Goal: Task Accomplishment & Management: Use online tool/utility

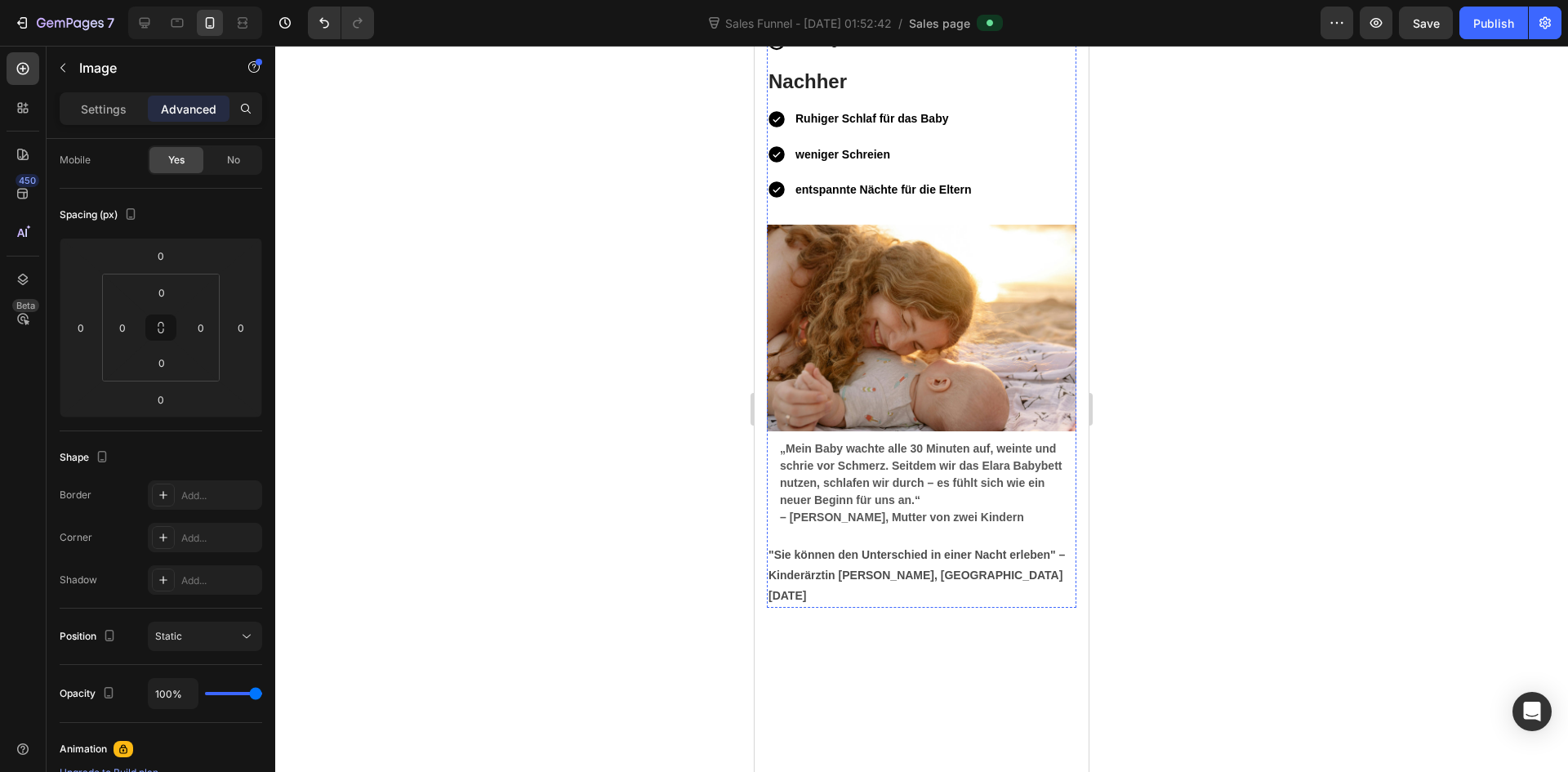
scroll to position [5553, 0]
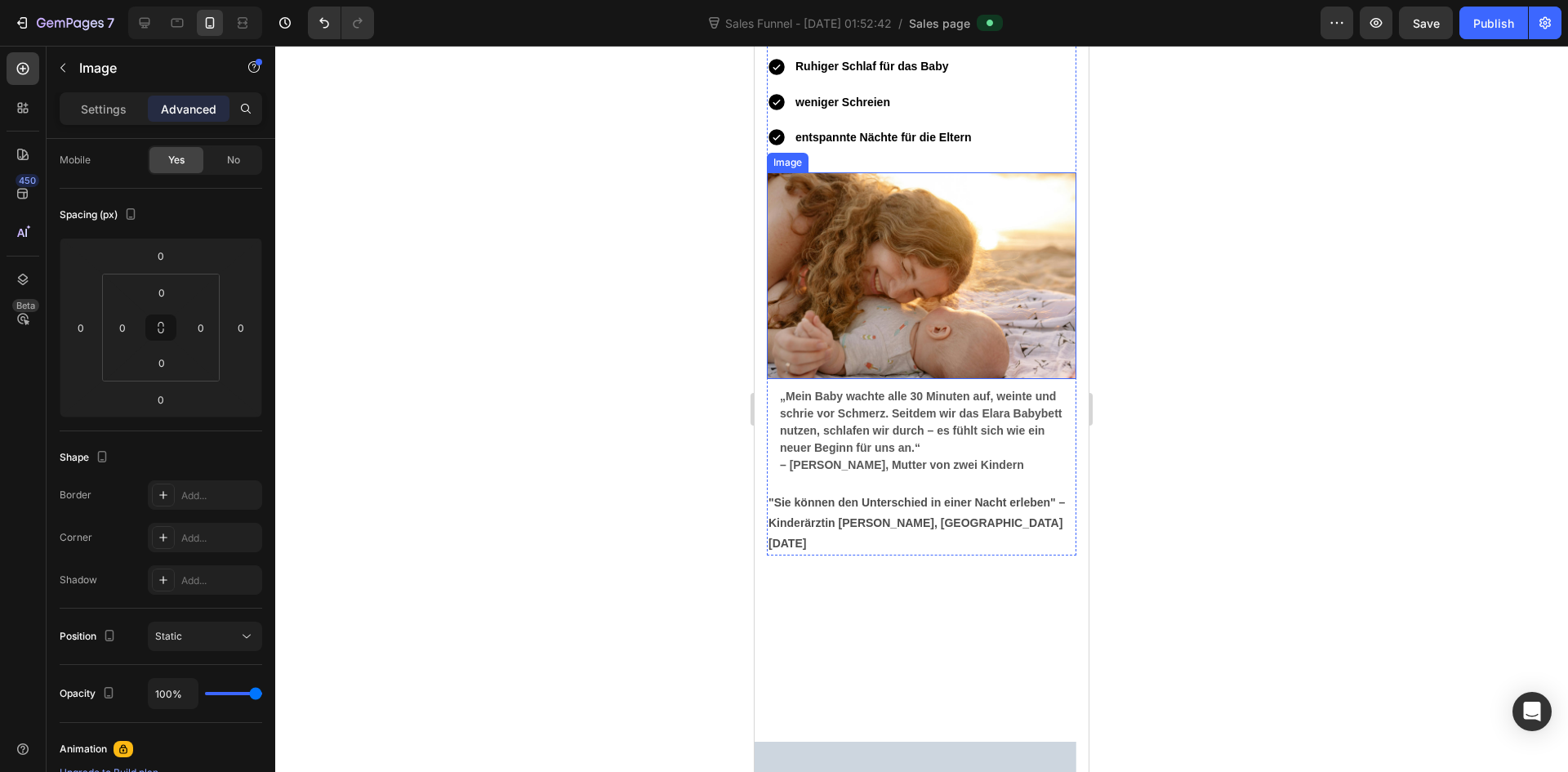
click at [947, 379] on img at bounding box center [922, 275] width 309 height 207
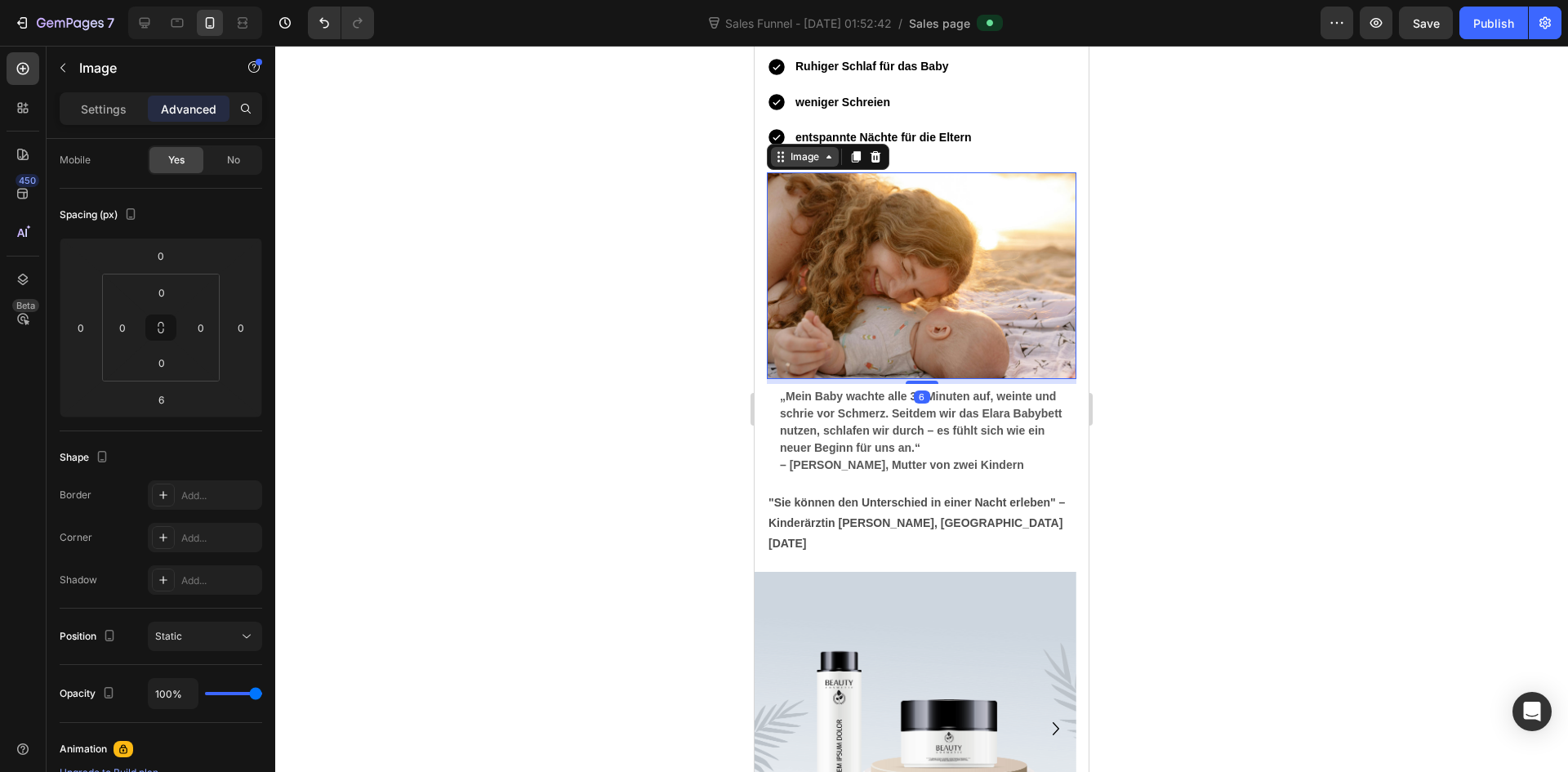
click at [805, 167] on div "Image" at bounding box center [805, 156] width 68 height 19
click at [878, 379] on img at bounding box center [922, 275] width 309 height 207
click at [888, 379] on img at bounding box center [922, 275] width 309 height 207
click at [100, 114] on p "Settings" at bounding box center [104, 109] width 45 height 17
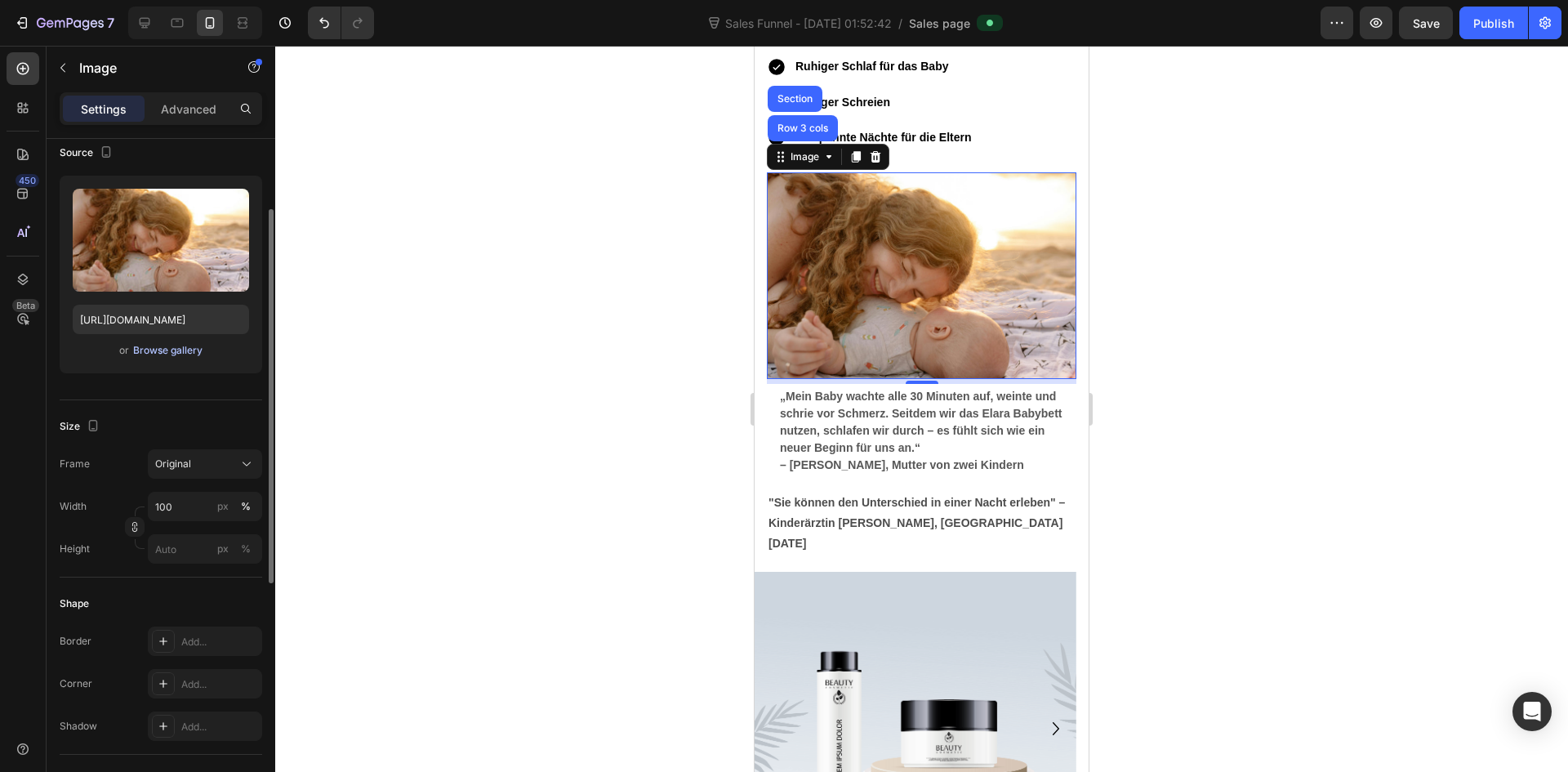
click at [169, 346] on div "Browse gallery" at bounding box center [167, 350] width 69 height 15
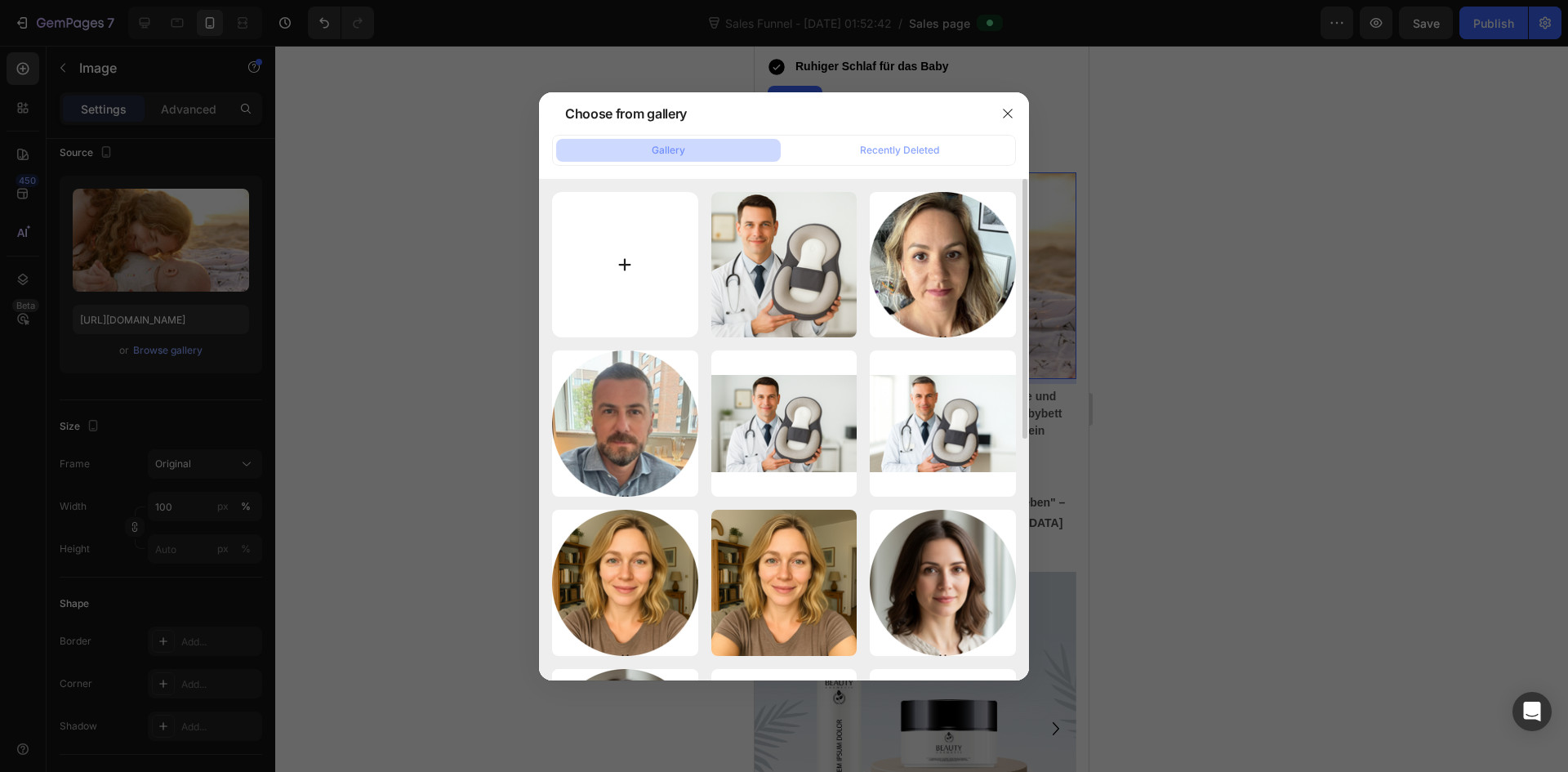
click at [585, 266] on input "file" at bounding box center [625, 265] width 146 height 146
type input "C:\fakepath\20250927_1732_Baby im RestNest schlafen_remix_01k66ms6ytezyrkgtkrvy…"
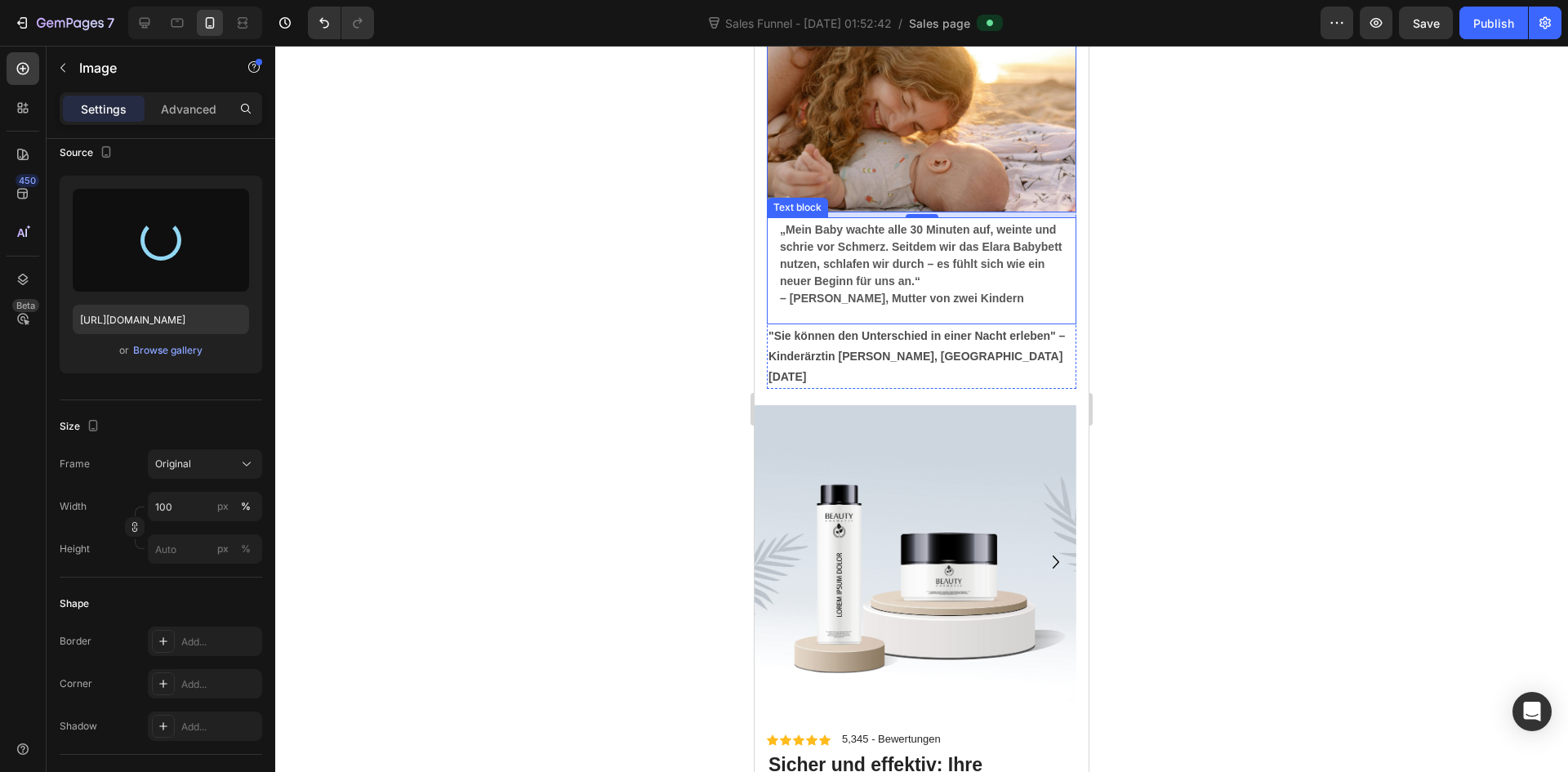
scroll to position [5717, 0]
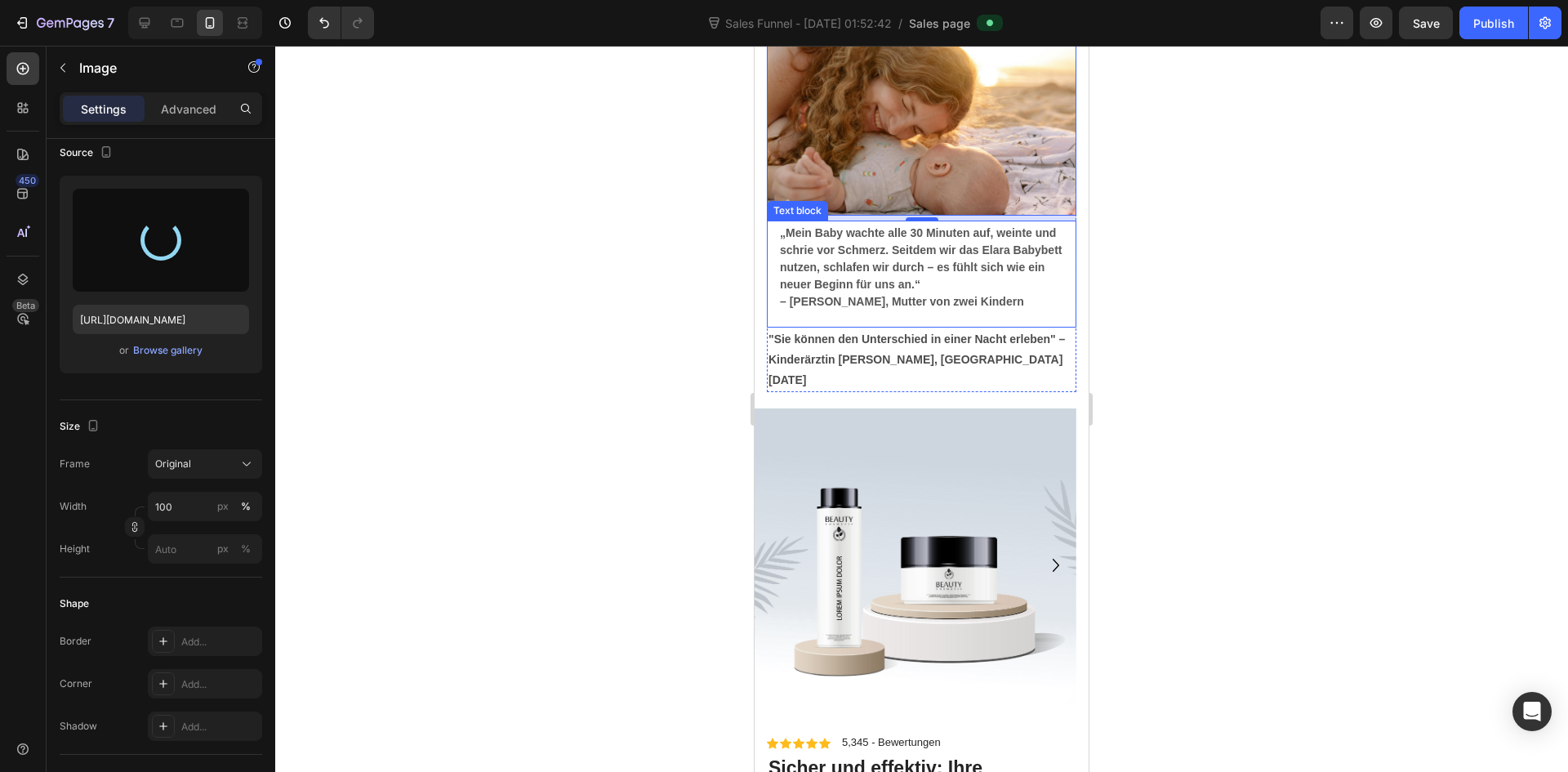
type input "https://cdn.shopify.com/s/files/1/0915/9285/1833/files/gempages_585888952540463…"
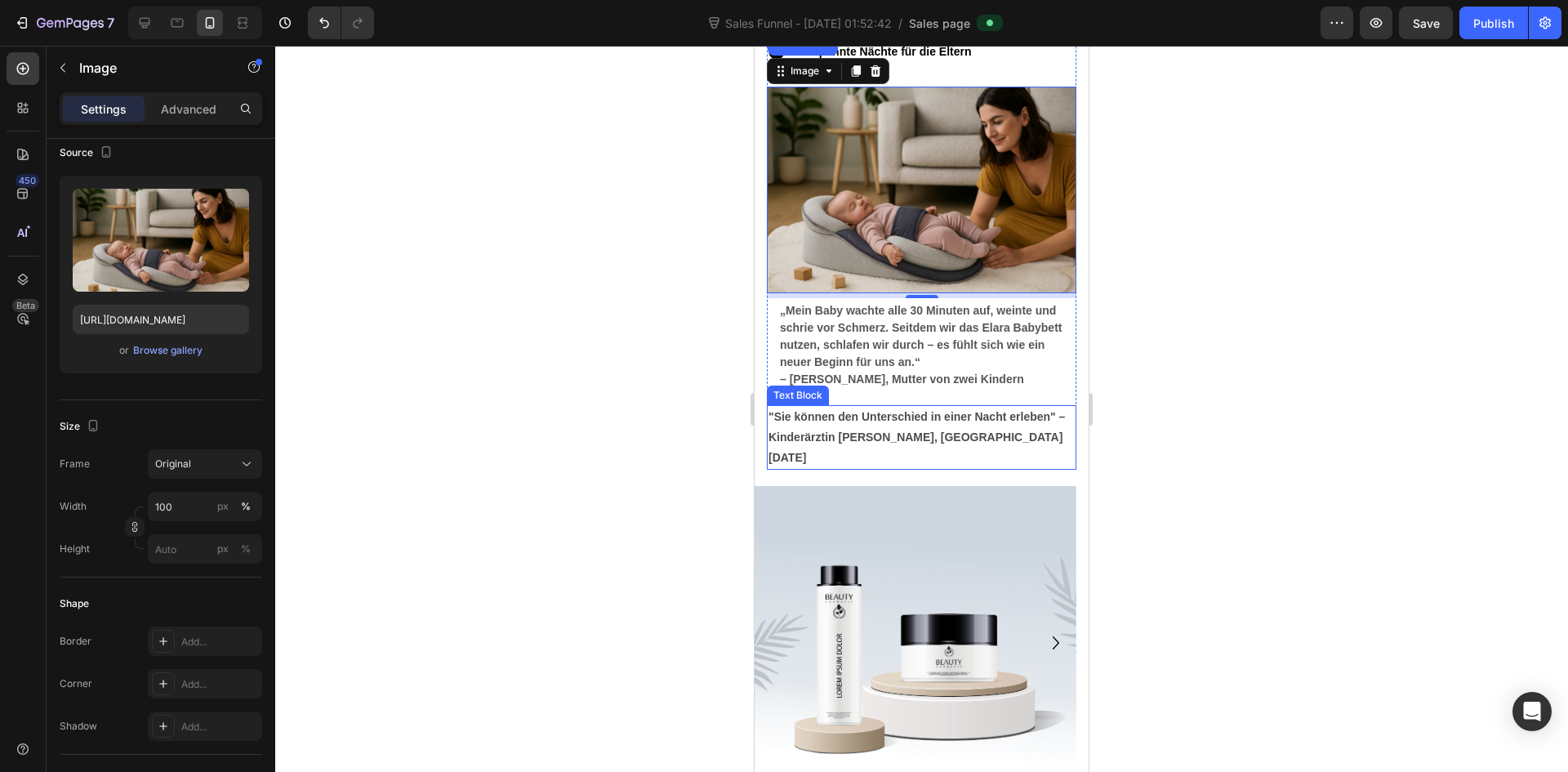
scroll to position [5471, 0]
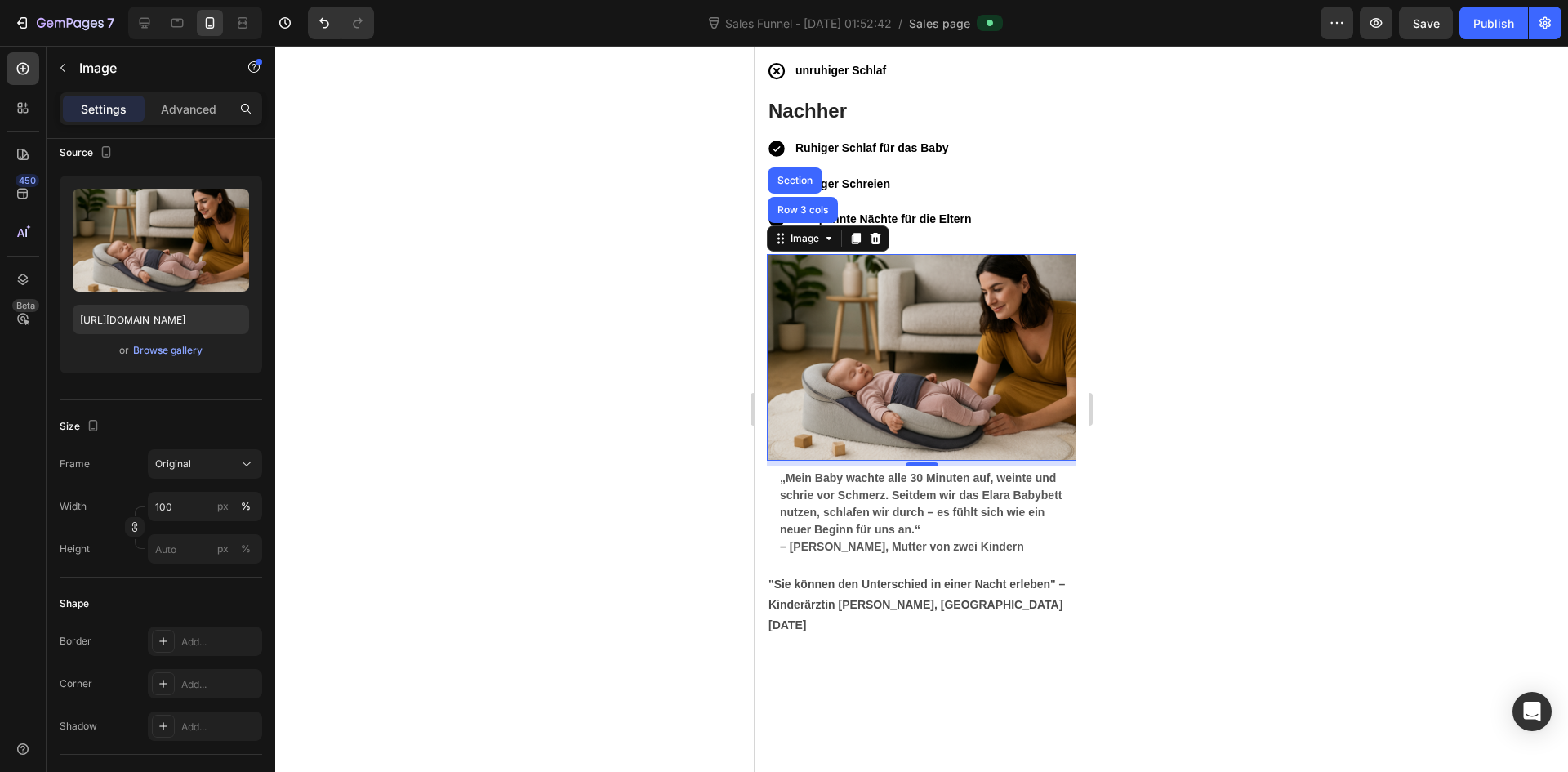
click at [1324, 456] on div at bounding box center [922, 408] width 1293 height 726
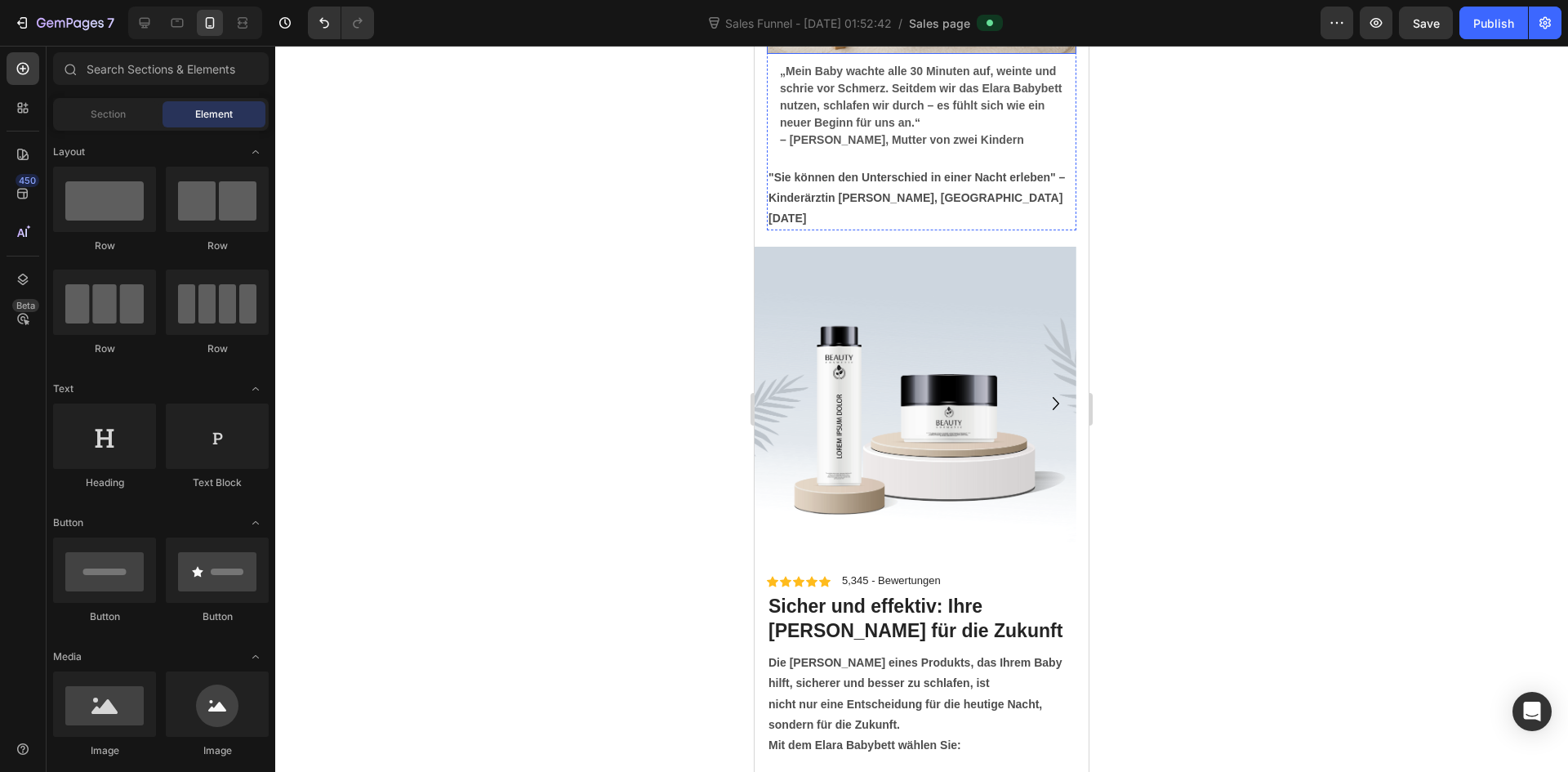
scroll to position [5880, 0]
click at [954, 541] on img at bounding box center [915, 393] width 321 height 296
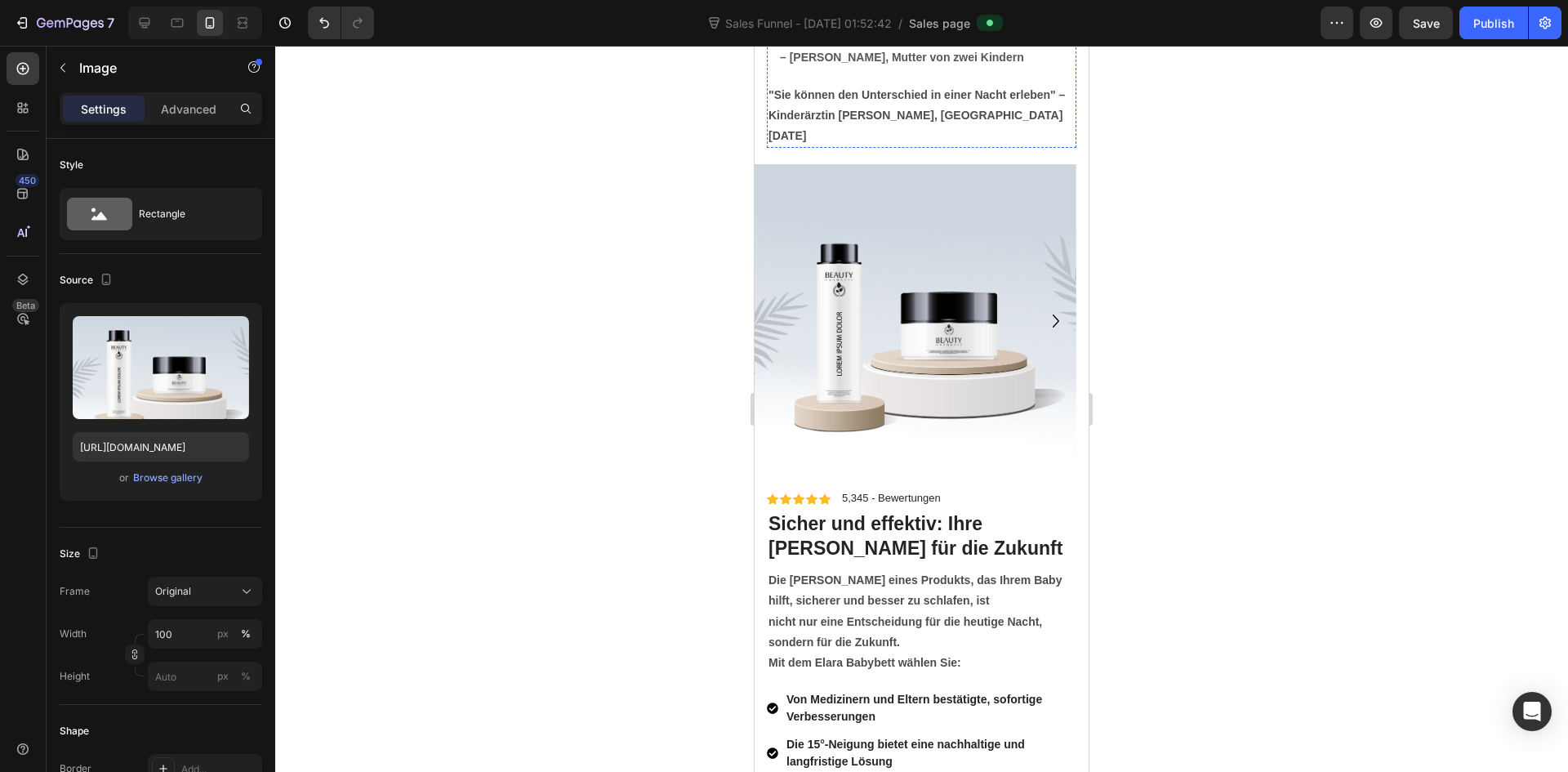
scroll to position [5961, 0]
click at [958, 459] on img at bounding box center [915, 311] width 321 height 296
click at [950, 459] on img at bounding box center [915, 311] width 321 height 296
click at [1046, 334] on icon "Carousel Next Arrow" at bounding box center [1056, 321] width 26 height 26
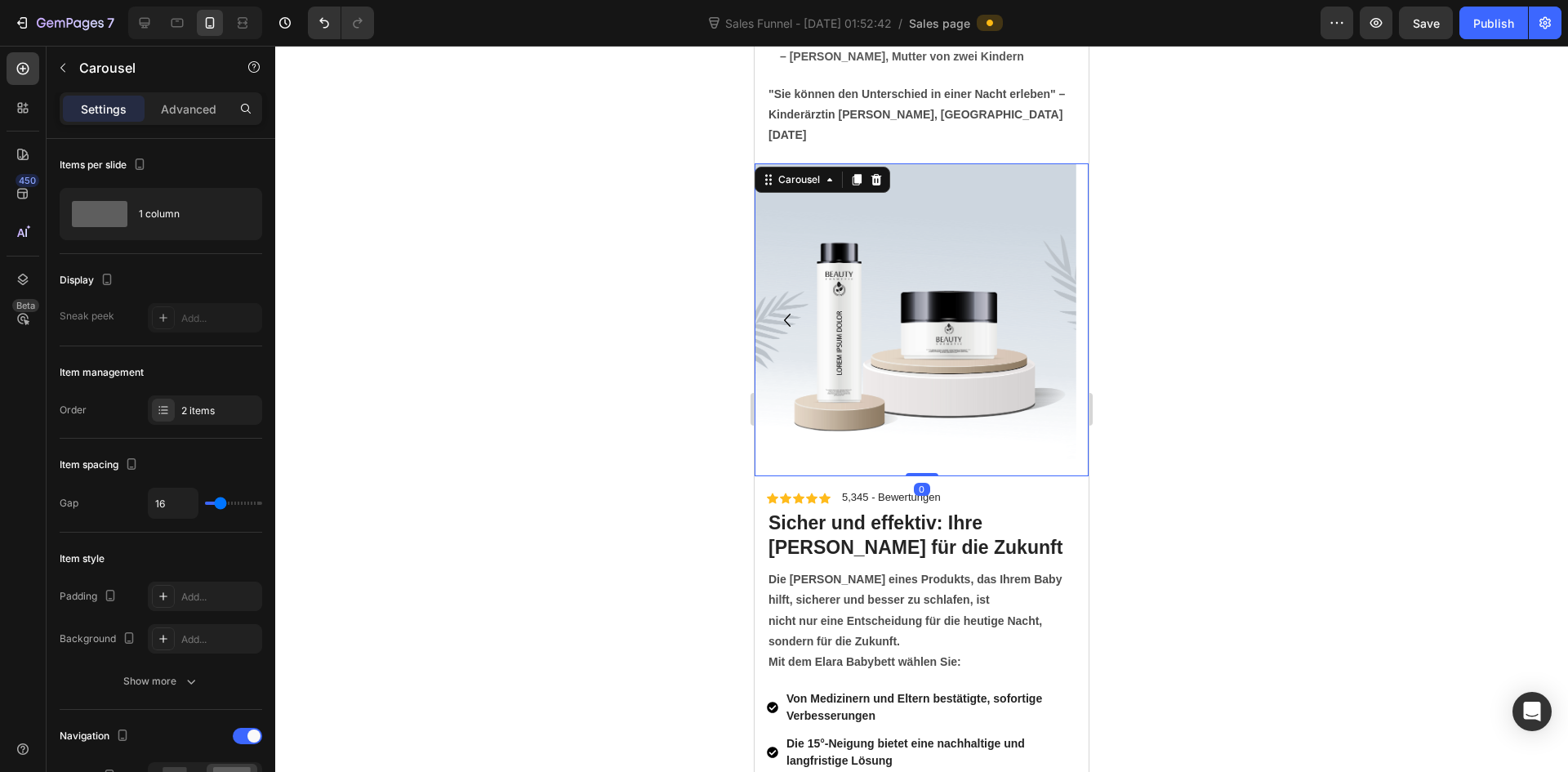
click at [791, 334] on icon "Carousel Back Arrow" at bounding box center [787, 321] width 26 height 26
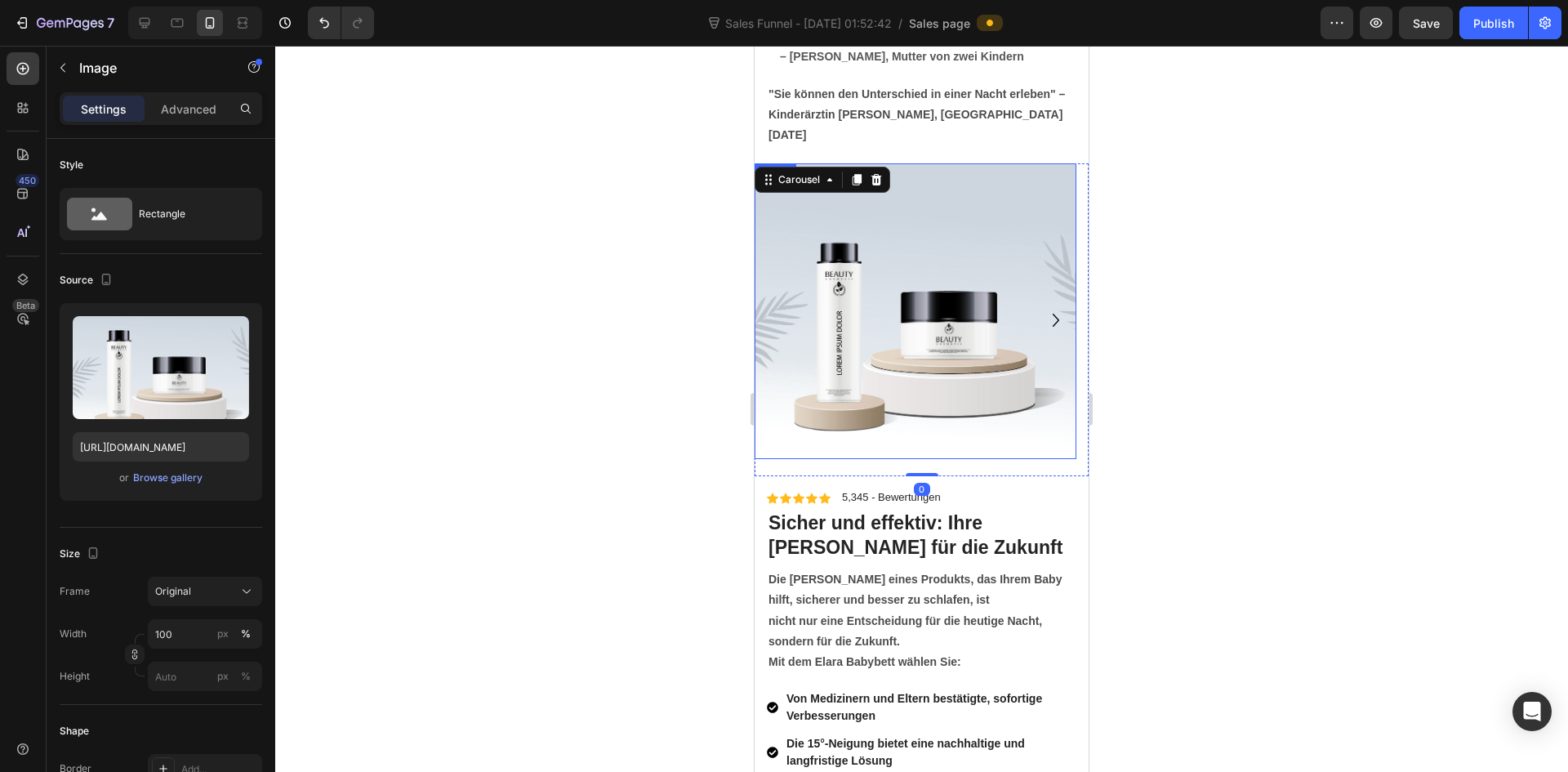
click at [949, 459] on img at bounding box center [915, 311] width 321 height 296
click at [866, 185] on icon at bounding box center [864, 179] width 10 height 11
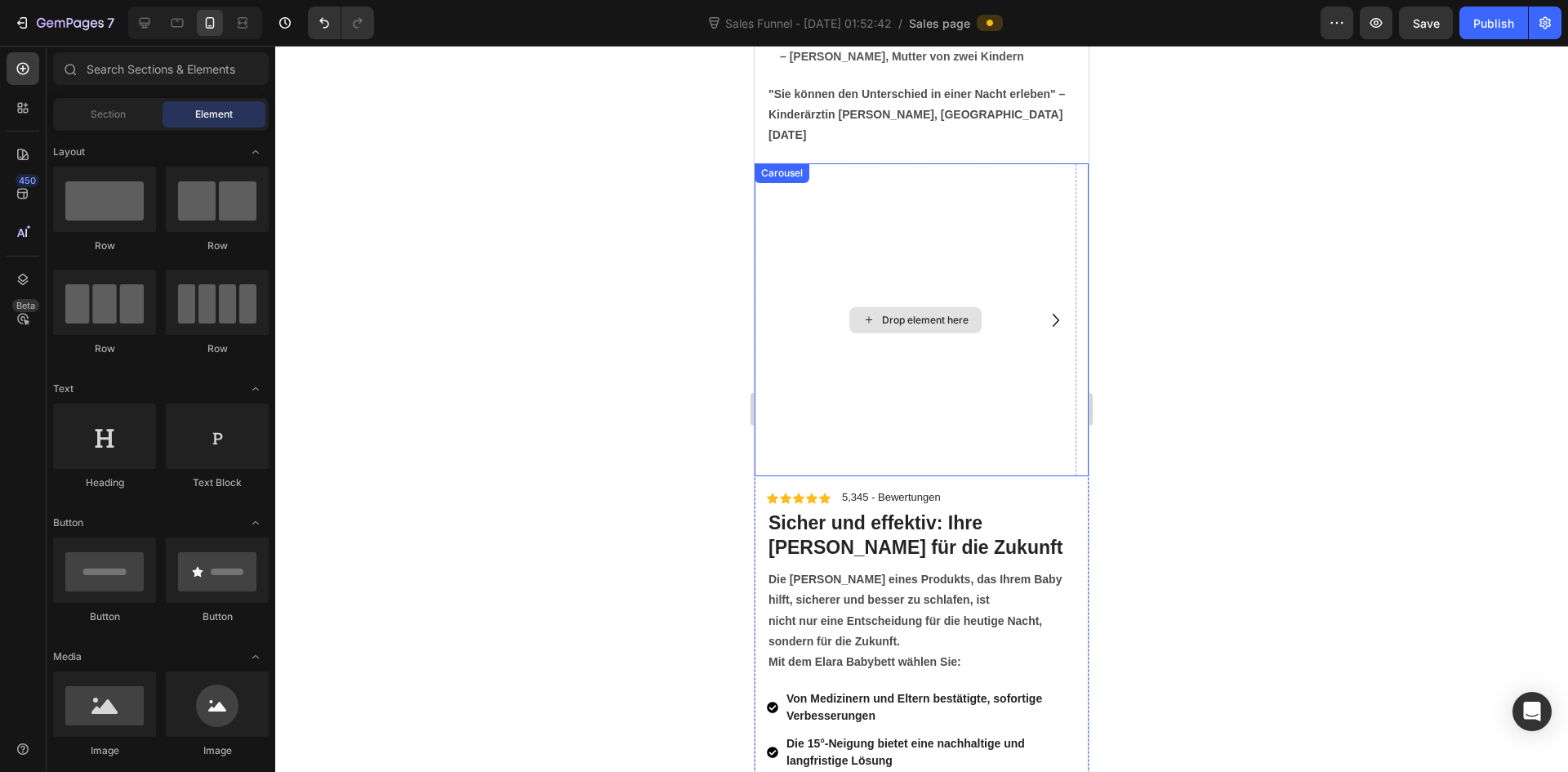
drag, startPoint x: 924, startPoint y: 446, endPoint x: 932, endPoint y: 457, distance: 13.6
click at [925, 449] on div "Drop element here" at bounding box center [915, 320] width 321 height 313
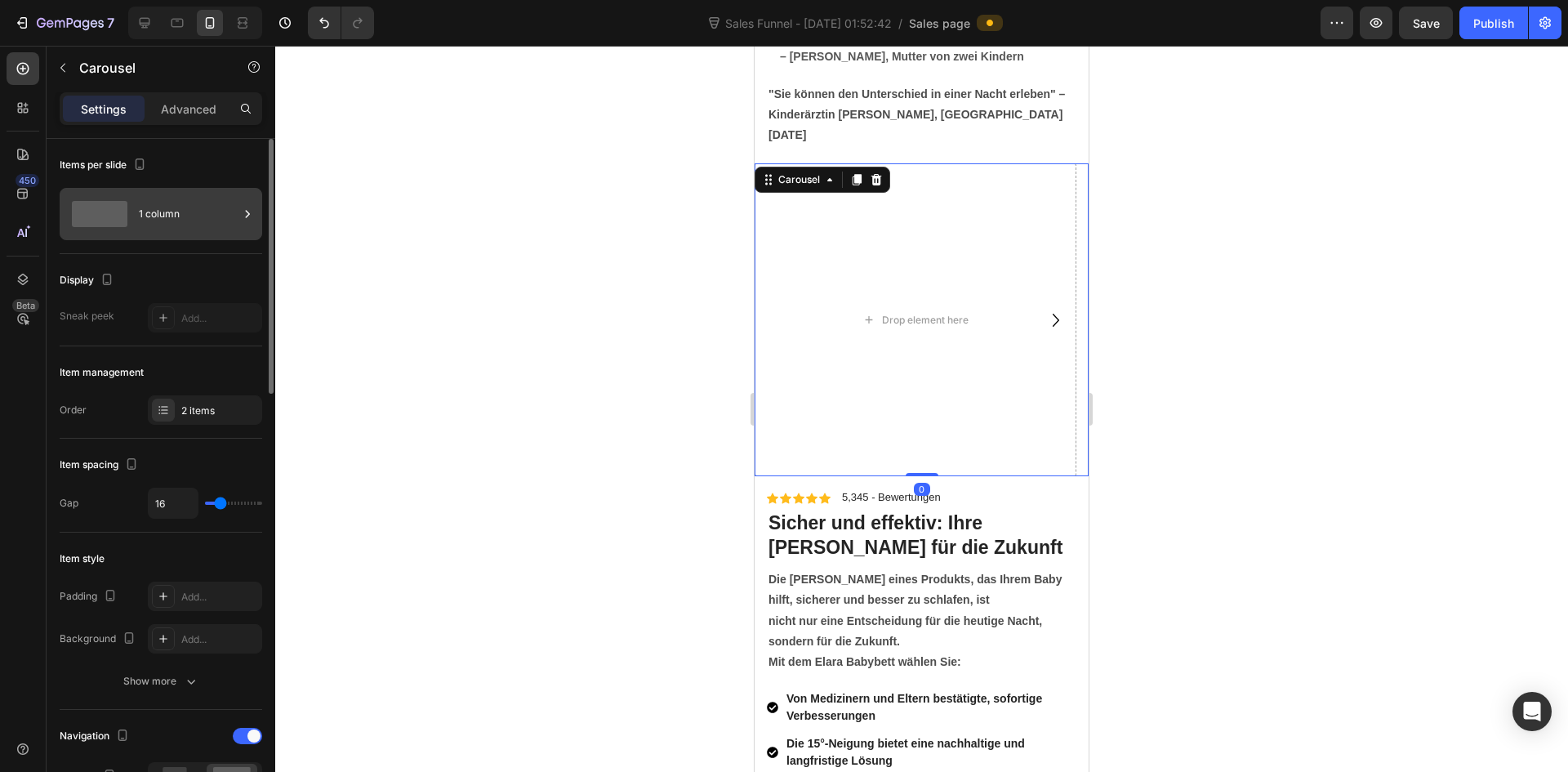
scroll to position [163, 0]
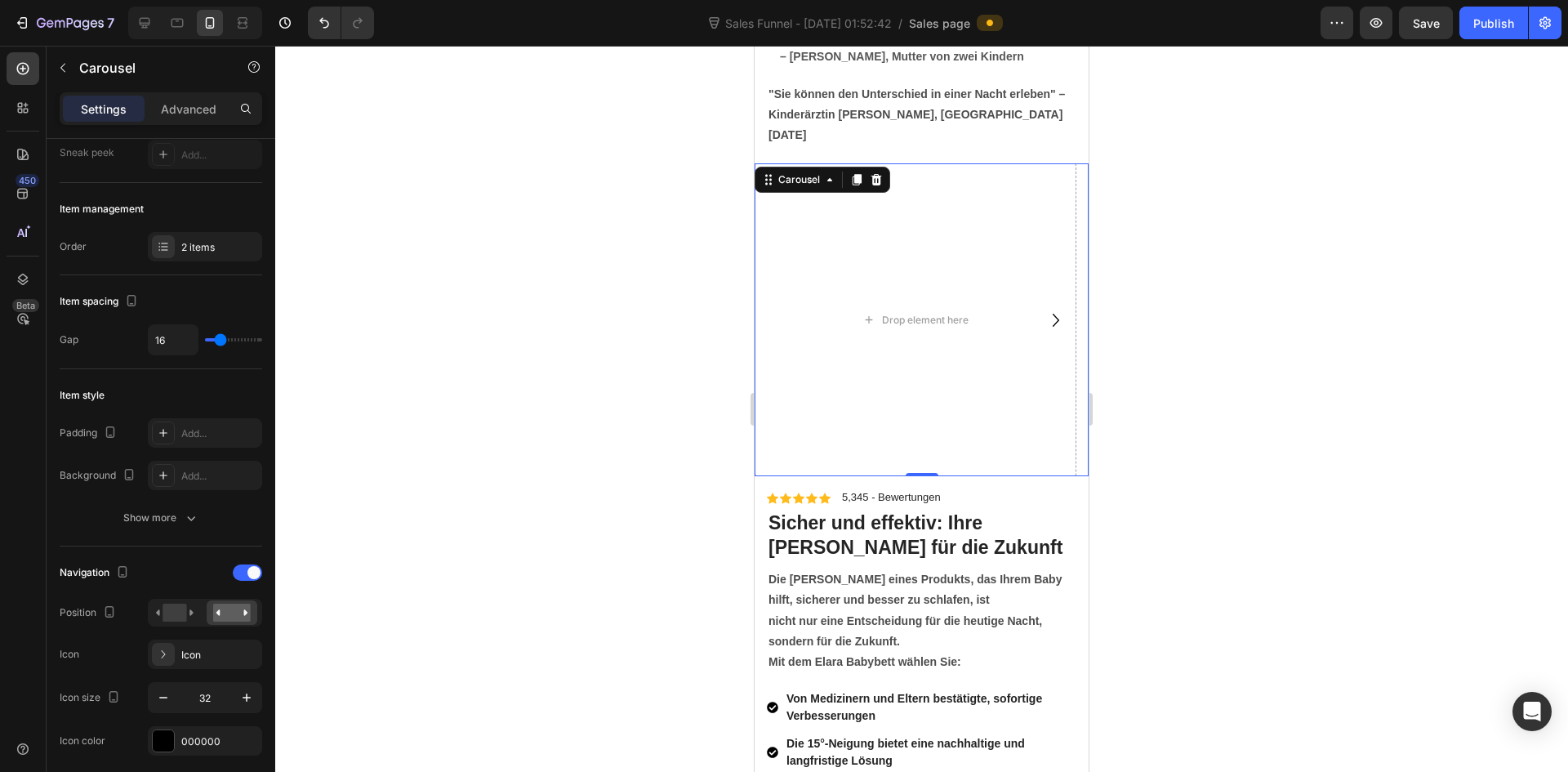
click at [1053, 327] on icon "Carousel Next Arrow" at bounding box center [1055, 320] width 6 height 13
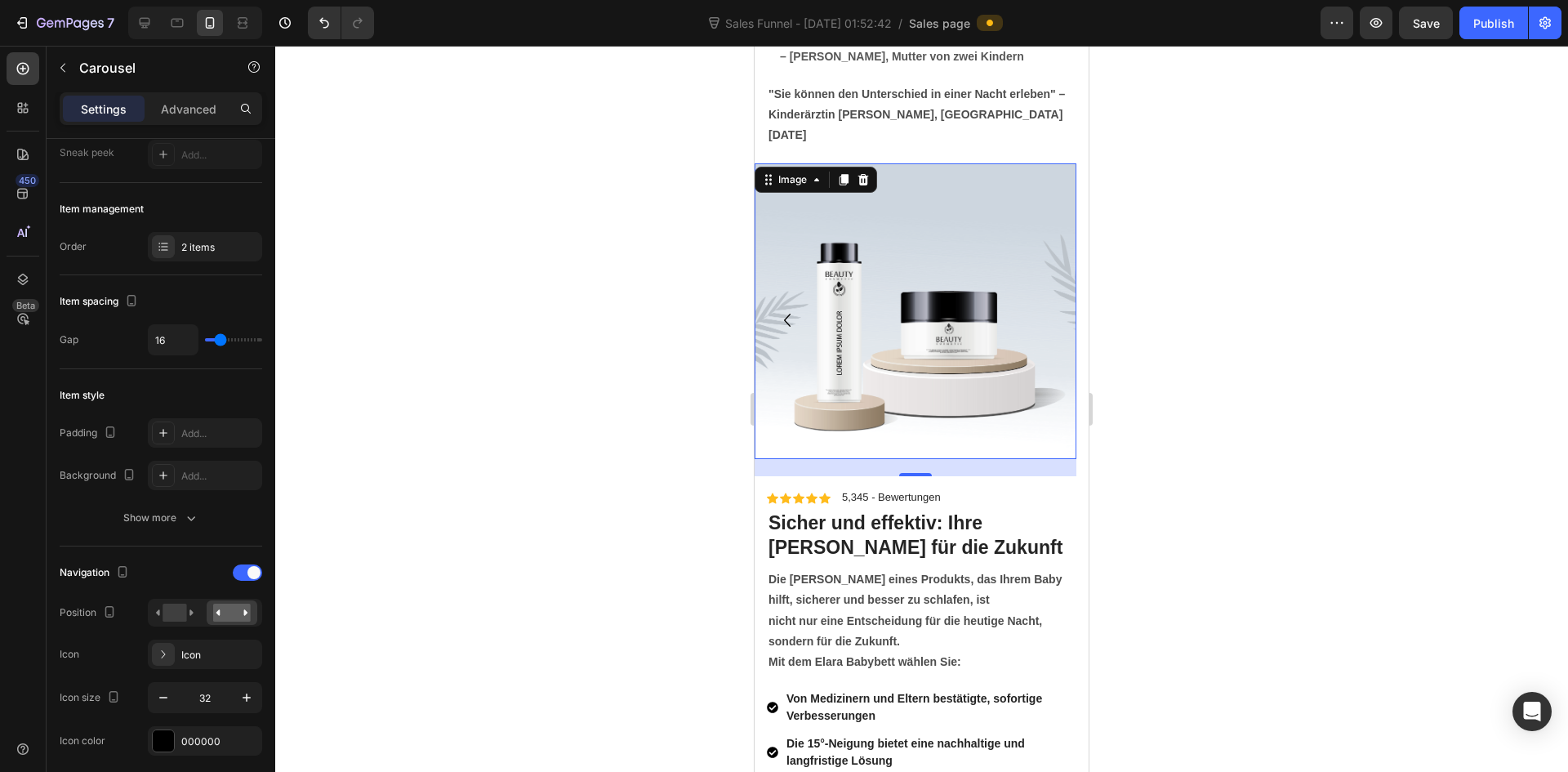
click at [947, 457] on img at bounding box center [915, 311] width 321 height 296
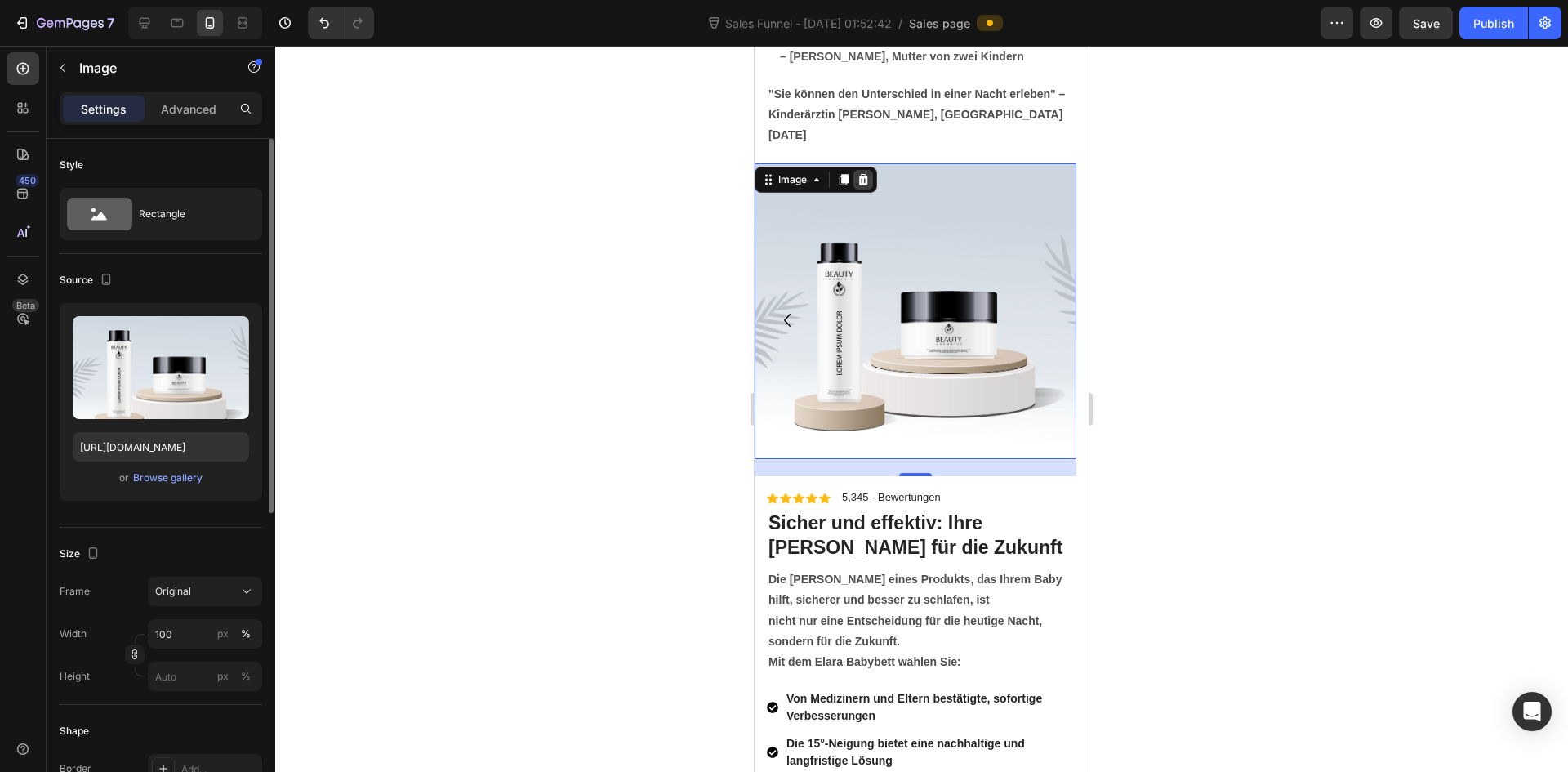
click at [861, 185] on icon at bounding box center [864, 179] width 10 height 11
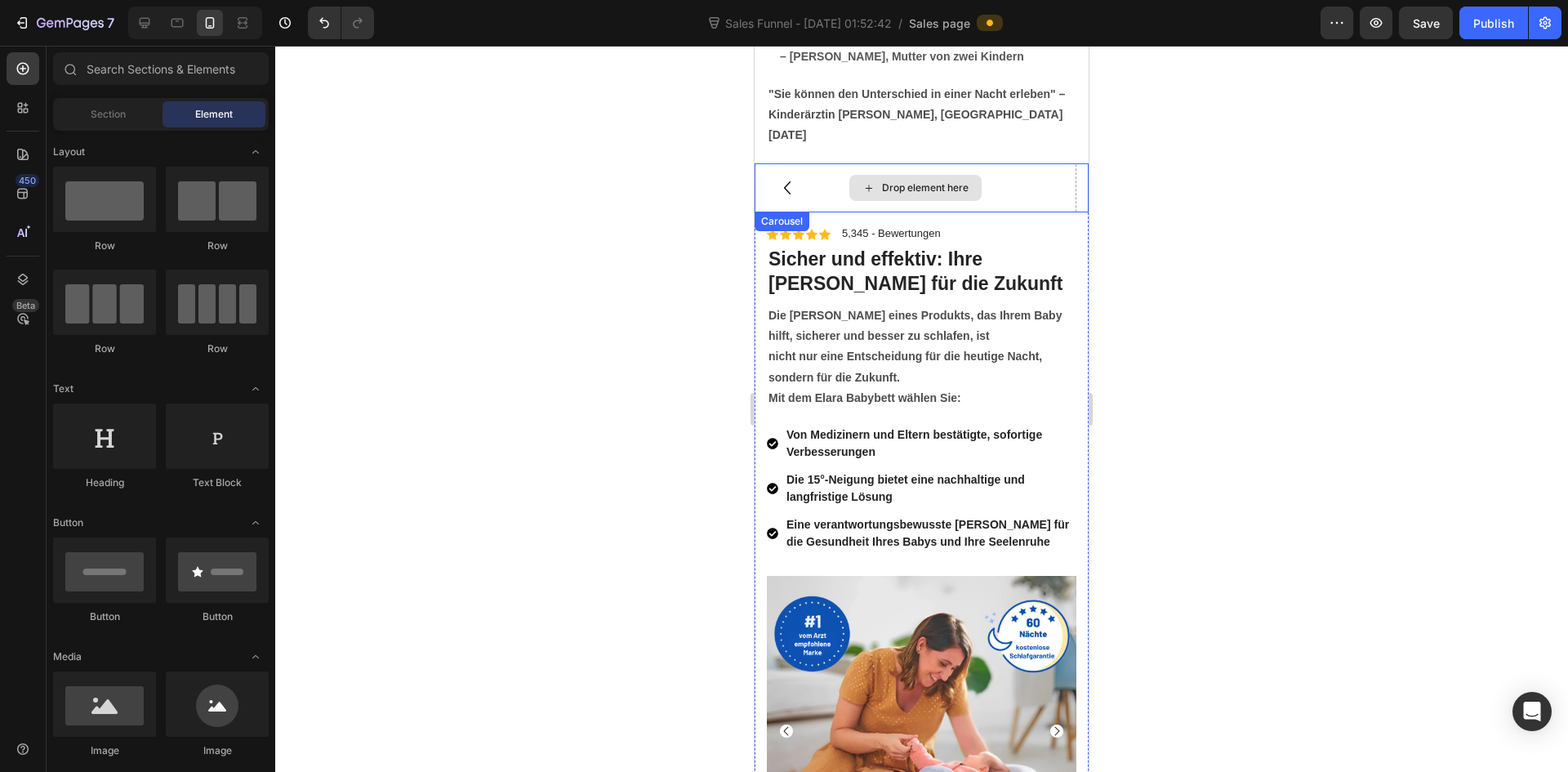
click at [948, 195] on div "Drop element here" at bounding box center [925, 188] width 86 height 13
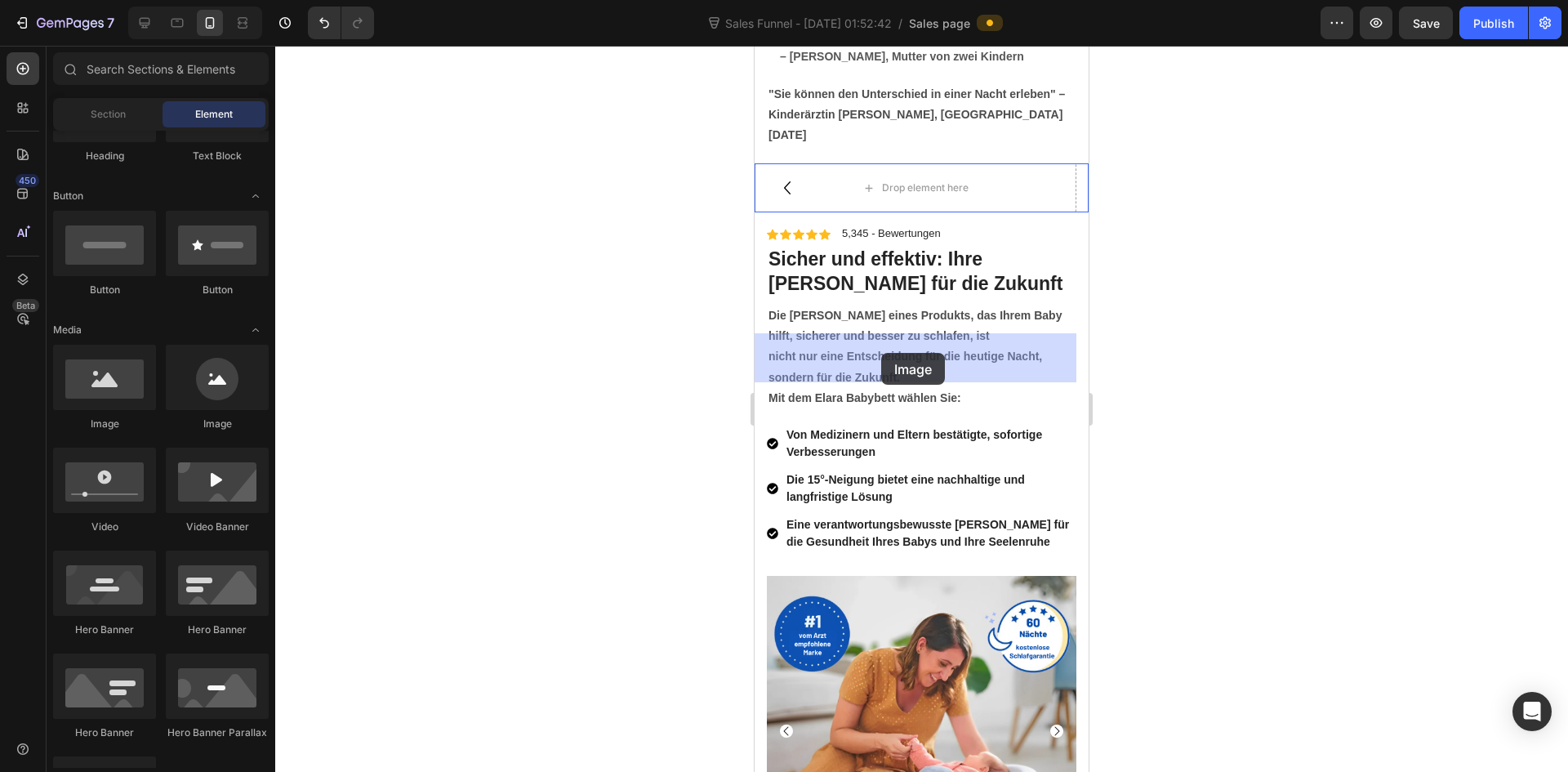
drag, startPoint x: 881, startPoint y: 438, endPoint x: 882, endPoint y: 352, distance: 86.0
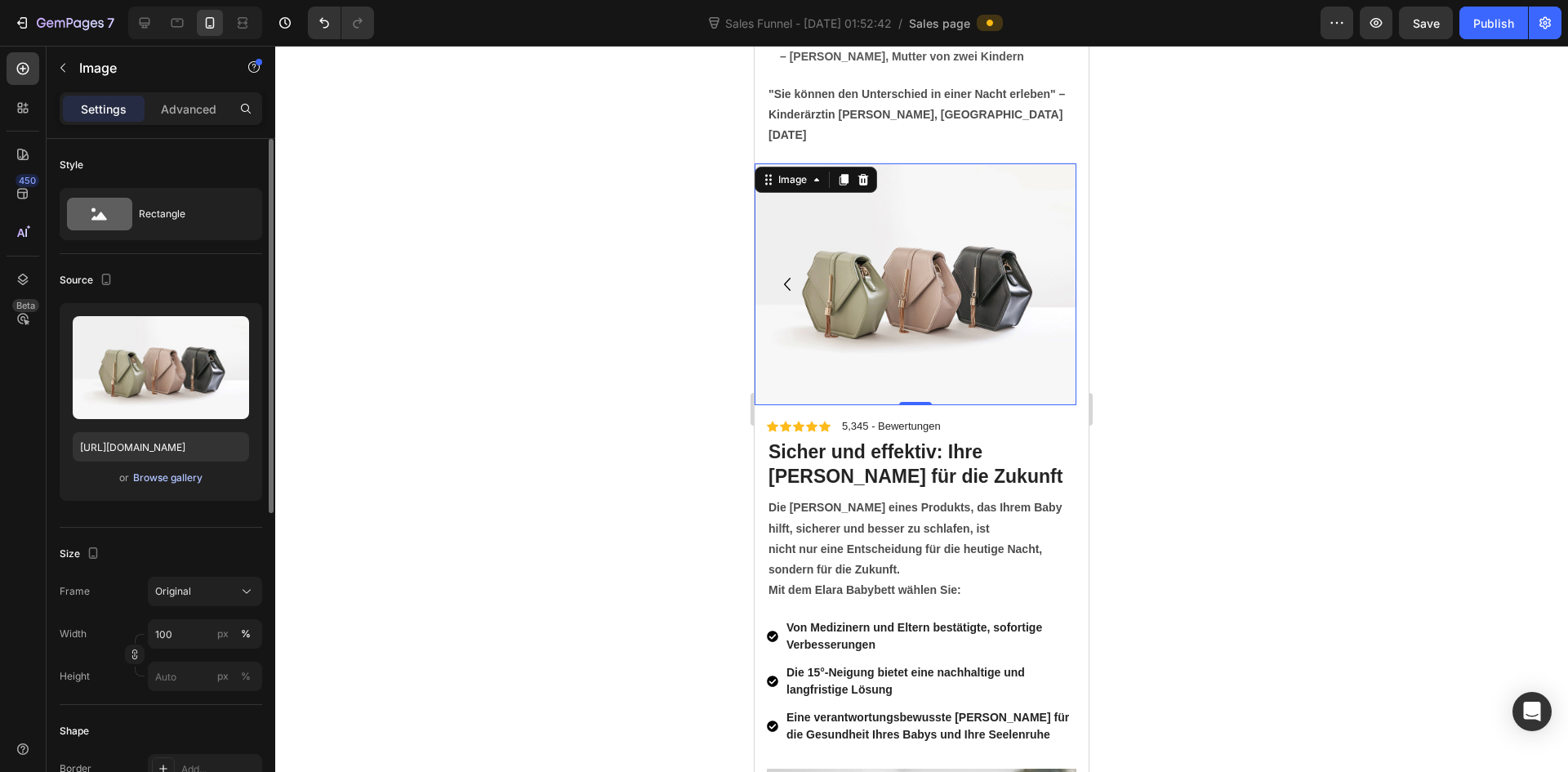
click at [155, 477] on div "Browse gallery" at bounding box center [167, 478] width 69 height 15
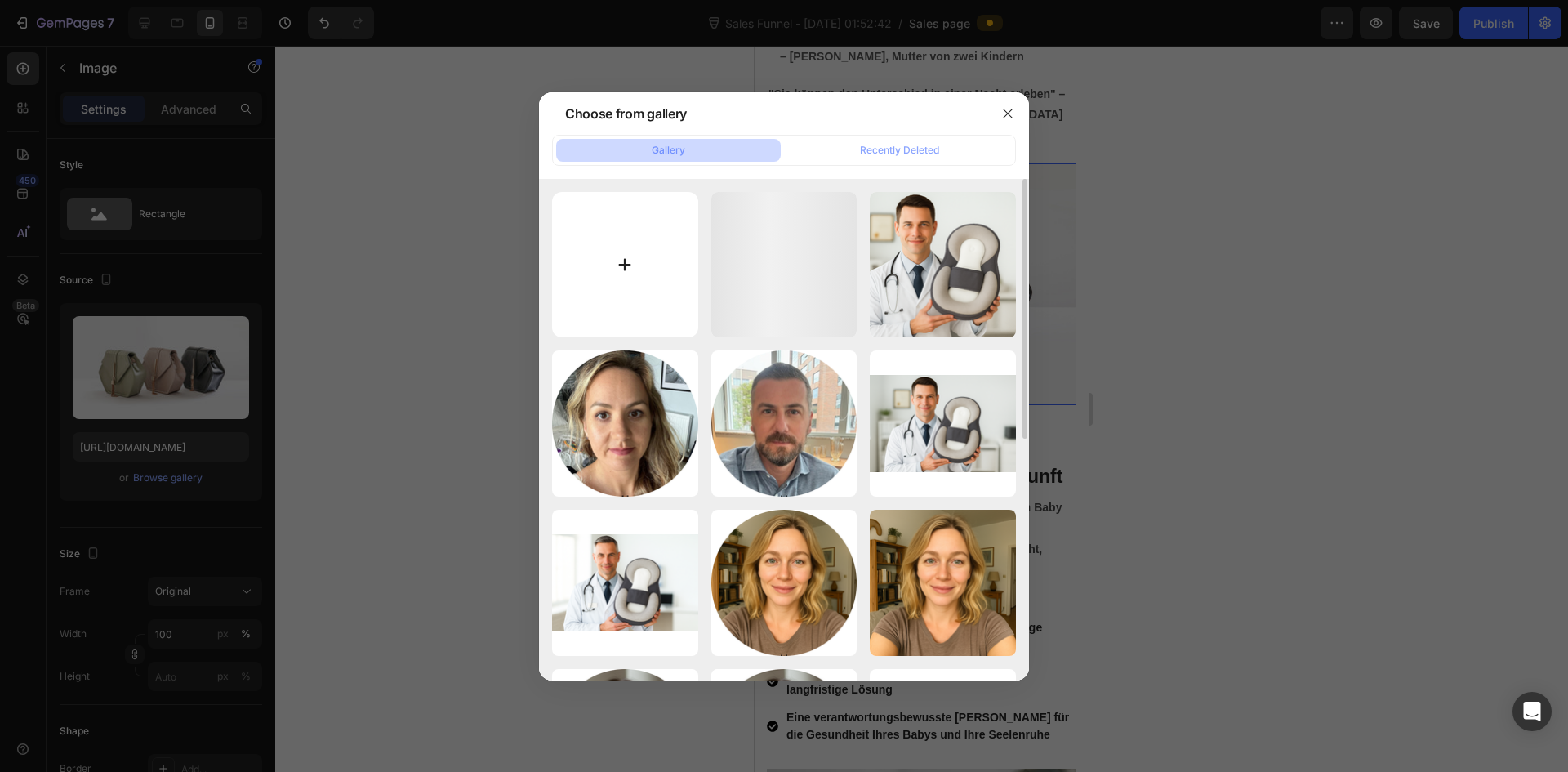
click at [631, 290] on input "file" at bounding box center [625, 265] width 146 height 146
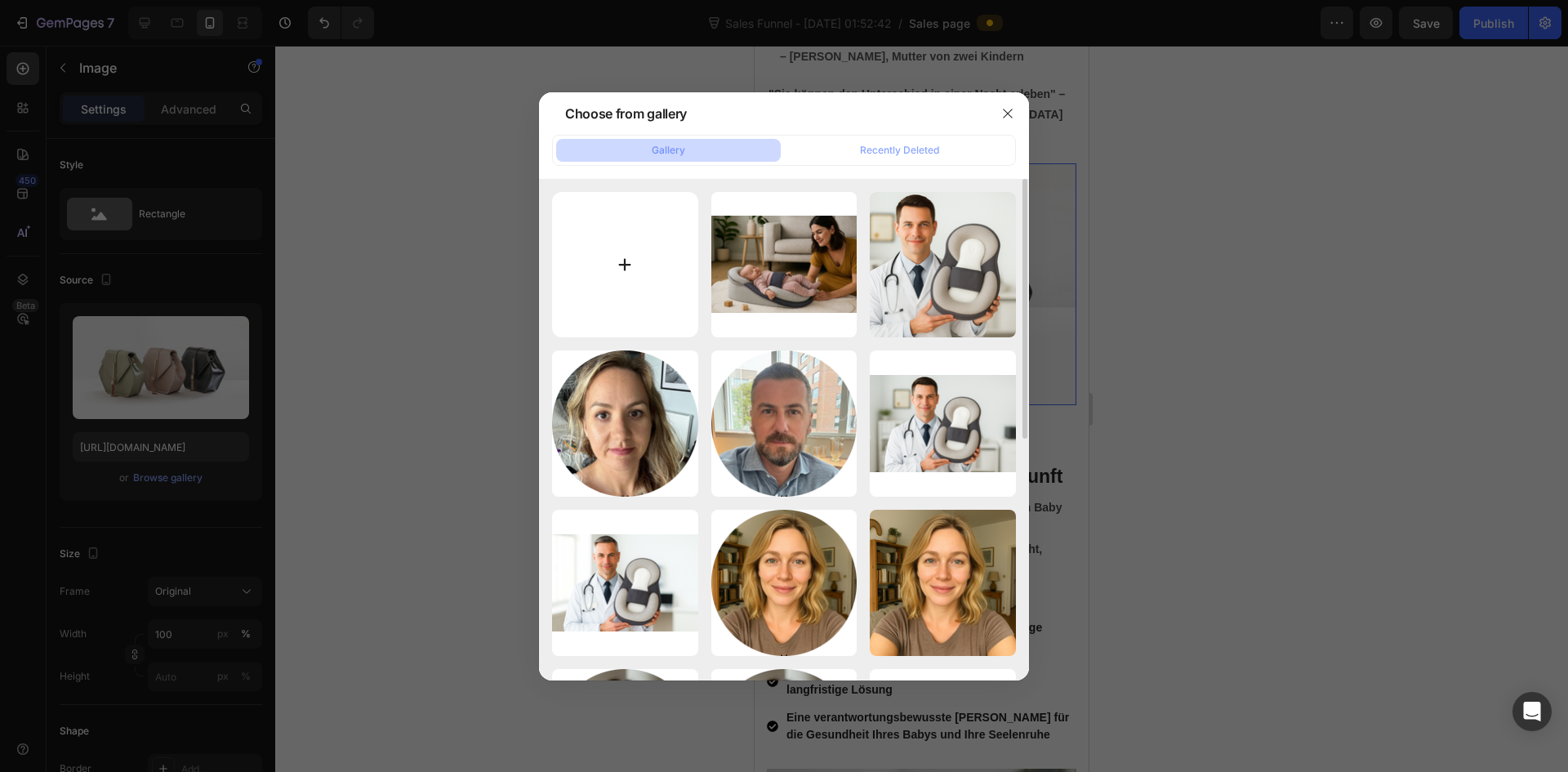
type input "C:\fakepath\Gemini_Generated_Image_wsxt9mwsxt9mwsxt.png"
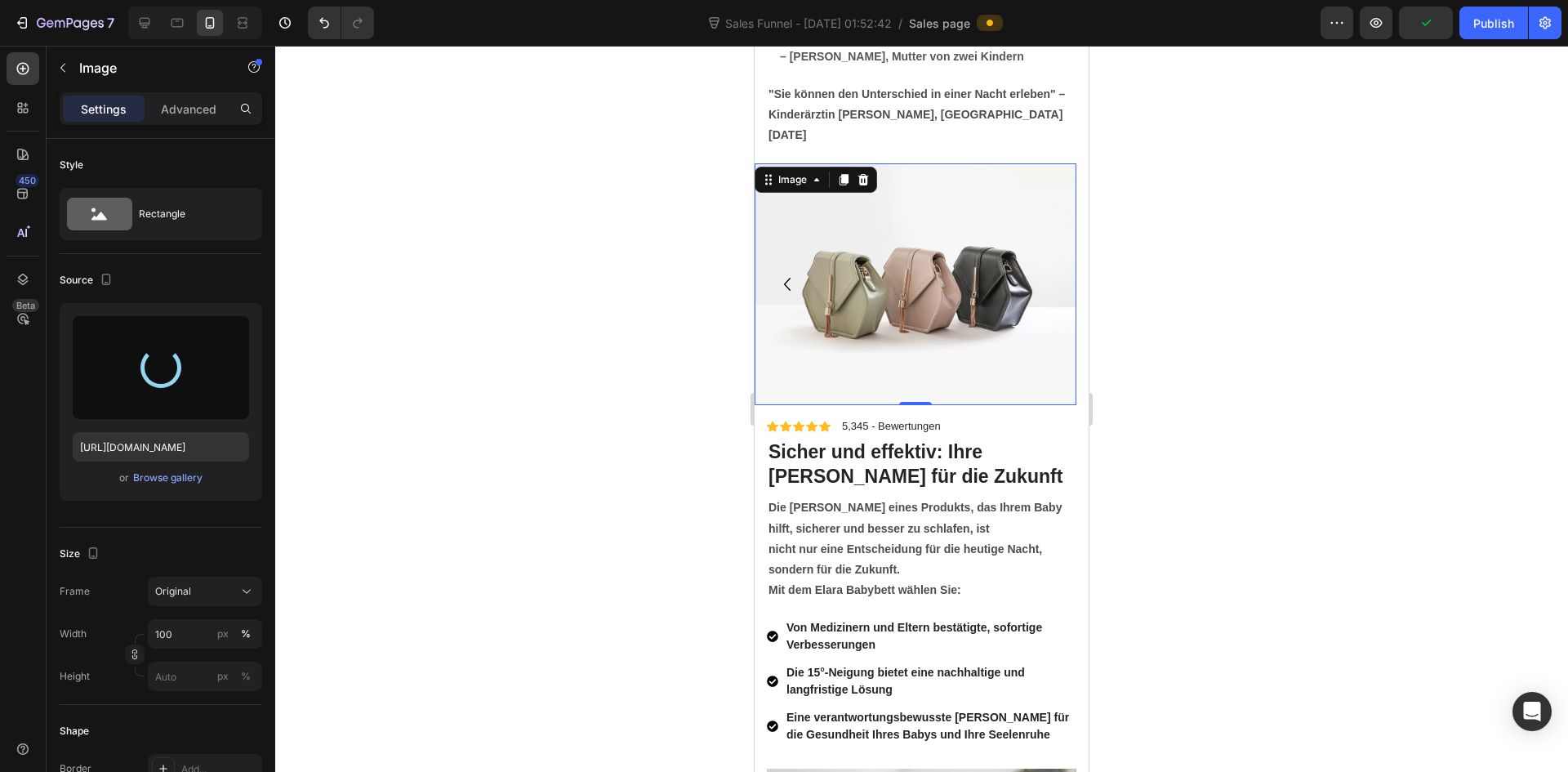
type input "https://cdn.shopify.com/s/files/1/0915/9285/1833/files/gempages_585888952540463…"
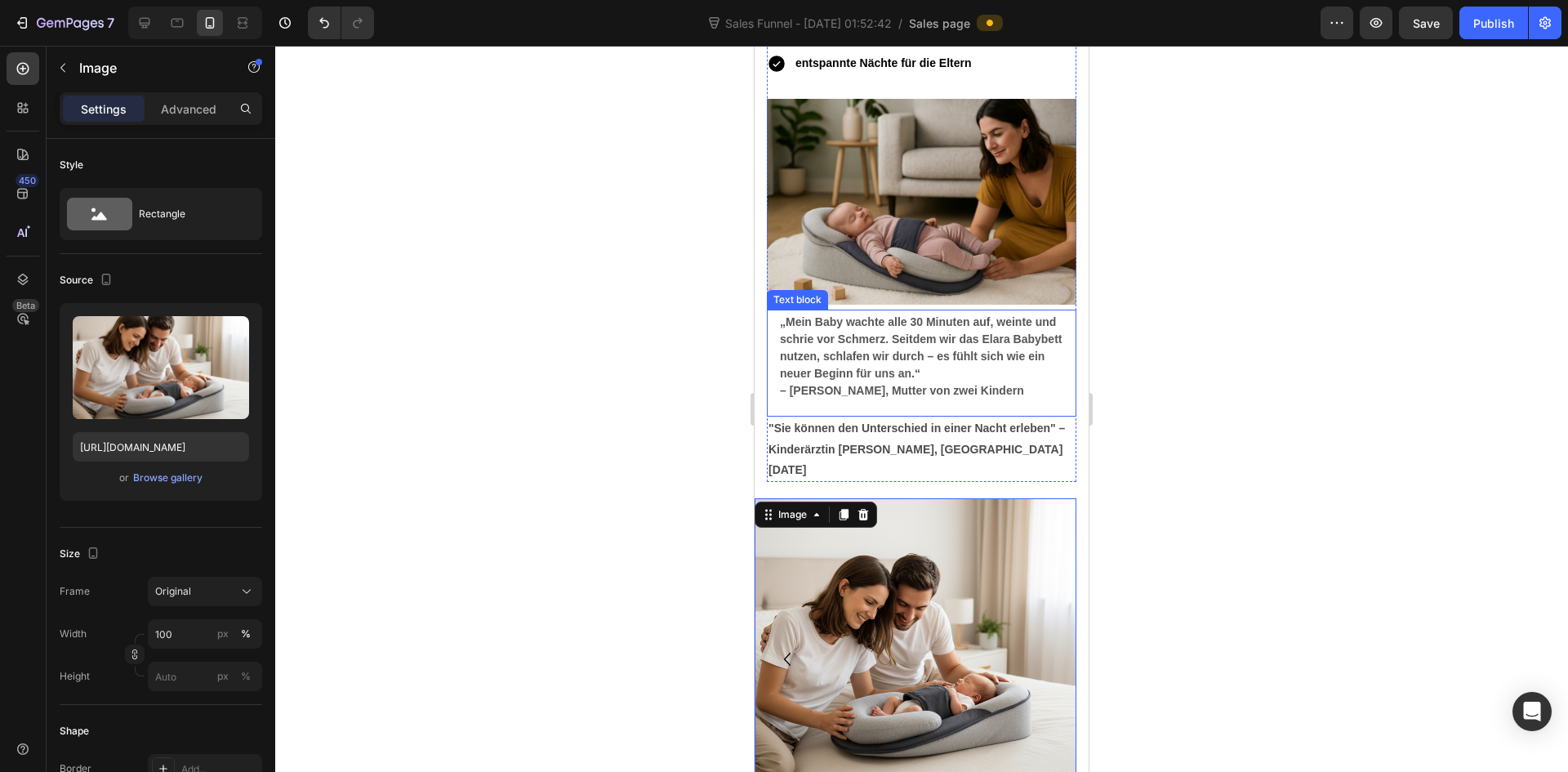
scroll to position [5880, 0]
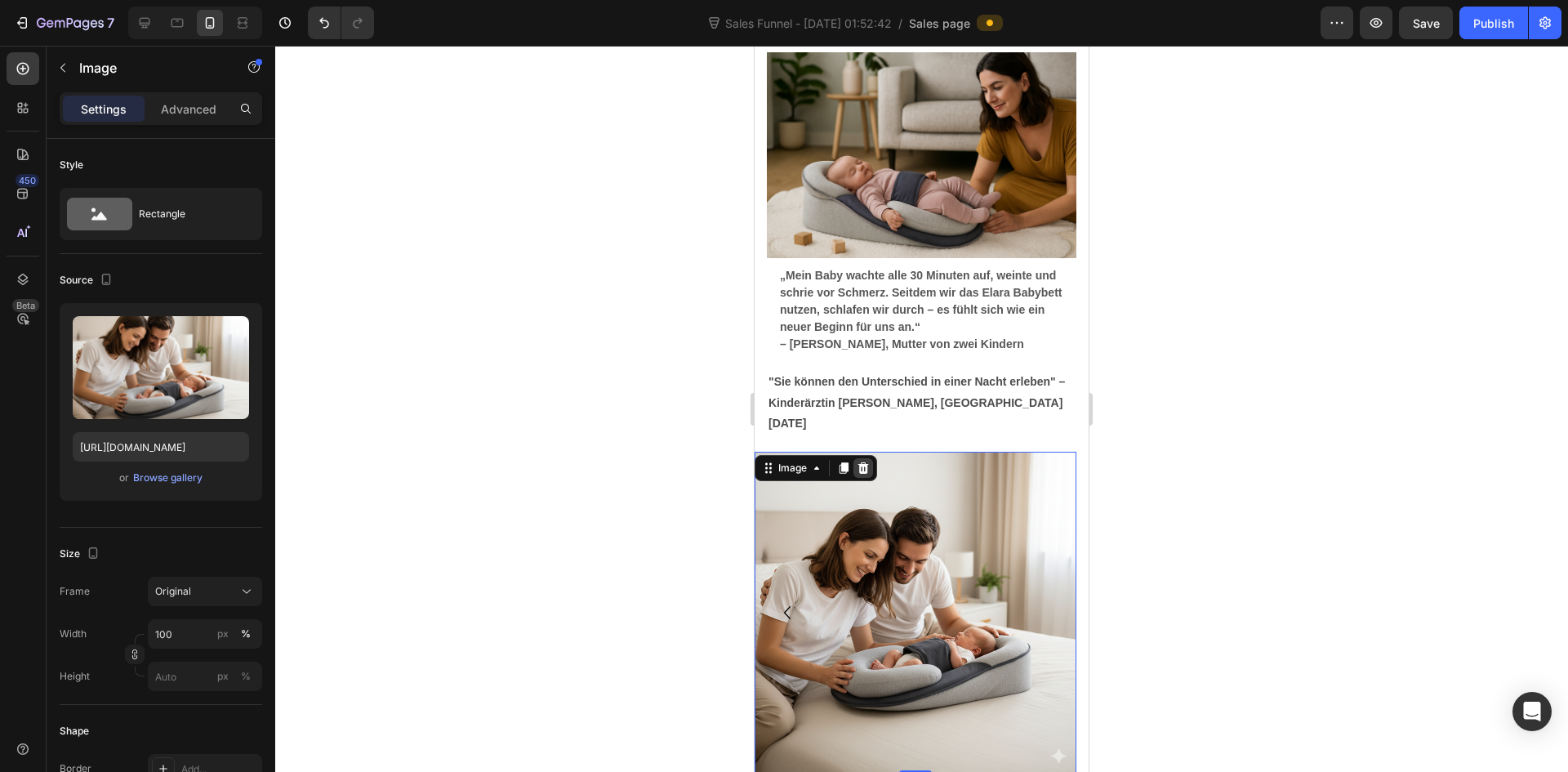
click at [871, 458] on div at bounding box center [863, 468] width 19 height 19
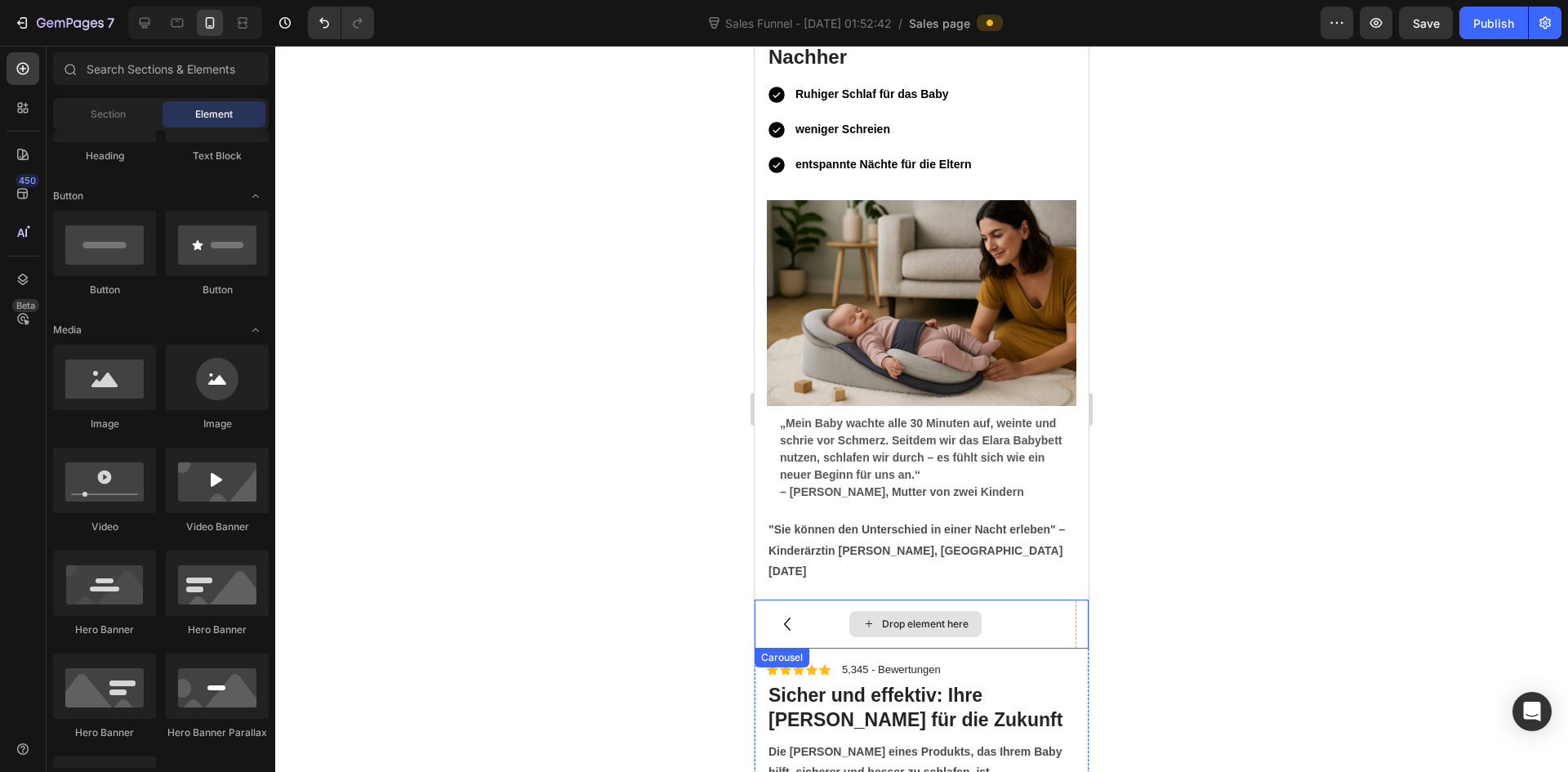
scroll to position [5717, 0]
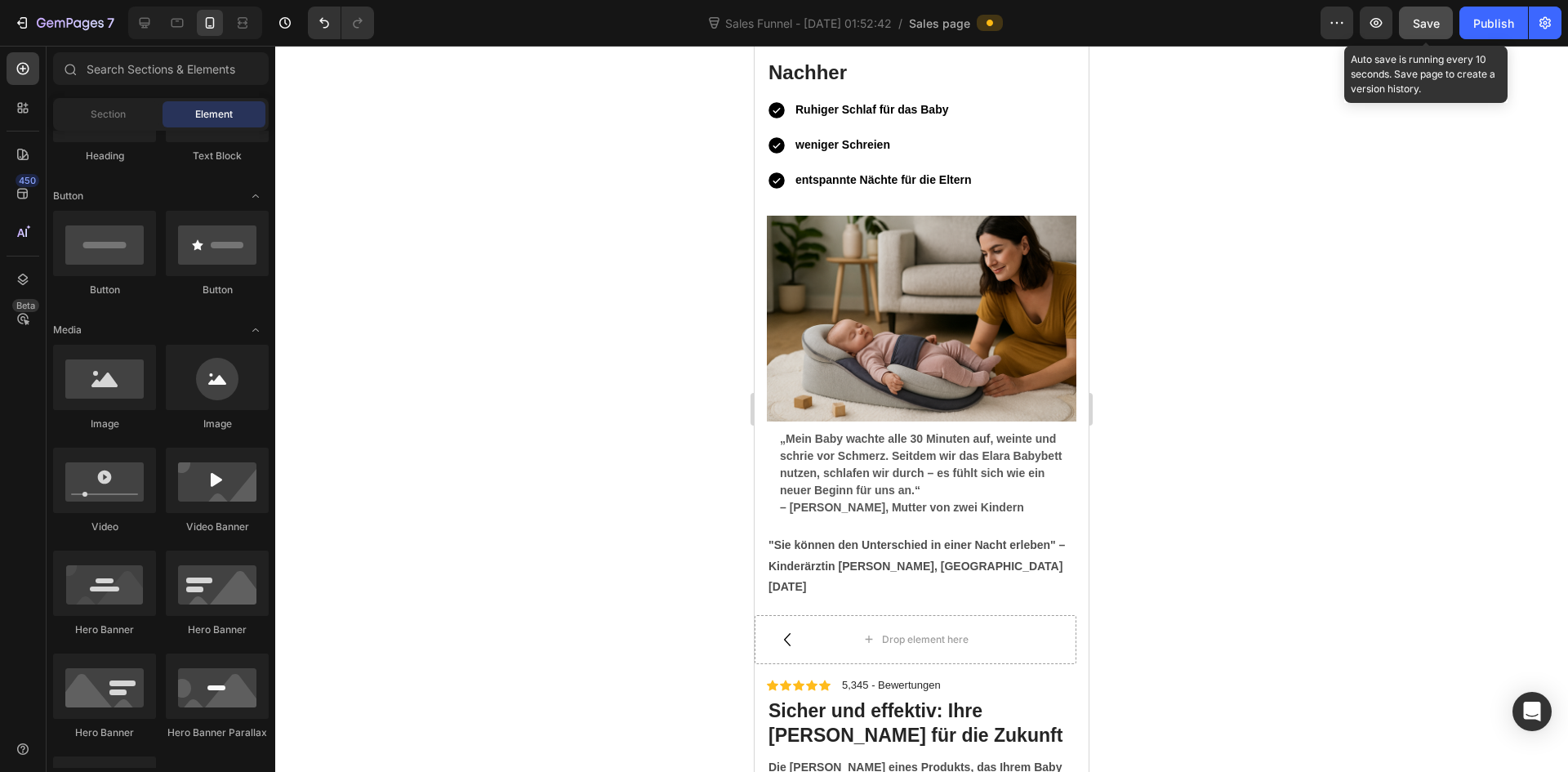
click at [1438, 37] on button "Save" at bounding box center [1426, 22] width 54 height 32
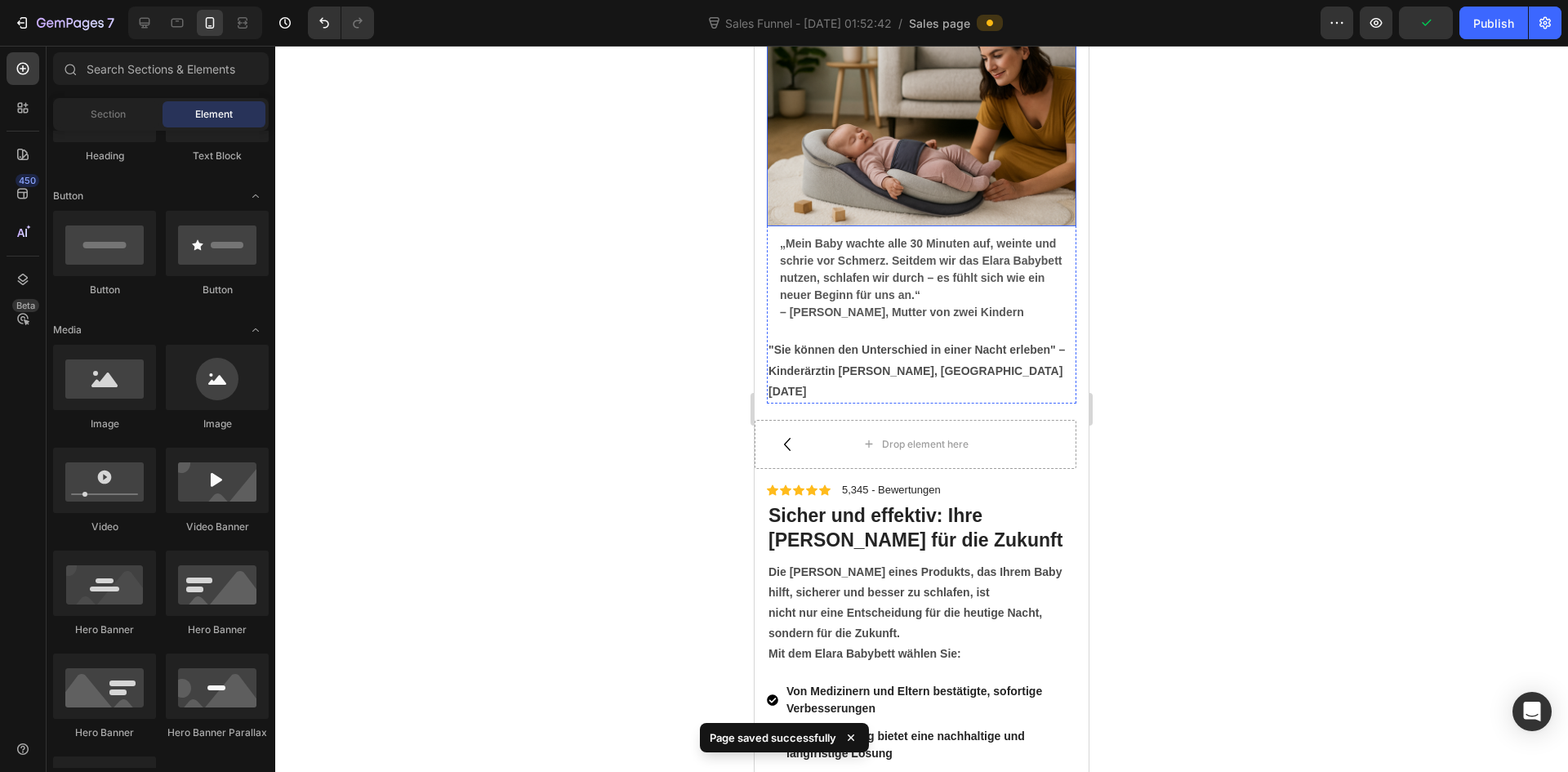
scroll to position [5961, 0]
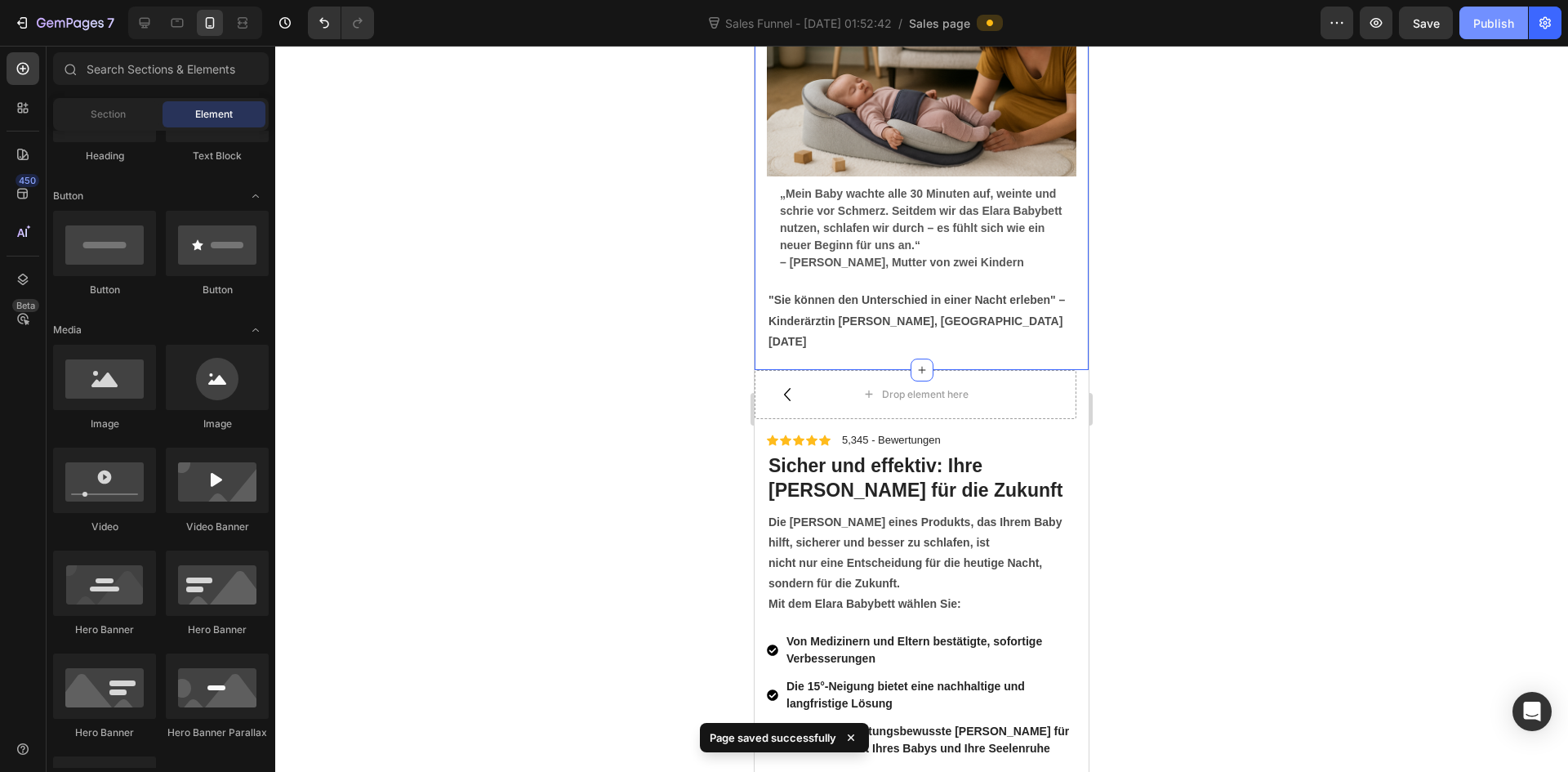
click at [1480, 33] on button "Publish" at bounding box center [1494, 22] width 69 height 32
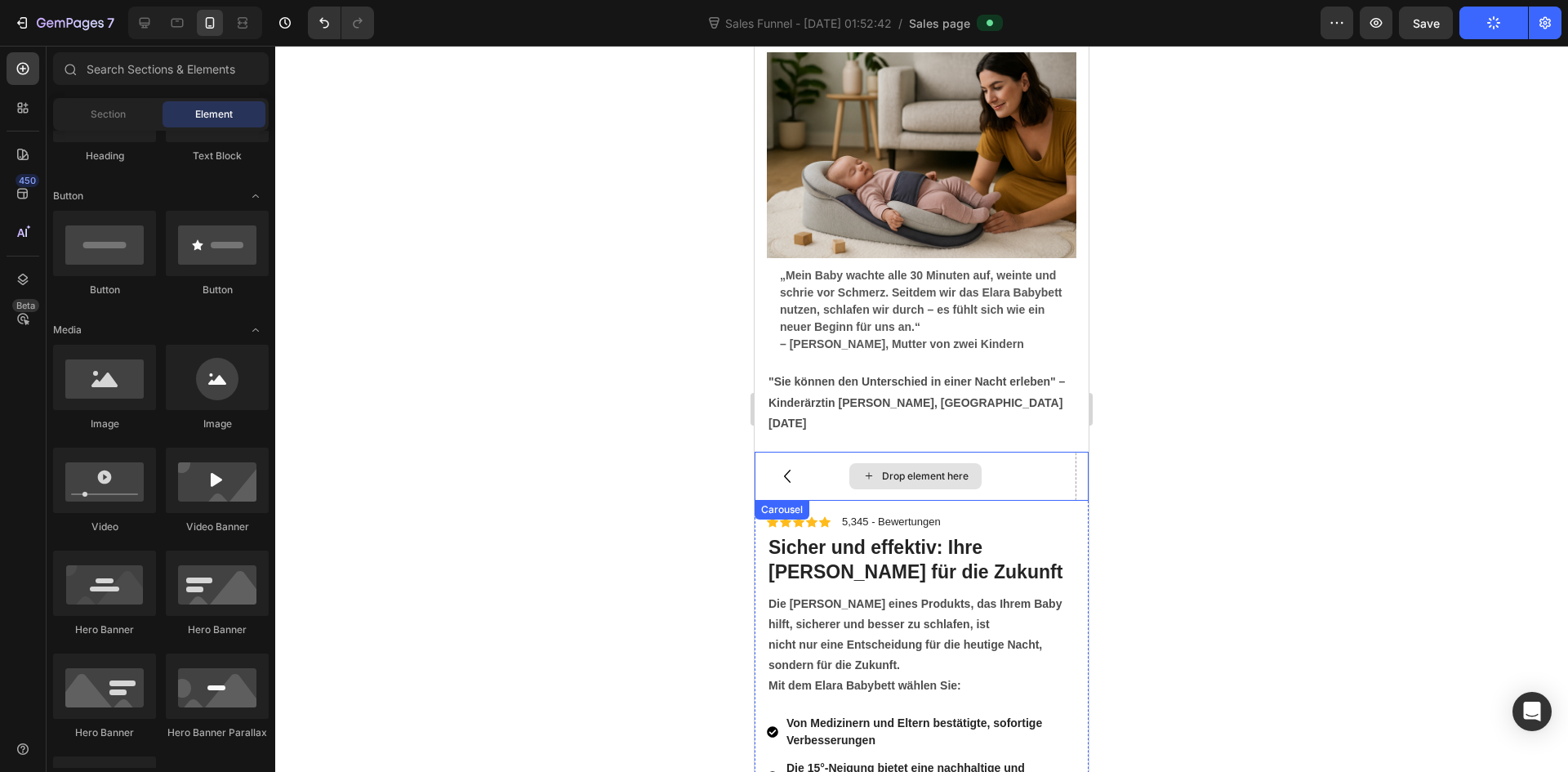
scroll to position [6288, 0]
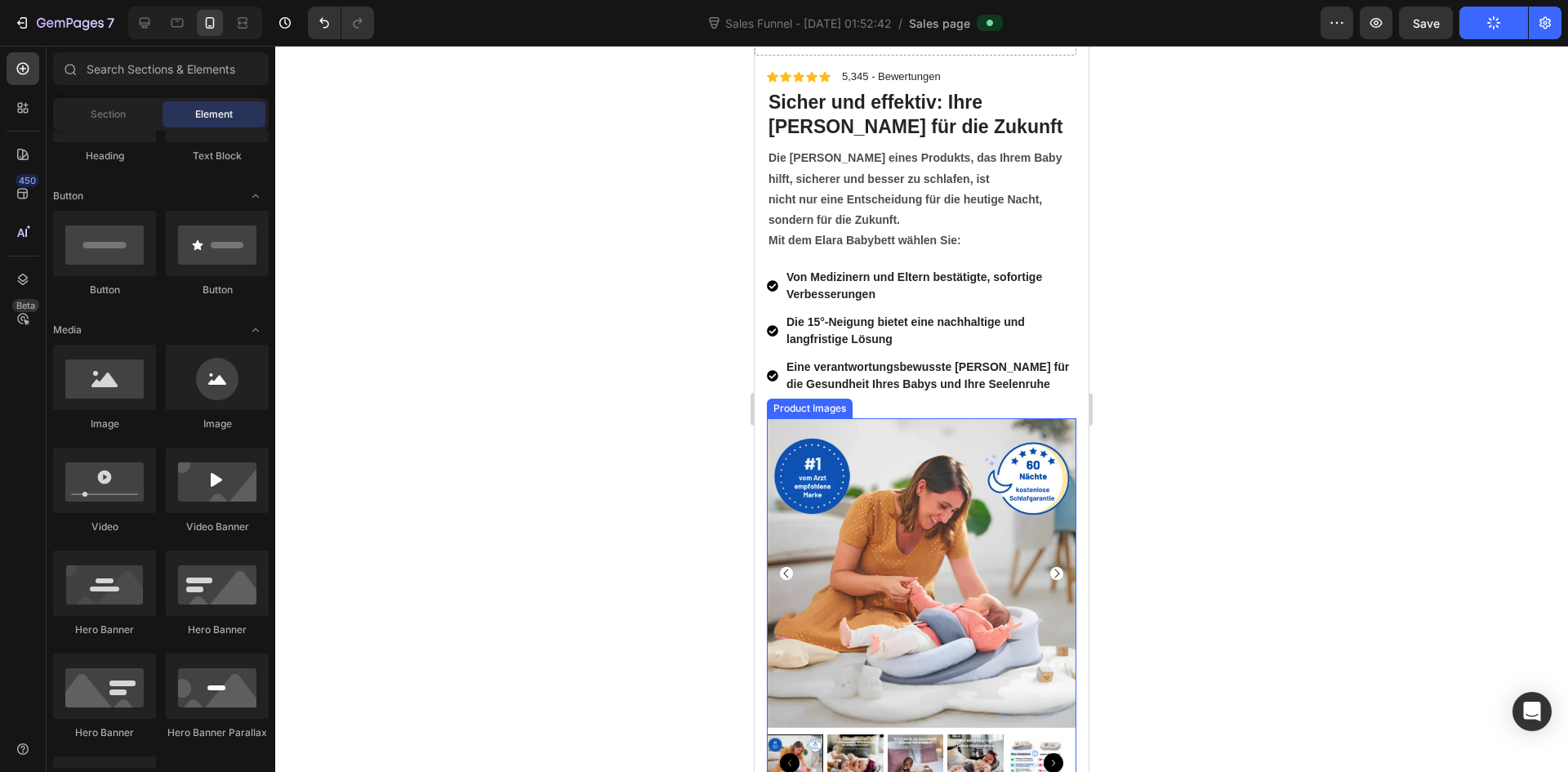
click at [950, 514] on img at bounding box center [922, 573] width 309 height 309
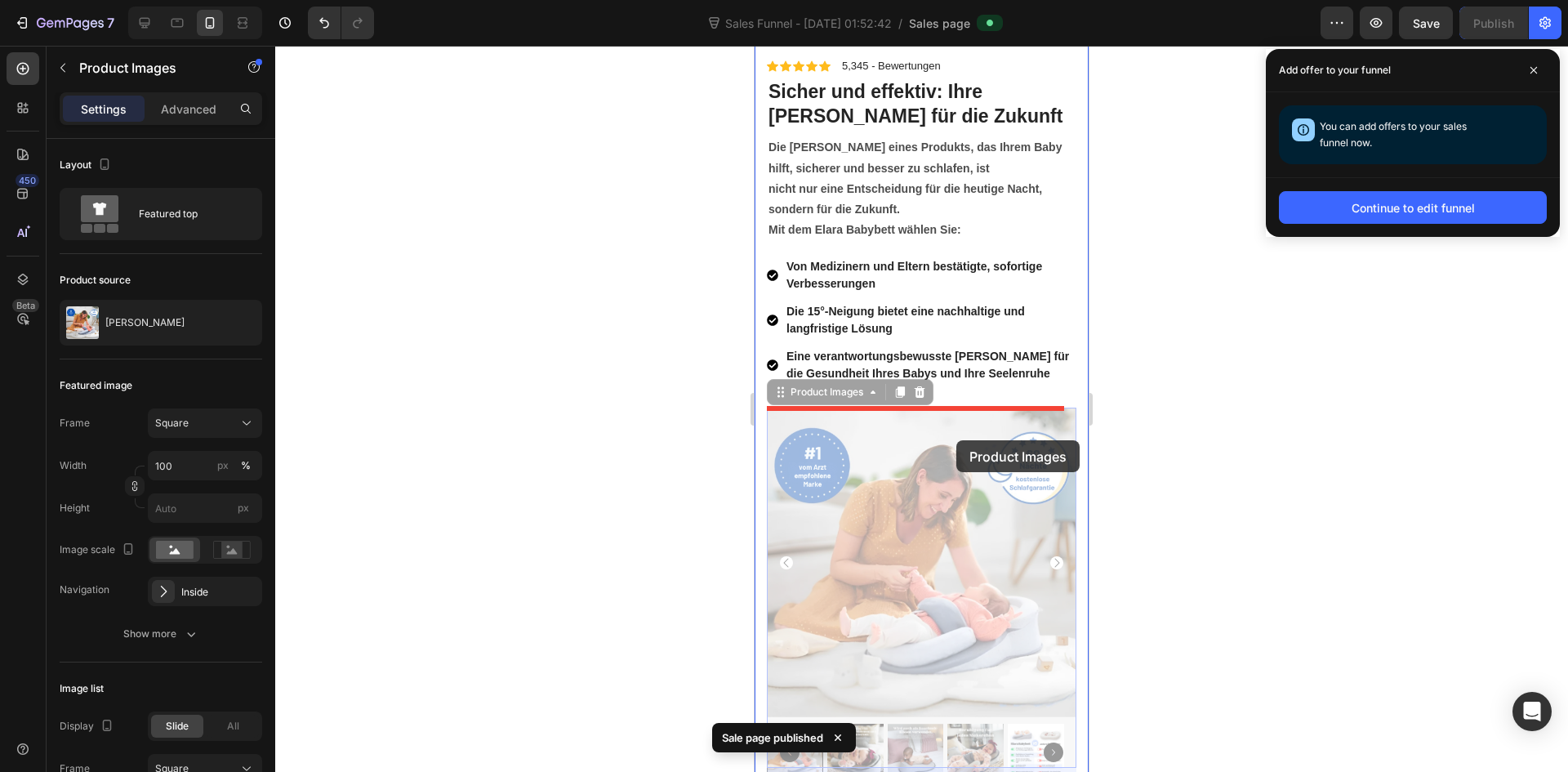
scroll to position [6124, 0]
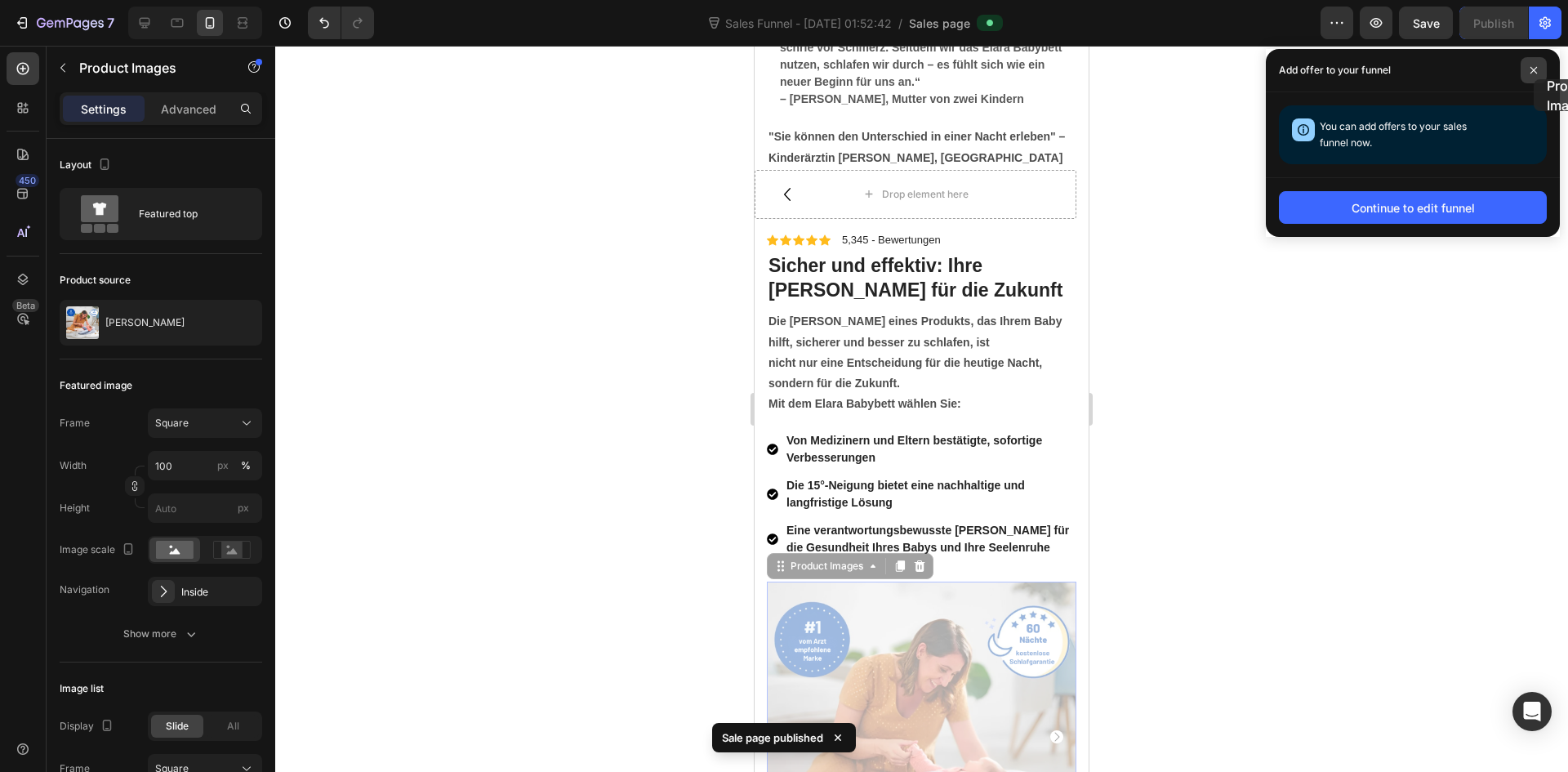
click at [1534, 79] on span at bounding box center [1534, 70] width 26 height 26
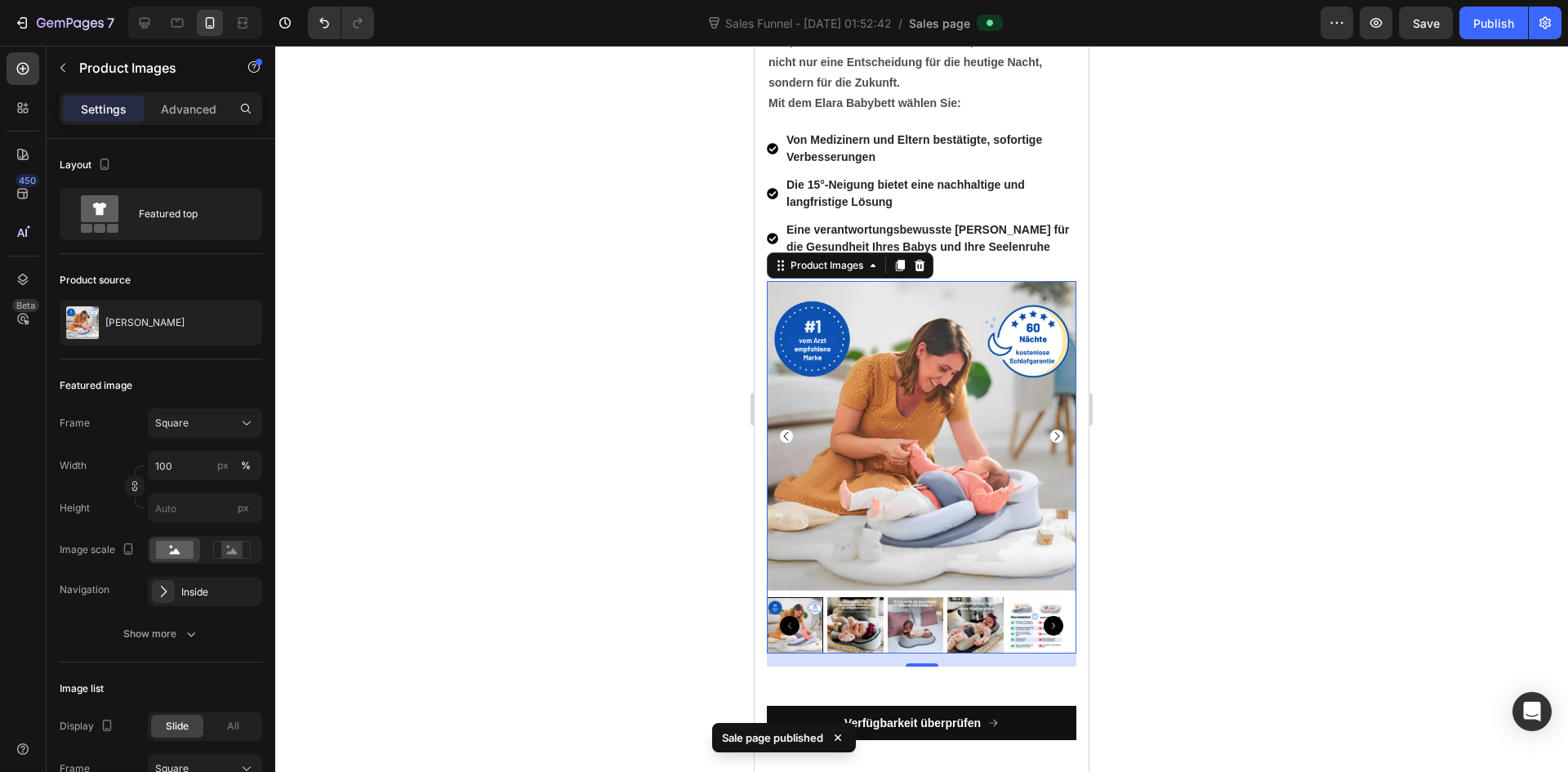
scroll to position [6533, 0]
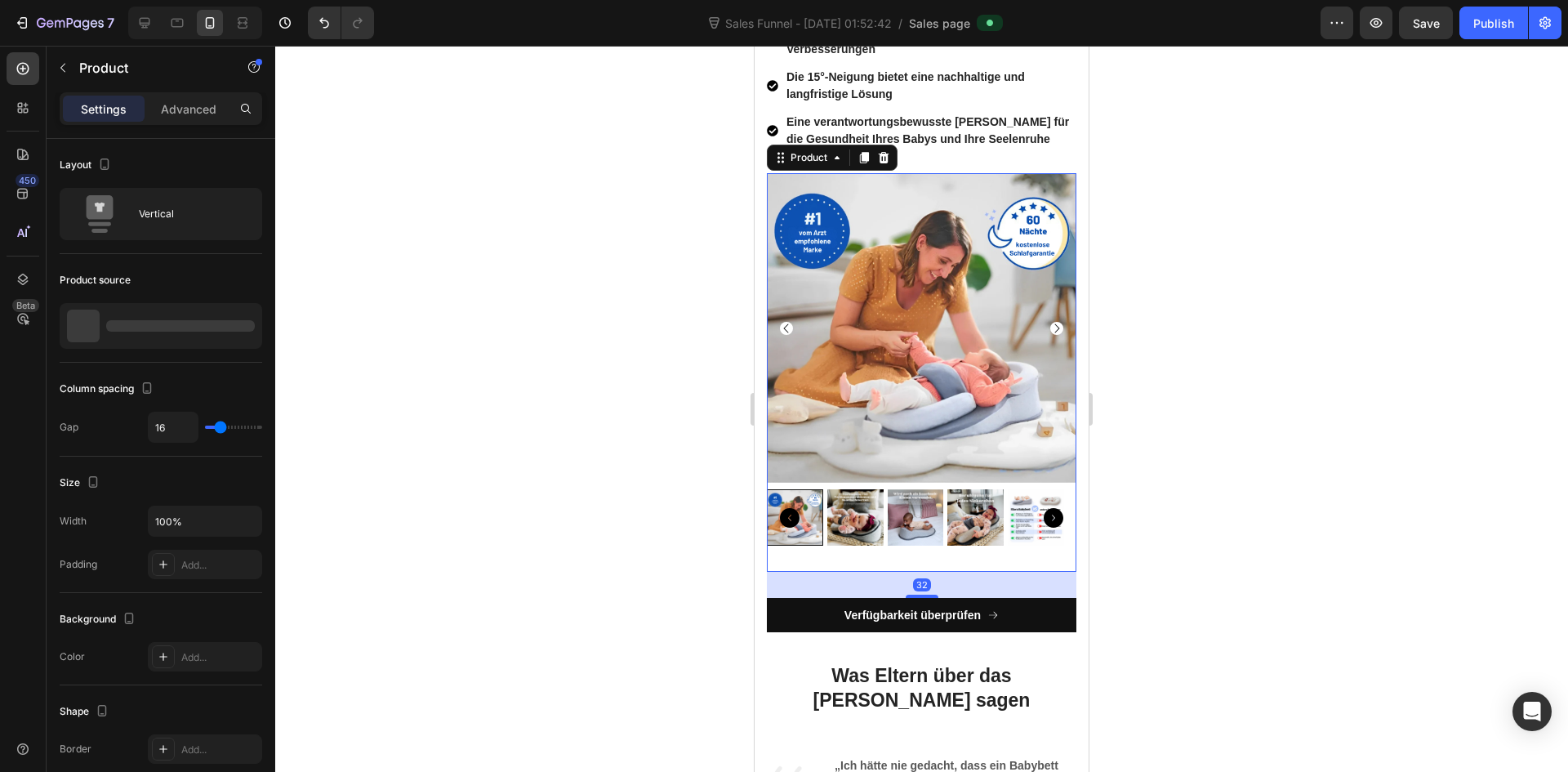
click at [951, 553] on div "Product Images Product Description Product 32" at bounding box center [922, 372] width 309 height 398
click at [955, 545] on div "Product Images" at bounding box center [922, 365] width 309 height 385
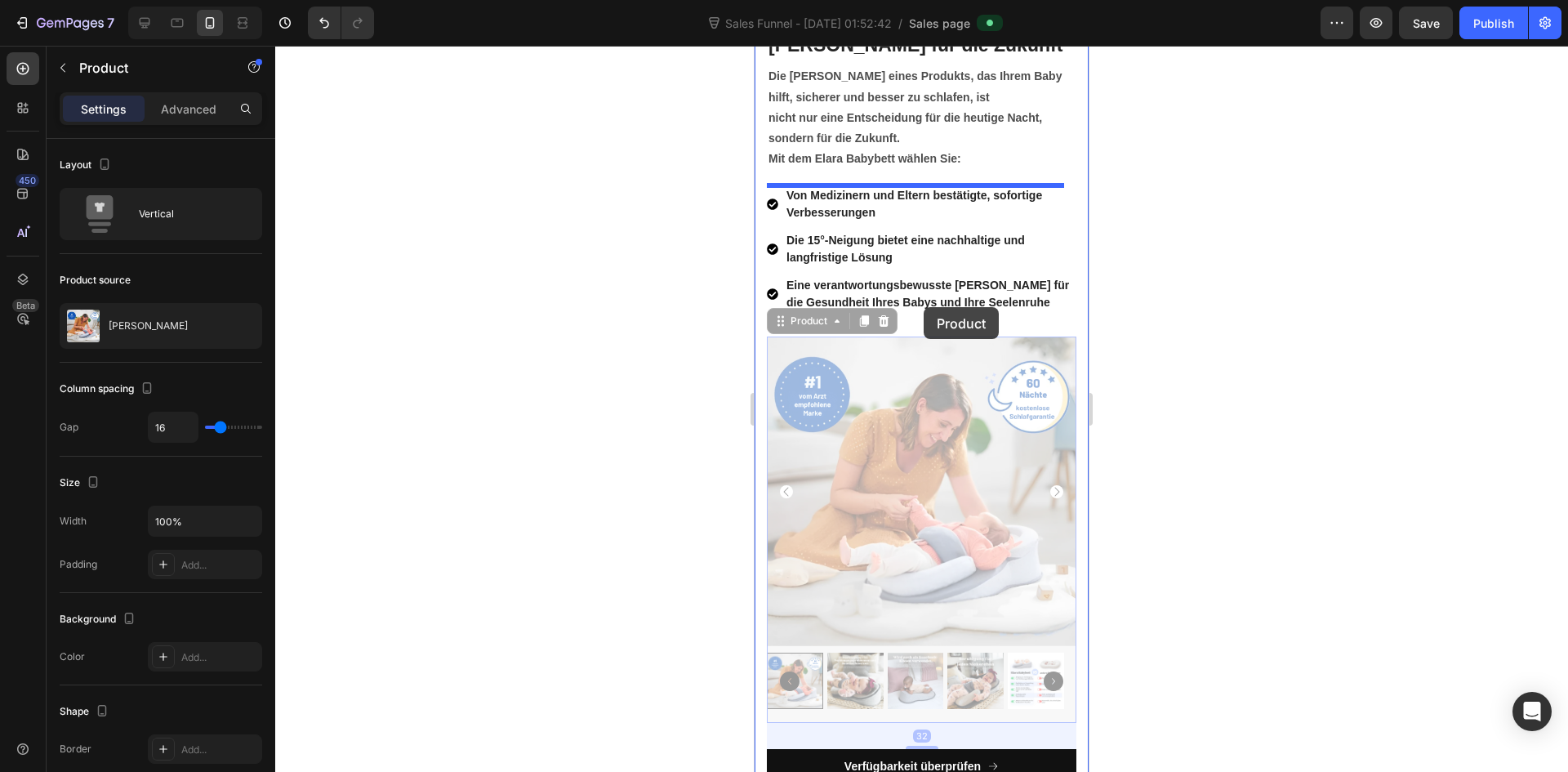
scroll to position [6124, 0]
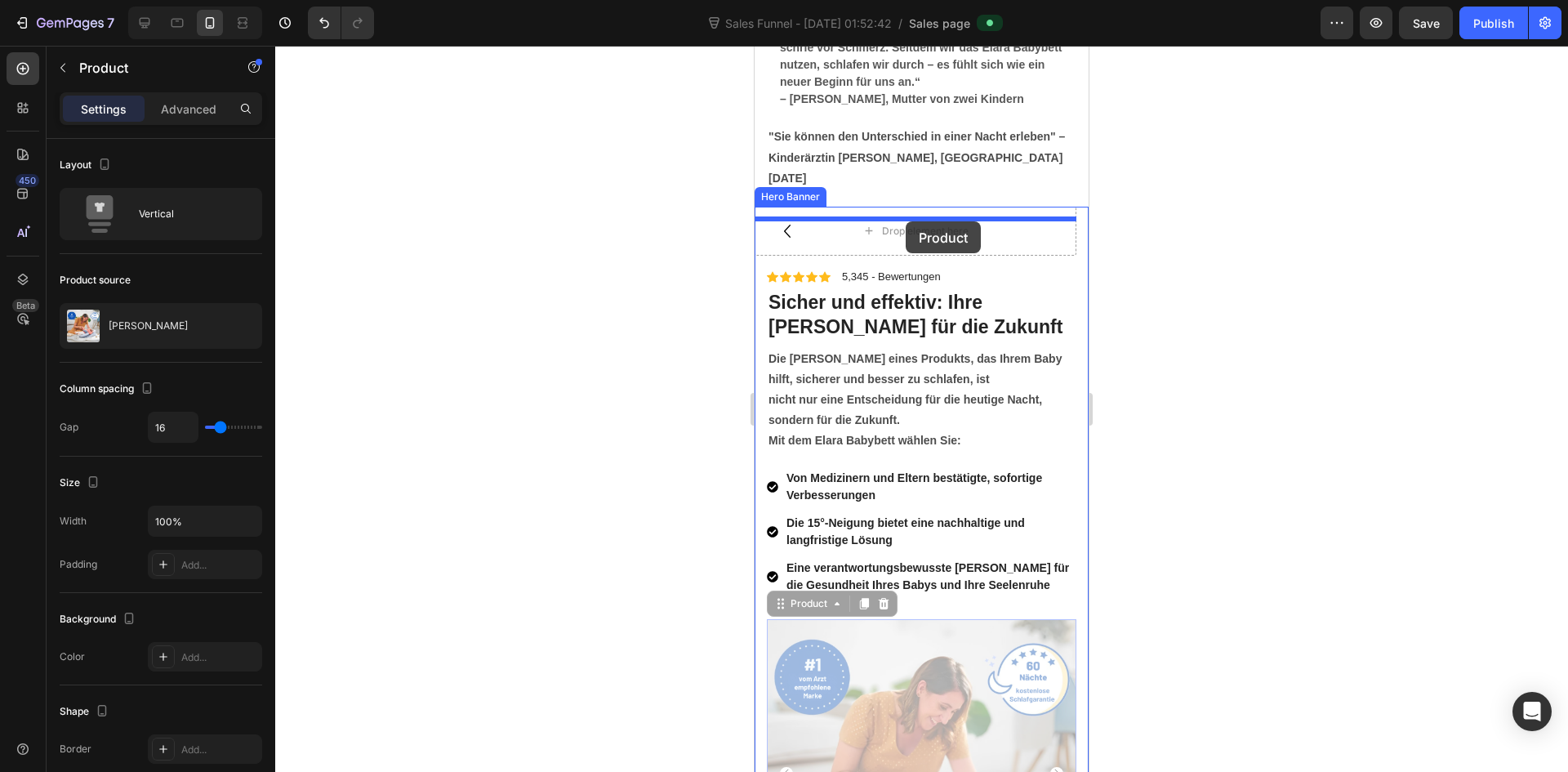
drag, startPoint x: 964, startPoint y: 548, endPoint x: 906, endPoint y: 221, distance: 332.1
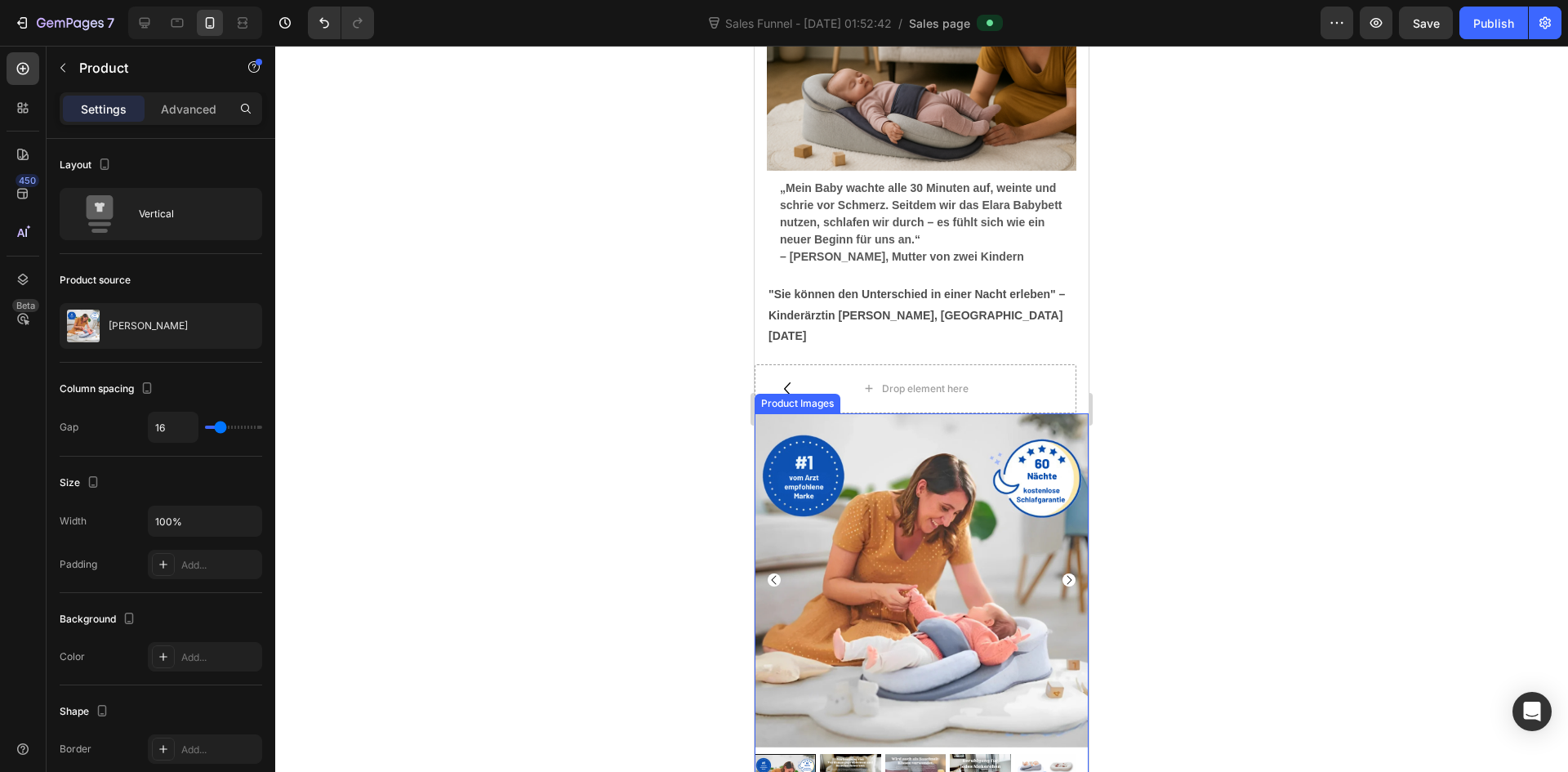
scroll to position [5961, 0]
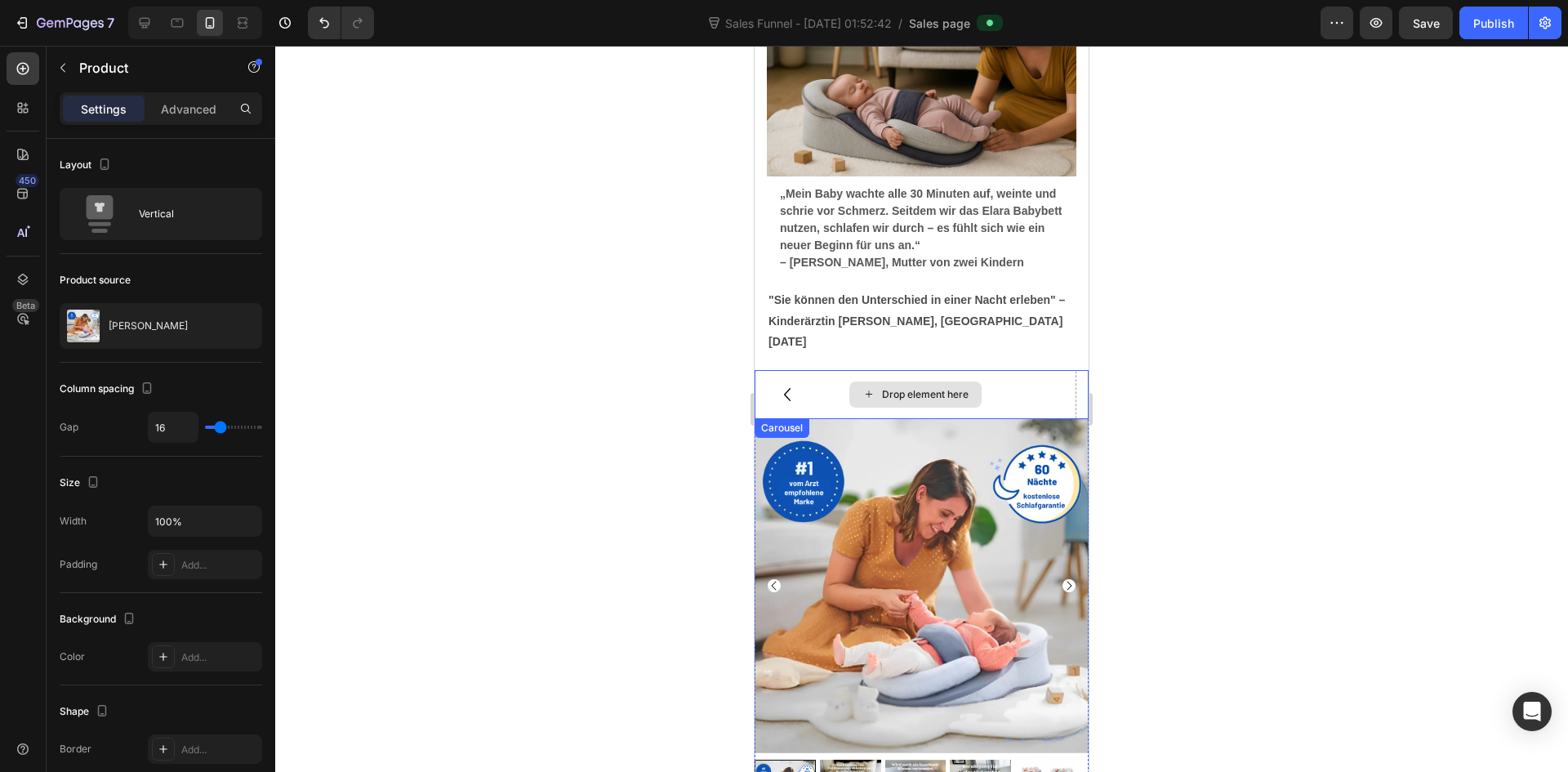
click at [986, 370] on div "Drop element here" at bounding box center [915, 395] width 321 height 49
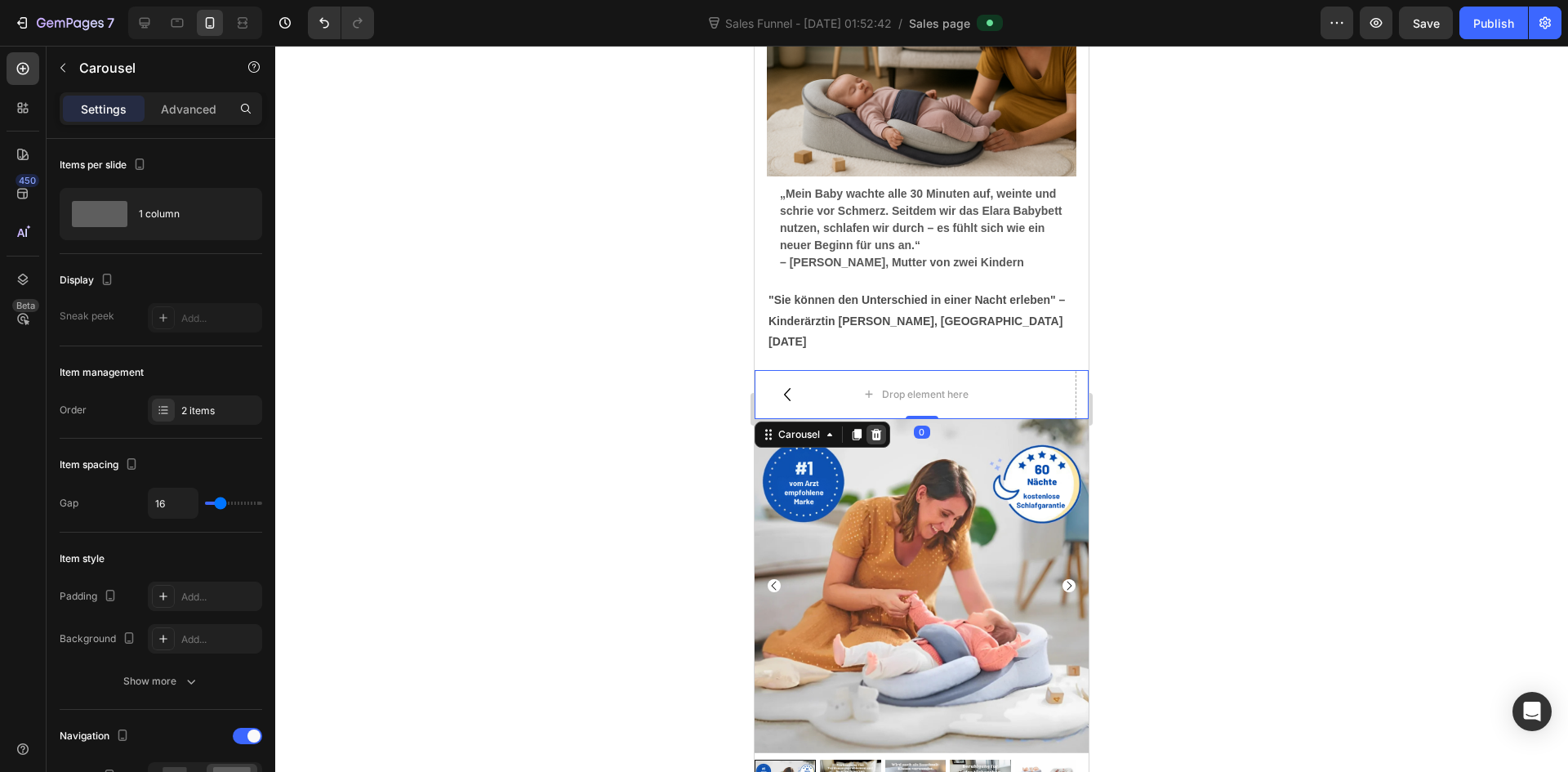
click at [874, 429] on icon at bounding box center [877, 434] width 10 height 11
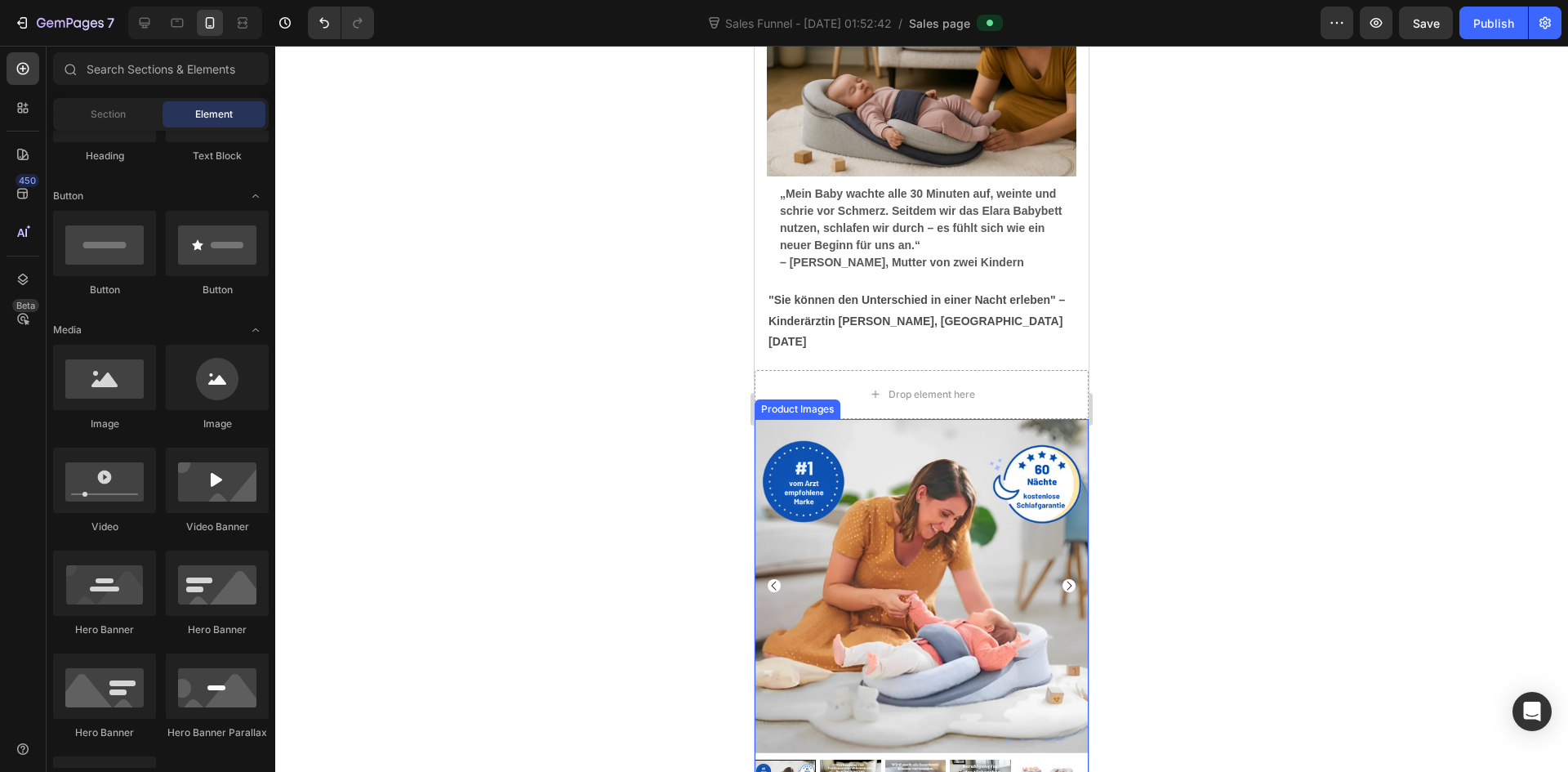
click at [987, 370] on div "Drop element here" at bounding box center [922, 395] width 334 height 49
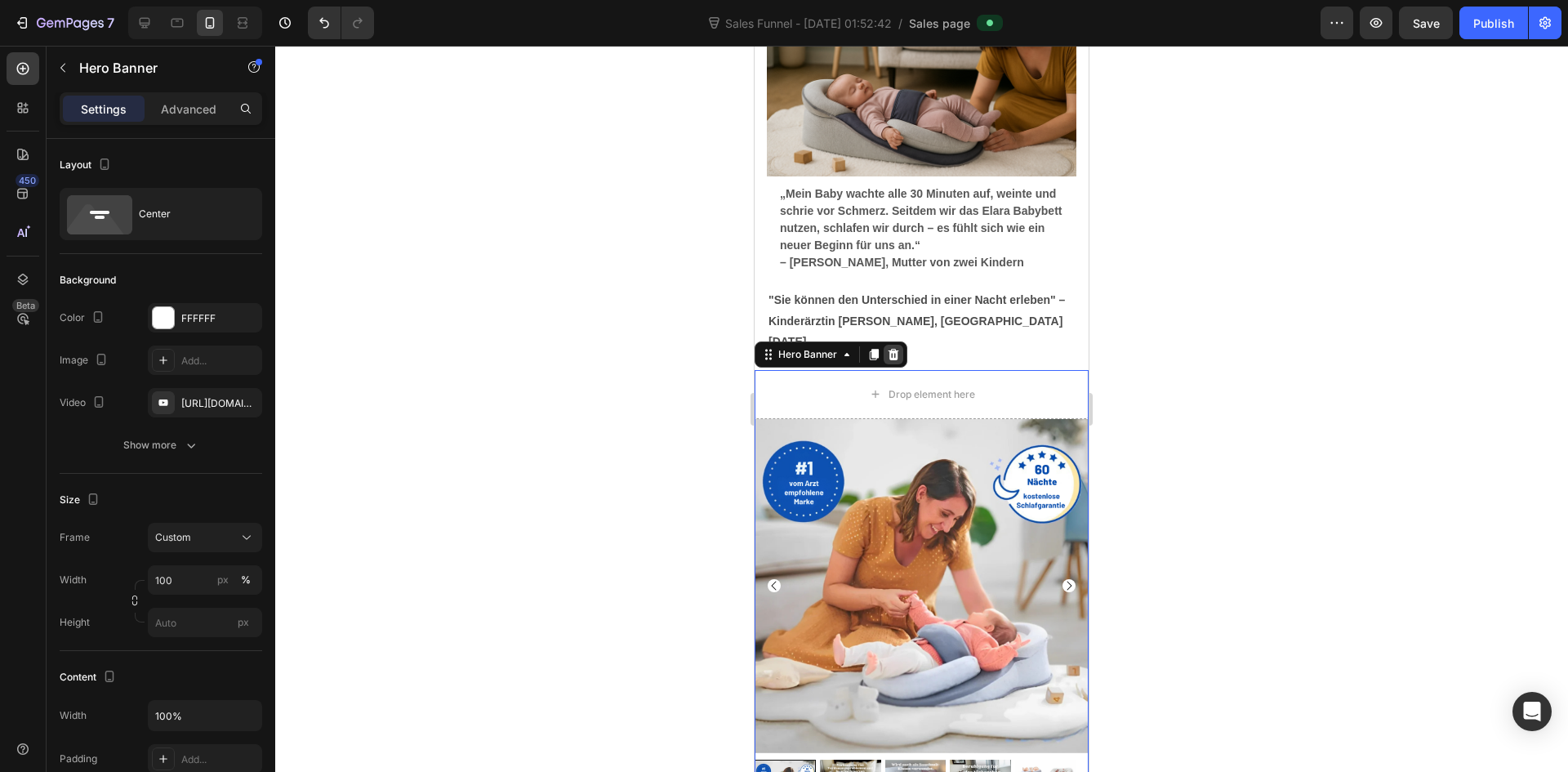
click at [902, 345] on div at bounding box center [894, 355] width 19 height 19
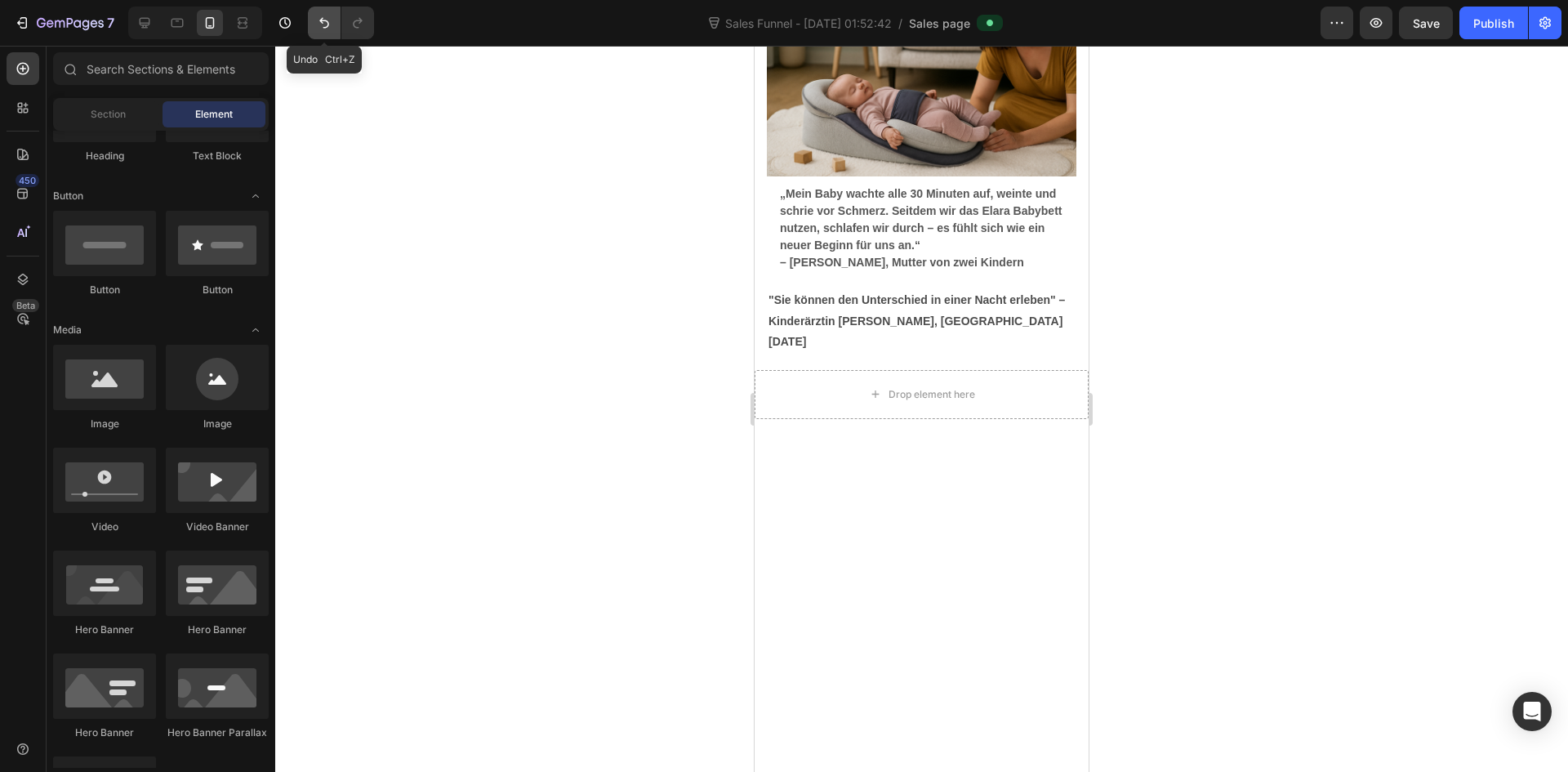
click at [316, 19] on icon "Undo/Redo" at bounding box center [324, 23] width 17 height 17
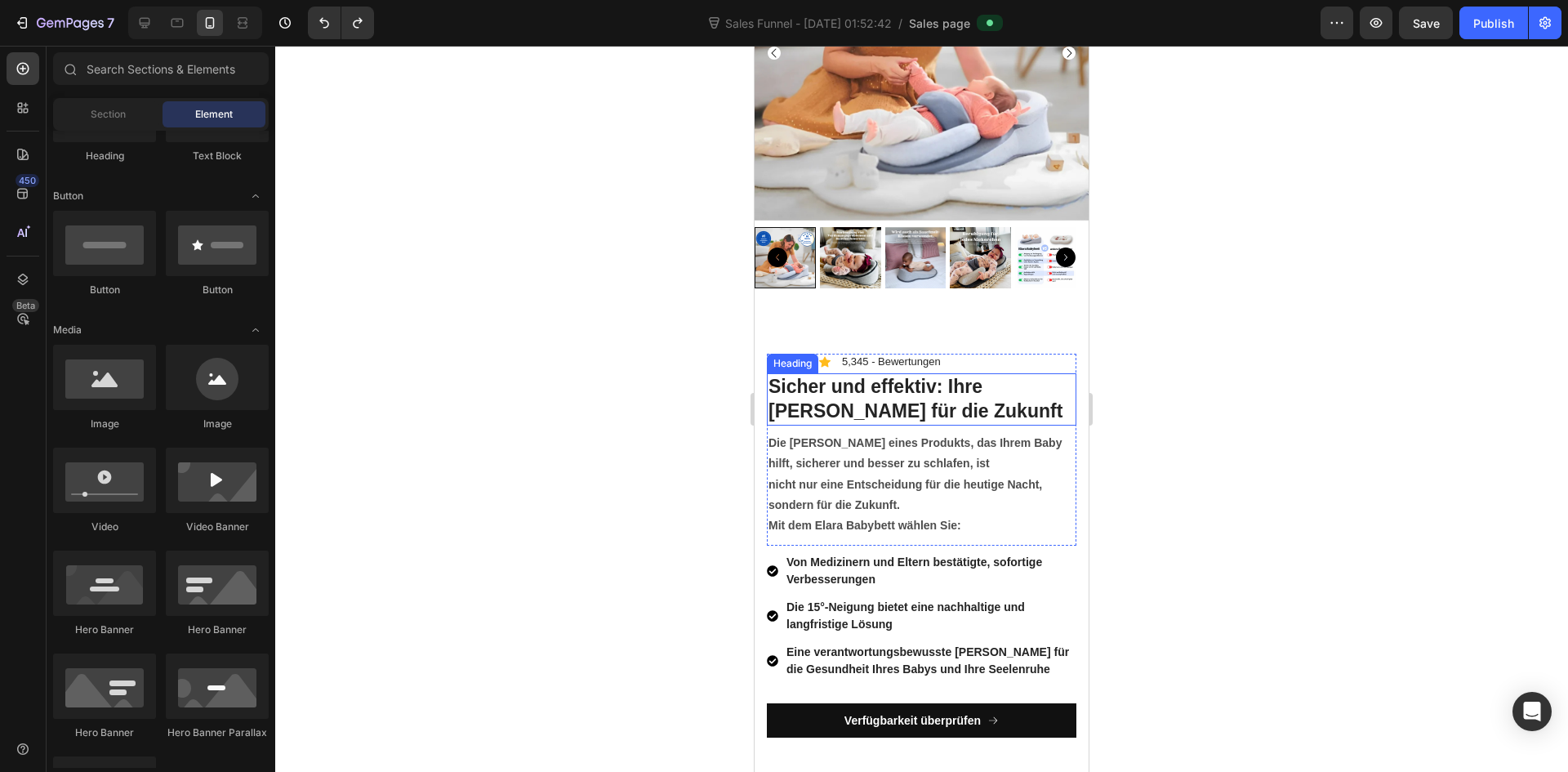
scroll to position [6451, 0]
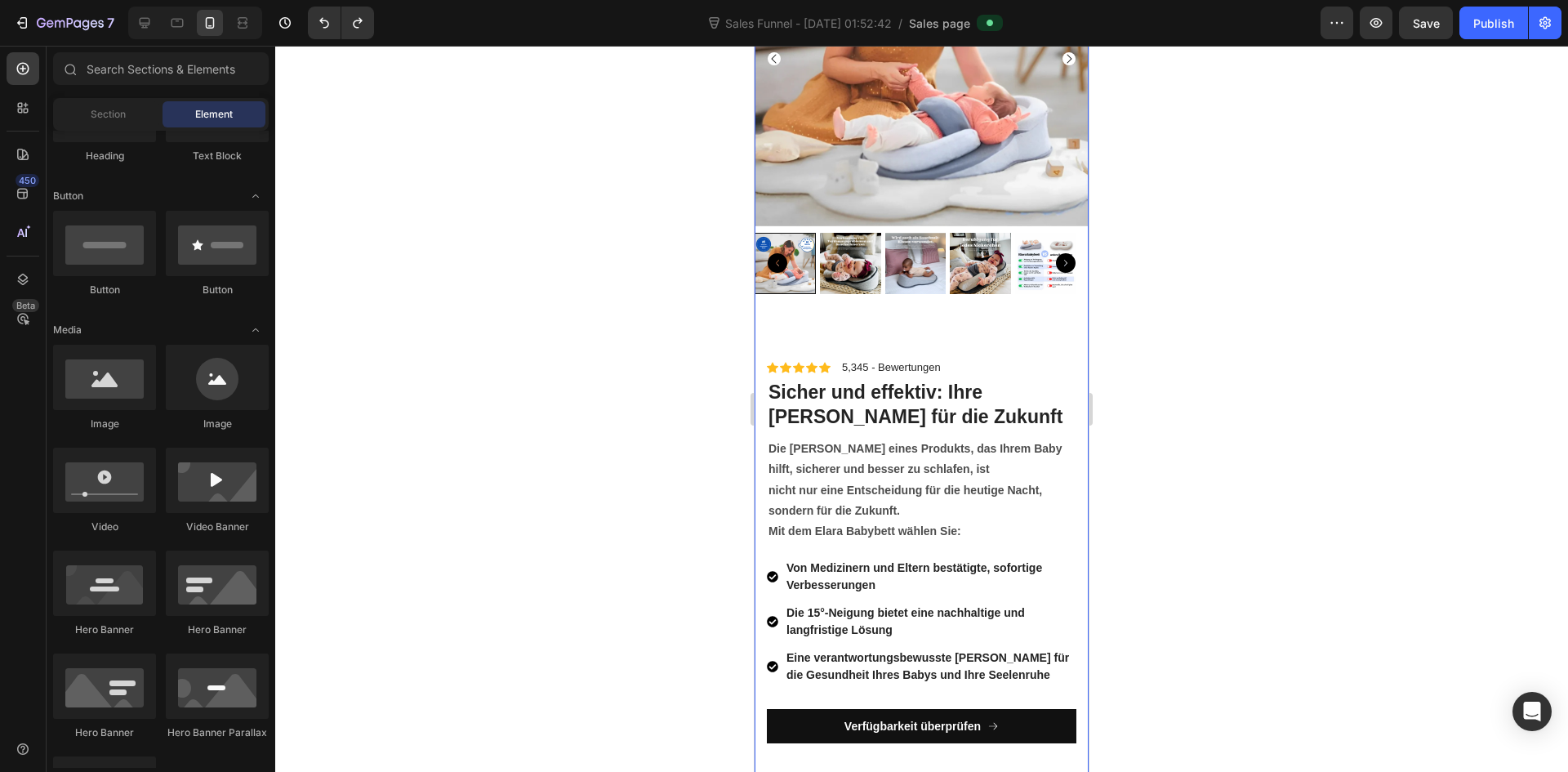
click at [977, 328] on div "Product Images Product Description Product Icon Icon Icon Icon Icon Icon List 5…" at bounding box center [922, 334] width 334 height 882
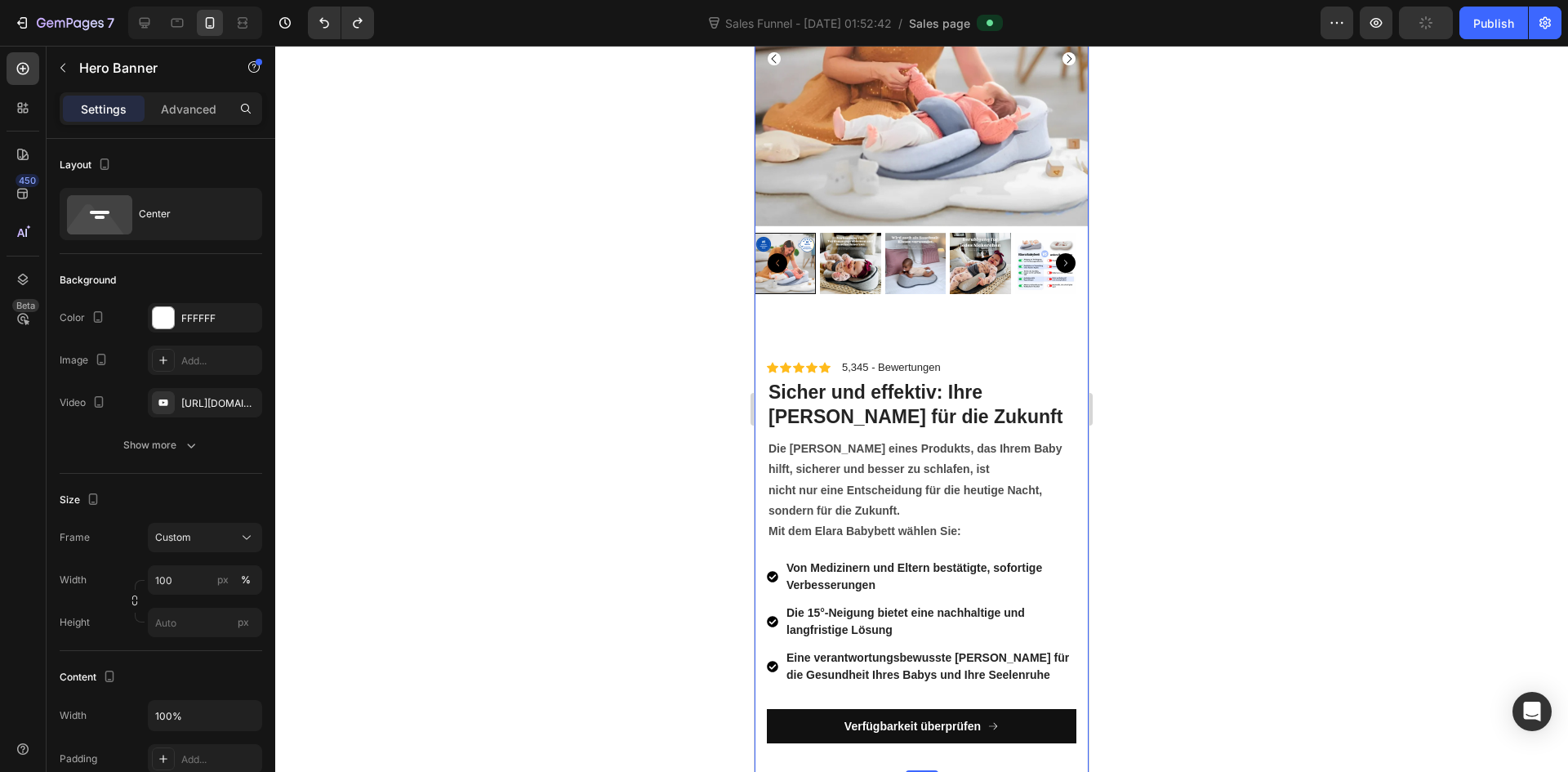
click at [920, 316] on div "Product Images Product Description Product Icon Icon Icon Icon Icon Icon List 5…" at bounding box center [922, 334] width 334 height 882
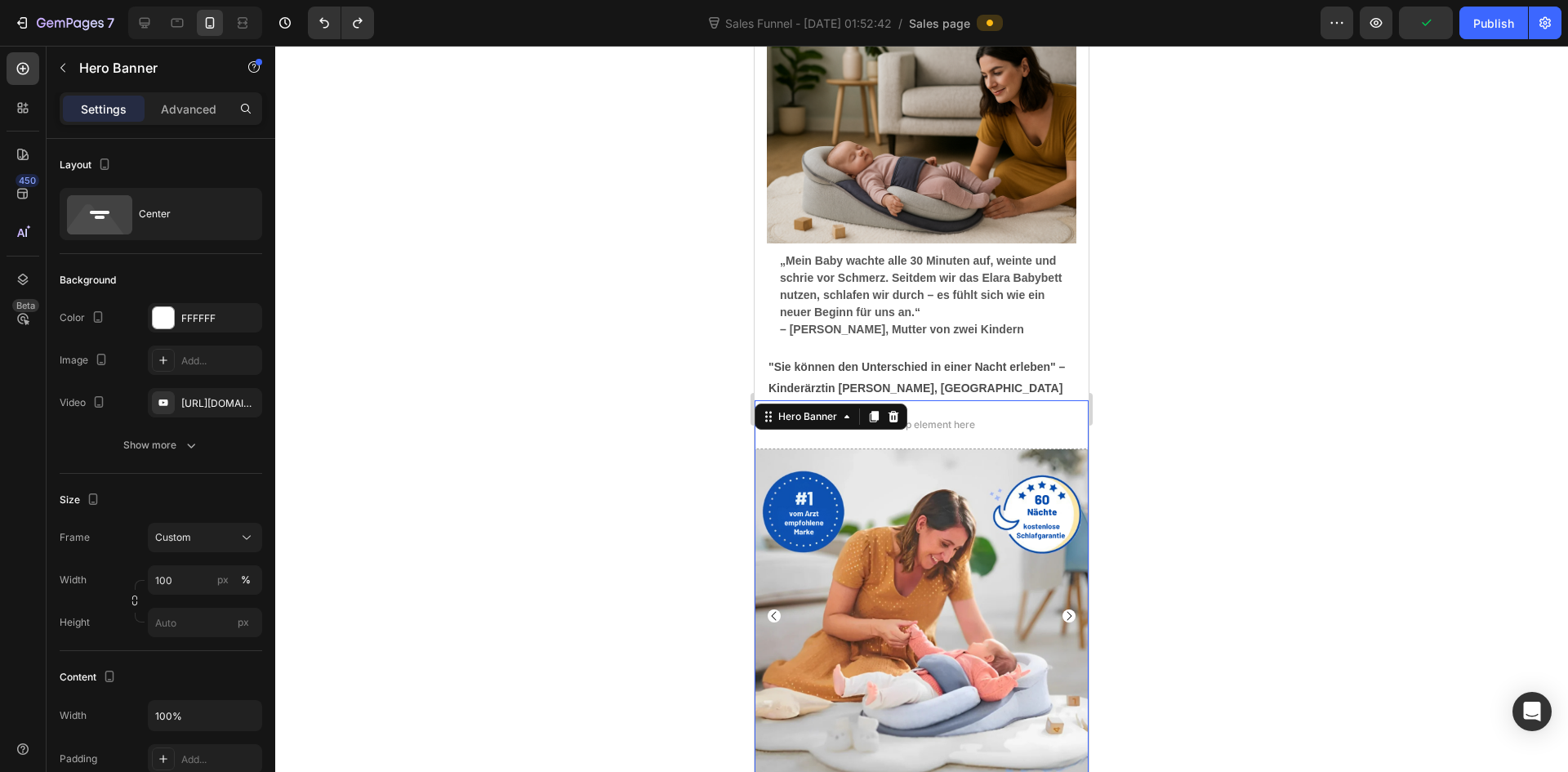
scroll to position [5880, 0]
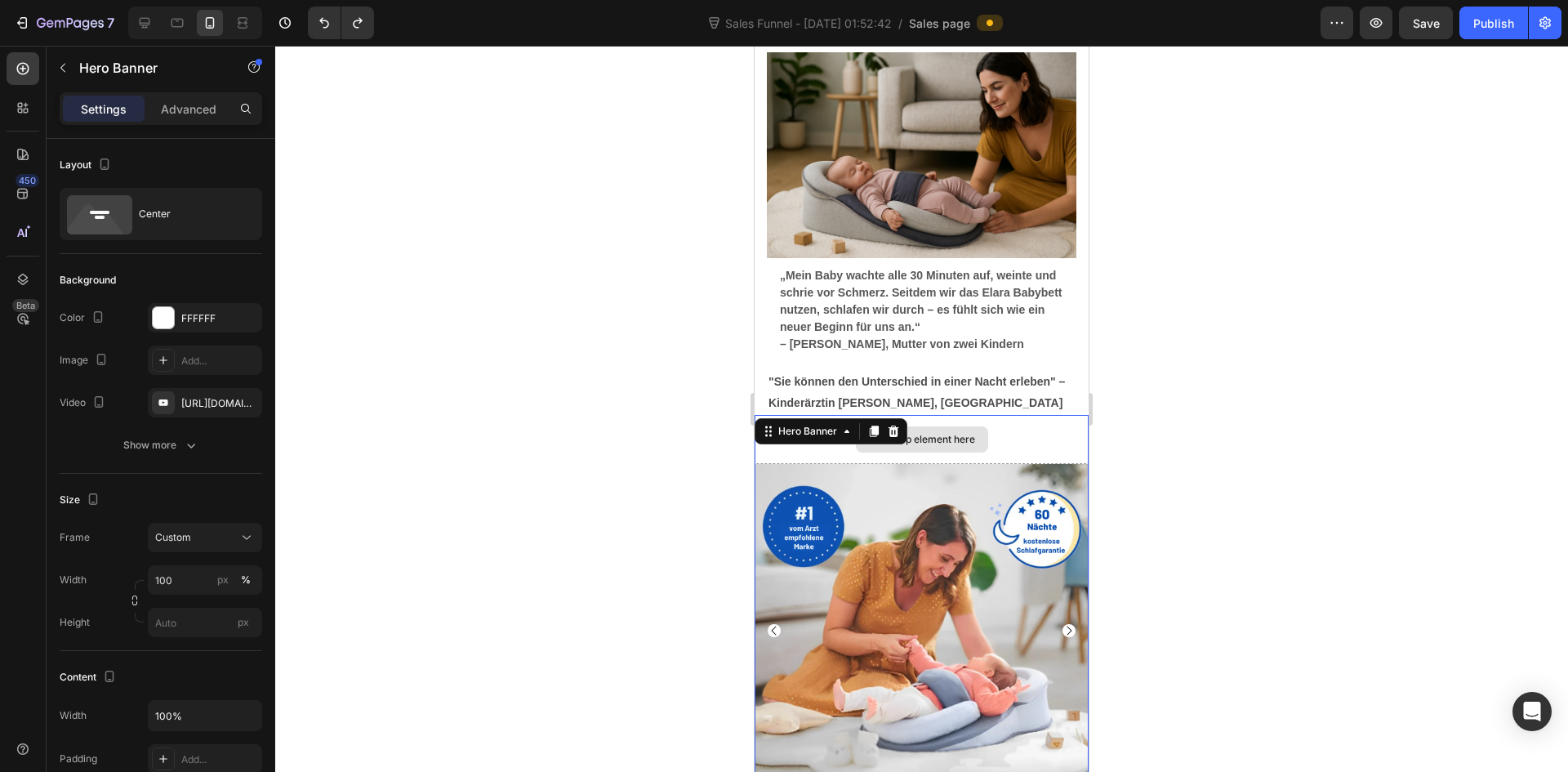
click at [964, 445] on div "Drop element here" at bounding box center [931, 439] width 86 height 13
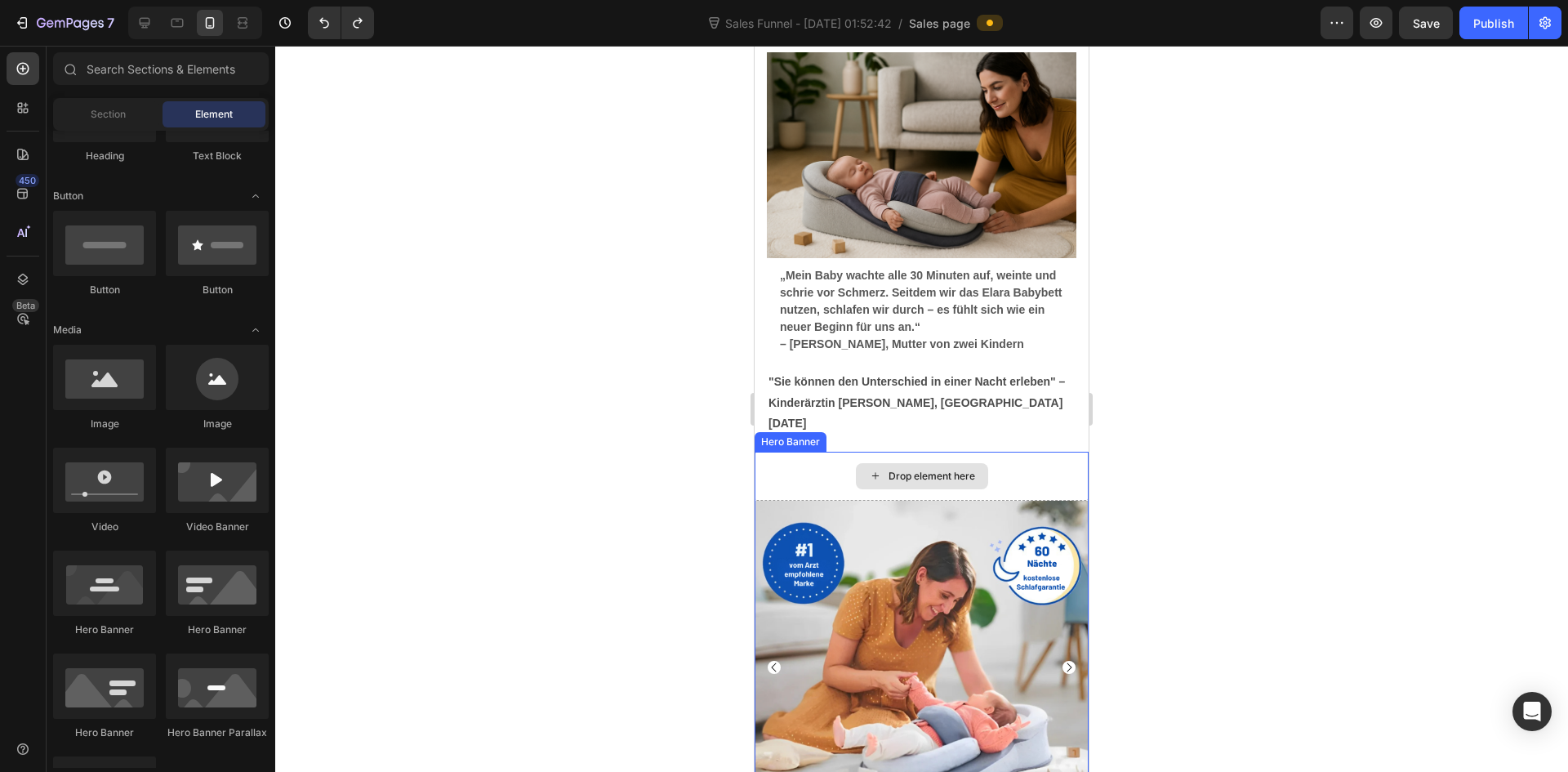
click at [991, 451] on div "Drop element here" at bounding box center [922, 476] width 334 height 49
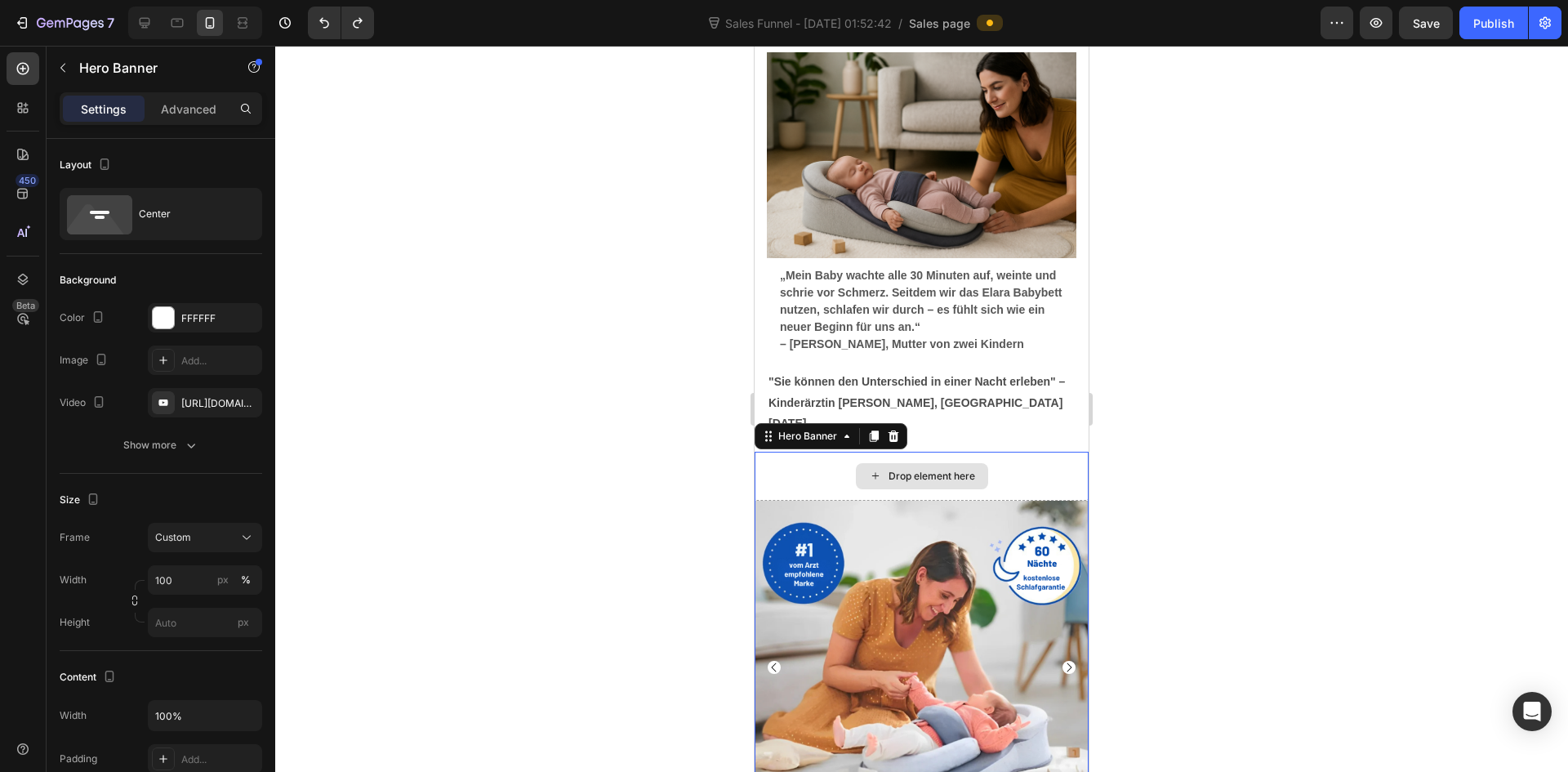
click at [933, 470] on div "Drop element here" at bounding box center [931, 476] width 86 height 13
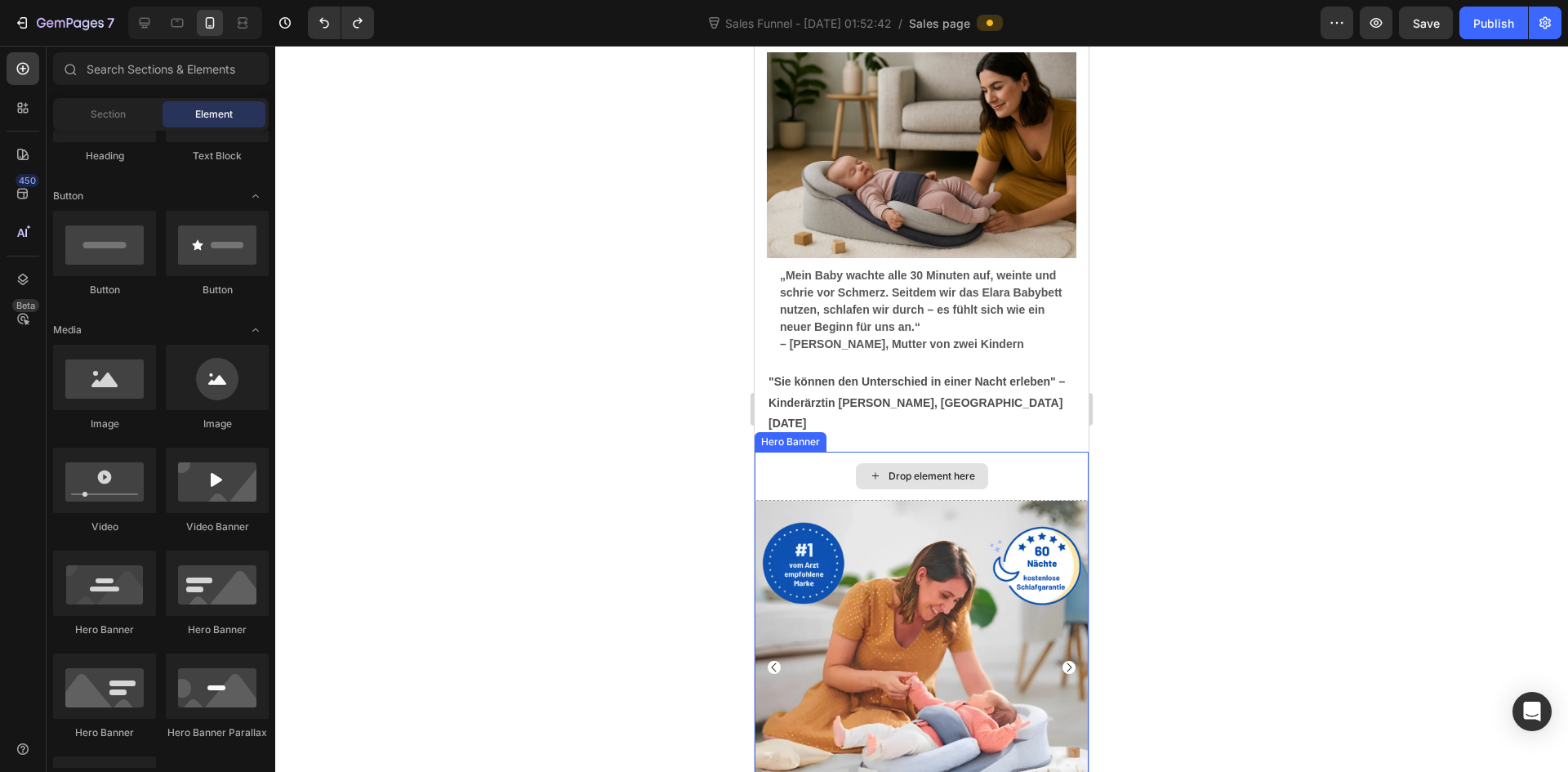
click at [815, 451] on div "Drop element here" at bounding box center [922, 476] width 334 height 49
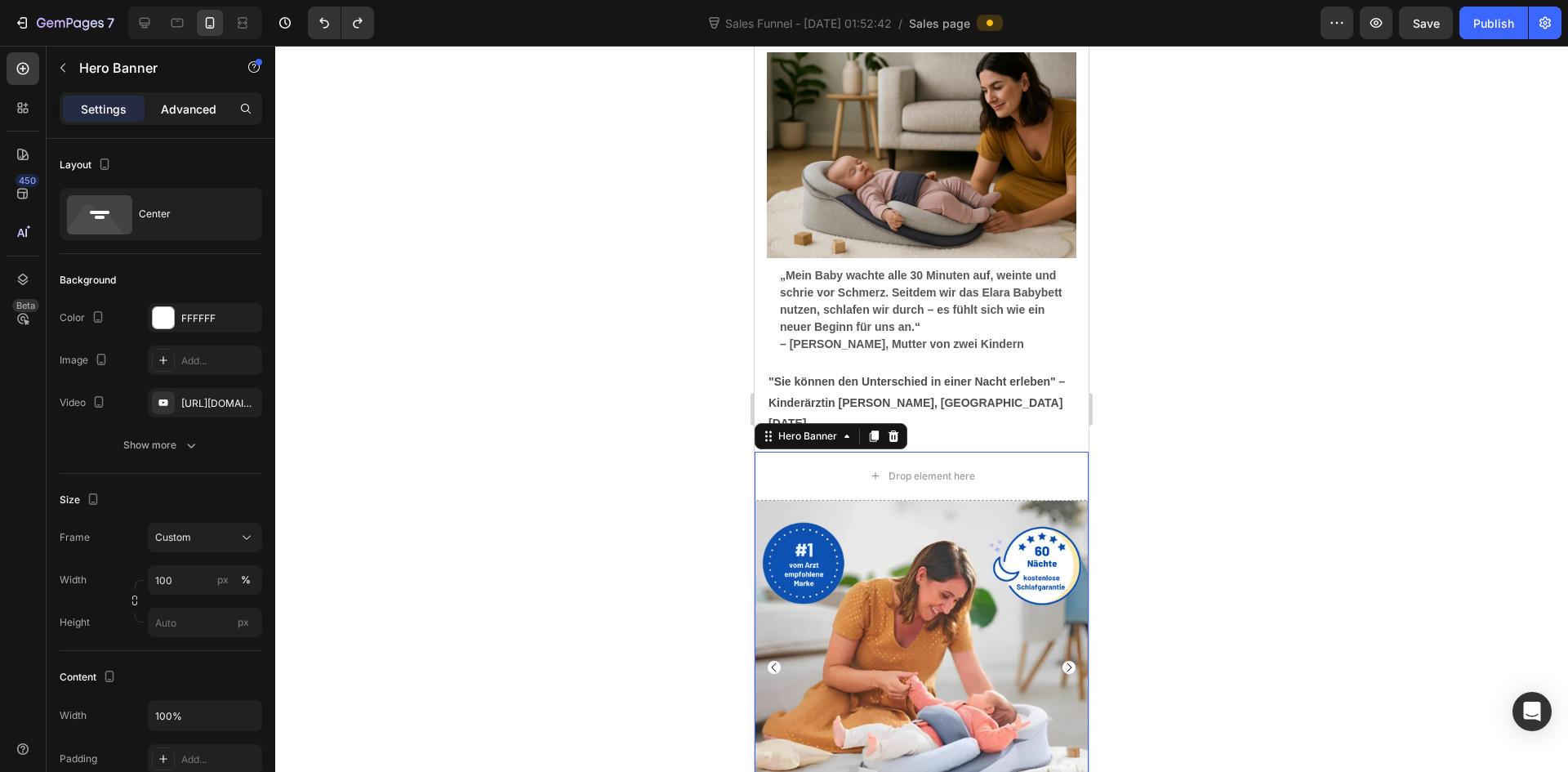
click at [191, 96] on div "Advanced" at bounding box center [189, 108] width 82 height 26
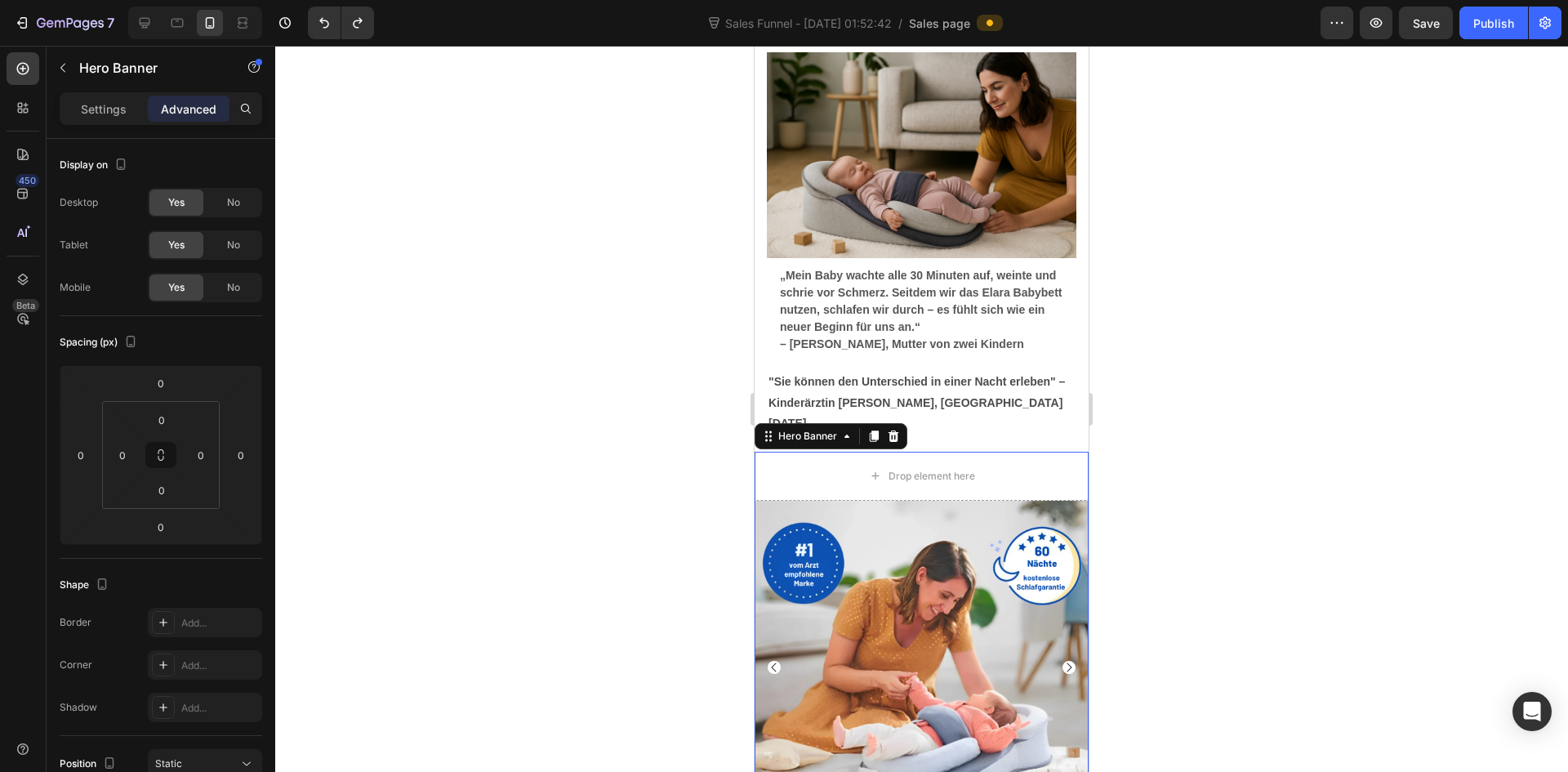
click at [555, 277] on div at bounding box center [922, 408] width 1293 height 726
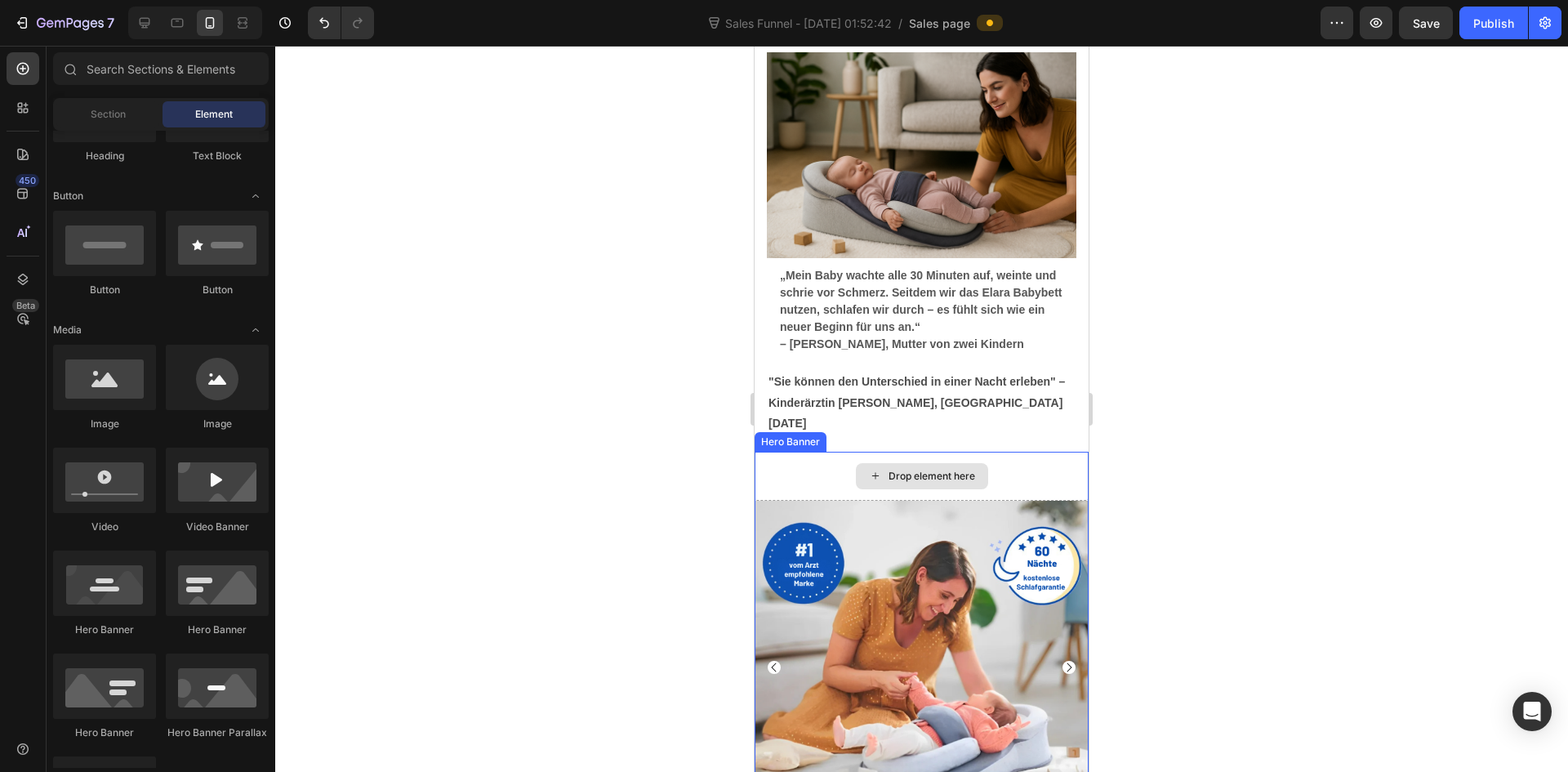
click at [1038, 451] on div "Drop element here" at bounding box center [922, 476] width 334 height 49
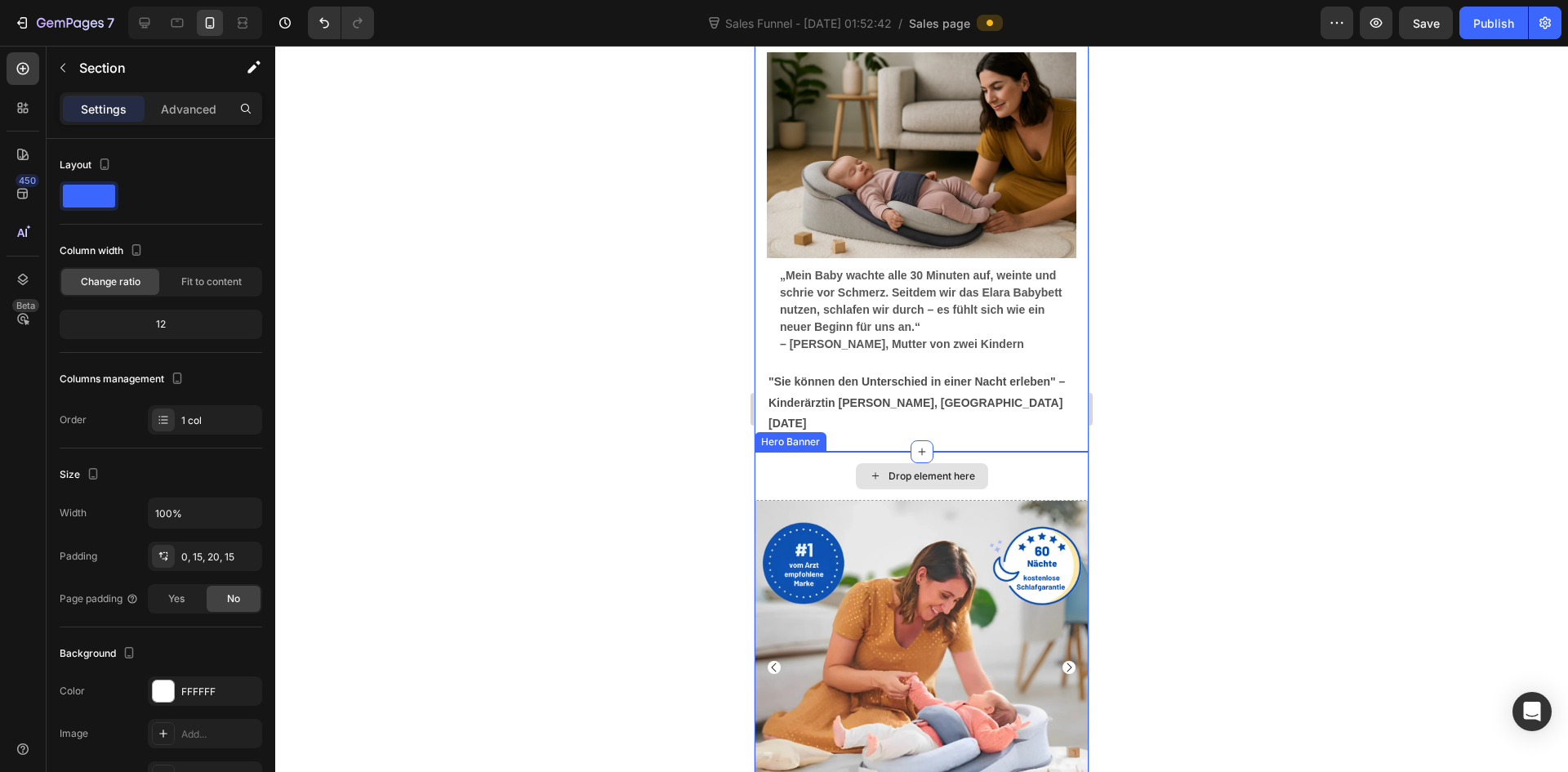
drag, startPoint x: 912, startPoint y: 417, endPoint x: 948, endPoint y: 417, distance: 36.0
click at [1019, 396] on p ""Sie können den Unterschied in einer Nacht erleben" – Kinderärztin Barbara K., …" at bounding box center [922, 402] width 307 height 62
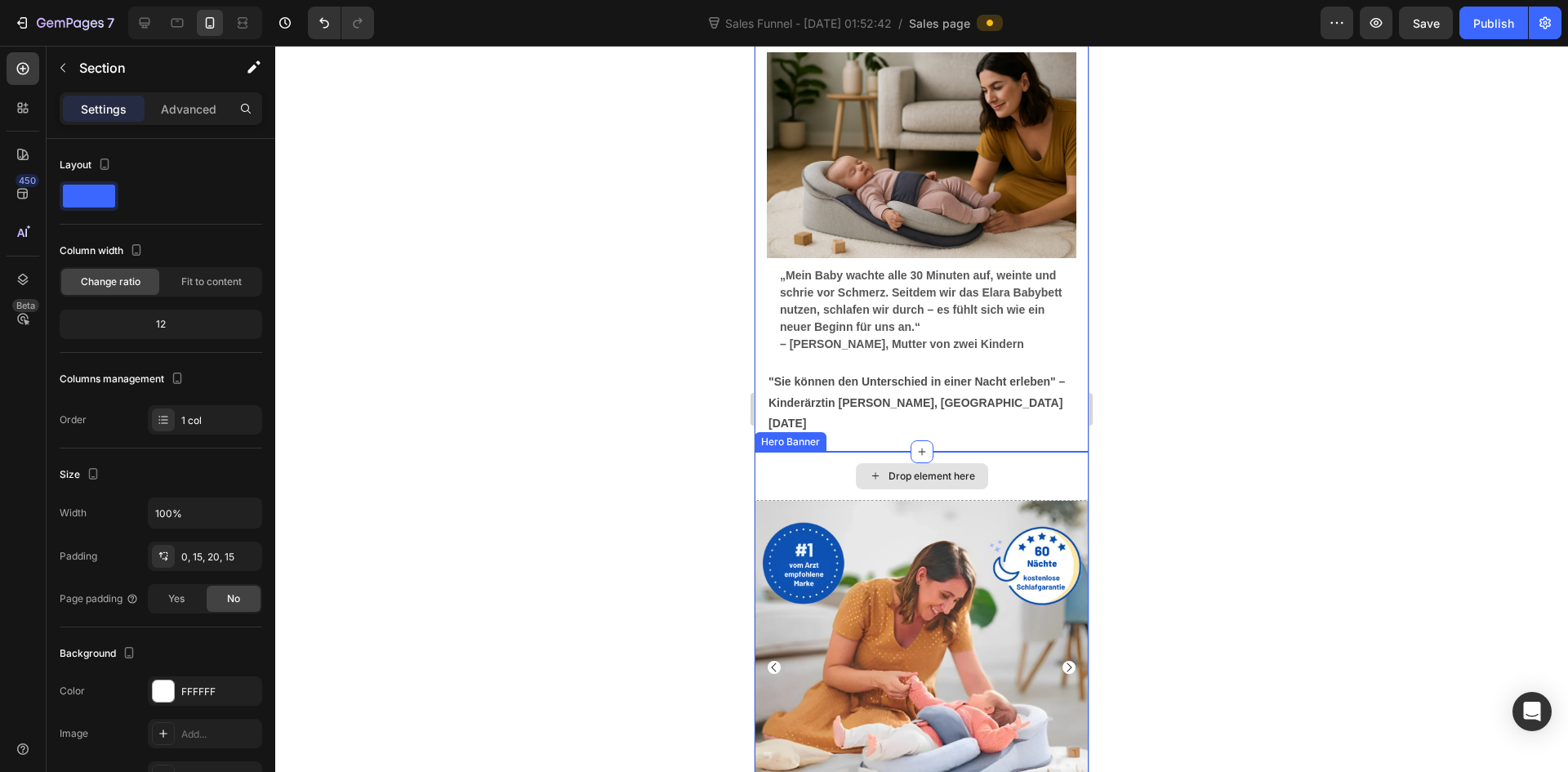
click at [1039, 451] on div "Drop element here" at bounding box center [922, 476] width 334 height 49
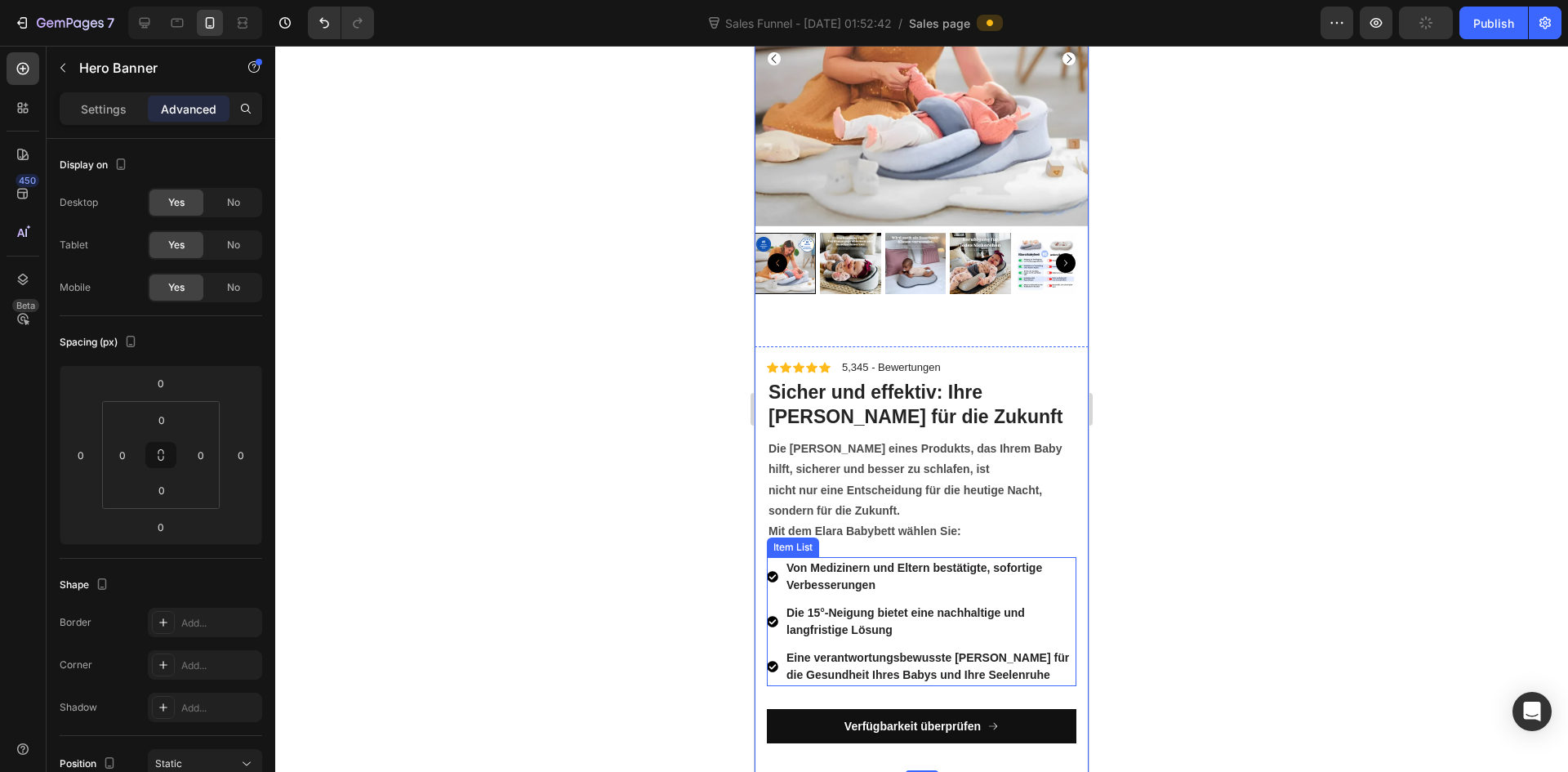
scroll to position [6207, 0]
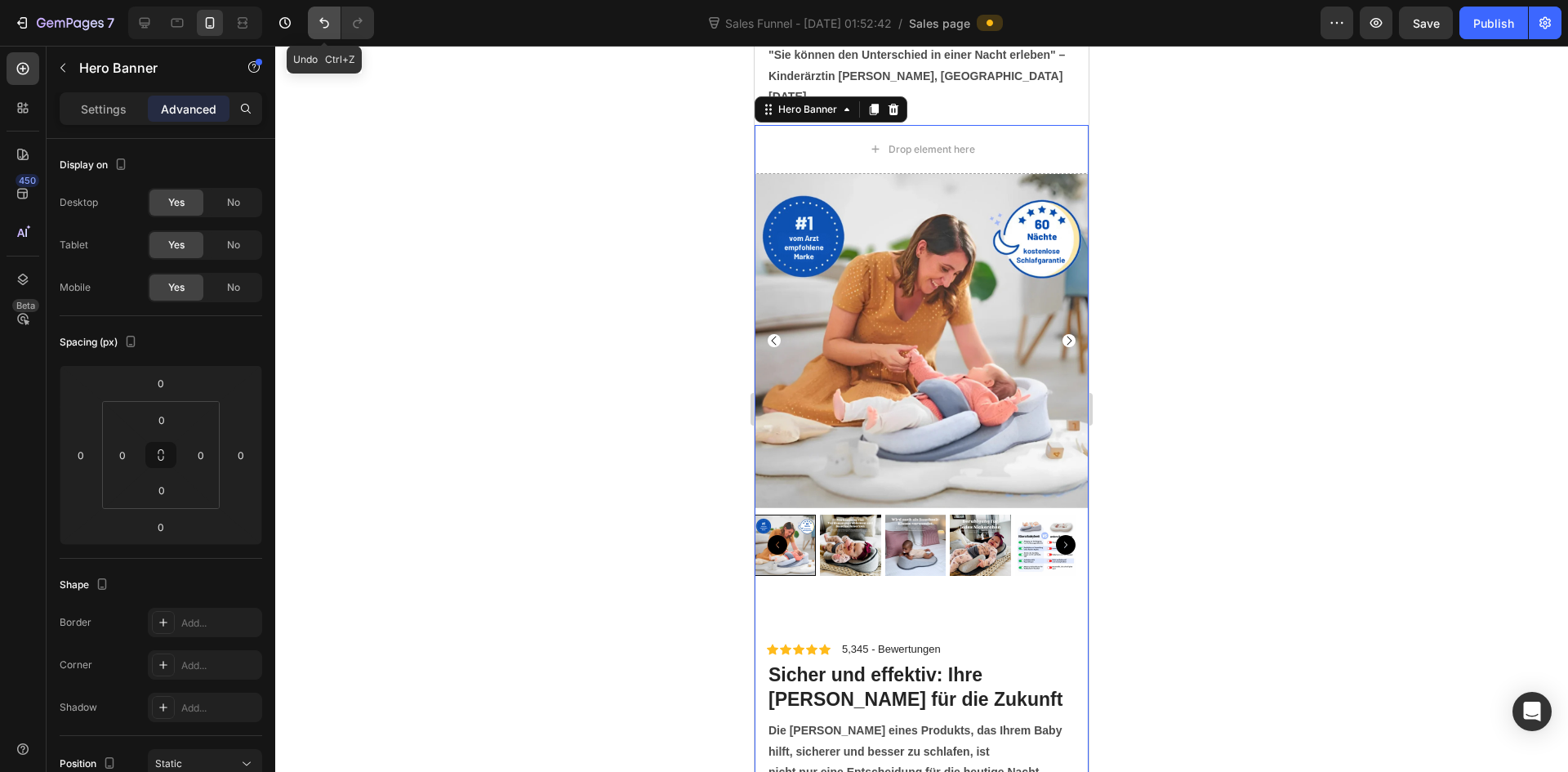
click at [325, 28] on icon "Undo/Redo" at bounding box center [324, 24] width 10 height 10
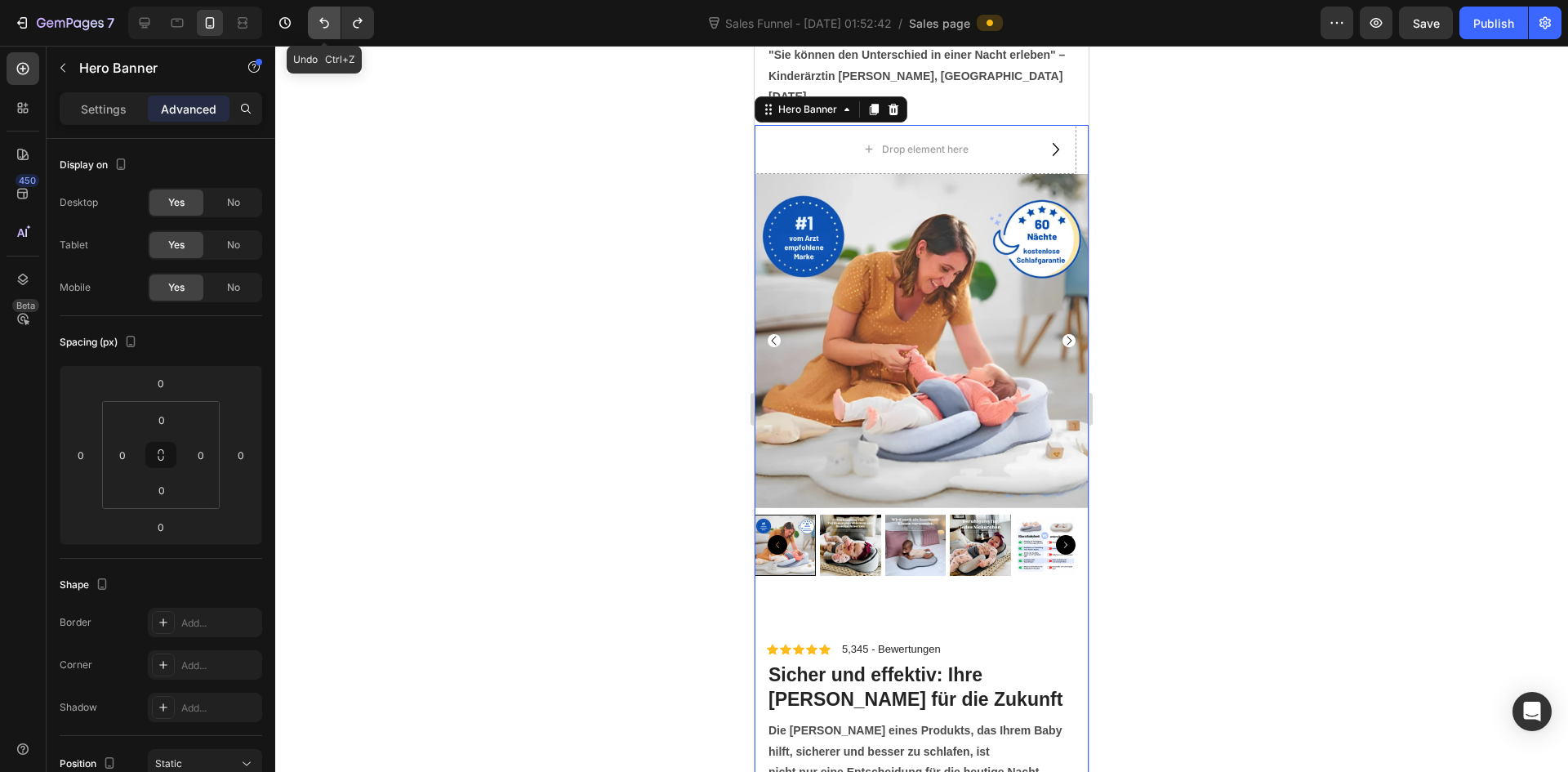
click at [325, 28] on icon "Undo/Redo" at bounding box center [324, 24] width 10 height 10
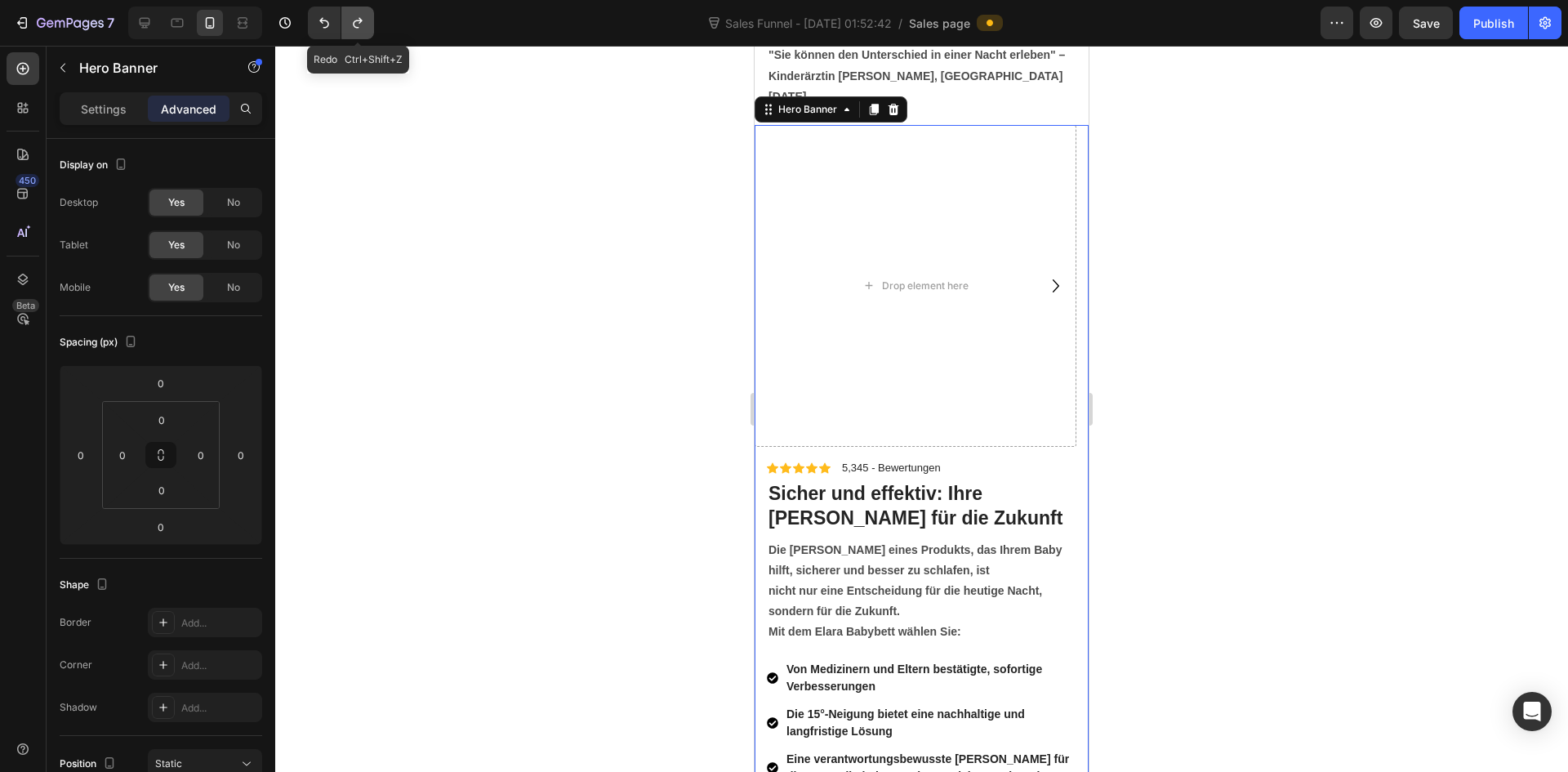
click at [356, 28] on icon "Undo/Redo" at bounding box center [357, 23] width 17 height 17
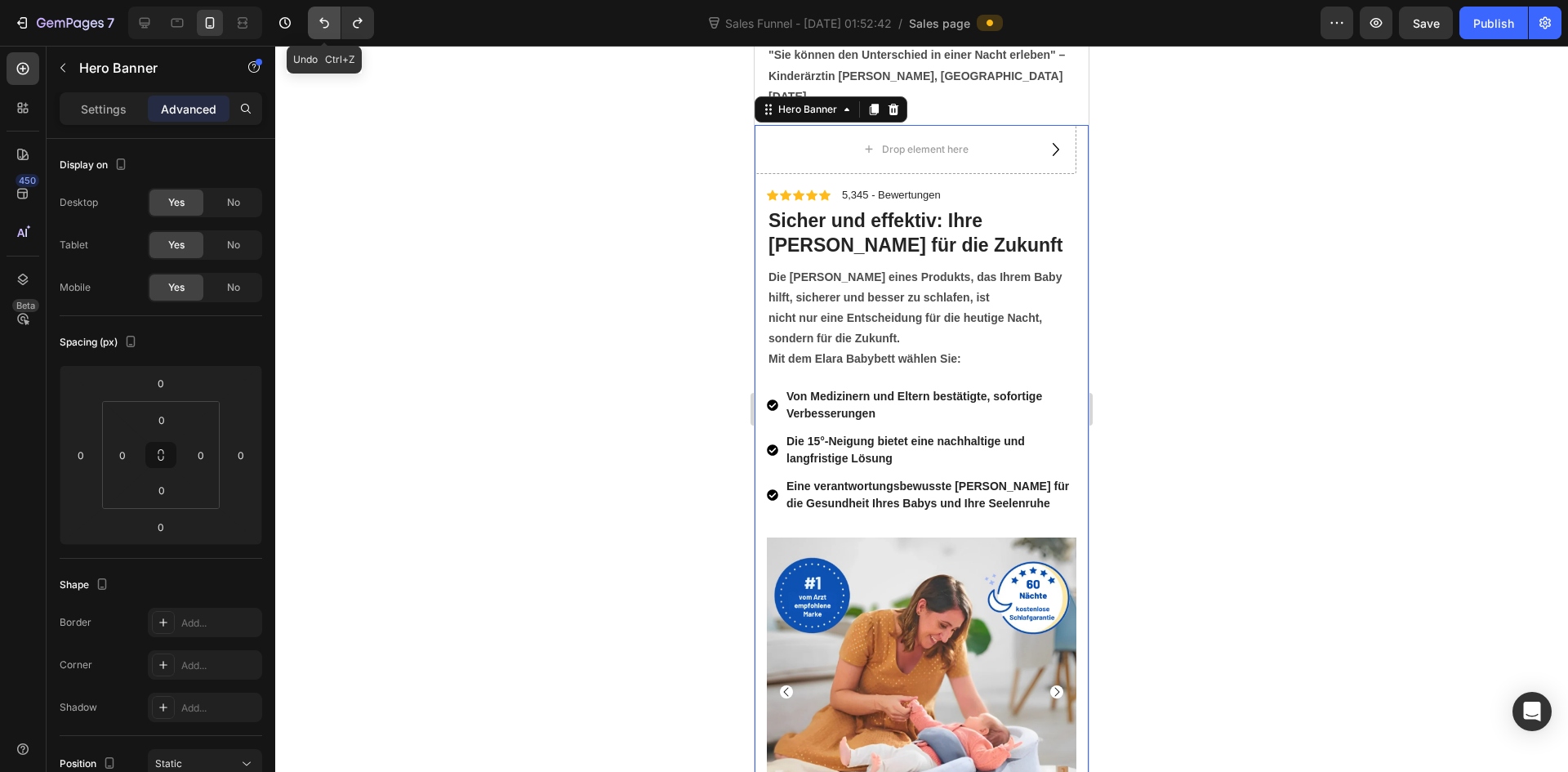
click at [322, 31] on icon "Undo/Redo" at bounding box center [324, 23] width 17 height 17
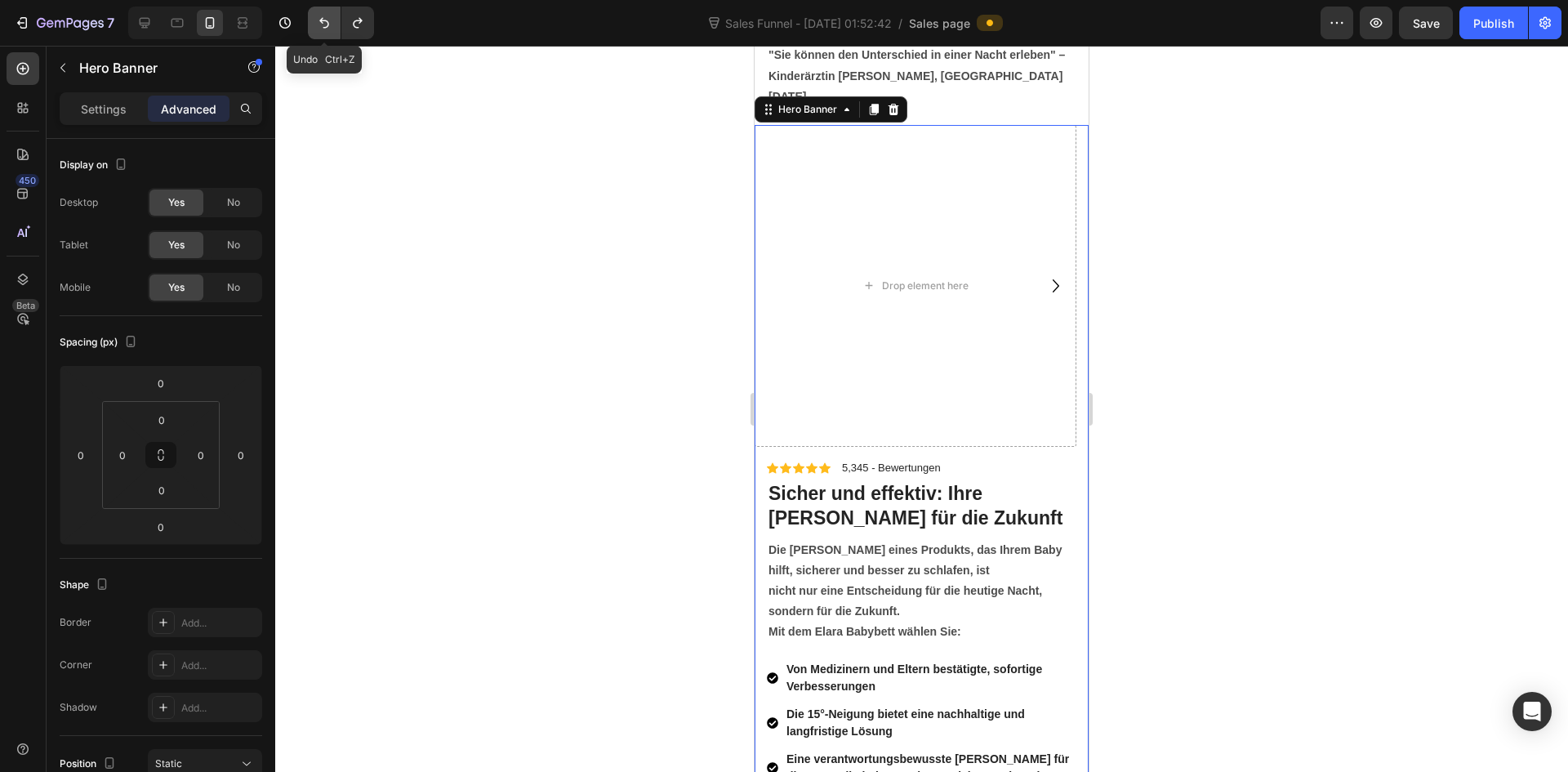
click at [322, 31] on icon "Undo/Redo" at bounding box center [324, 23] width 17 height 17
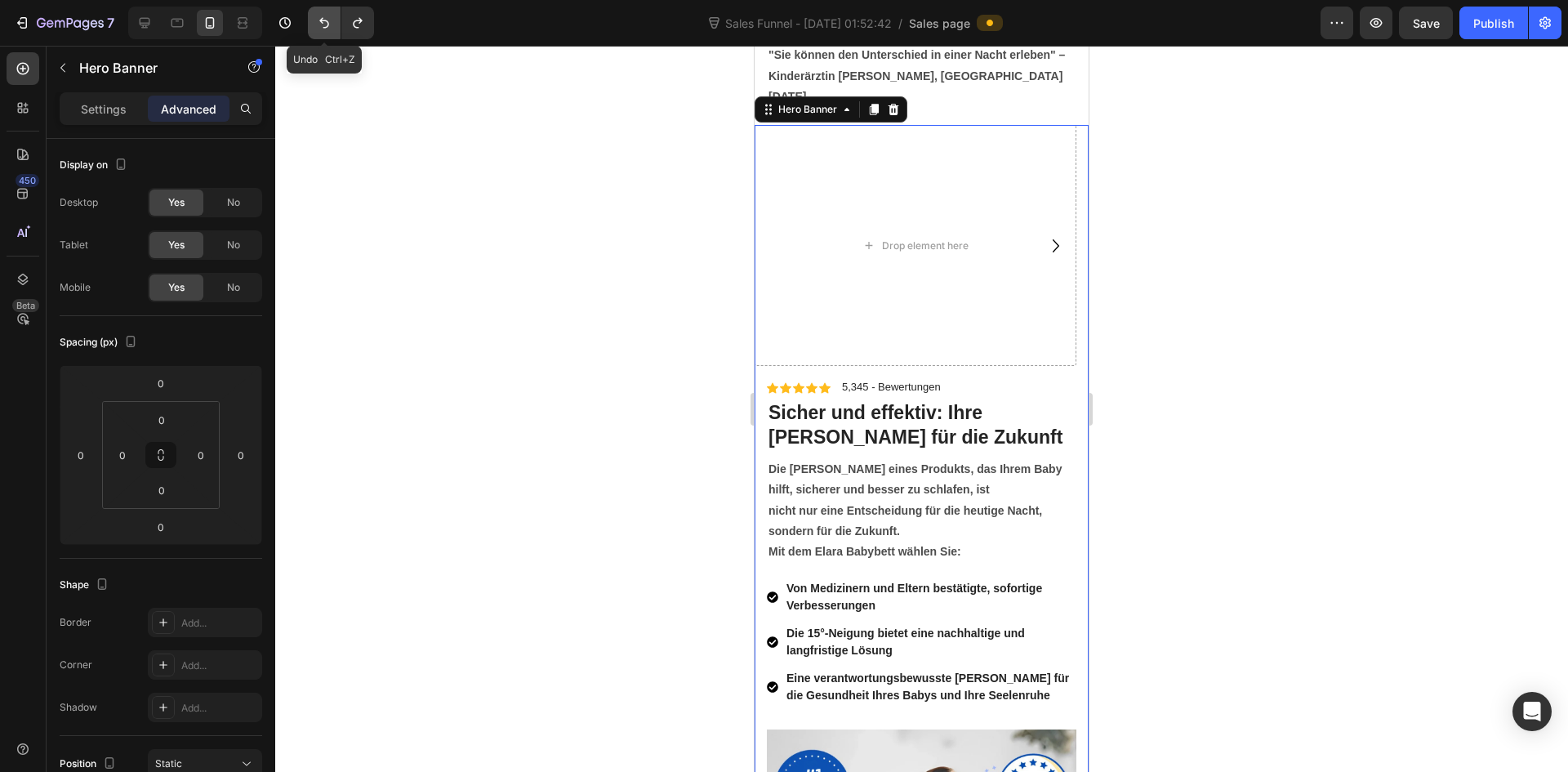
click at [322, 31] on icon "Undo/Redo" at bounding box center [324, 23] width 17 height 17
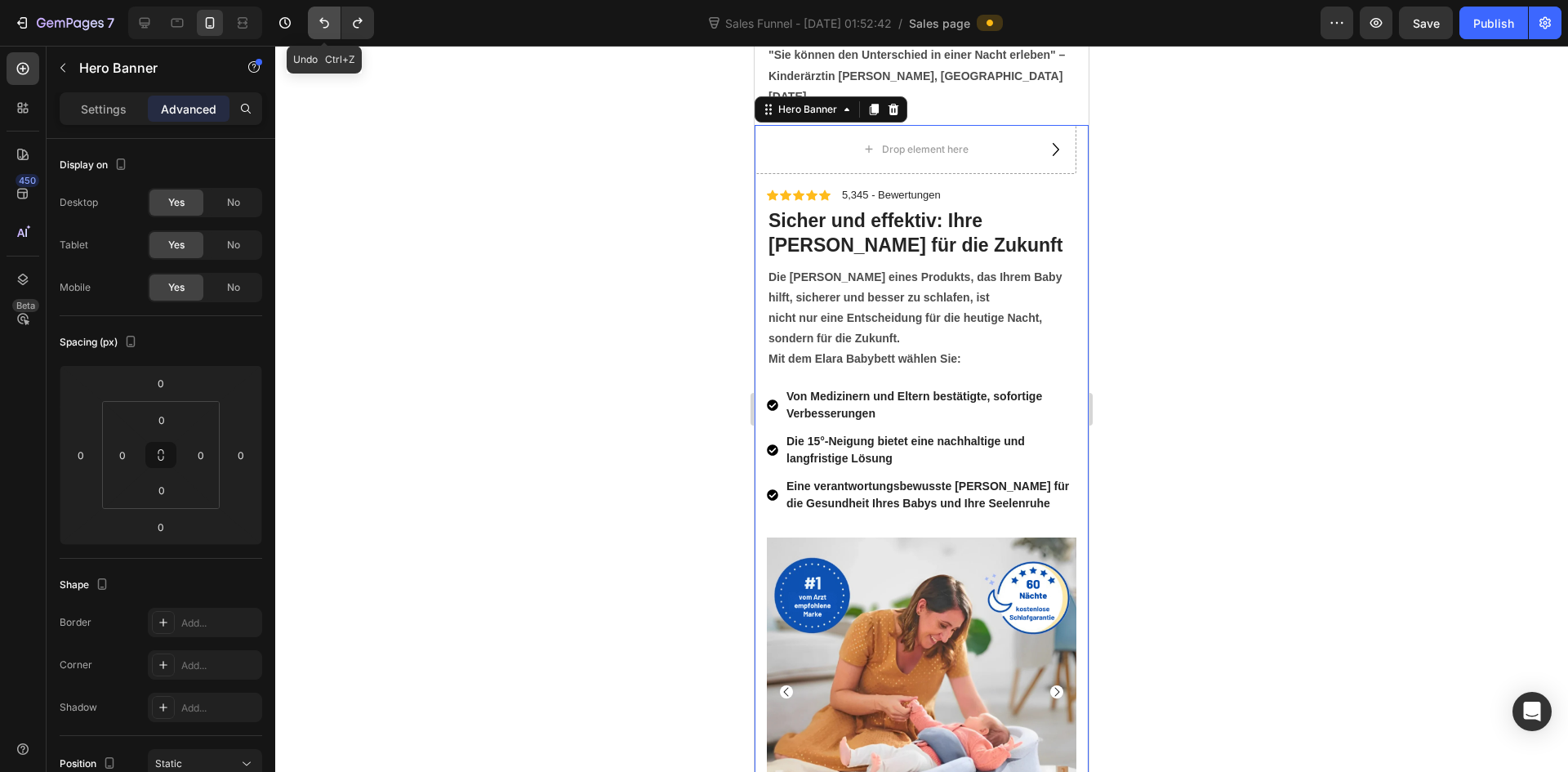
click at [322, 31] on icon "Undo/Redo" at bounding box center [324, 23] width 17 height 17
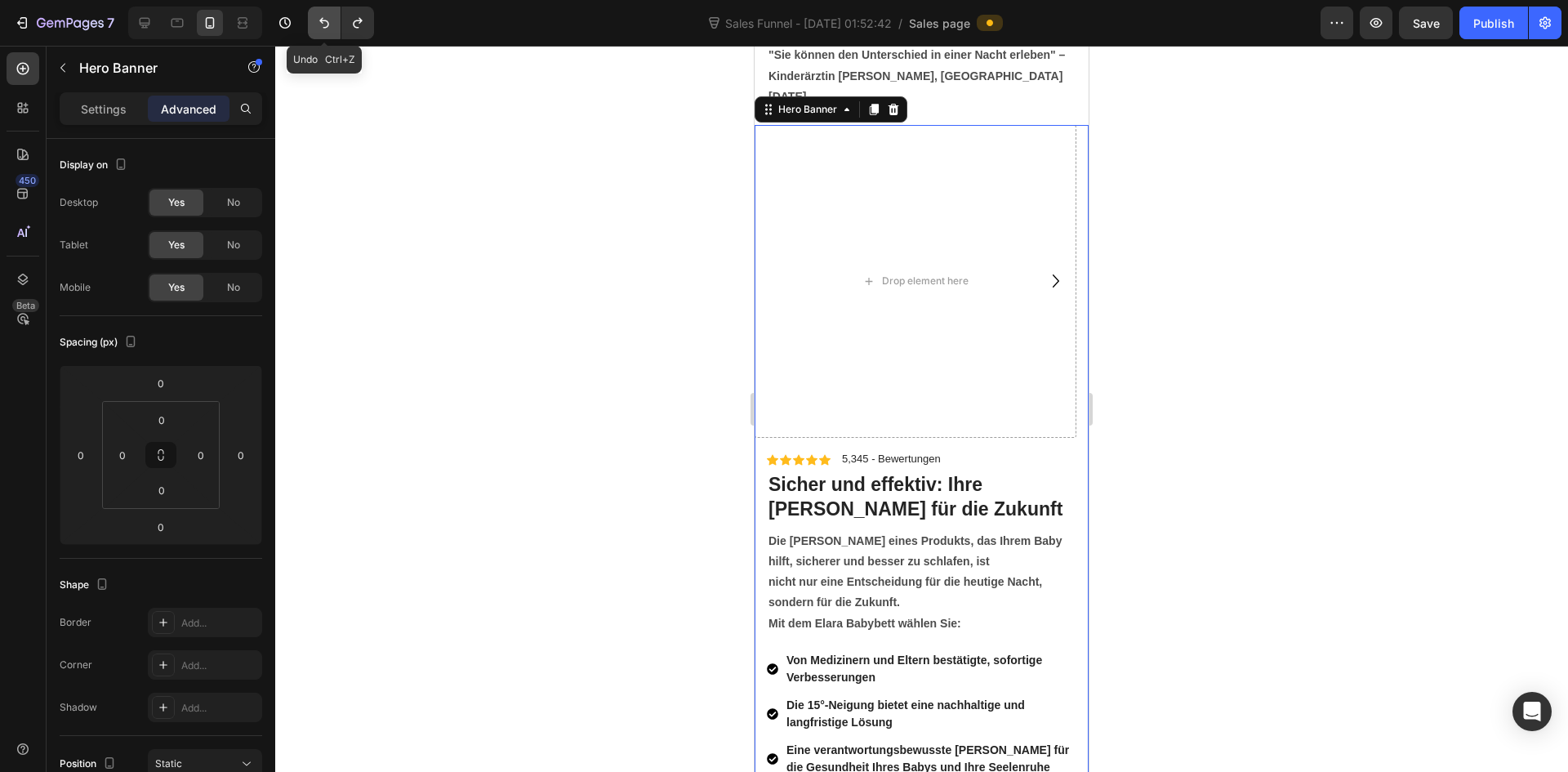
click at [322, 31] on icon "Undo/Redo" at bounding box center [324, 23] width 17 height 17
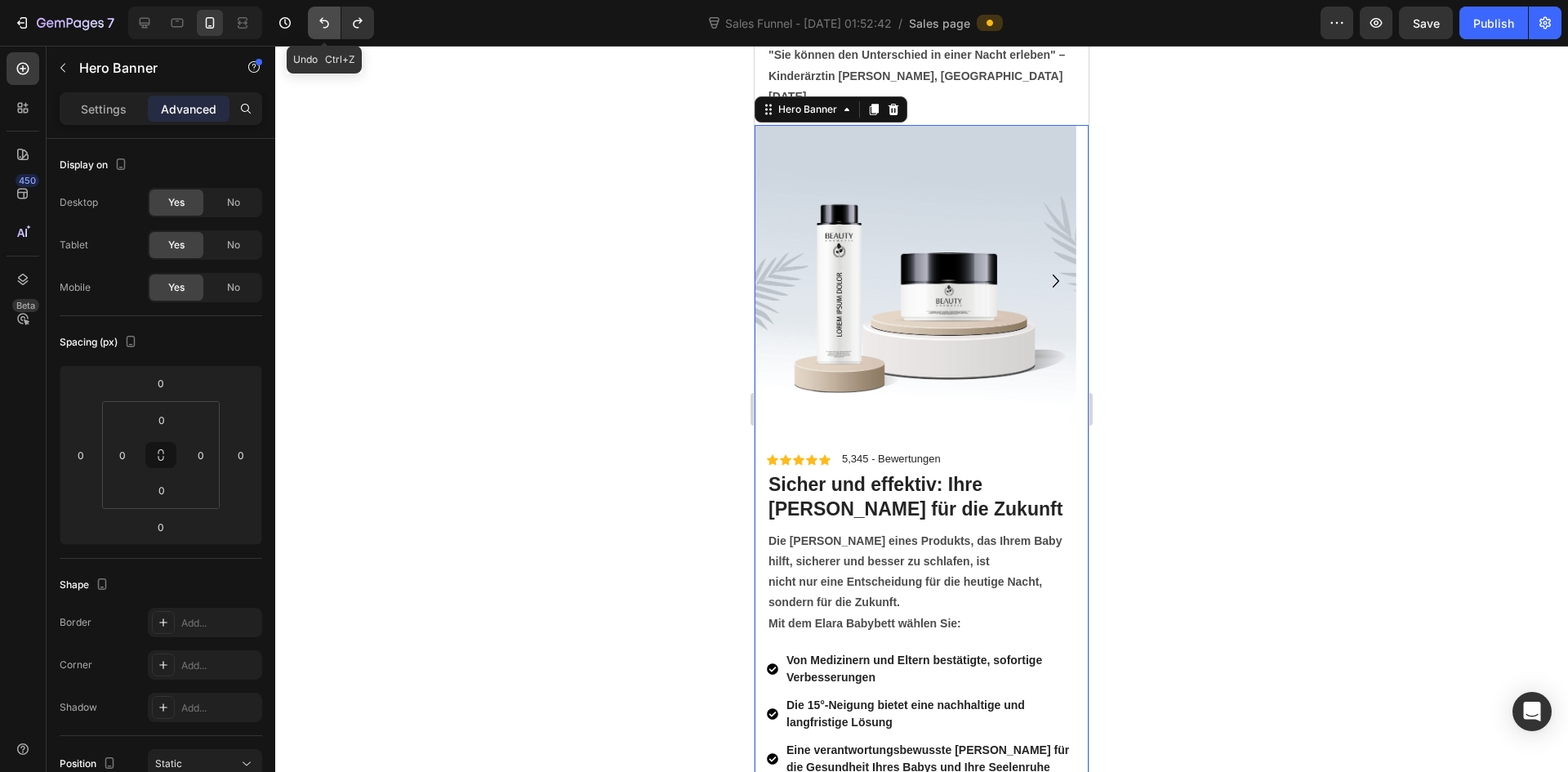
click at [322, 31] on icon "Undo/Redo" at bounding box center [324, 23] width 17 height 17
click at [356, 25] on icon "Undo/Redo" at bounding box center [357, 23] width 17 height 17
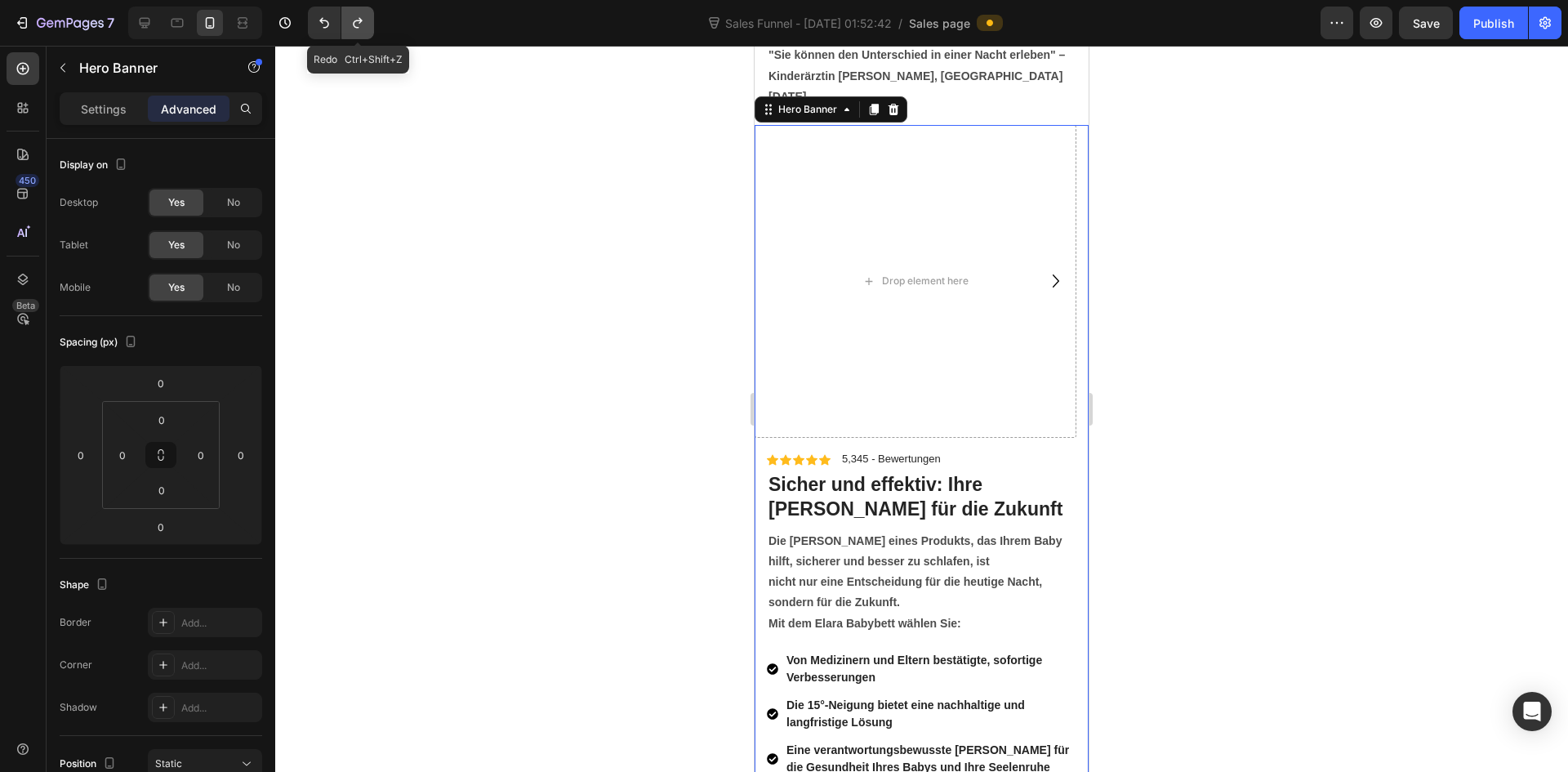
click at [356, 25] on icon "Undo/Redo" at bounding box center [357, 23] width 17 height 17
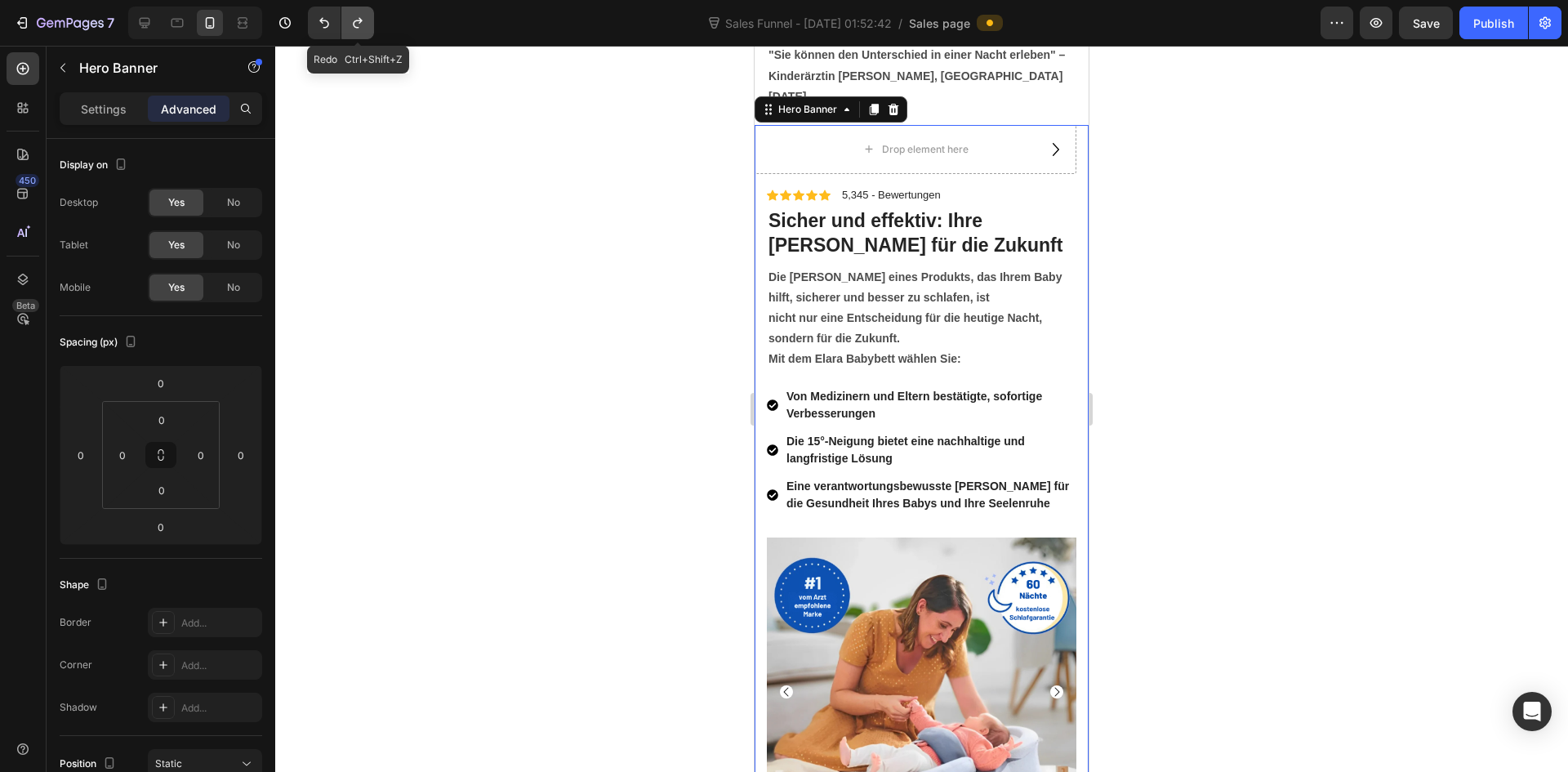
click at [356, 25] on icon "Undo/Redo" at bounding box center [357, 23] width 17 height 17
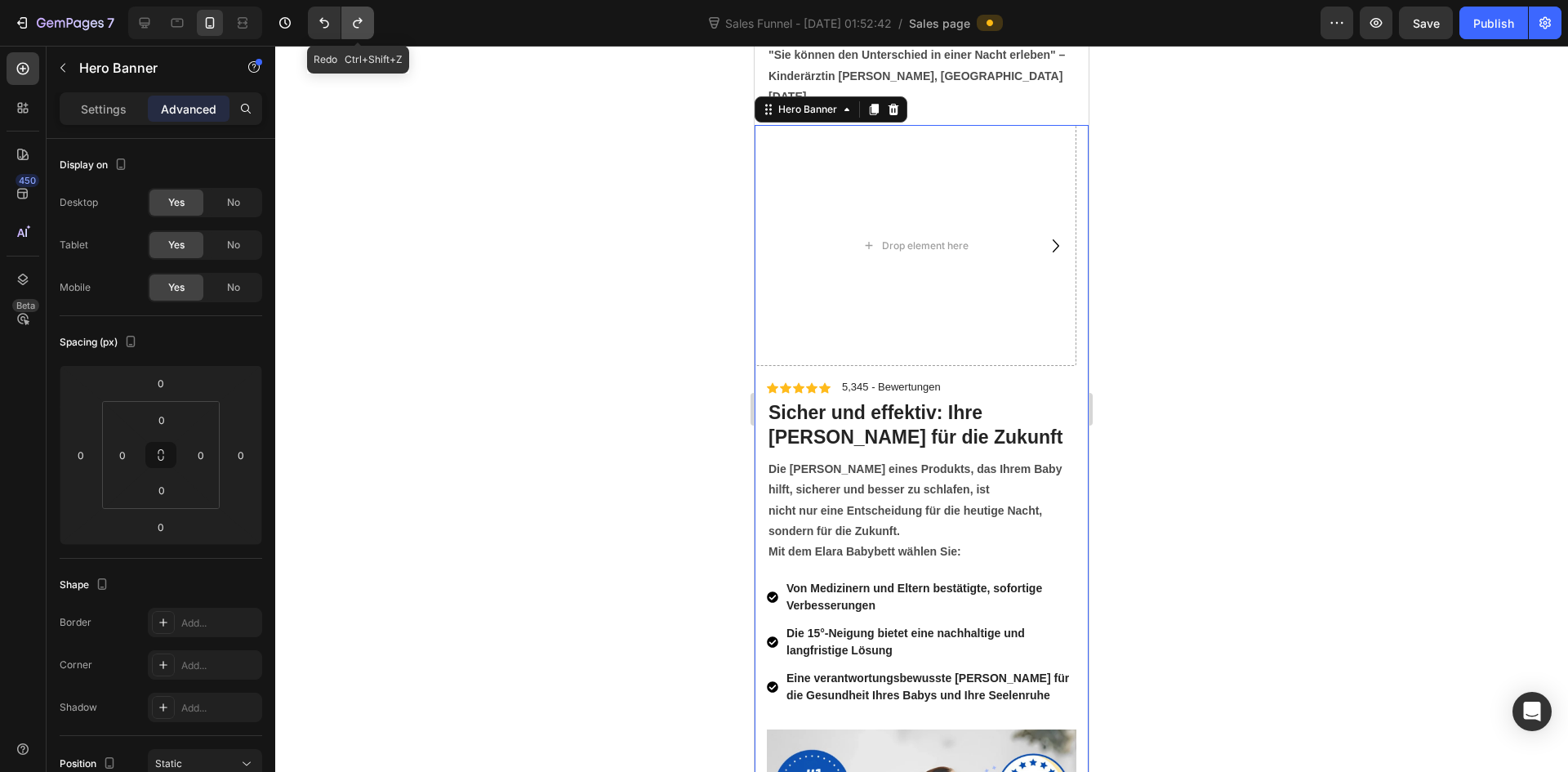
click at [356, 25] on icon "Undo/Redo" at bounding box center [357, 23] width 17 height 17
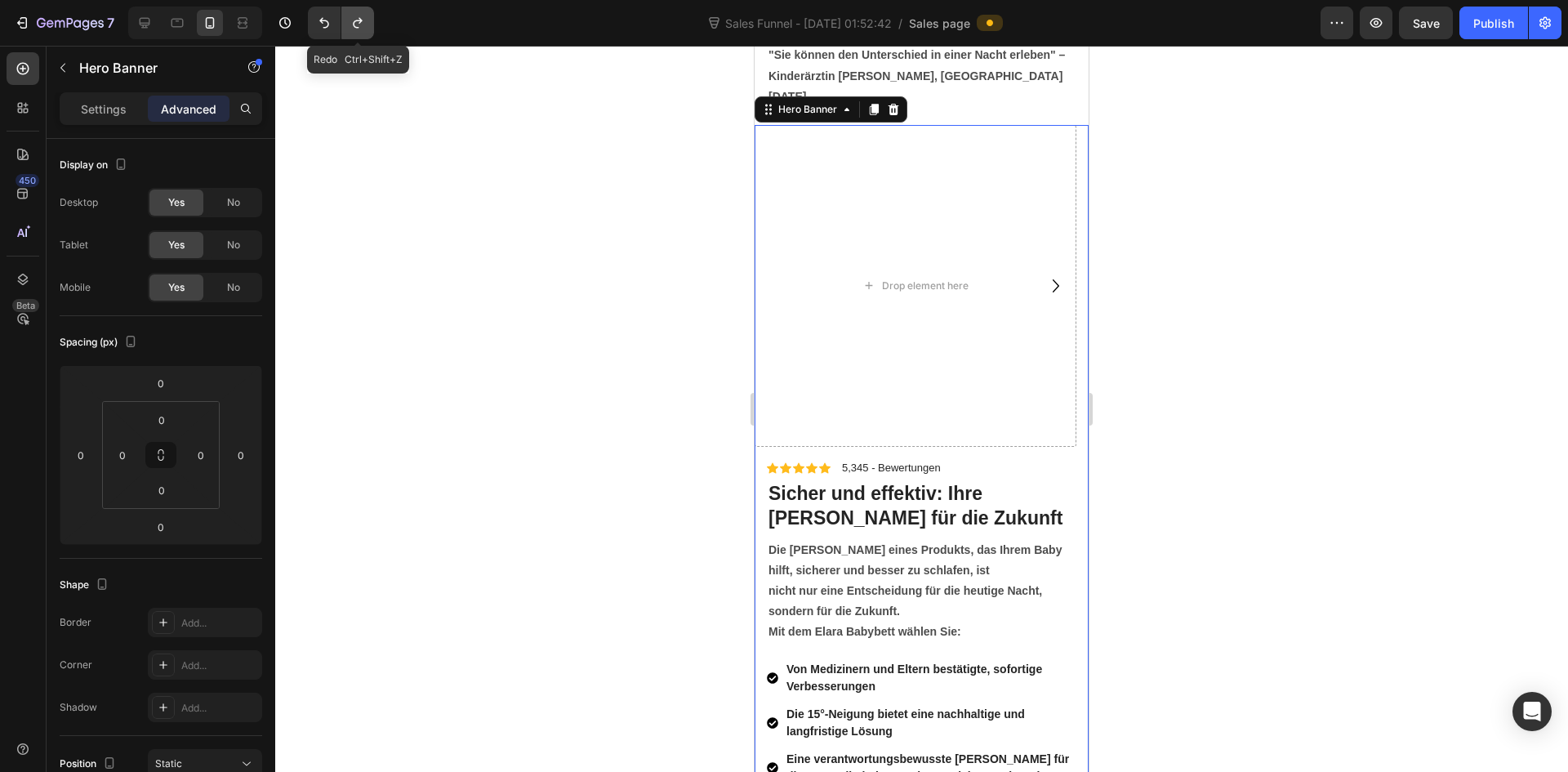
click at [356, 25] on icon "Undo/Redo" at bounding box center [357, 23] width 17 height 17
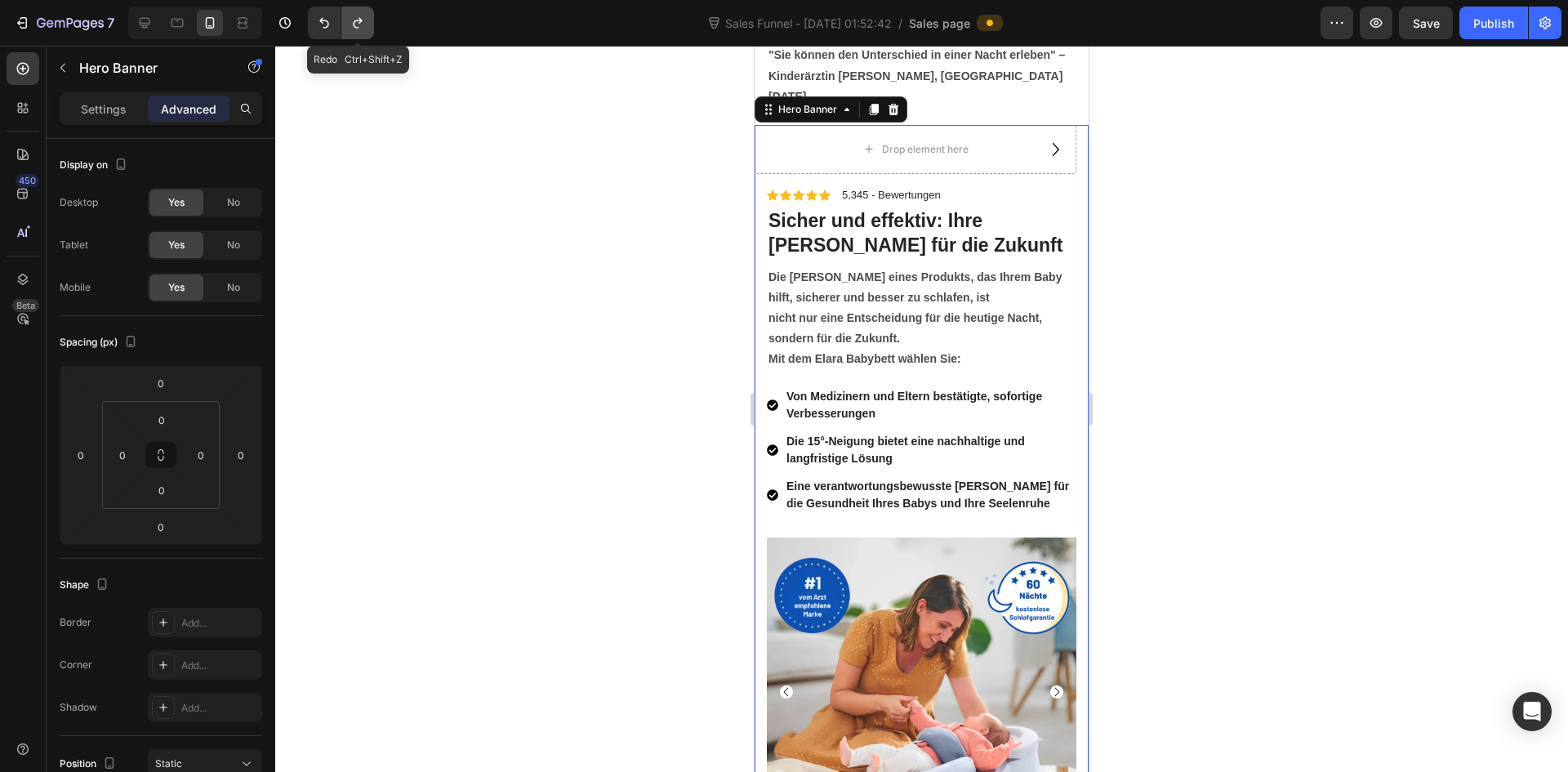
click at [356, 25] on icon "Undo/Redo" at bounding box center [357, 23] width 17 height 17
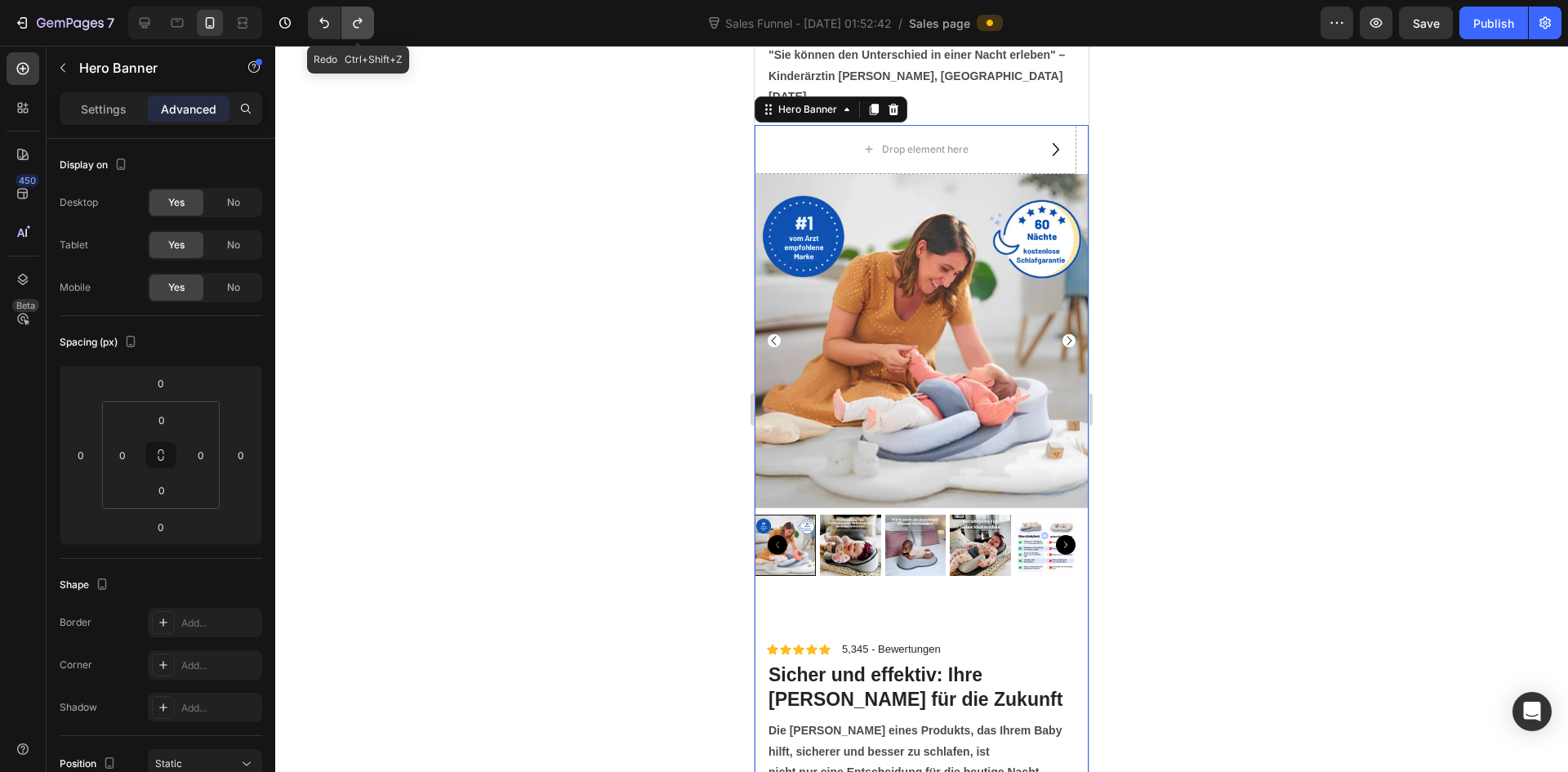
click at [356, 25] on icon "Undo/Redo" at bounding box center [357, 23] width 17 height 17
click at [331, 31] on icon "Undo/Redo" at bounding box center [324, 23] width 17 height 17
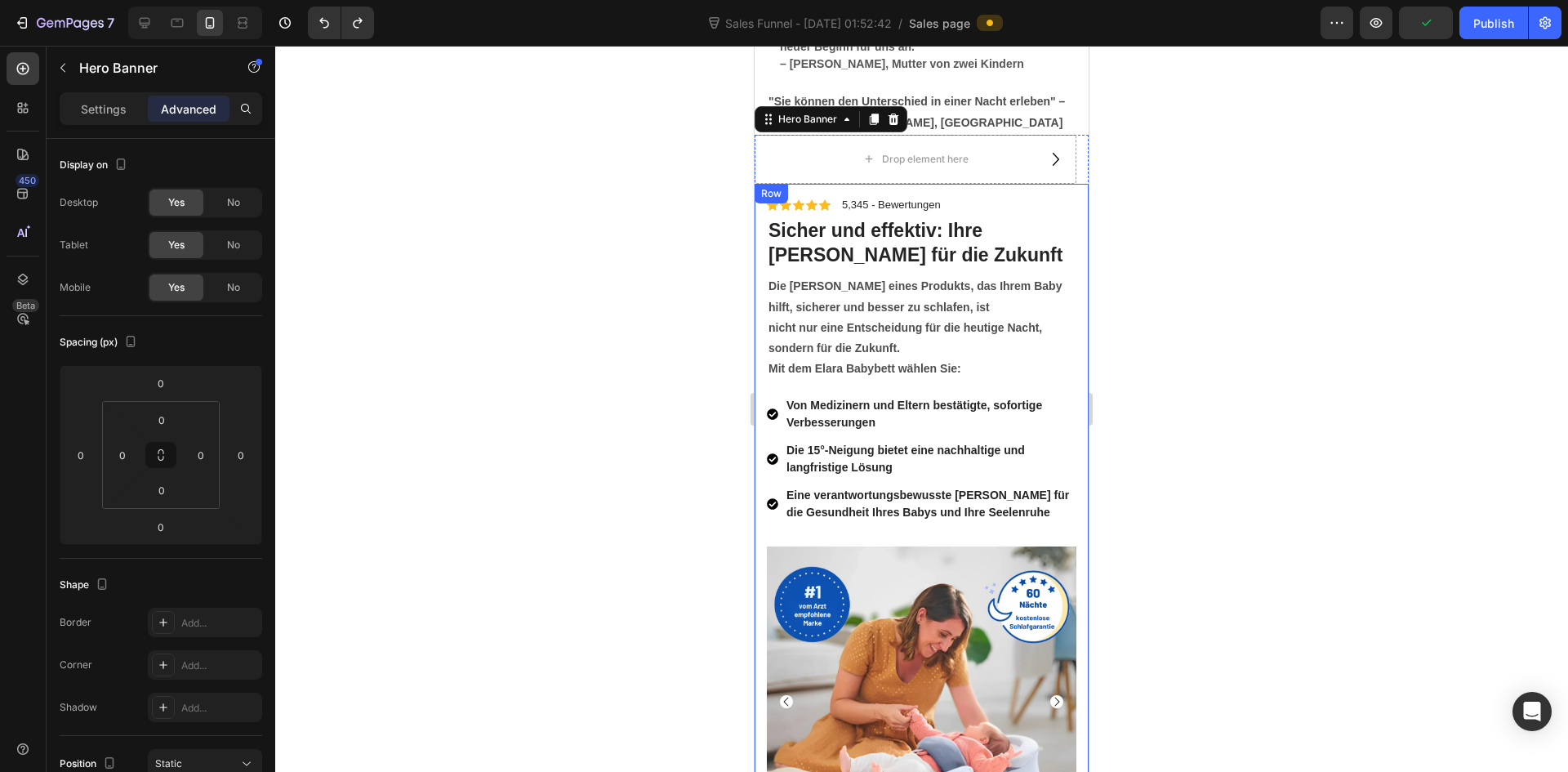
scroll to position [6043, 0]
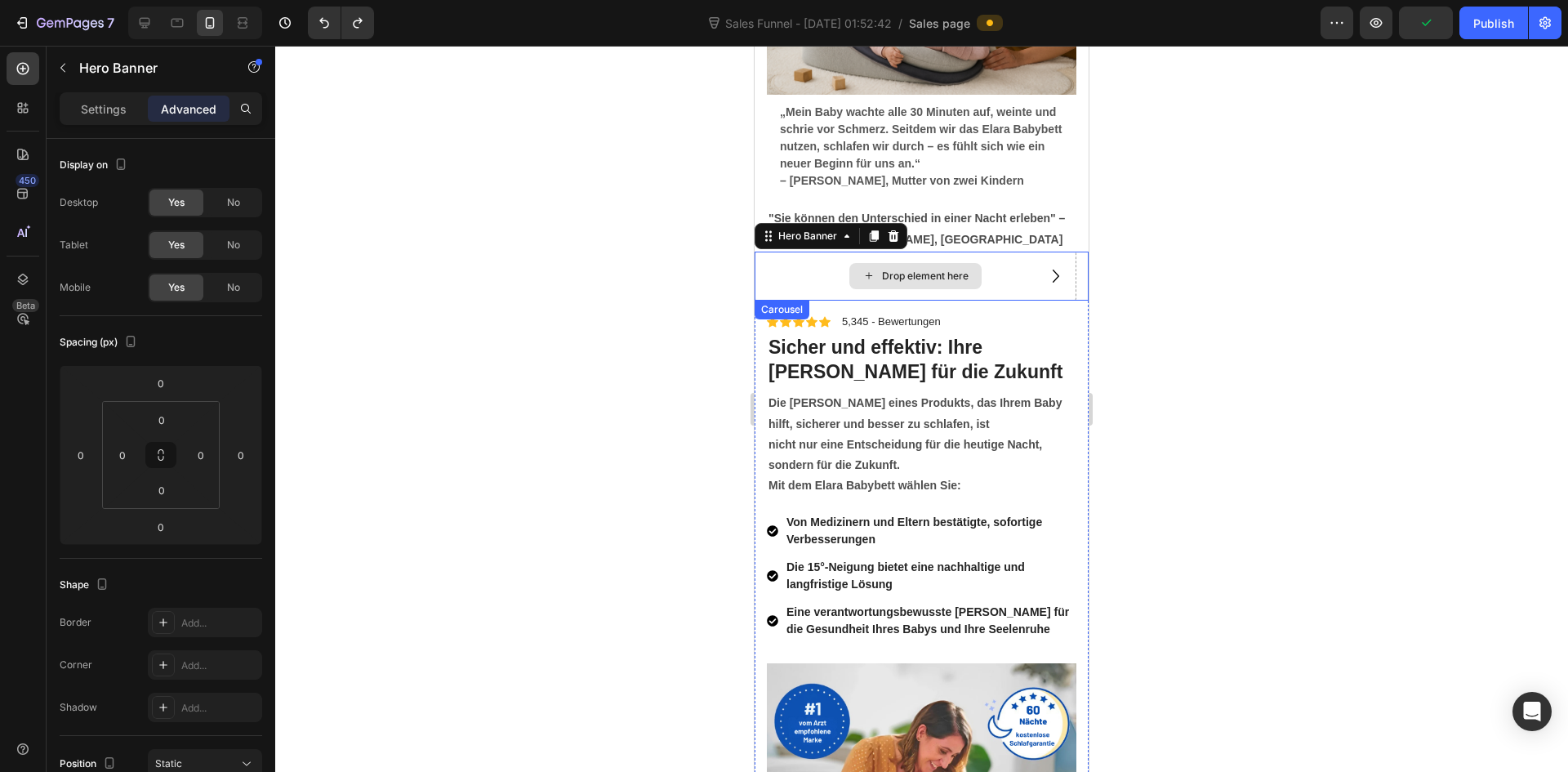
click at [988, 281] on div "Drop element here" at bounding box center [915, 276] width 321 height 49
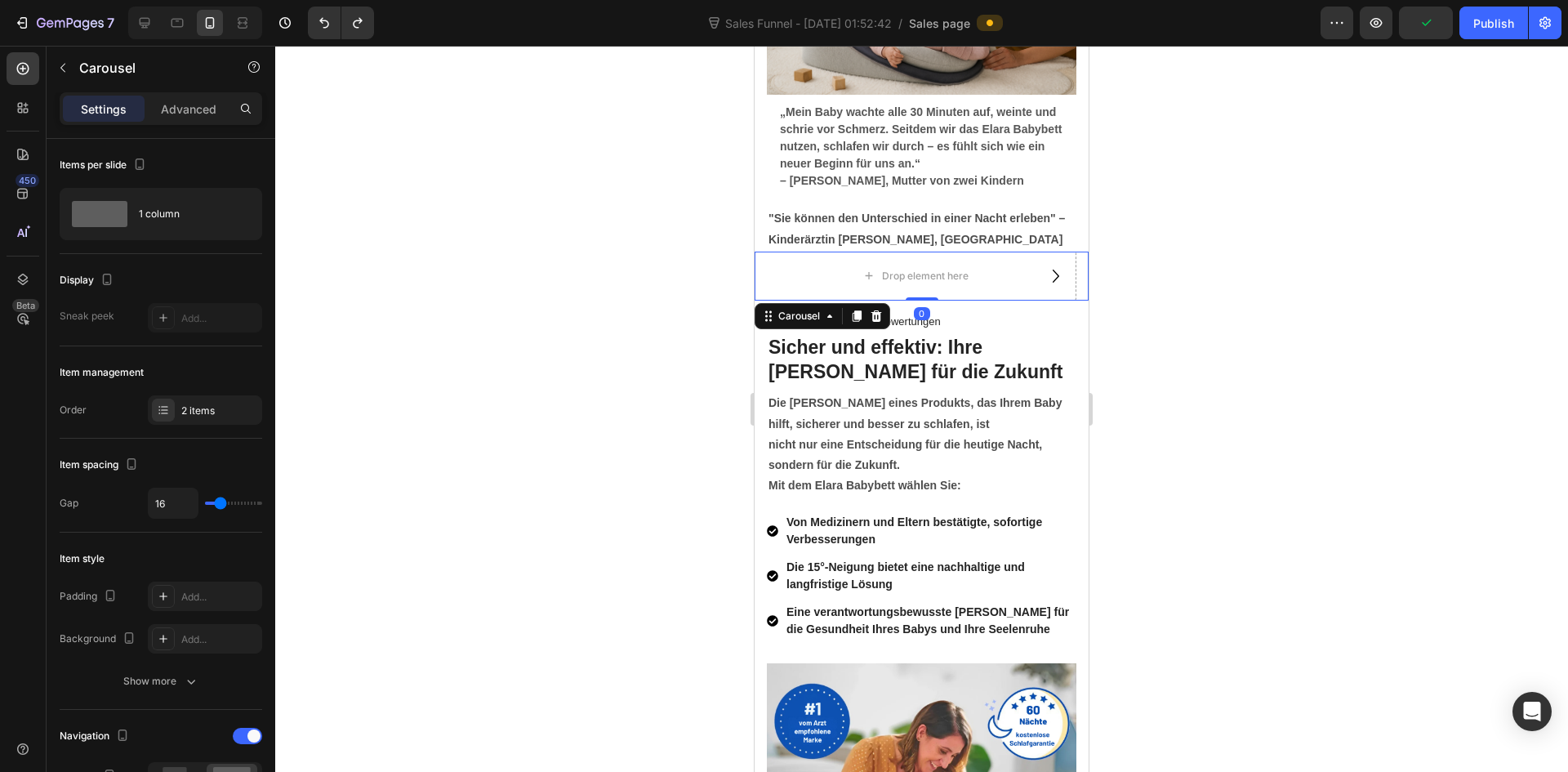
click at [1046, 278] on icon "Carousel Next Arrow" at bounding box center [1056, 276] width 26 height 26
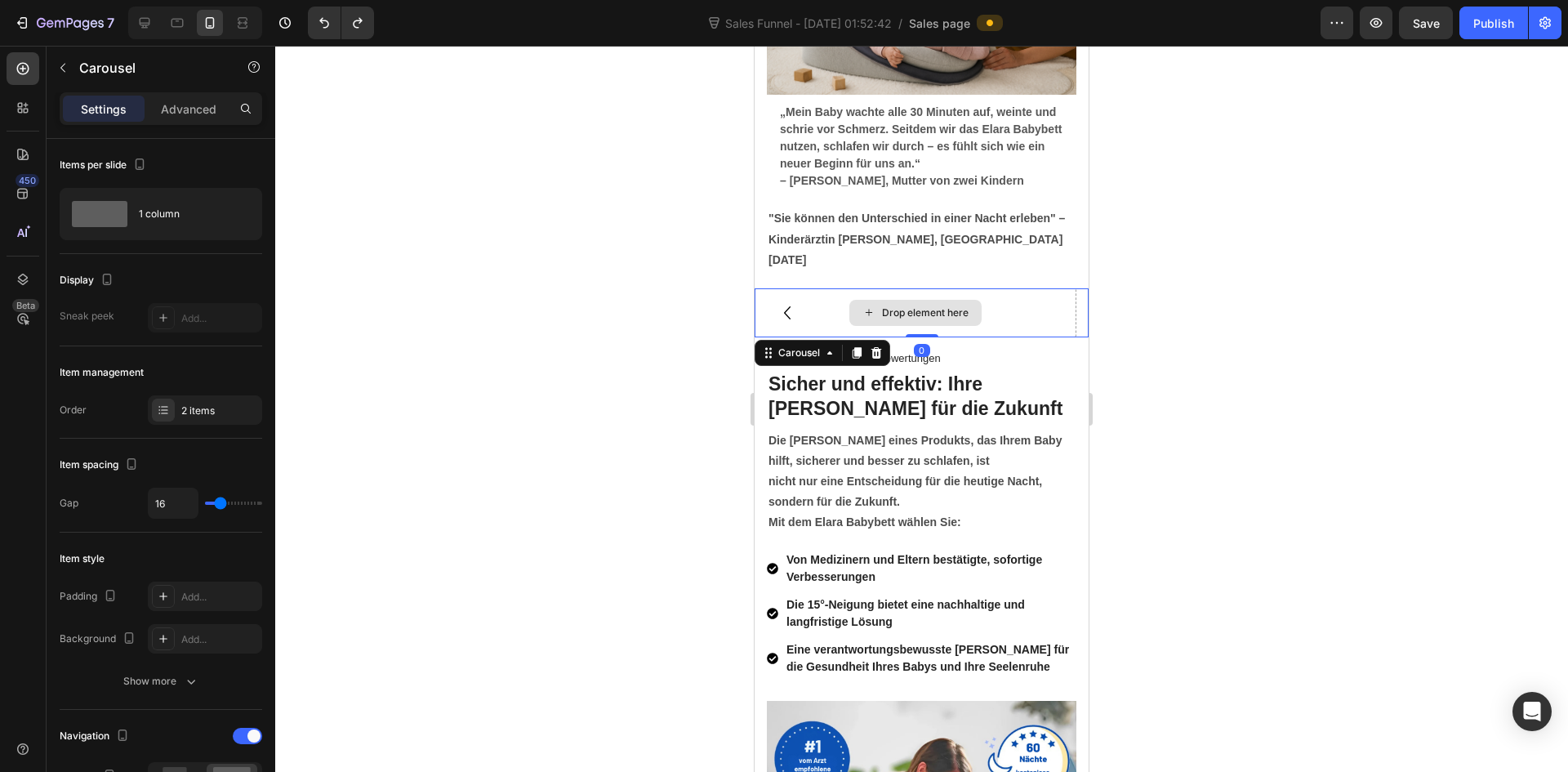
click at [983, 288] on div "Drop element here" at bounding box center [915, 313] width 321 height 49
click at [875, 346] on icon at bounding box center [876, 352] width 13 height 13
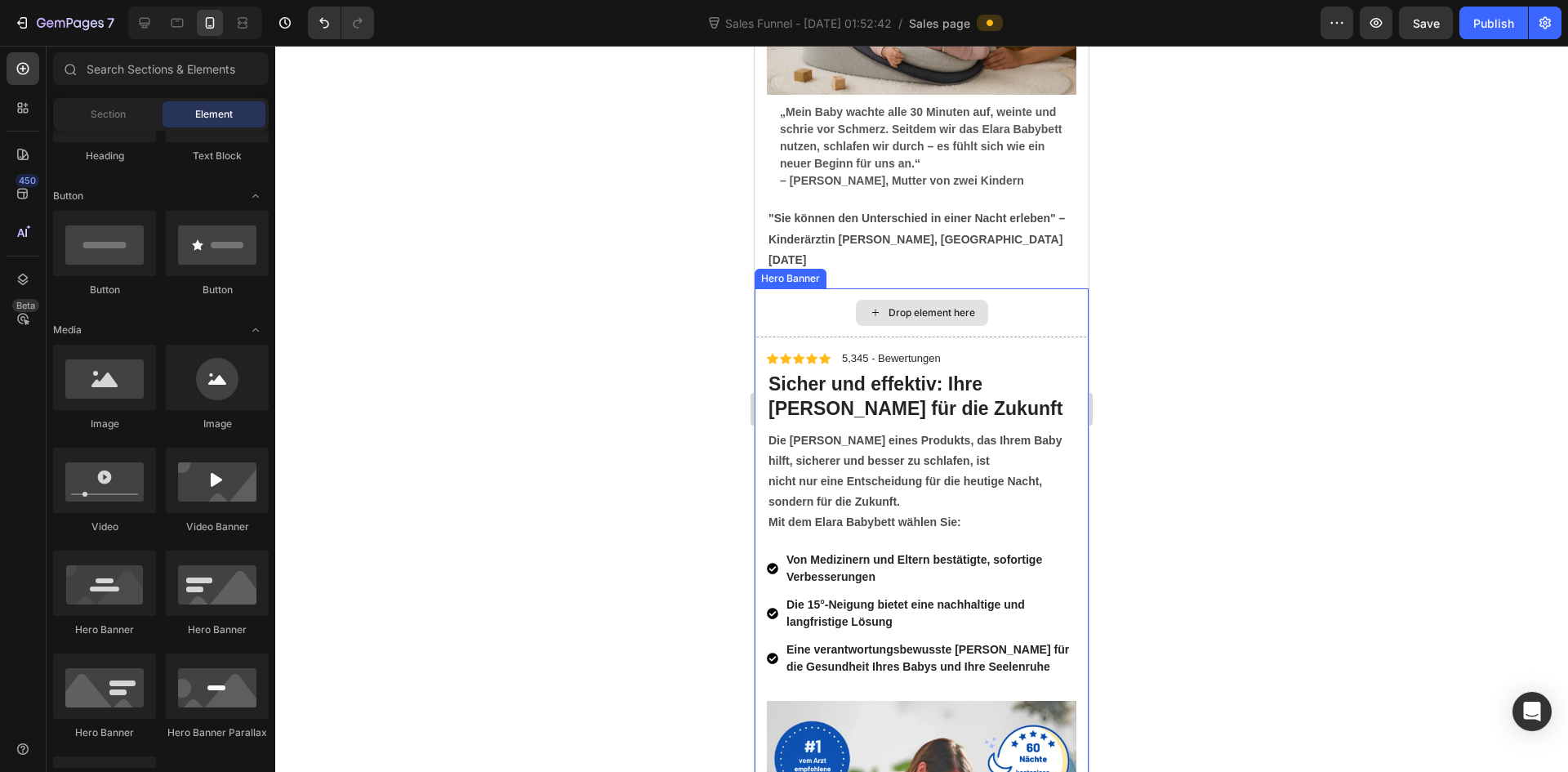
click at [1013, 288] on div "Drop element here" at bounding box center [922, 313] width 334 height 49
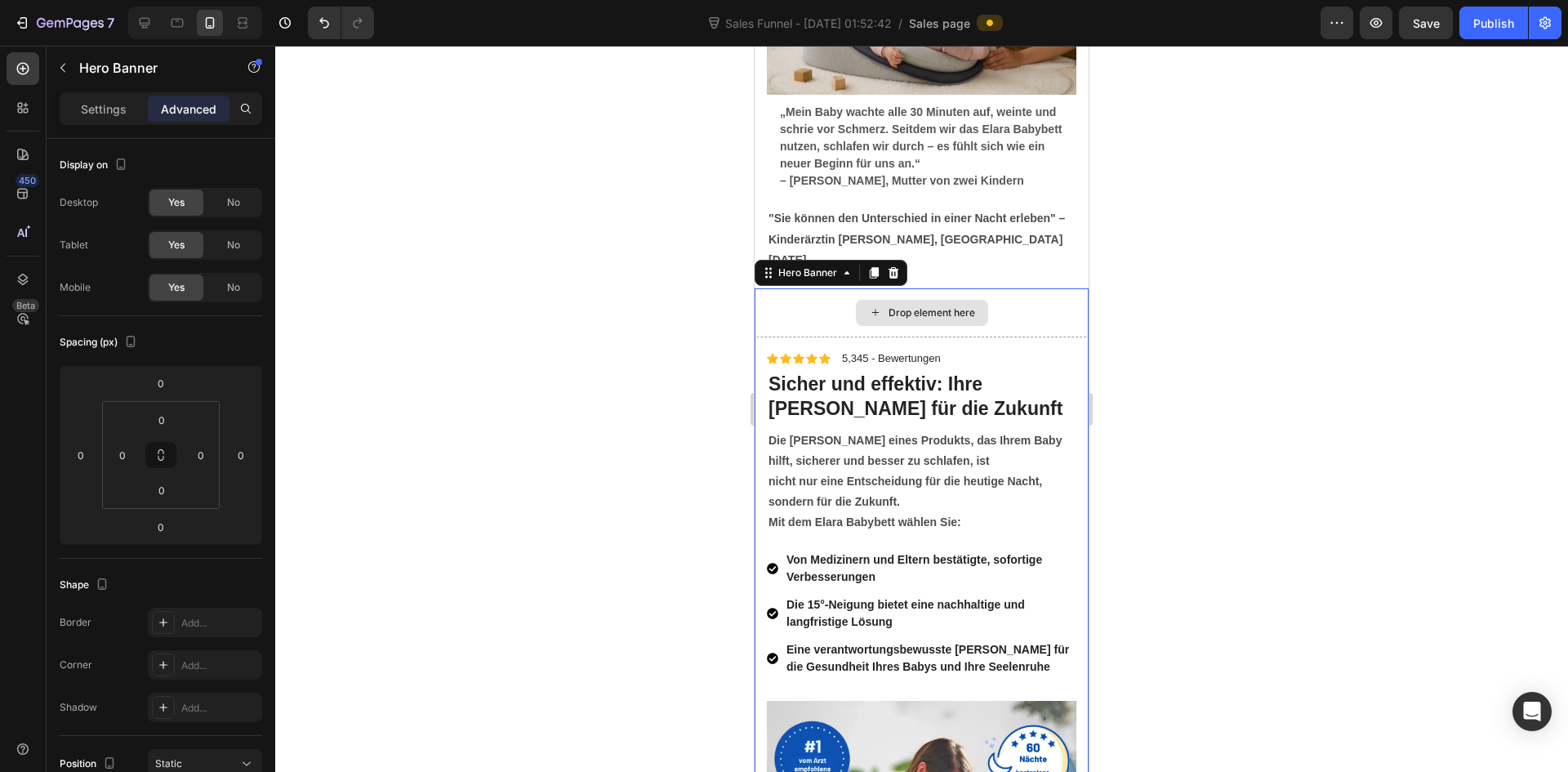
click at [835, 288] on div "Drop element here" at bounding box center [922, 313] width 334 height 49
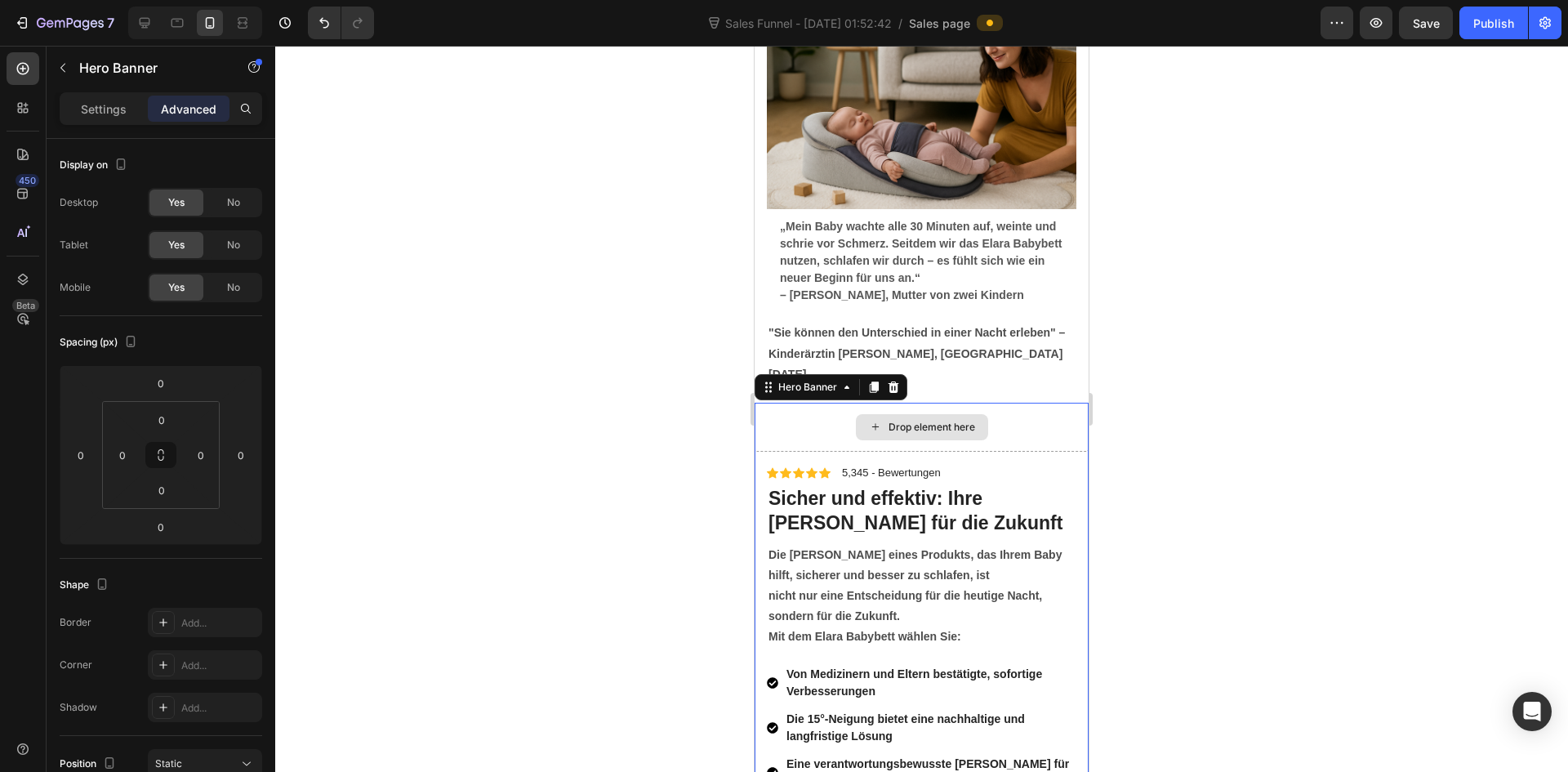
scroll to position [5961, 0]
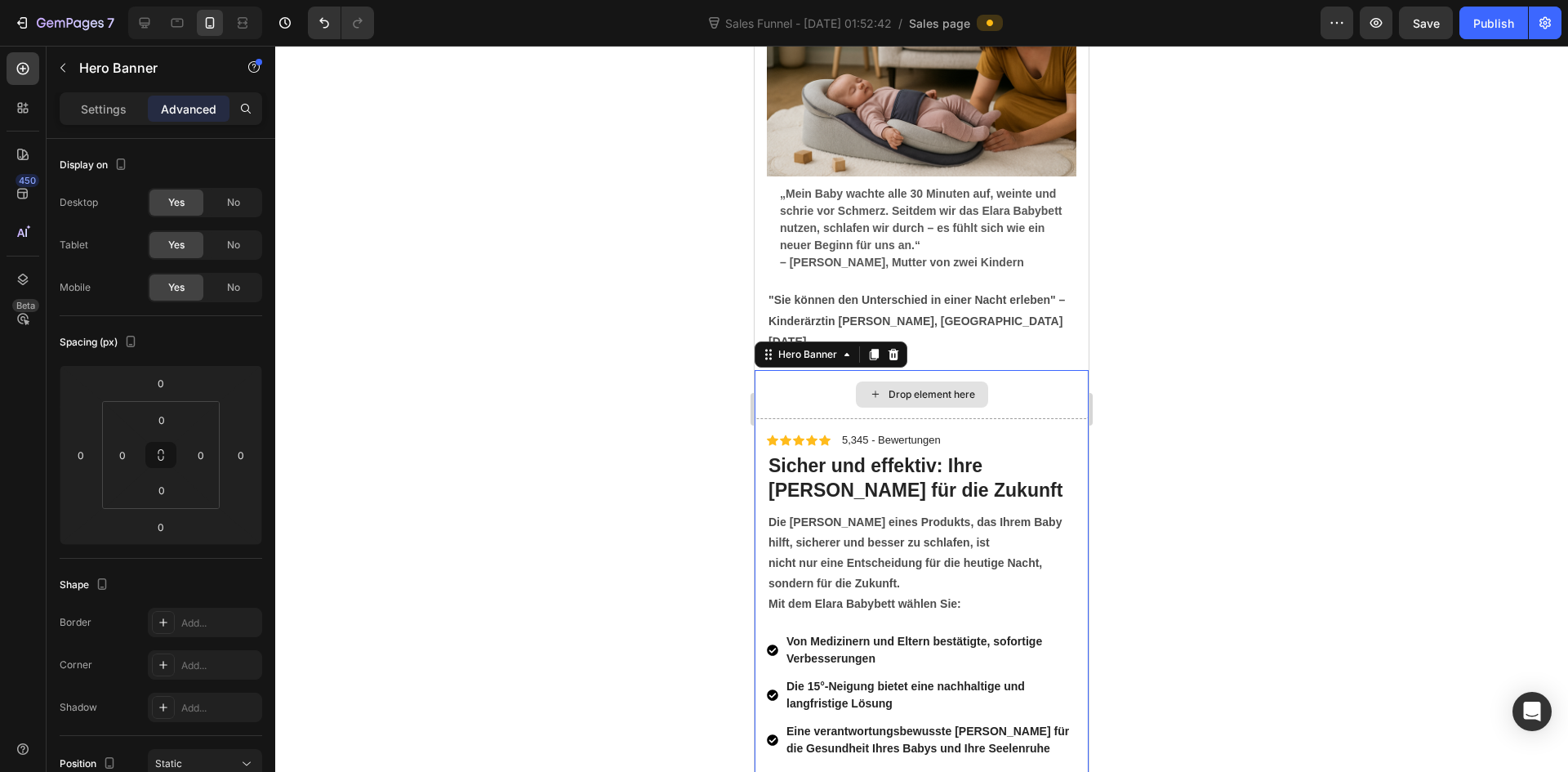
click at [996, 370] on div "Drop element here" at bounding box center [922, 395] width 334 height 49
click at [1030, 432] on div "Icon Icon Icon Icon Icon Icon List 5,345 - Bewertungen Text Block Row" at bounding box center [922, 441] width 309 height 17
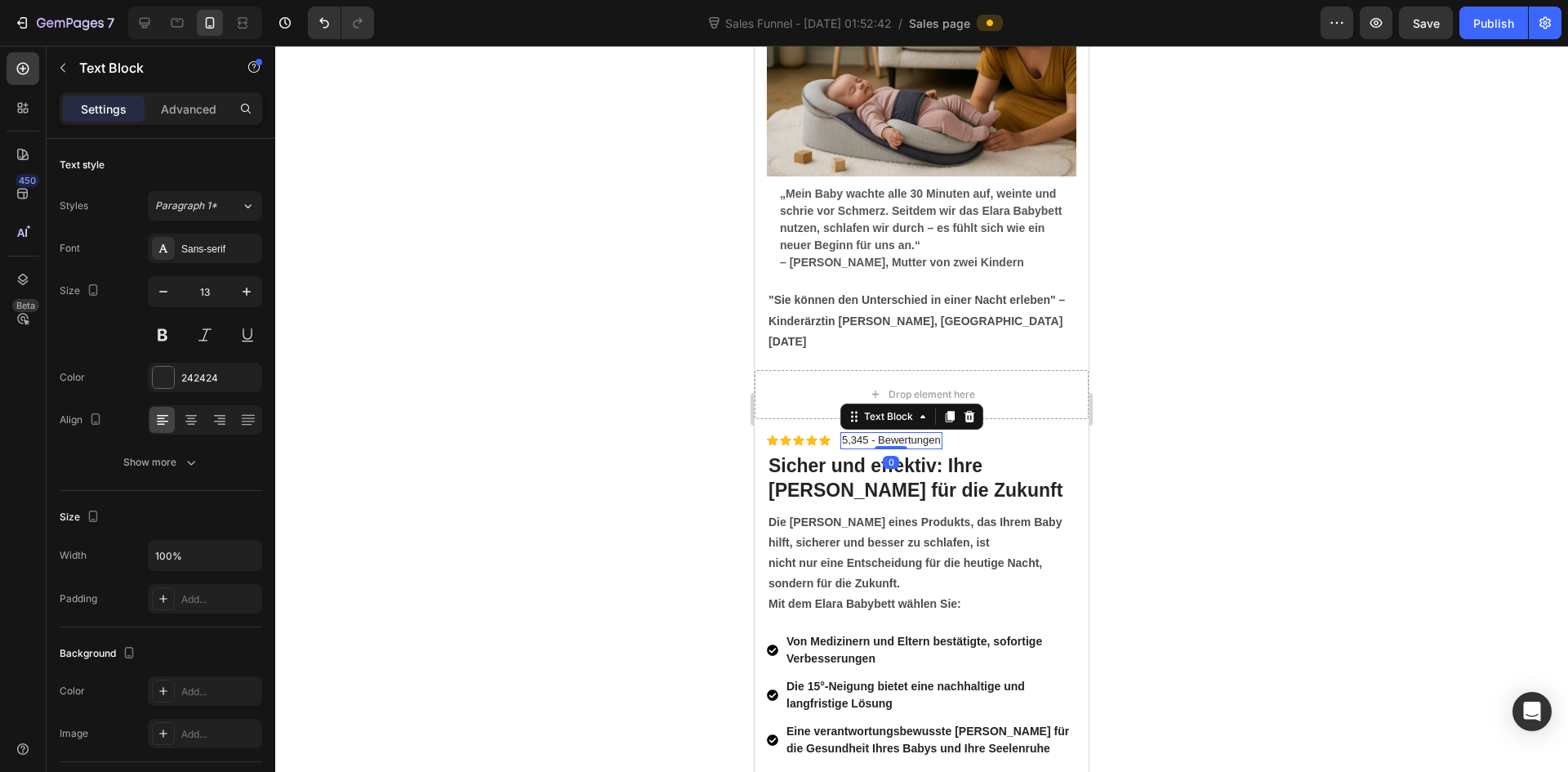
click at [853, 434] on p "5,345 - Bewertungen" at bounding box center [891, 441] width 99 height 14
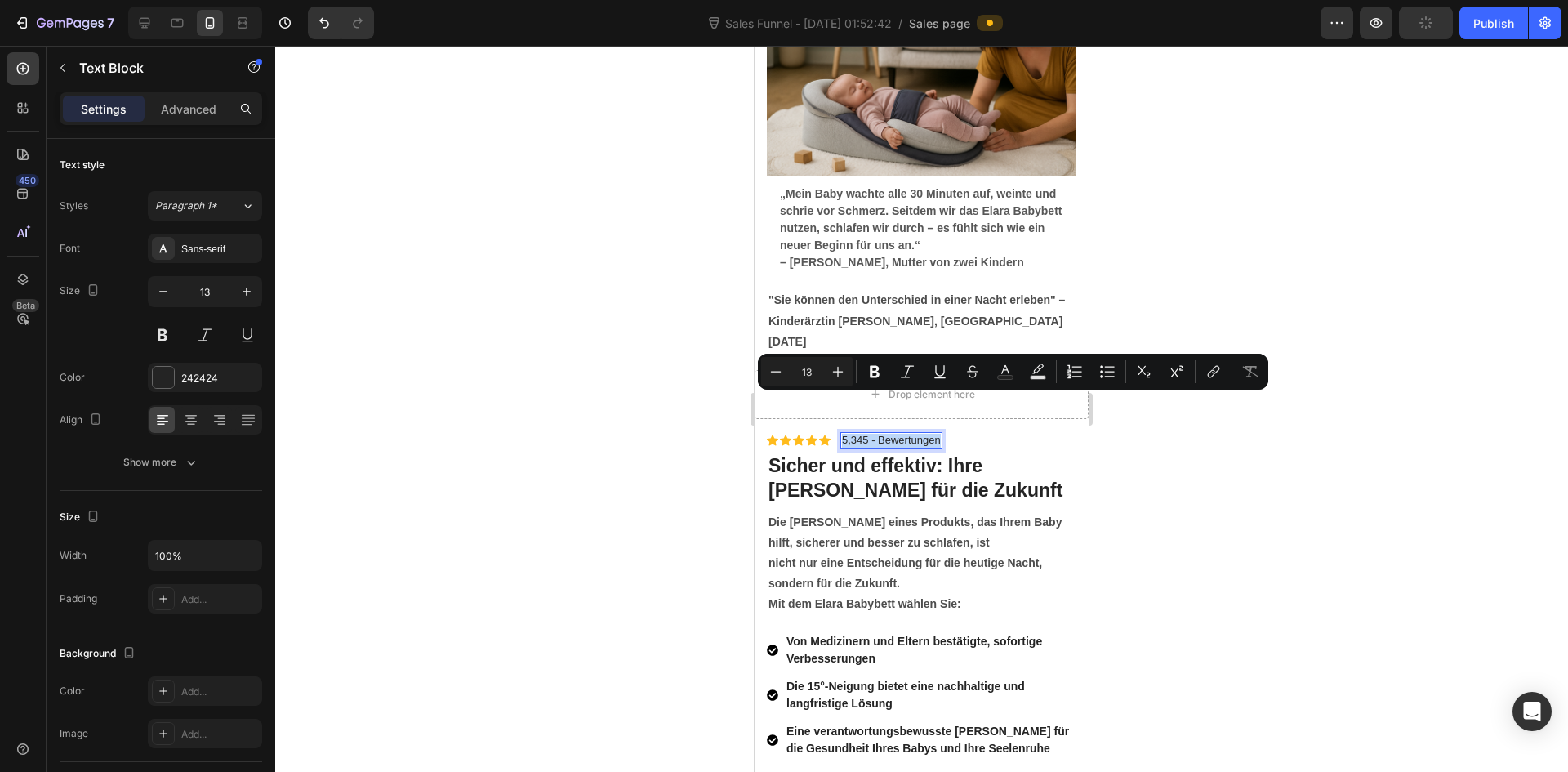
click at [853, 434] on p "5,345 - Bewertungen" at bounding box center [891, 441] width 99 height 14
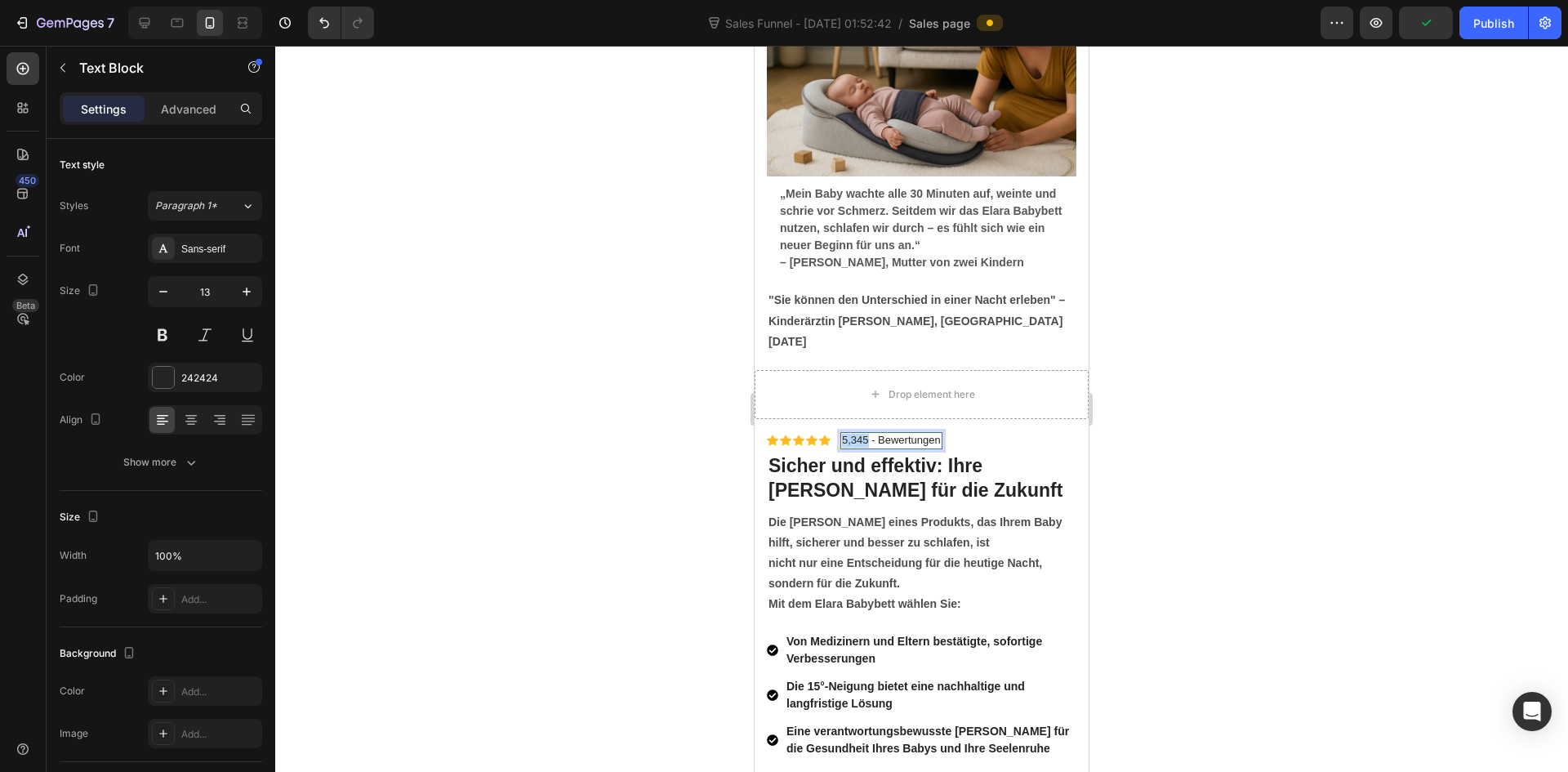
drag, startPoint x: 867, startPoint y: 403, endPoint x: 842, endPoint y: 407, distance: 25.3
click at [842, 434] on p "5,345 - Bewertungen" at bounding box center [891, 441] width 99 height 14
click at [1227, 423] on div at bounding box center [922, 408] width 1293 height 726
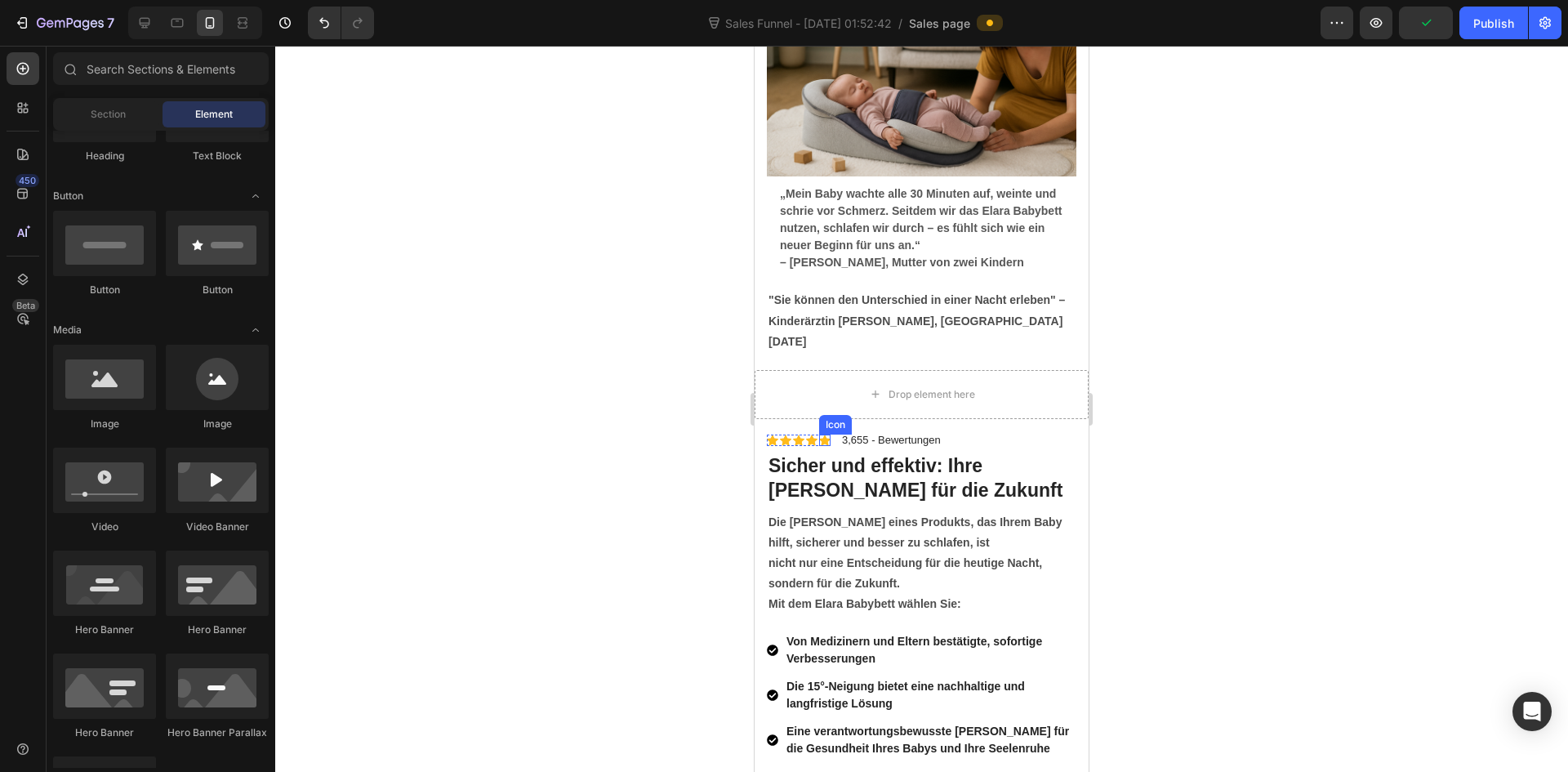
click at [825, 435] on icon at bounding box center [825, 440] width 11 height 10
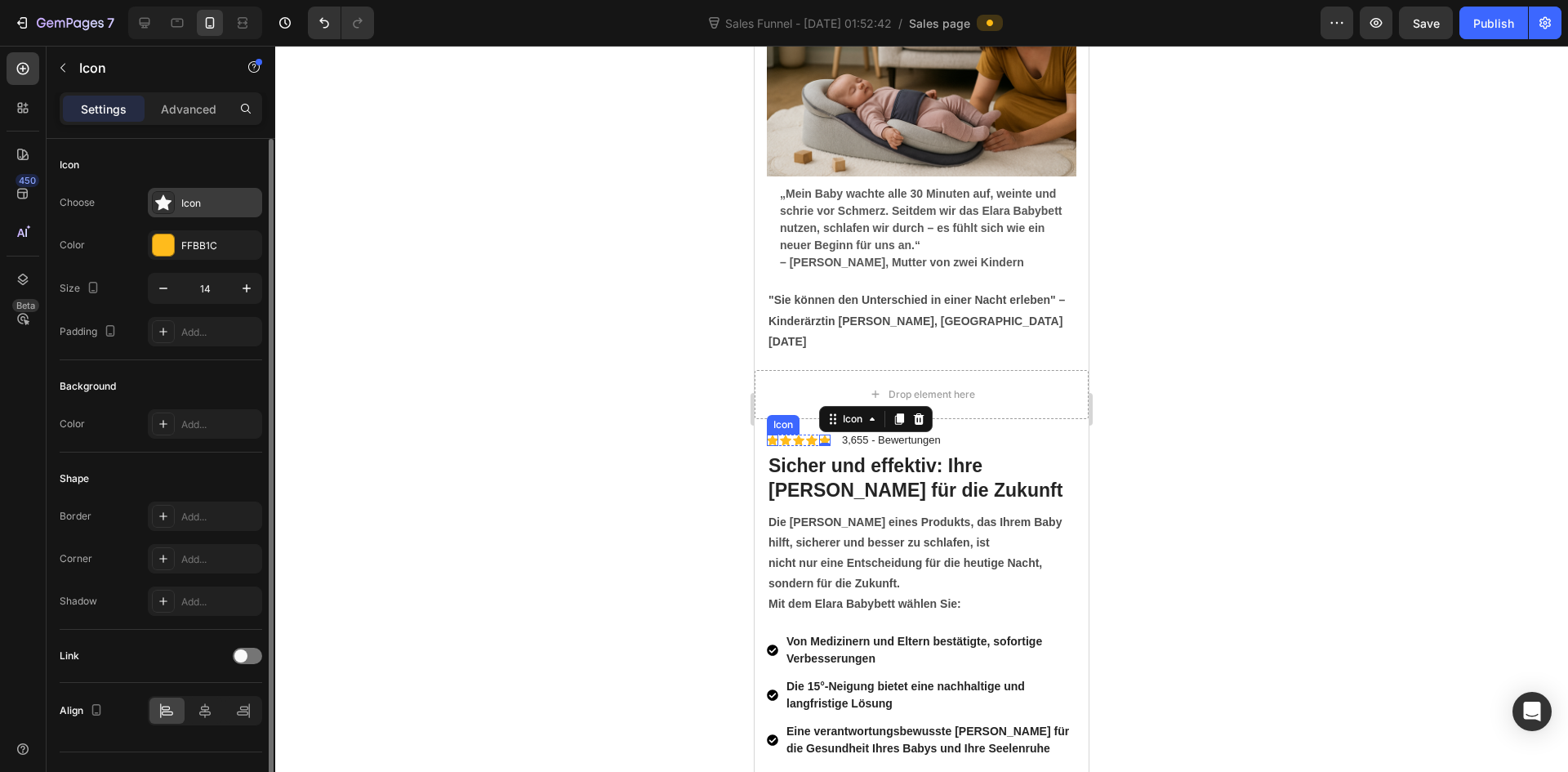
click at [161, 194] on div at bounding box center [163, 203] width 23 height 23
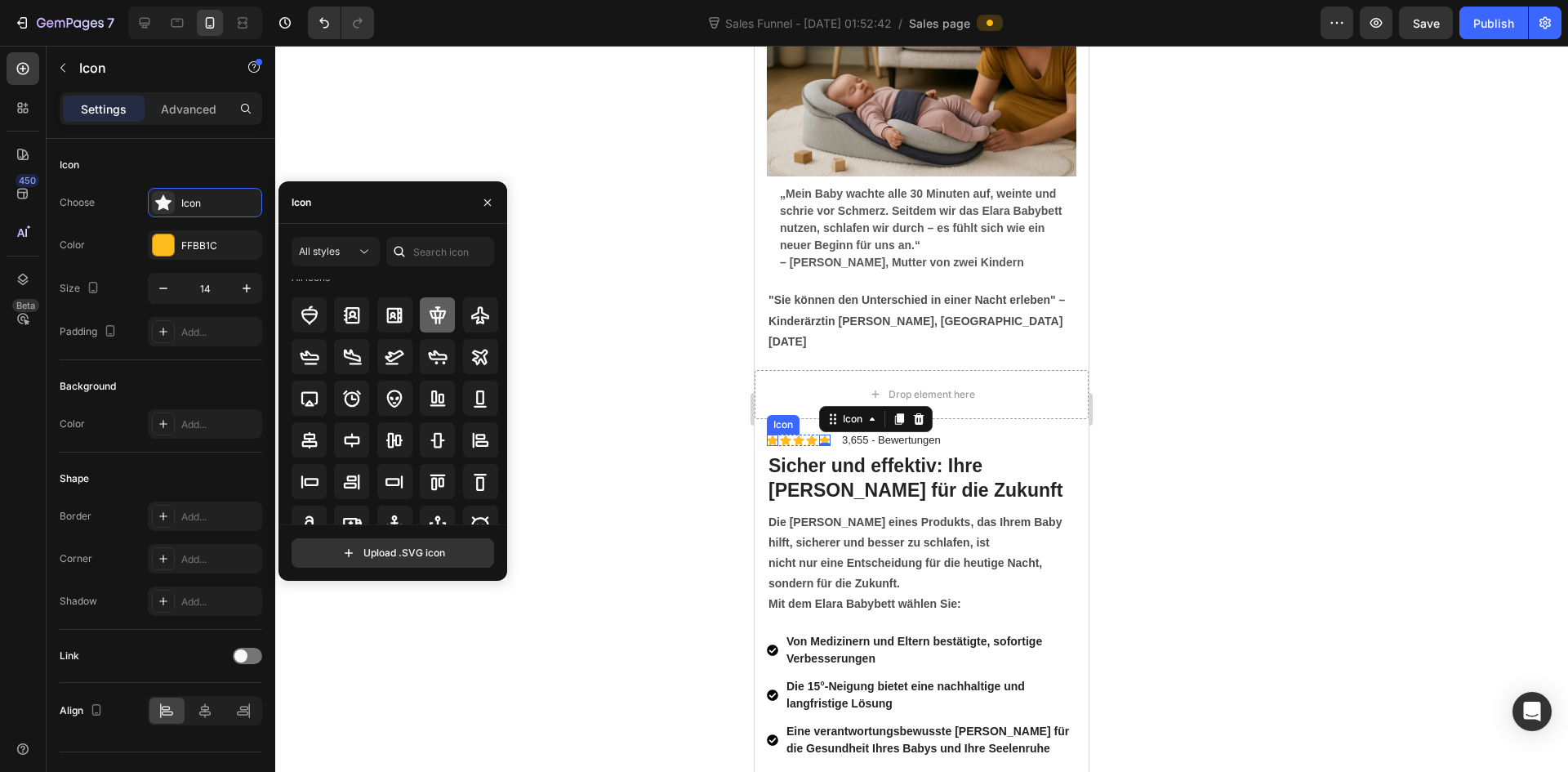
scroll to position [0, 0]
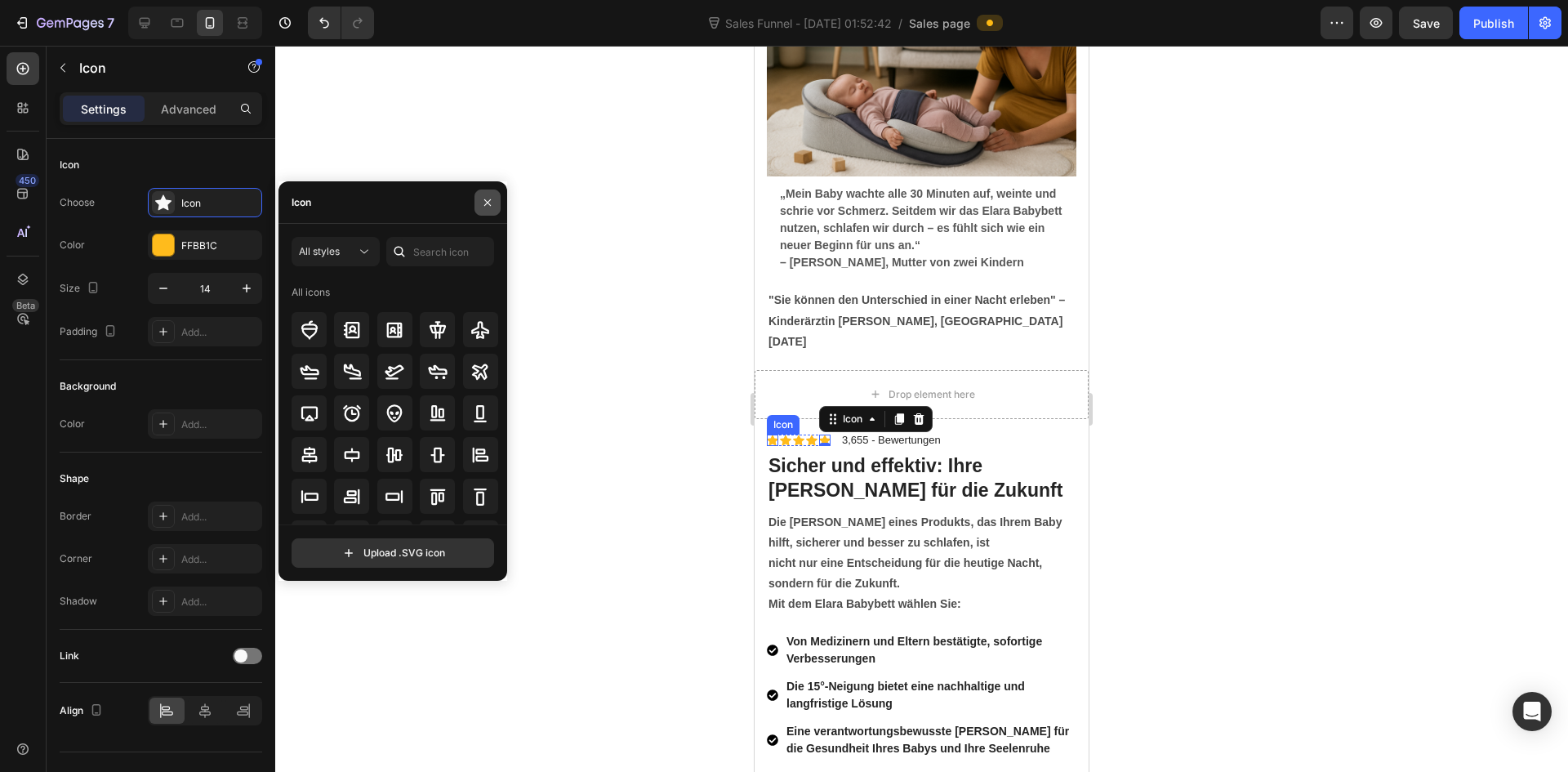
click at [492, 201] on icon "button" at bounding box center [487, 202] width 13 height 13
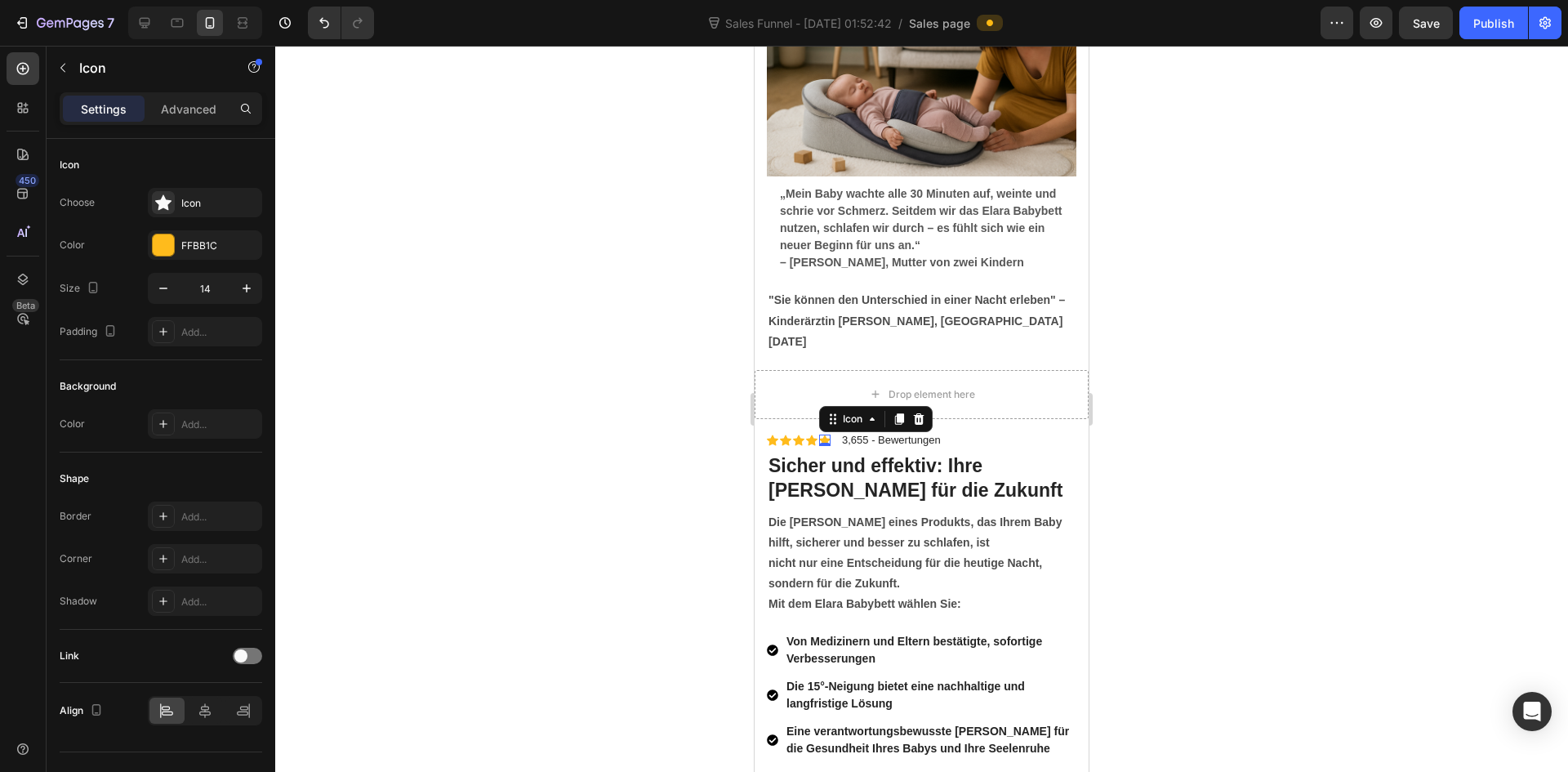
click at [1202, 525] on div at bounding box center [922, 408] width 1293 height 726
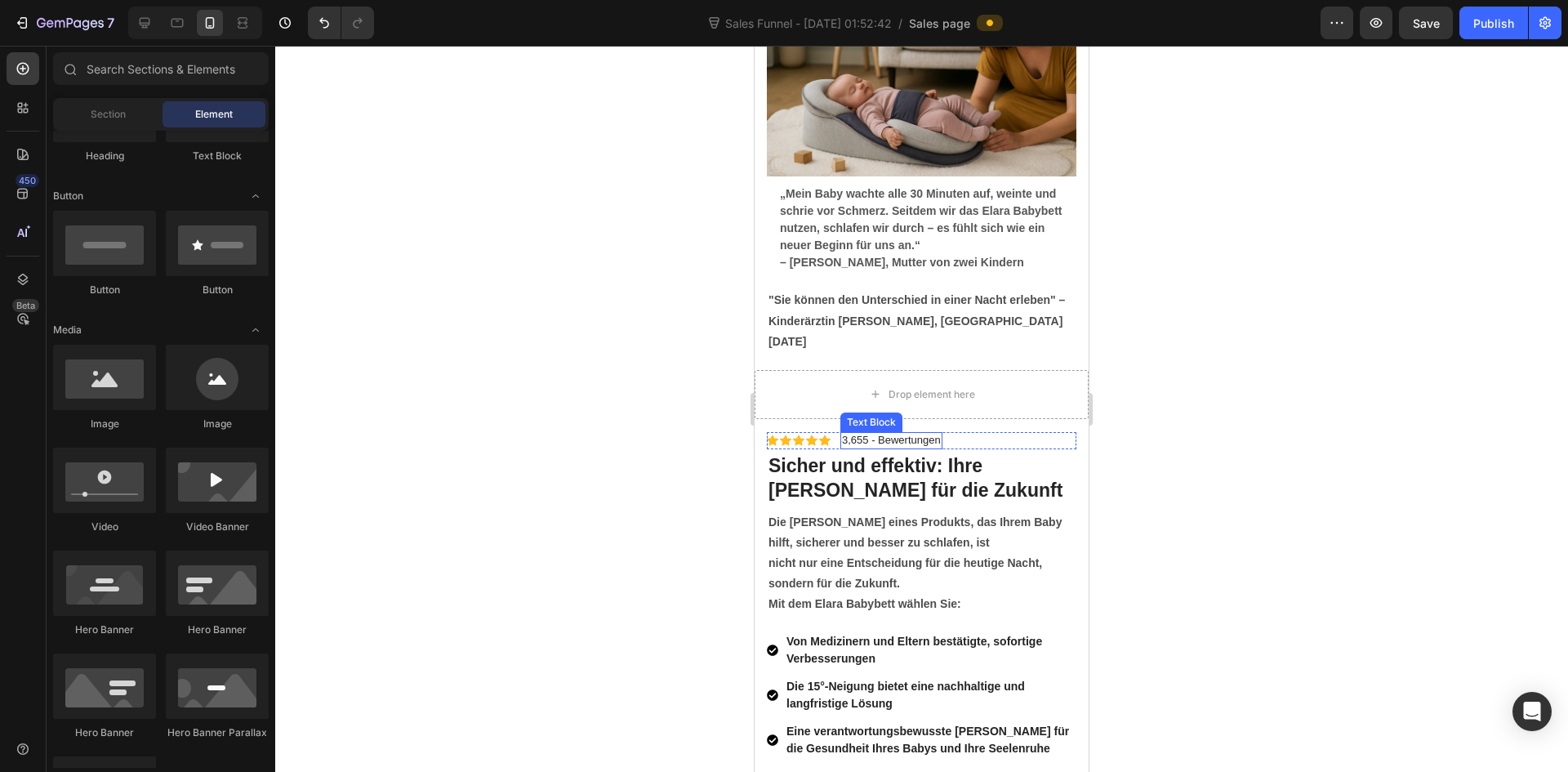
click at [910, 434] on p "3,655 - Bewertungen" at bounding box center [891, 441] width 99 height 14
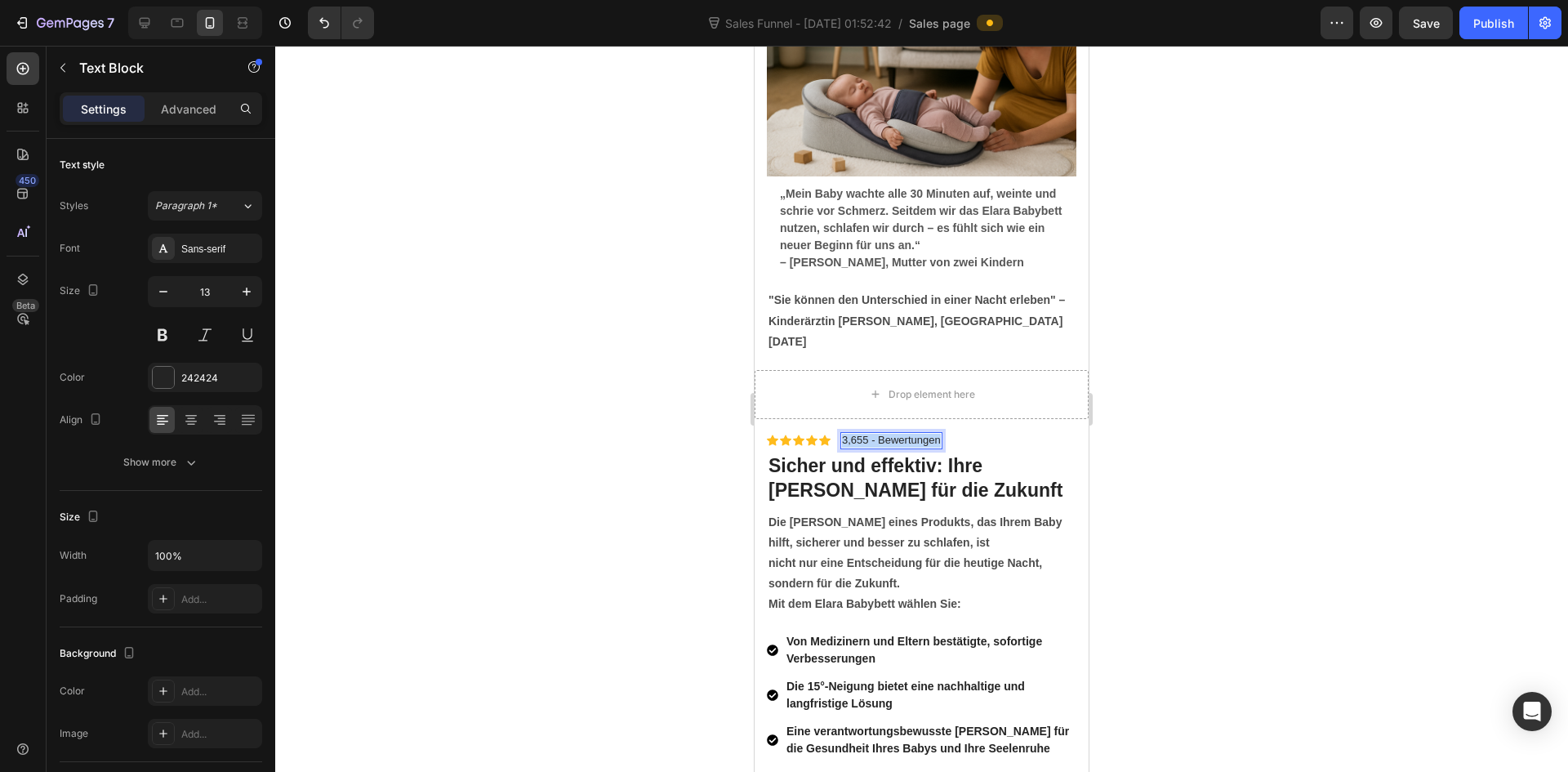
click at [910, 434] on p "3,655 - Bewertungen" at bounding box center [891, 441] width 99 height 14
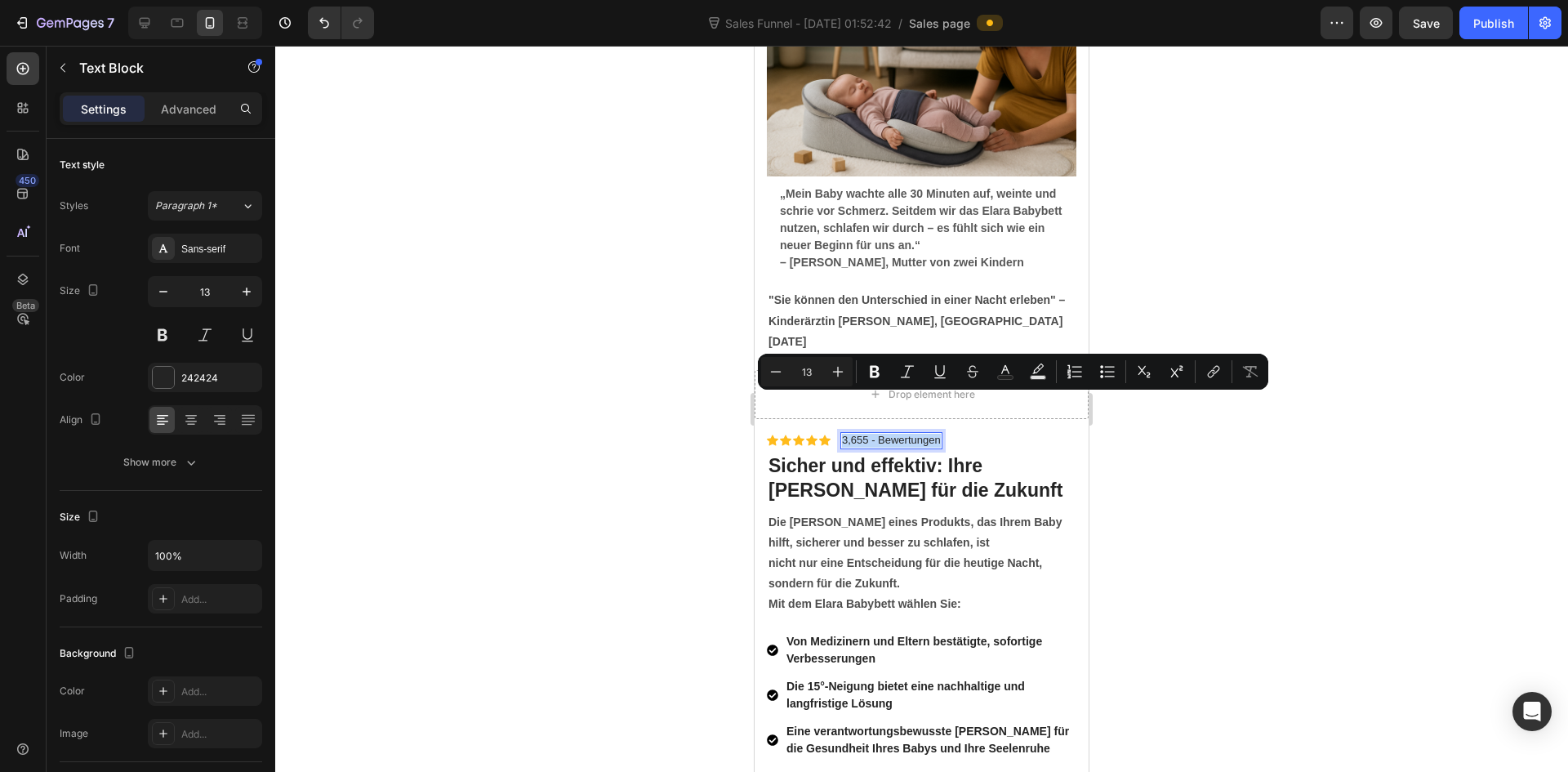
click at [910, 434] on p "3,655 - Bewertungen" at bounding box center [891, 441] width 99 height 14
drag, startPoint x: 881, startPoint y: 404, endPoint x: 952, endPoint y: 403, distance: 71.0
click at [952, 432] on div "Icon Icon Icon Icon Icon Icon List 3,655 - Bewertungen Text Block 0 Row" at bounding box center [922, 441] width 309 height 17
click at [1193, 467] on div at bounding box center [922, 408] width 1293 height 726
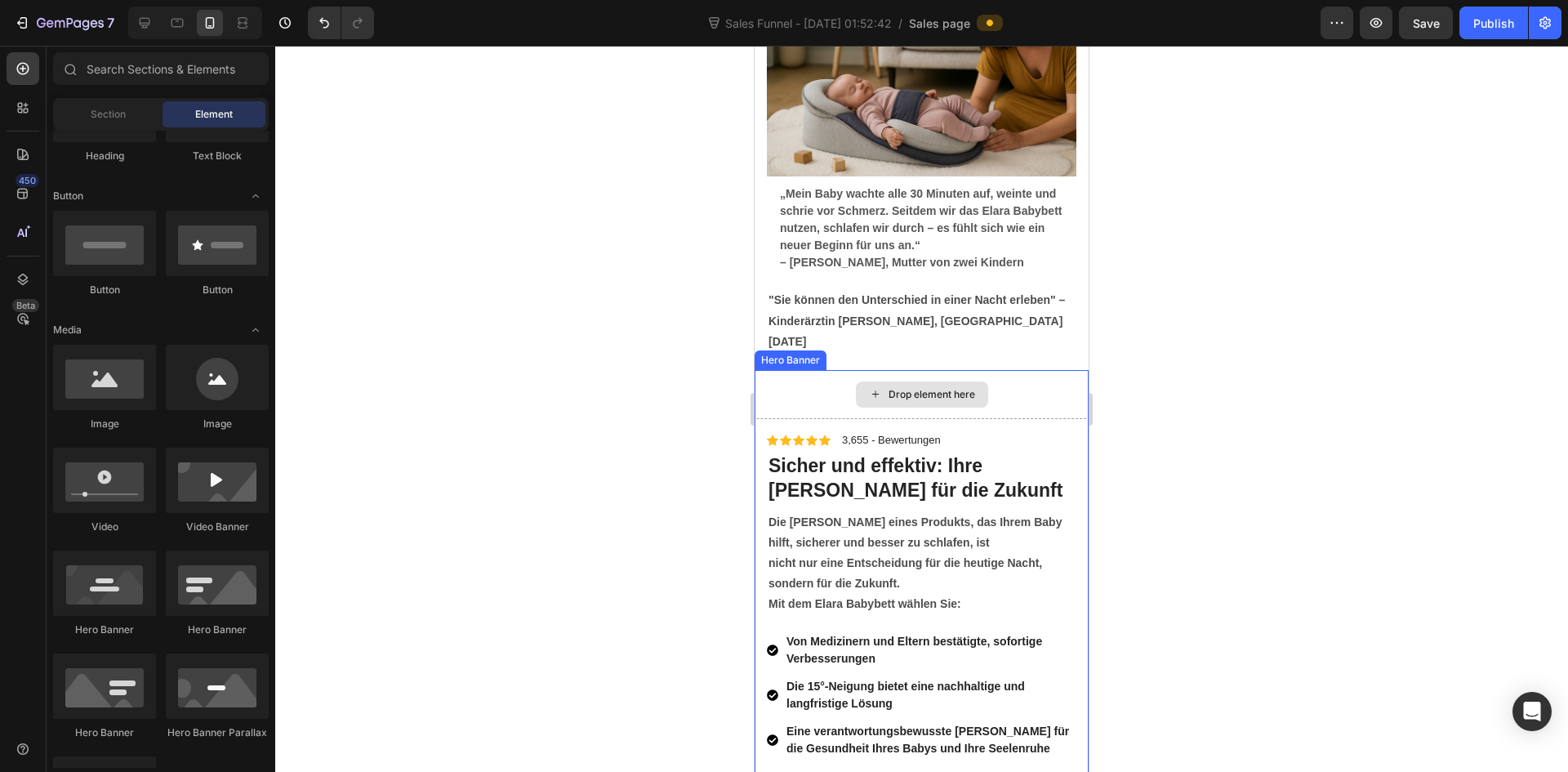
click at [1026, 370] on div "Drop element here" at bounding box center [922, 395] width 334 height 49
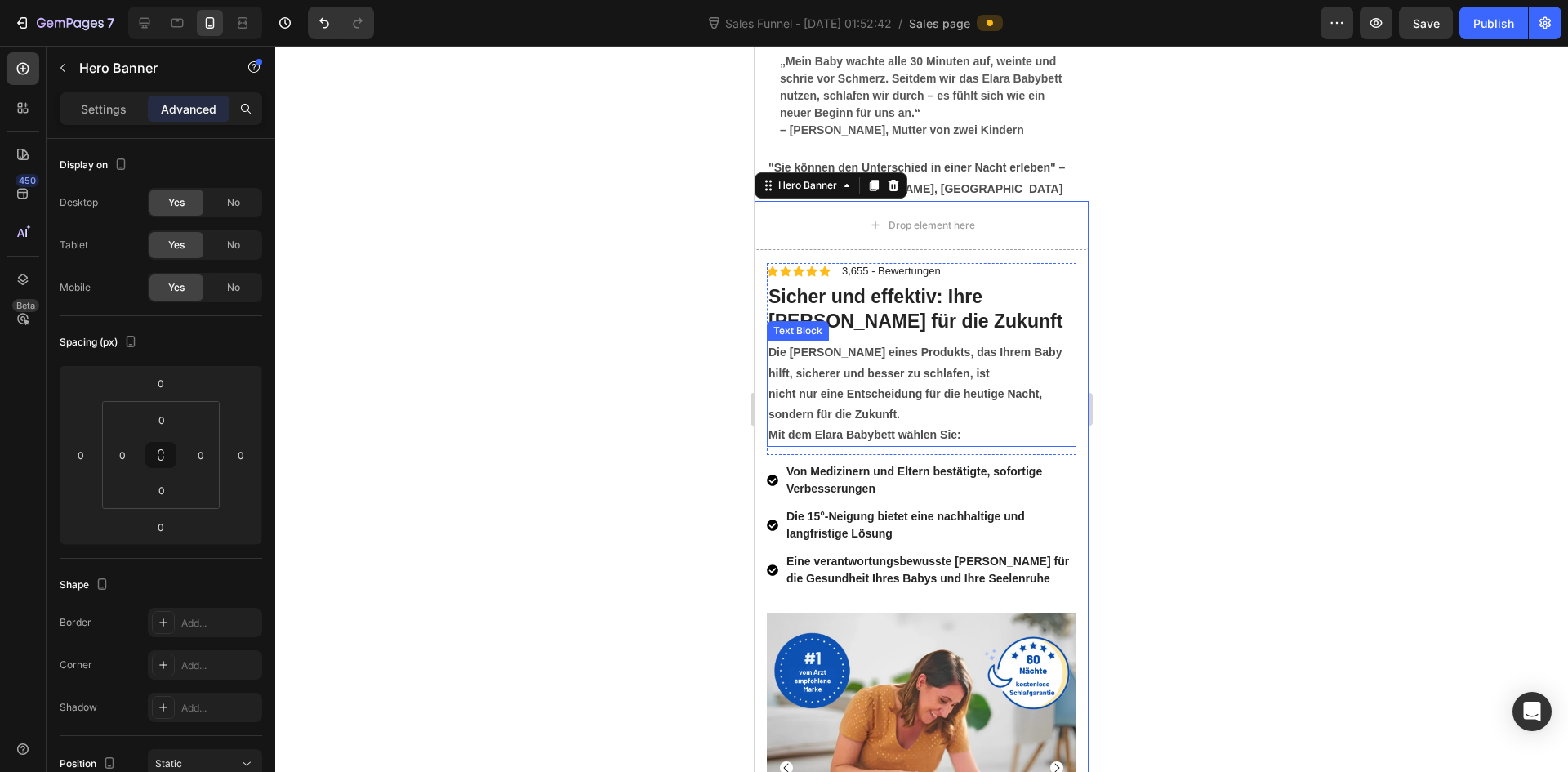
scroll to position [5880, 0]
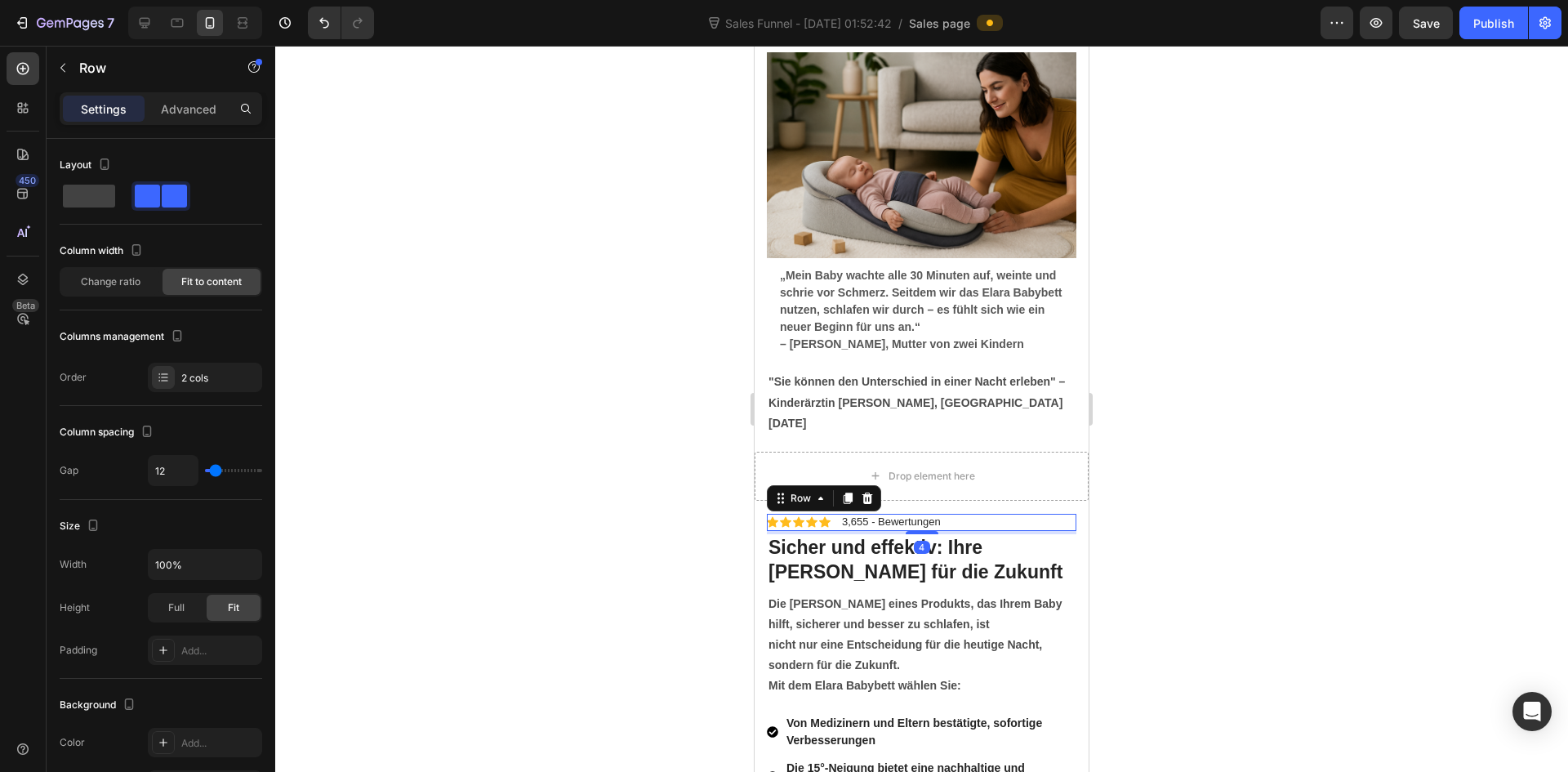
click at [957, 514] on div "Icon Icon Icon Icon Icon Icon List 3,655 - Bewertungen Text Block Row 4" at bounding box center [922, 522] width 309 height 17
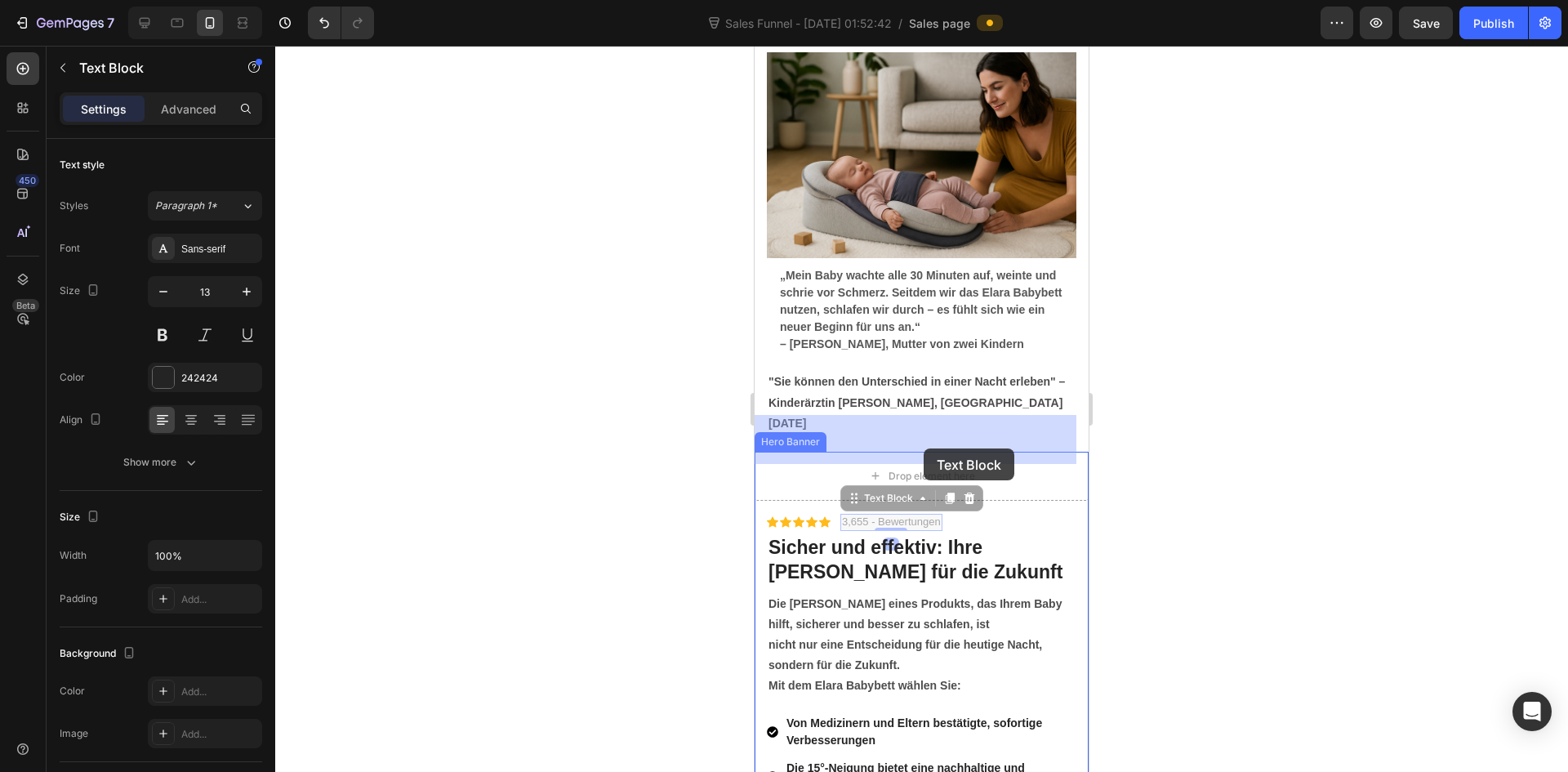
drag, startPoint x: 925, startPoint y: 486, endPoint x: 924, endPoint y: 460, distance: 26.0
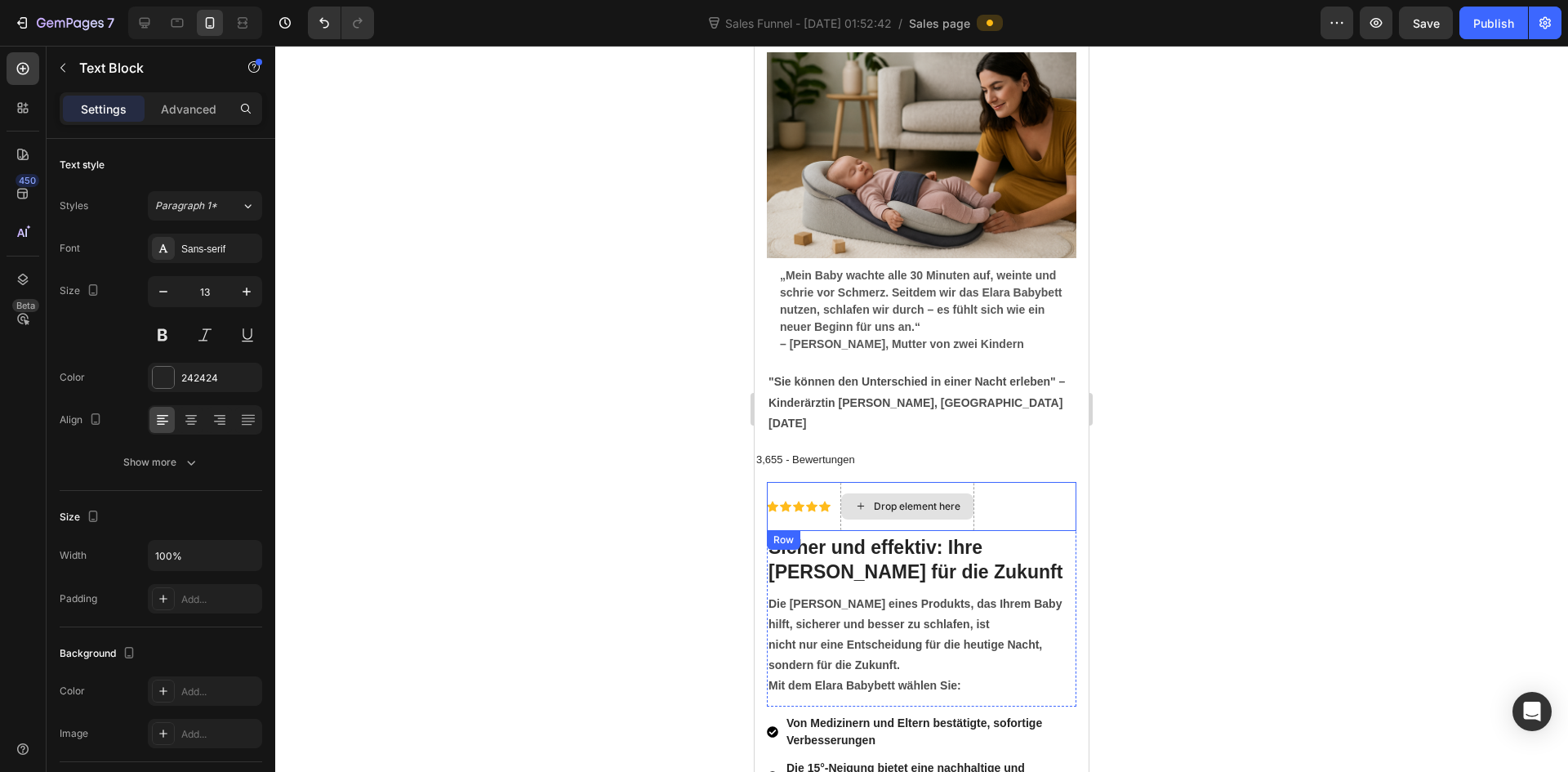
click at [929, 500] on div "Drop element here" at bounding box center [917, 506] width 86 height 13
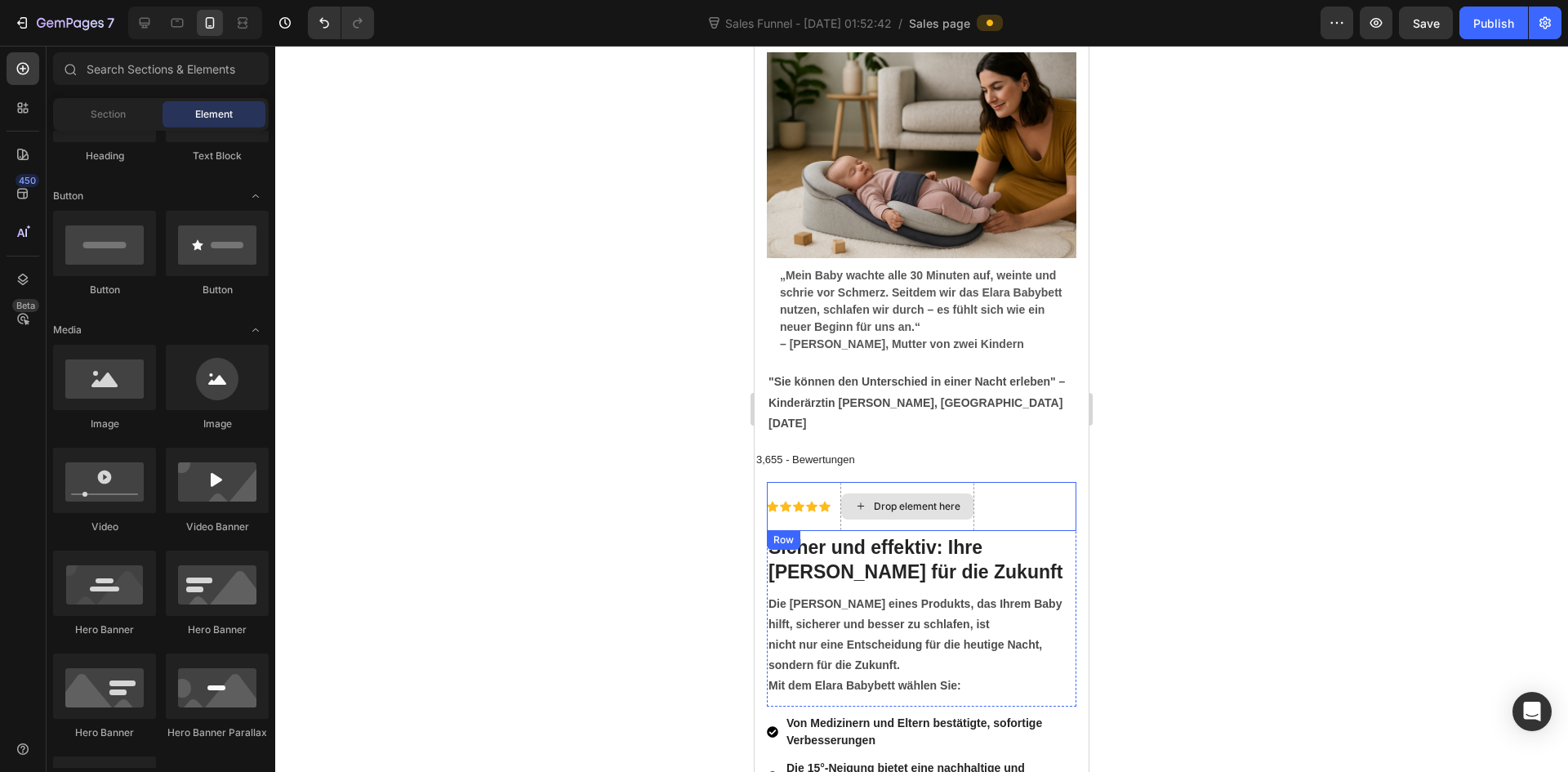
click at [922, 500] on div "Drop element here" at bounding box center [917, 506] width 86 height 13
drag, startPoint x: 330, startPoint y: 424, endPoint x: 1169, endPoint y: 468, distance: 840.2
click at [1169, 468] on div at bounding box center [922, 408] width 1293 height 726
click at [896, 500] on div "Drop element here" at bounding box center [917, 506] width 86 height 13
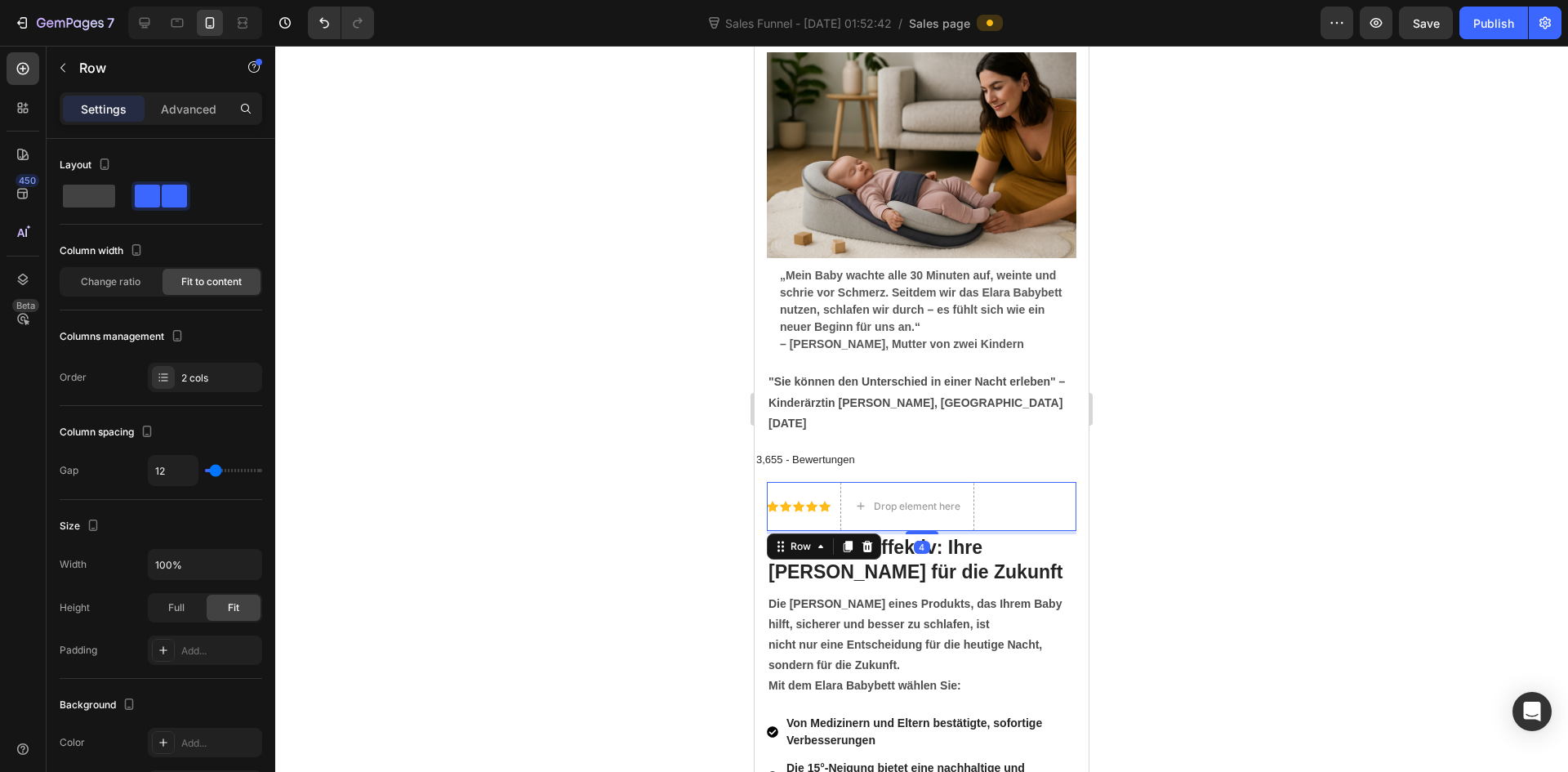
click at [1019, 482] on div "Icon Icon Icon Icon Icon Icon List Drop element here Row 4" at bounding box center [922, 507] width 309 height 49
click at [867, 541] on icon at bounding box center [867, 546] width 10 height 11
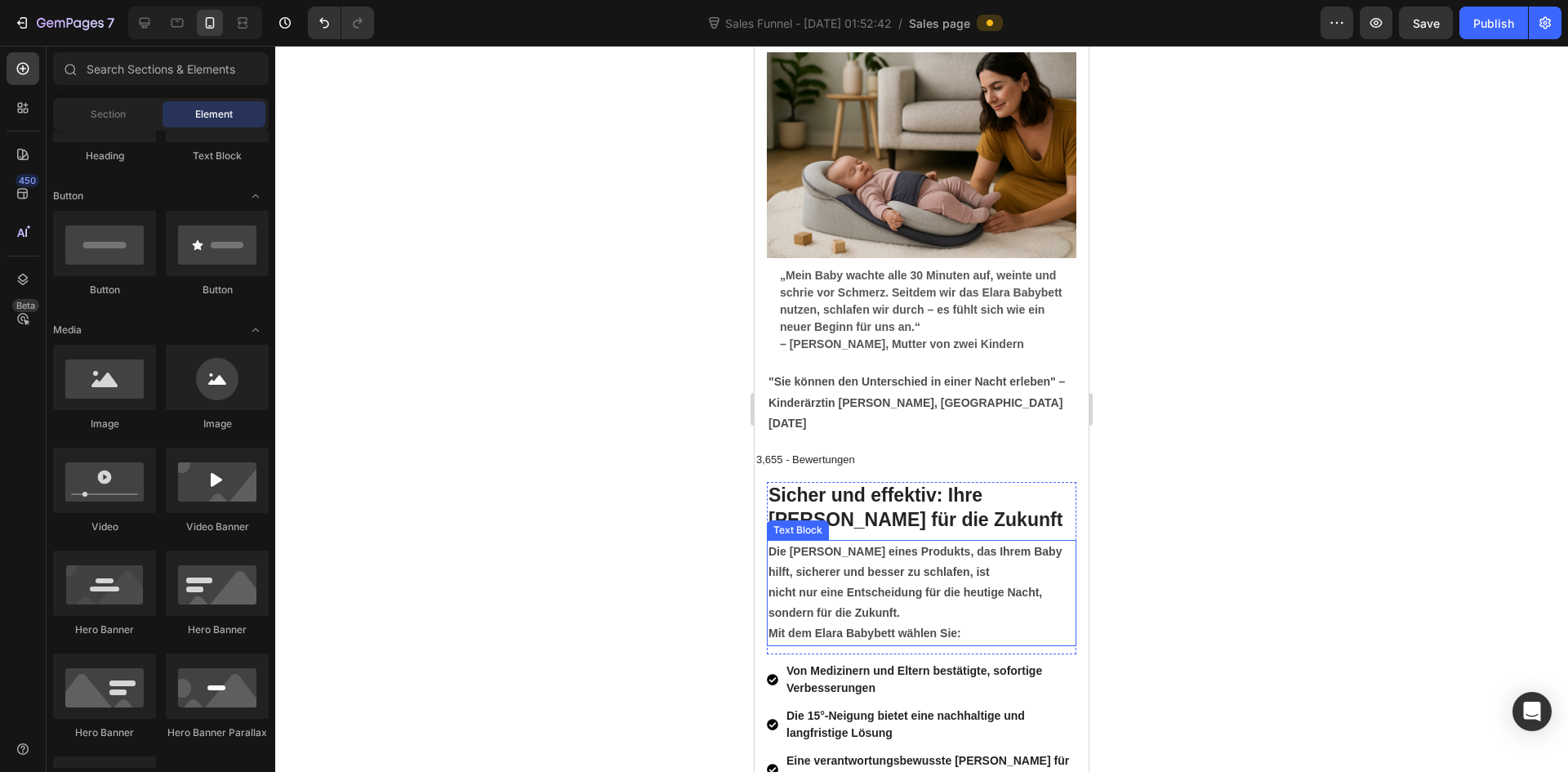
click at [1218, 495] on div at bounding box center [922, 408] width 1293 height 726
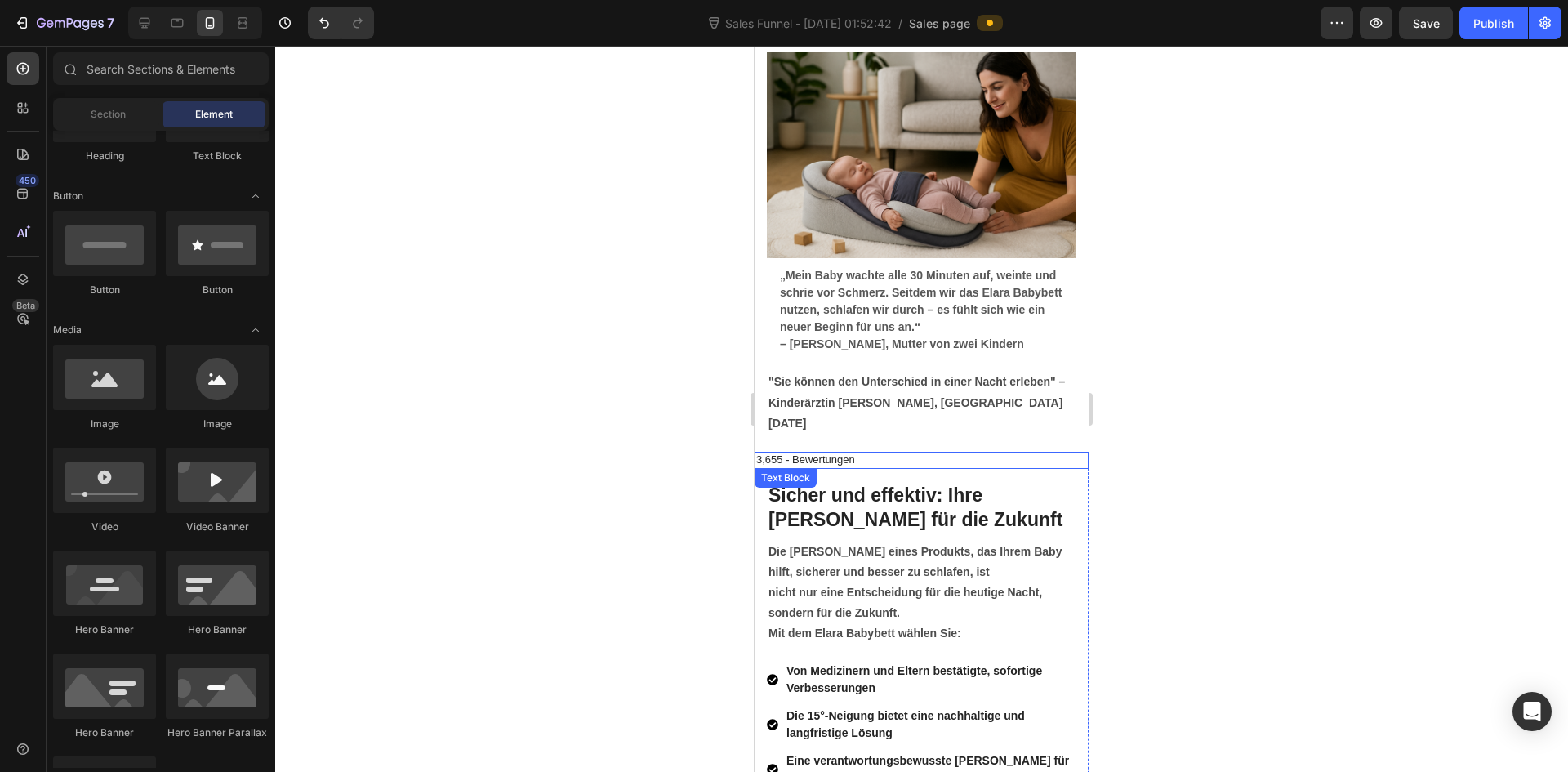
click at [805, 453] on p "3,655 - Bewertungen" at bounding box center [922, 460] width 331 height 14
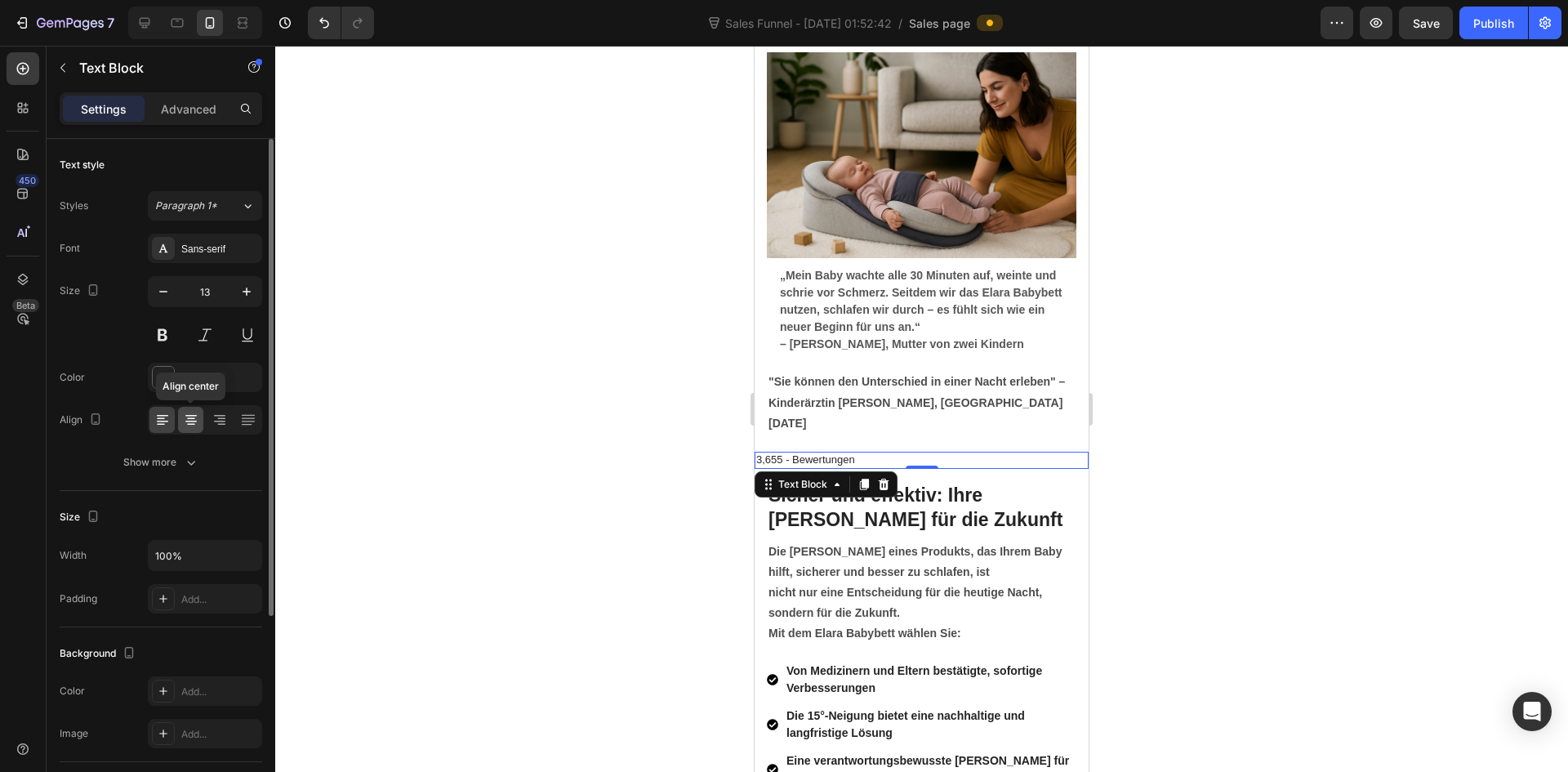
click at [192, 418] on icon at bounding box center [190, 419] width 8 height 2
click at [1173, 424] on div at bounding box center [922, 408] width 1293 height 726
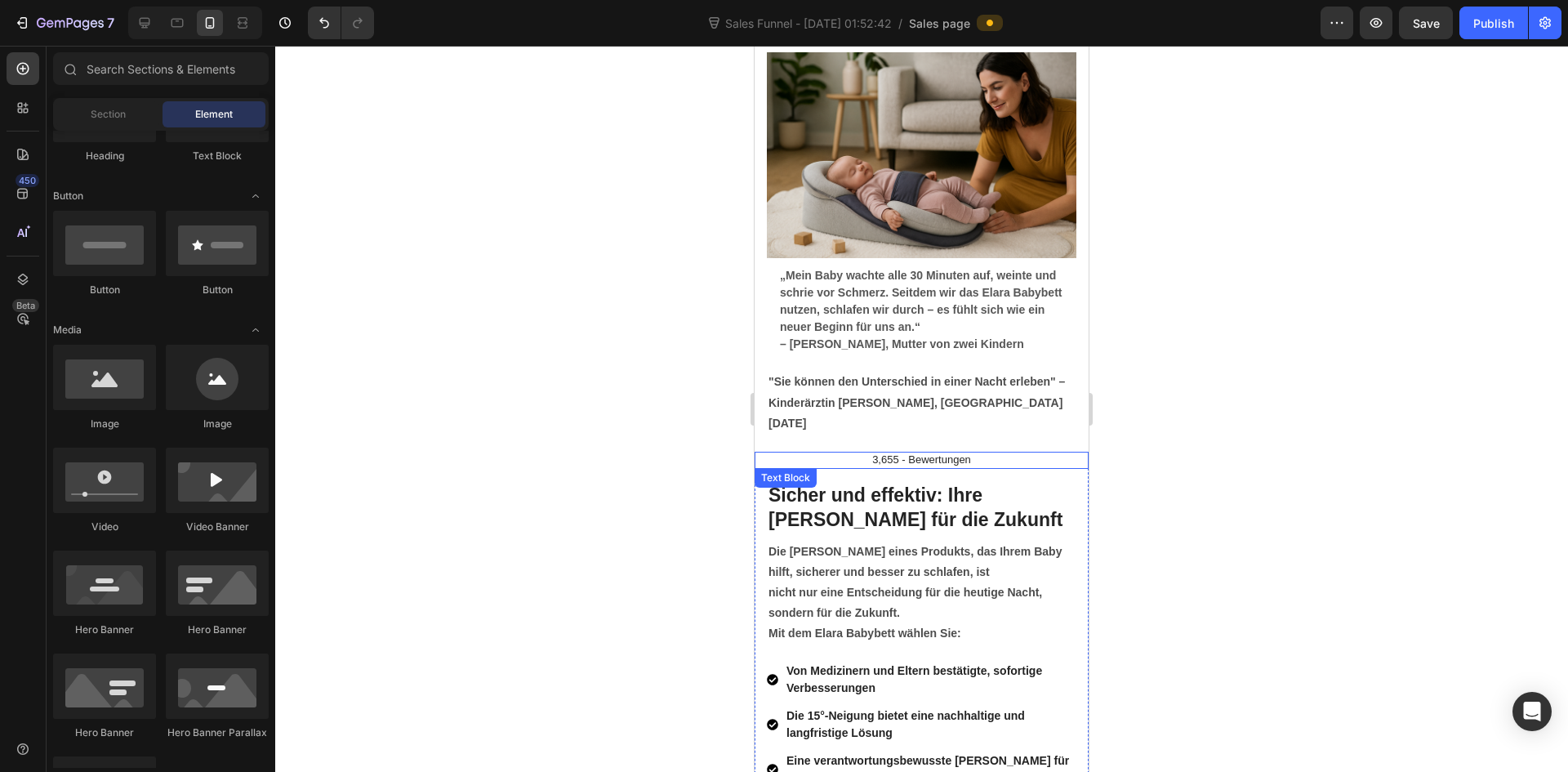
click at [943, 453] on p "3,655 - Bewertungen" at bounding box center [922, 460] width 331 height 14
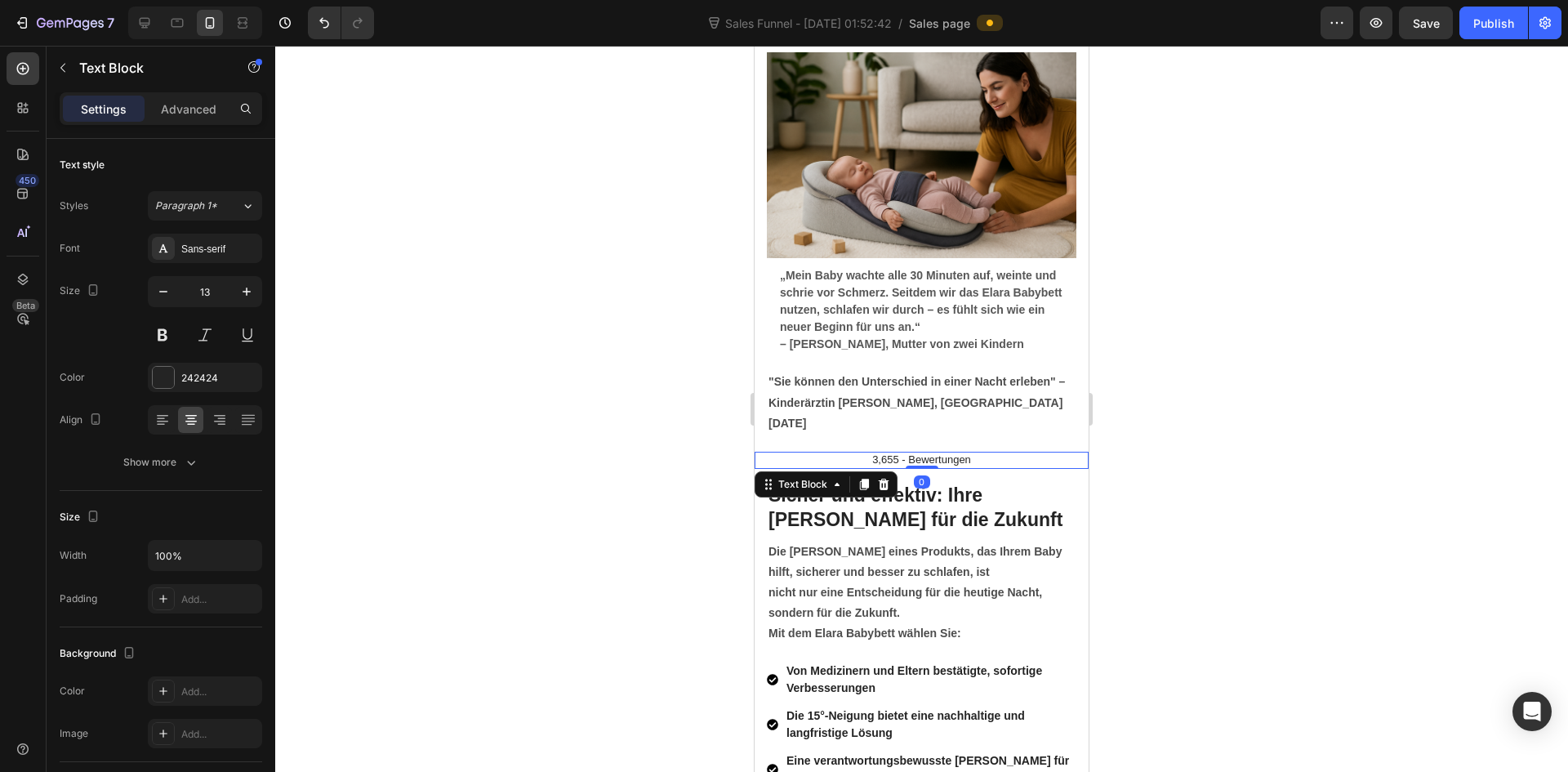
click at [1026, 453] on p "3,655 - Bewertungen" at bounding box center [922, 460] width 331 height 14
click at [1003, 453] on p "3,655 - Bewertungen" at bounding box center [922, 460] width 331 height 14
drag, startPoint x: 1130, startPoint y: 410, endPoint x: 1101, endPoint y: 413, distance: 29.2
click at [1130, 410] on div at bounding box center [922, 408] width 1293 height 726
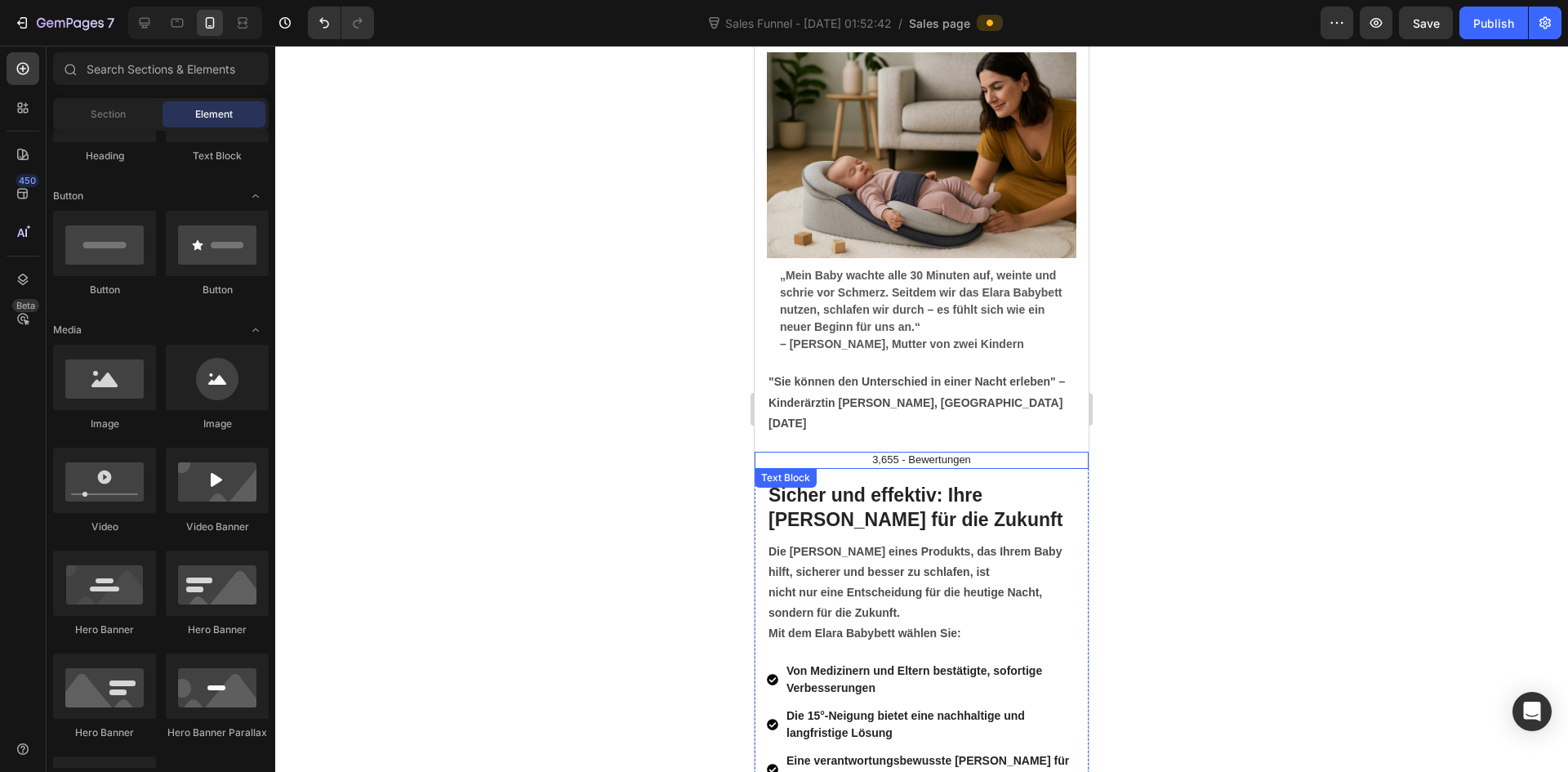
click at [988, 453] on p "3,655 - Bewertungen" at bounding box center [922, 460] width 331 height 14
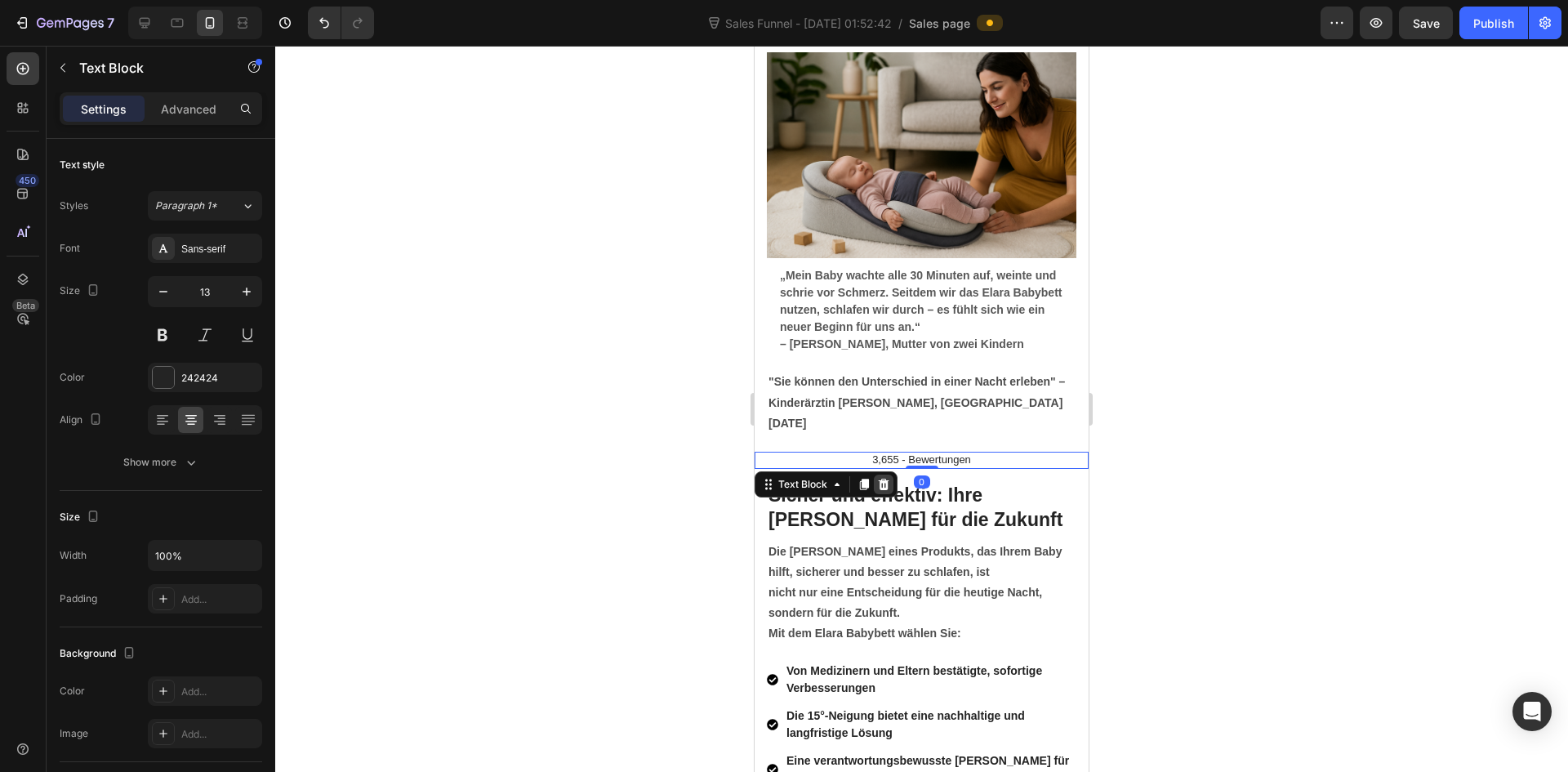
click at [884, 479] on icon at bounding box center [884, 484] width 10 height 11
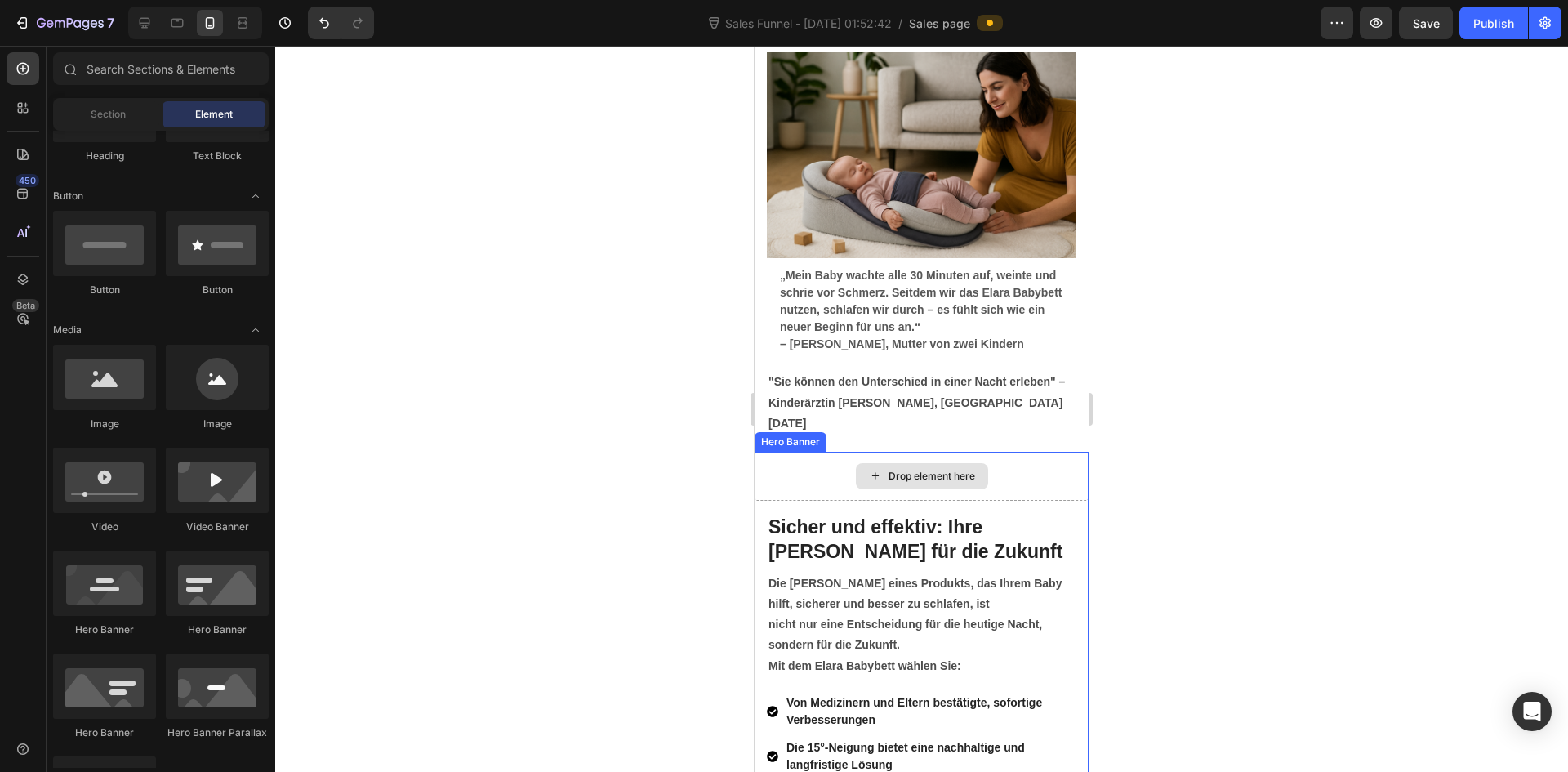
click at [1008, 451] on div "Drop element here" at bounding box center [922, 476] width 334 height 49
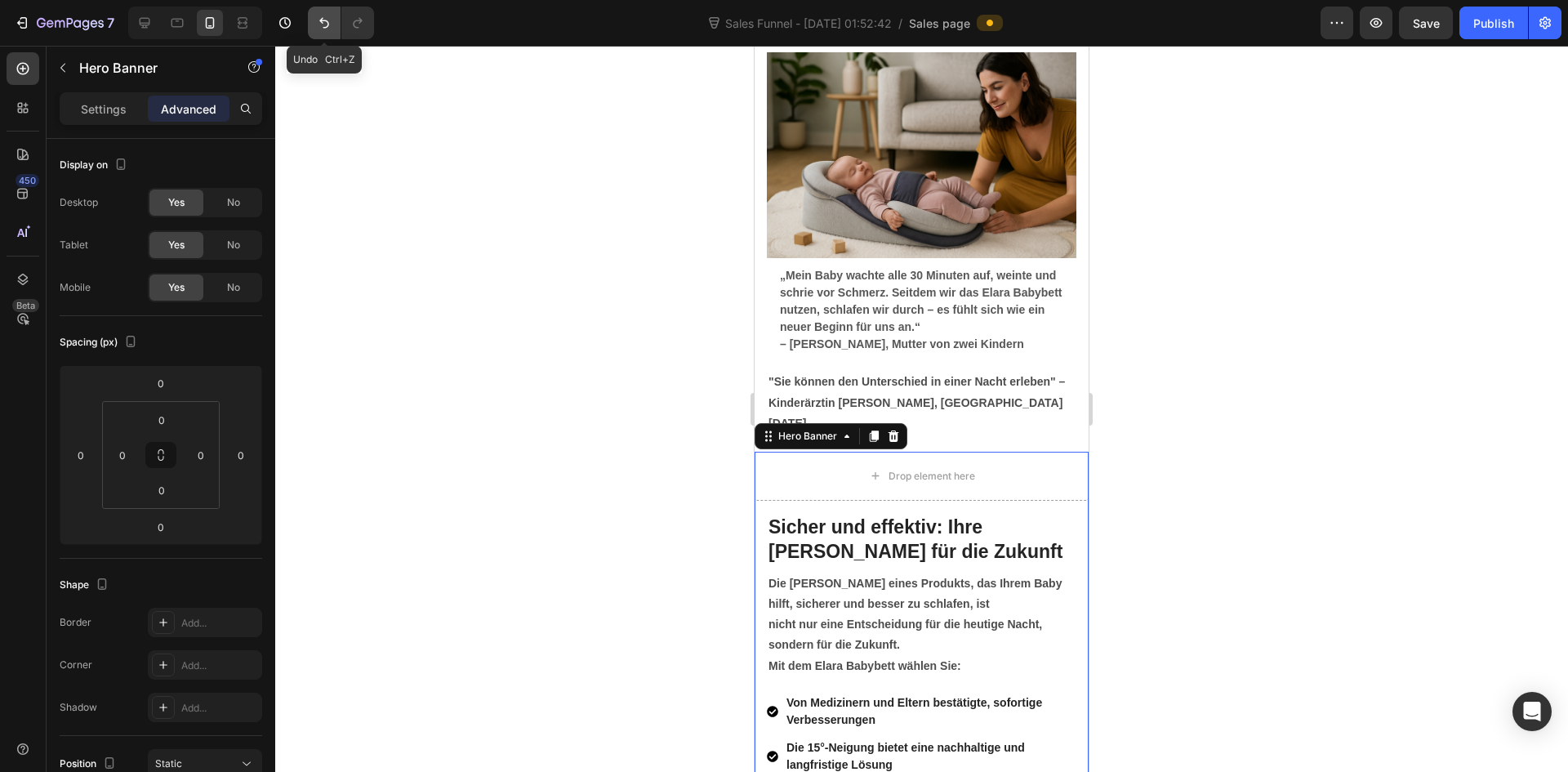
click at [323, 9] on button "Undo/Redo" at bounding box center [324, 22] width 32 height 32
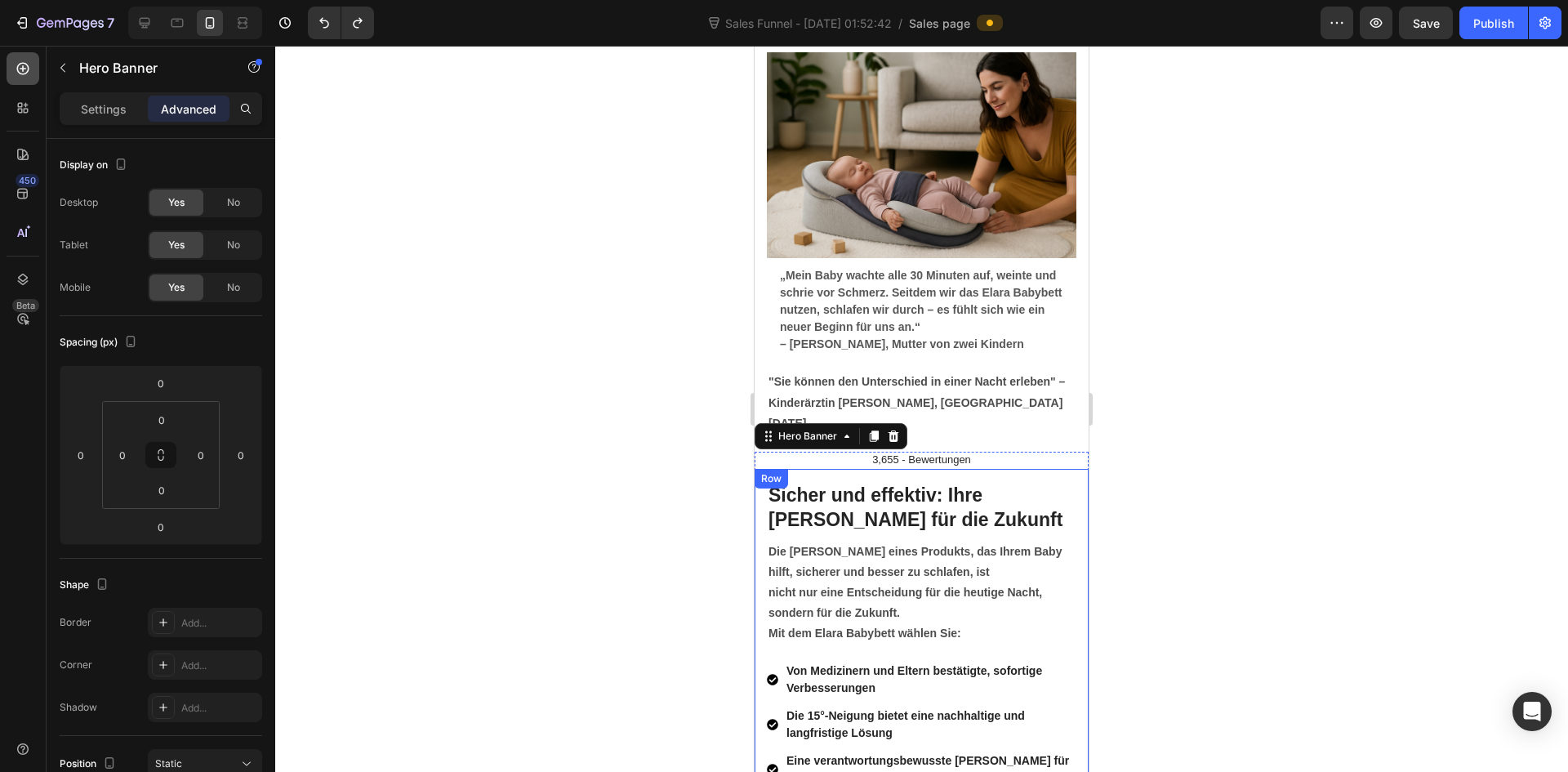
click at [23, 58] on div at bounding box center [22, 68] width 32 height 32
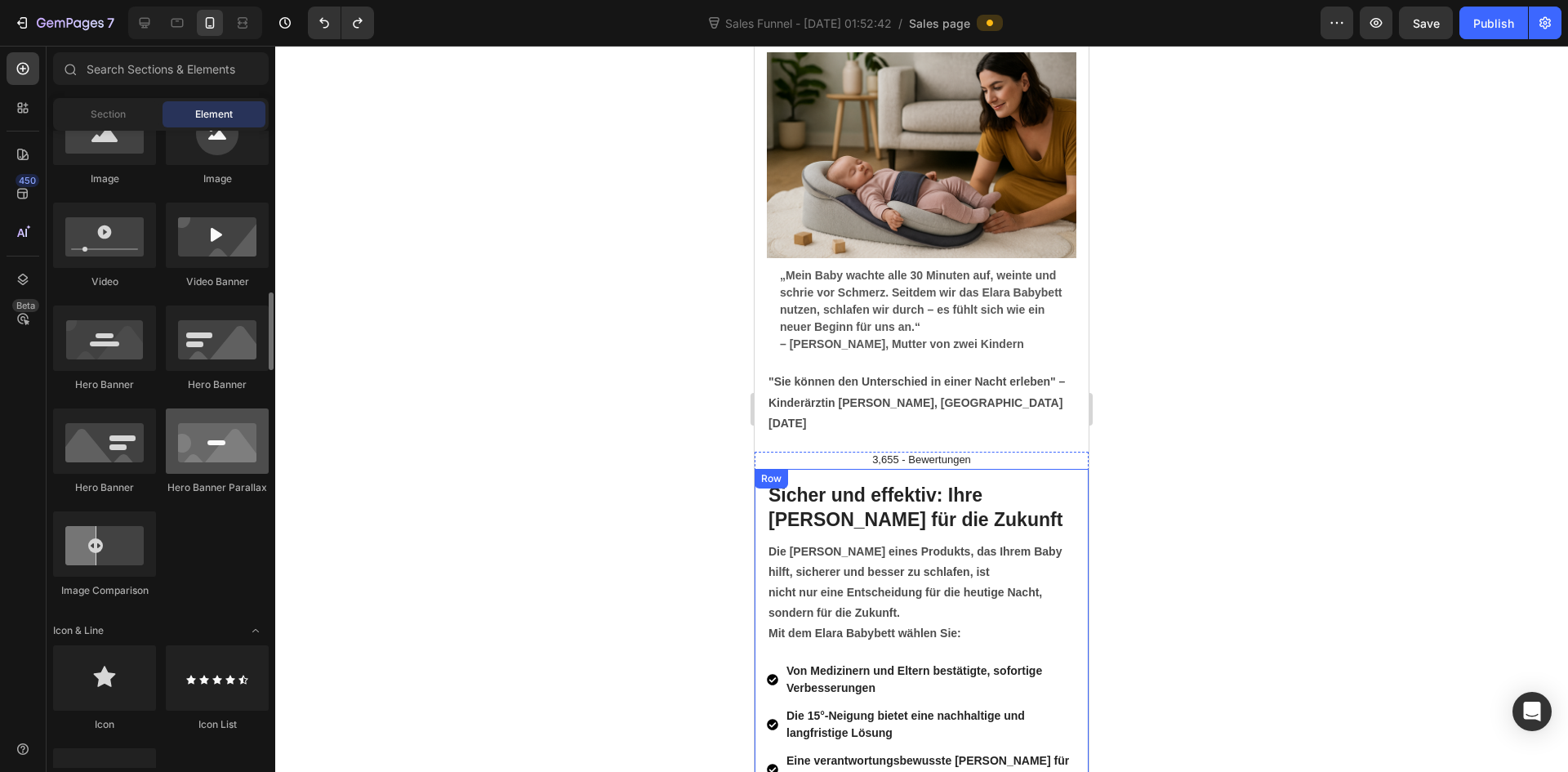
scroll to position [653, 0]
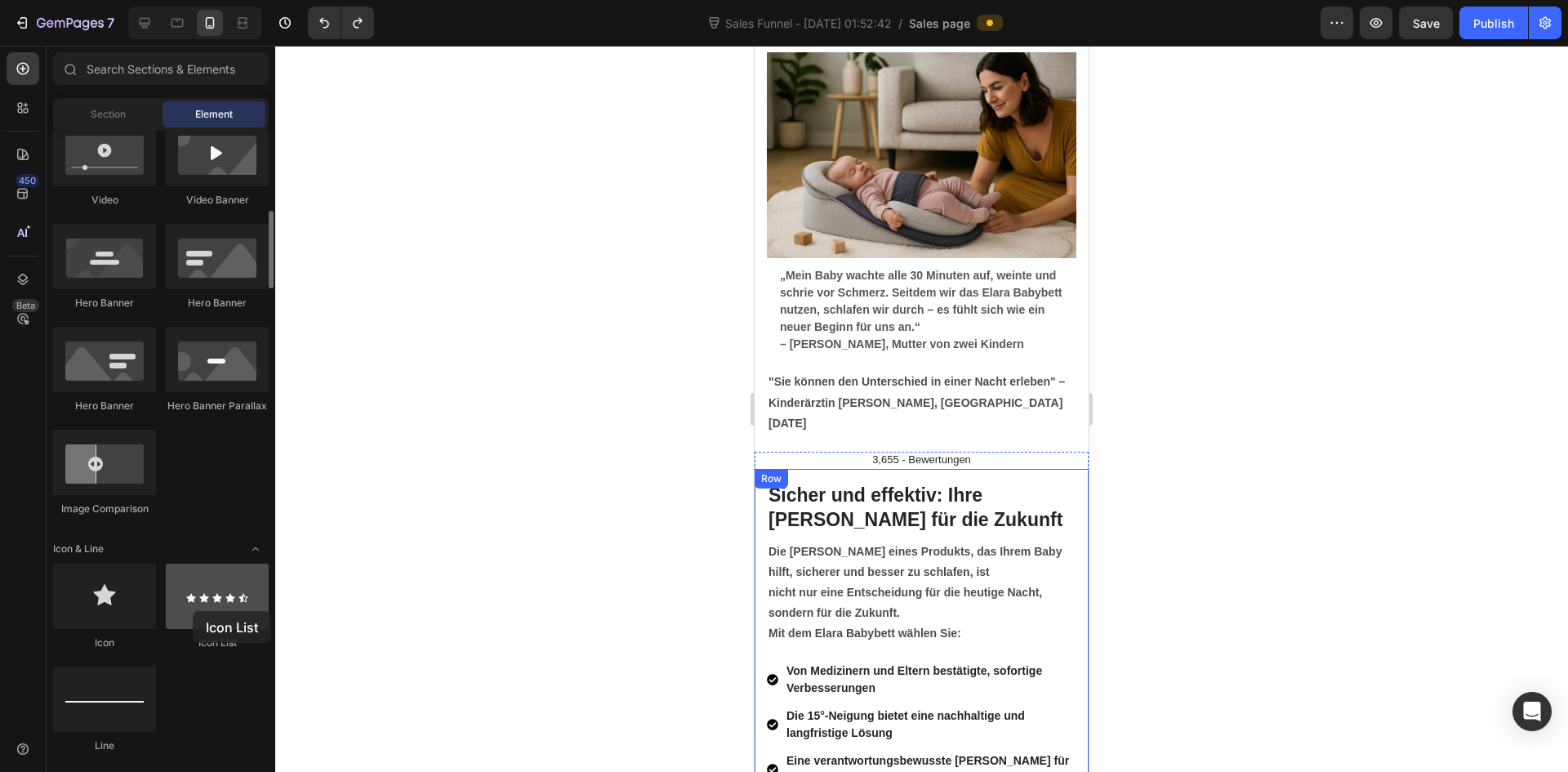
click at [193, 610] on div at bounding box center [218, 596] width 103 height 65
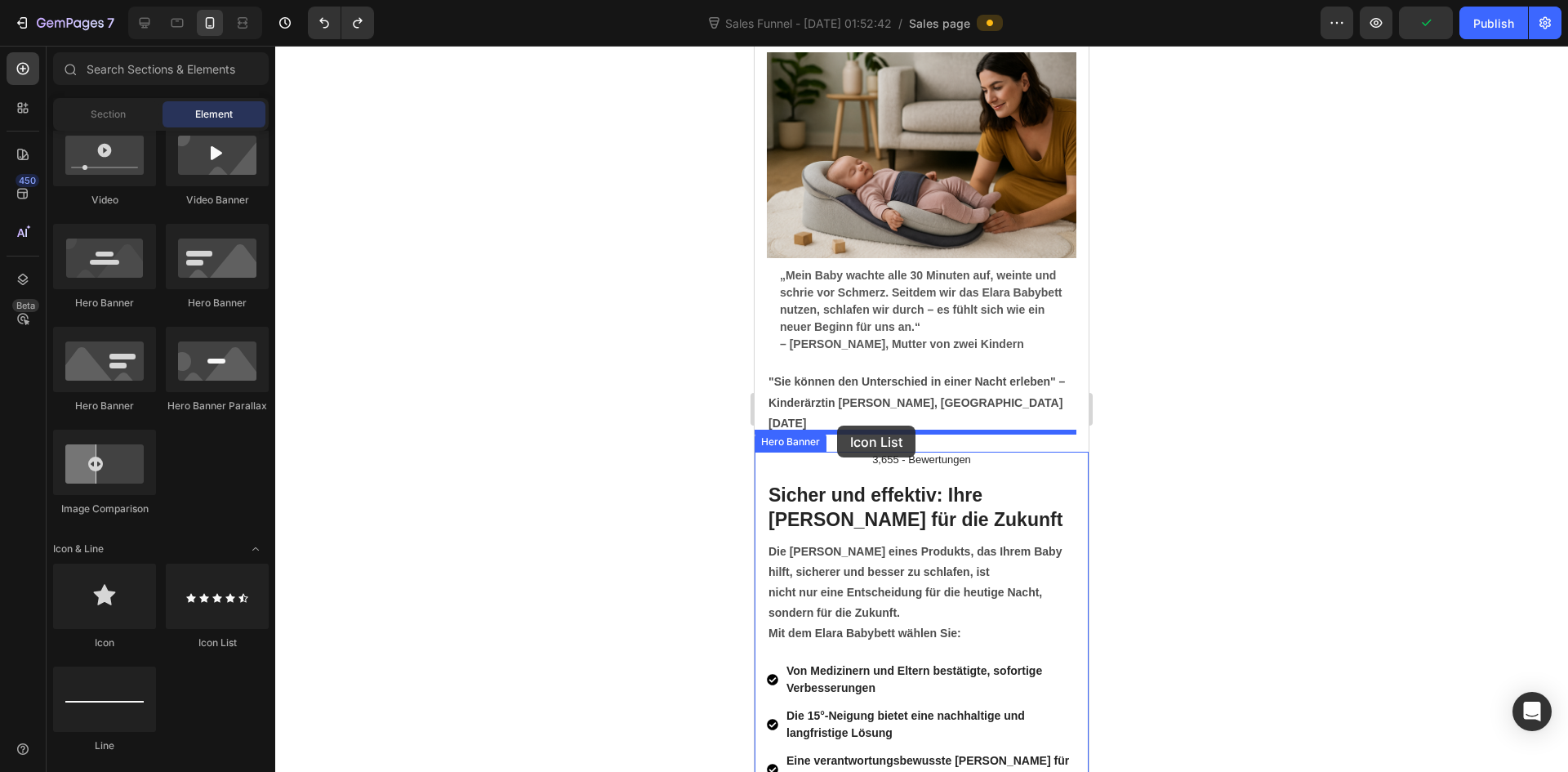
drag, startPoint x: 991, startPoint y: 673, endPoint x: 837, endPoint y: 425, distance: 291.9
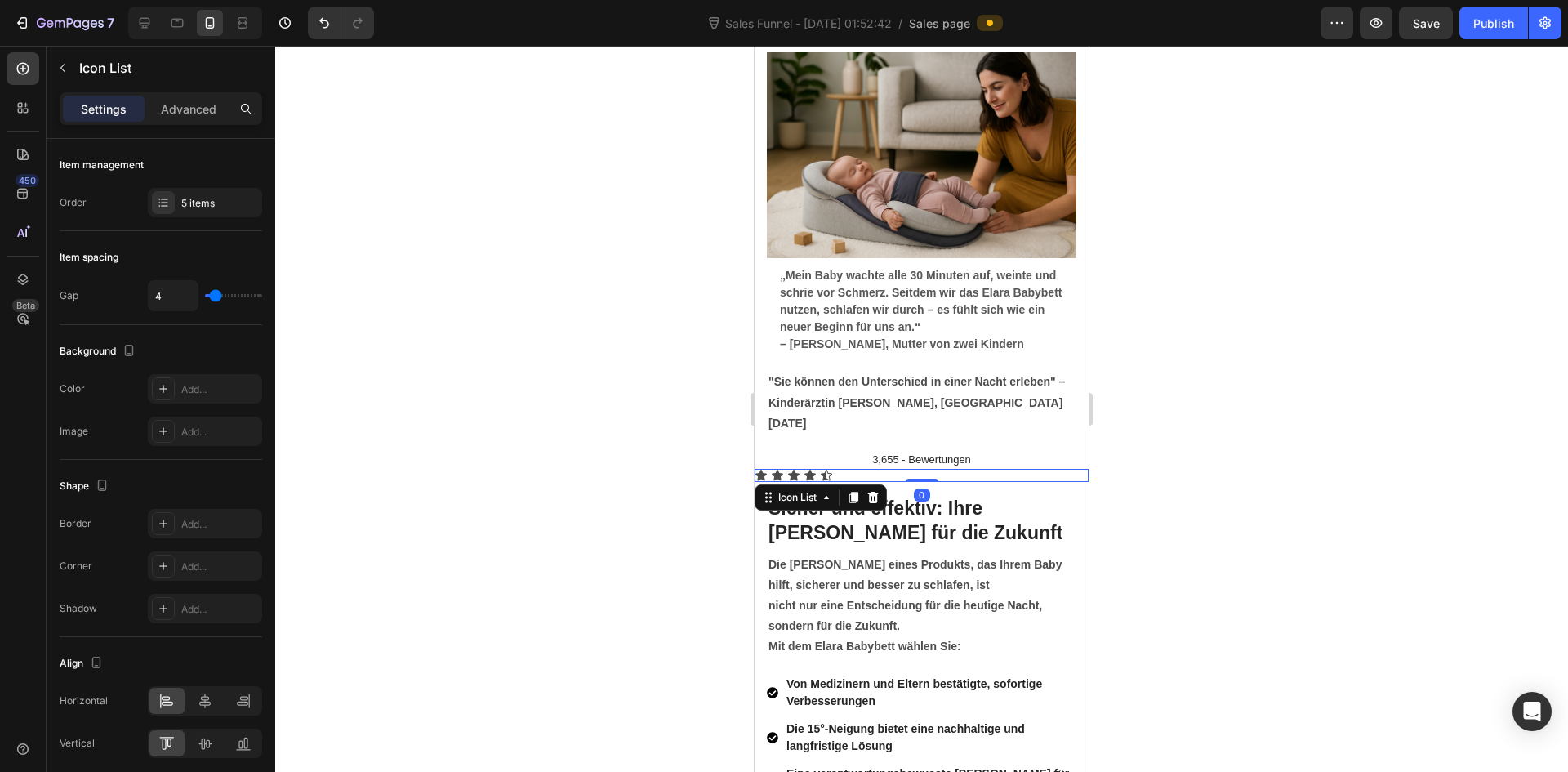
click at [875, 491] on icon at bounding box center [873, 497] width 13 height 13
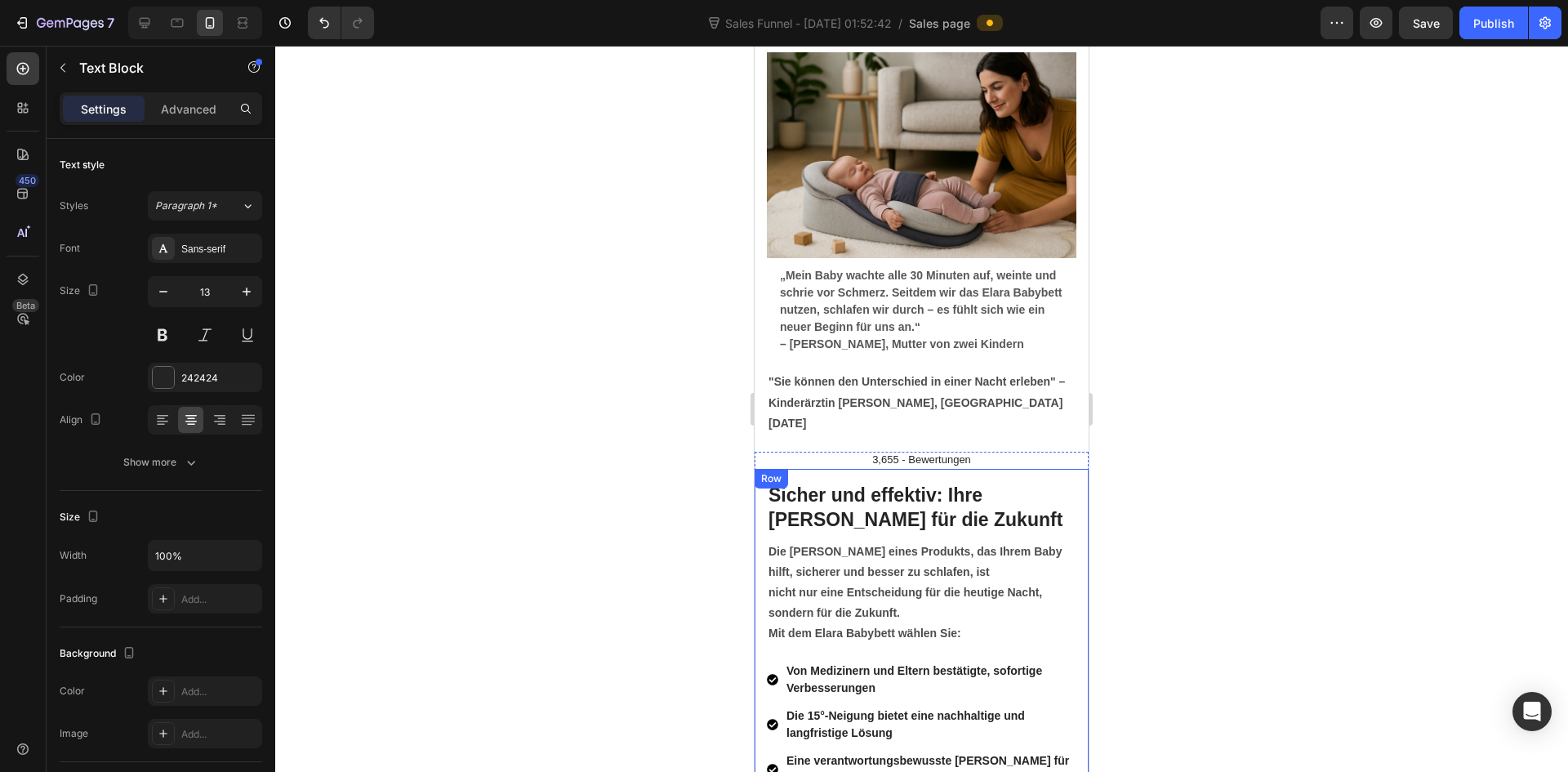
click at [839, 453] on p "3,655 - Bewertungen" at bounding box center [922, 460] width 331 height 14
click at [879, 478] on icon at bounding box center [883, 484] width 13 height 13
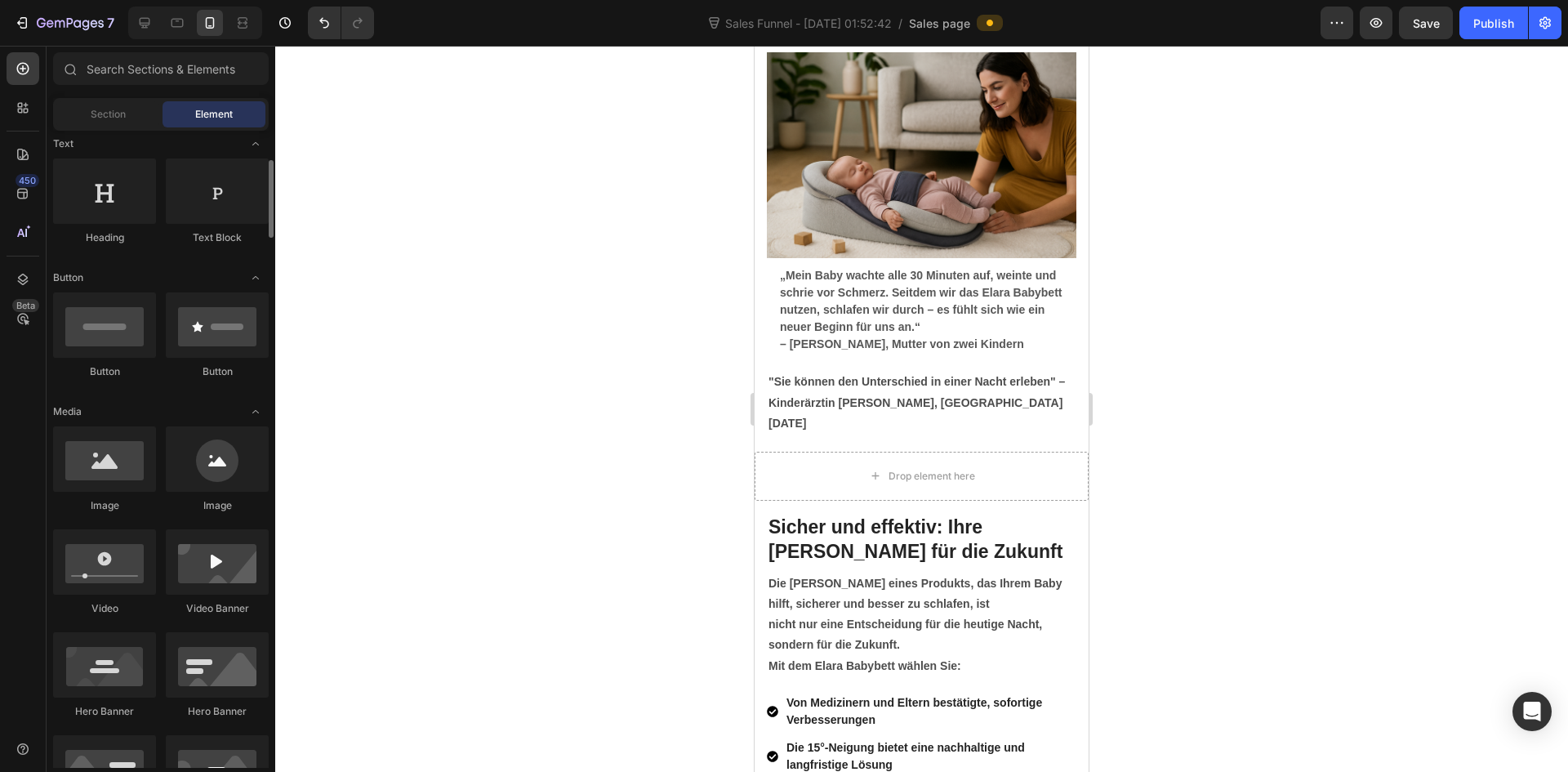
scroll to position [0, 0]
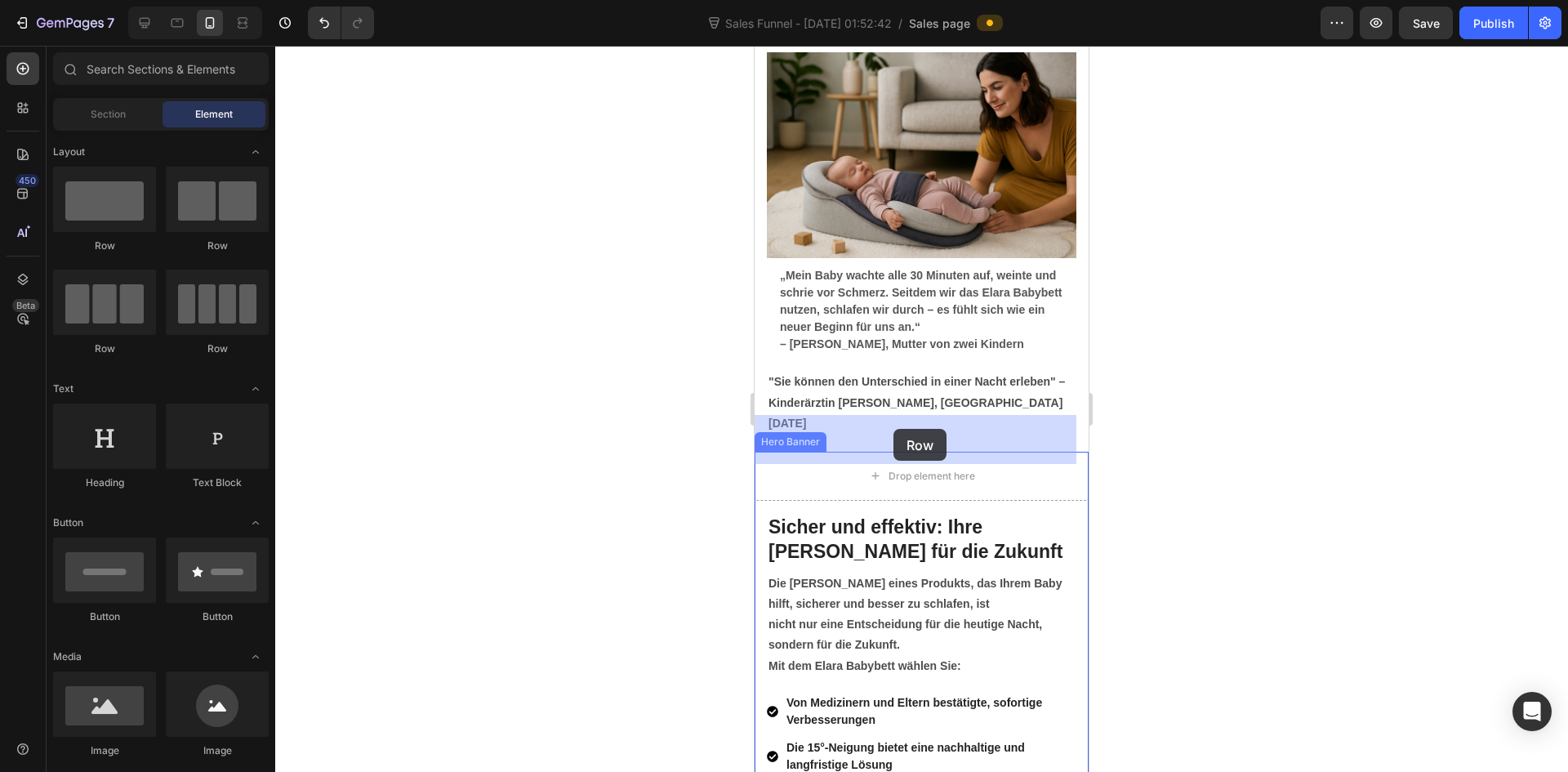
drag, startPoint x: 962, startPoint y: 272, endPoint x: 893, endPoint y: 428, distance: 170.6
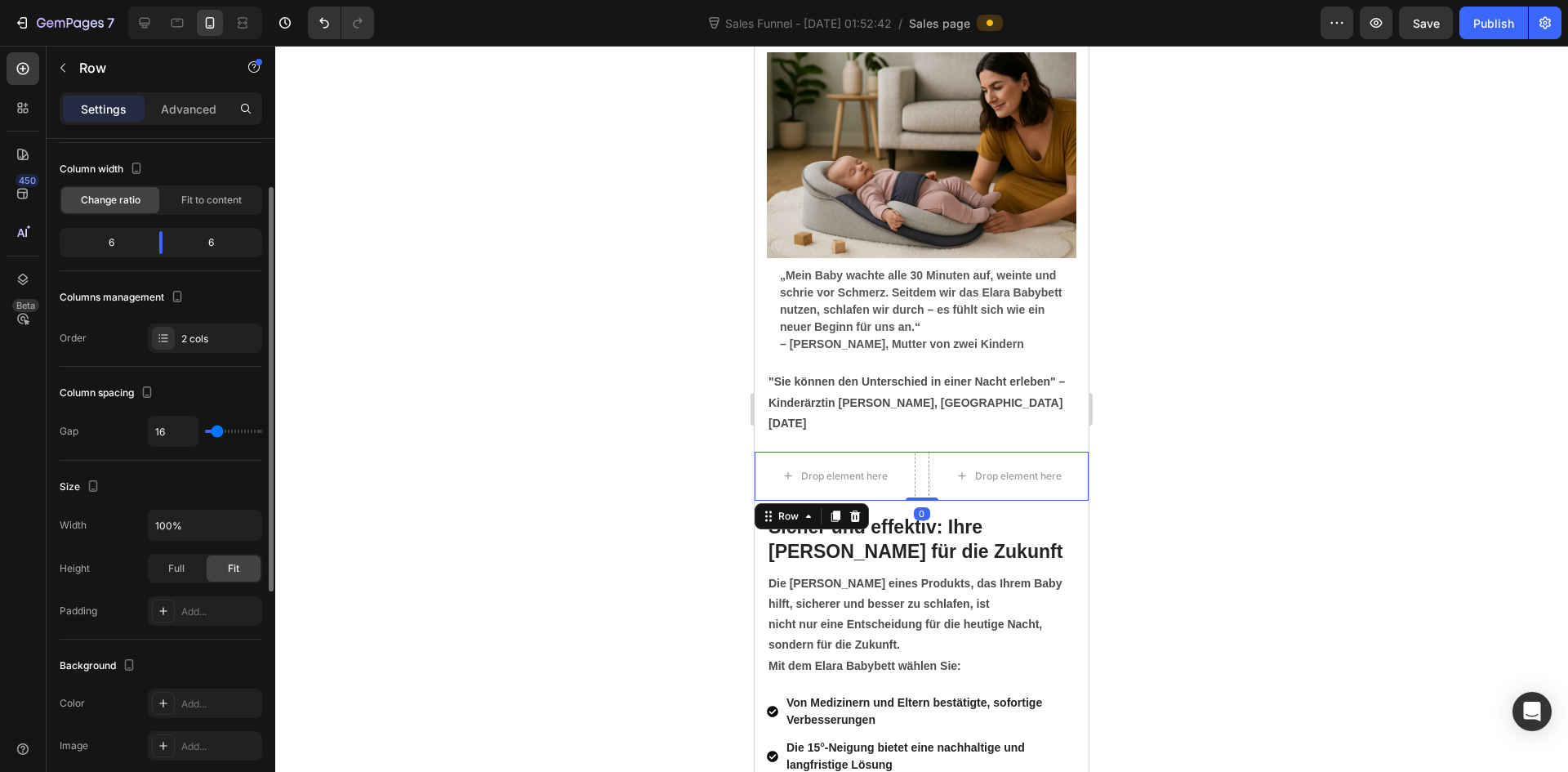
scroll to position [327, 0]
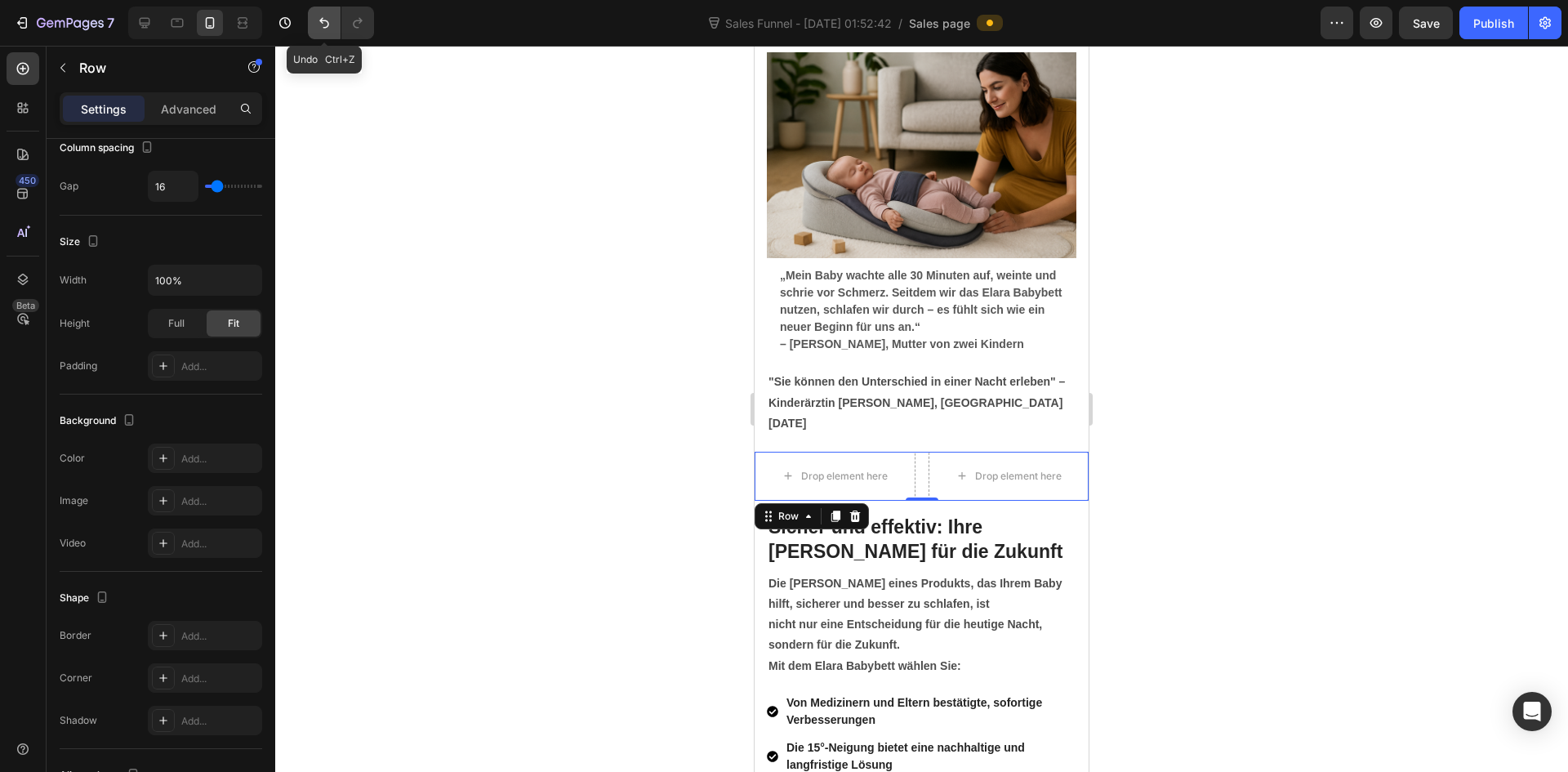
click at [327, 25] on icon "Undo/Redo" at bounding box center [324, 23] width 17 height 17
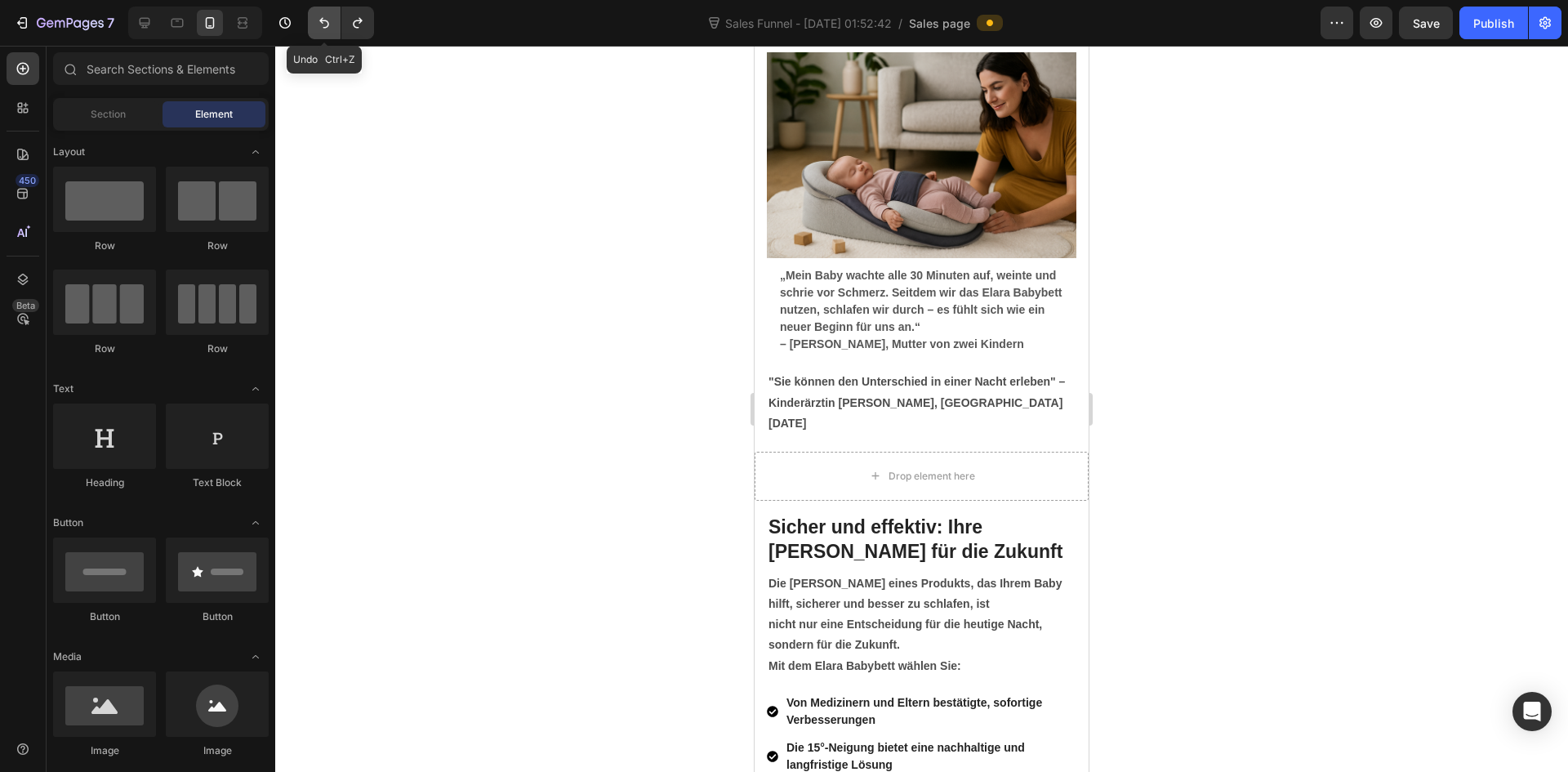
click at [327, 25] on icon "Undo/Redo" at bounding box center [324, 23] width 17 height 17
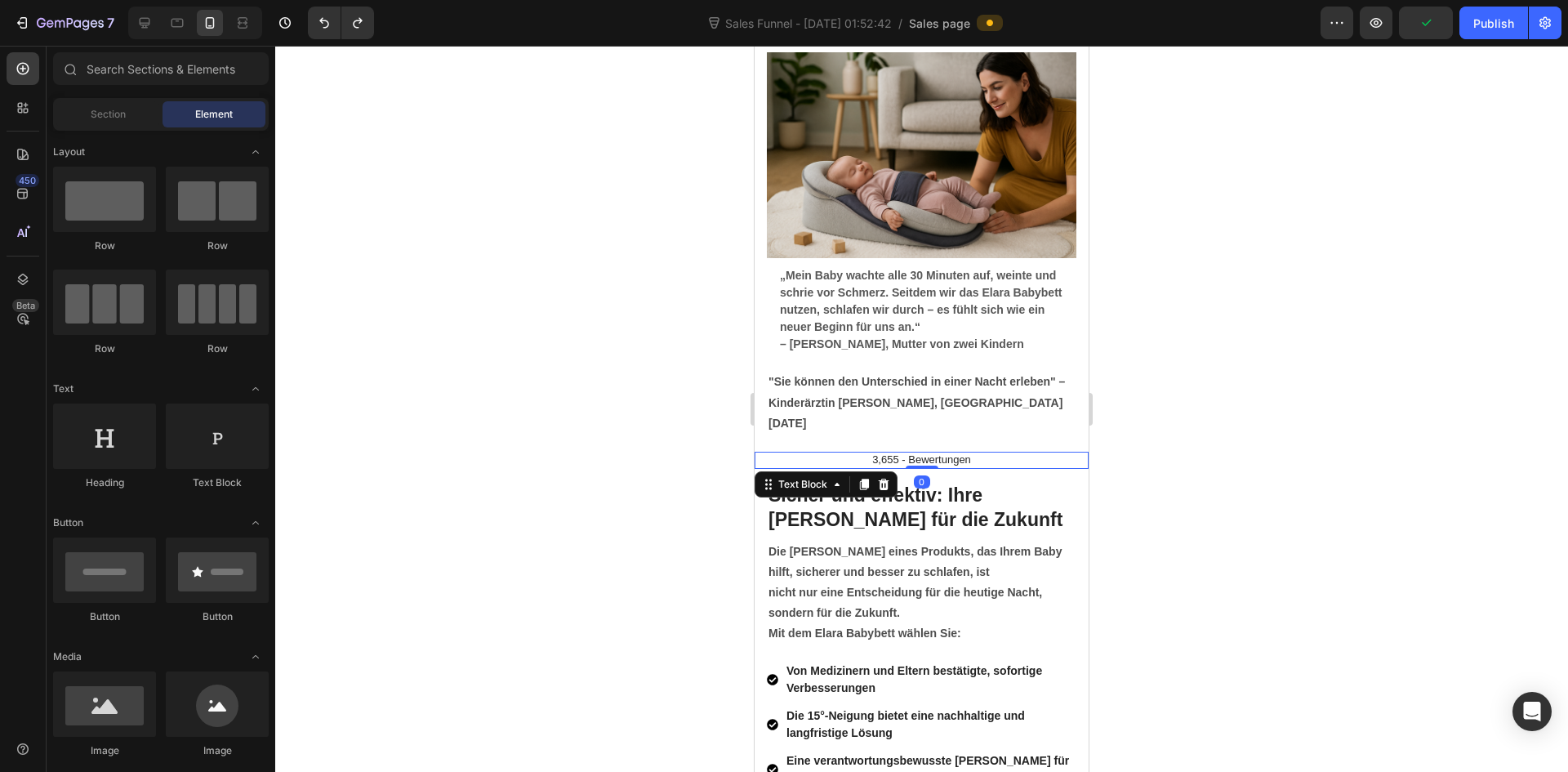
click at [914, 453] on p "3,655 - Bewertungen" at bounding box center [922, 460] width 331 height 14
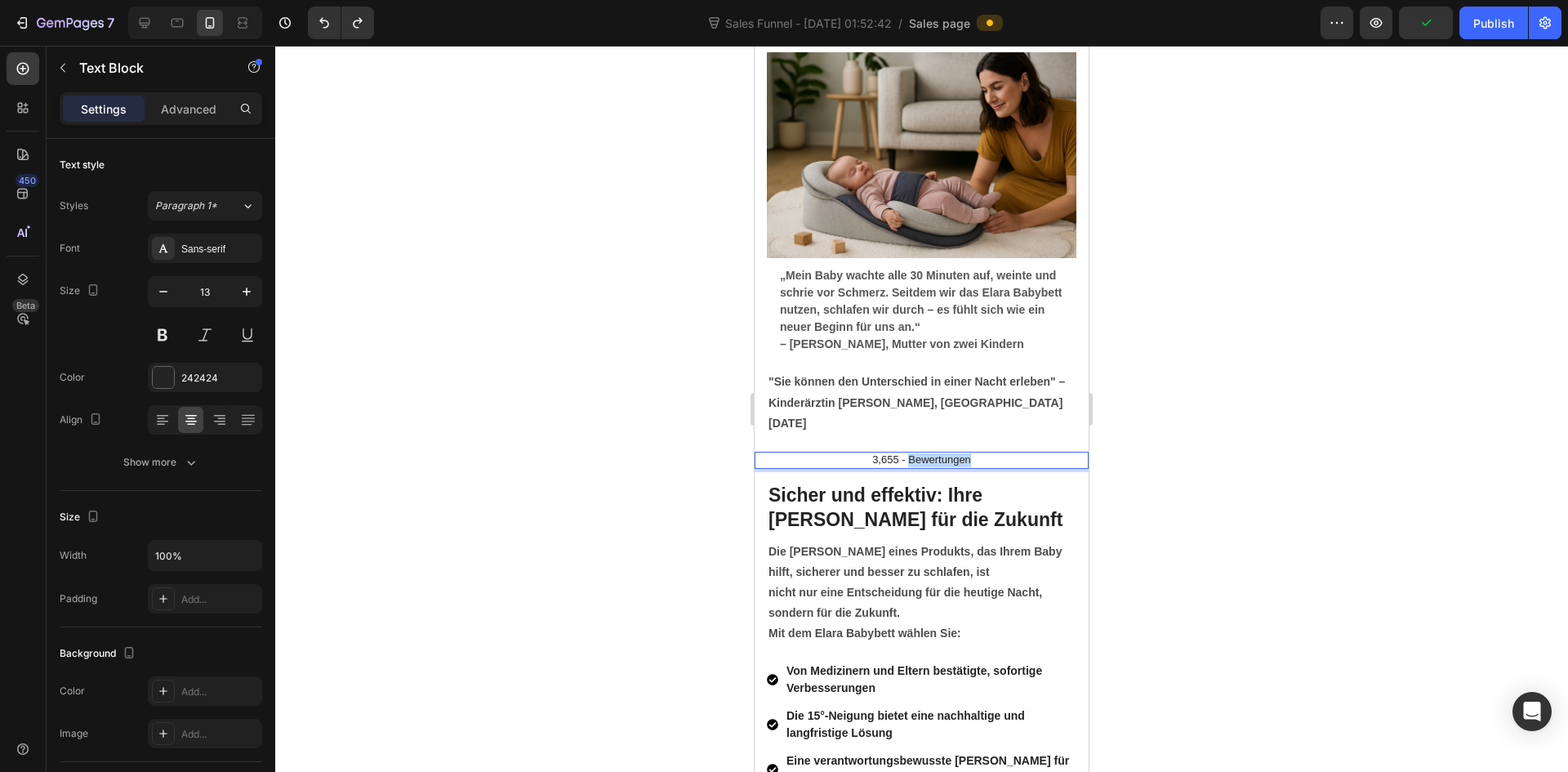
click at [914, 453] on p "3,655 - Bewertungen" at bounding box center [922, 460] width 331 height 14
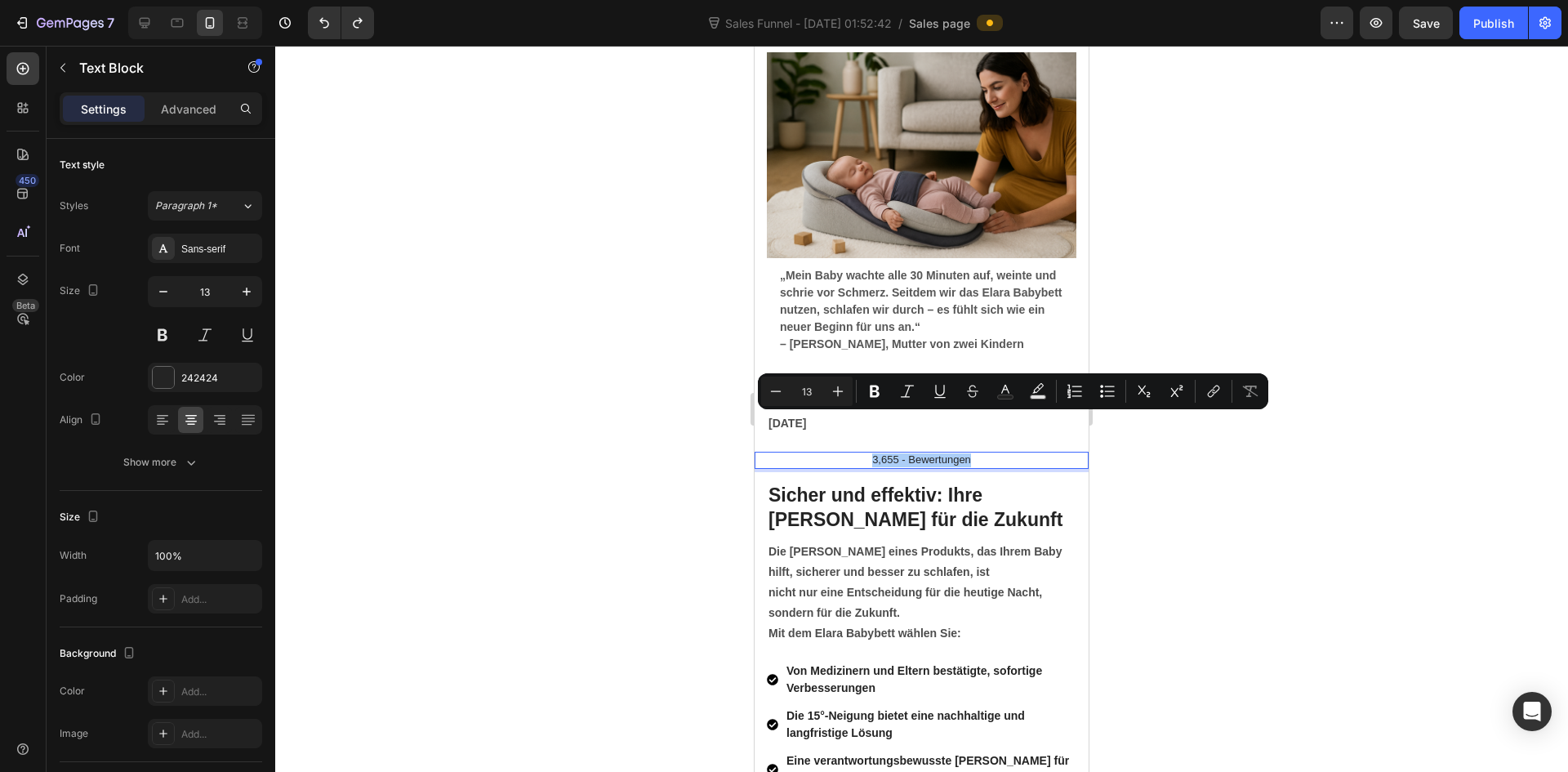
drag, startPoint x: 405, startPoint y: 193, endPoint x: 660, endPoint y: 371, distance: 311.0
click at [406, 193] on div at bounding box center [922, 408] width 1293 height 726
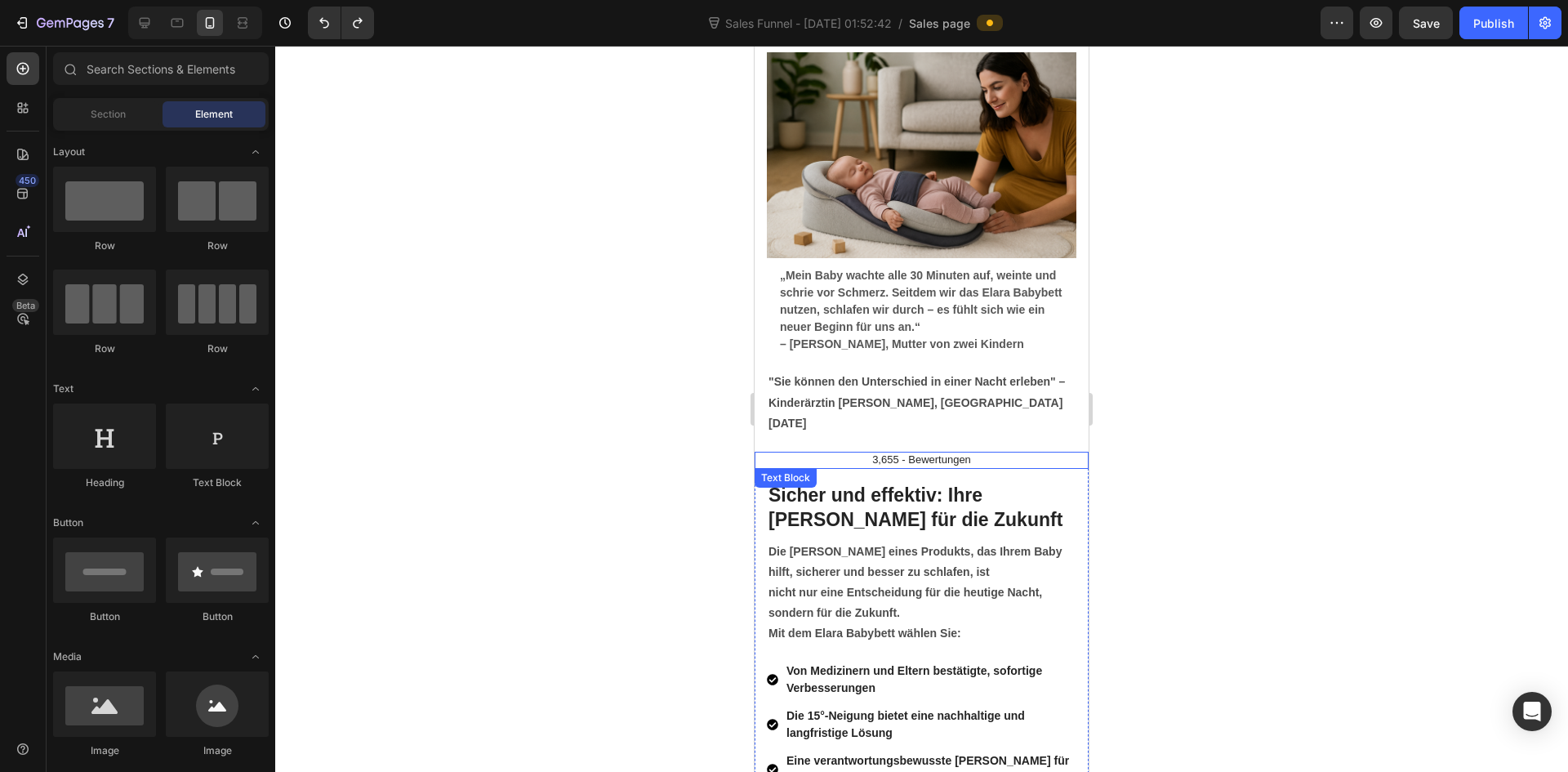
click at [943, 453] on p "3,655 - Bewertungen" at bounding box center [922, 460] width 331 height 14
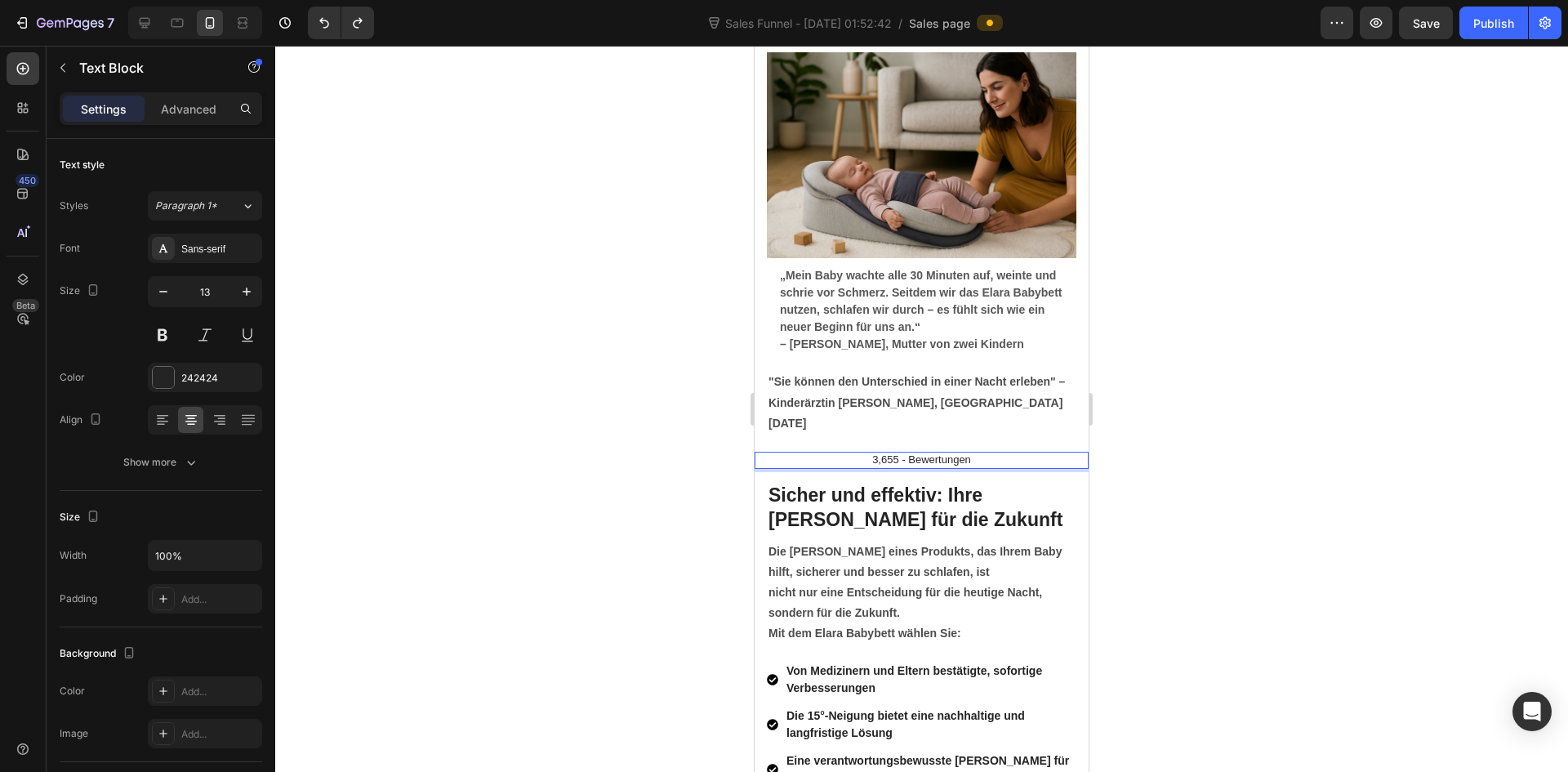
click at [1200, 422] on div at bounding box center [922, 408] width 1293 height 726
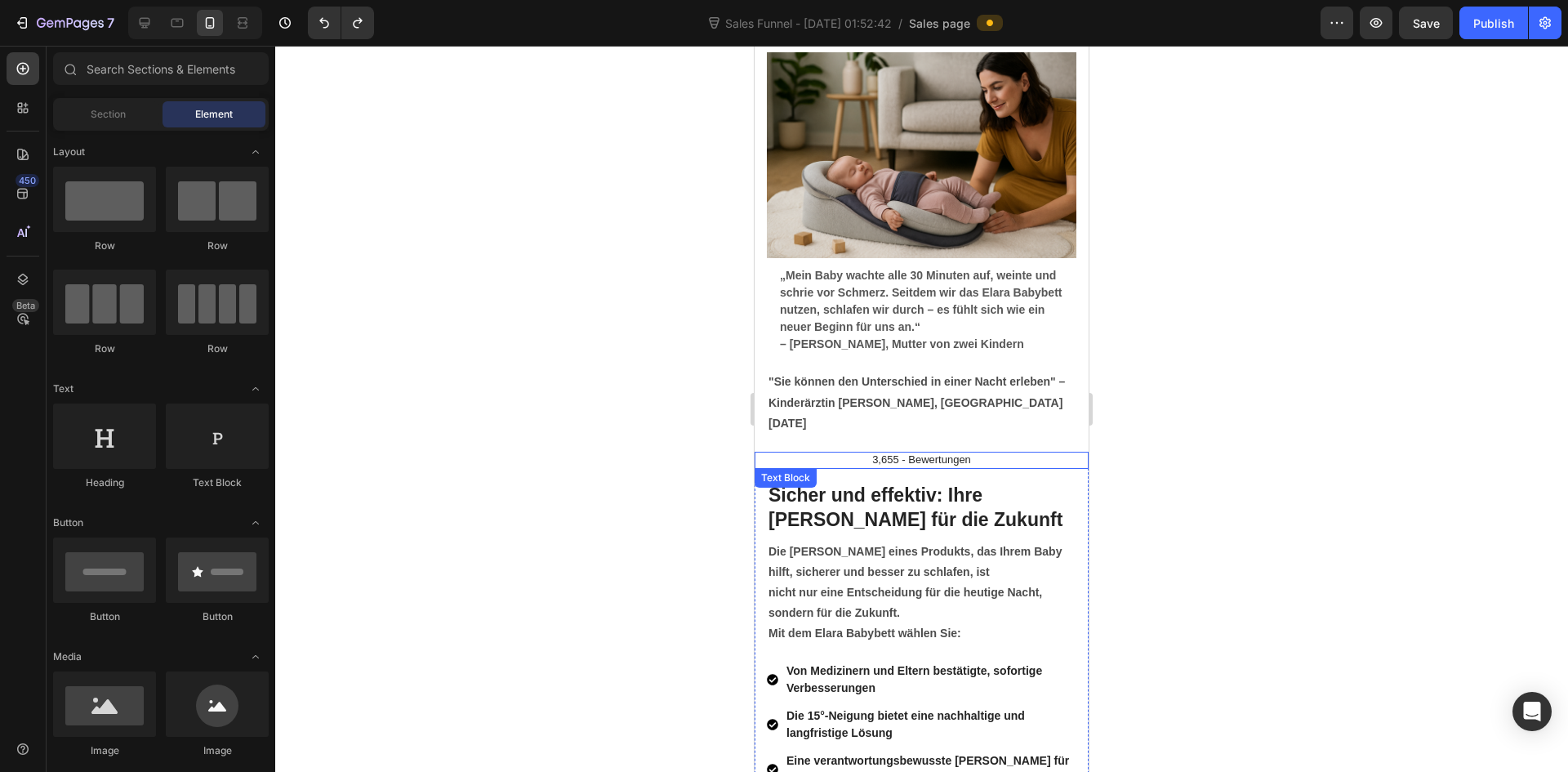
click at [991, 453] on p "3,655 - Bewertungen" at bounding box center [922, 460] width 331 height 14
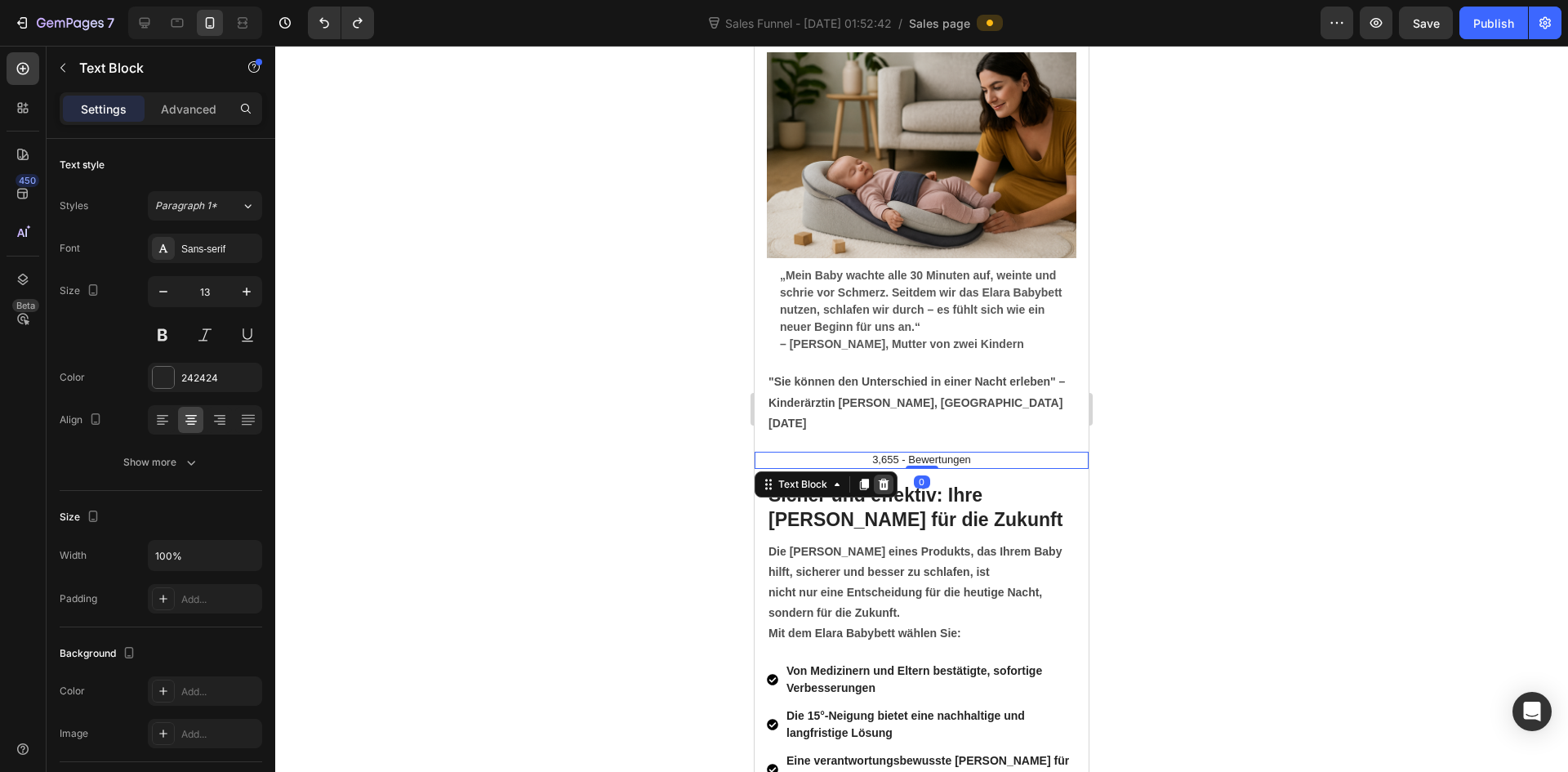
click at [883, 479] on icon at bounding box center [884, 484] width 10 height 11
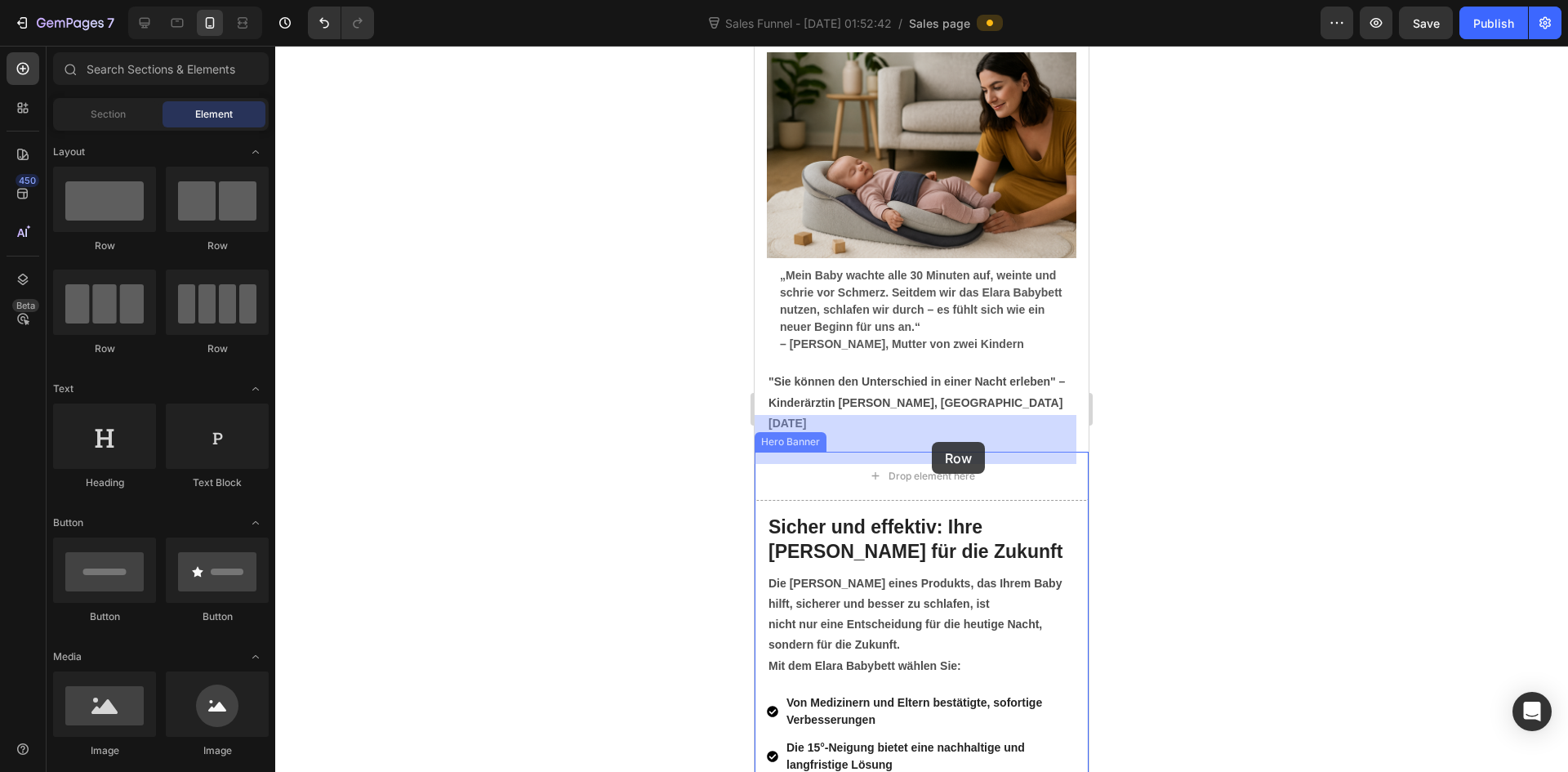
drag, startPoint x: 956, startPoint y: 275, endPoint x: 925, endPoint y: 434, distance: 162.0
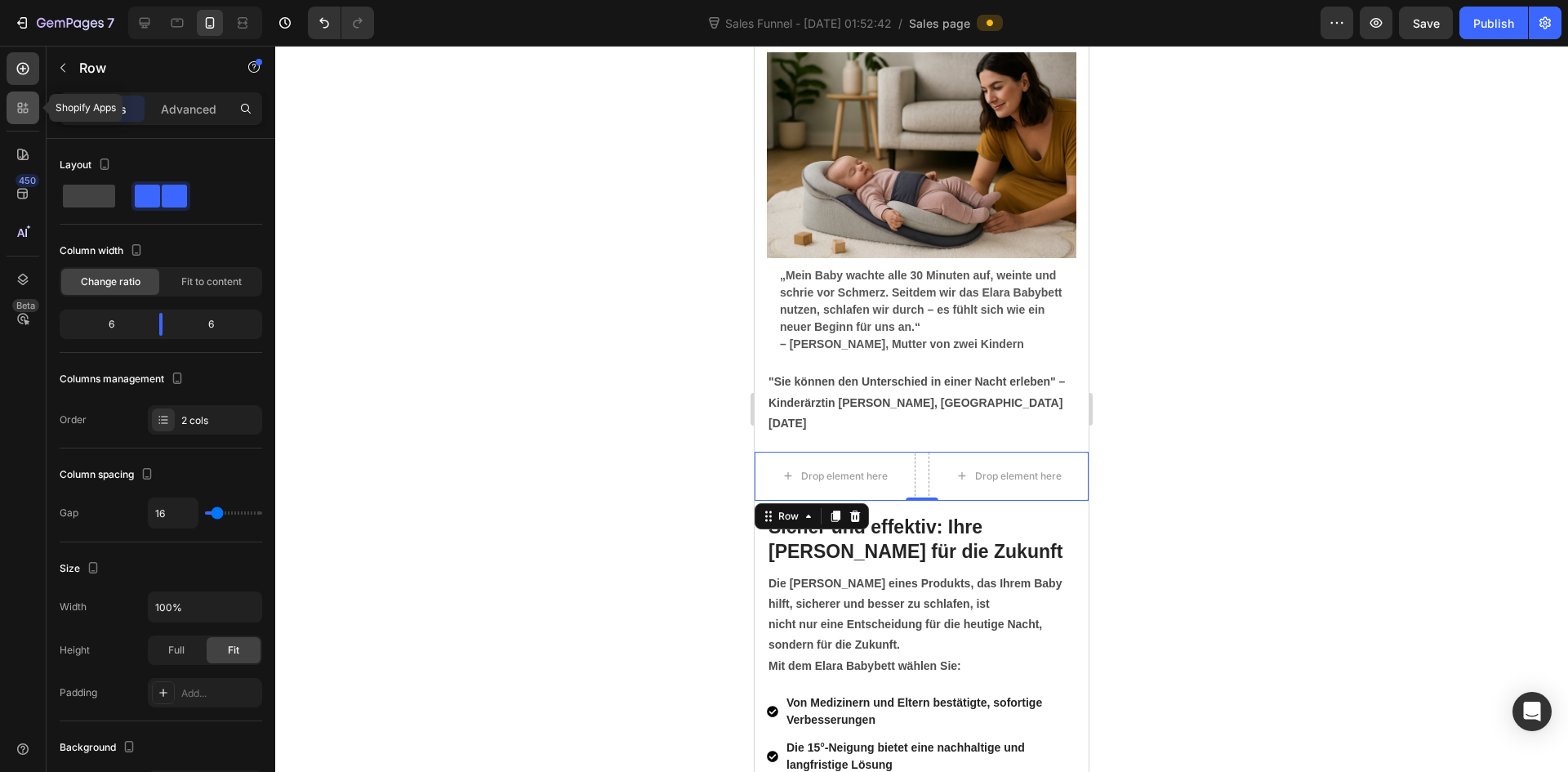
click at [17, 114] on icon at bounding box center [23, 107] width 17 height 17
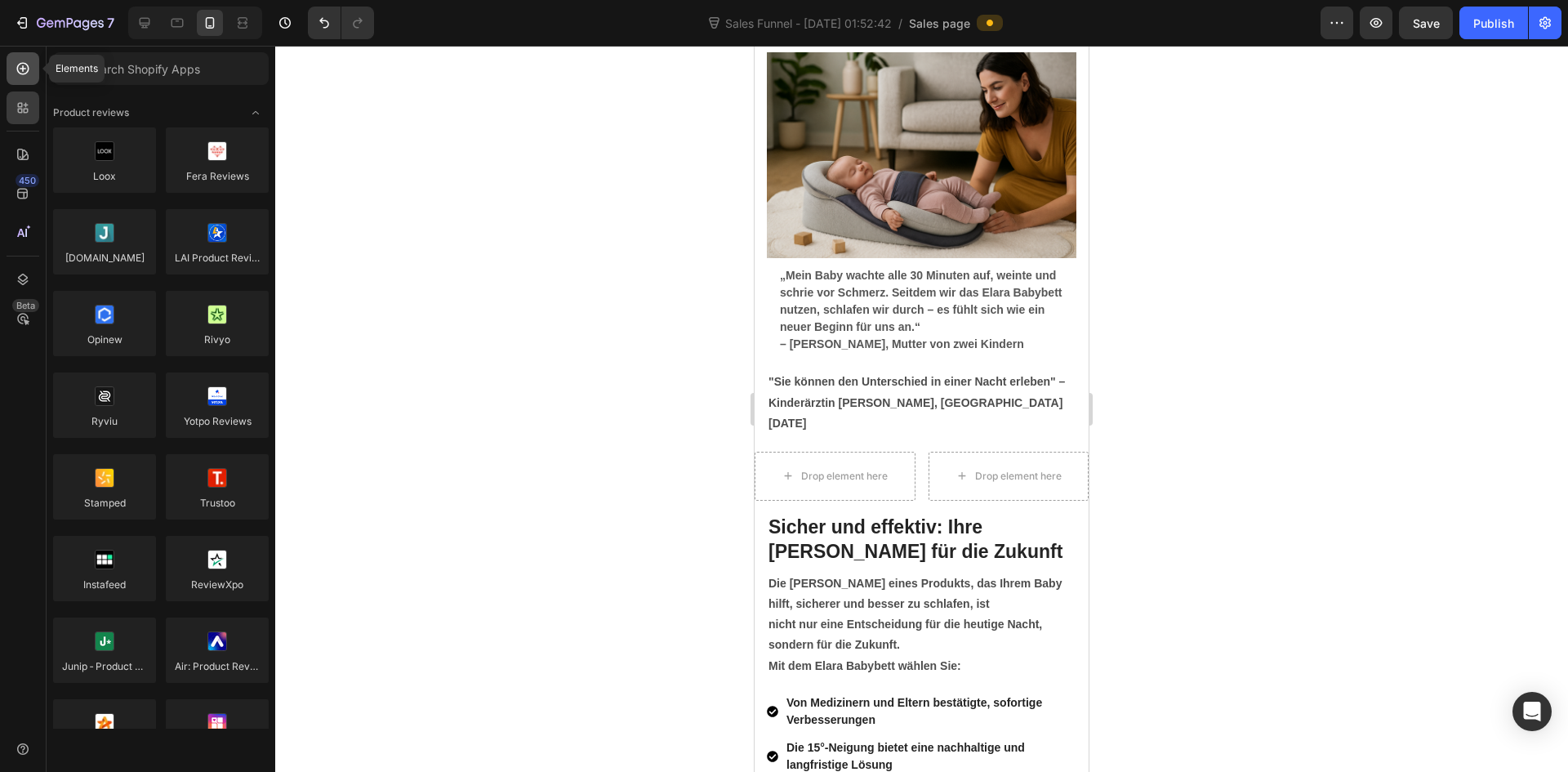
click at [28, 69] on icon at bounding box center [24, 69] width 12 height 12
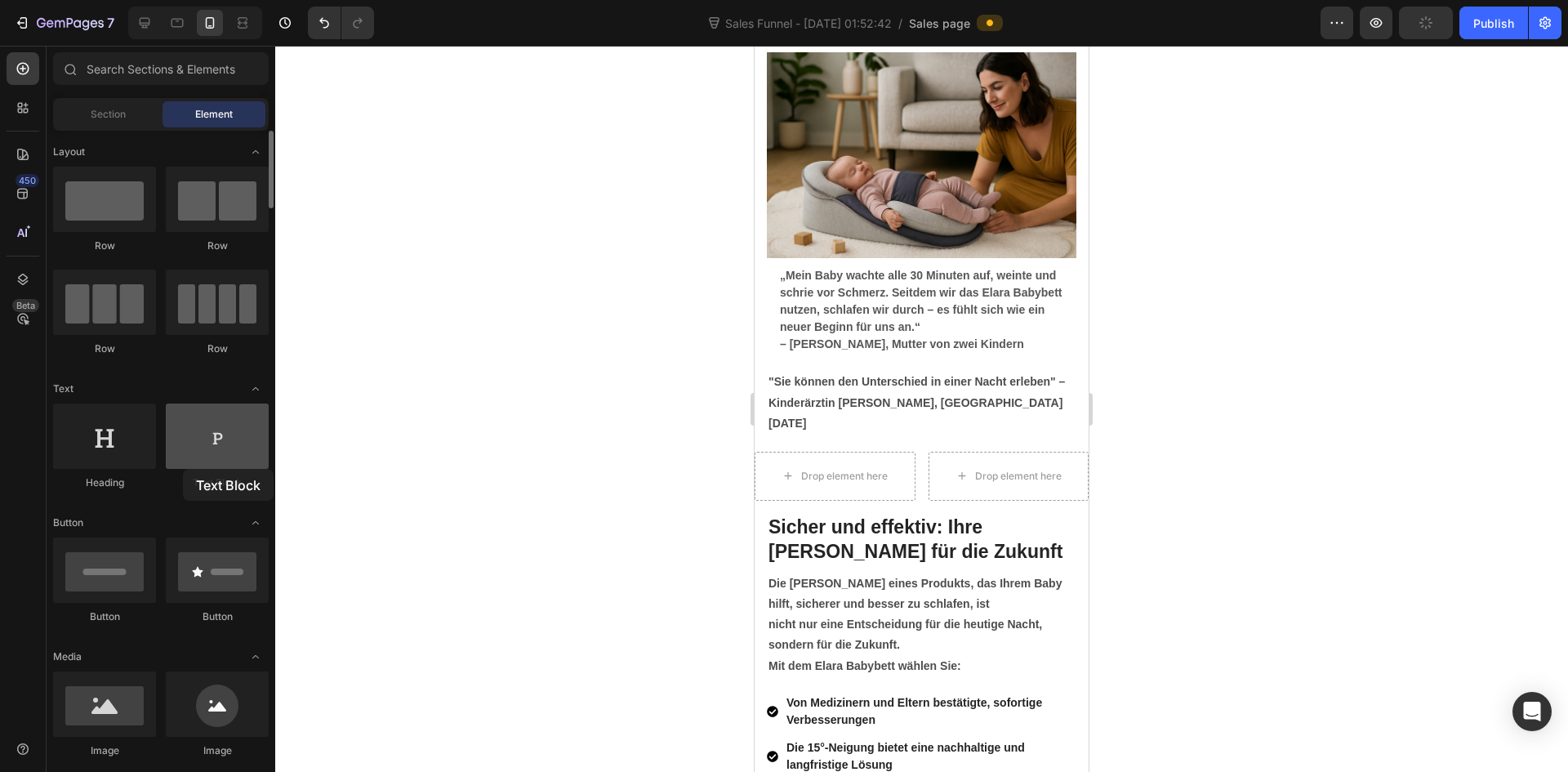
drag, startPoint x: 181, startPoint y: 470, endPoint x: 190, endPoint y: 468, distance: 9.2
click at [190, 468] on div "Text Block" at bounding box center [218, 446] width 103 height 86
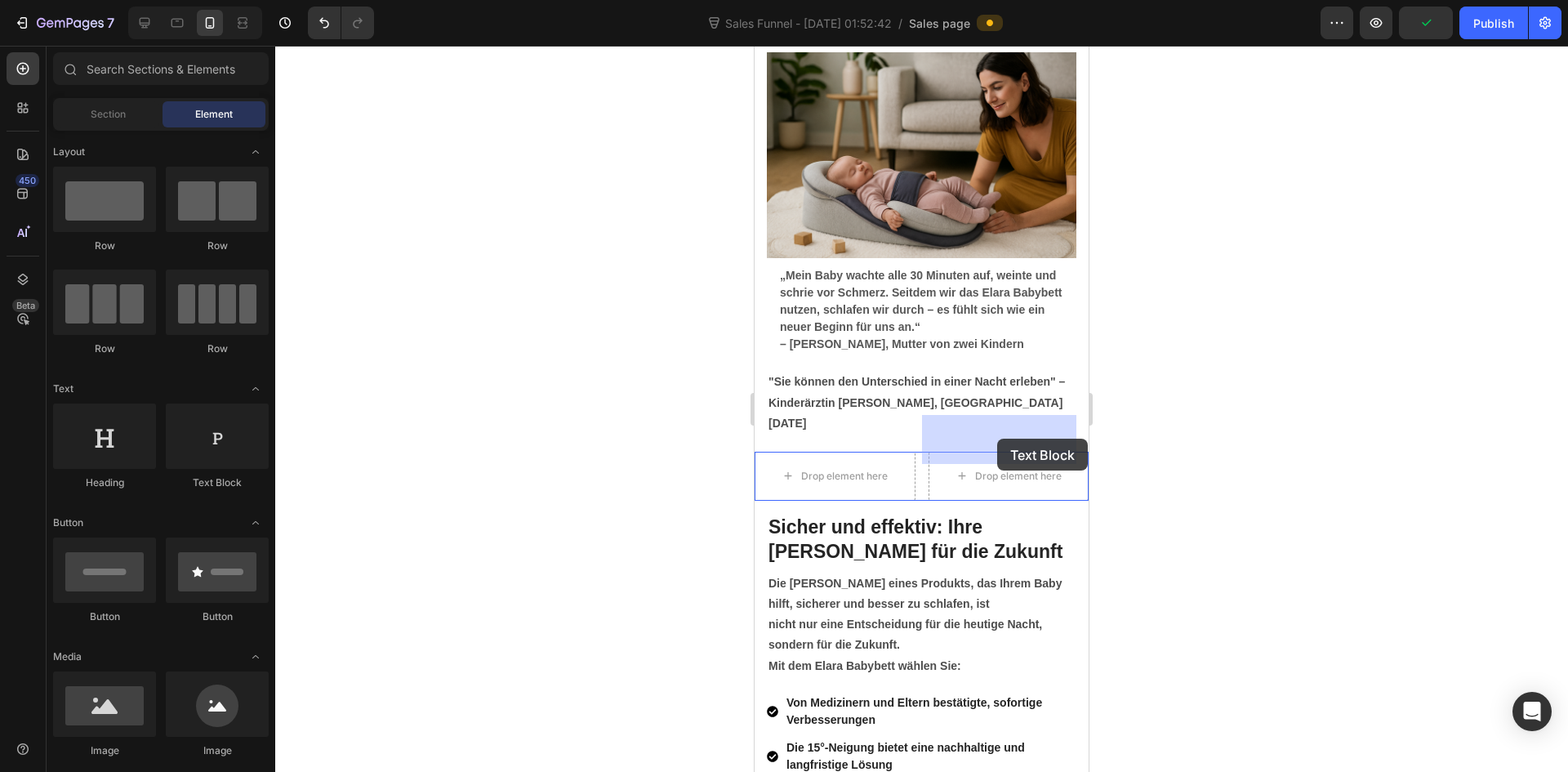
drag, startPoint x: 1028, startPoint y: 511, endPoint x: 997, endPoint y: 438, distance: 79.3
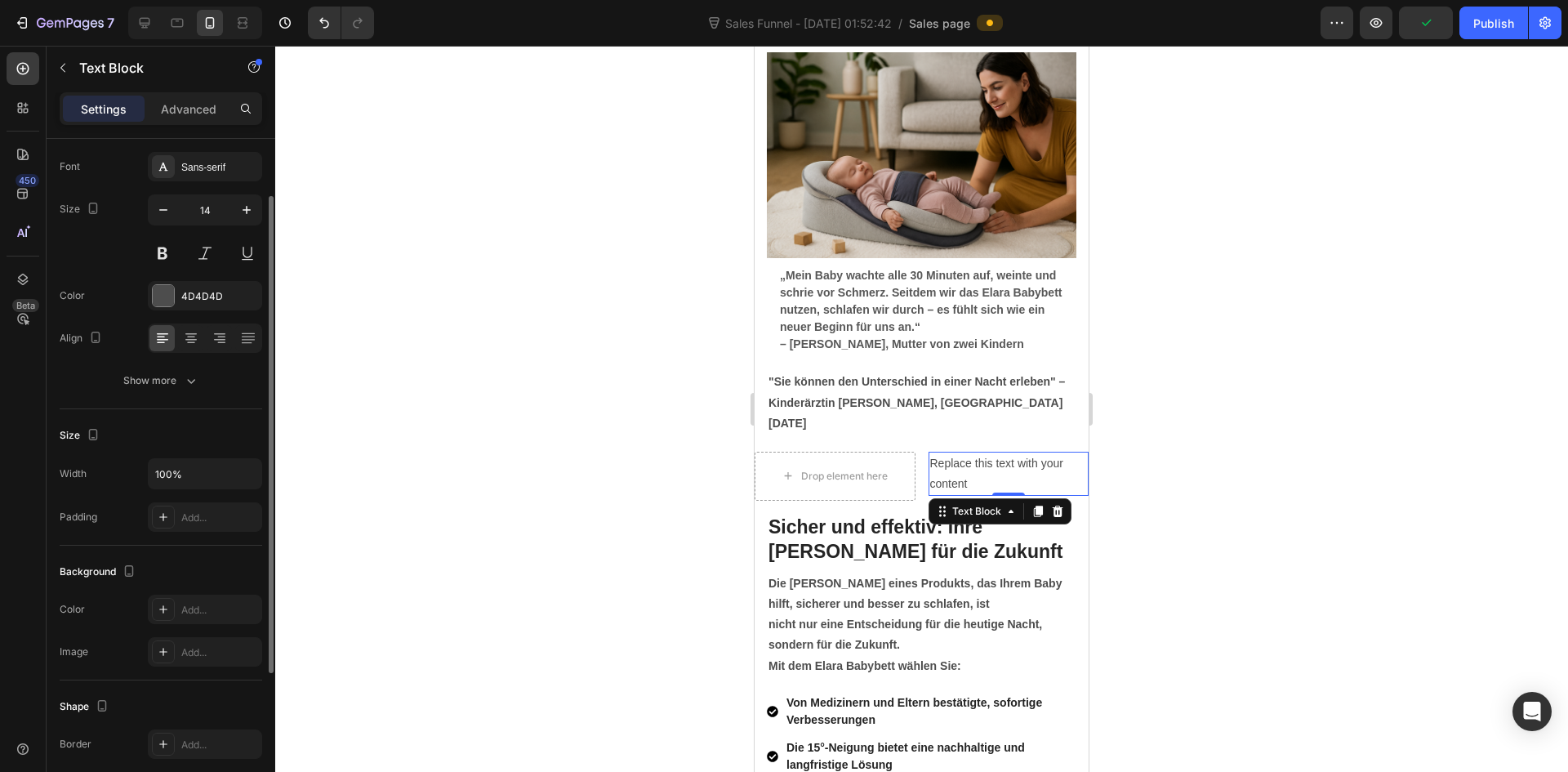
scroll to position [0, 0]
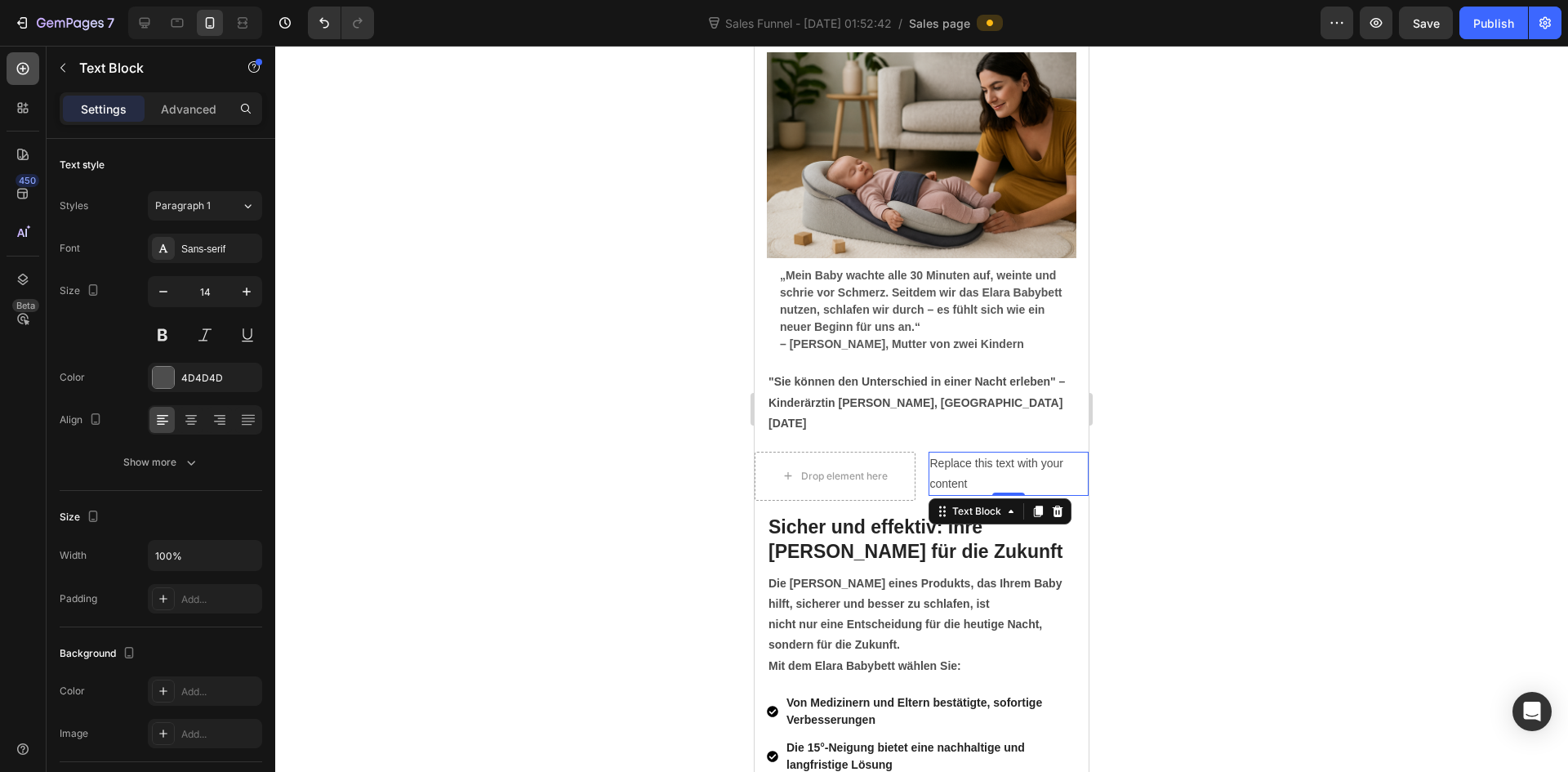
click at [27, 70] on icon at bounding box center [23, 68] width 17 height 17
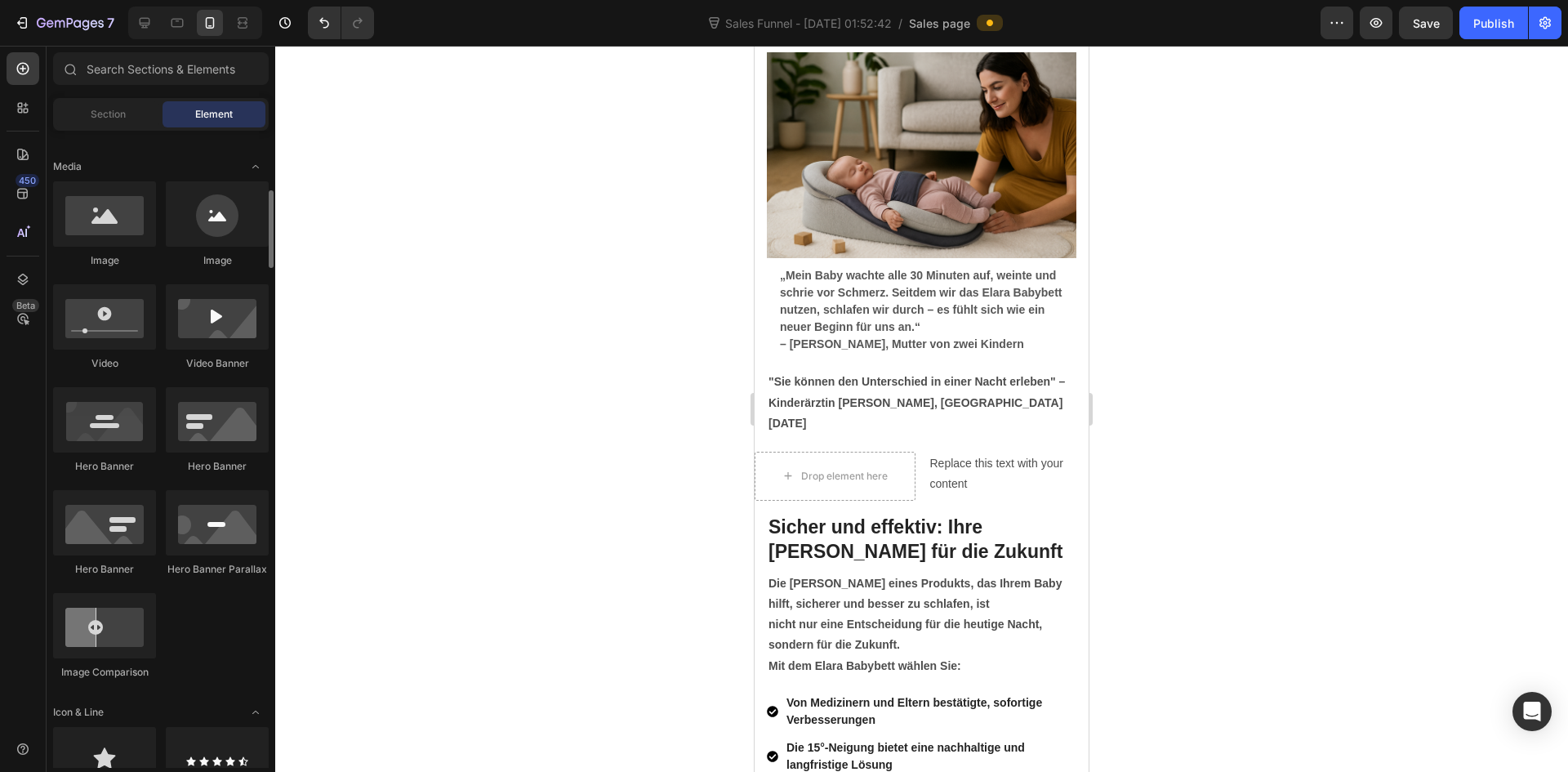
scroll to position [653, 0]
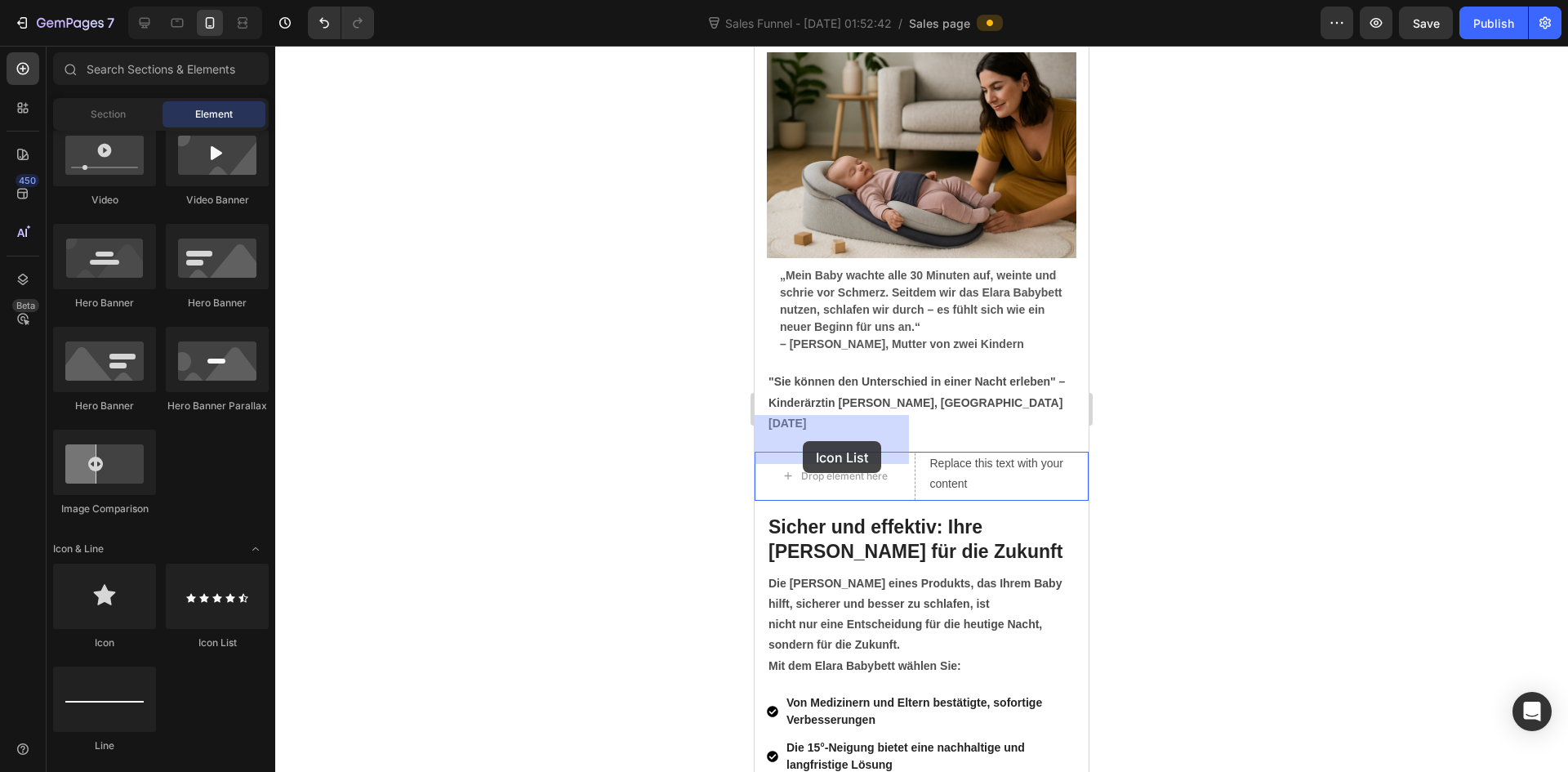
drag, startPoint x: 1007, startPoint y: 647, endPoint x: 805, endPoint y: 441, distance: 288.5
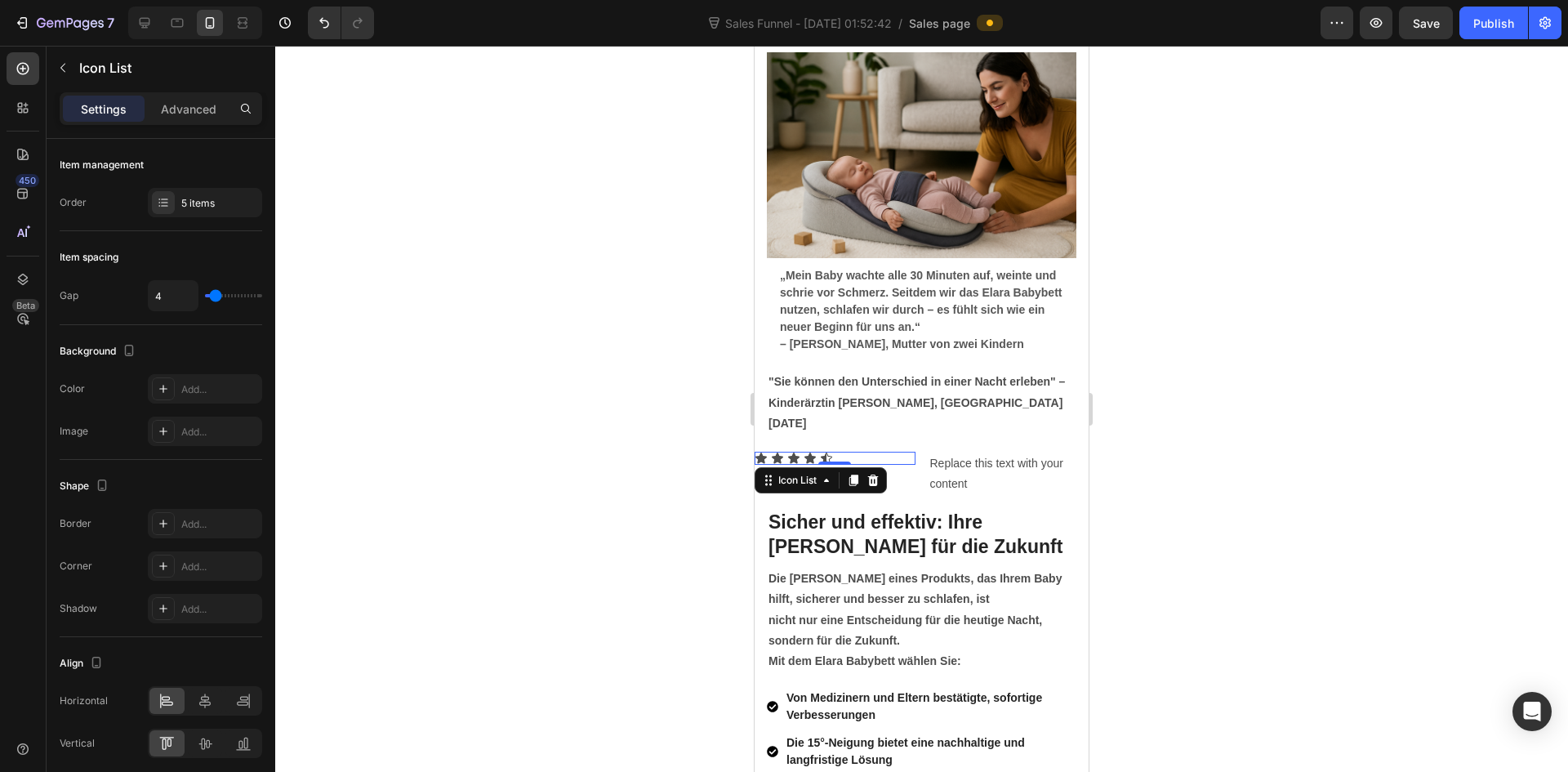
click at [1213, 445] on div at bounding box center [922, 408] width 1293 height 726
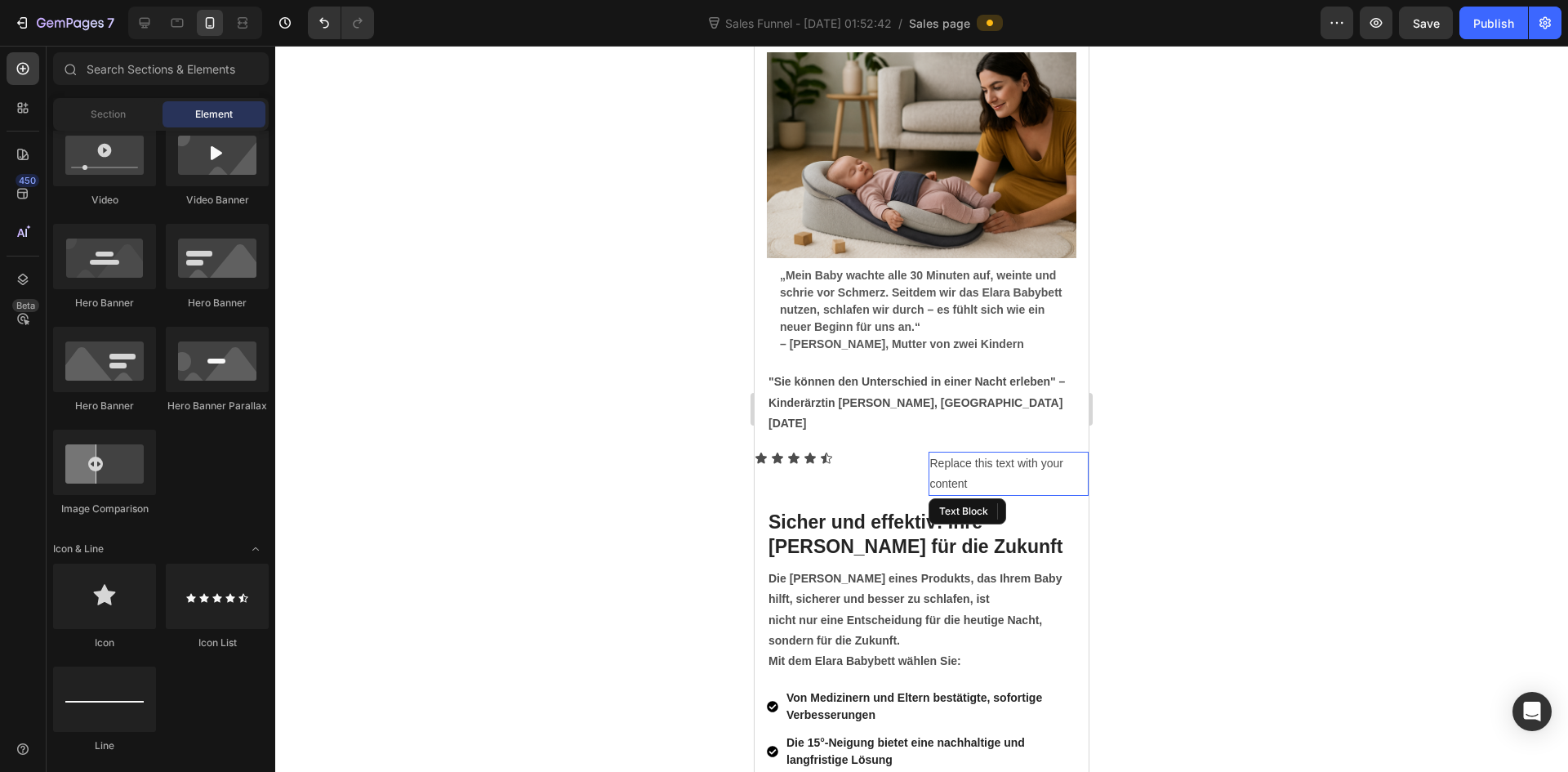
click at [940, 451] on div "Replace this text with your content" at bounding box center [1009, 473] width 161 height 44
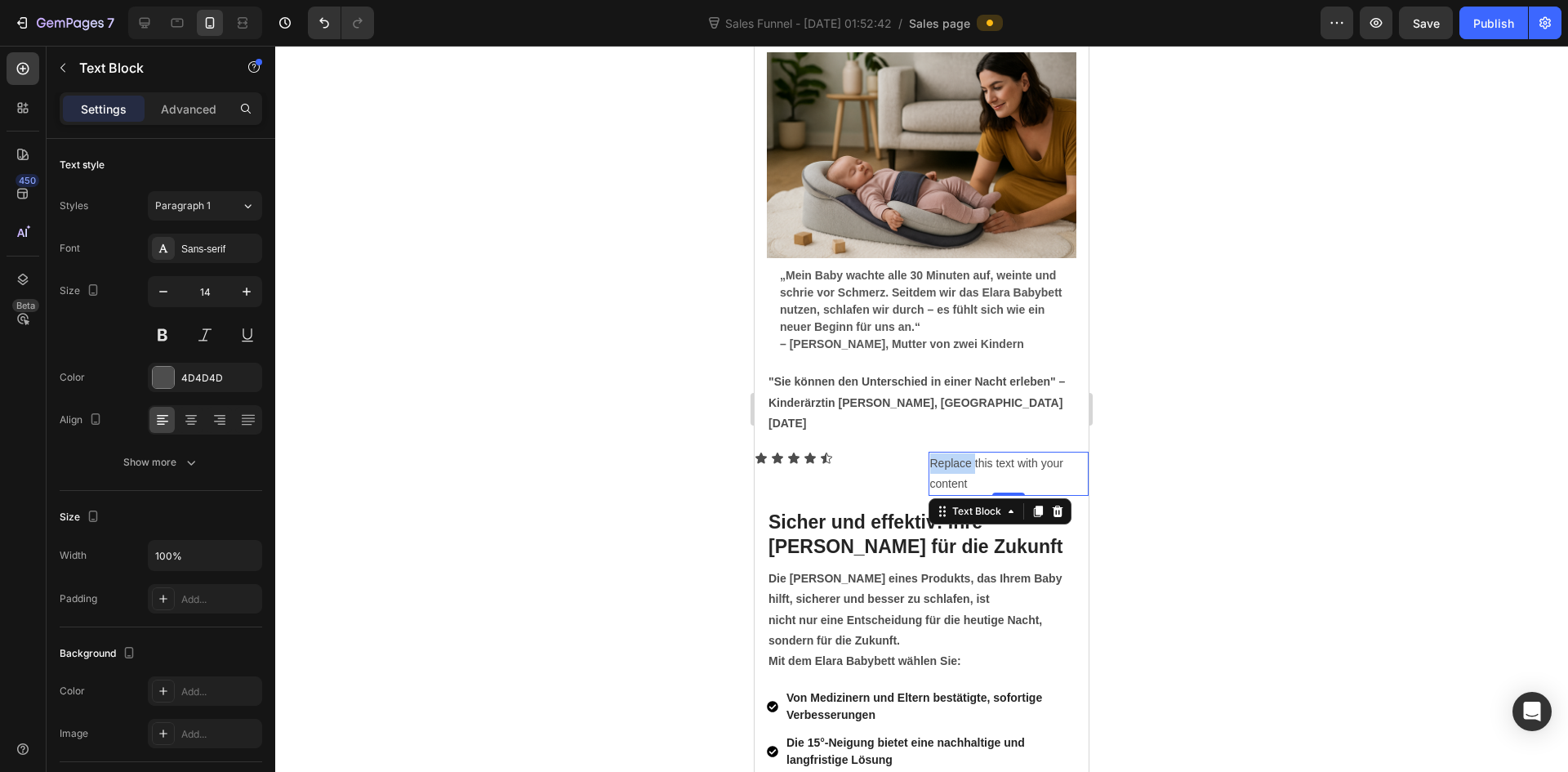
click at [940, 451] on div "Replace this text with your content" at bounding box center [1009, 473] width 161 height 44
click at [940, 453] on p "Replace this text with your content" at bounding box center [1009, 473] width 157 height 41
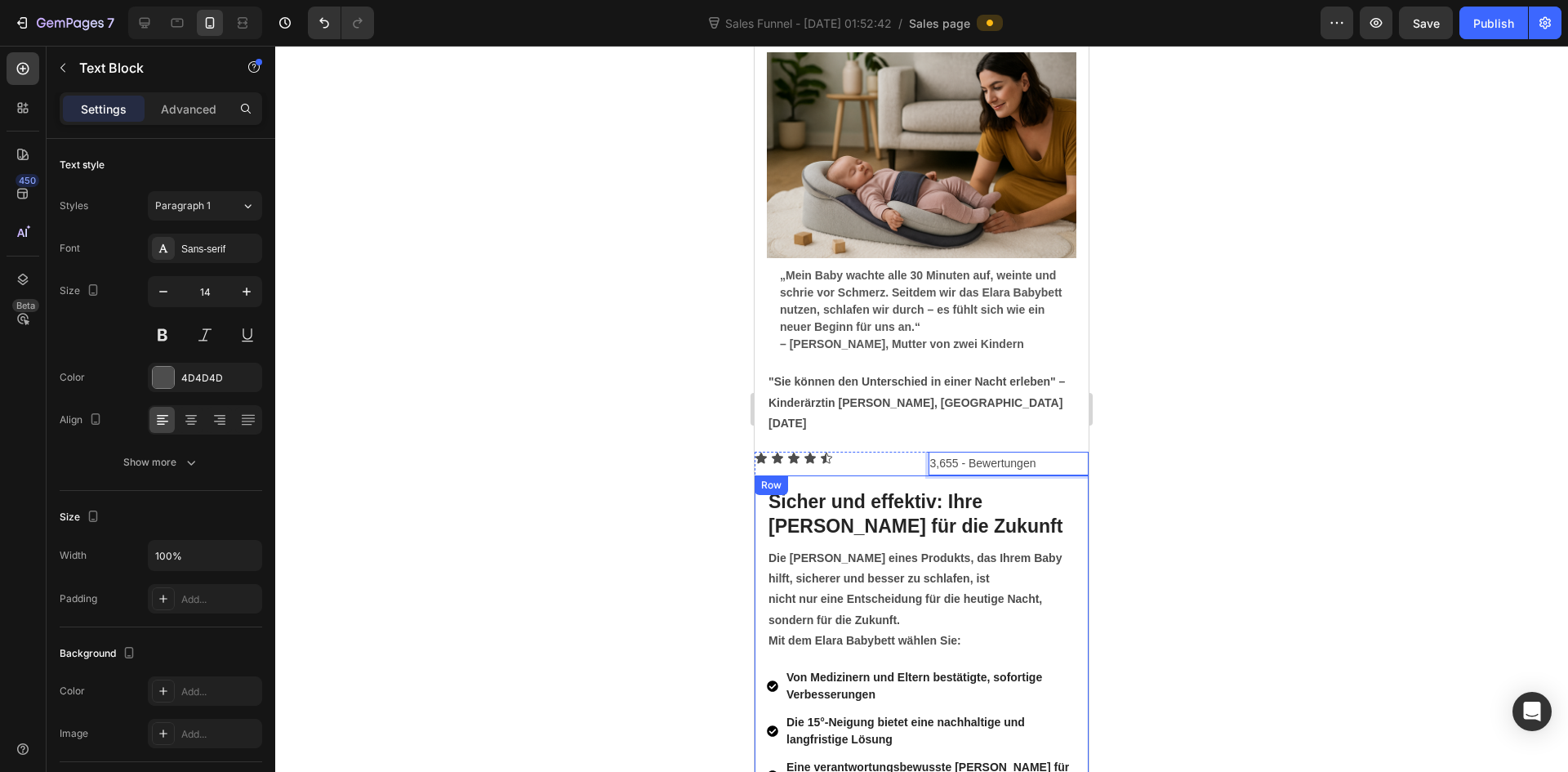
click at [1215, 447] on div at bounding box center [922, 408] width 1293 height 726
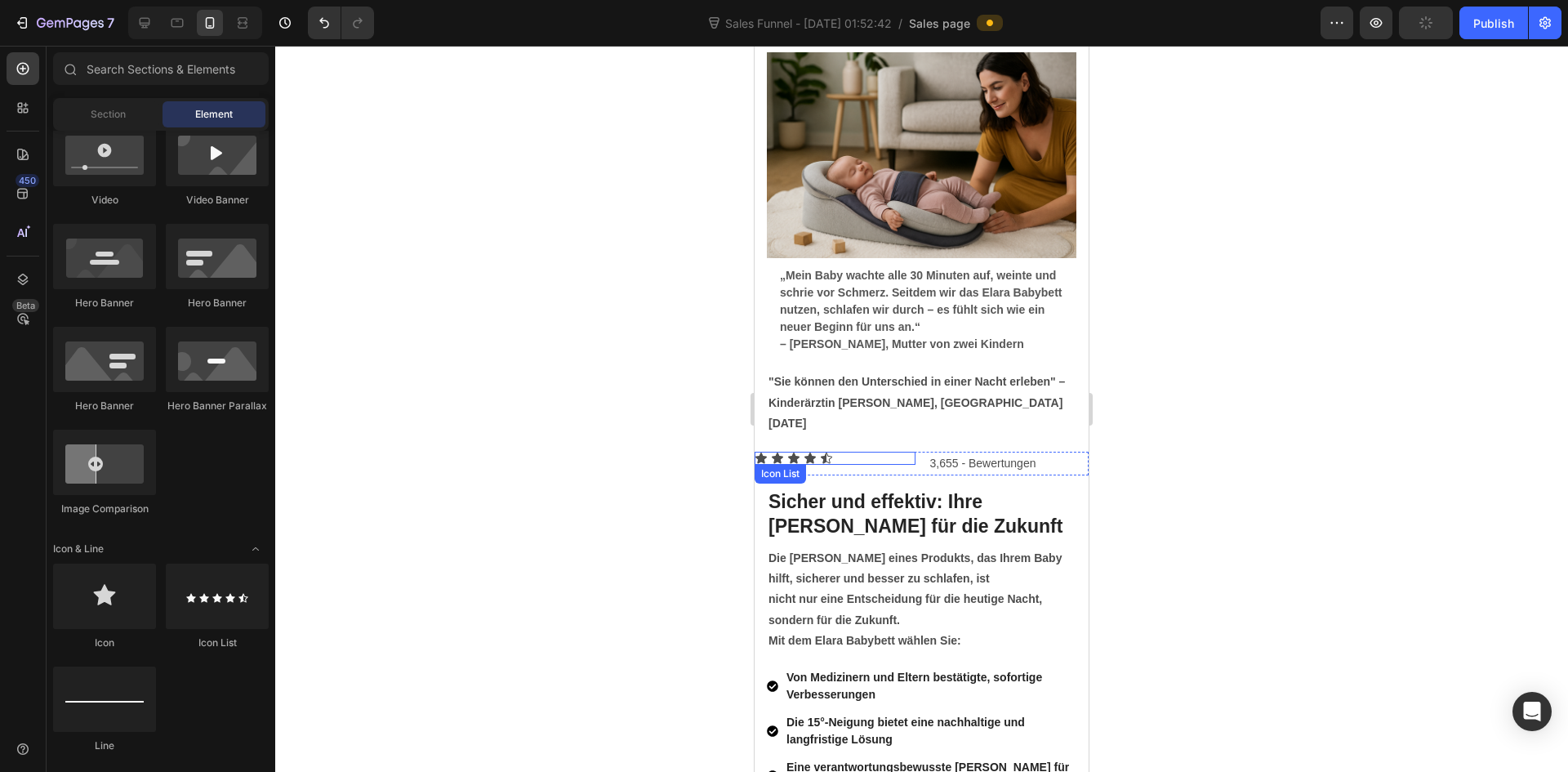
click at [835, 451] on div "Icon Icon Icon Icon Icon Icon List" at bounding box center [835, 458] width 161 height 13
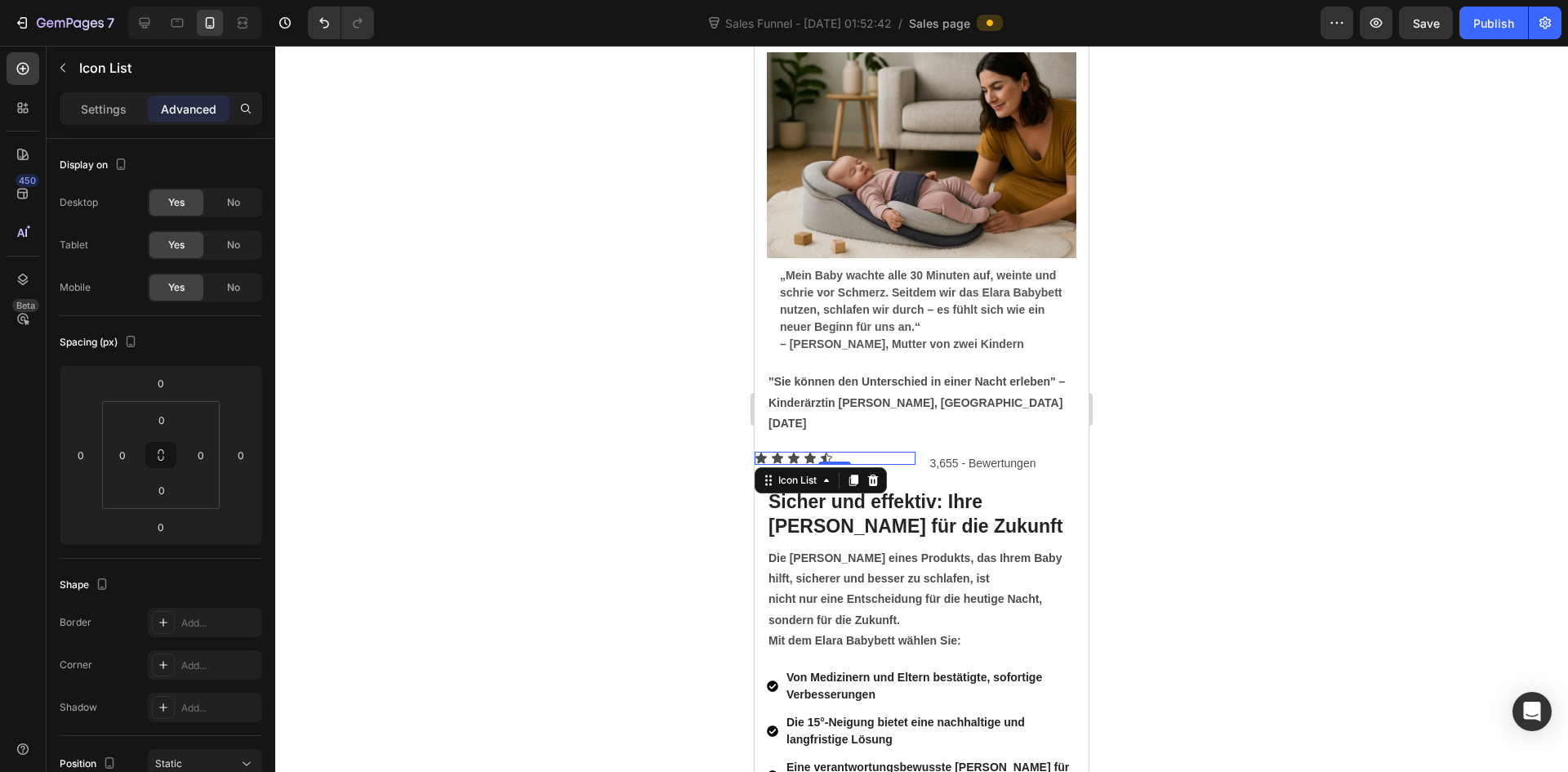
click at [81, 107] on p "Settings" at bounding box center [104, 109] width 45 height 17
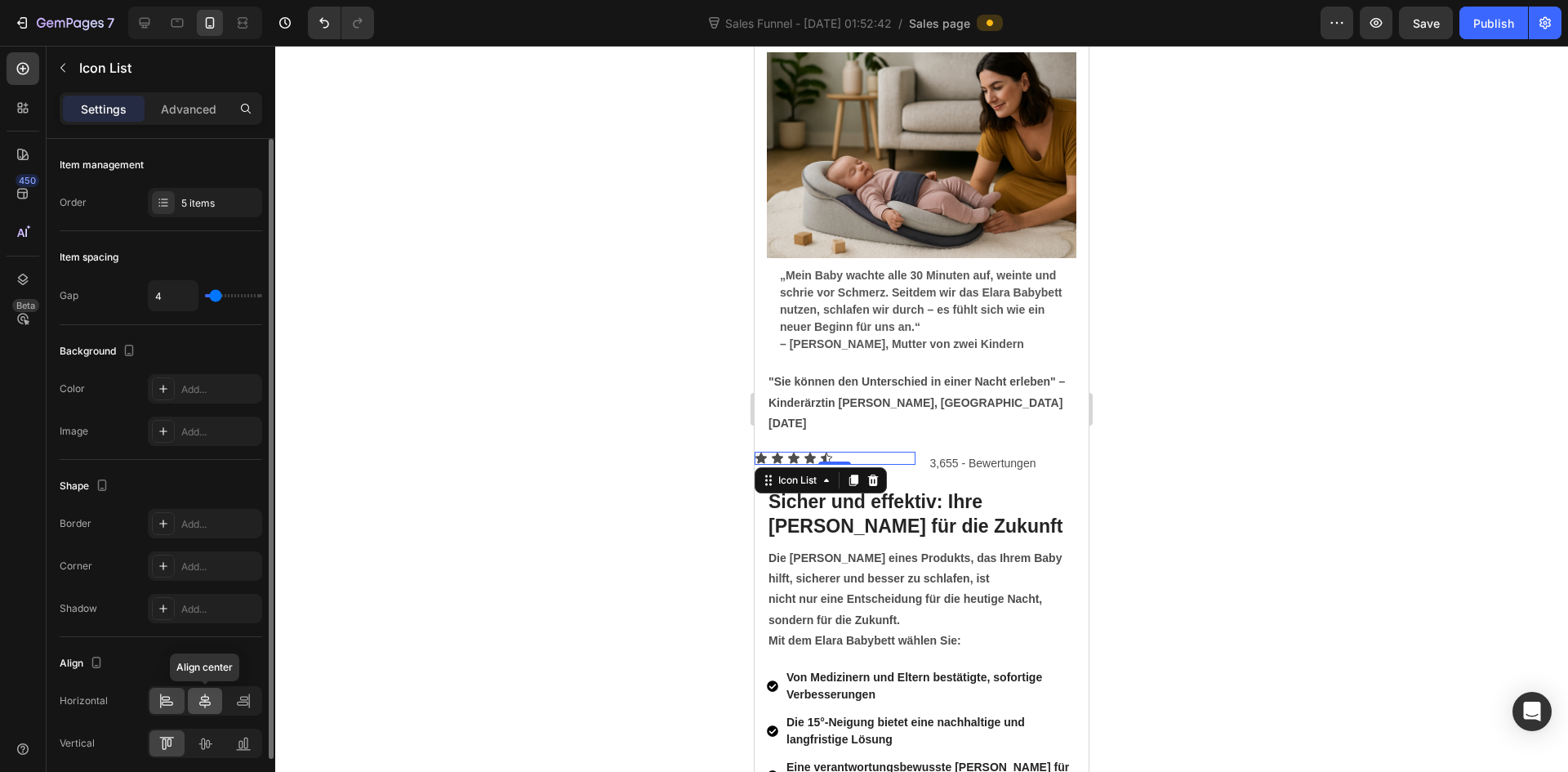
click at [206, 698] on icon at bounding box center [204, 700] width 17 height 17
drag, startPoint x: 1248, startPoint y: 422, endPoint x: 1152, endPoint y: 434, distance: 96.7
click at [1249, 422] on div at bounding box center [922, 408] width 1293 height 726
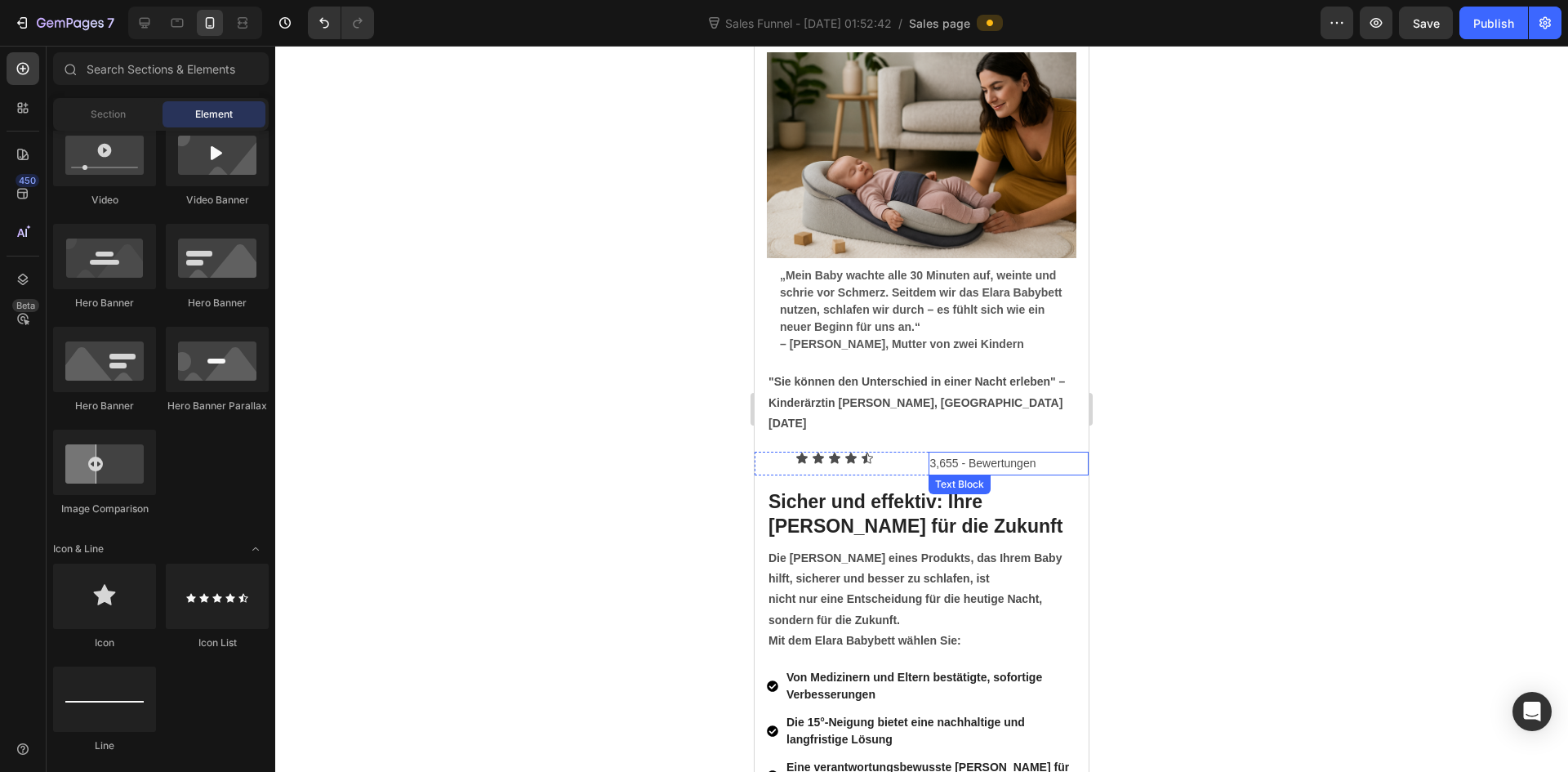
click at [991, 453] on p "3,655 - Bewertungen" at bounding box center [1009, 463] width 157 height 20
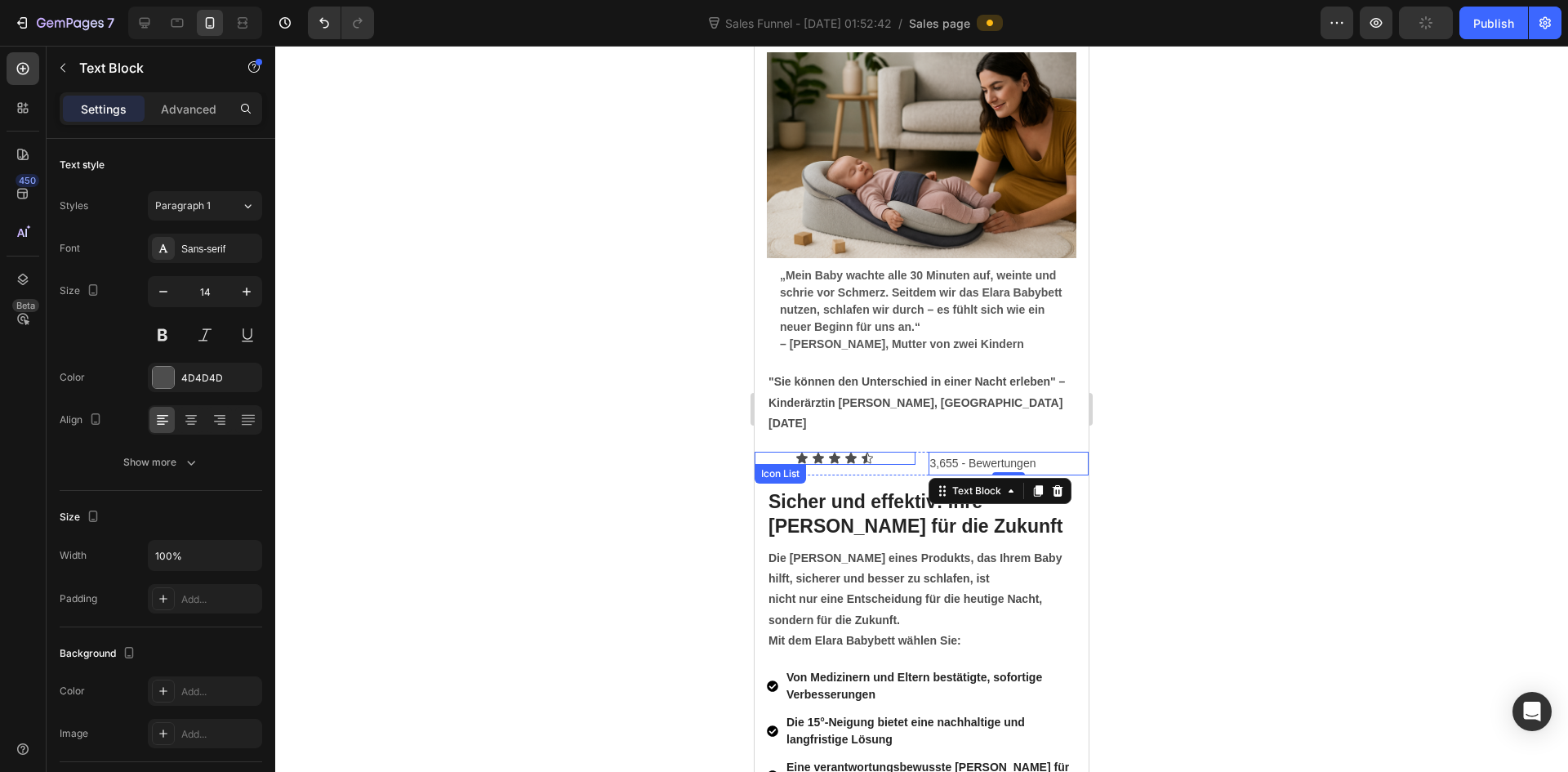
click at [887, 451] on div "Icon Icon Icon Icon Icon" at bounding box center [835, 458] width 161 height 13
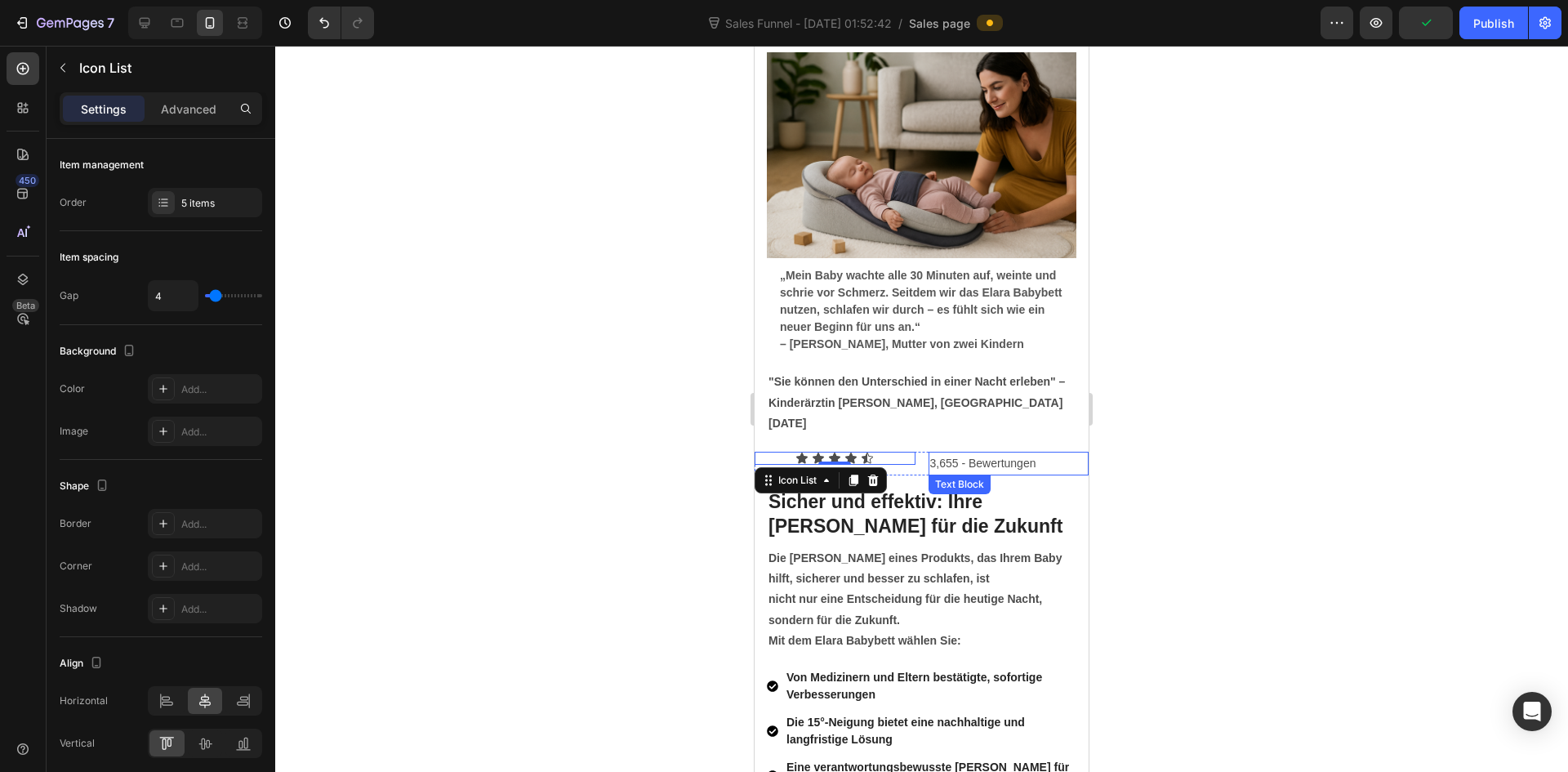
click at [930, 453] on p "3,655 - Bewertungen" at bounding box center [1009, 463] width 157 height 20
click at [888, 451] on div "Icon Icon Icon Icon Icon" at bounding box center [835, 458] width 161 height 13
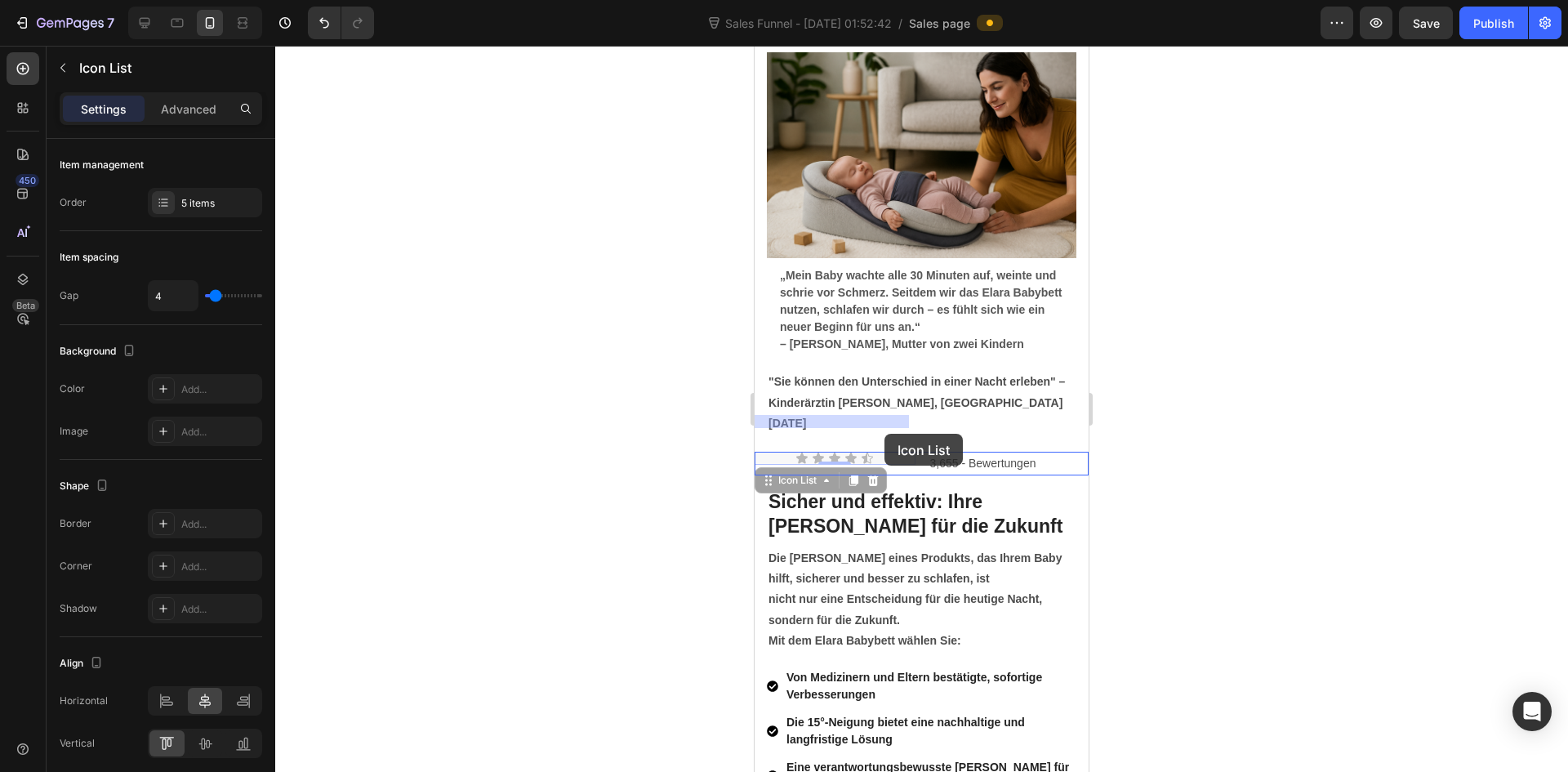
drag, startPoint x: 888, startPoint y: 420, endPoint x: 885, endPoint y: 434, distance: 14.3
click at [1182, 446] on div at bounding box center [922, 408] width 1293 height 726
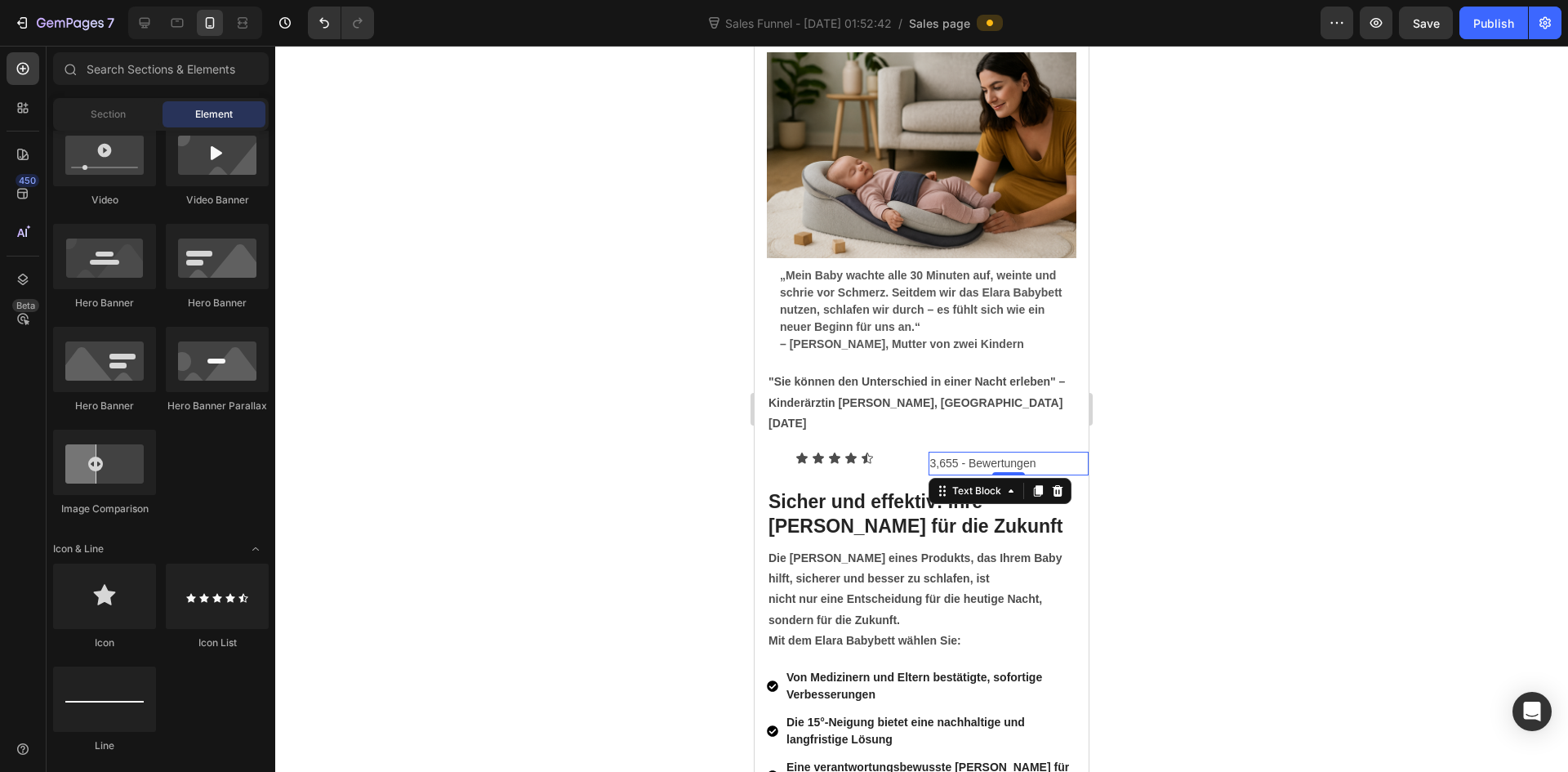
click at [943, 453] on p "3,655 - Bewertungen" at bounding box center [1009, 463] width 157 height 20
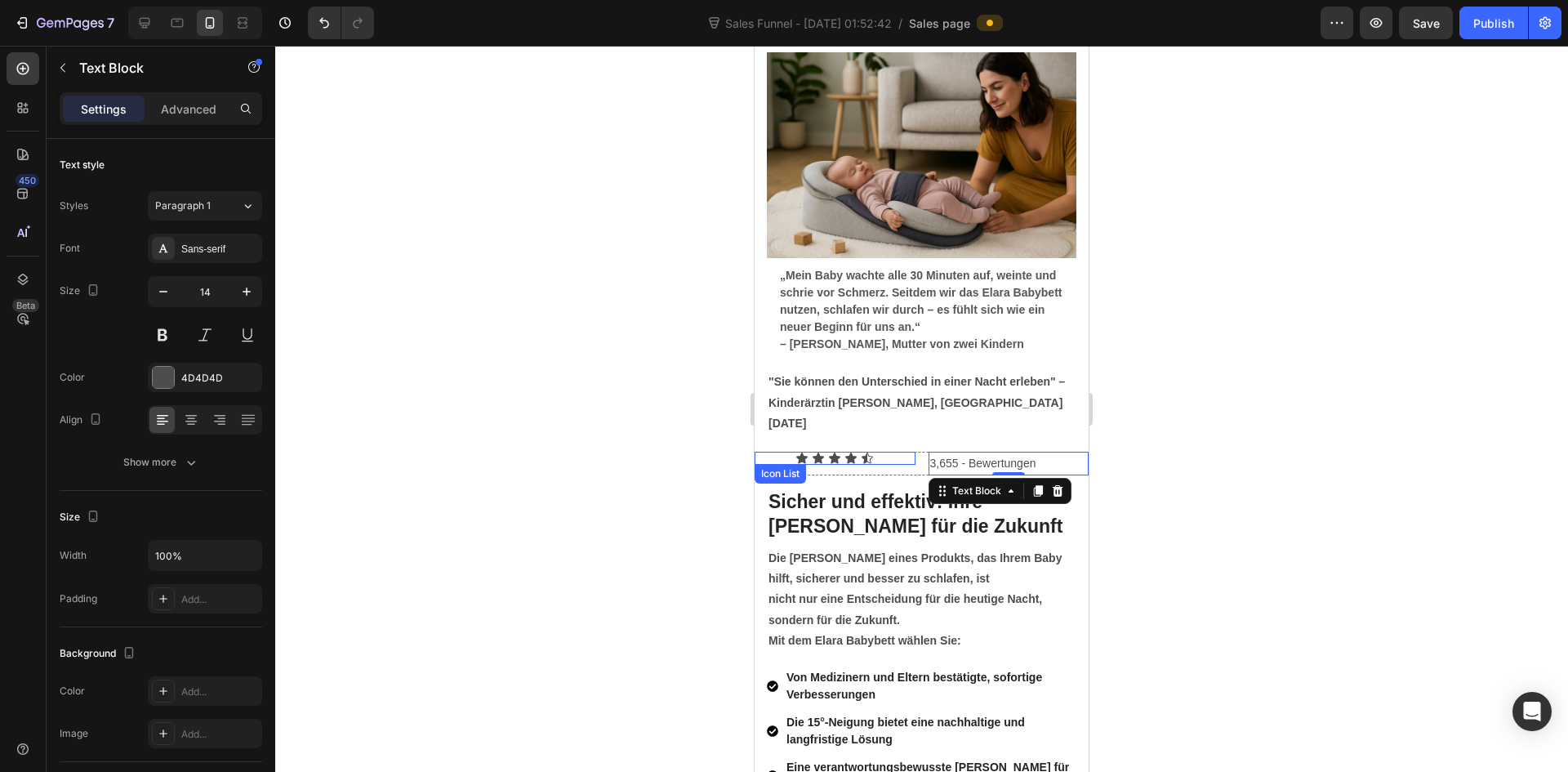
click at [899, 451] on div "Icon Icon Icon Icon Icon" at bounding box center [835, 458] width 161 height 13
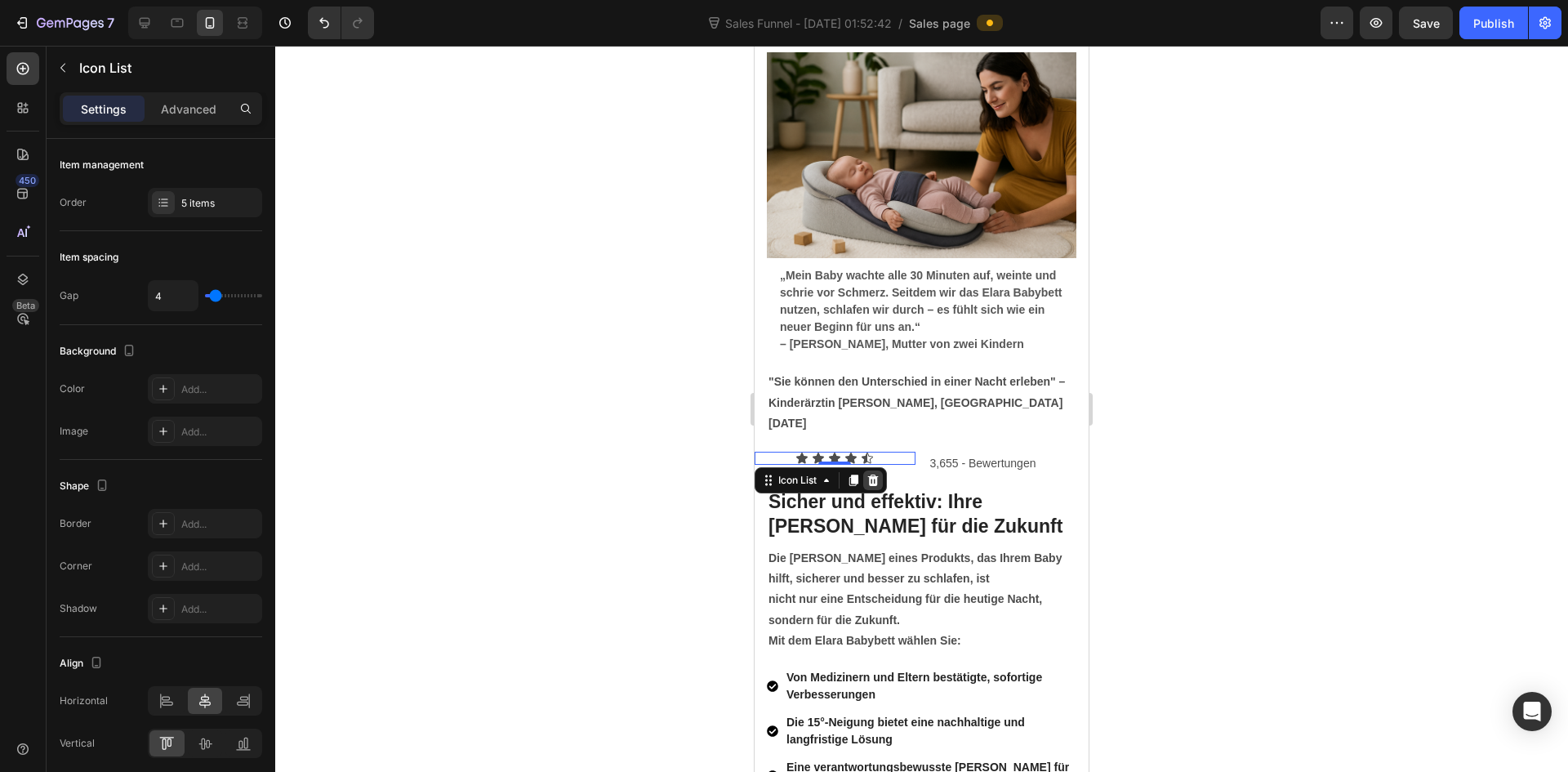
click at [874, 474] on icon at bounding box center [874, 479] width 10 height 11
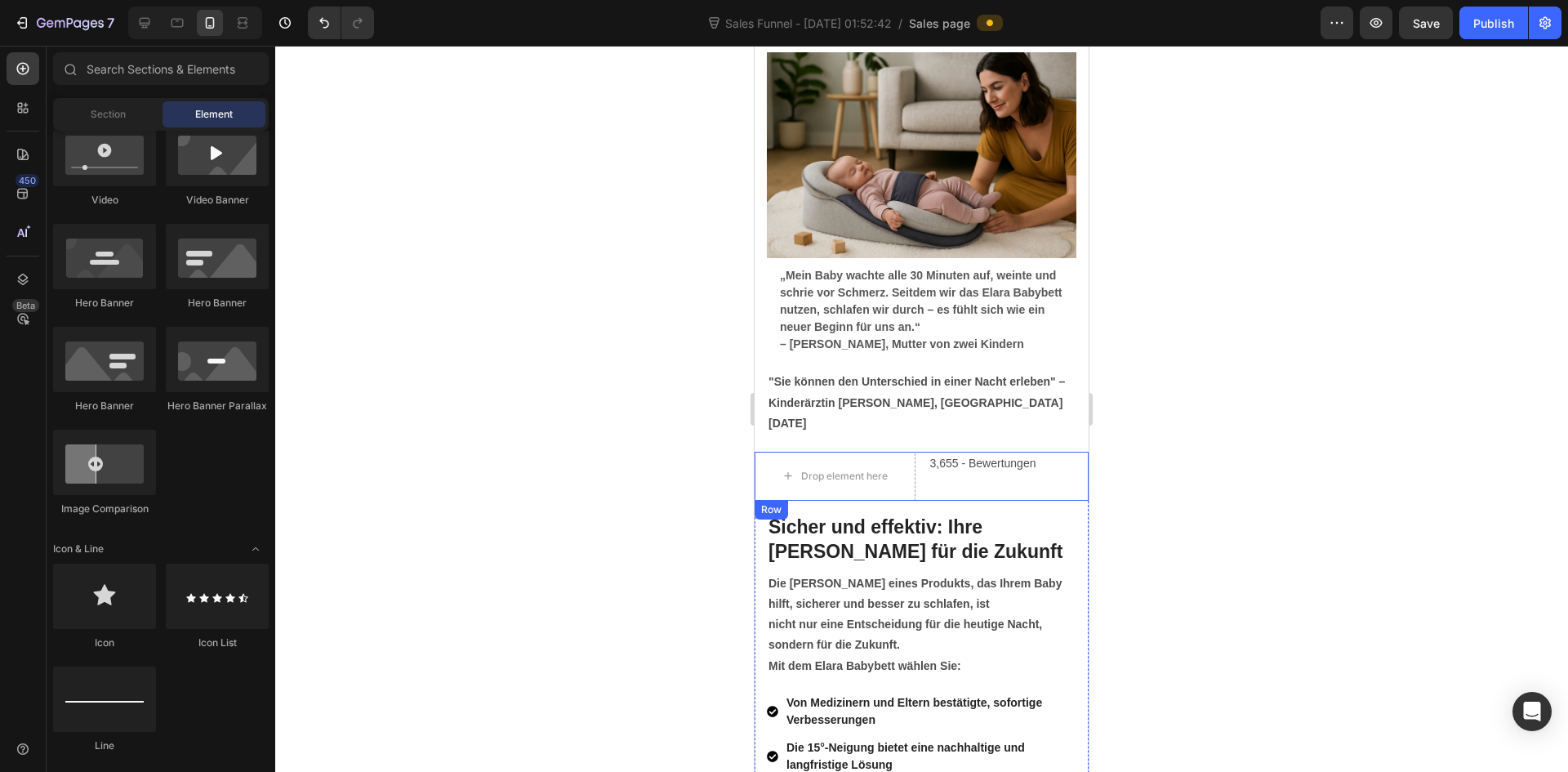
click at [945, 451] on div "3,655 - Bewertungen Text Block" at bounding box center [1009, 476] width 161 height 49
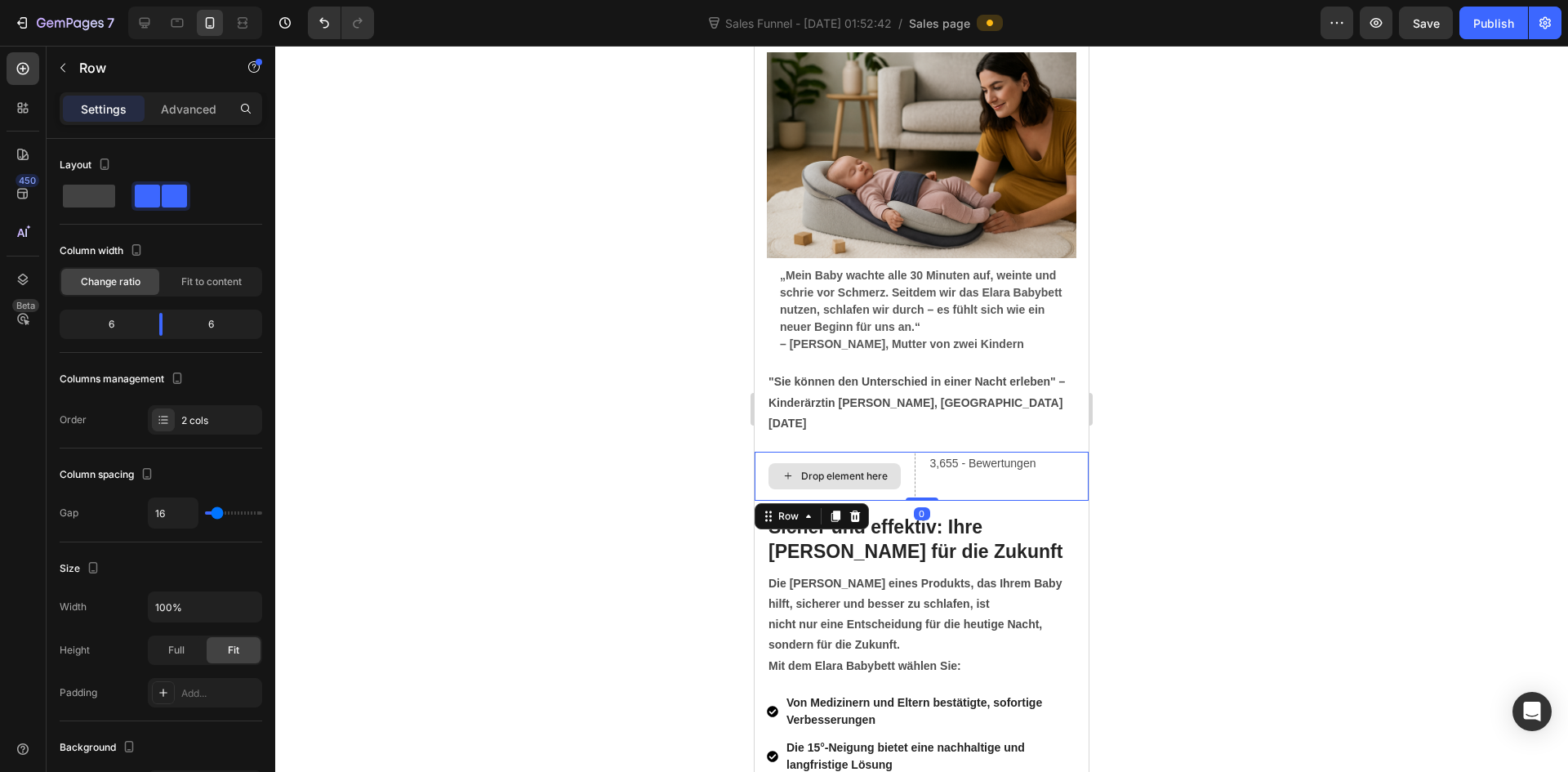
click at [867, 470] on div "Drop element here" at bounding box center [844, 476] width 86 height 13
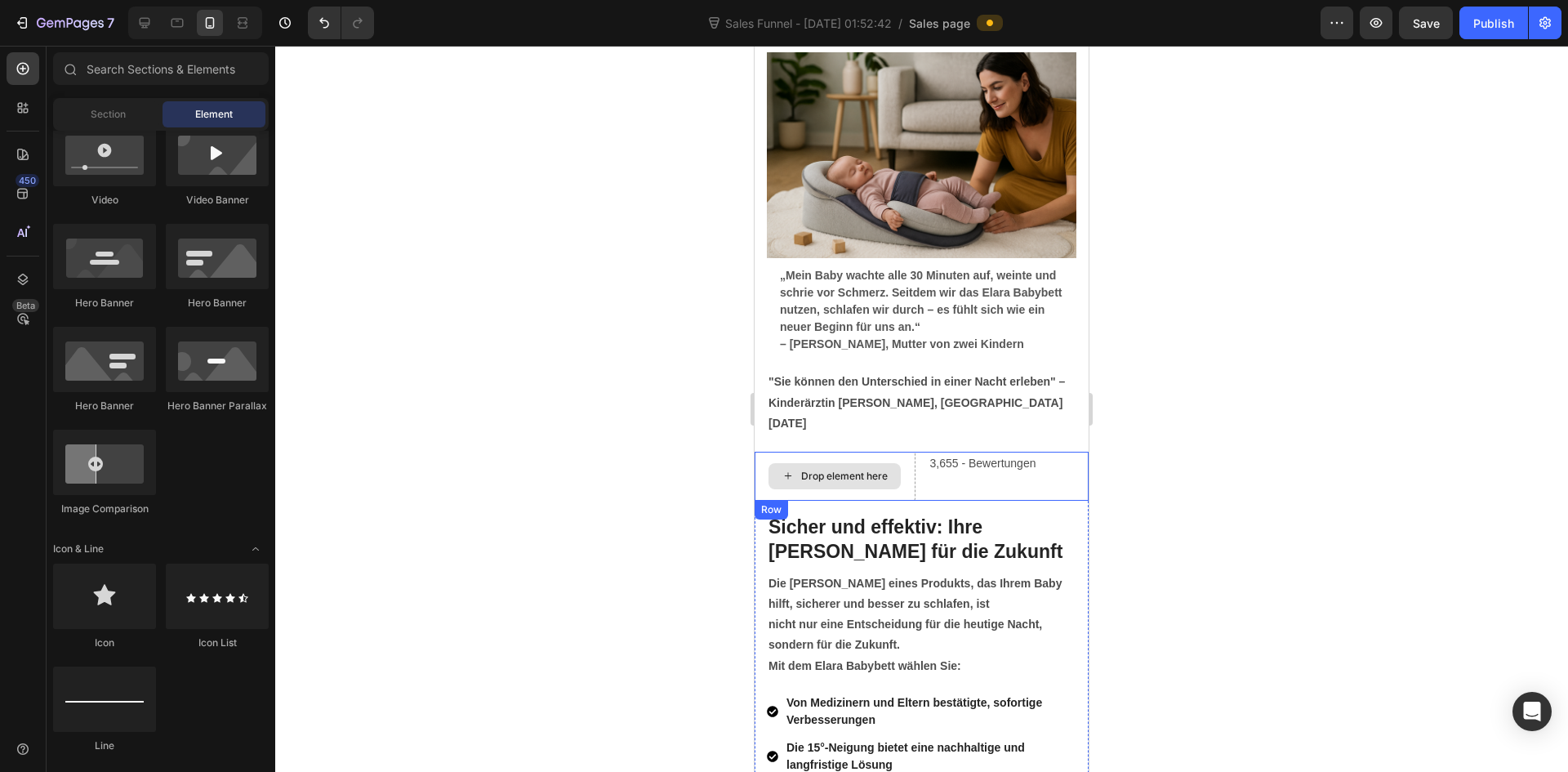
click at [892, 463] on div "Drop element here" at bounding box center [834, 476] width 132 height 26
click at [876, 463] on div "Drop element here" at bounding box center [834, 476] width 132 height 26
click at [837, 470] on div "Drop element here" at bounding box center [844, 476] width 86 height 13
click at [912, 451] on div "Drop element here 3,655 - Bewertungen Text Block Row" at bounding box center [922, 476] width 334 height 49
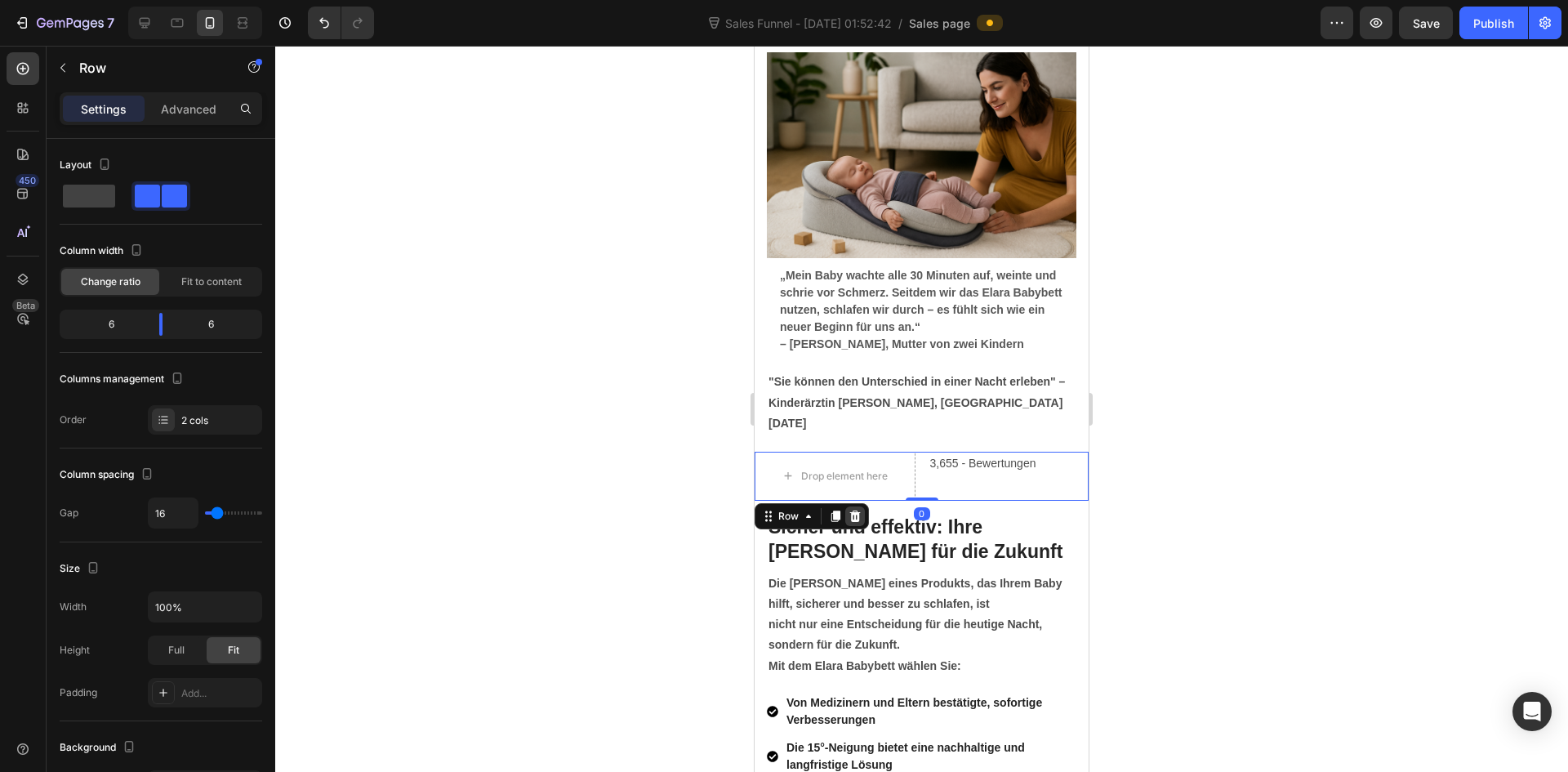
click at [854, 510] on icon at bounding box center [855, 515] width 10 height 11
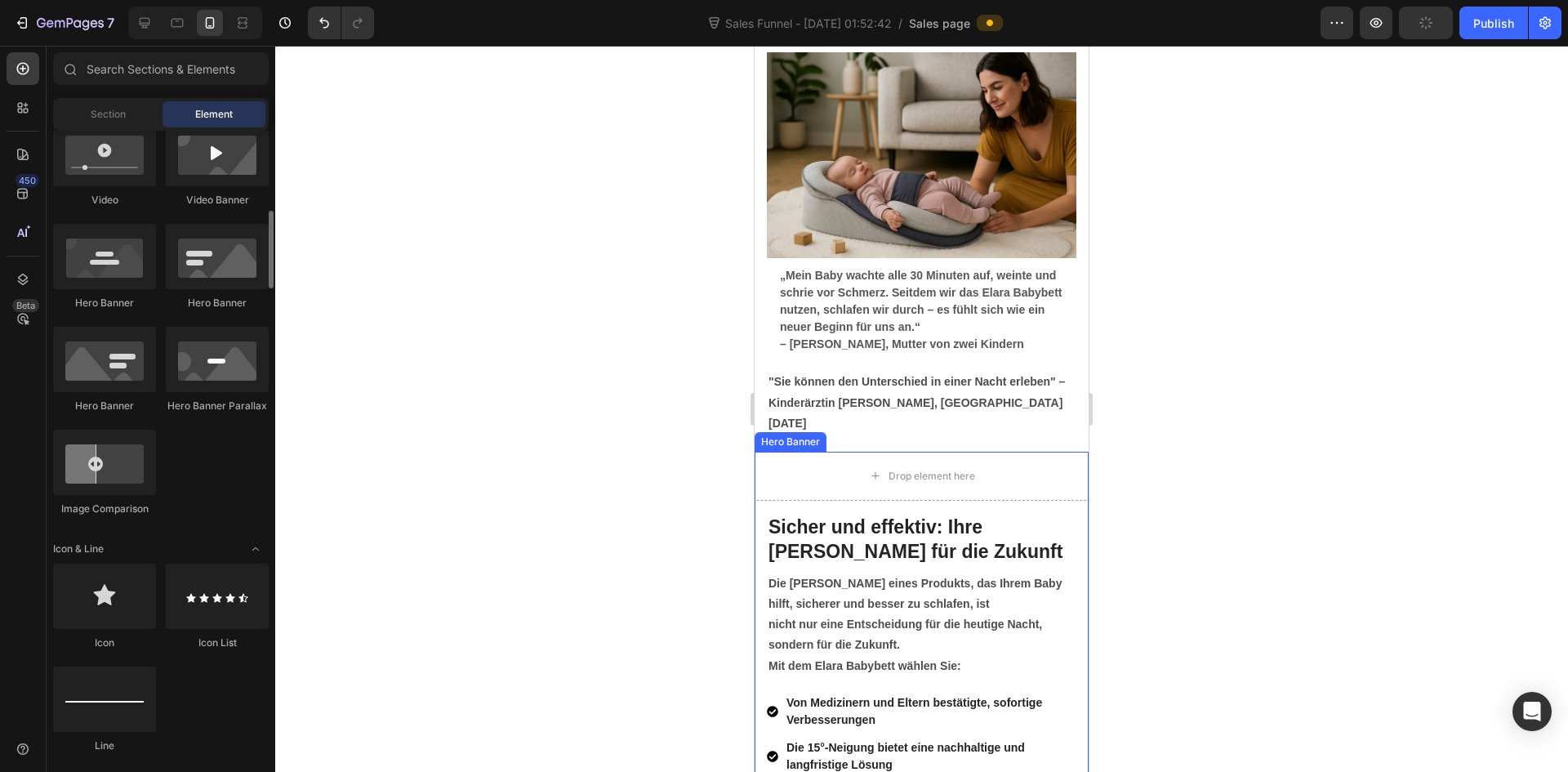
scroll to position [735, 0]
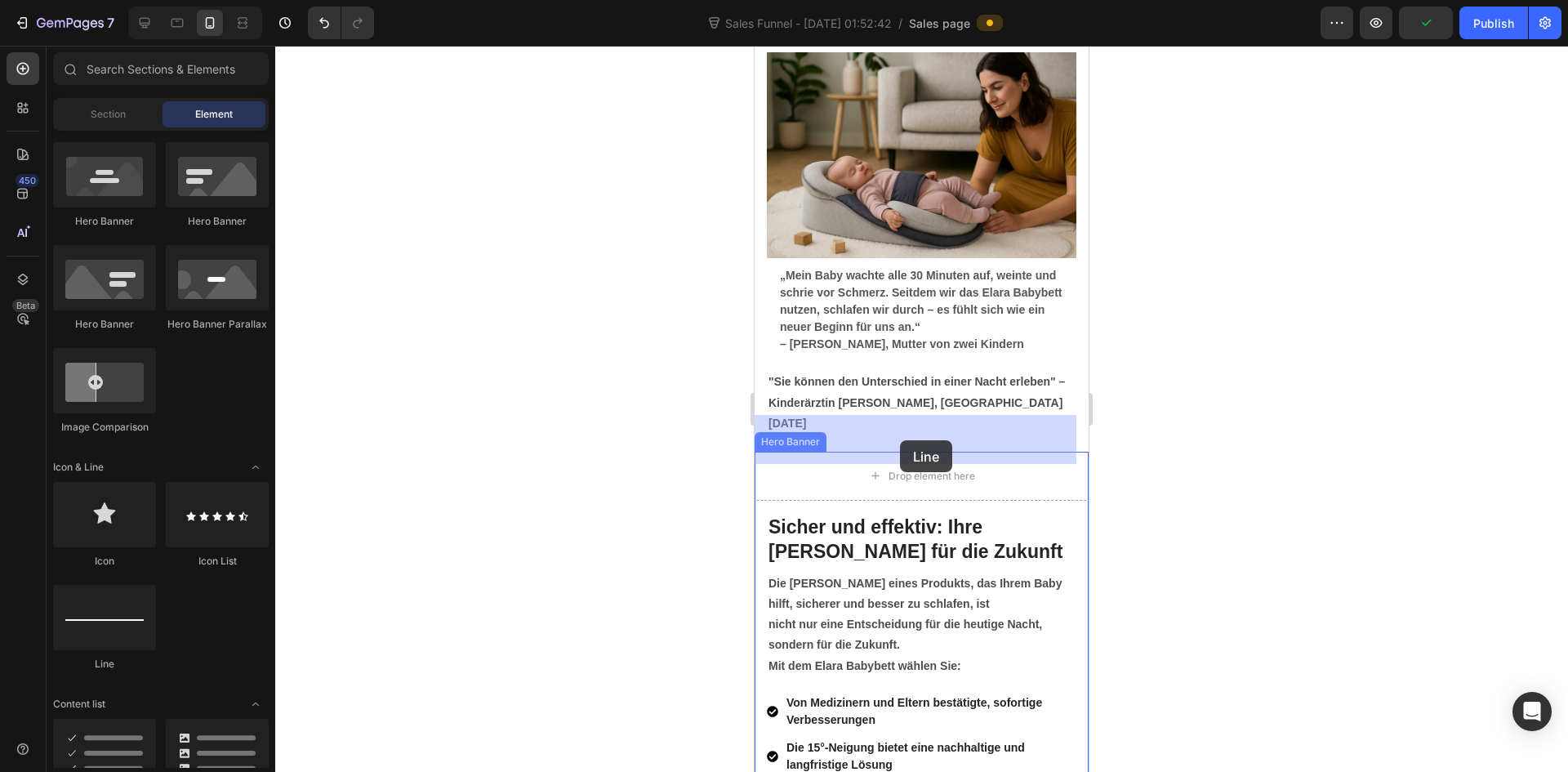
drag, startPoint x: 868, startPoint y: 677, endPoint x: 2018, endPoint y: 485, distance: 1165.9
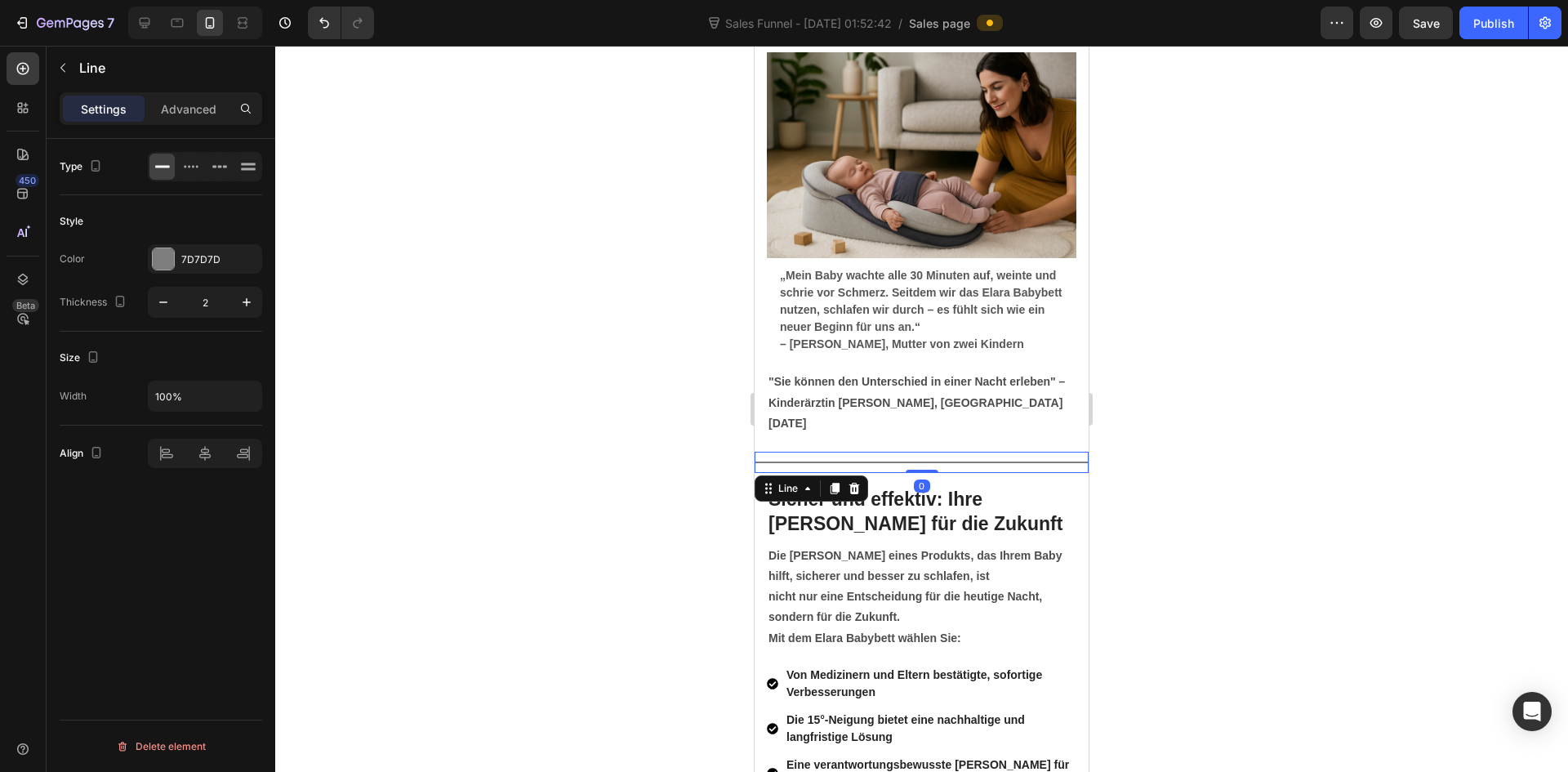
click at [1308, 436] on div at bounding box center [922, 408] width 1293 height 726
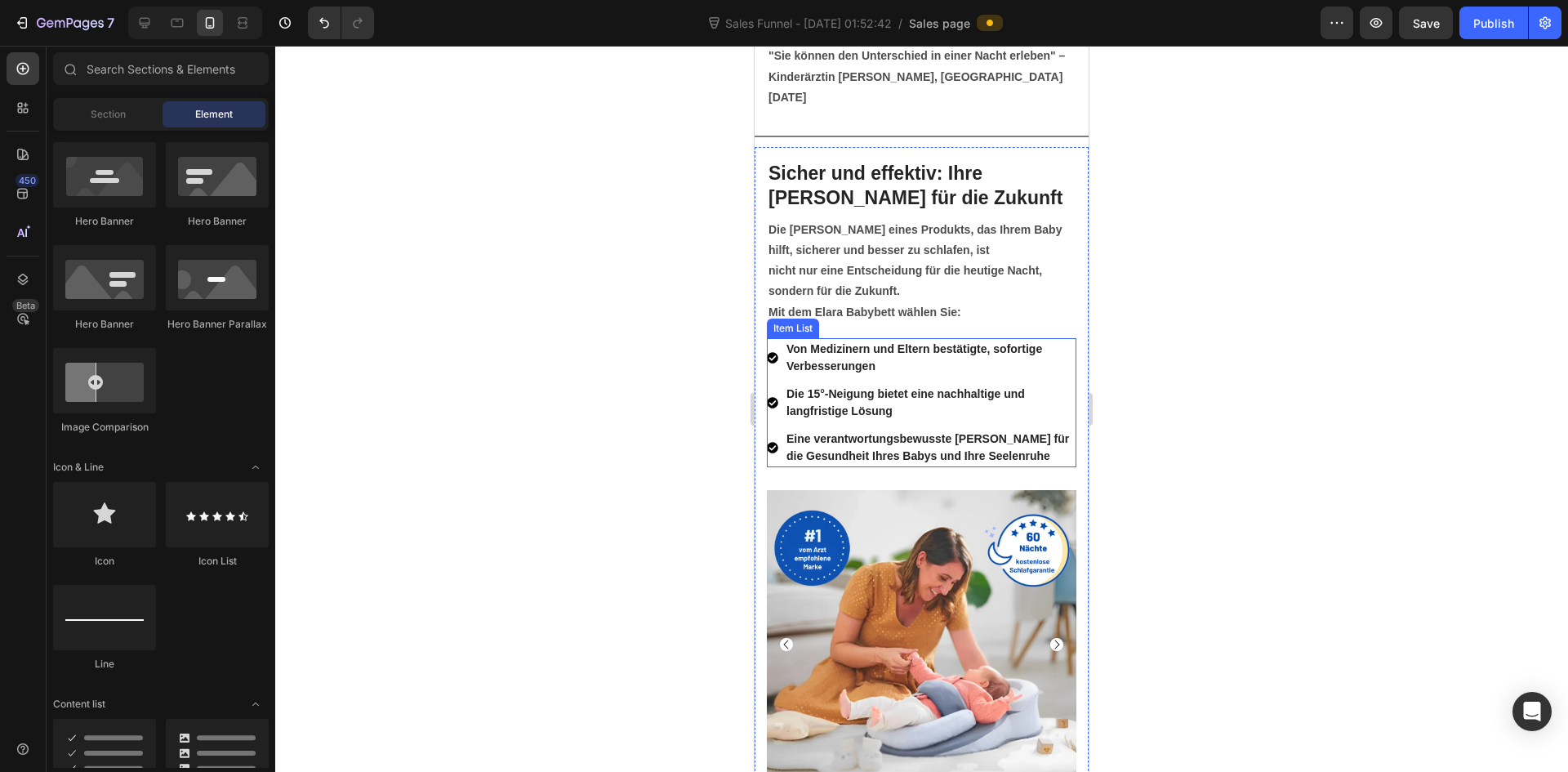
scroll to position [6207, 0]
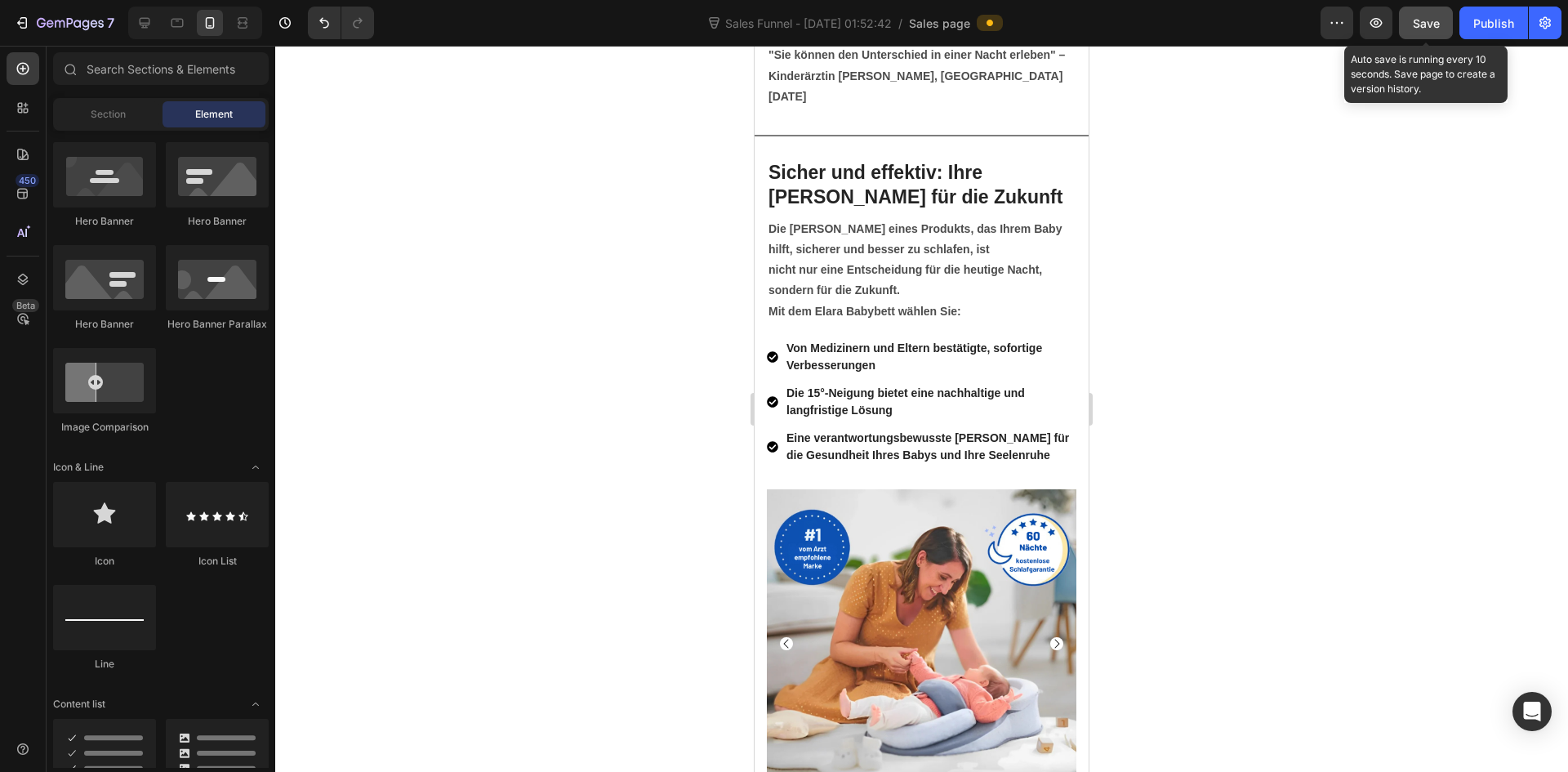
click at [1429, 36] on button "Save" at bounding box center [1426, 22] width 54 height 32
click at [1437, 36] on button "Save" at bounding box center [1426, 22] width 54 height 32
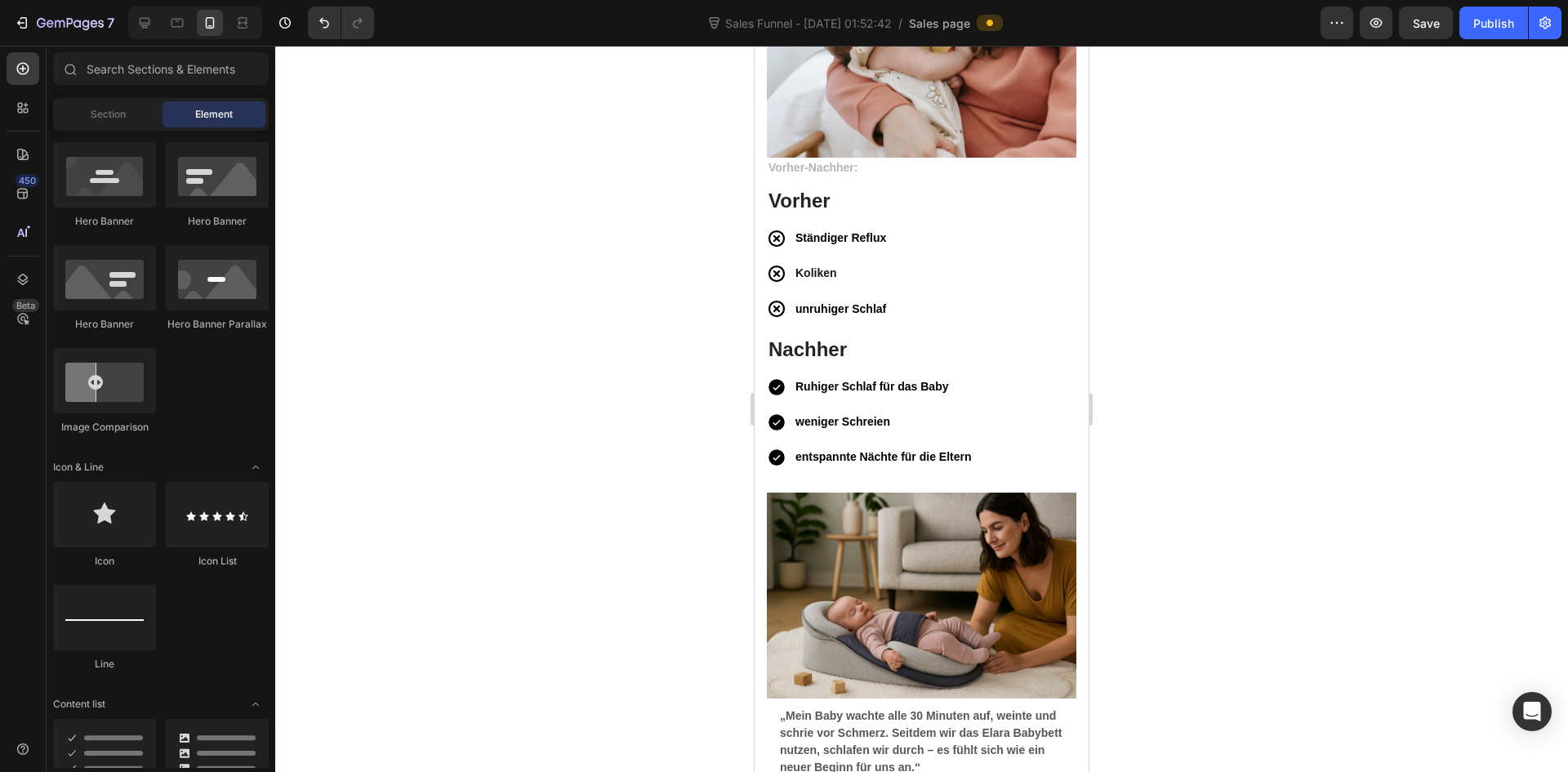
scroll to position [5390, 0]
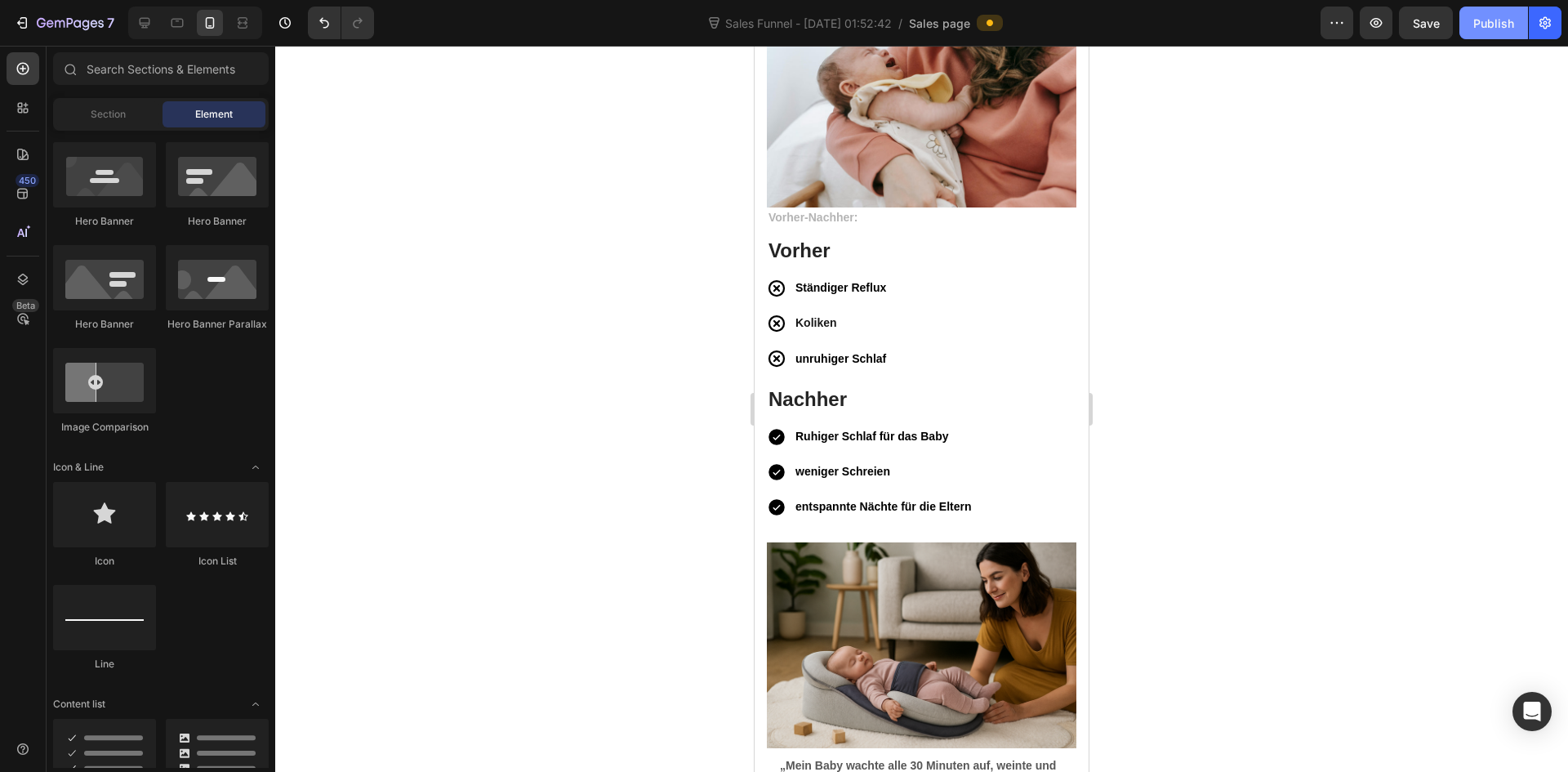
click at [1486, 29] on div "Publish" at bounding box center [1494, 24] width 41 height 17
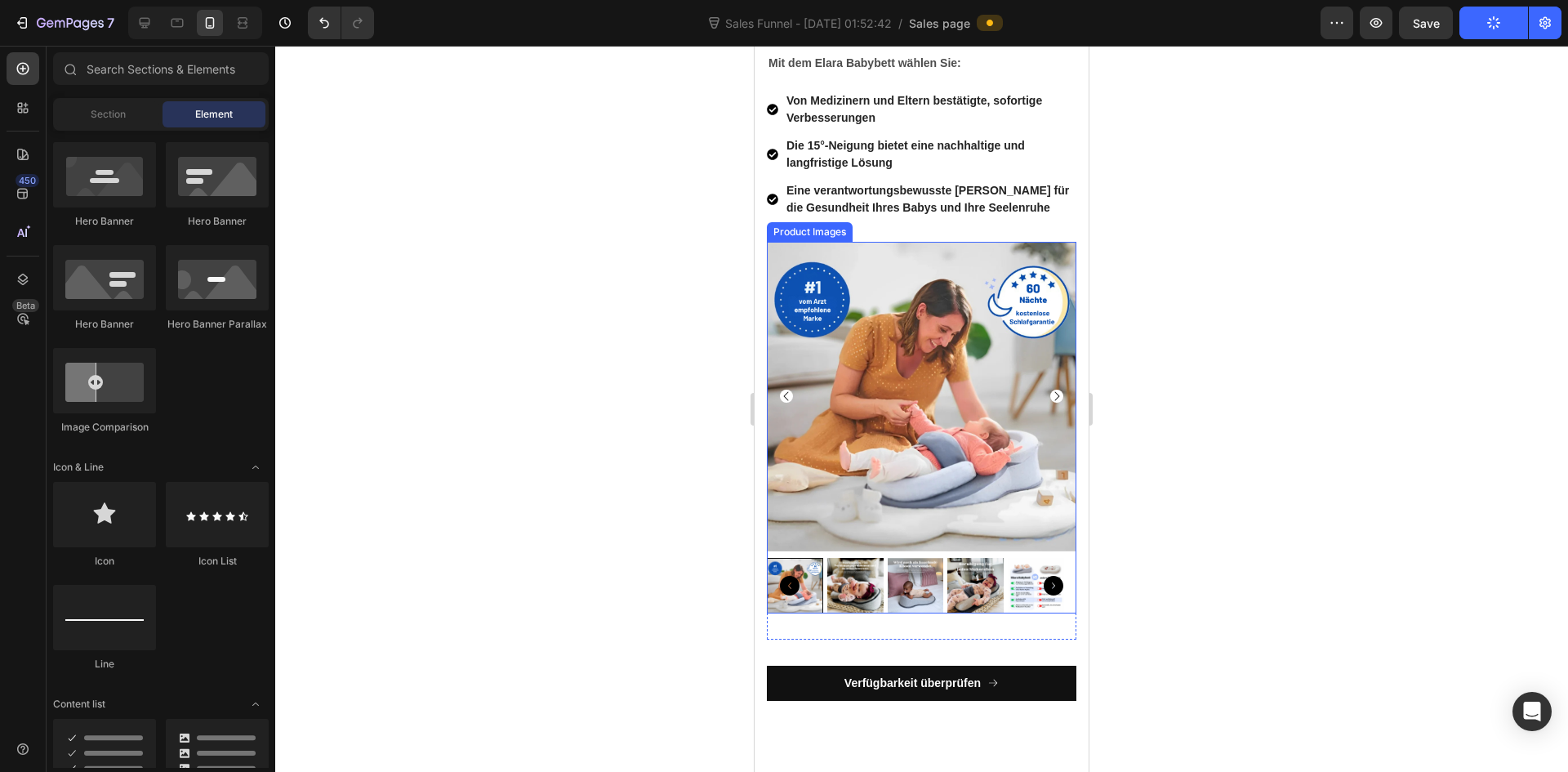
scroll to position [6451, 0]
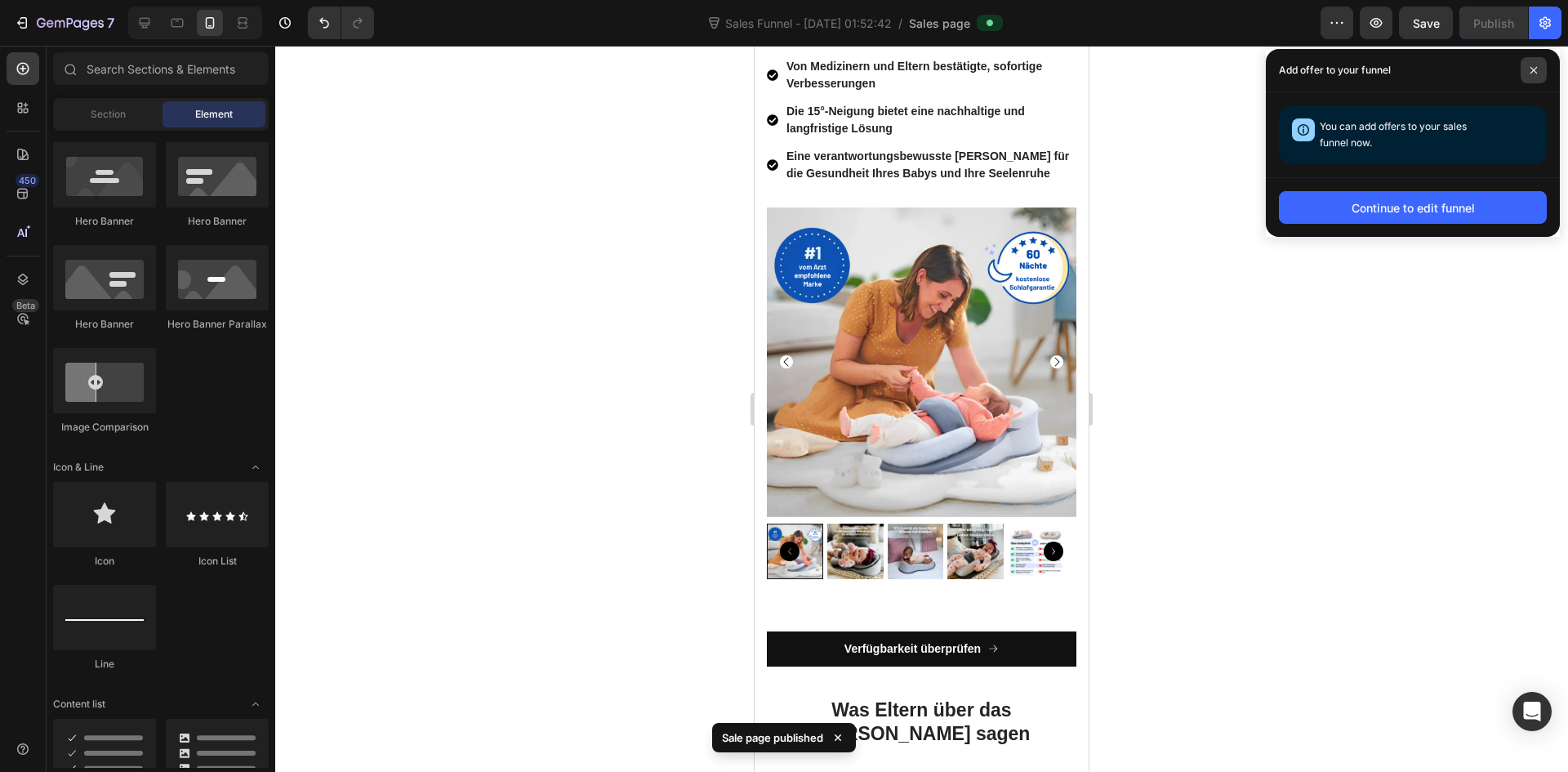
click at [1533, 68] on icon at bounding box center [1533, 70] width 8 height 8
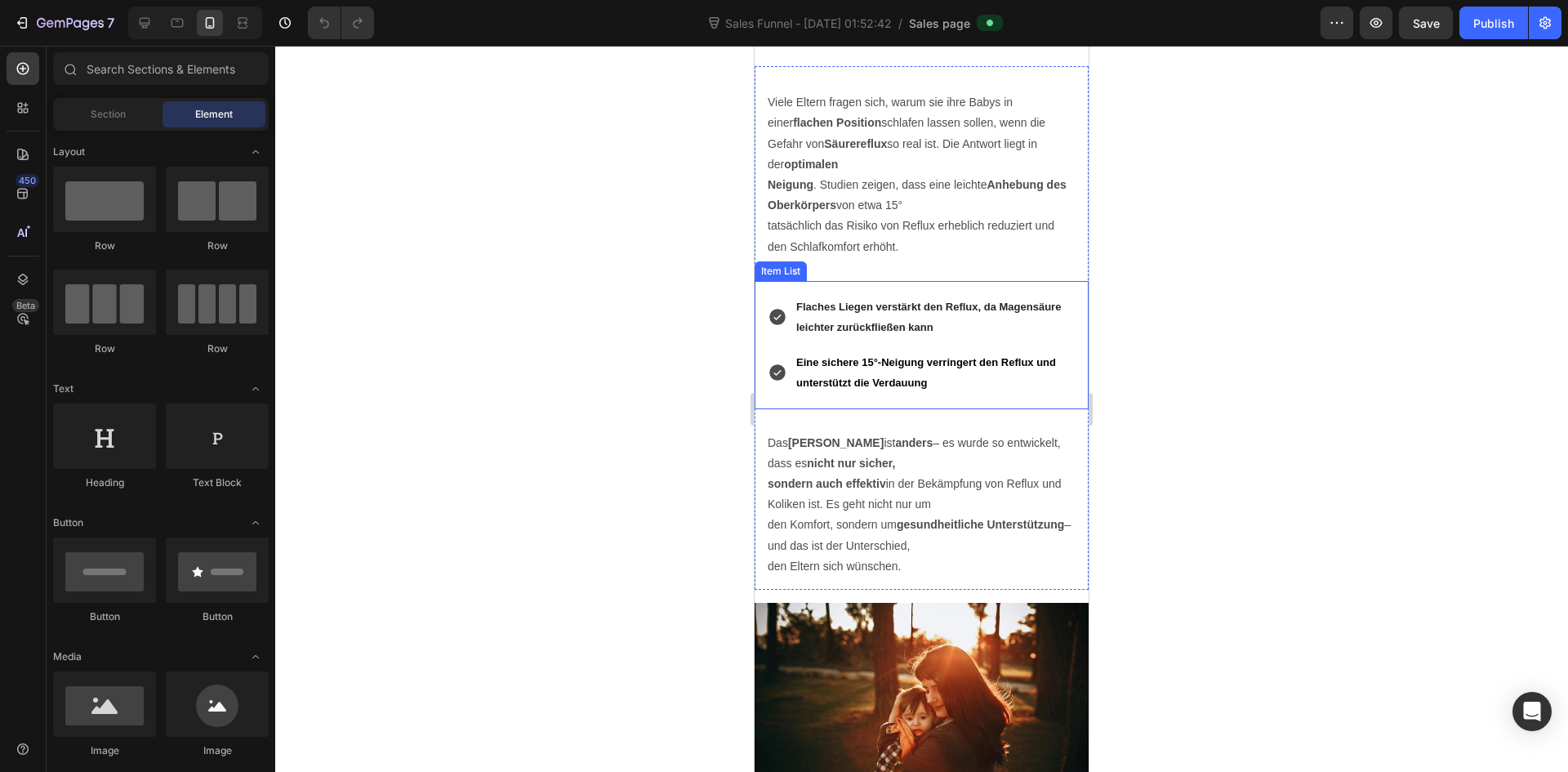
scroll to position [1715, 0]
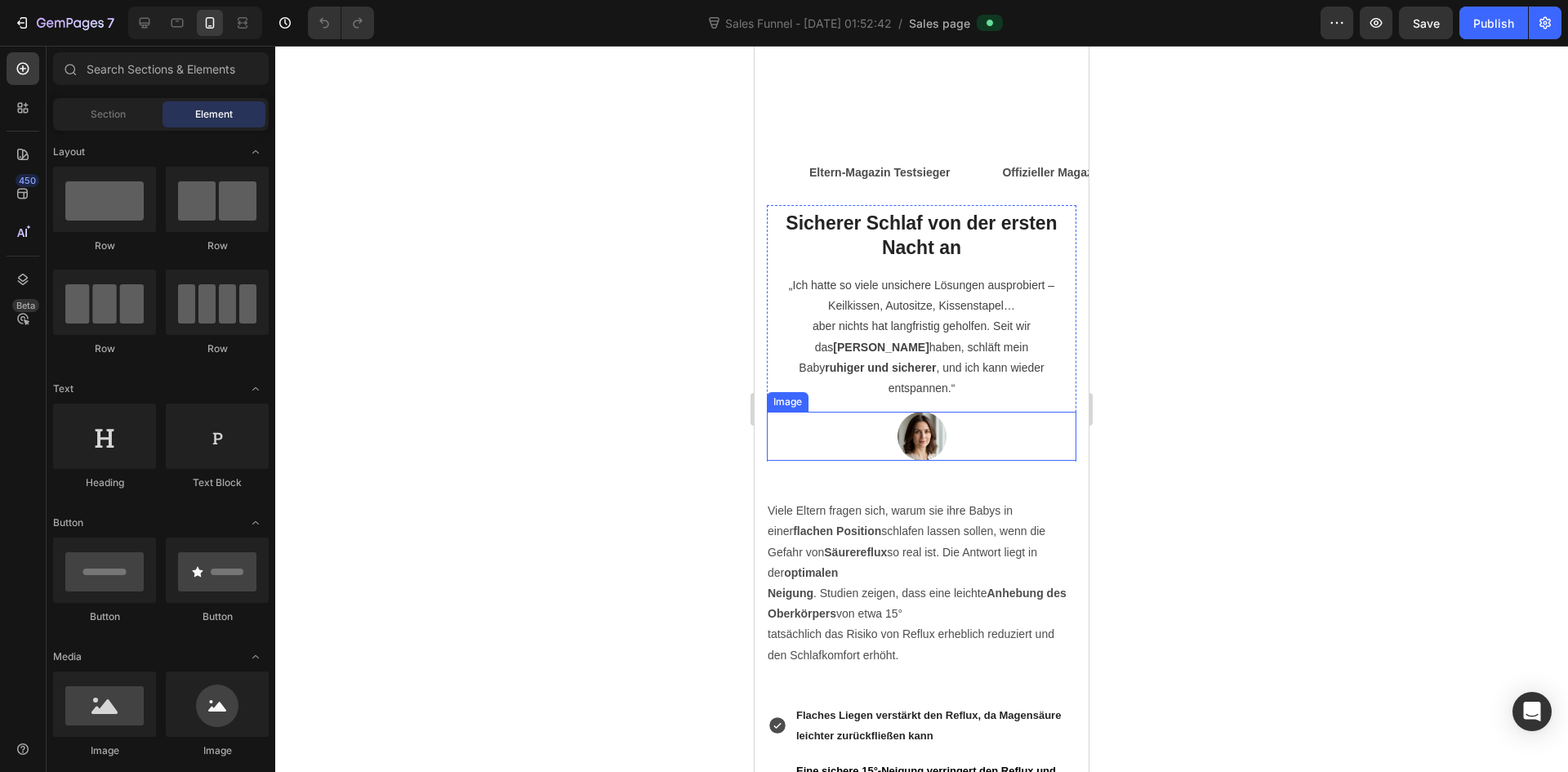
click at [920, 442] on img at bounding box center [922, 436] width 49 height 49
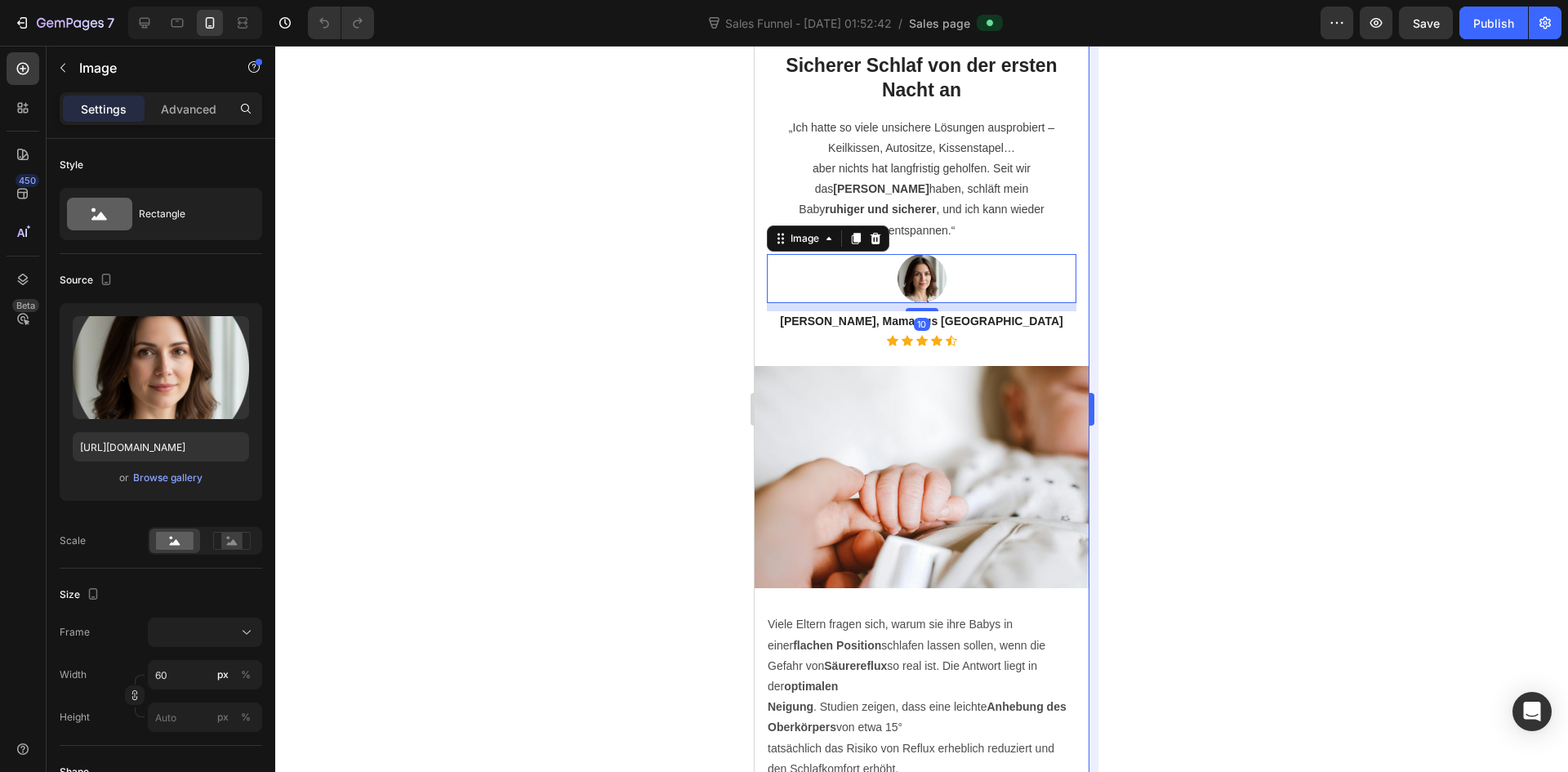
drag, startPoint x: 1111, startPoint y: 418, endPoint x: 1089, endPoint y: 417, distance: 22.0
click at [1112, 418] on div at bounding box center [922, 408] width 1293 height 726
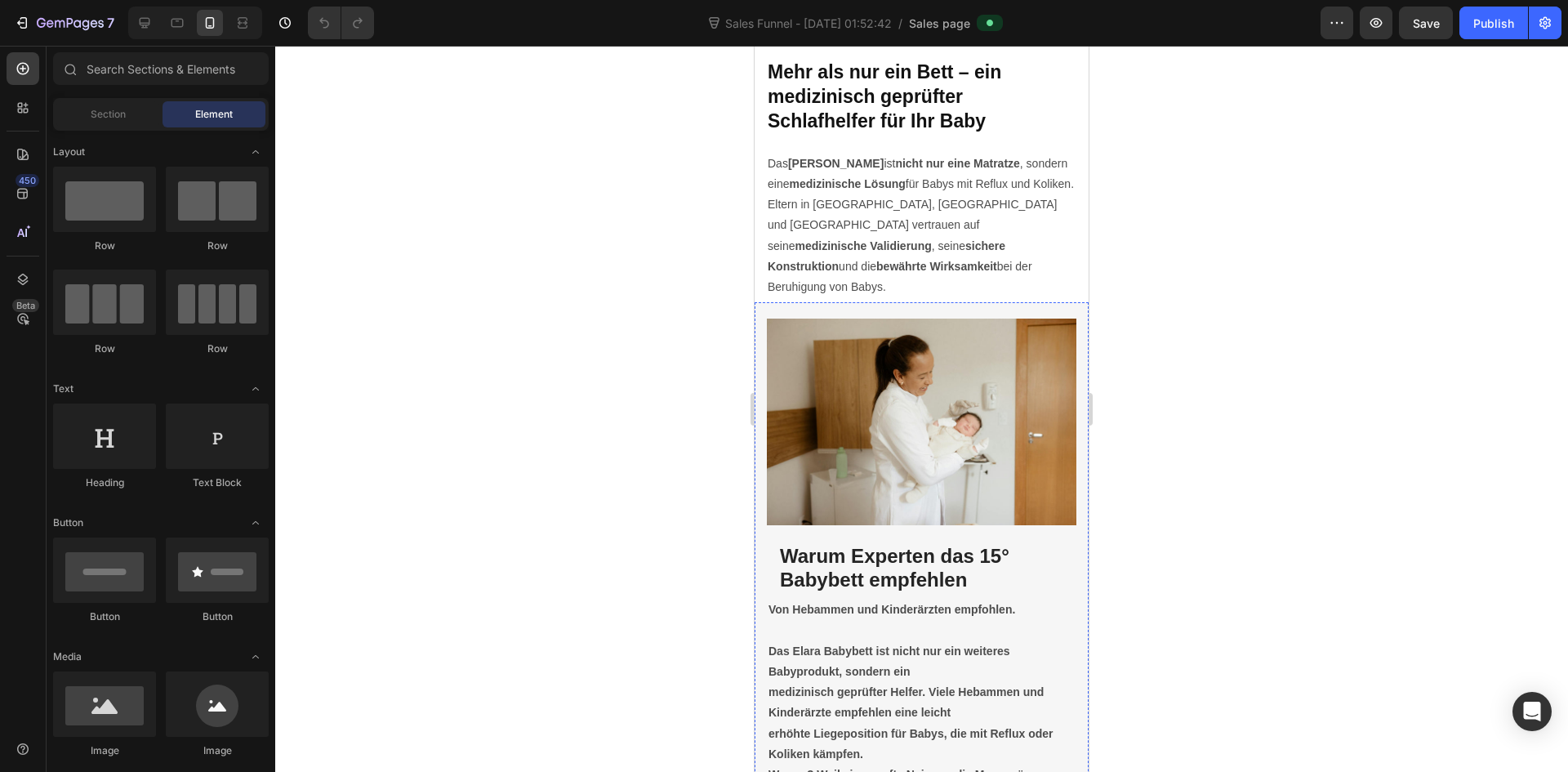
scroll to position [3593, 0]
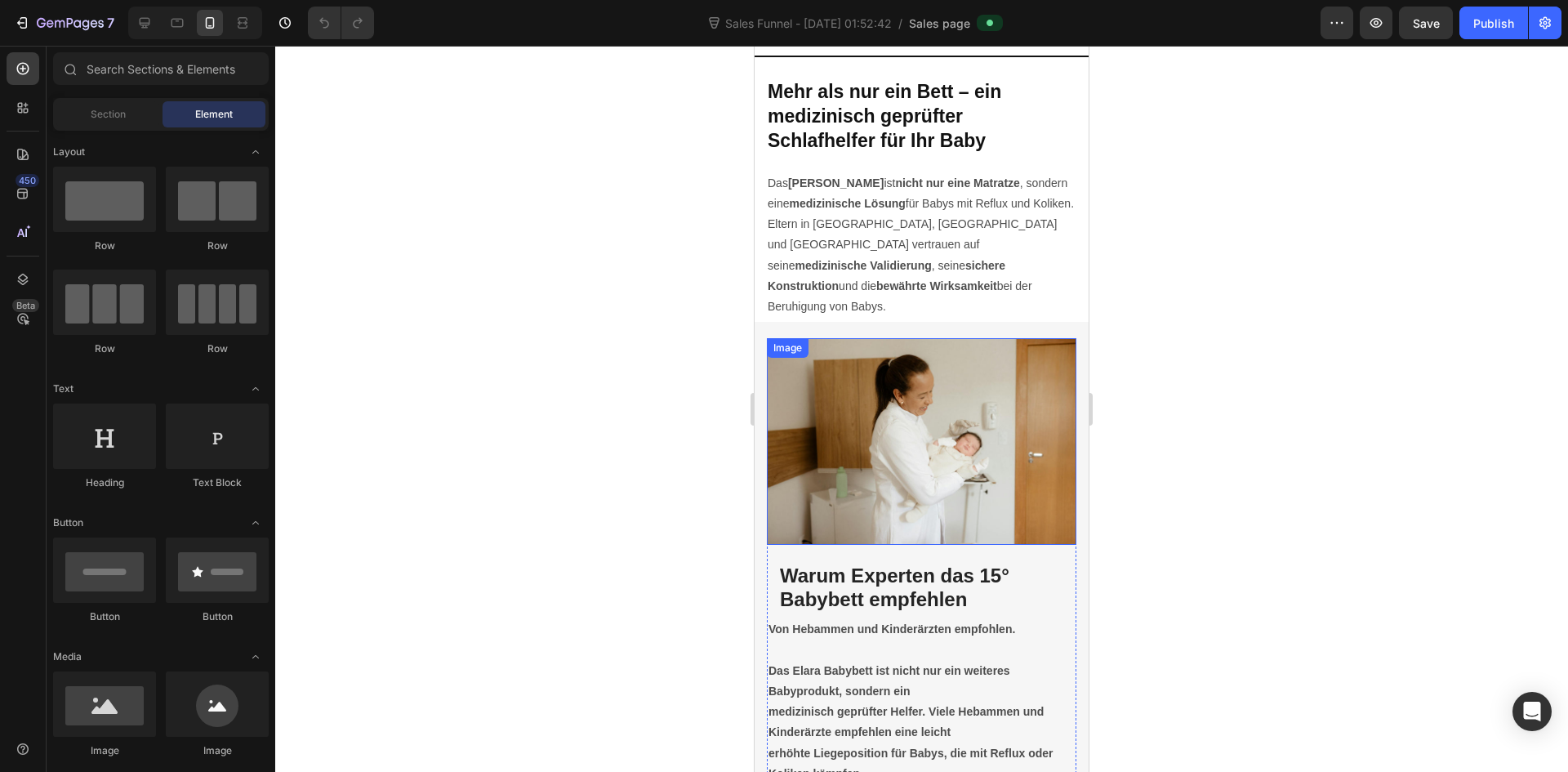
click at [983, 458] on img at bounding box center [922, 441] width 309 height 207
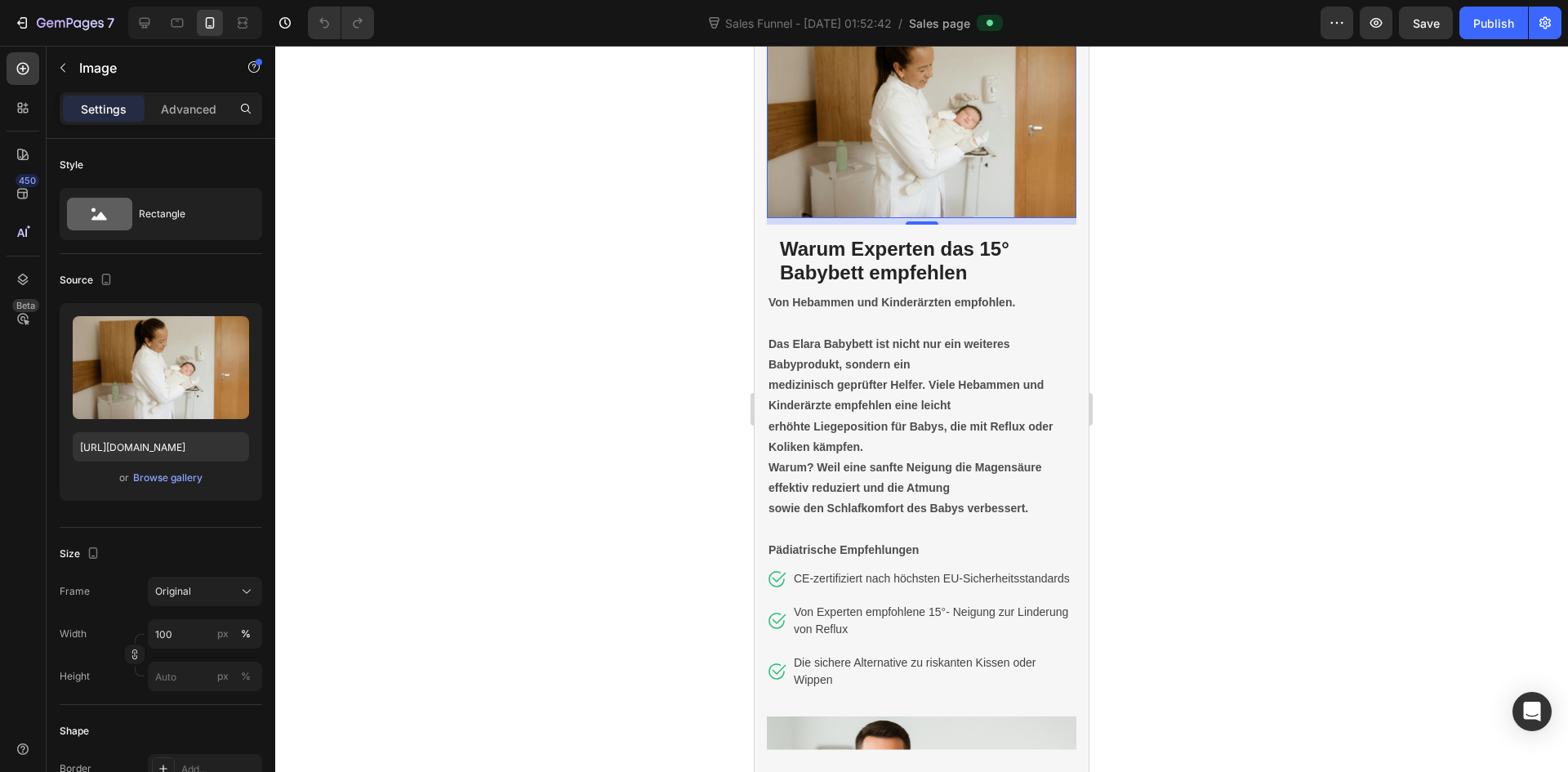
scroll to position [4246, 0]
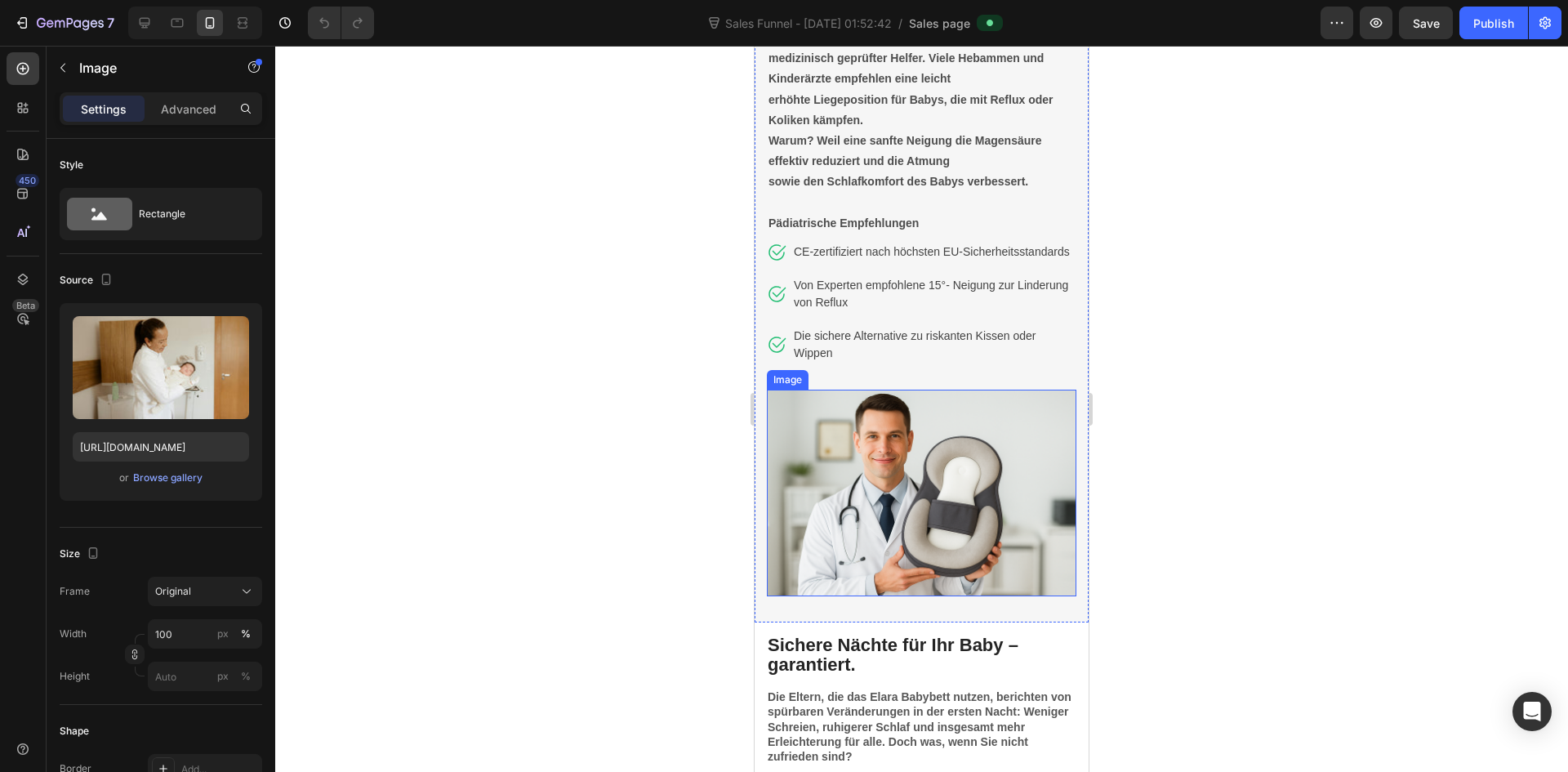
click at [950, 502] on img at bounding box center [922, 493] width 309 height 207
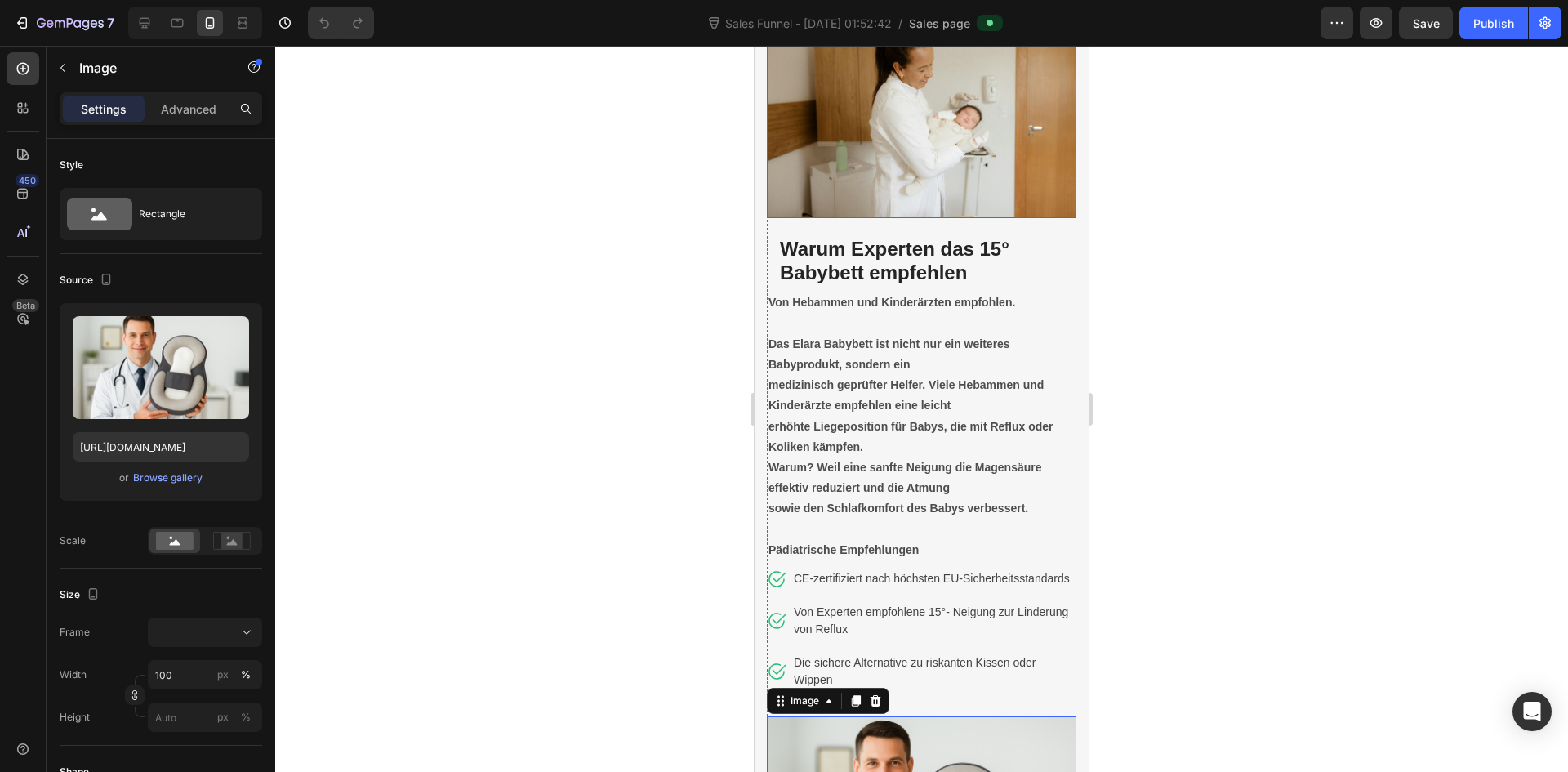
scroll to position [4409, 0]
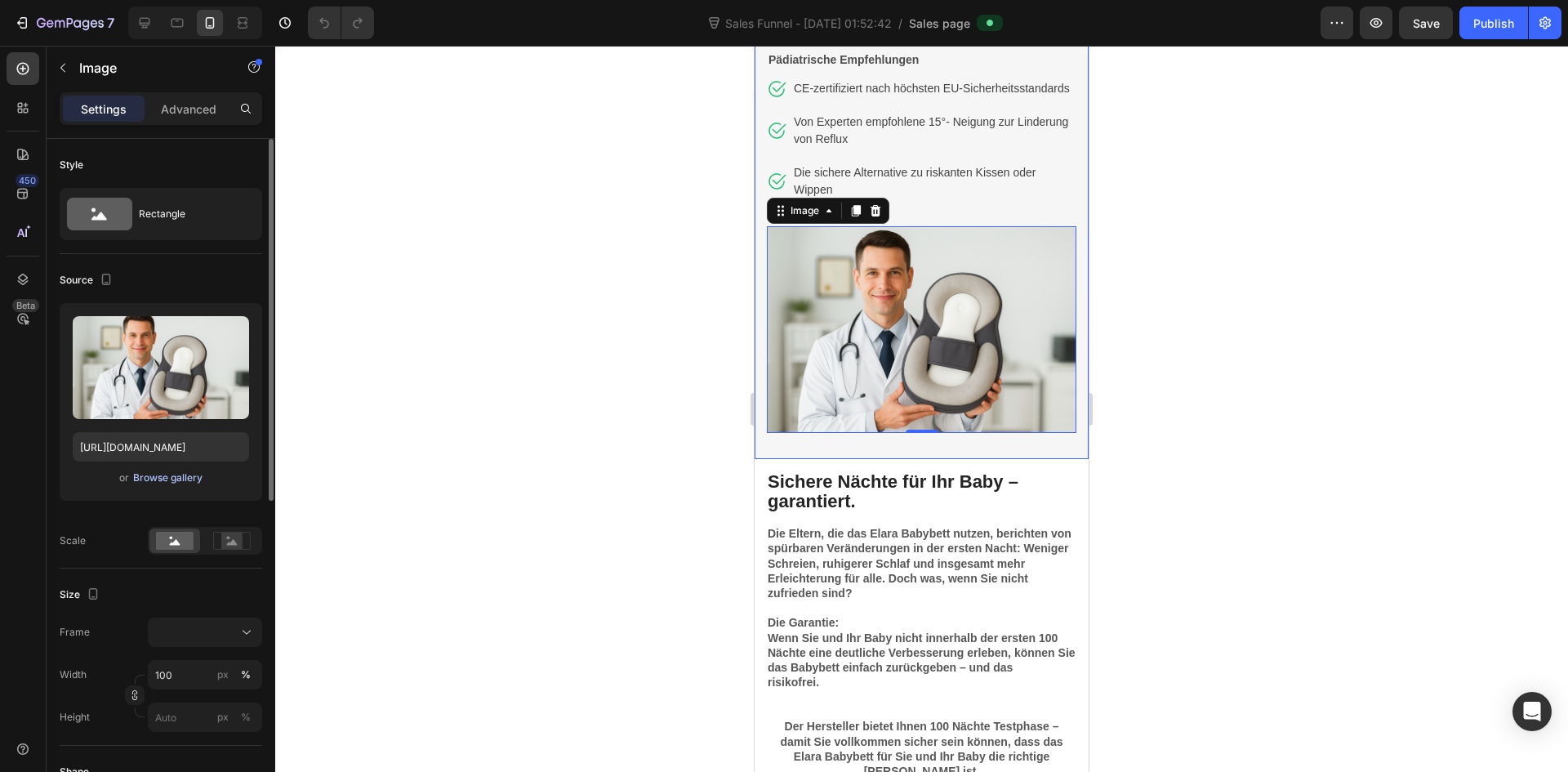
click at [136, 479] on div "Browse gallery" at bounding box center [167, 478] width 69 height 15
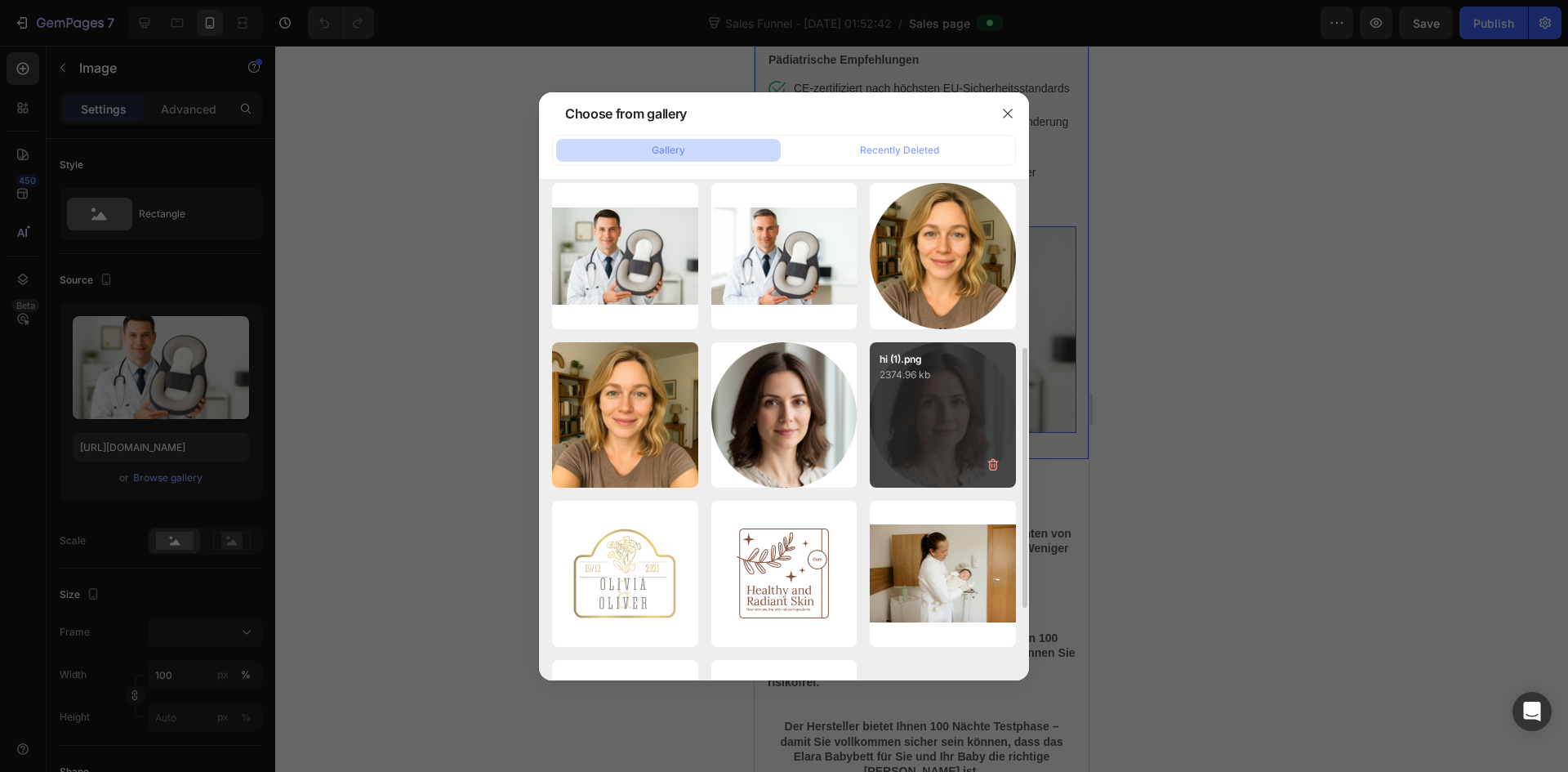
scroll to position [465, 0]
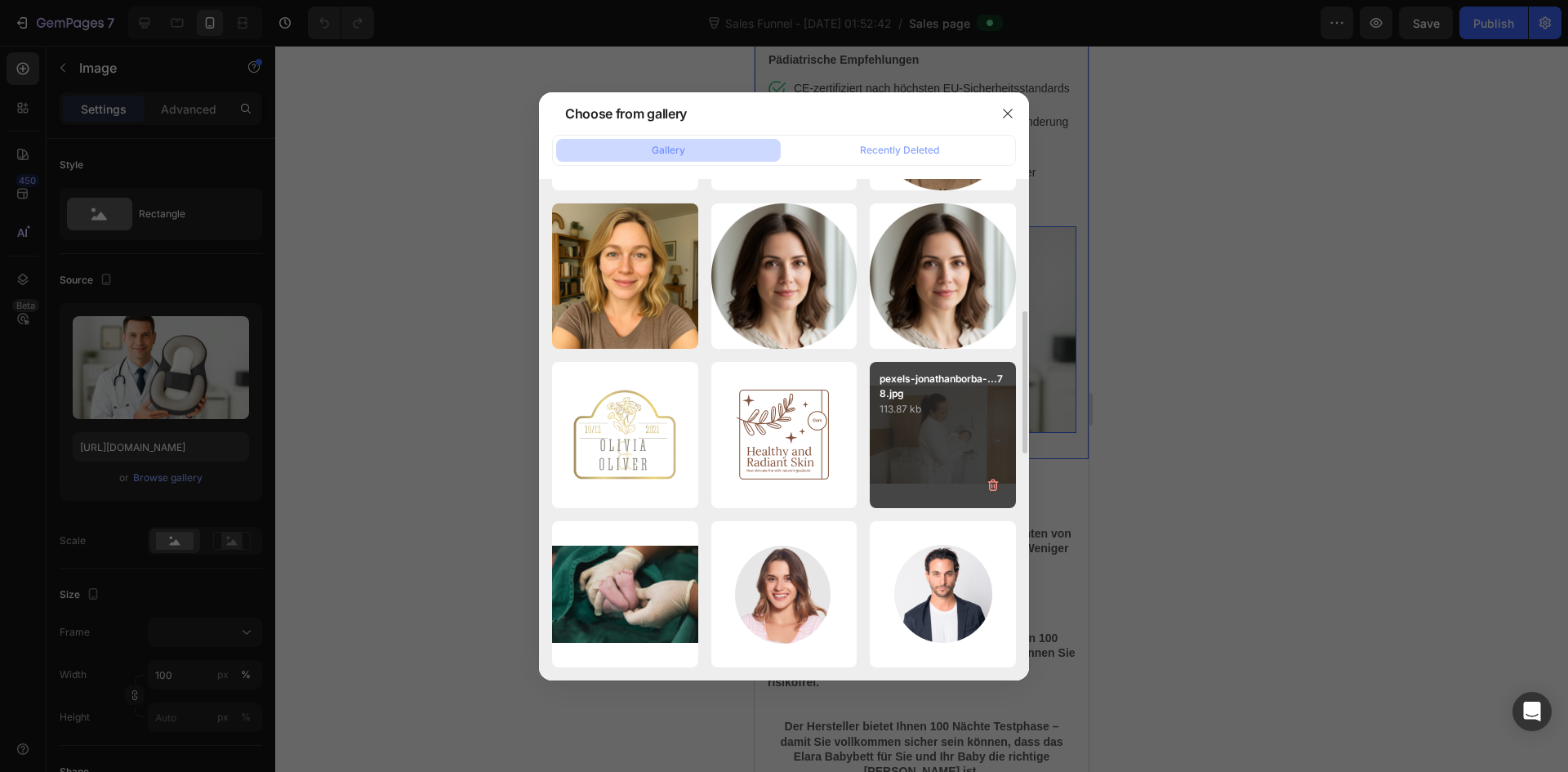
click at [916, 420] on div "pexels-jonathanborba-...78.jpg 113.87 kb" at bounding box center [943, 434] width 146 height 146
type input "https://cdn.shopify.com/s/files/1/0915/9285/1833/files/gempages_585888952540463…"
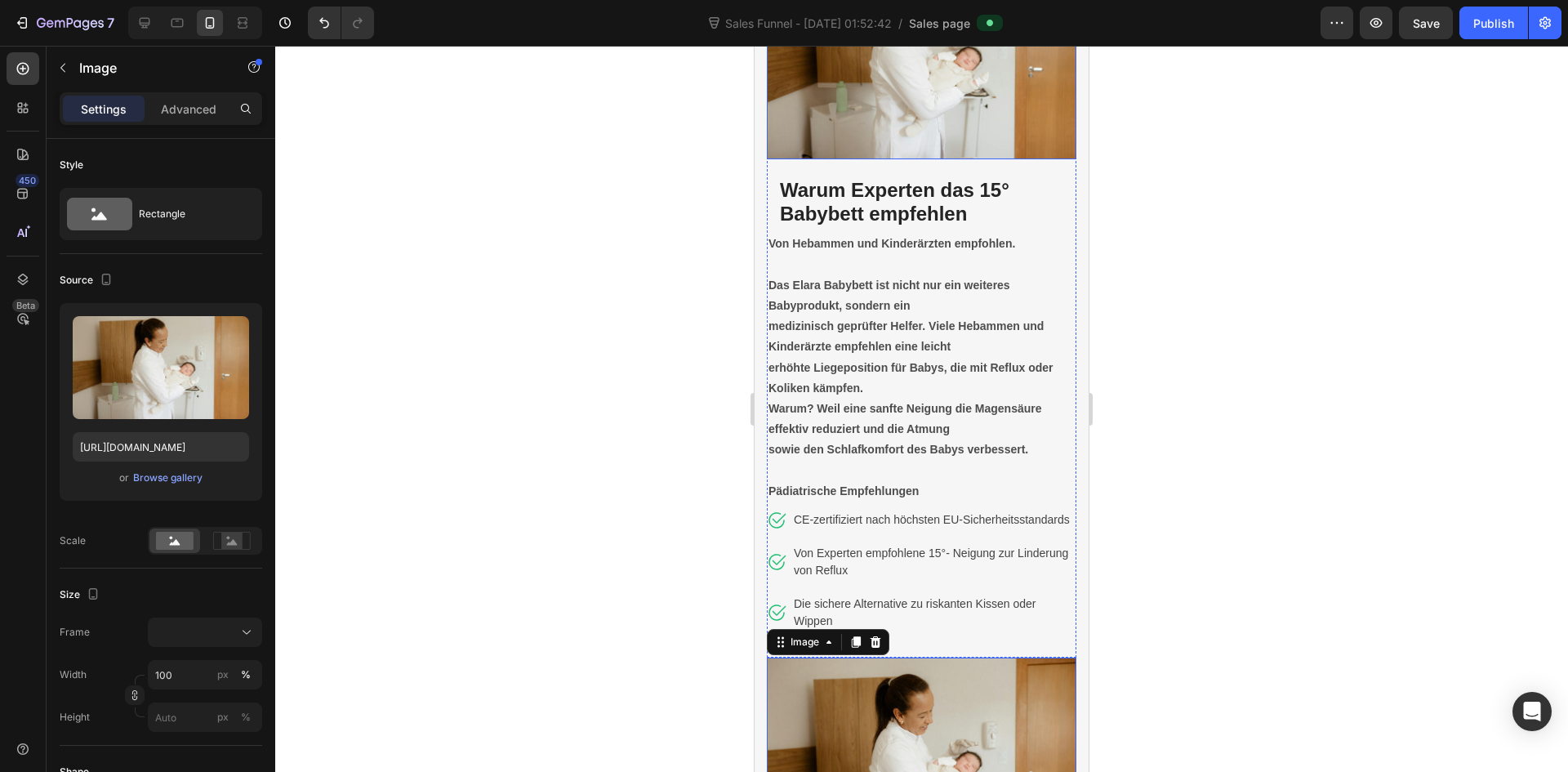
scroll to position [3756, 0]
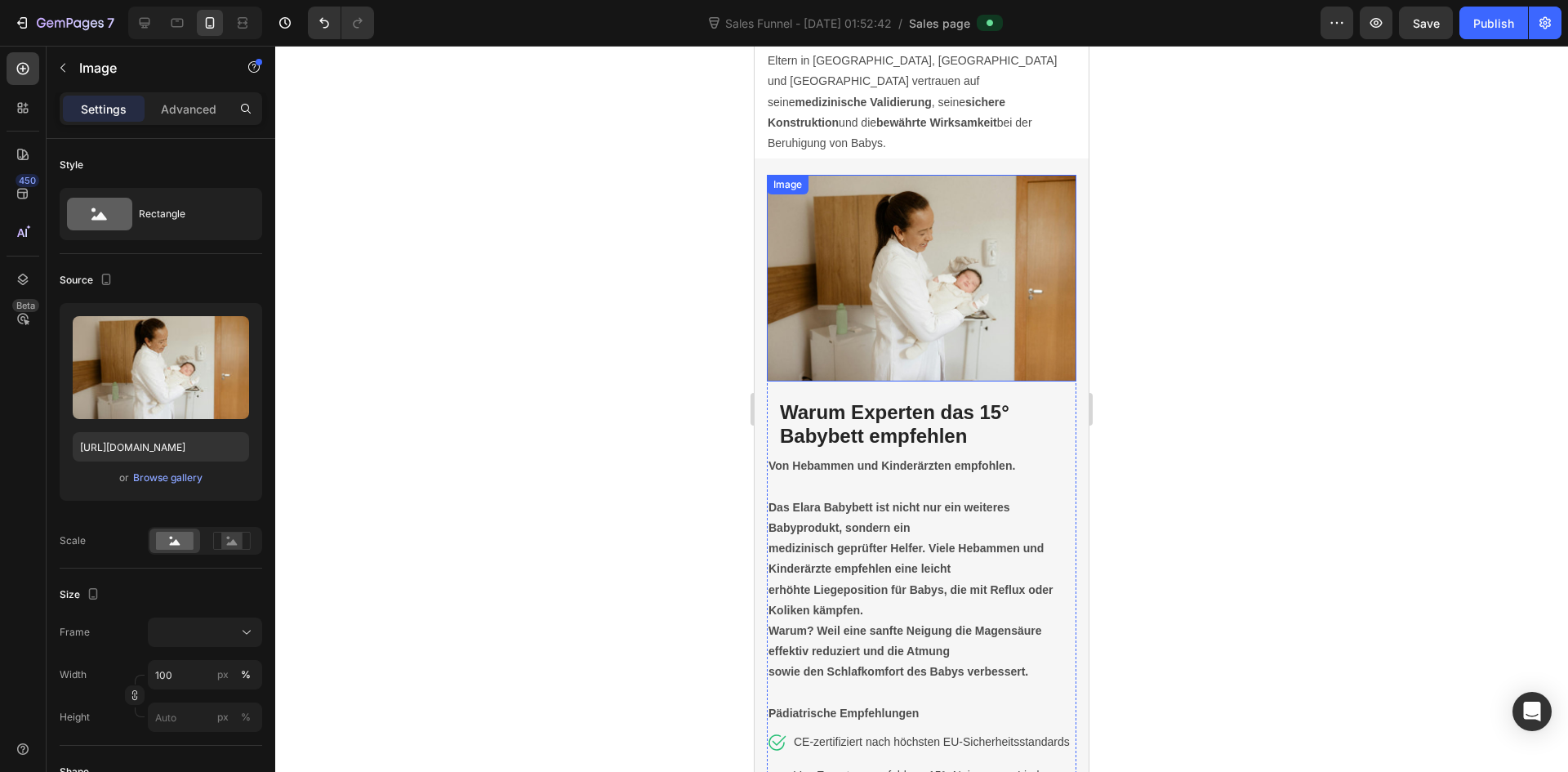
click at [919, 279] on img at bounding box center [922, 278] width 309 height 207
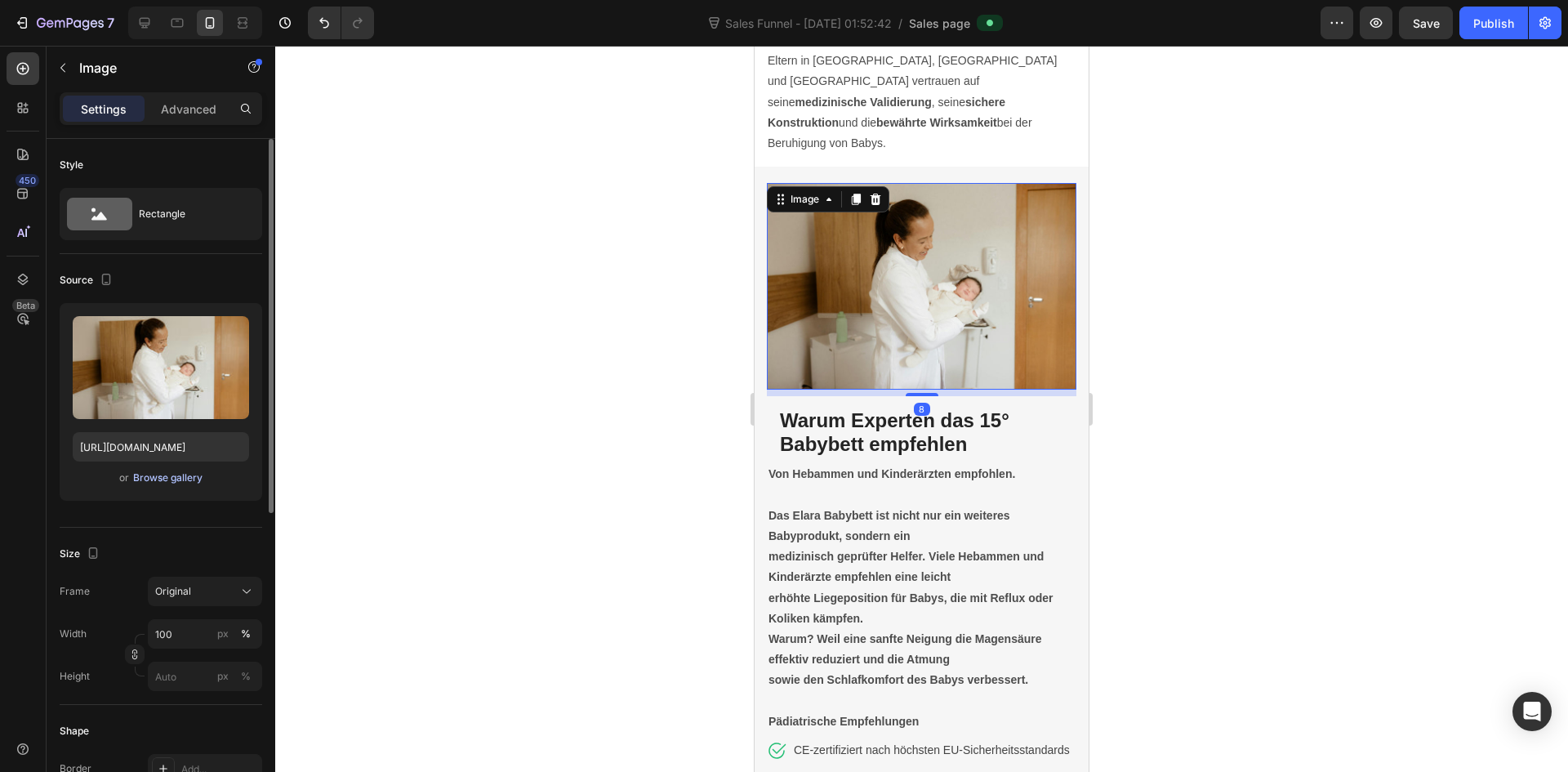
click at [150, 483] on div "Browse gallery" at bounding box center [167, 478] width 69 height 15
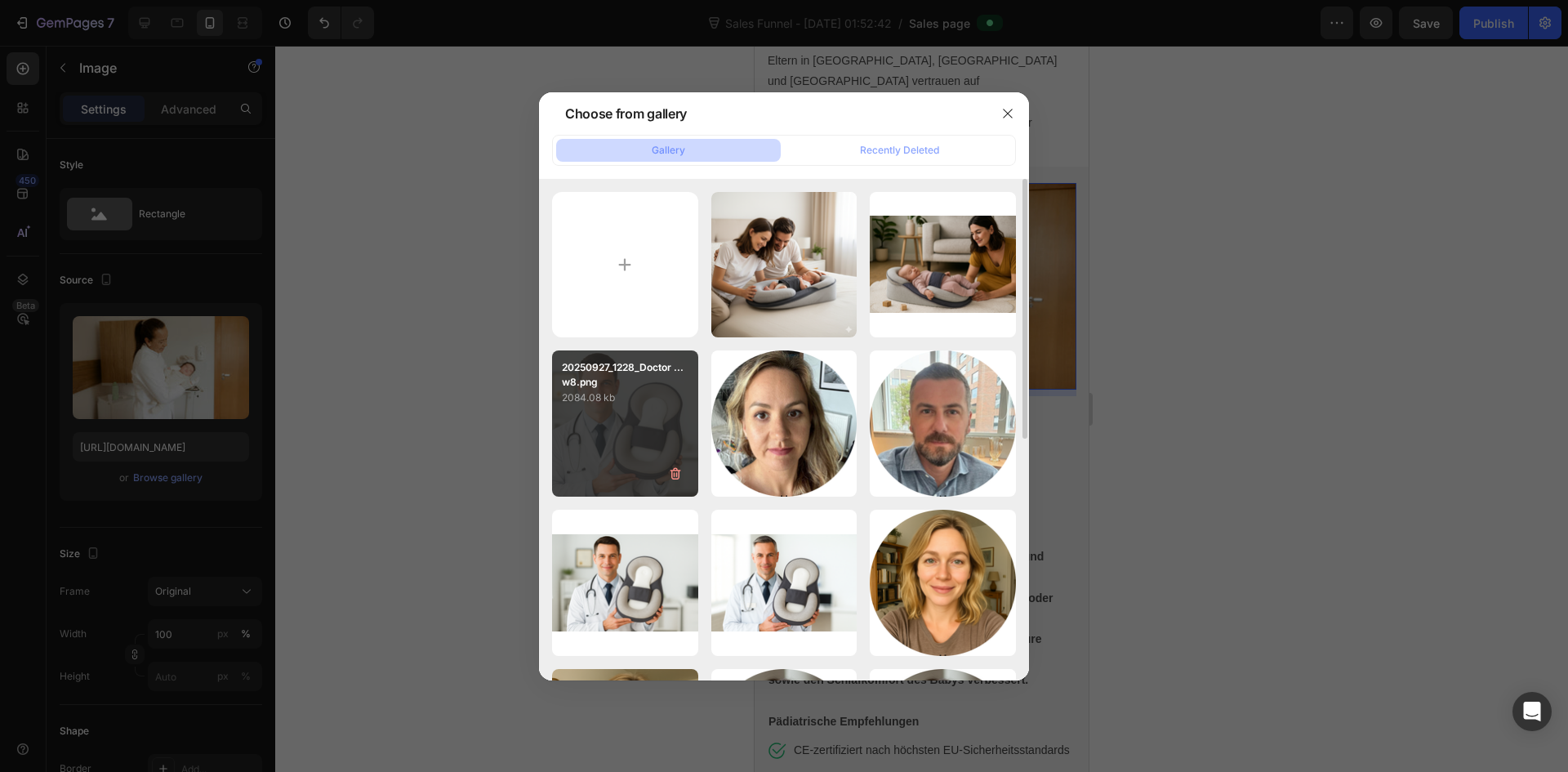
click at [620, 446] on div "20250927_1228_Doctor ...w8.png 2084.08 kb" at bounding box center [625, 423] width 146 height 146
type input "https://cdn.shopify.com/s/files/1/0915/9285/1833/files/gempages_585888952540463…"
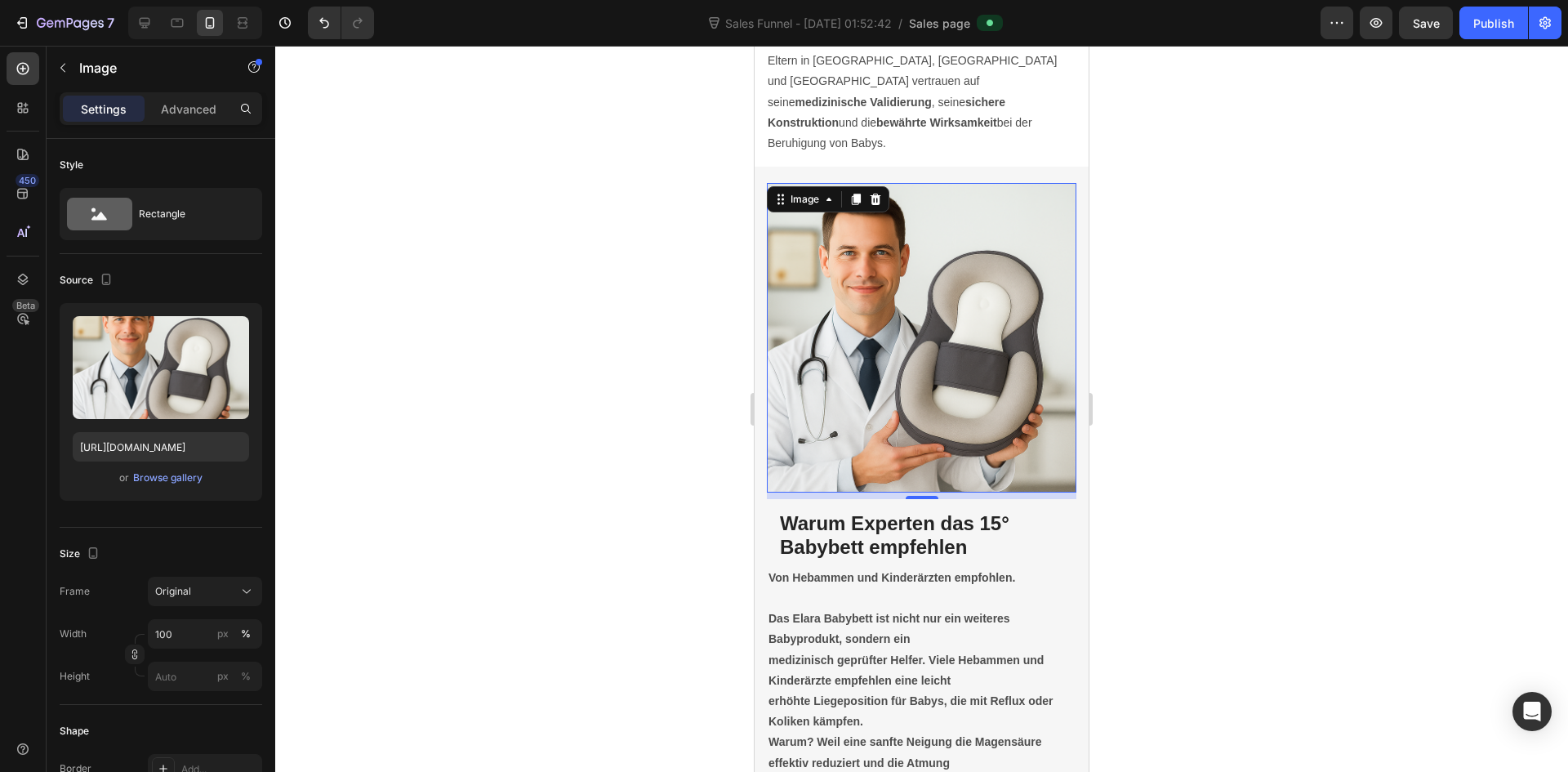
click at [1219, 418] on div at bounding box center [922, 408] width 1293 height 726
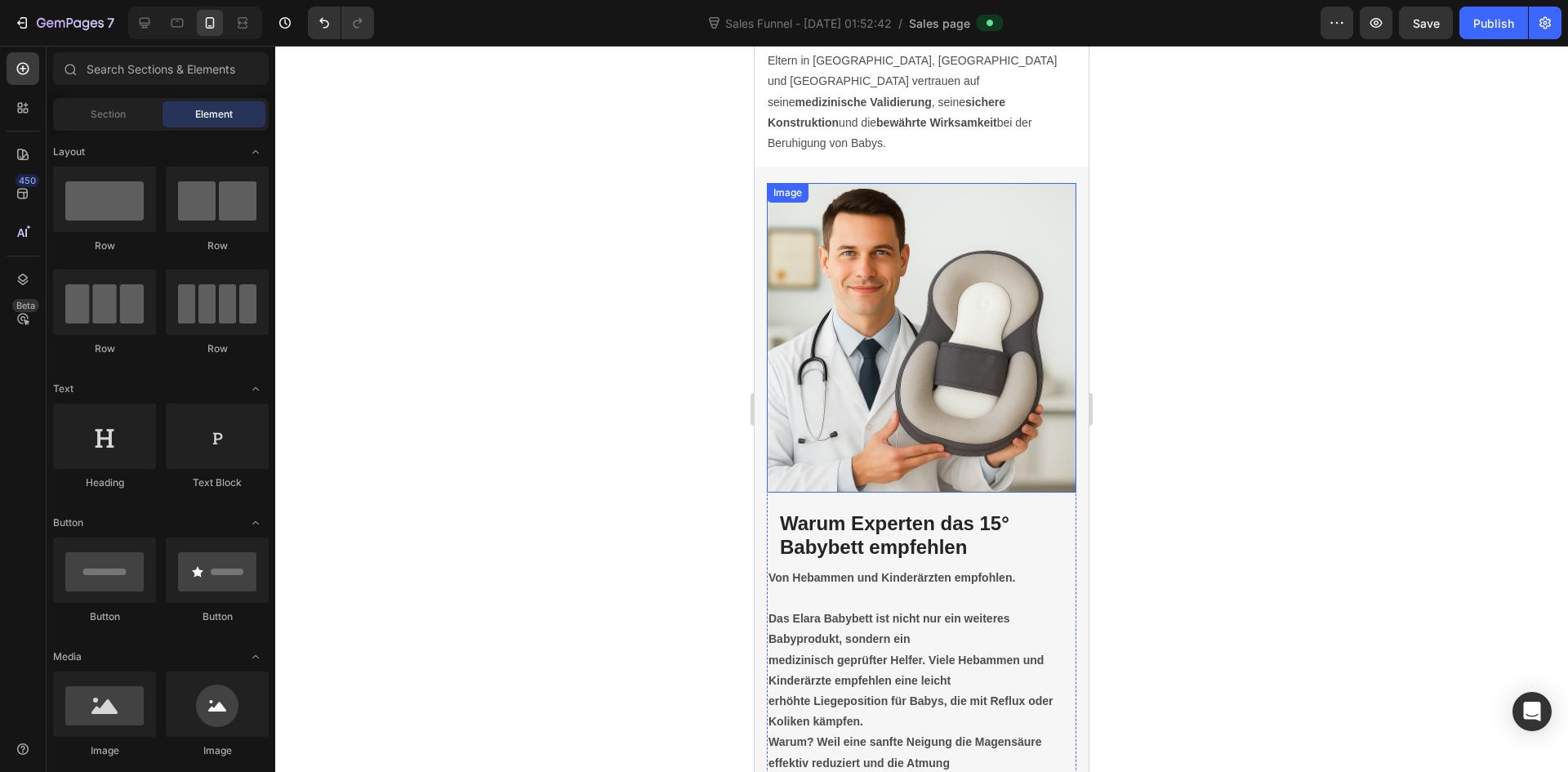
click at [953, 422] on img at bounding box center [922, 337] width 309 height 309
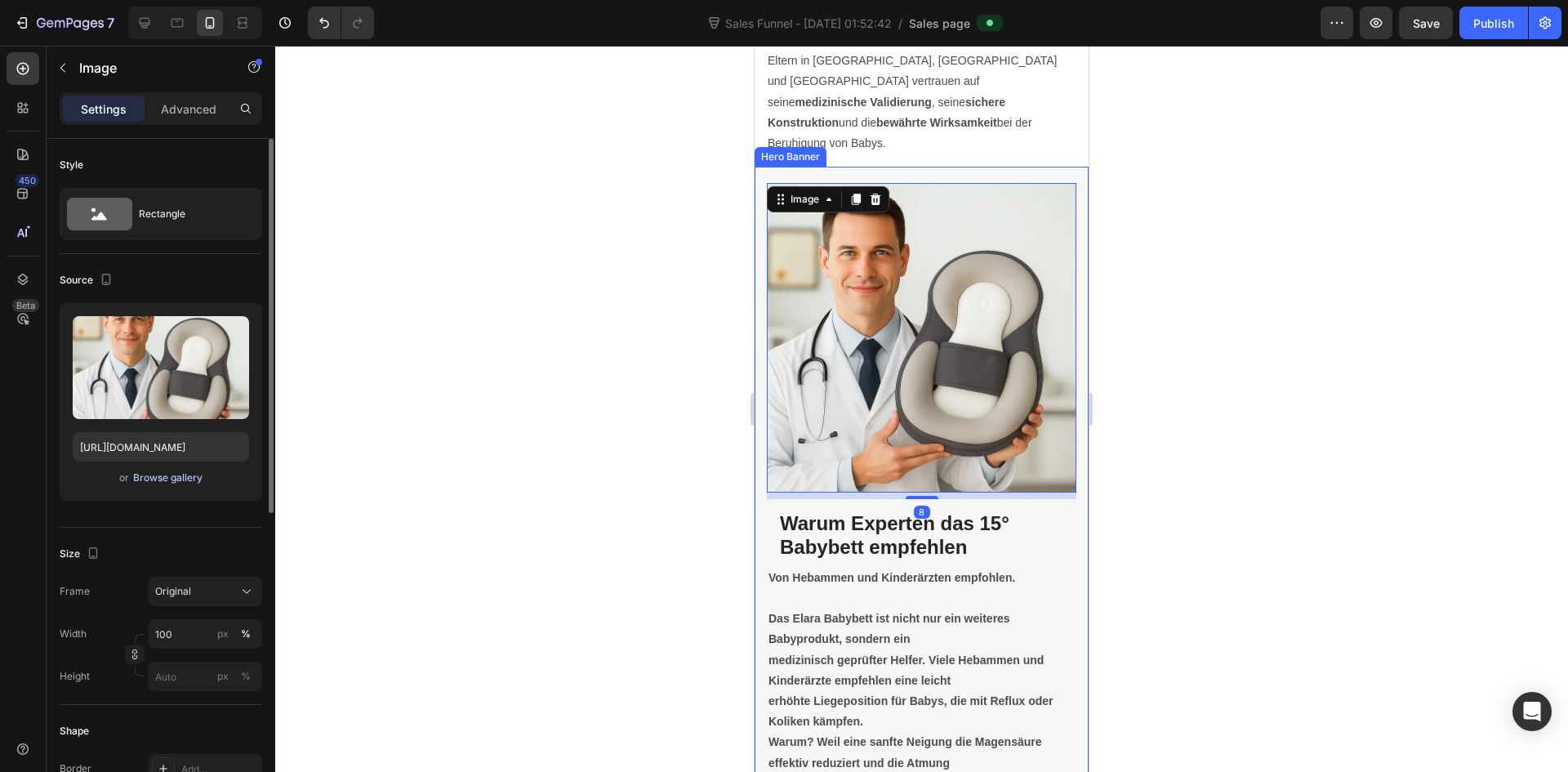
click at [155, 478] on div "Browse gallery" at bounding box center [167, 478] width 69 height 15
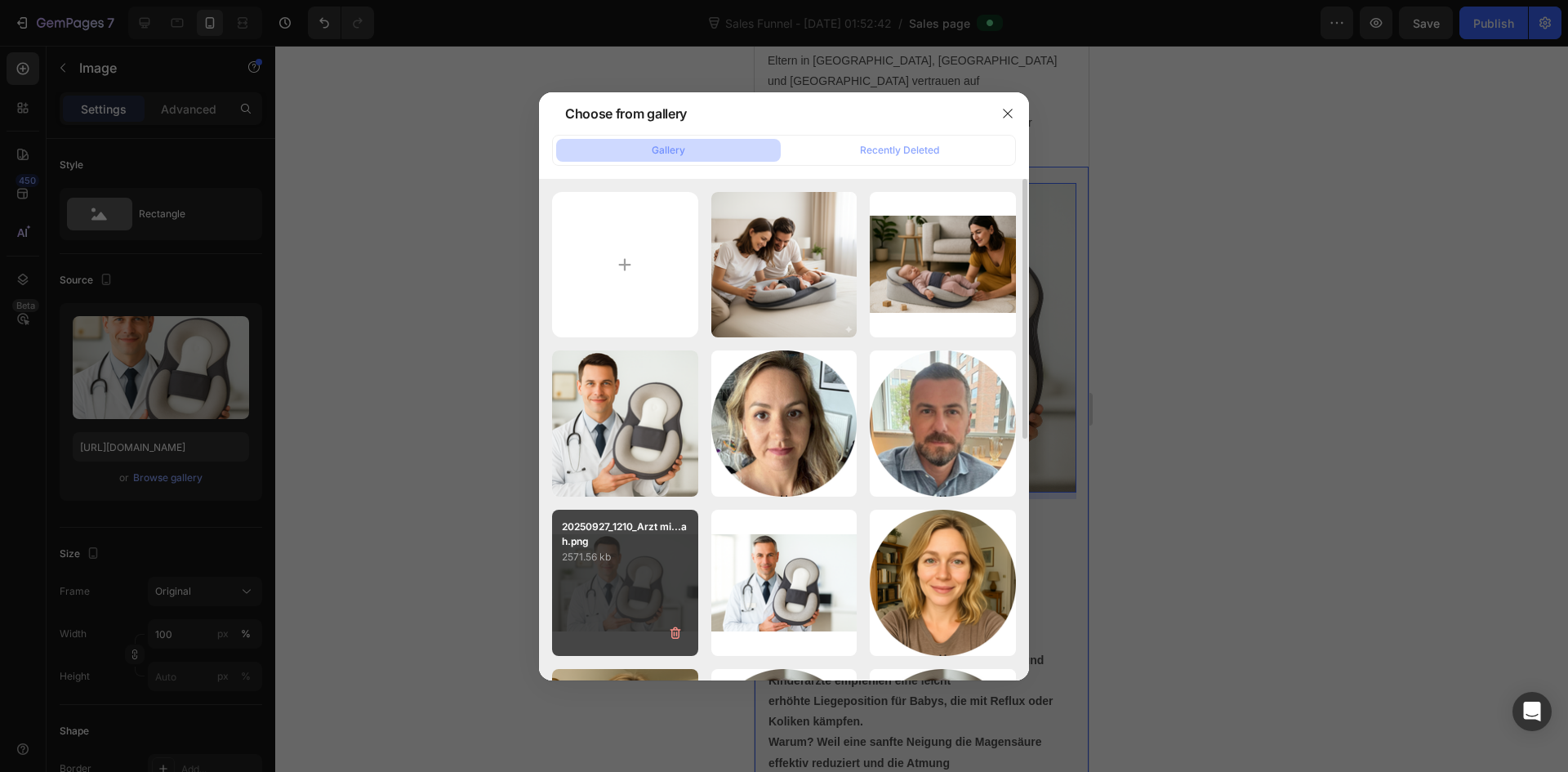
click at [629, 547] on p "20250927_1210_Arzt mi...ah.png" at bounding box center [625, 534] width 127 height 30
type input "https://cdn.shopify.com/s/files/1/0915/9285/1833/files/gempages_585888952540463…"
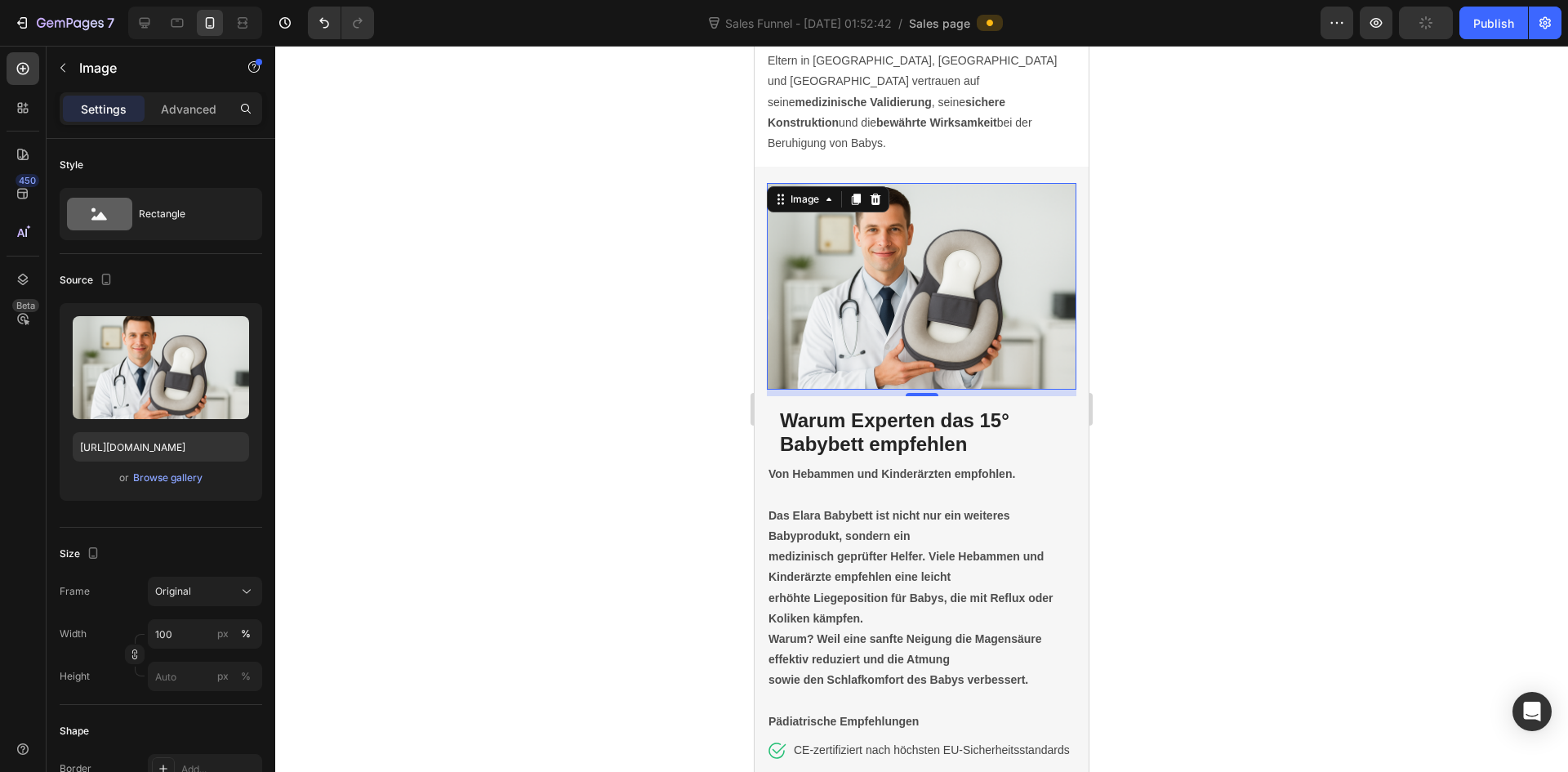
click at [1212, 432] on div at bounding box center [922, 408] width 1293 height 726
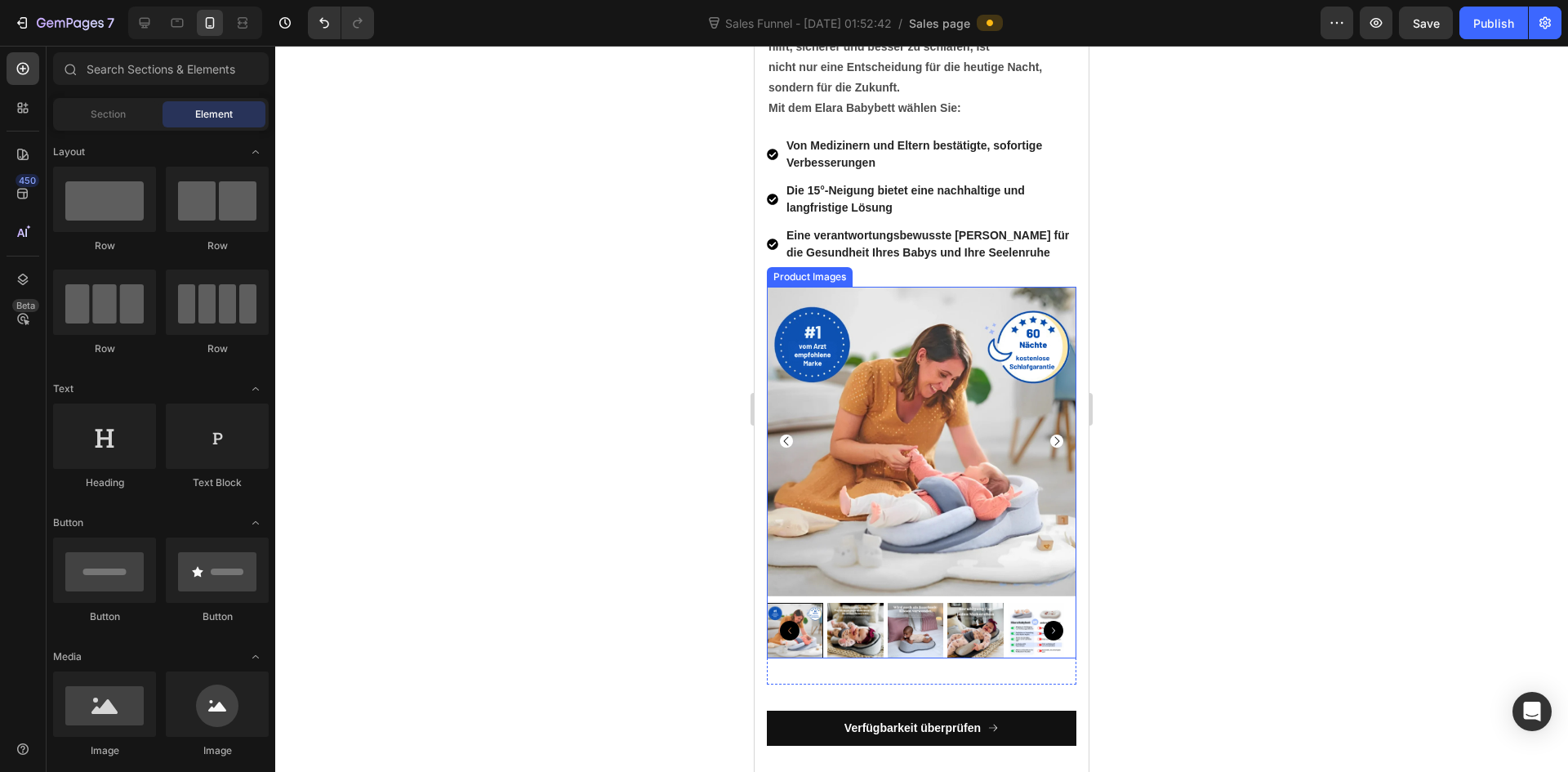
scroll to position [6451, 0]
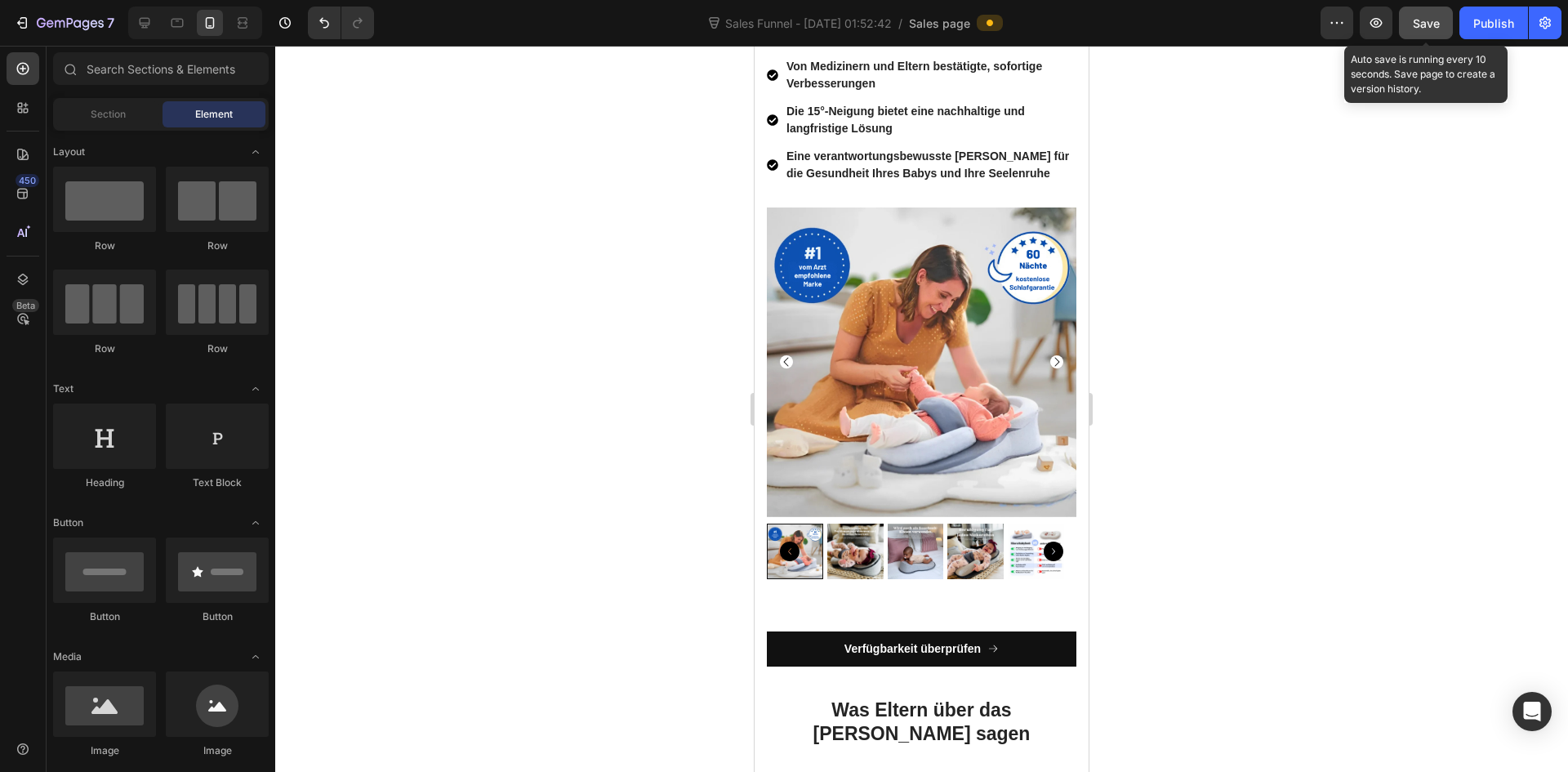
click at [1433, 19] on span "Save" at bounding box center [1426, 24] width 27 height 14
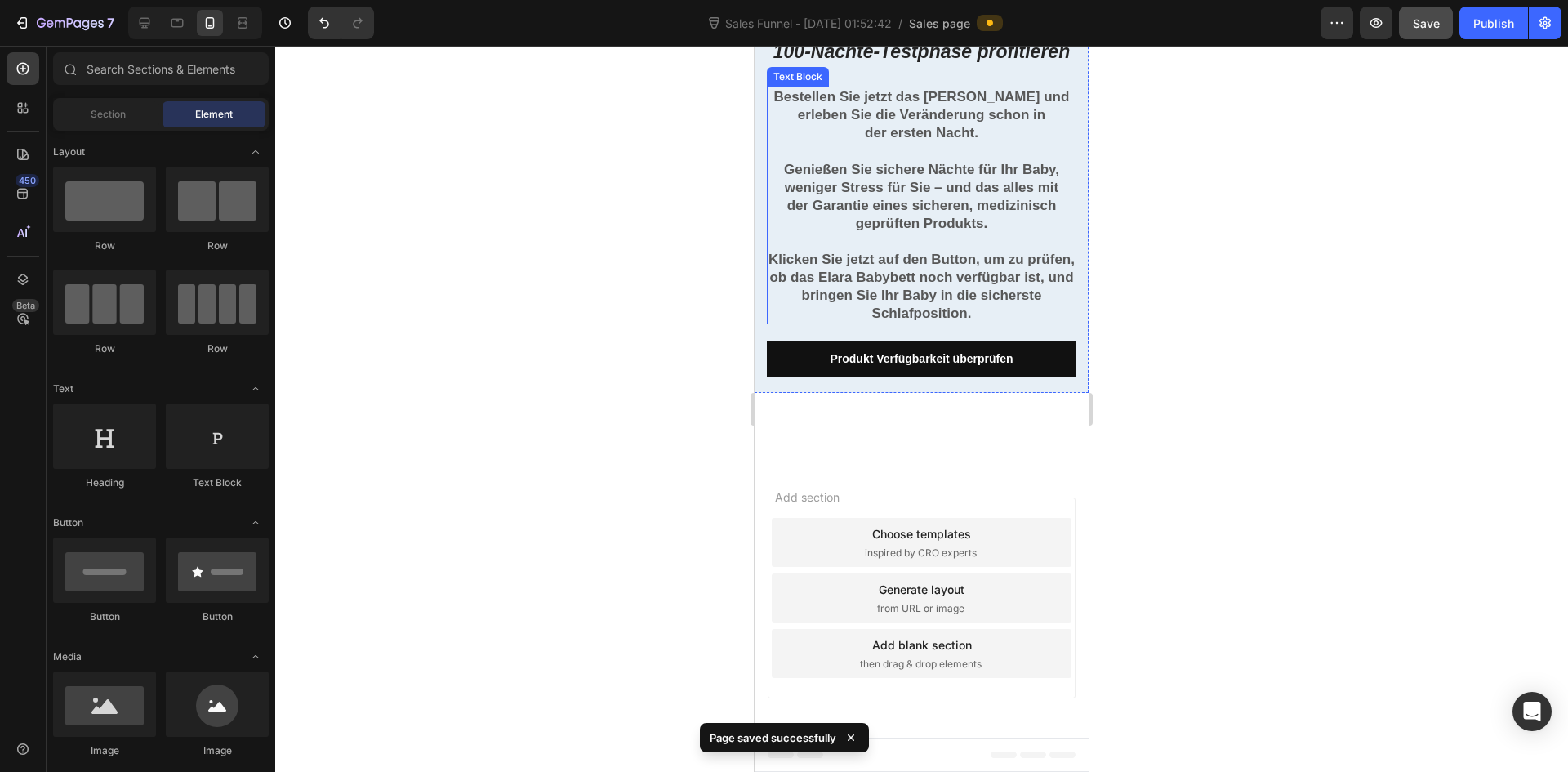
scroll to position [7667, 0]
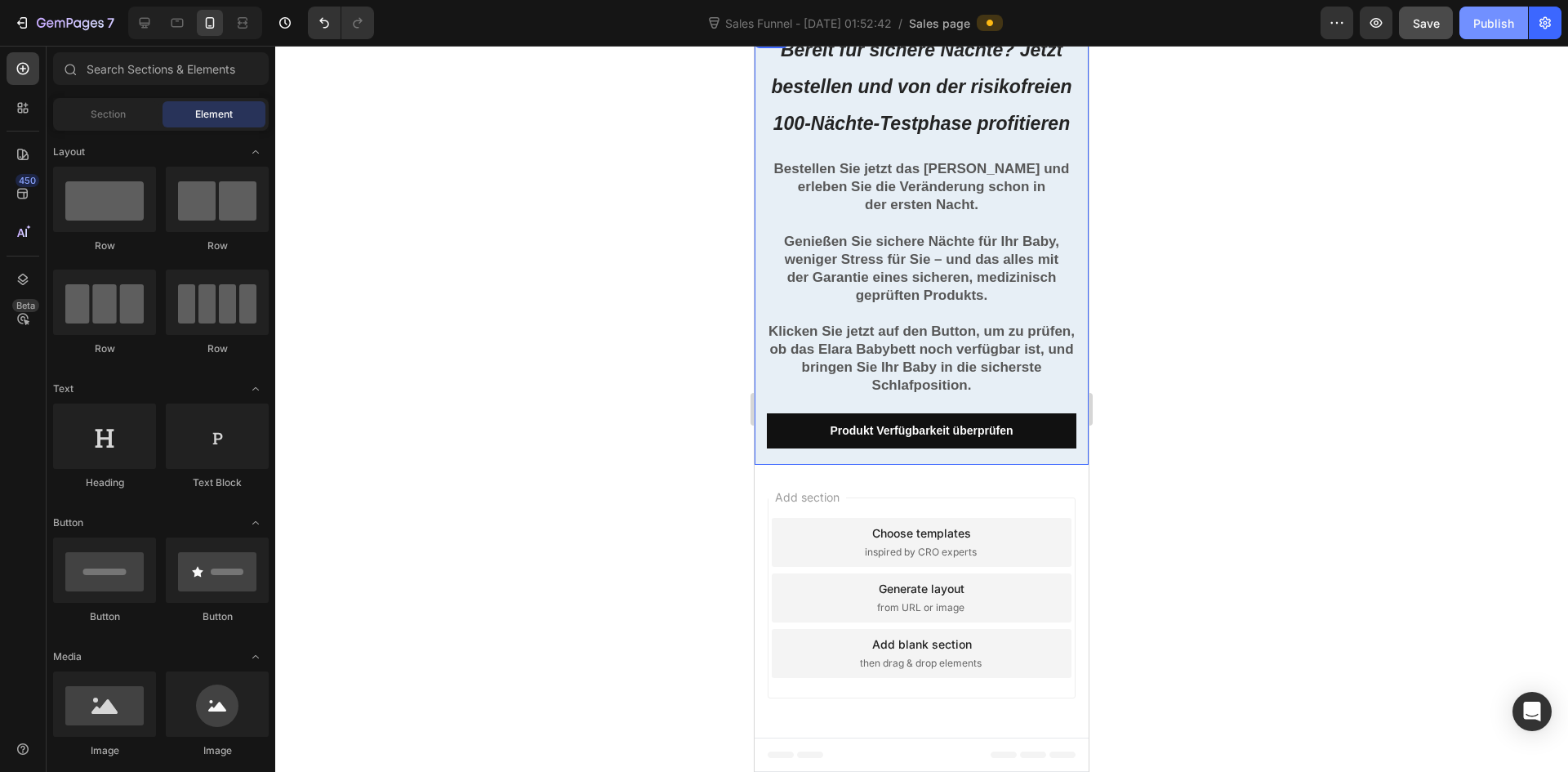
click at [1499, 26] on div "Publish" at bounding box center [1494, 24] width 41 height 17
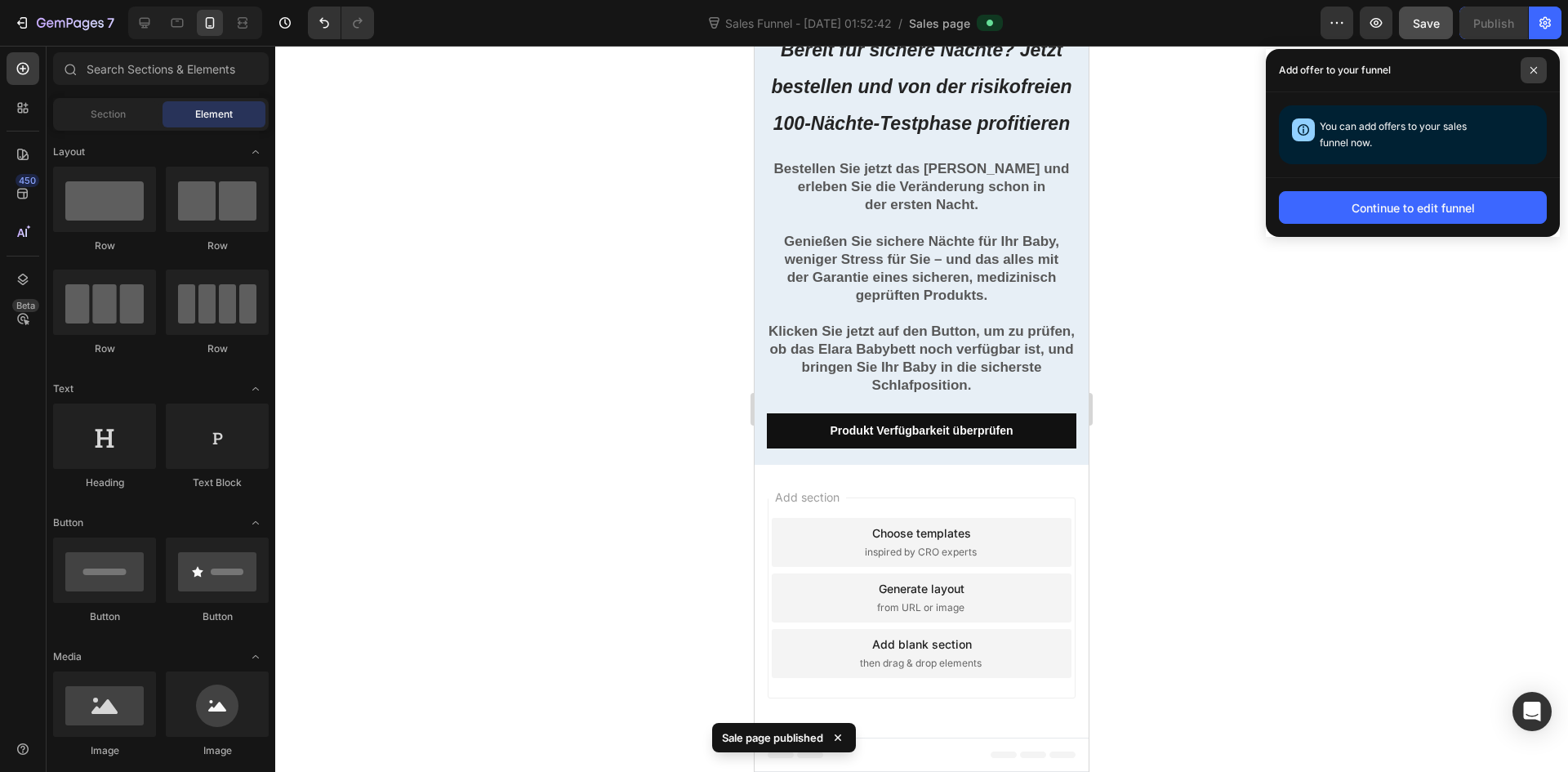
drag, startPoint x: 1533, startPoint y: 68, endPoint x: 119, endPoint y: 71, distance: 1414.0
click at [1533, 67] on icon at bounding box center [1533, 70] width 8 height 8
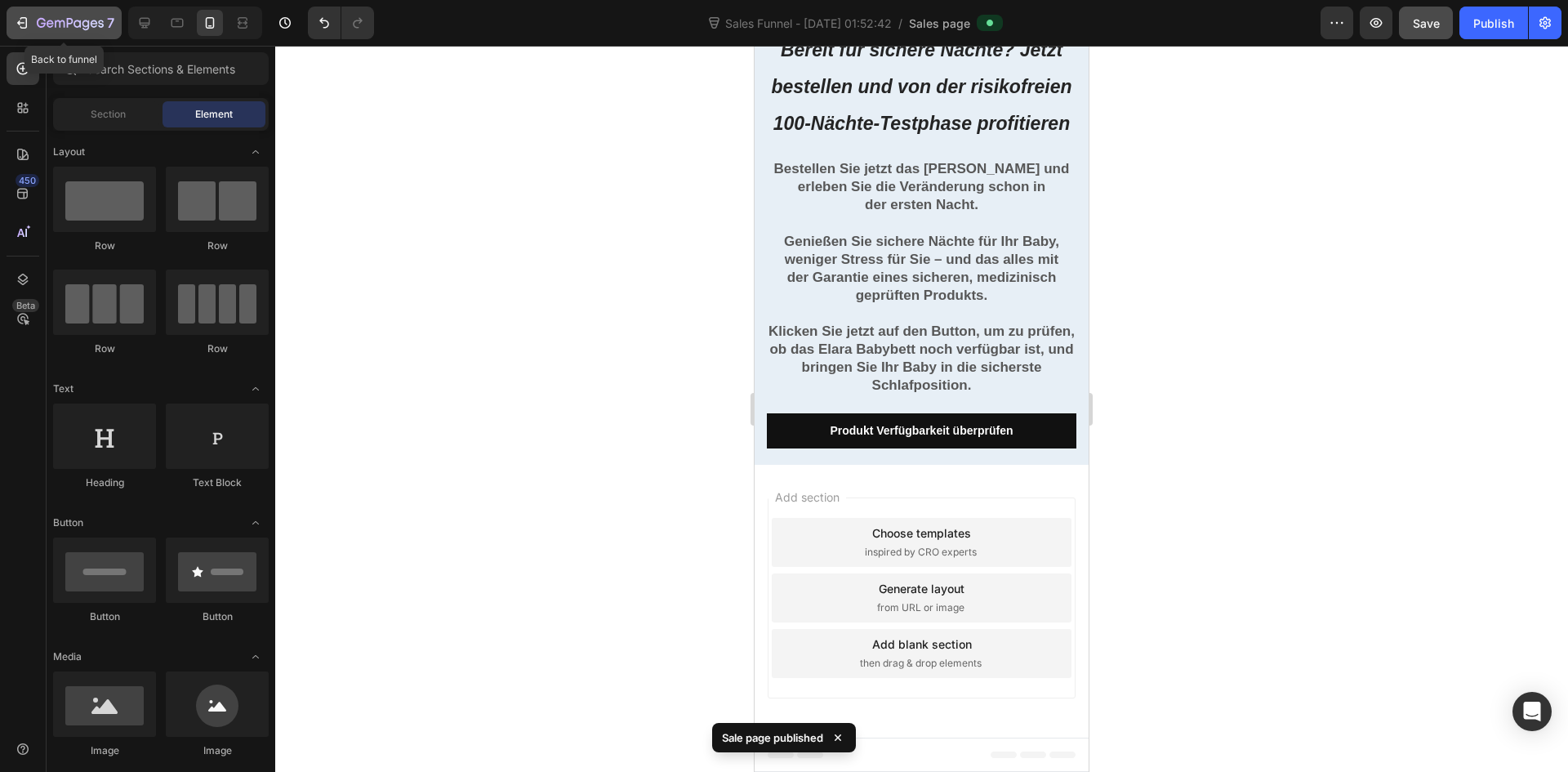
click at [25, 16] on icon "button" at bounding box center [22, 23] width 17 height 17
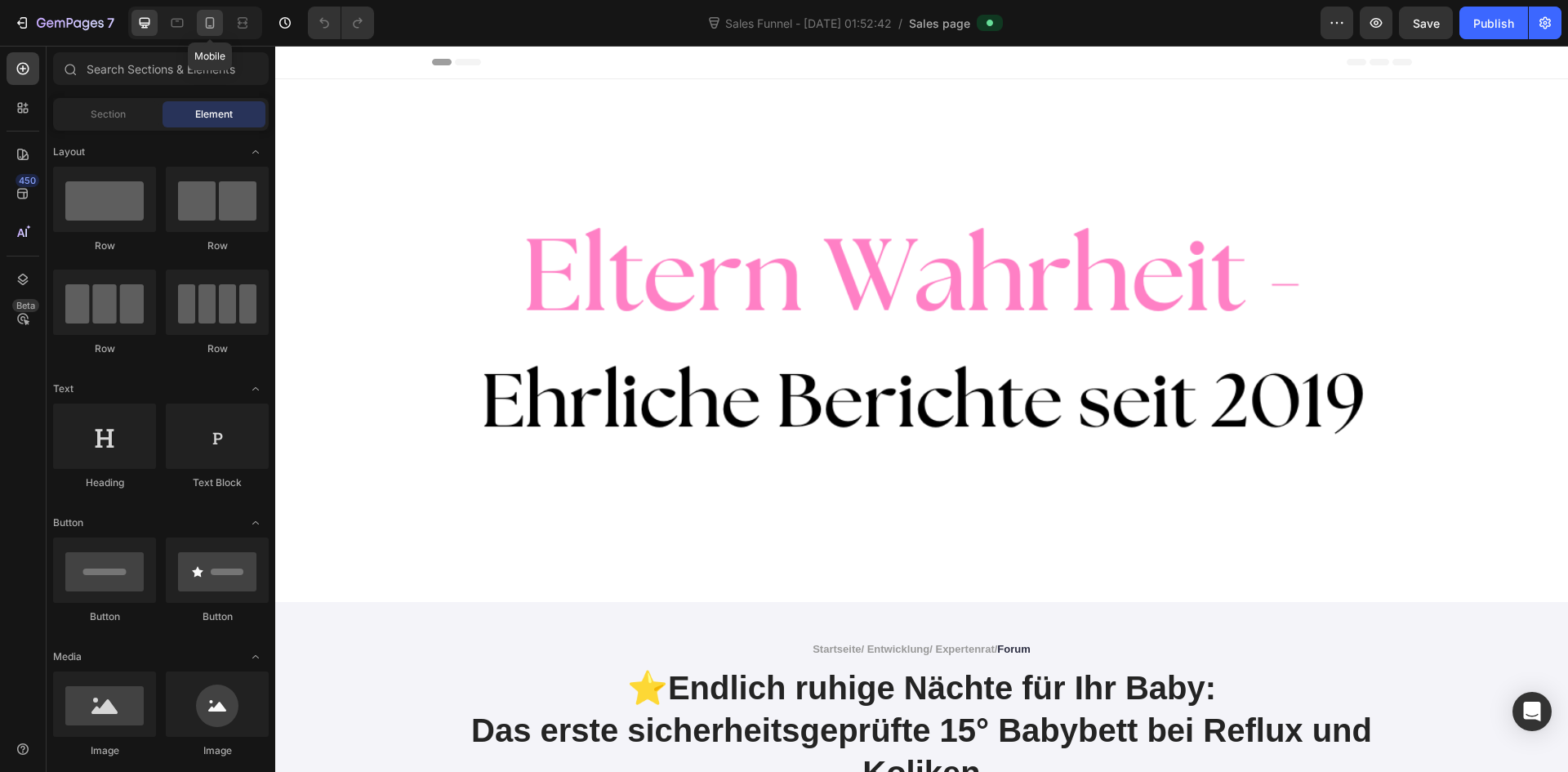
click at [206, 25] on icon at bounding box center [211, 23] width 9 height 11
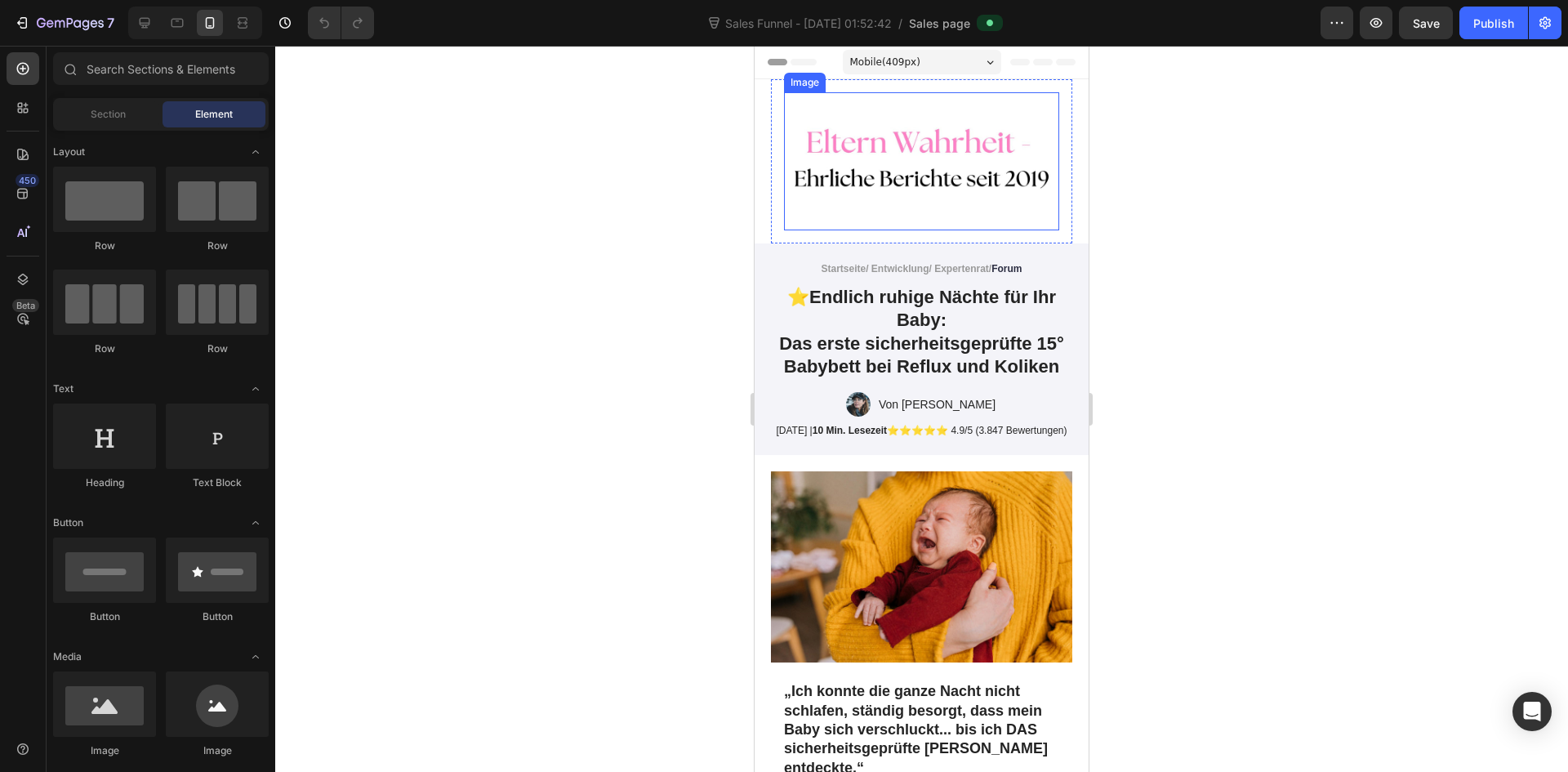
drag, startPoint x: 882, startPoint y: 203, endPoint x: 890, endPoint y: 193, distance: 12.8
click at [884, 200] on img at bounding box center [922, 162] width 275 height 138
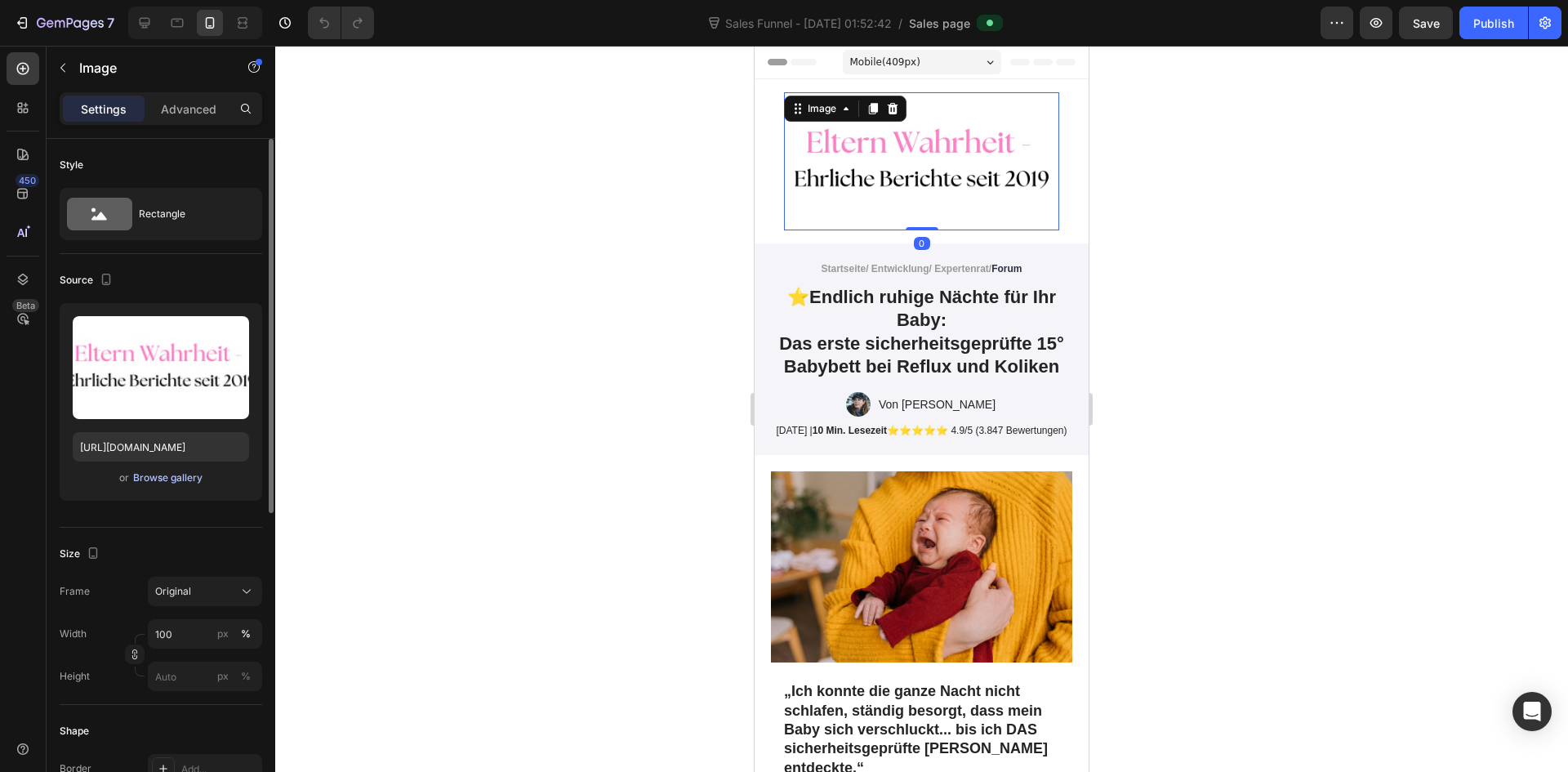
click at [164, 479] on div "Browse gallery" at bounding box center [167, 478] width 69 height 15
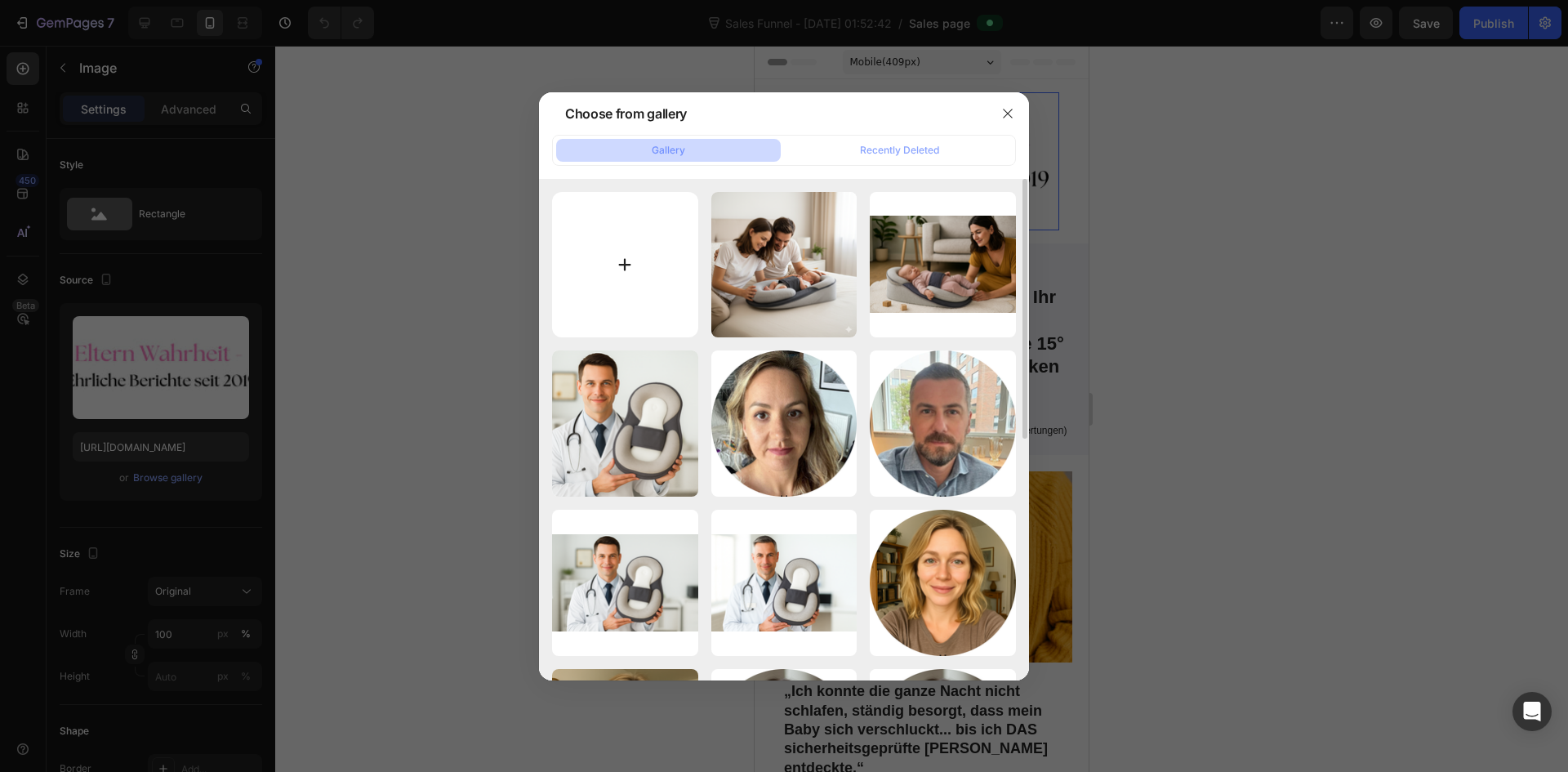
click at [656, 267] on input "file" at bounding box center [625, 265] width 146 height 146
type input "C:\fakepath\Gemini_Generated_Image_3qe1ka3qe1ka3qe1.png"
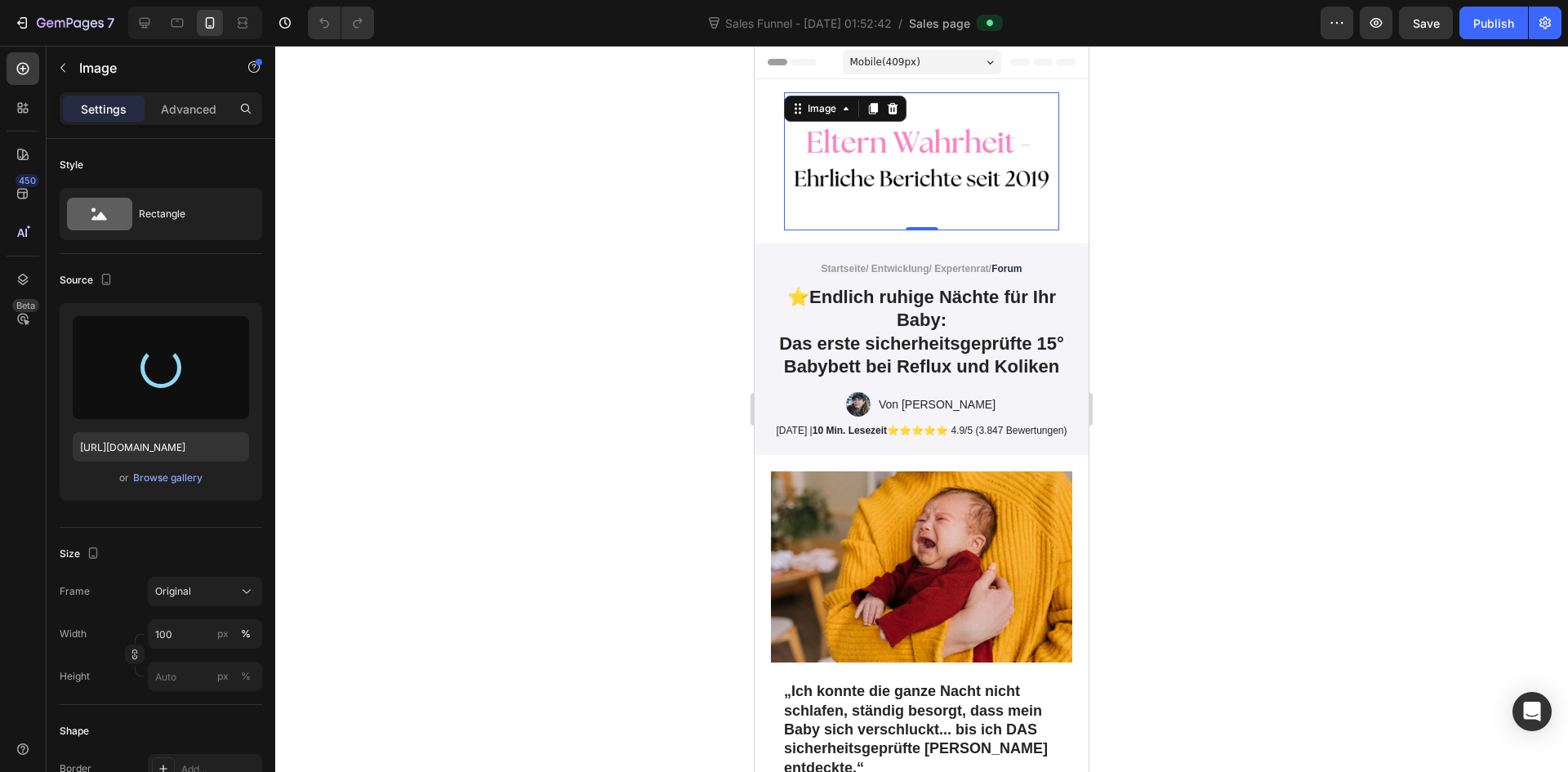
type input "https://cdn.shopify.com/s/files/1/0915/9285/1833/files/gempages_585888952540463…"
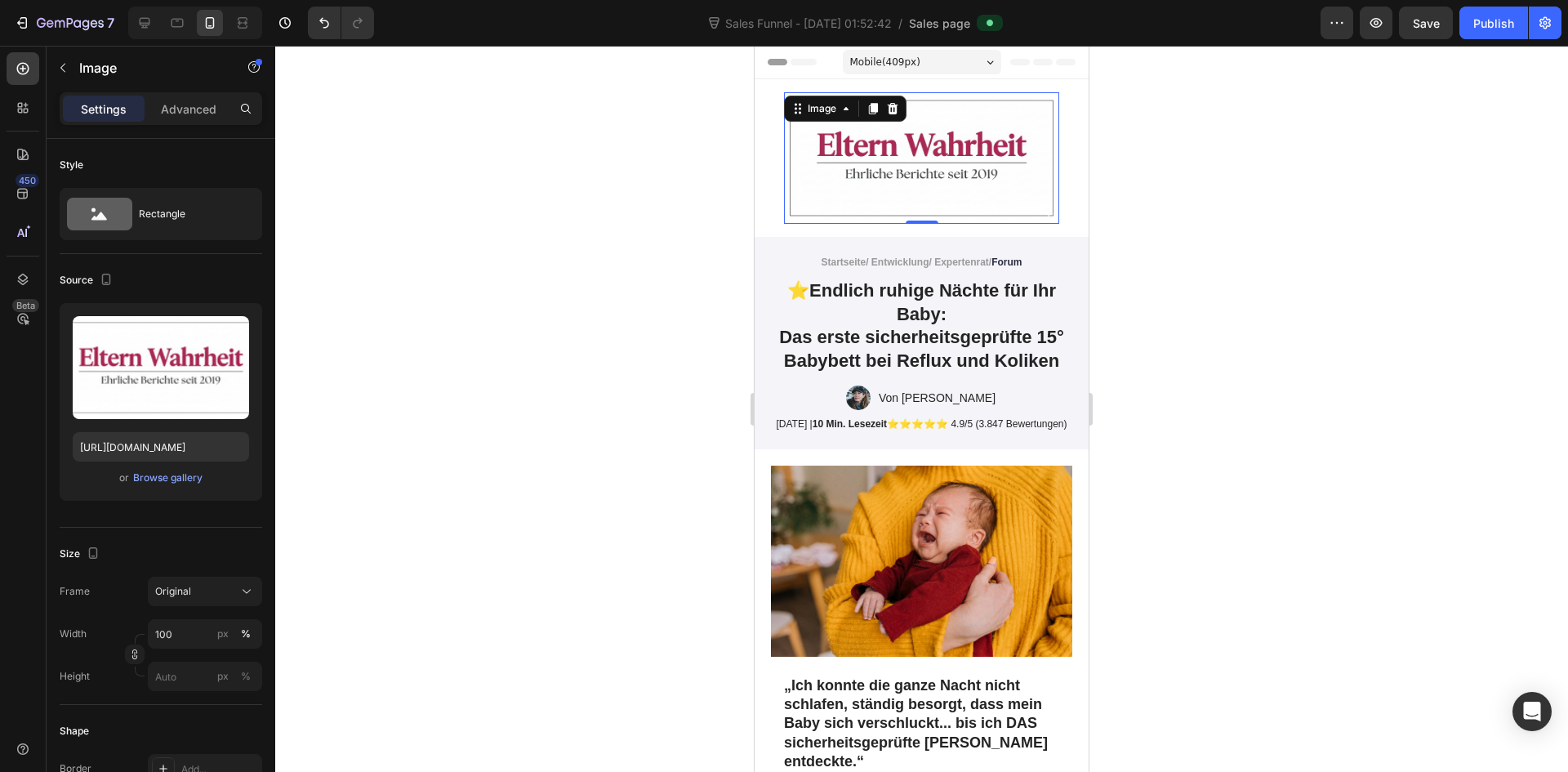
click at [1203, 282] on div at bounding box center [922, 408] width 1293 height 726
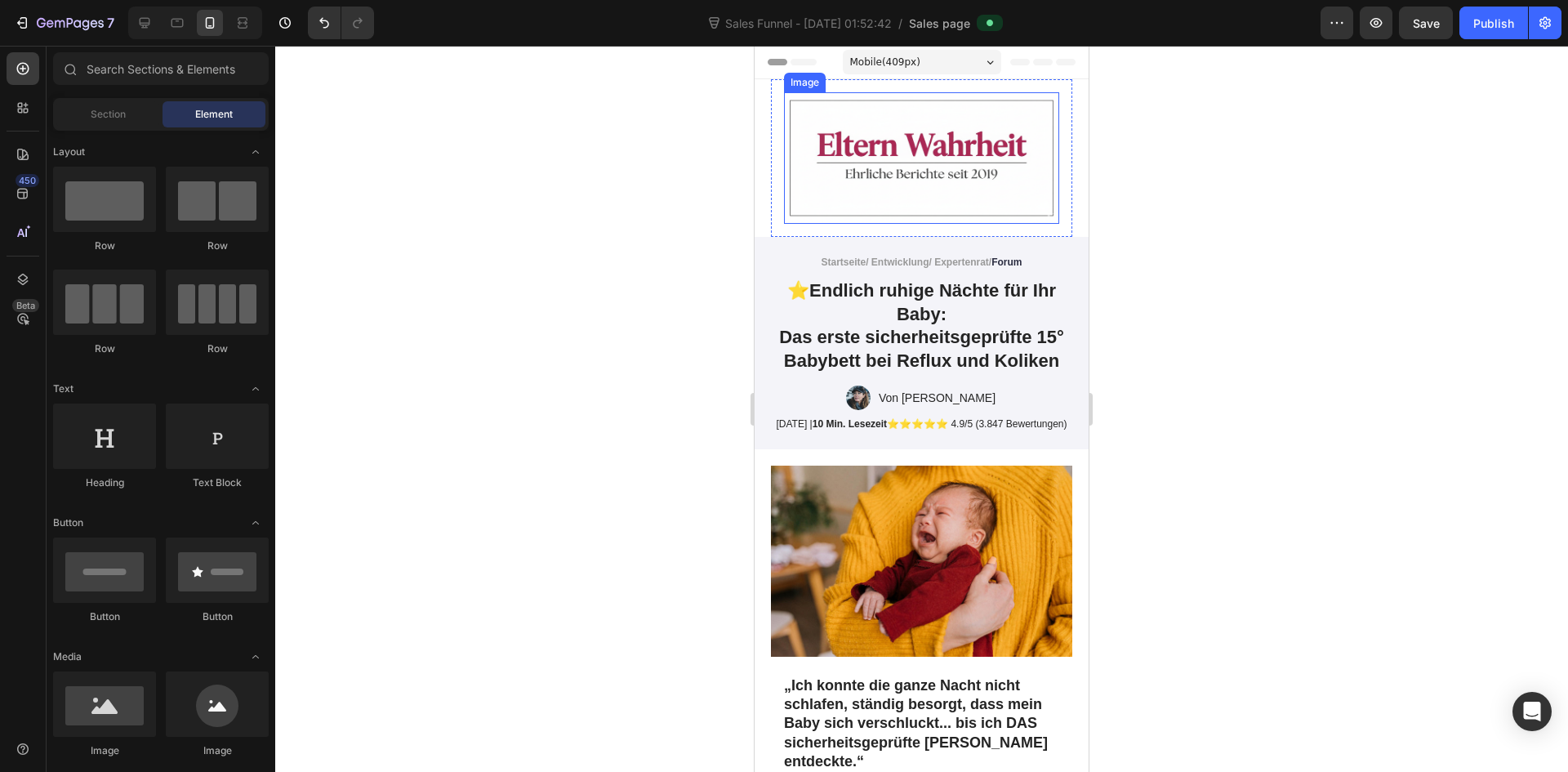
click at [868, 164] on img at bounding box center [922, 158] width 275 height 132
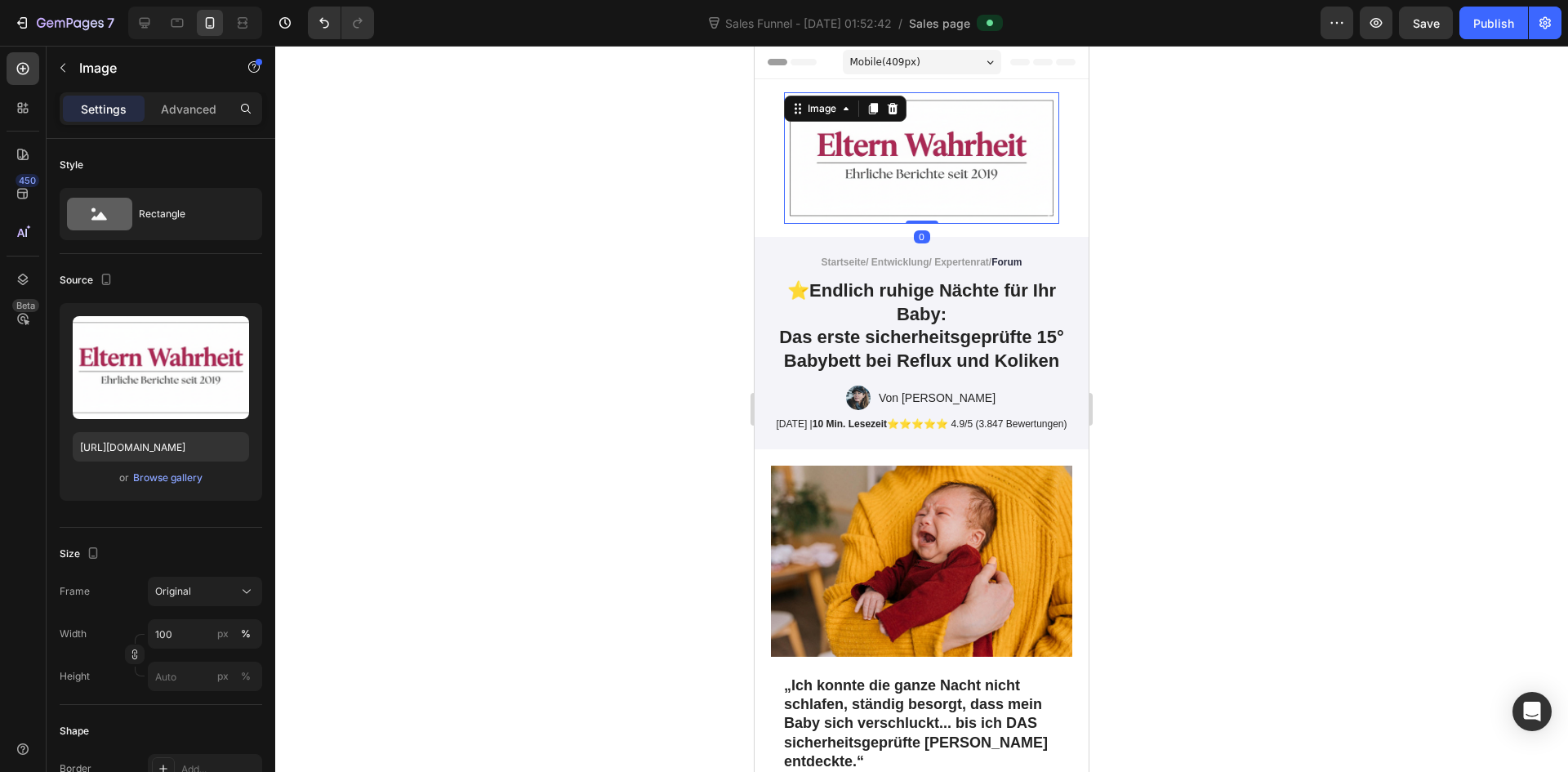
click at [1232, 266] on div at bounding box center [922, 408] width 1293 height 726
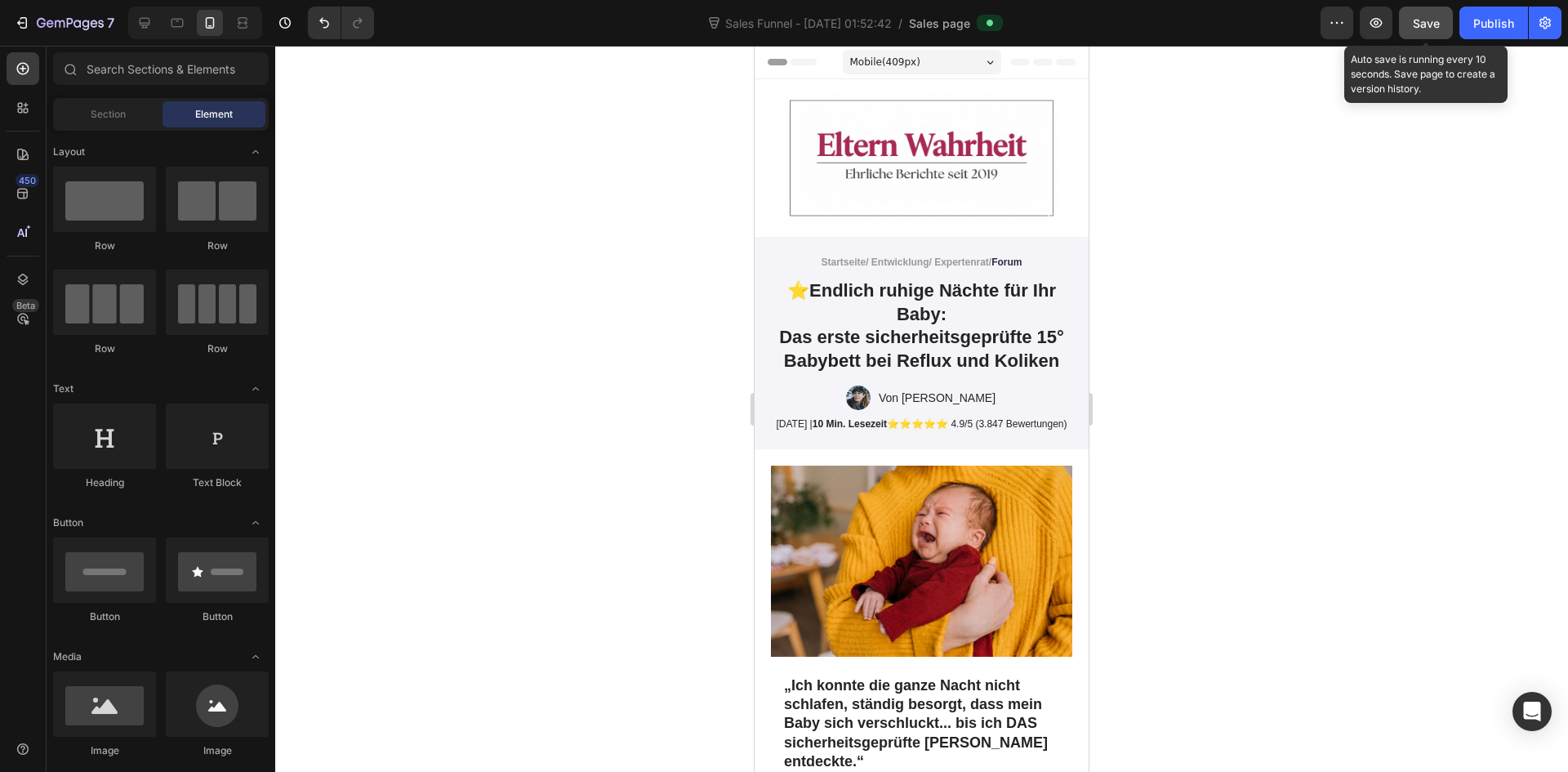
click at [1433, 29] on span "Save" at bounding box center [1426, 24] width 27 height 14
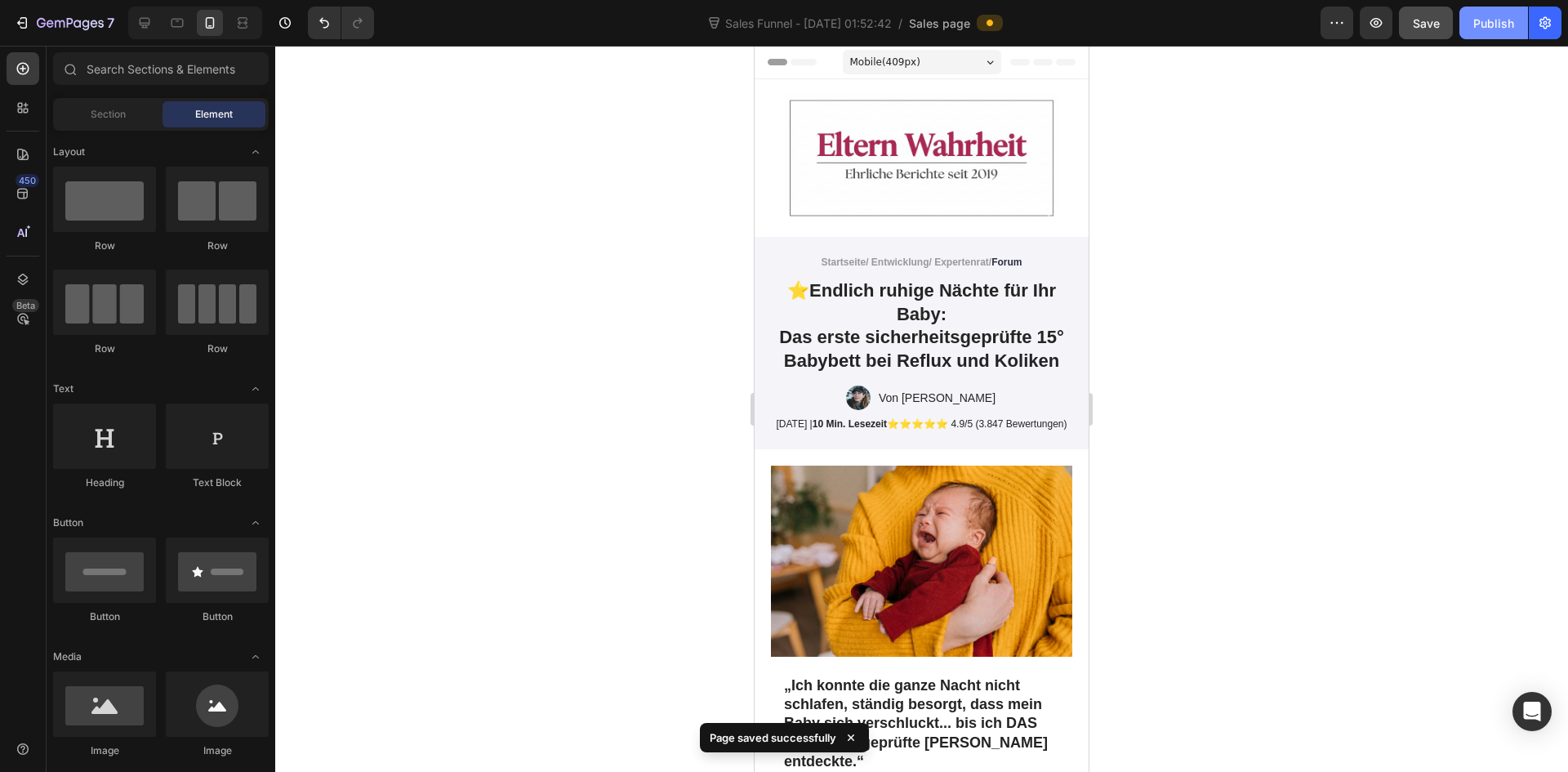
click at [1497, 25] on div "Publish" at bounding box center [1494, 24] width 41 height 17
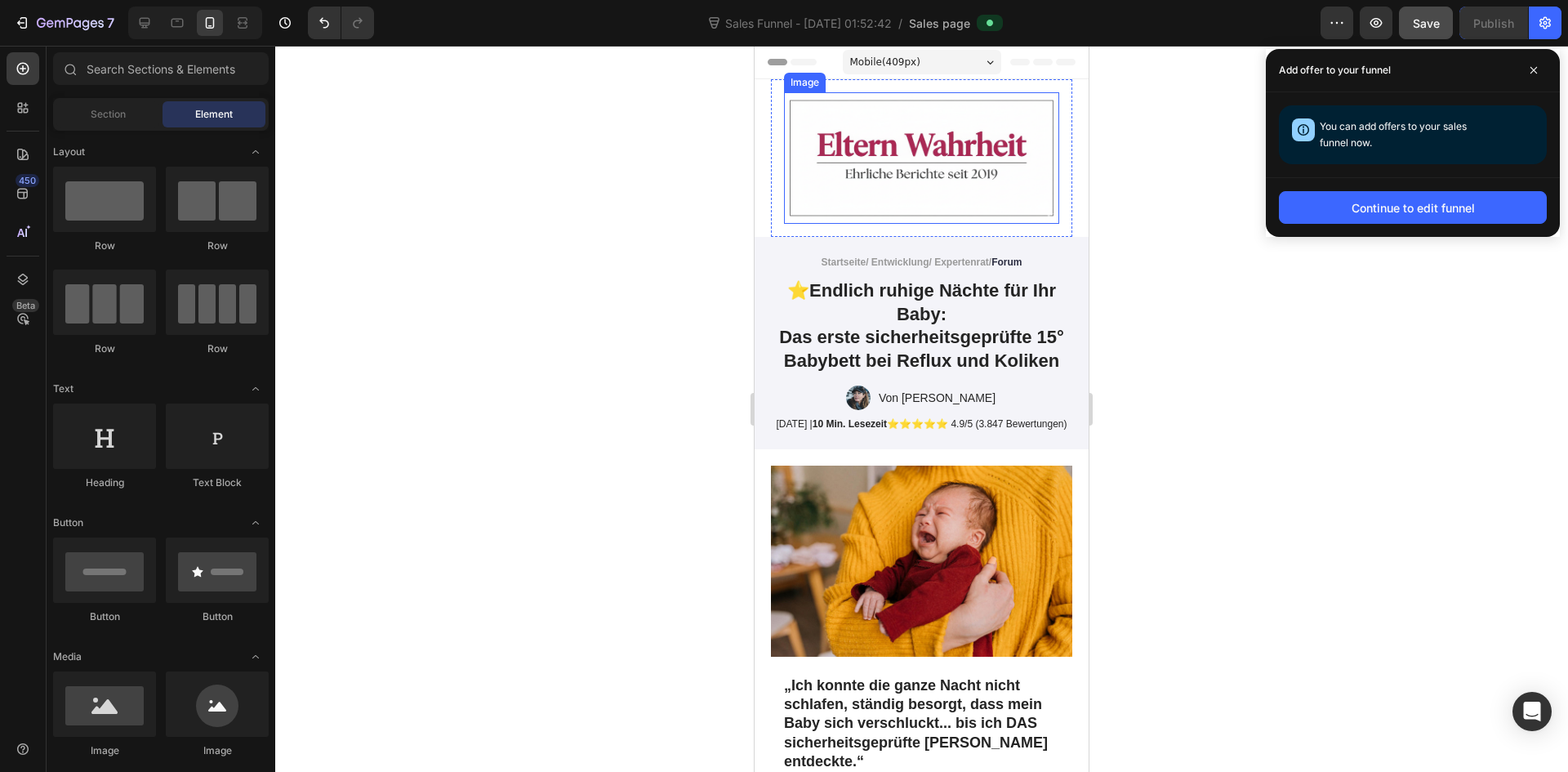
click at [888, 124] on img at bounding box center [922, 158] width 275 height 132
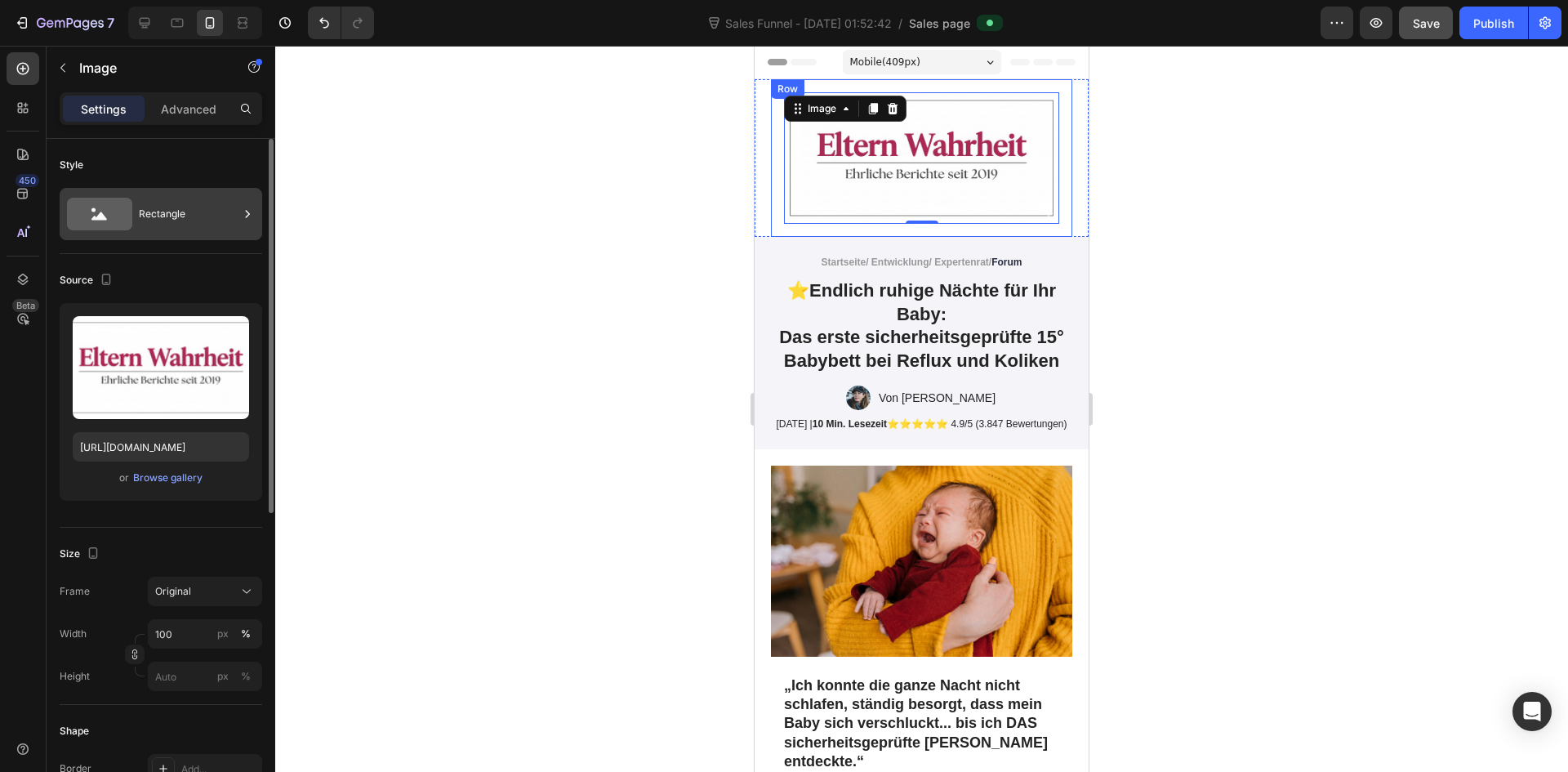
click at [158, 217] on div "Rectangle" at bounding box center [189, 213] width 100 height 38
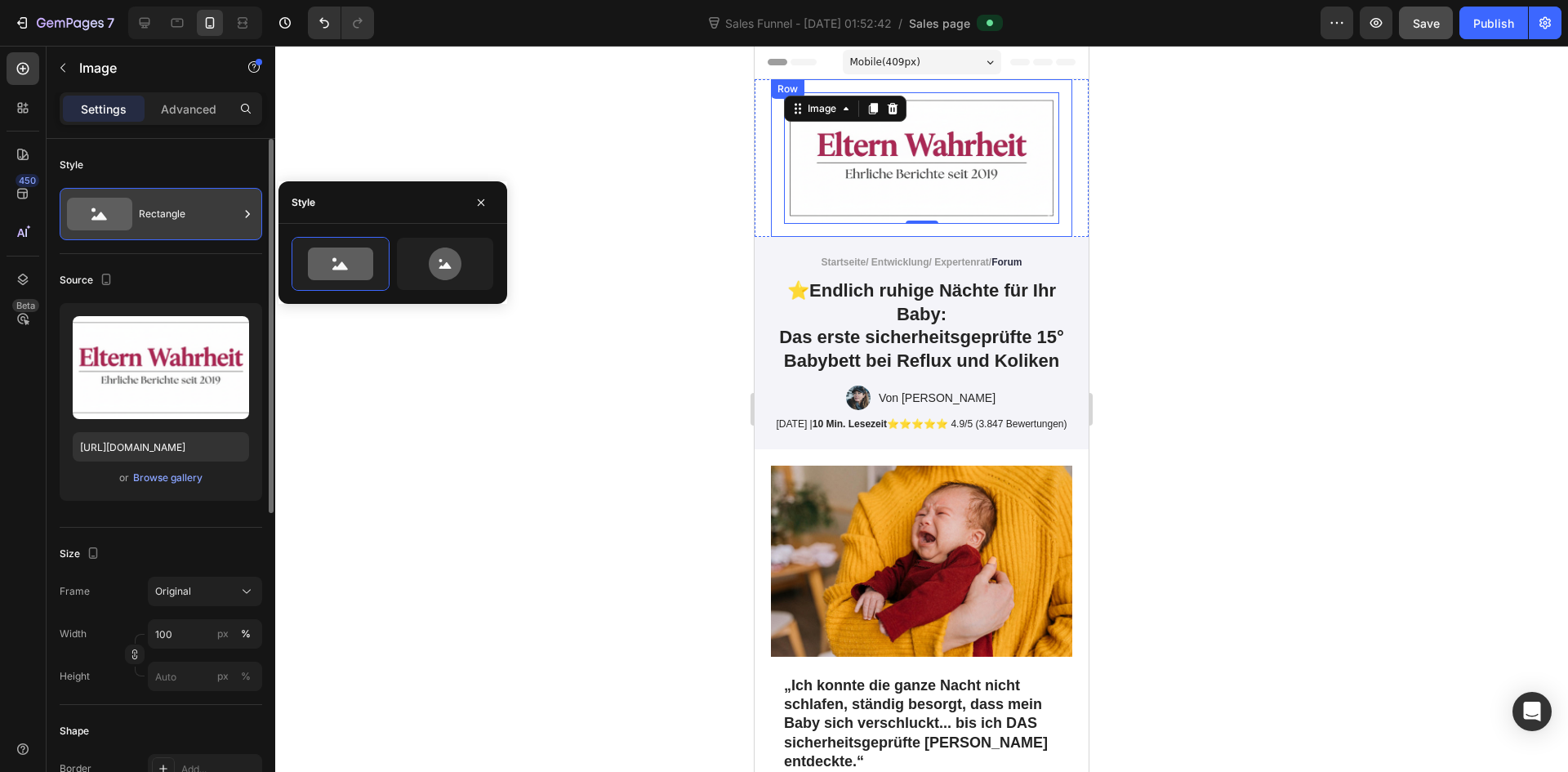
click at [169, 213] on div "Rectangle" at bounding box center [189, 213] width 100 height 38
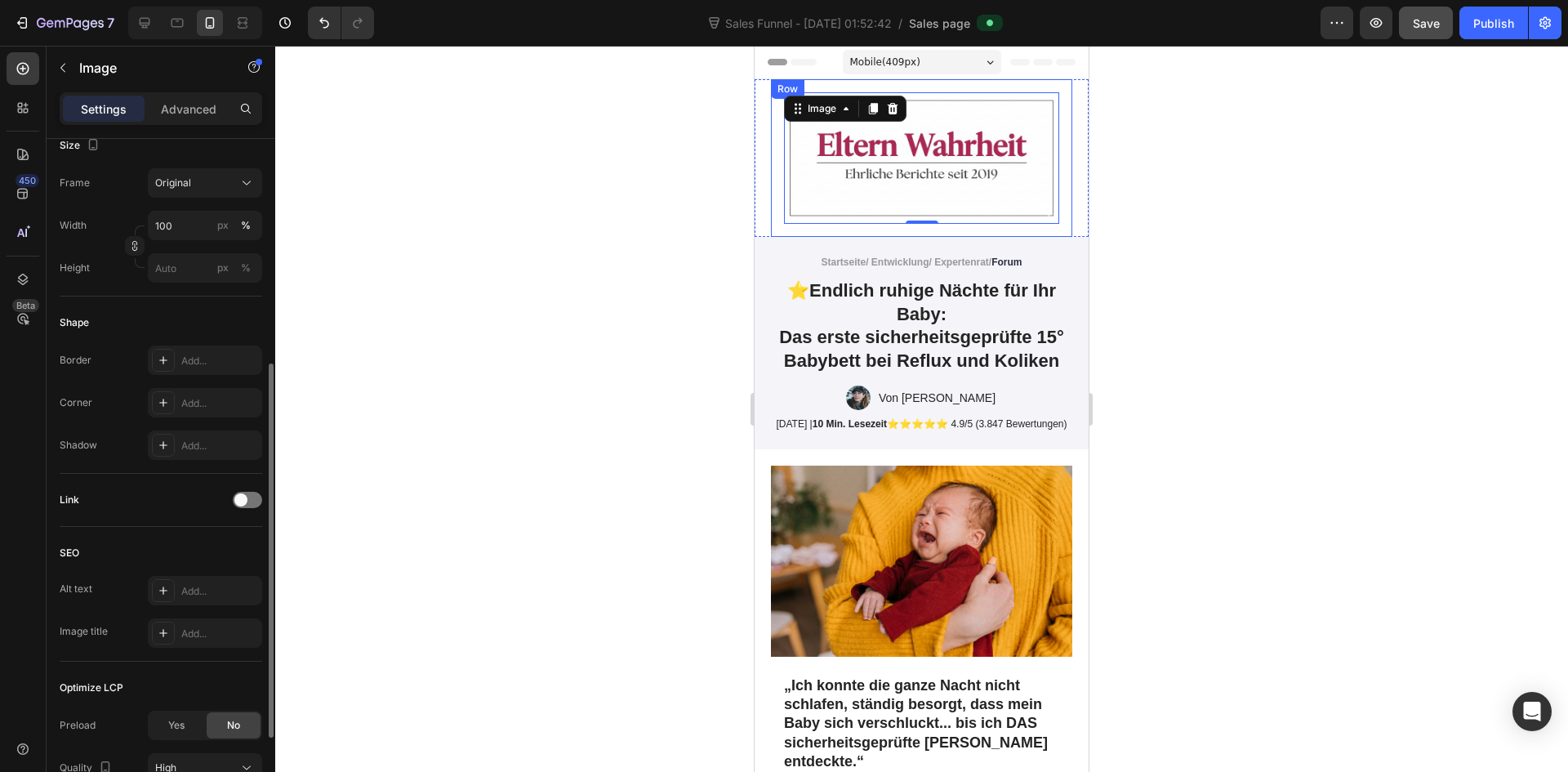
scroll to position [554, 0]
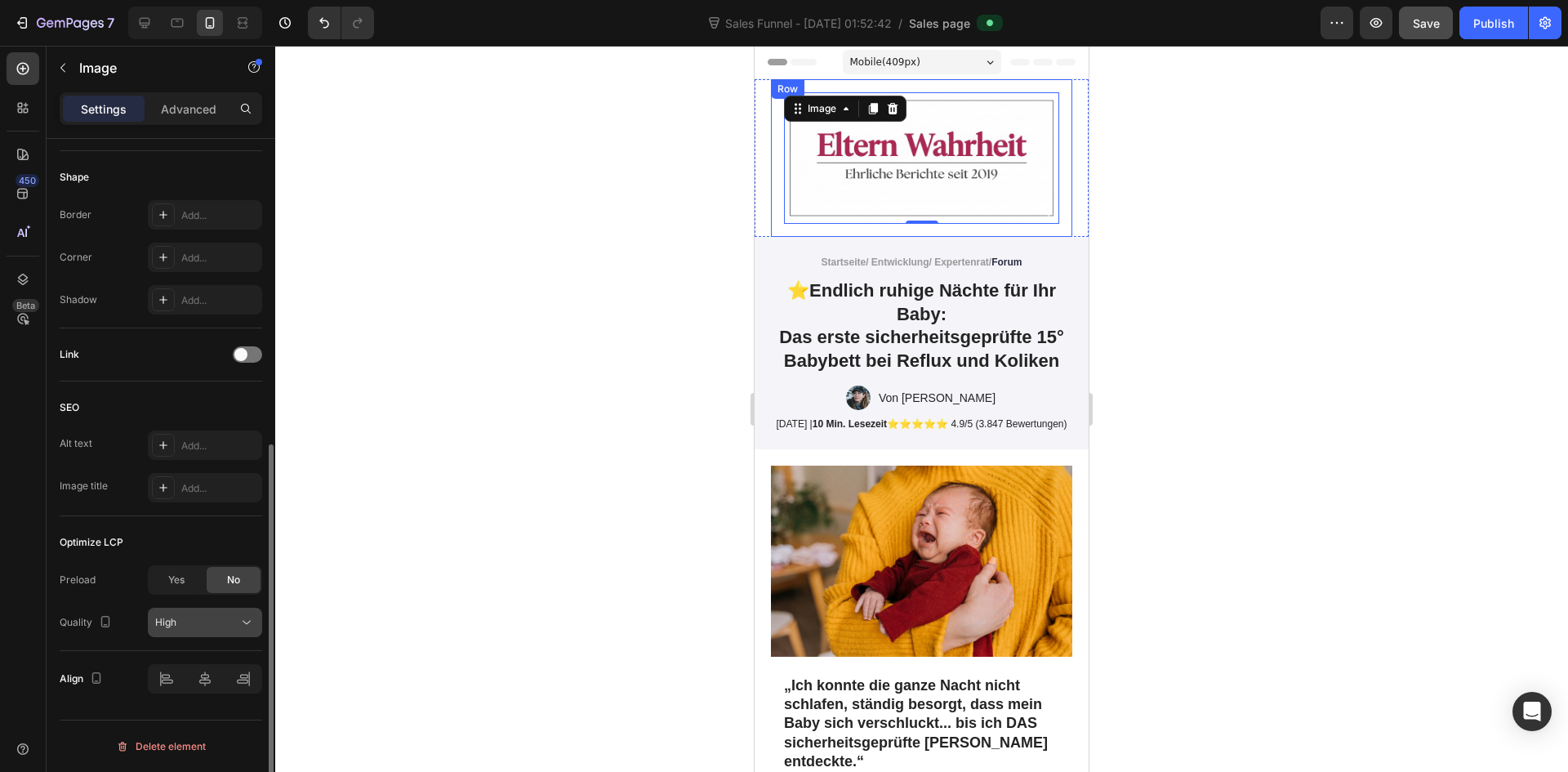
click at [207, 625] on div "High" at bounding box center [197, 622] width 83 height 15
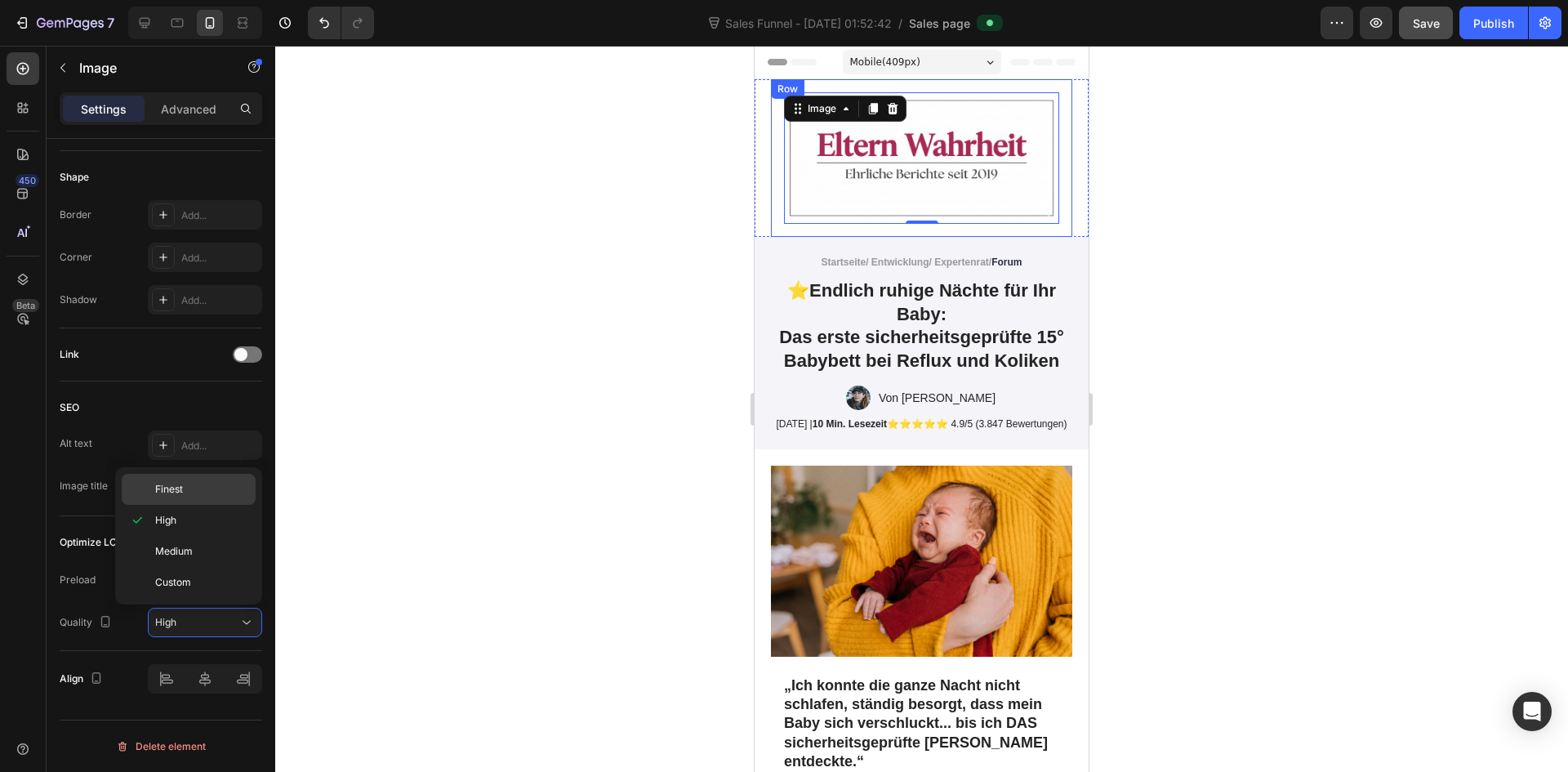
click at [195, 486] on p "Finest" at bounding box center [202, 489] width 93 height 15
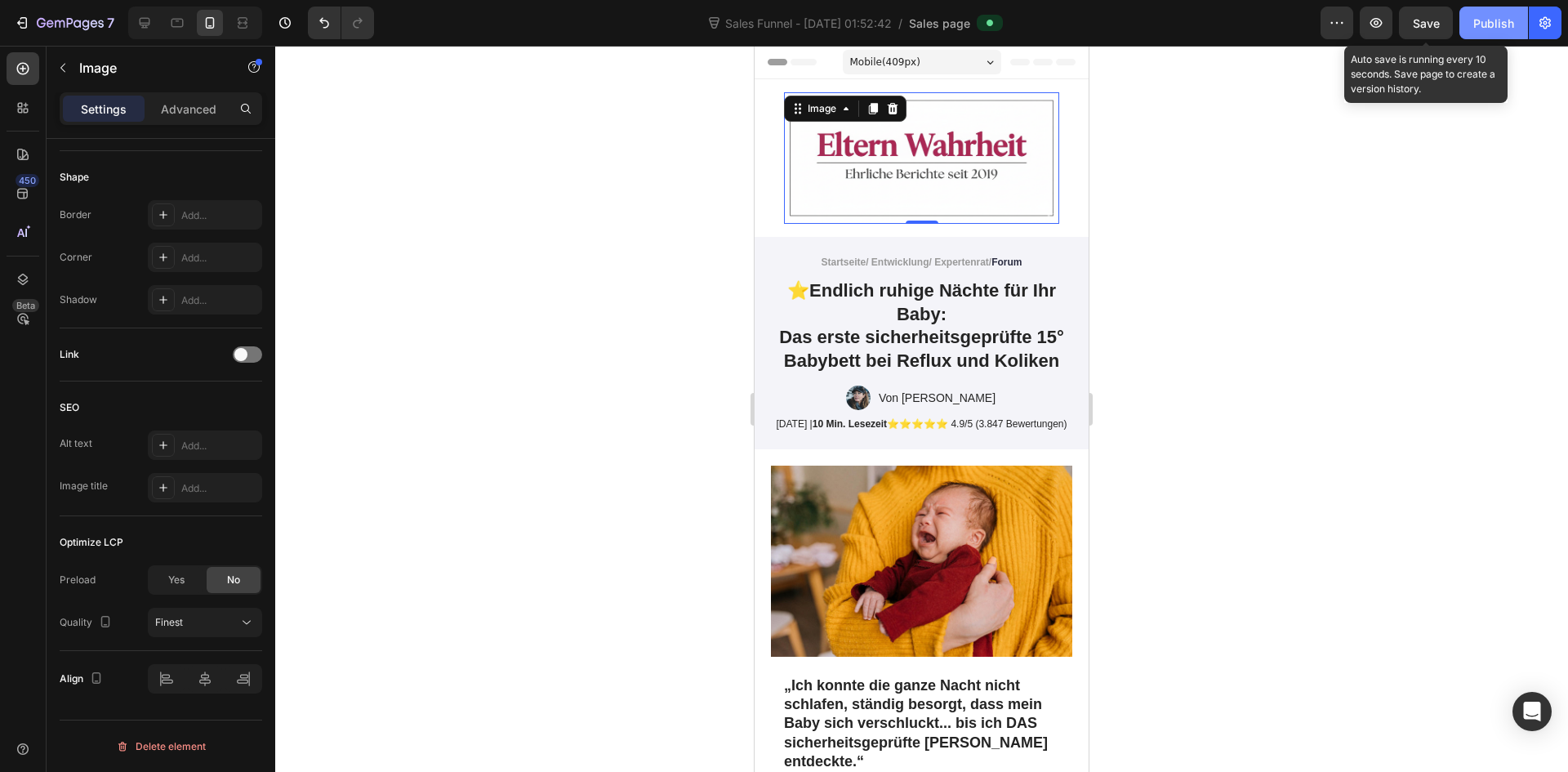
drag, startPoint x: 1423, startPoint y: 18, endPoint x: 1472, endPoint y: 26, distance: 49.6
click at [1424, 18] on span "Save" at bounding box center [1426, 24] width 27 height 14
click at [1509, 26] on div "Publish" at bounding box center [1494, 24] width 41 height 17
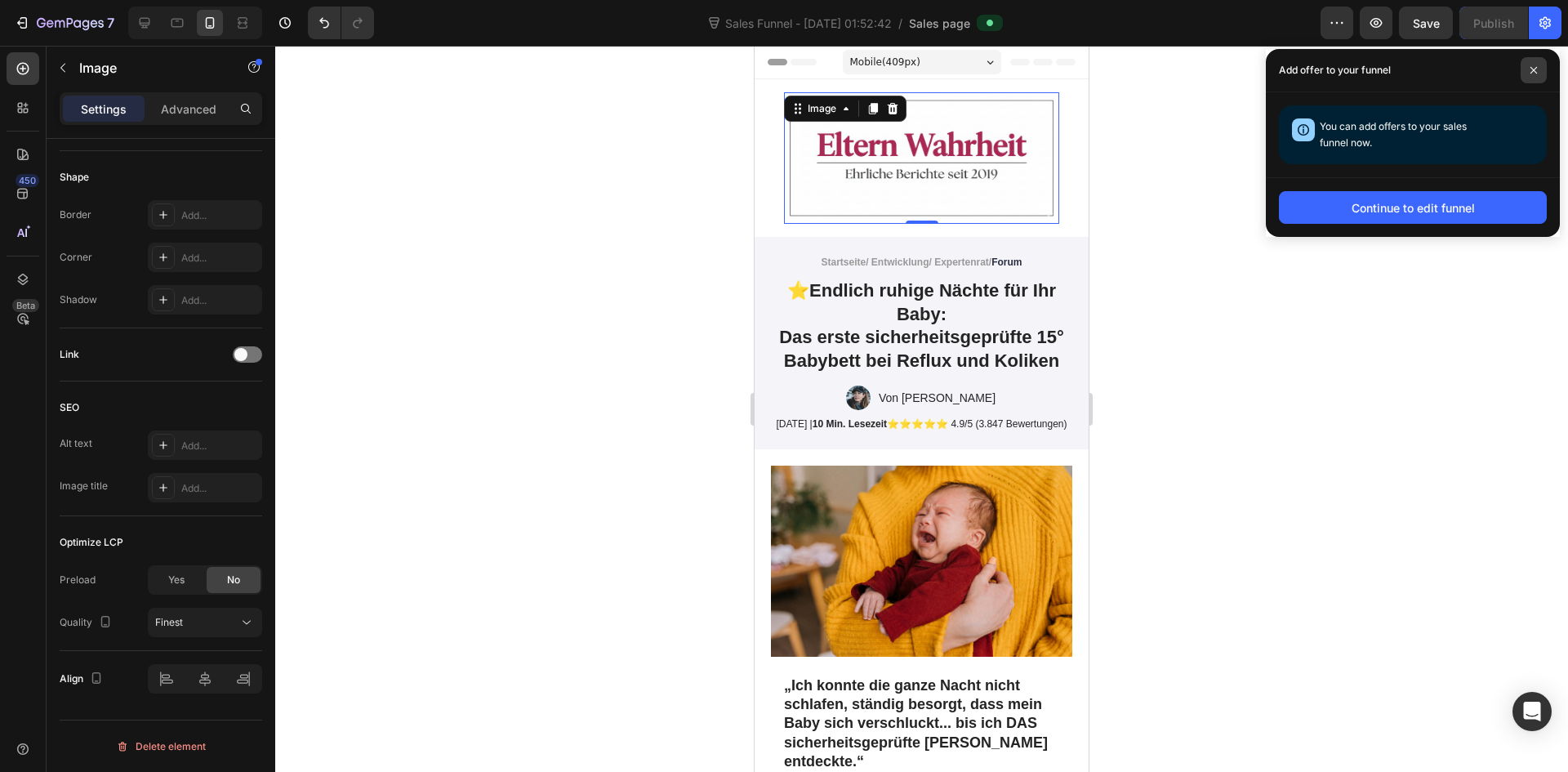
click at [1535, 78] on span at bounding box center [1534, 70] width 26 height 26
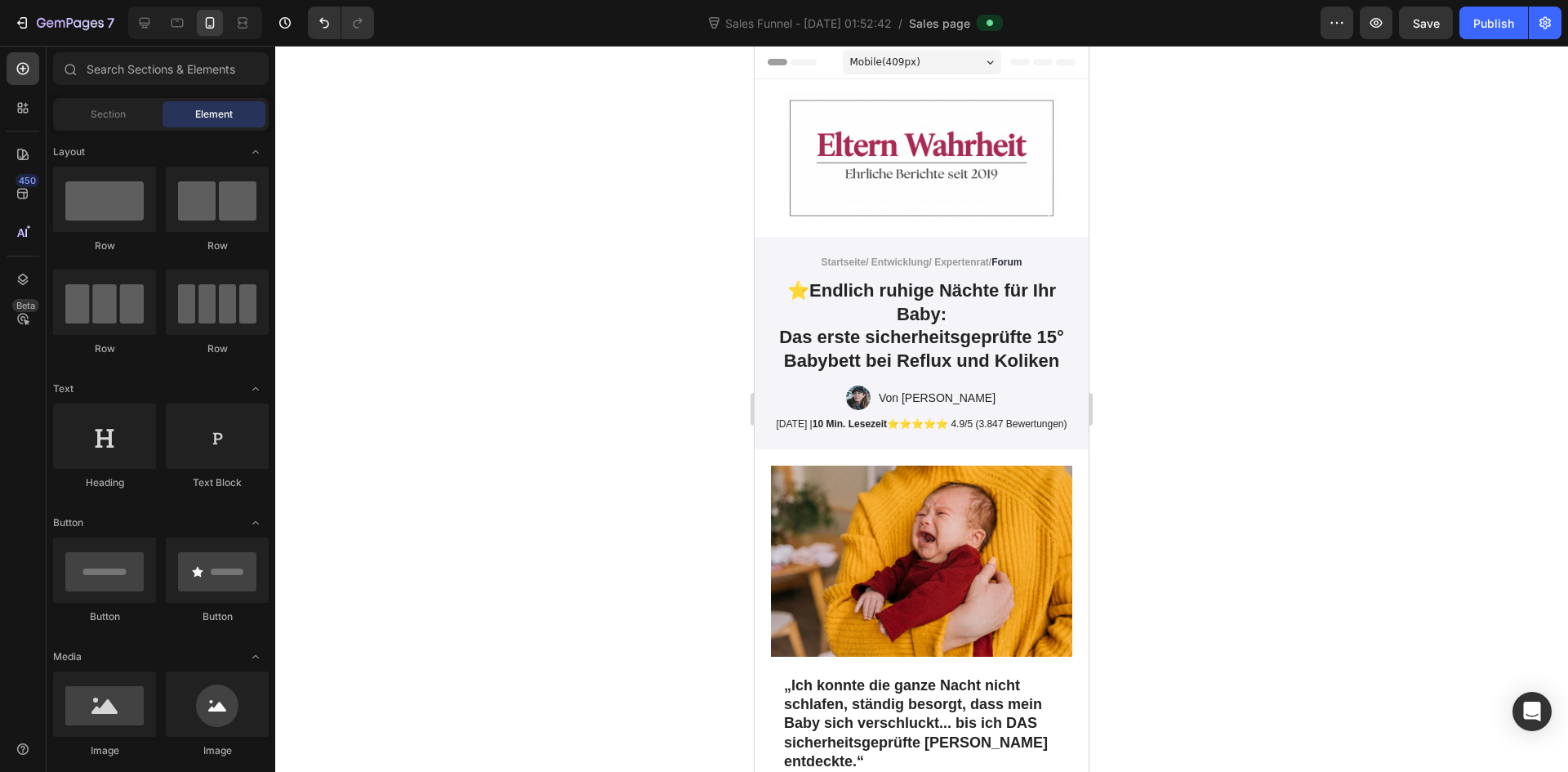
click at [787, 64] on span "Header" at bounding box center [804, 62] width 36 height 17
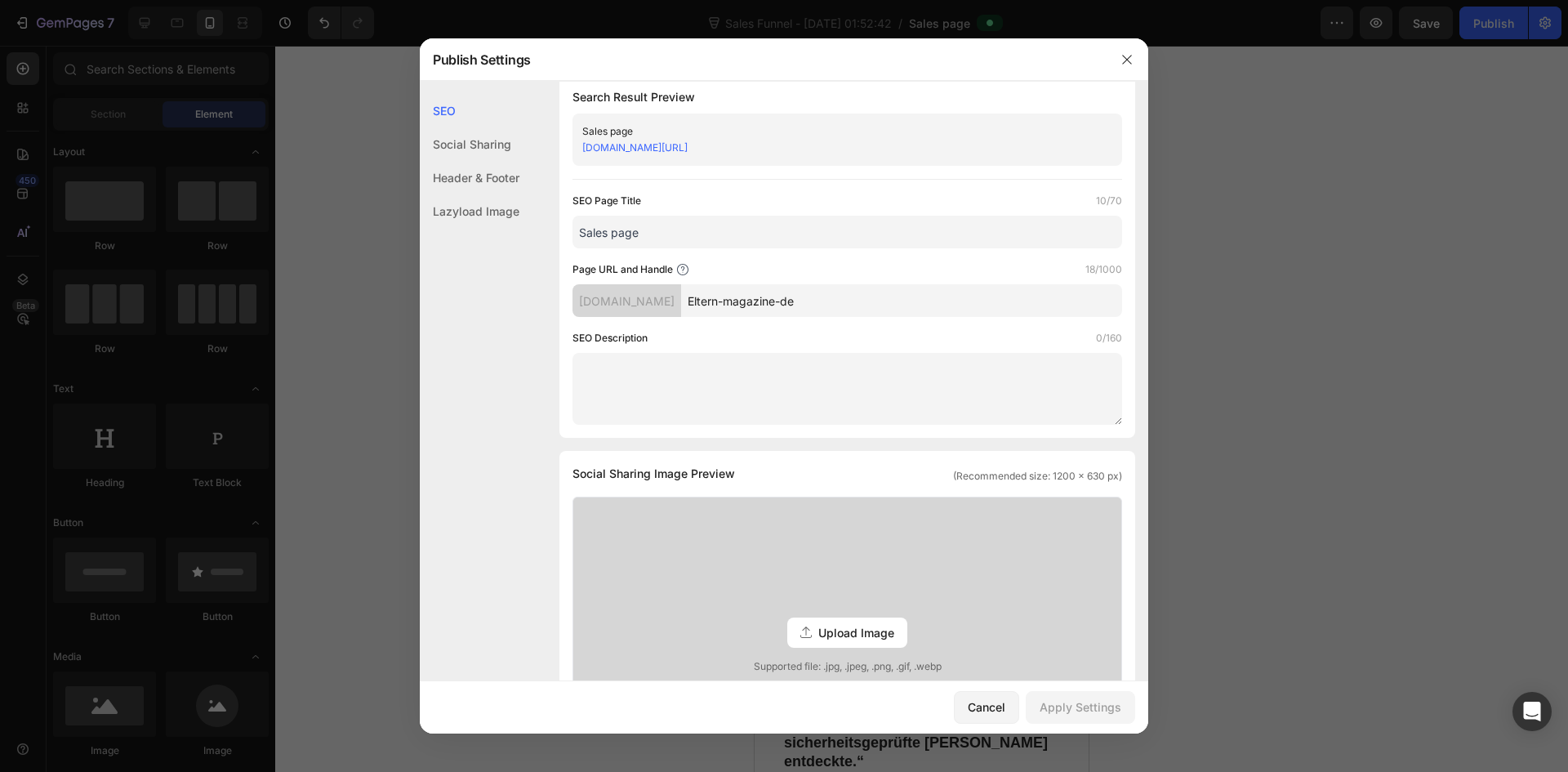
scroll to position [0, 0]
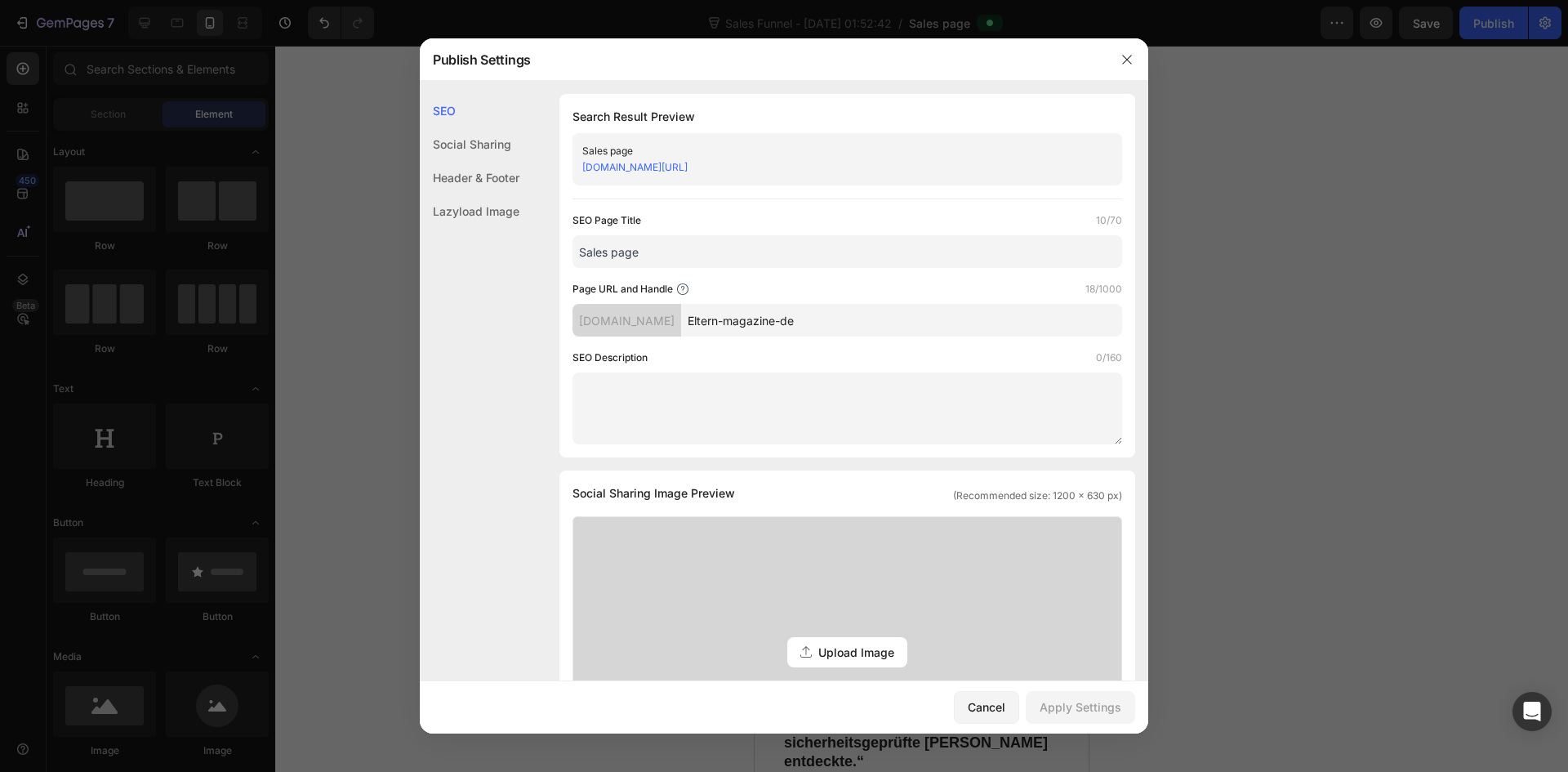
drag, startPoint x: 1128, startPoint y: 56, endPoint x: 1145, endPoint y: 58, distance: 17.1
click at [1128, 56] on icon "button" at bounding box center [1127, 59] width 13 height 13
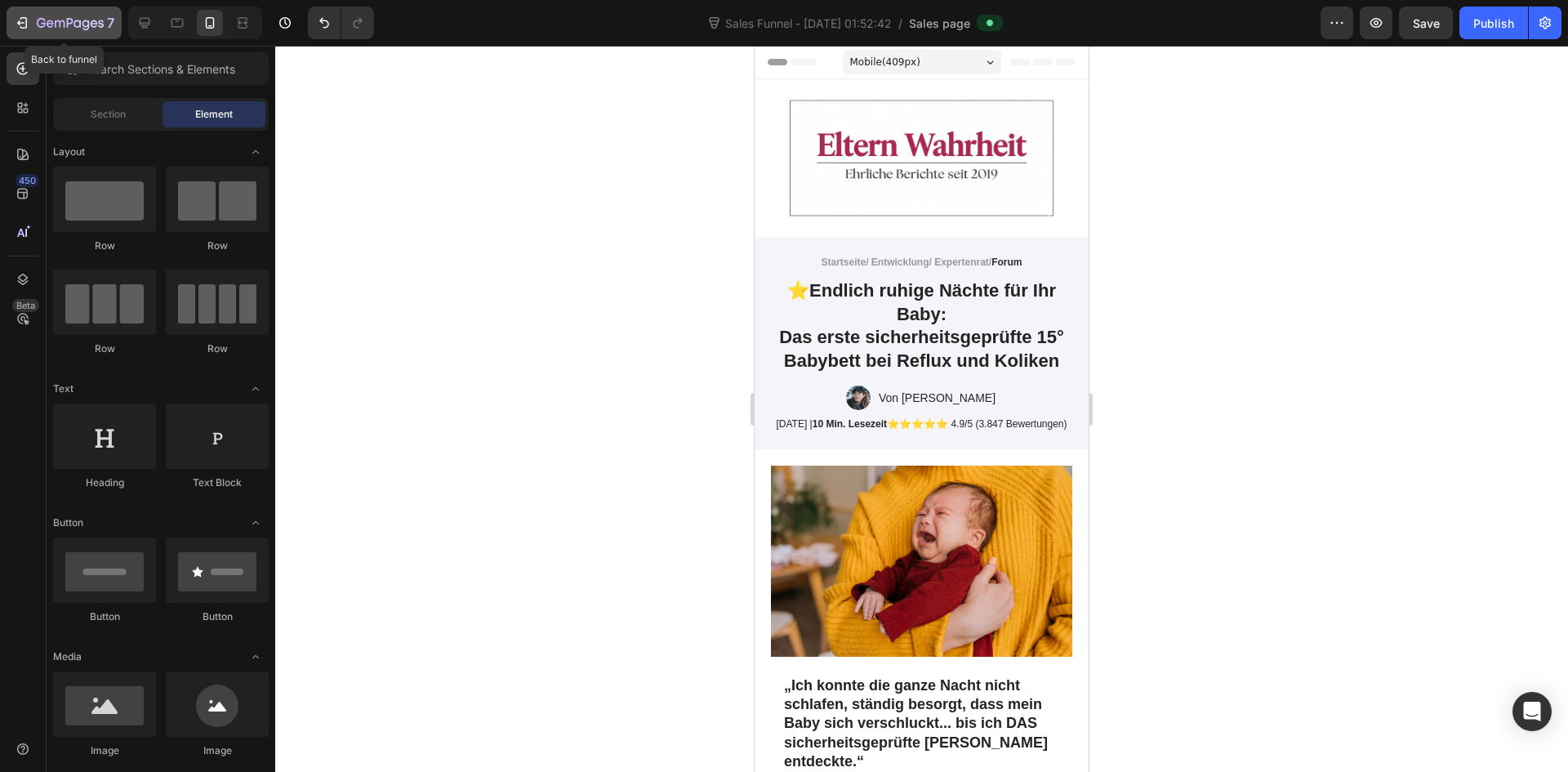
click at [35, 25] on div "7" at bounding box center [64, 23] width 100 height 19
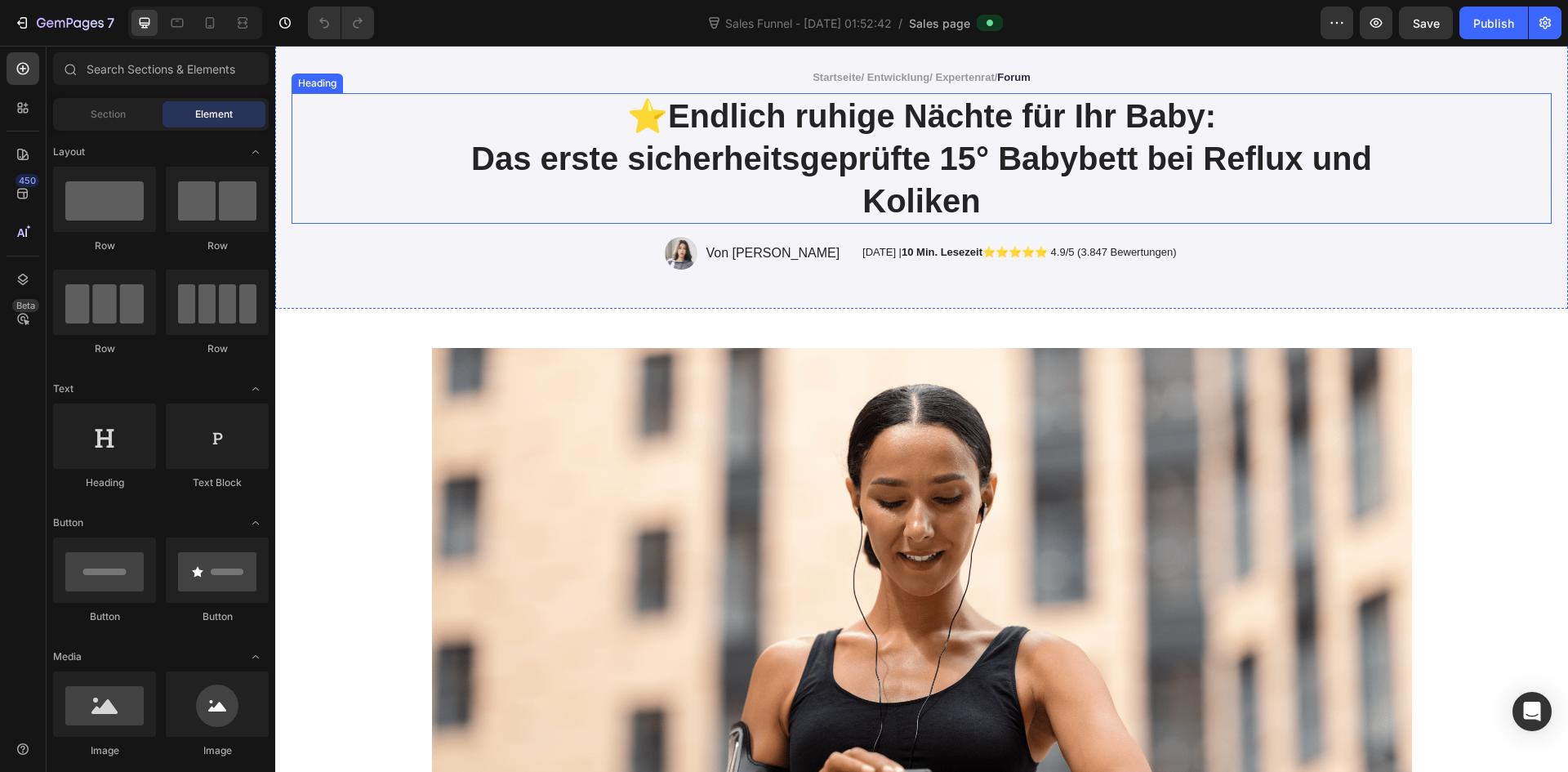
scroll to position [245, 0]
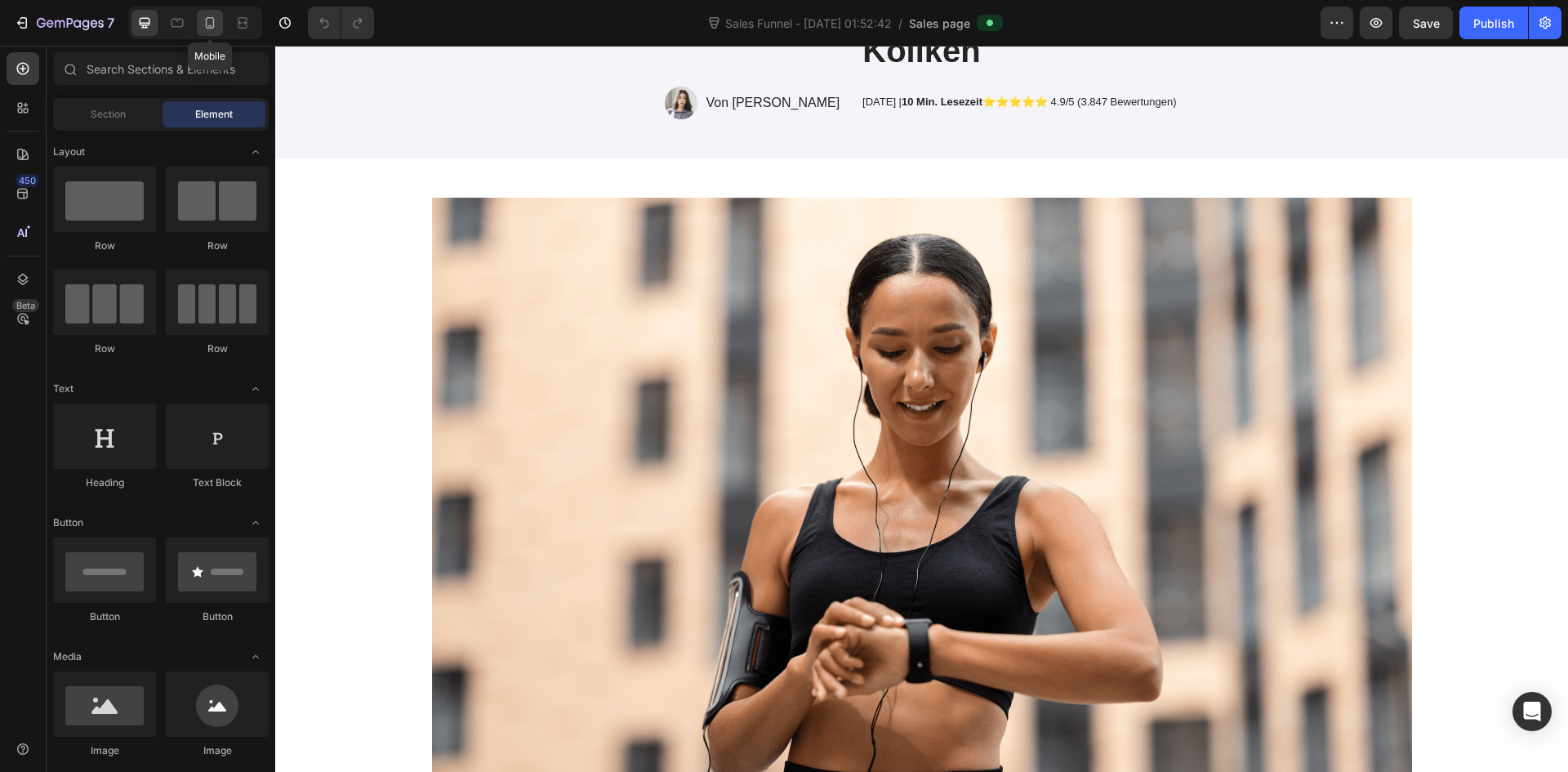
click at [213, 31] on div at bounding box center [210, 23] width 26 height 26
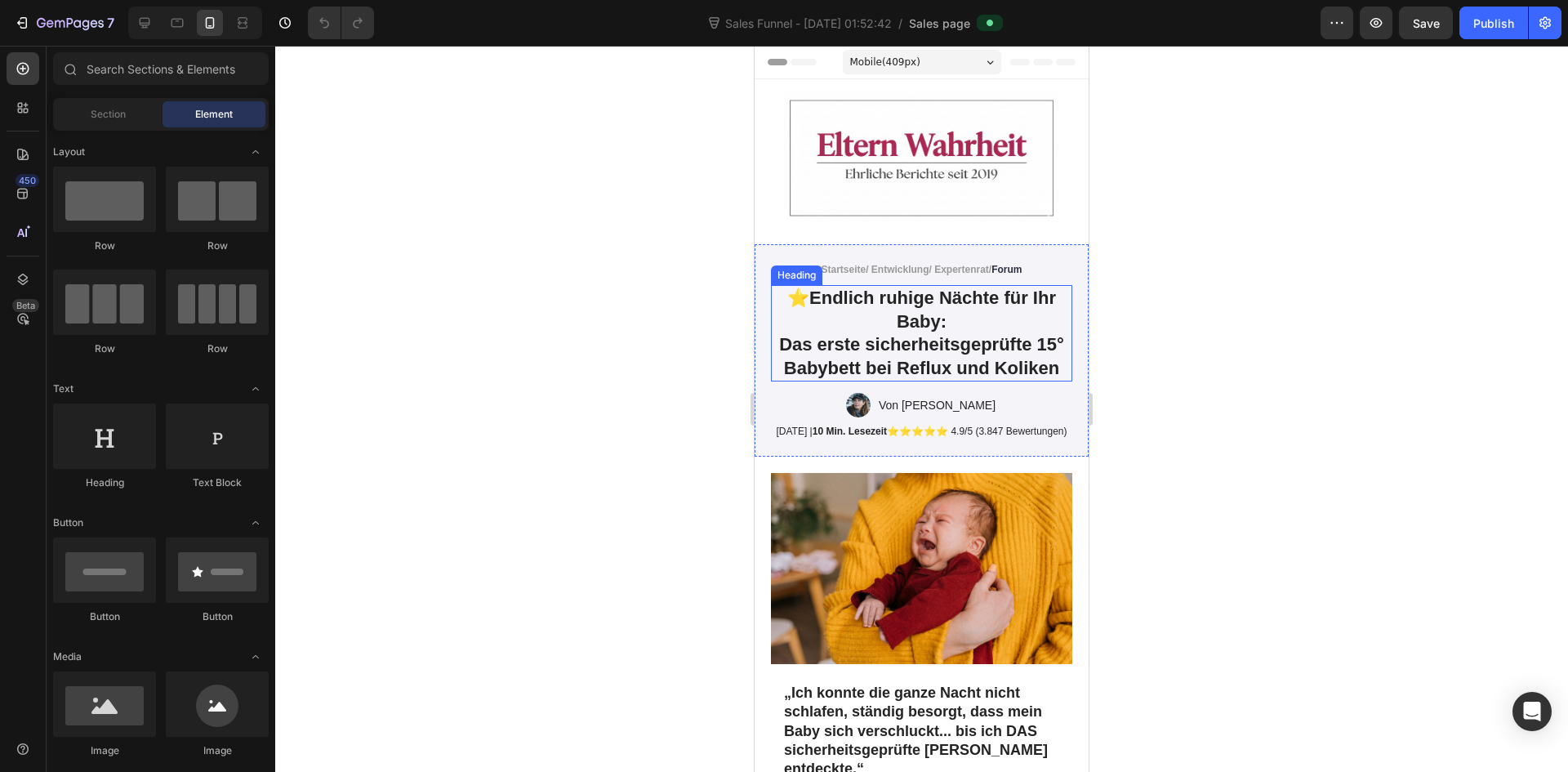
click at [825, 301] on strong "Endlich ruhige Nächte für Ihr Baby:" at bounding box center [933, 309] width 246 height 44
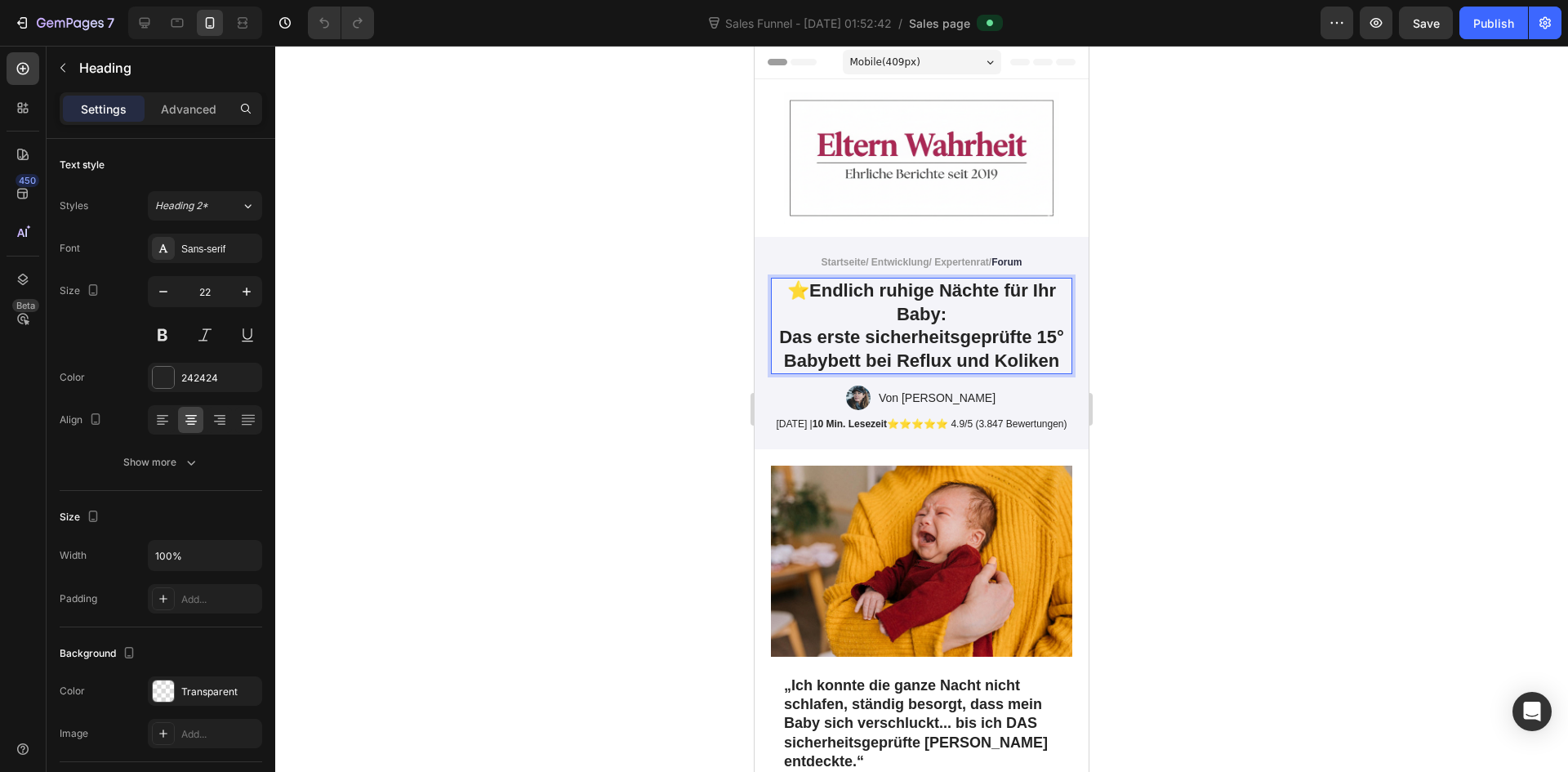
click at [892, 327] on strong "Das erste sicherheitsgeprüfte 15° Babybett bei Reflux und Koliken" at bounding box center [922, 348] width 285 height 44
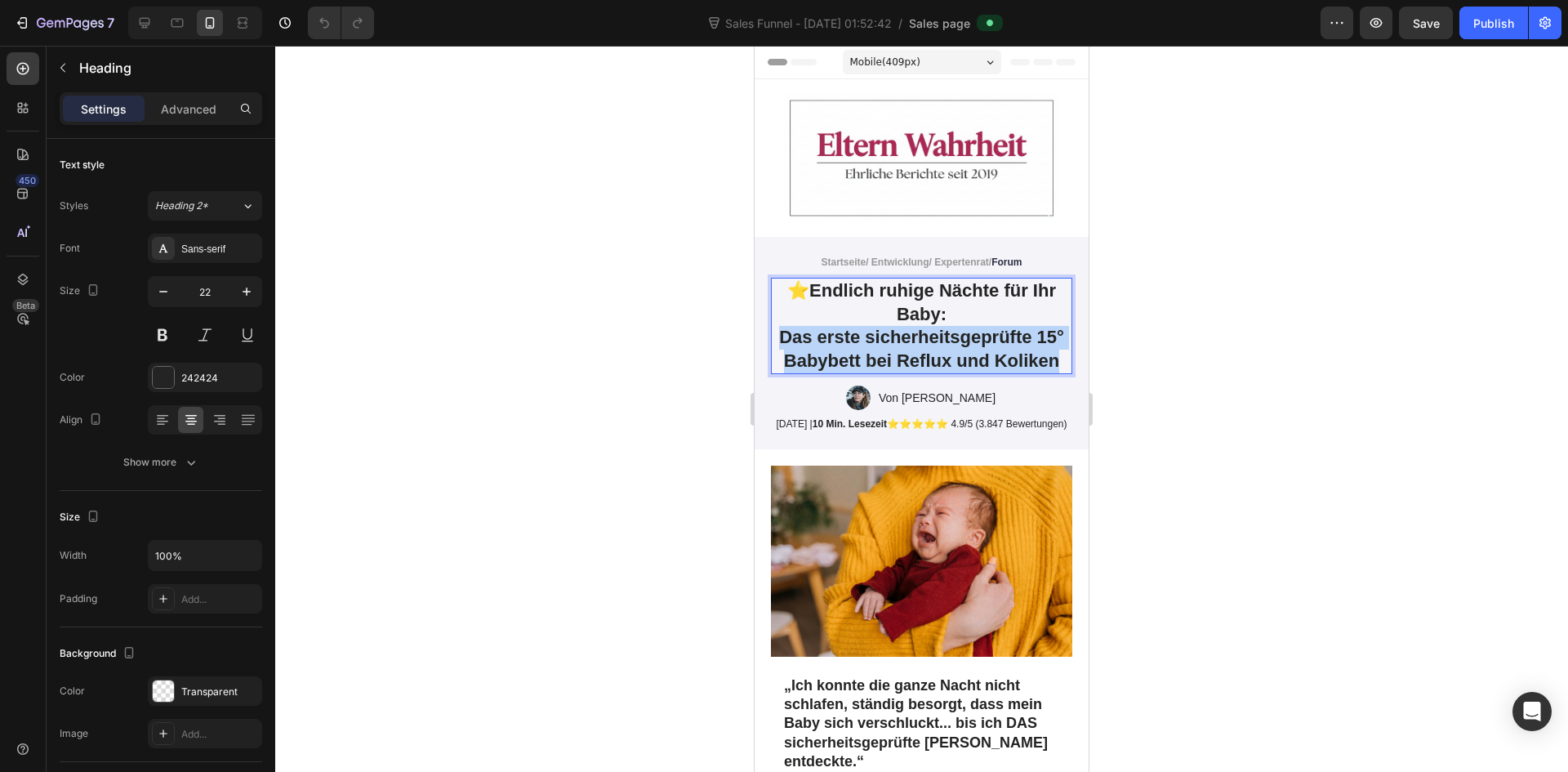
click at [892, 327] on strong "Das erste sicherheitsgeprüfte 15° Babybett bei Reflux und Koliken" at bounding box center [922, 348] width 285 height 44
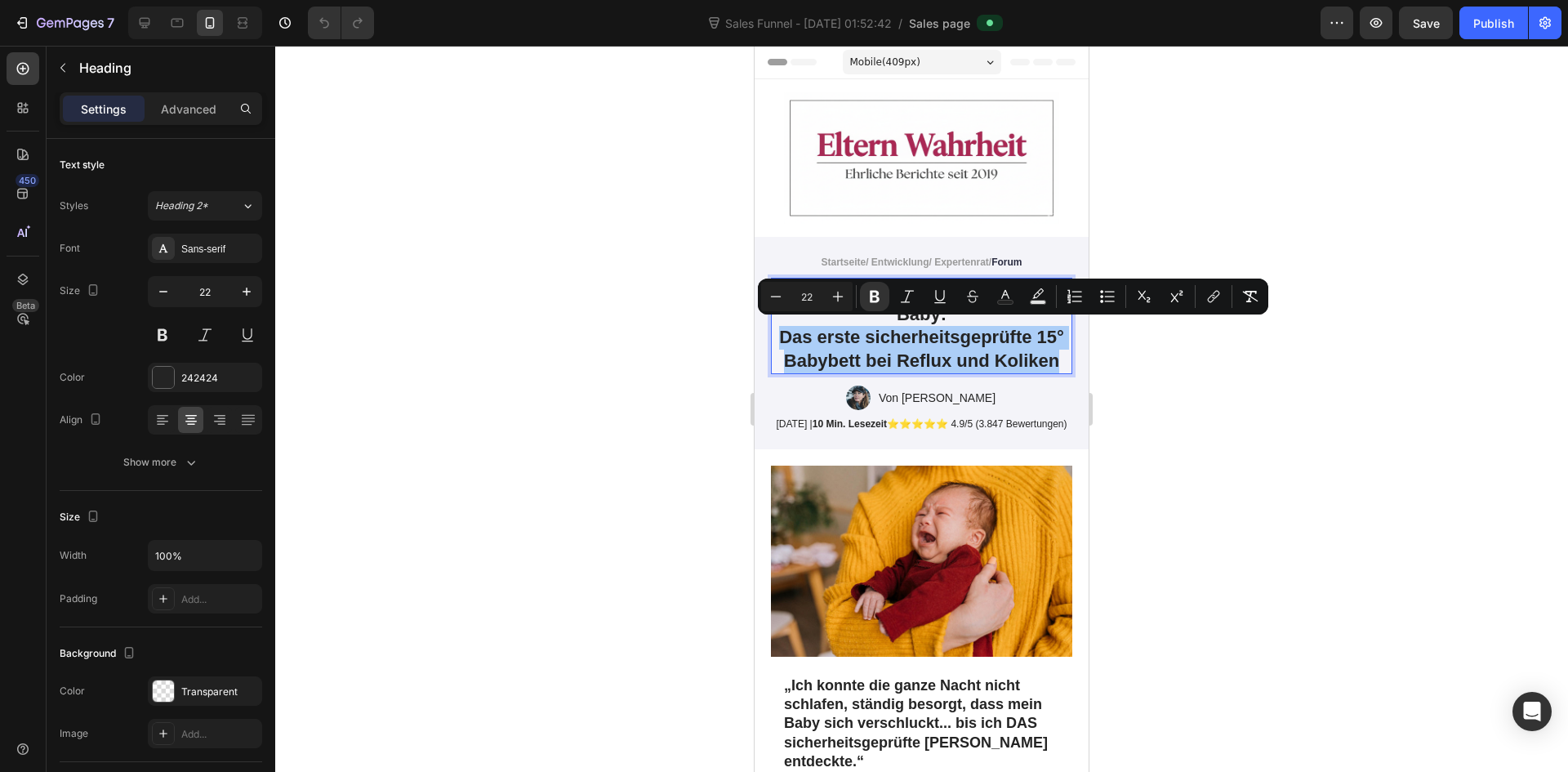
drag, startPoint x: 1164, startPoint y: 330, endPoint x: 1227, endPoint y: 349, distance: 65.8
click at [1166, 329] on div at bounding box center [922, 408] width 1293 height 726
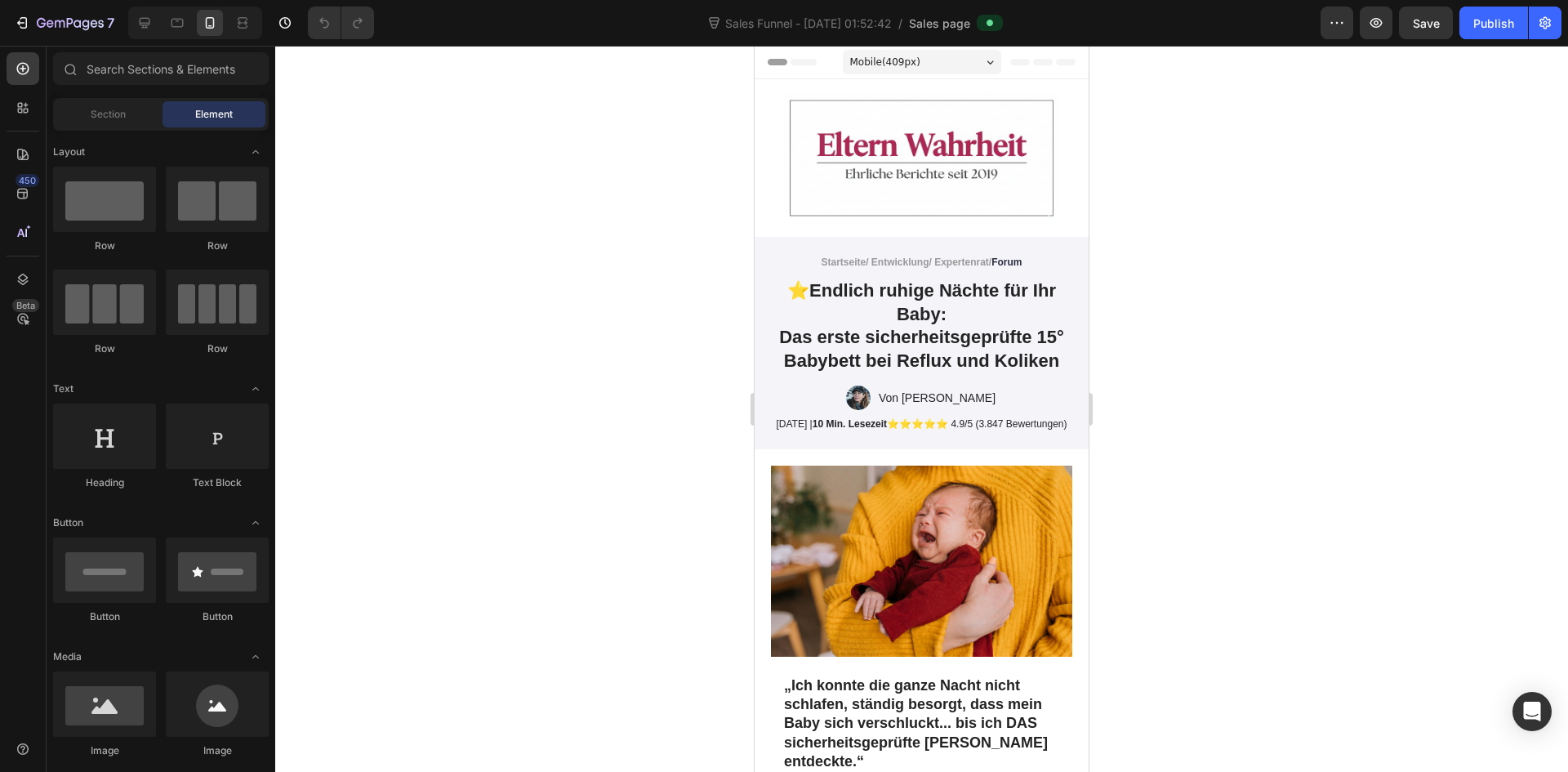
click at [860, 300] on p "⭐ Endlich ruhige Nächte für Ihr Baby: Das erste sicherheitsgeprüfte 15° Babybet…" at bounding box center [922, 326] width 298 height 93
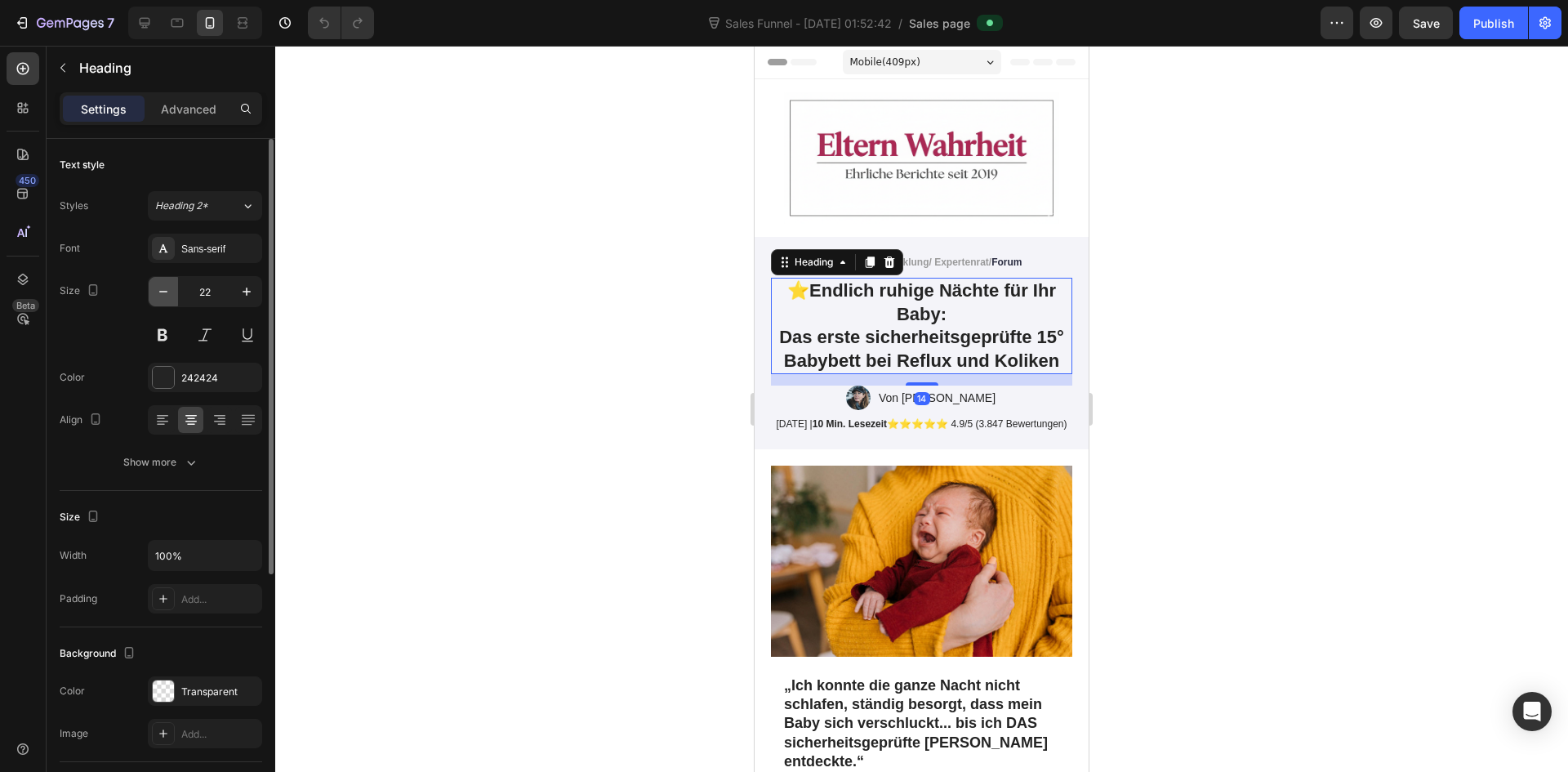
click at [162, 300] on button "button" at bounding box center [163, 292] width 30 height 30
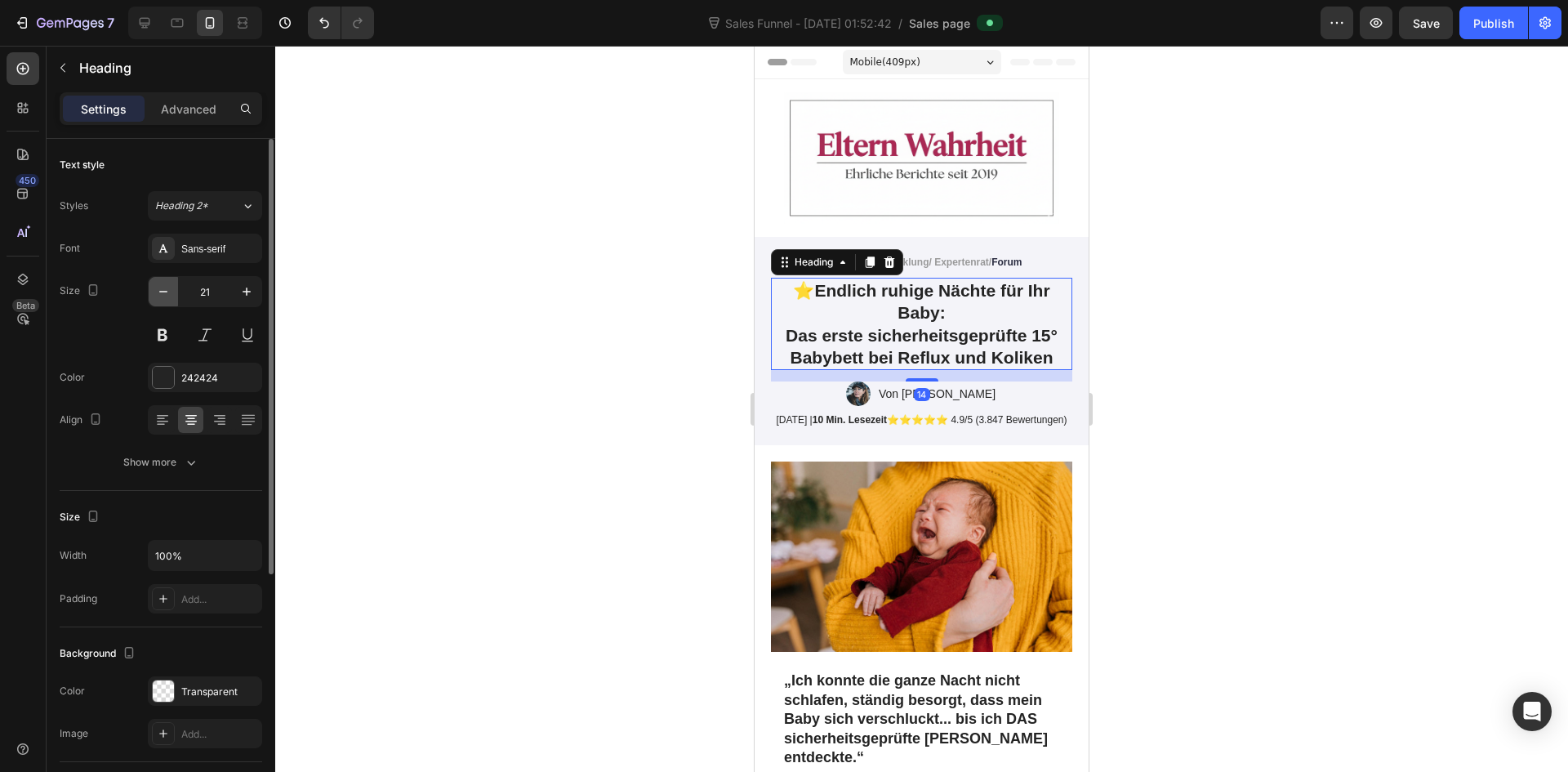
click at [162, 300] on button "button" at bounding box center [163, 292] width 30 height 30
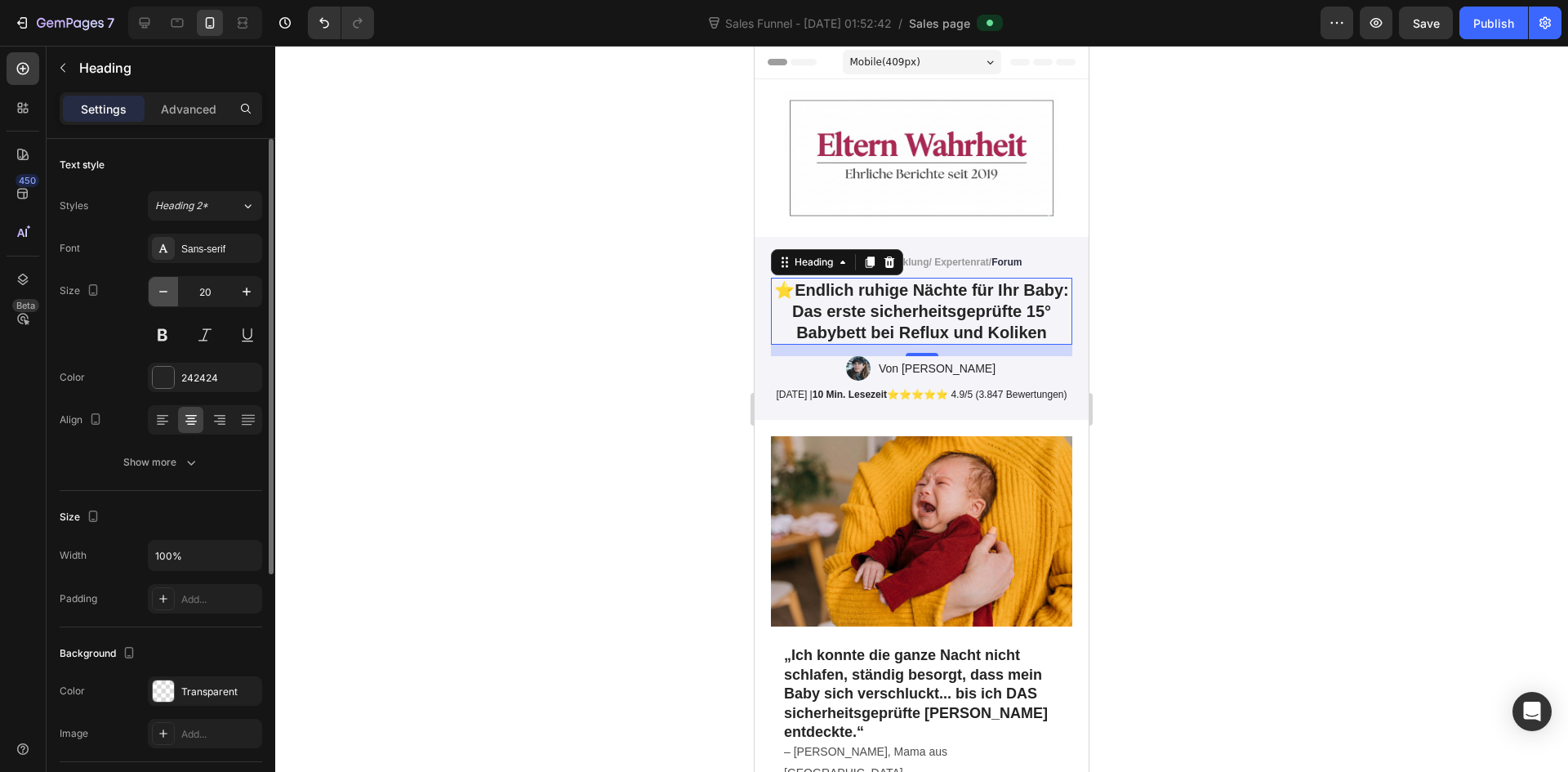
click at [162, 300] on button "button" at bounding box center [163, 292] width 30 height 30
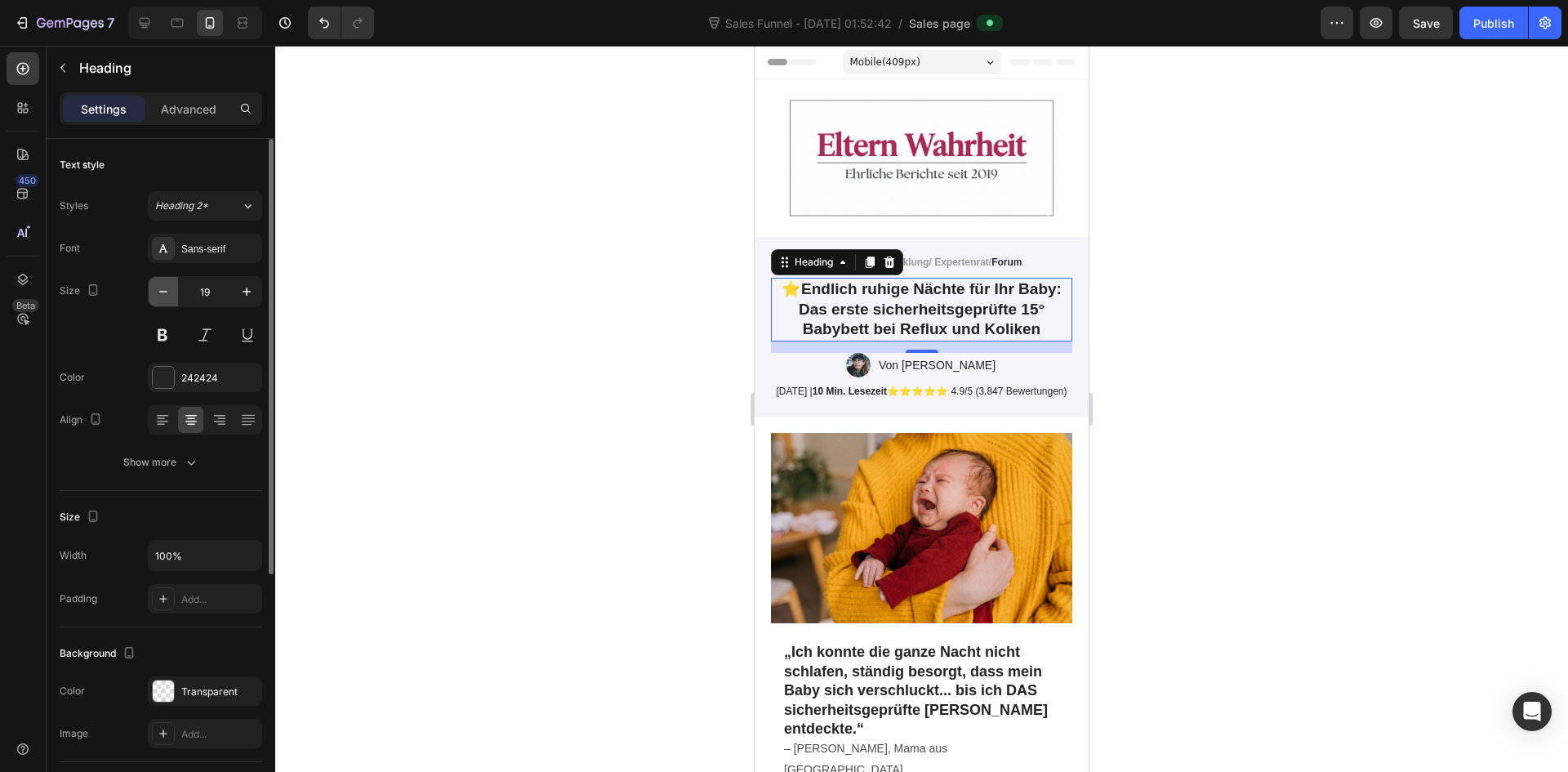
click at [162, 300] on button "button" at bounding box center [163, 292] width 30 height 30
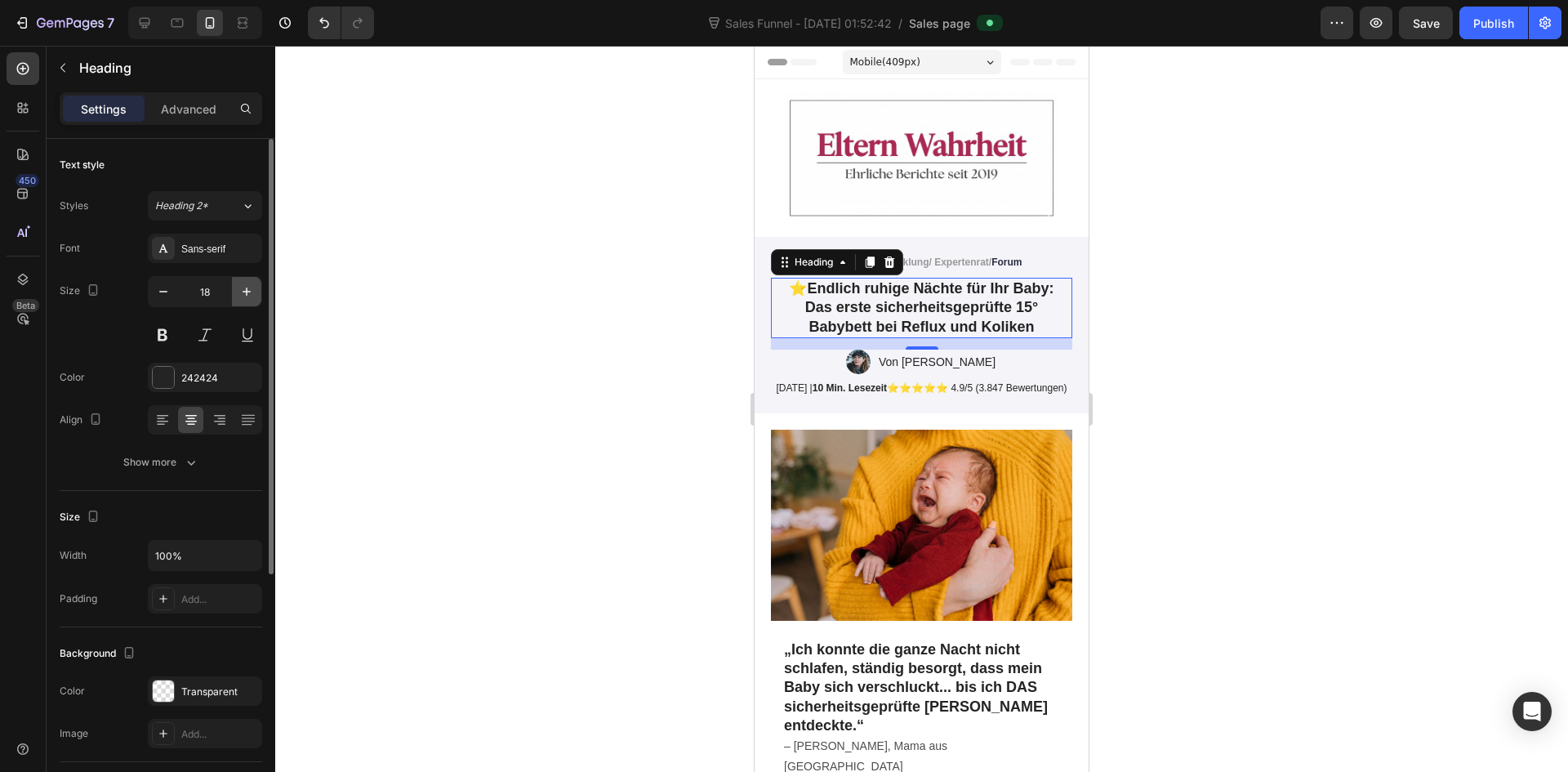
click at [241, 296] on icon "button" at bounding box center [246, 291] width 17 height 17
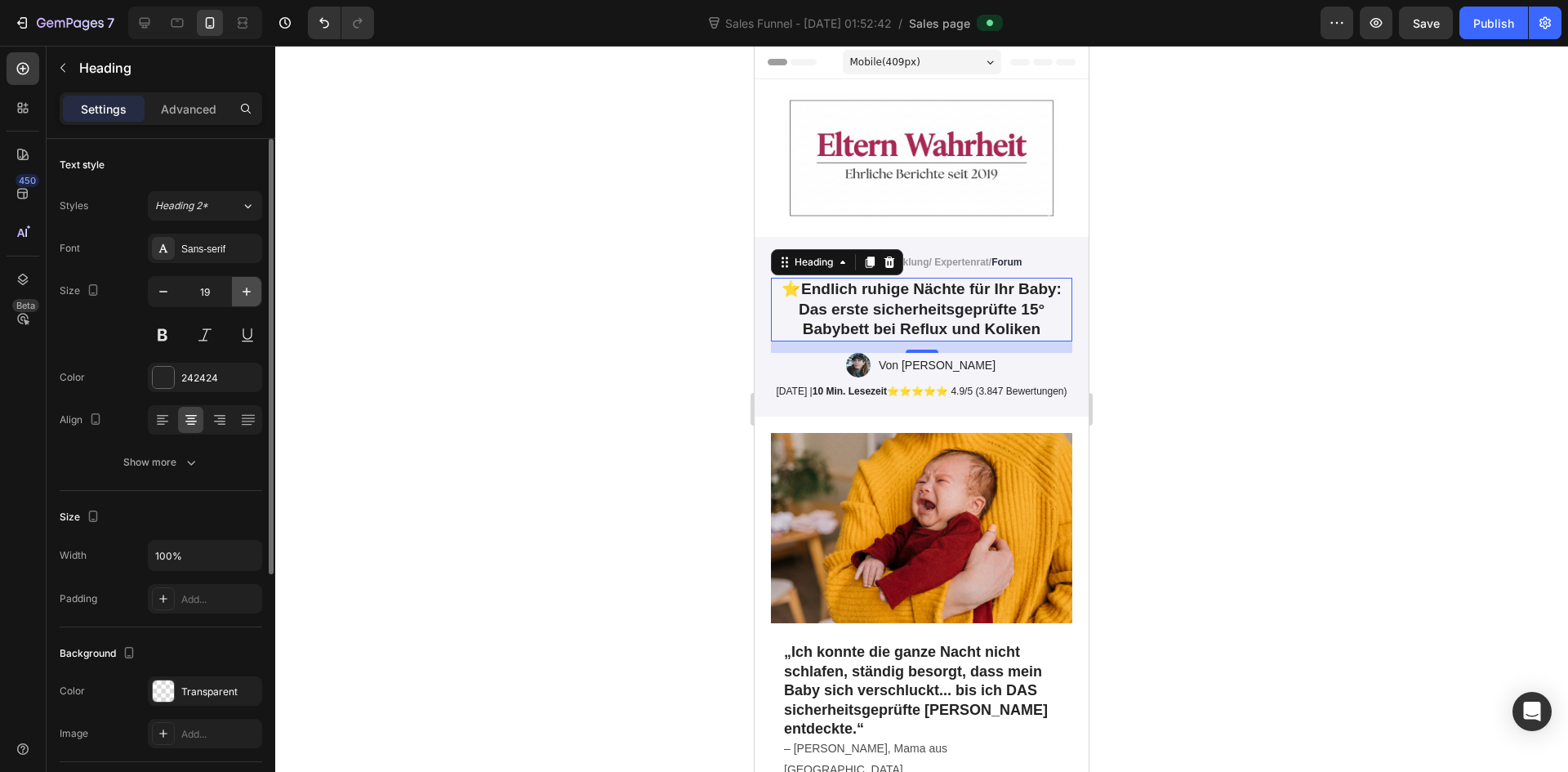
click at [241, 296] on icon "button" at bounding box center [246, 291] width 17 height 17
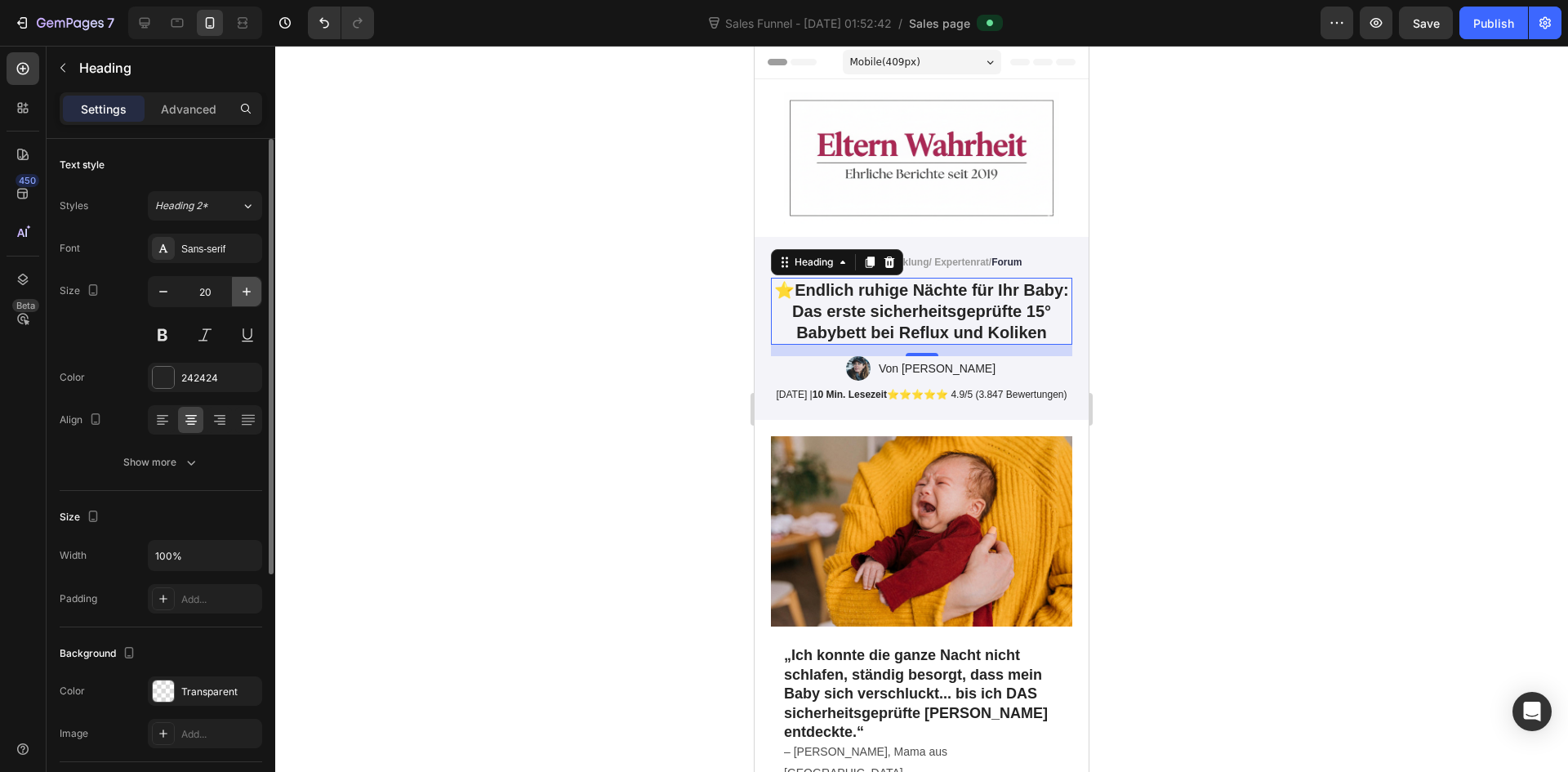
click at [241, 296] on icon "button" at bounding box center [246, 291] width 17 height 17
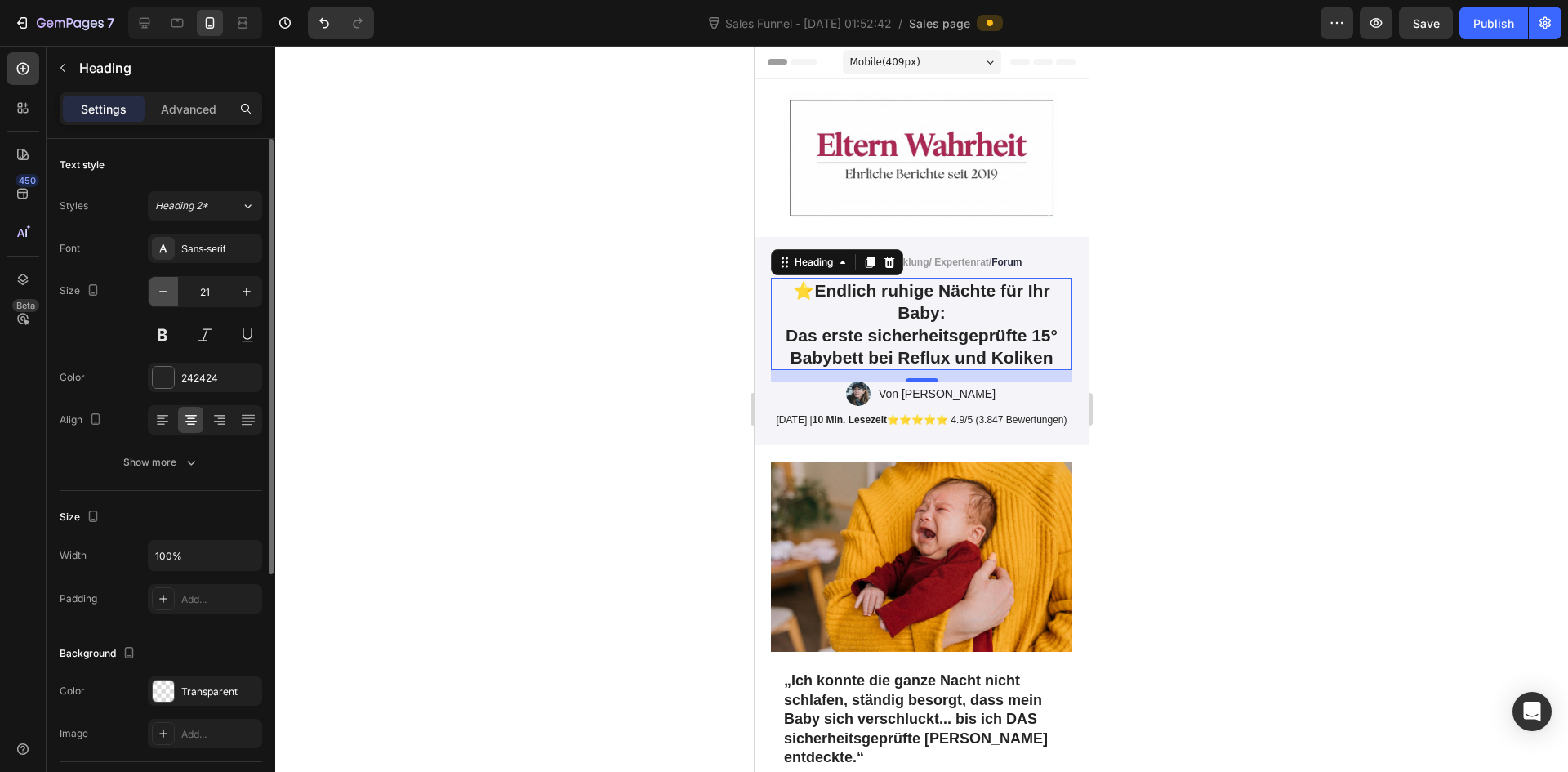
click at [165, 300] on button "button" at bounding box center [163, 292] width 30 height 30
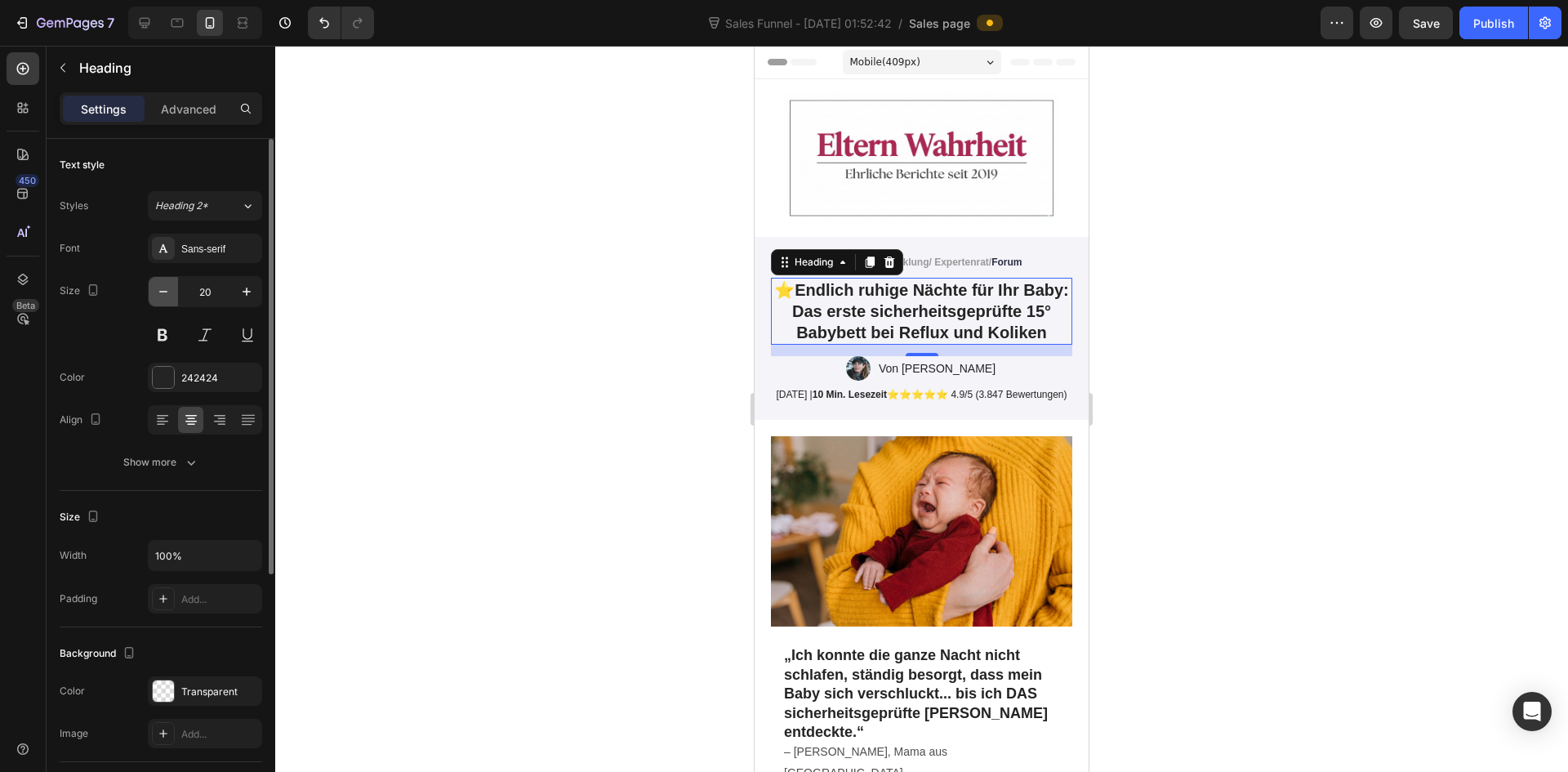
click at [165, 300] on button "button" at bounding box center [163, 292] width 30 height 30
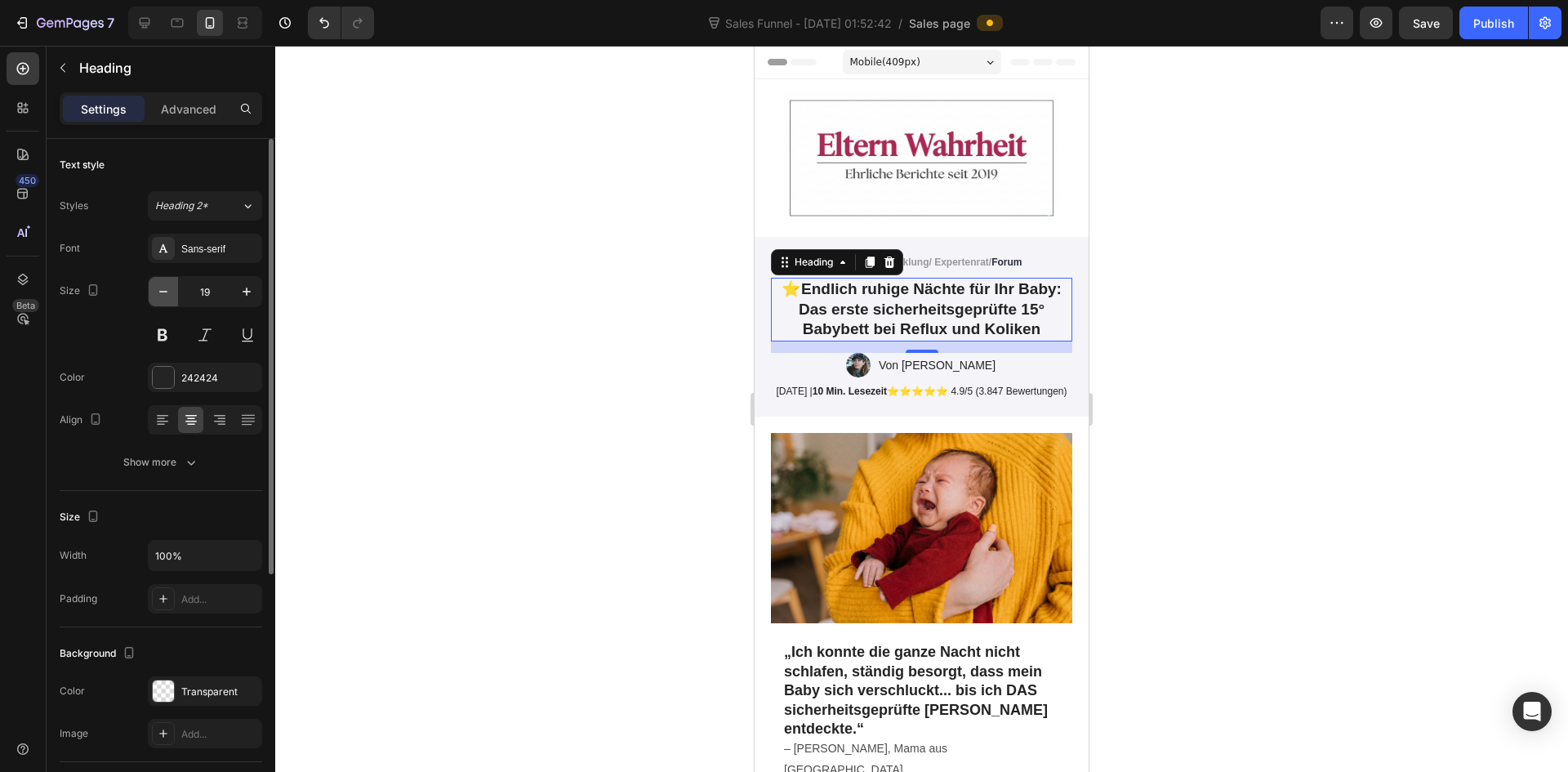
click at [164, 299] on icon "button" at bounding box center [163, 291] width 17 height 17
type input "18"
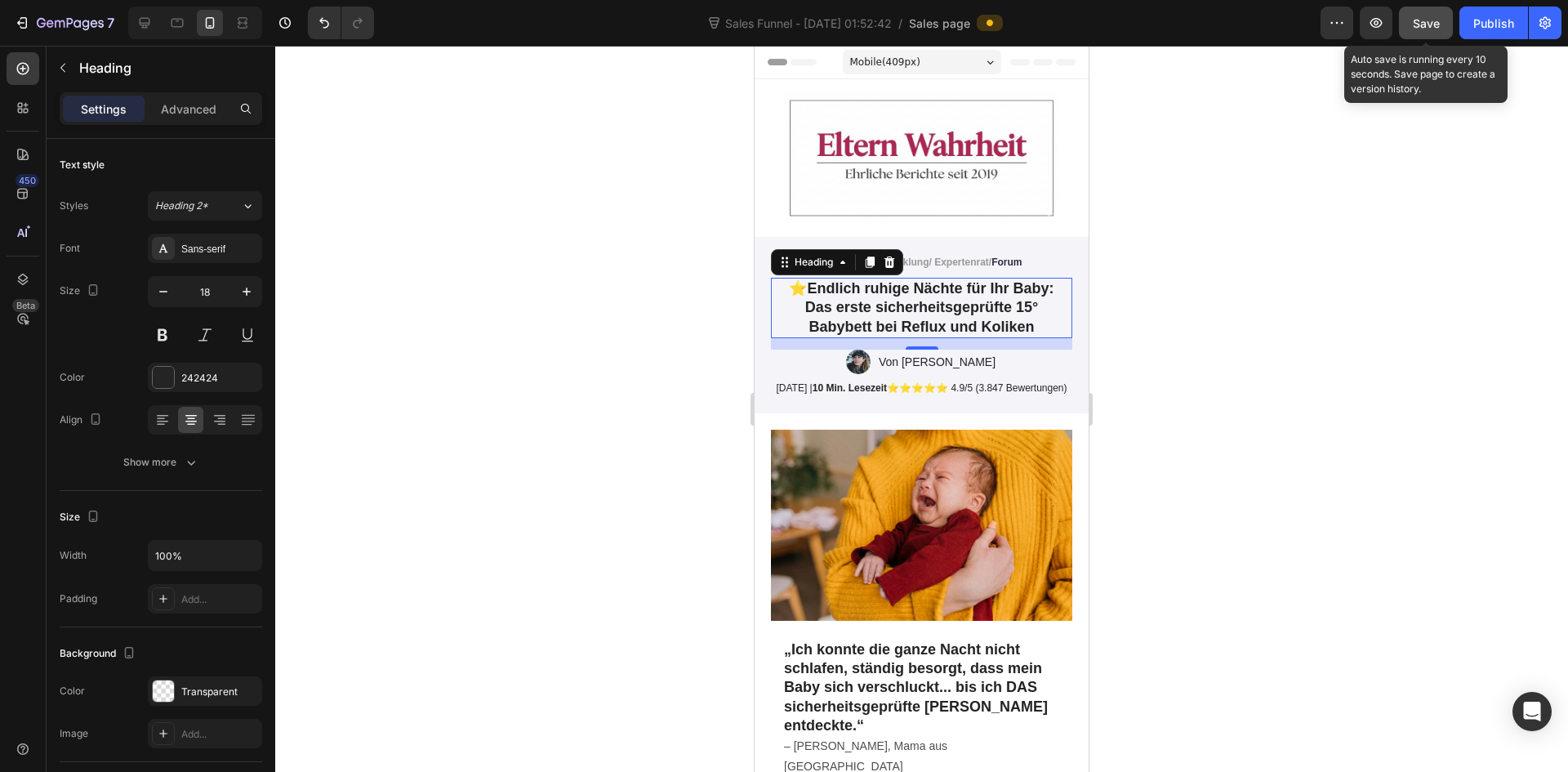
click at [1428, 26] on span "Save" at bounding box center [1426, 24] width 27 height 14
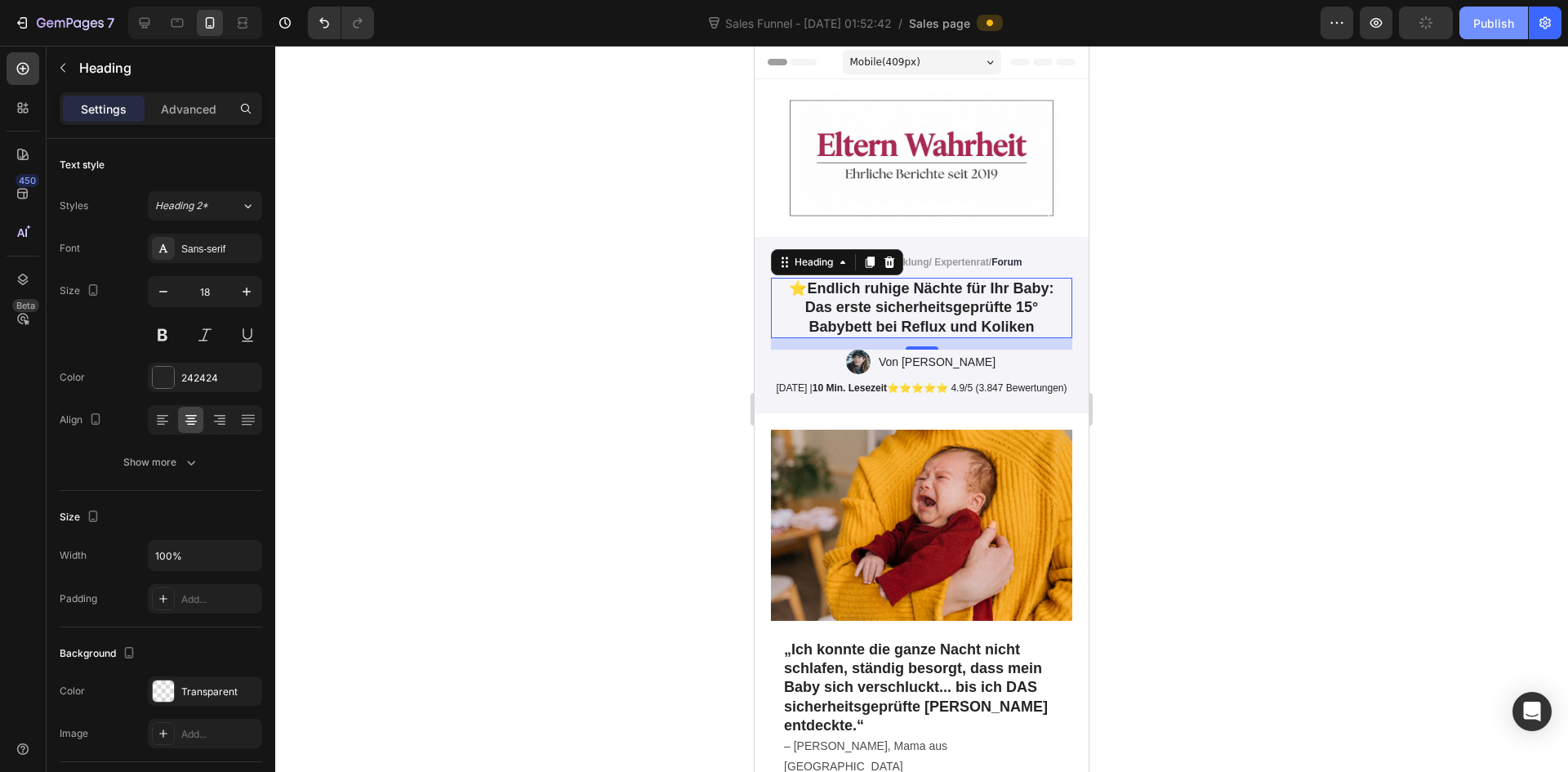
click at [1493, 29] on div "Publish" at bounding box center [1494, 24] width 41 height 17
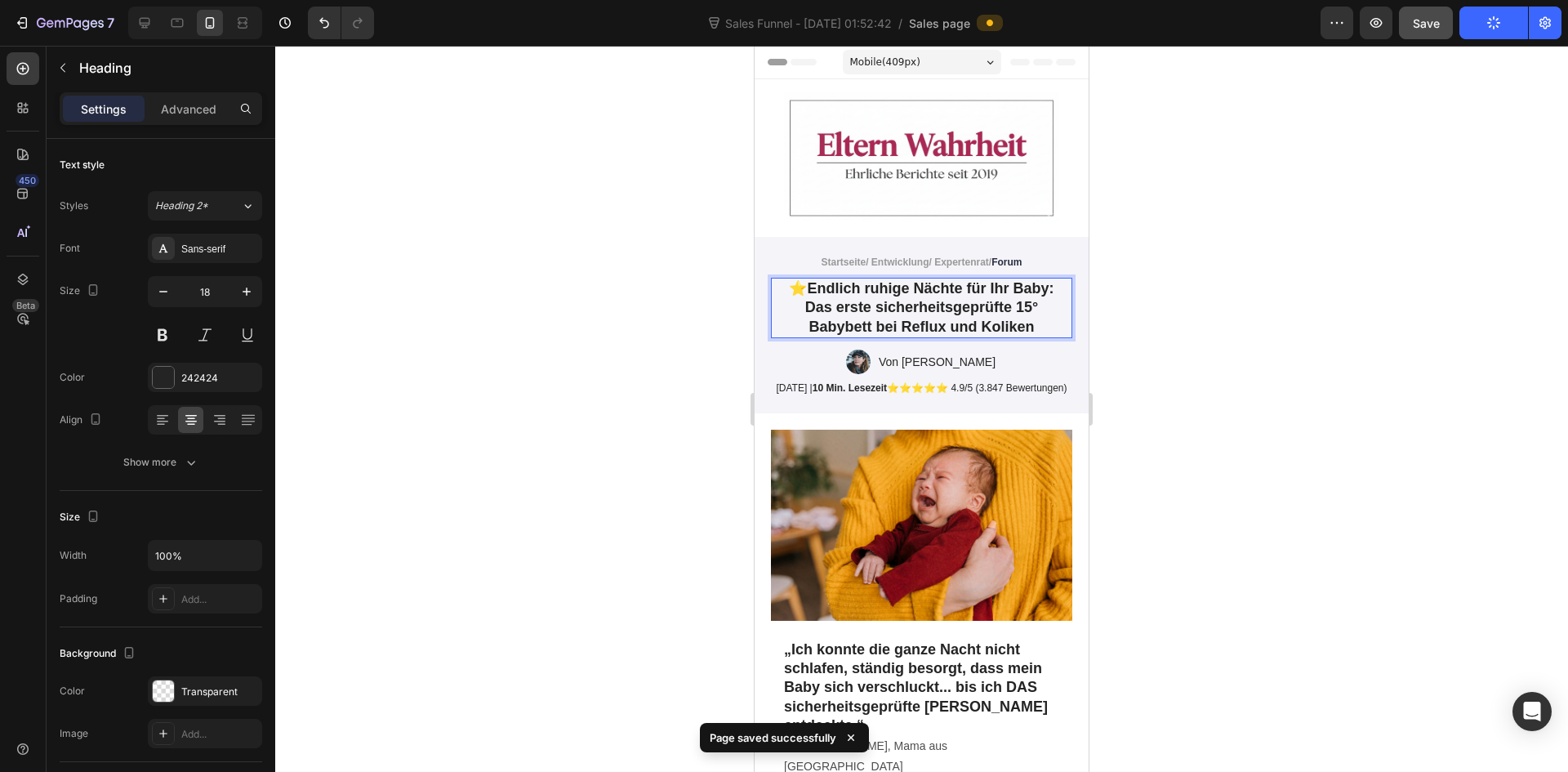
click at [807, 283] on strong "Endlich ruhige Nächte für Ihr Baby:" at bounding box center [930, 288] width 246 height 17
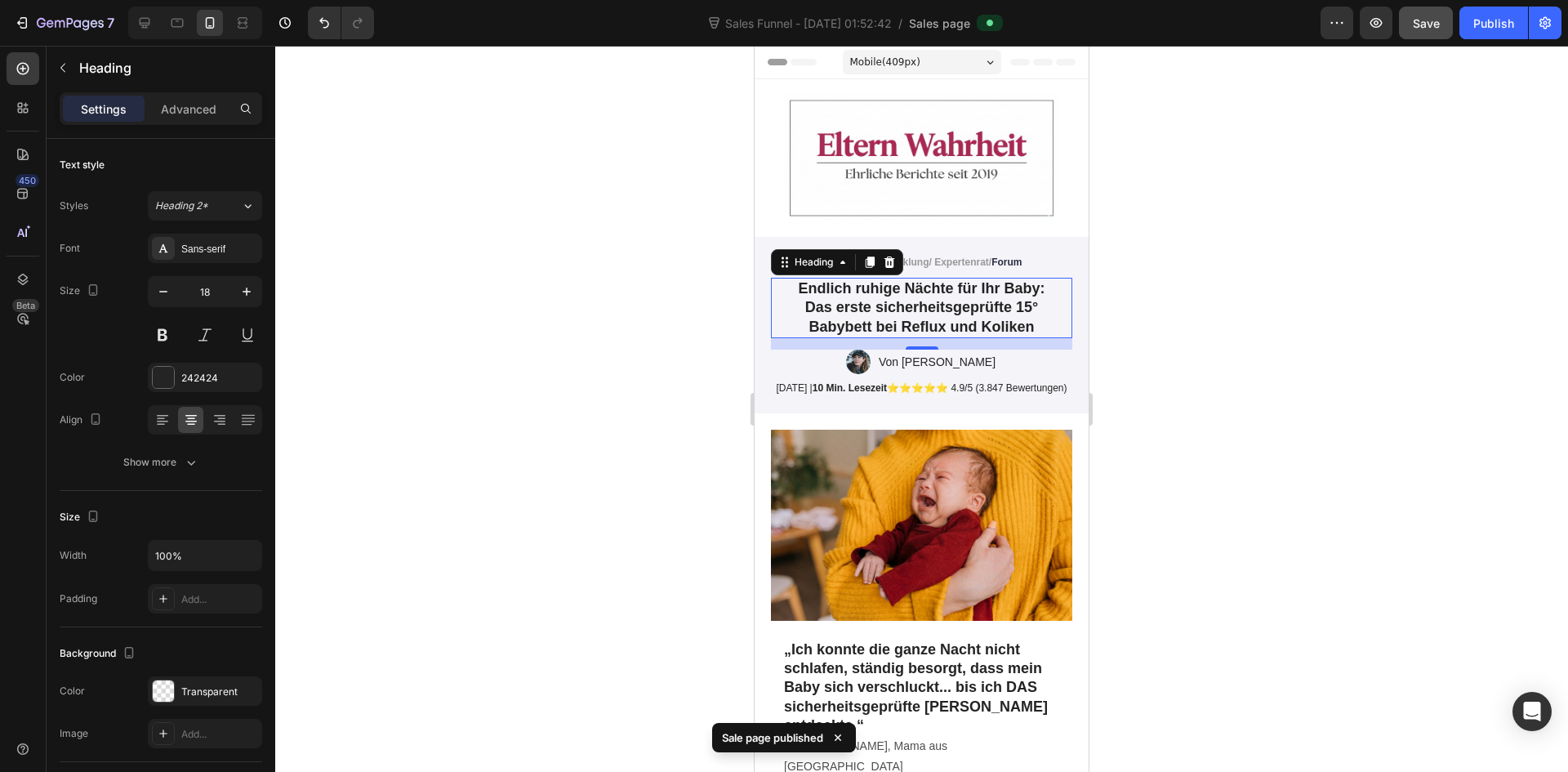
click at [1262, 282] on div at bounding box center [922, 408] width 1293 height 726
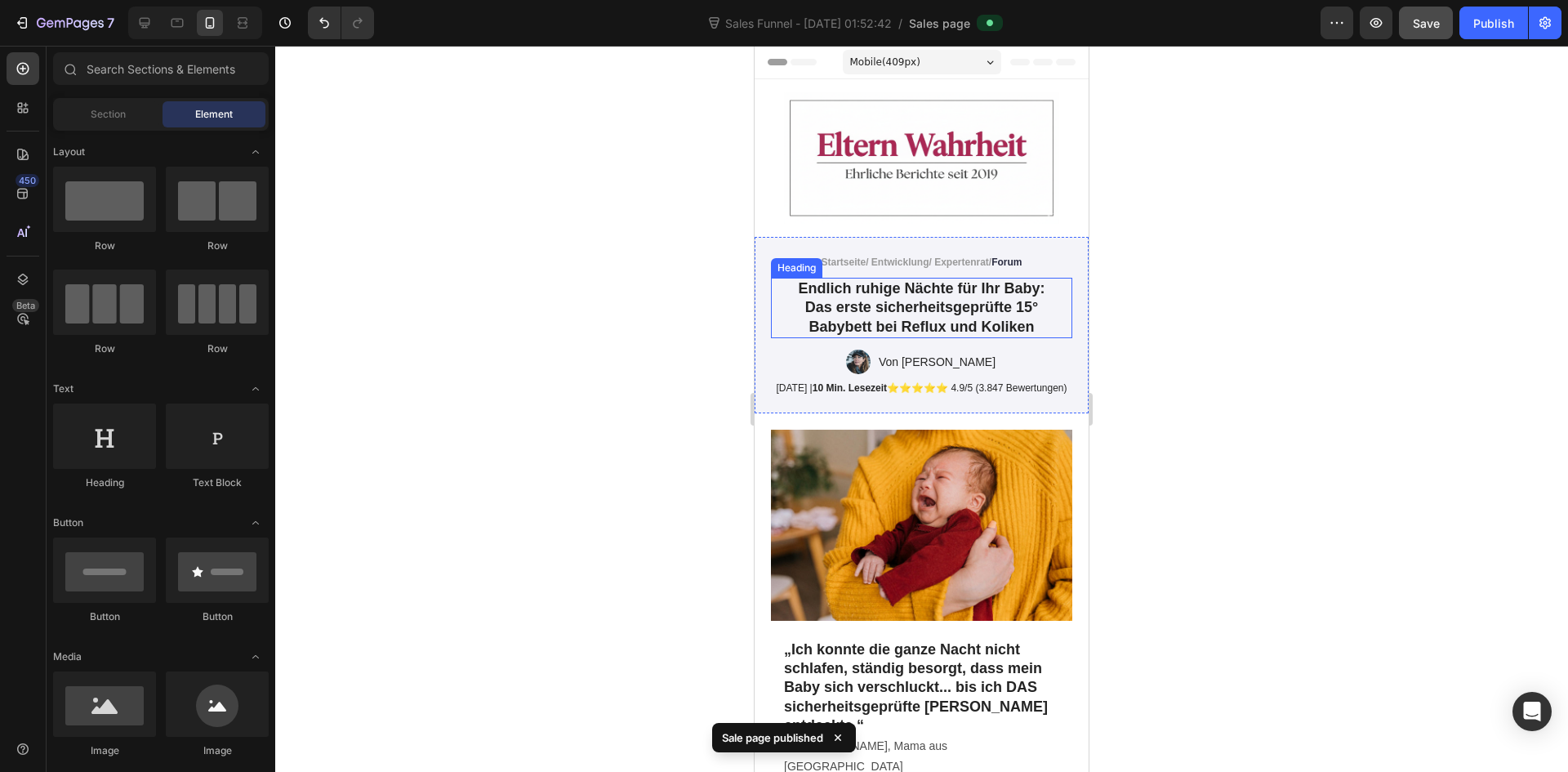
click at [902, 299] on strong "Das erste sicherheitsgeprüfte 15° Babybett bei Reflux und Koliken" at bounding box center [922, 316] width 232 height 35
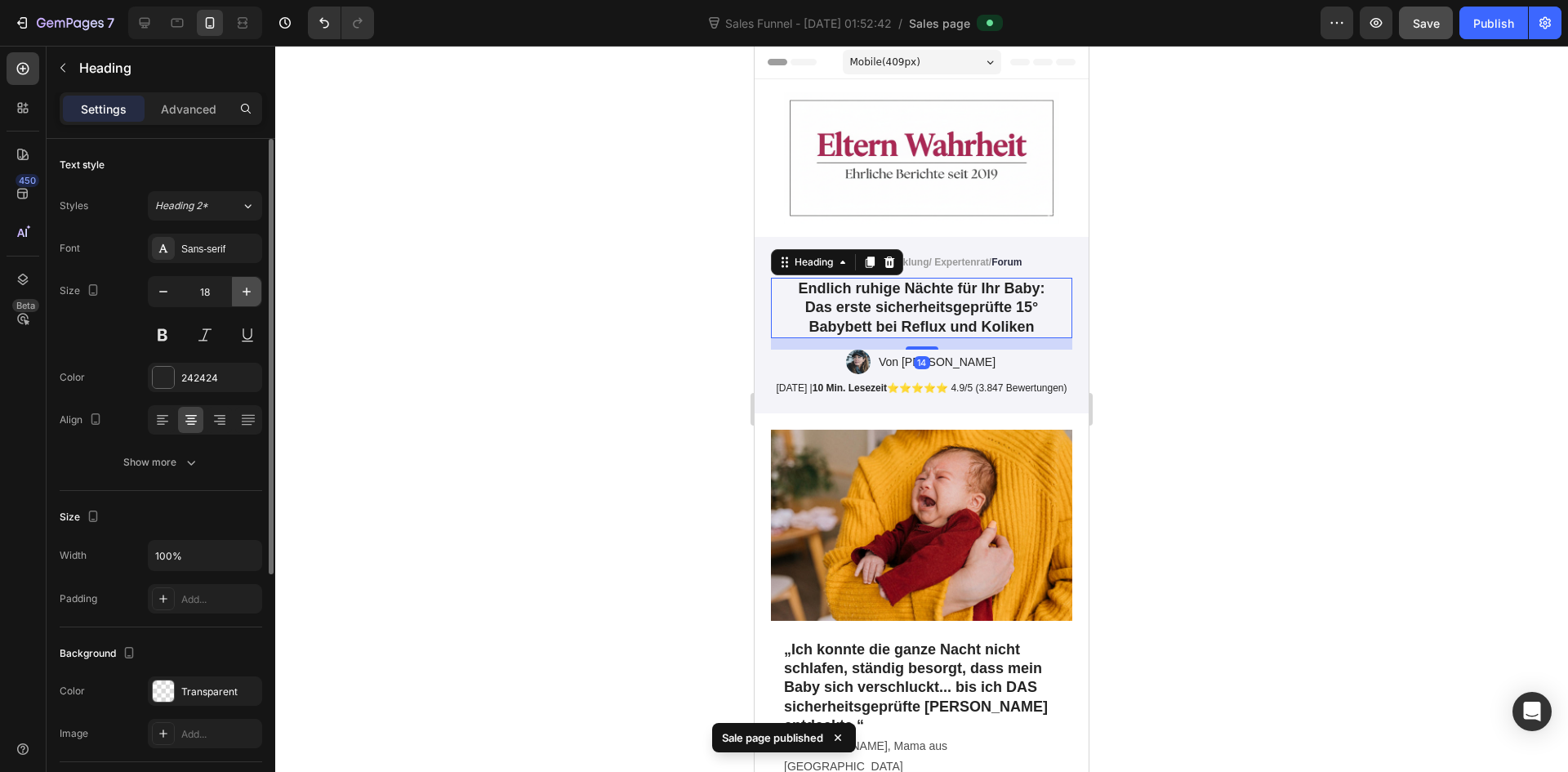
click at [253, 297] on icon "button" at bounding box center [246, 291] width 17 height 17
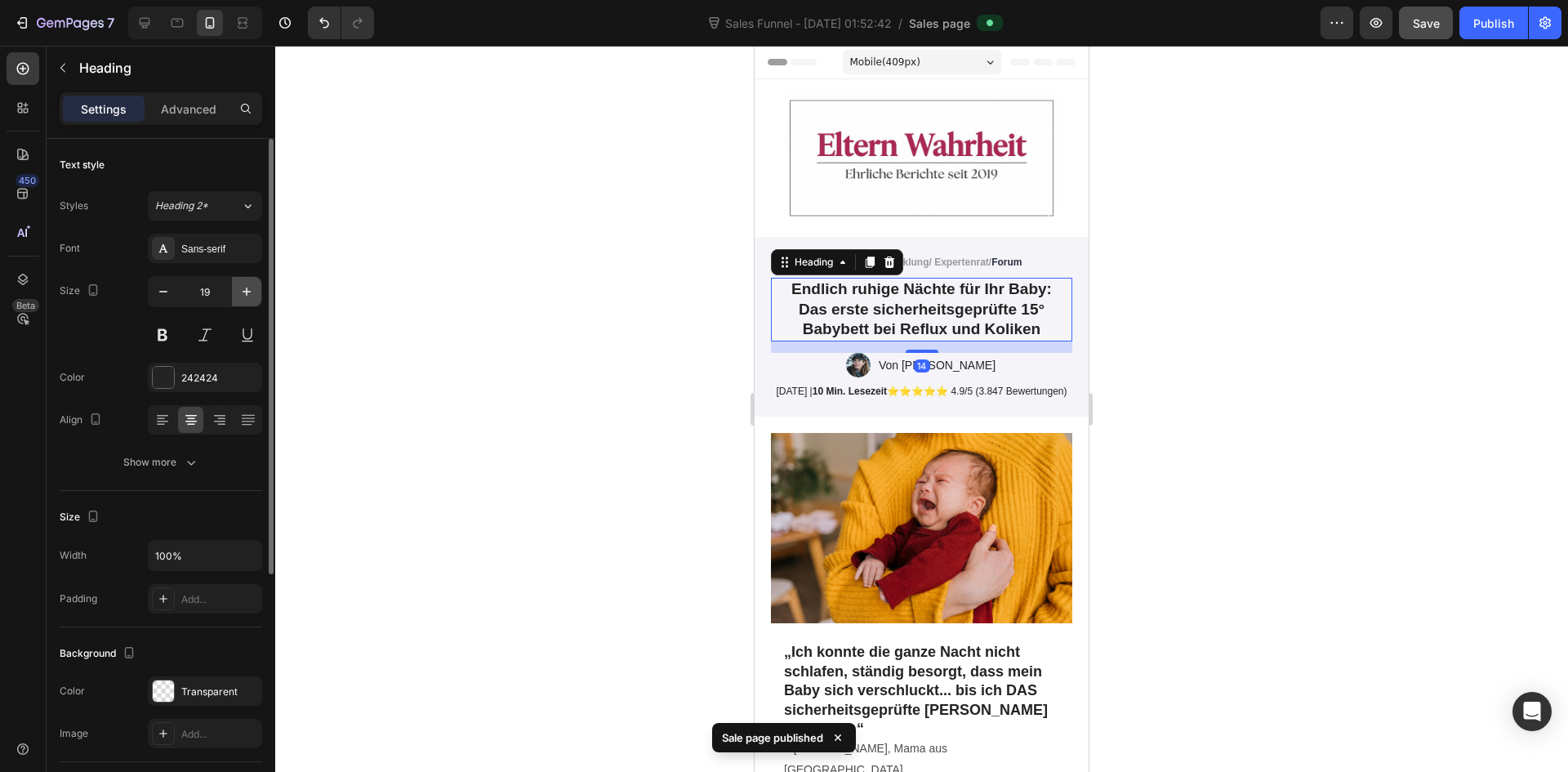
click at [252, 296] on icon "button" at bounding box center [246, 291] width 17 height 17
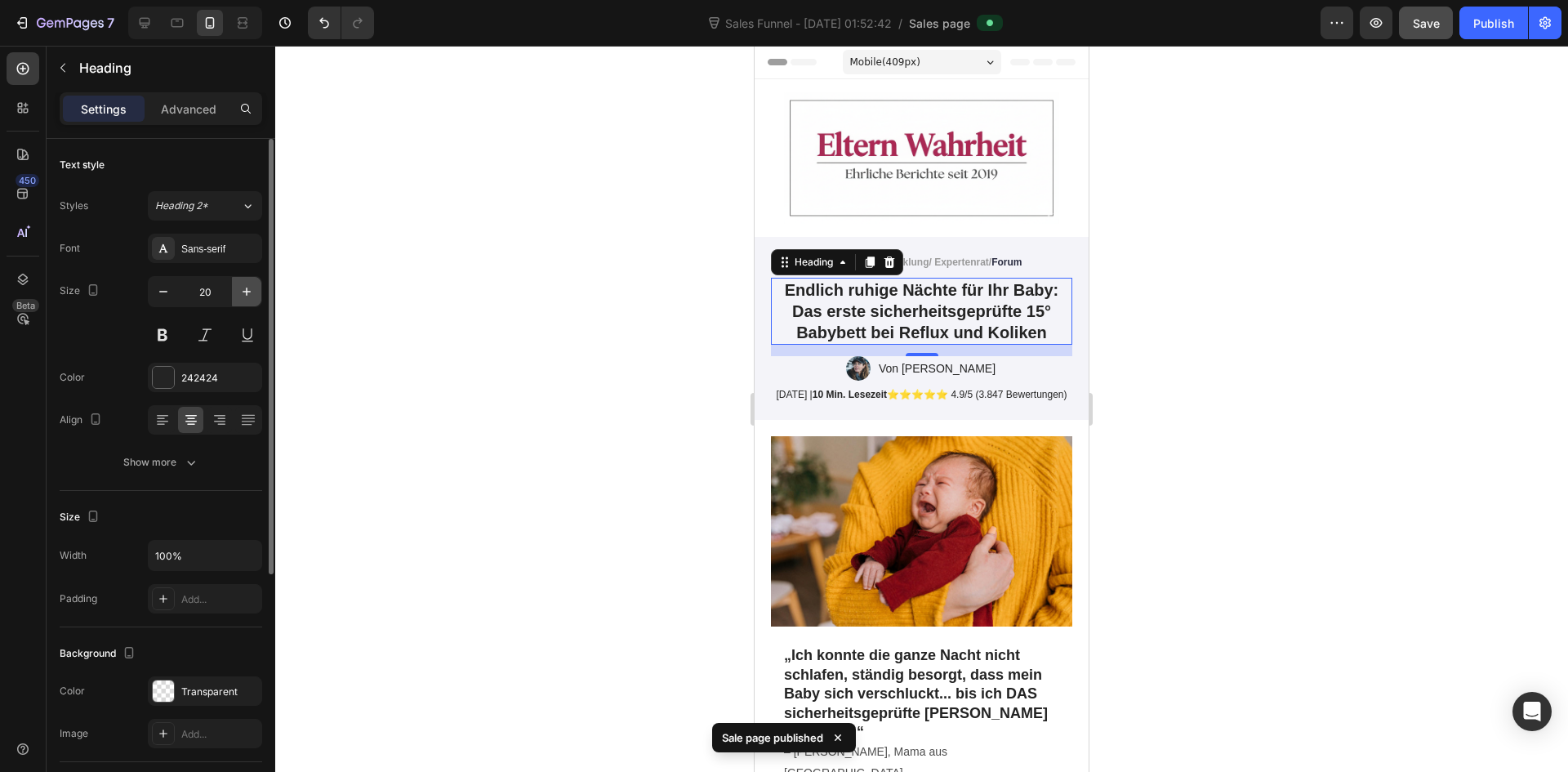
click at [252, 296] on icon "button" at bounding box center [246, 291] width 17 height 17
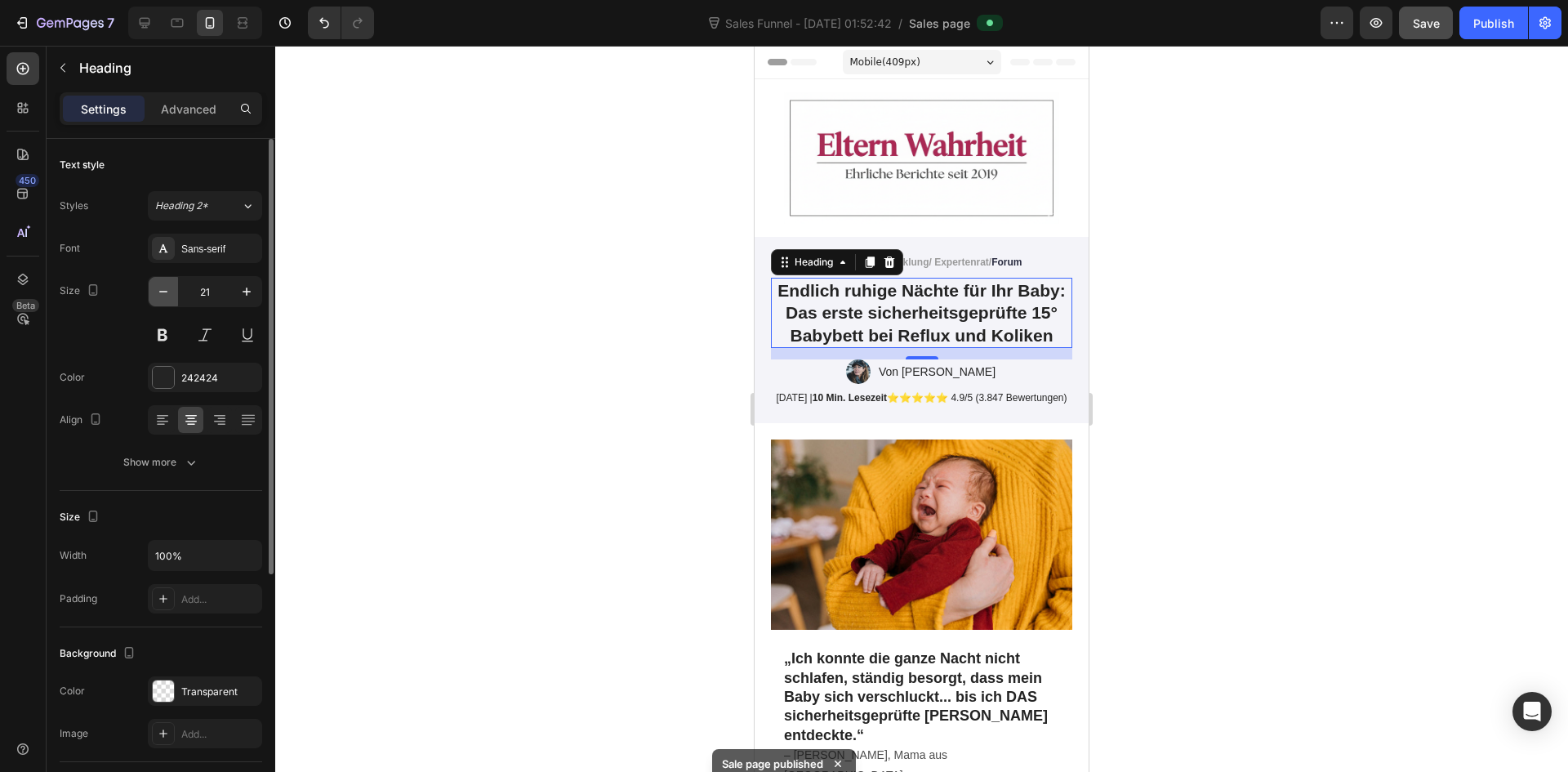
click at [170, 297] on icon "button" at bounding box center [163, 291] width 17 height 17
type input "20"
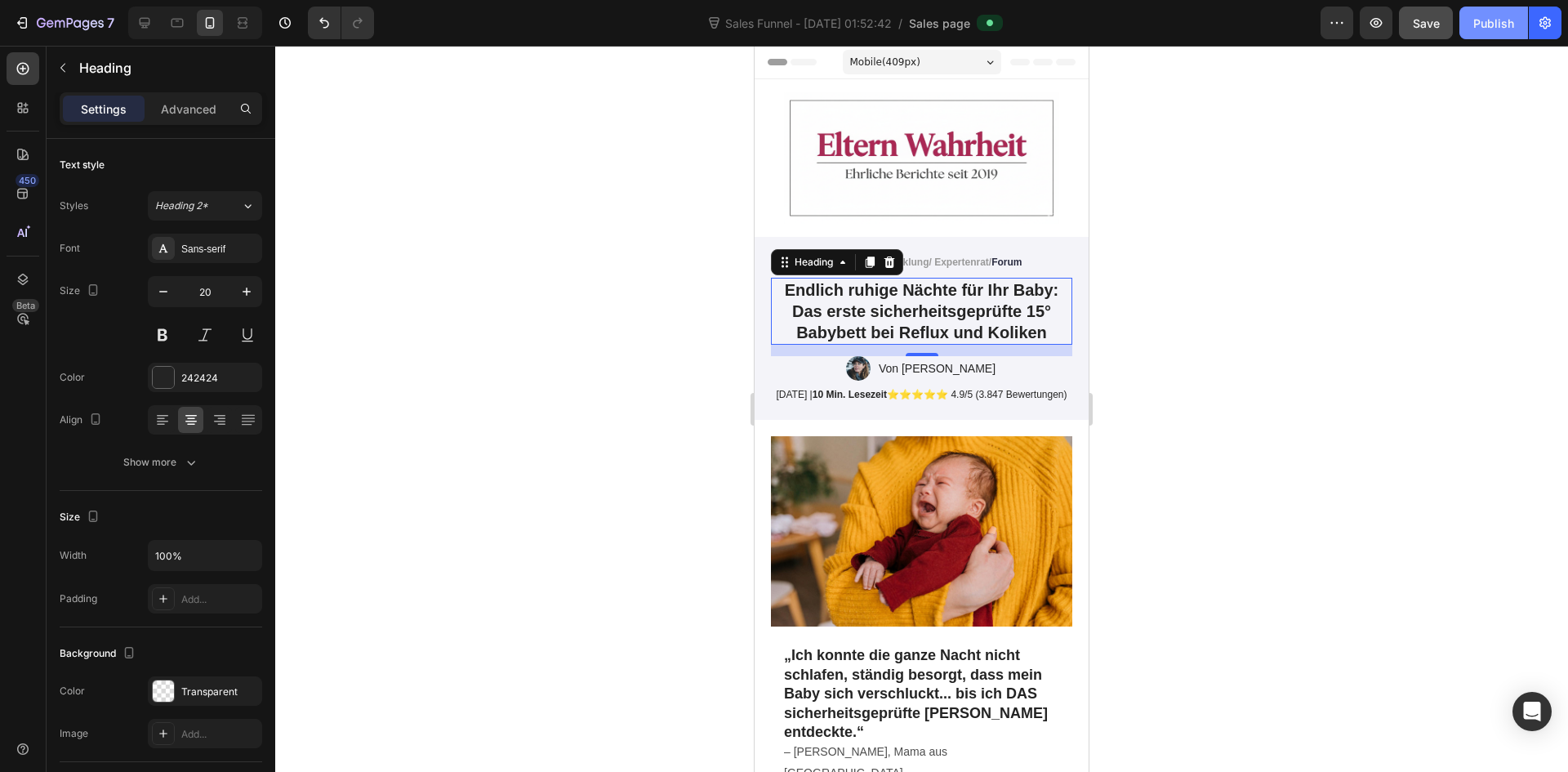
click at [1509, 33] on button "Publish" at bounding box center [1494, 22] width 69 height 32
click at [1476, 20] on div "Publish" at bounding box center [1494, 24] width 41 height 17
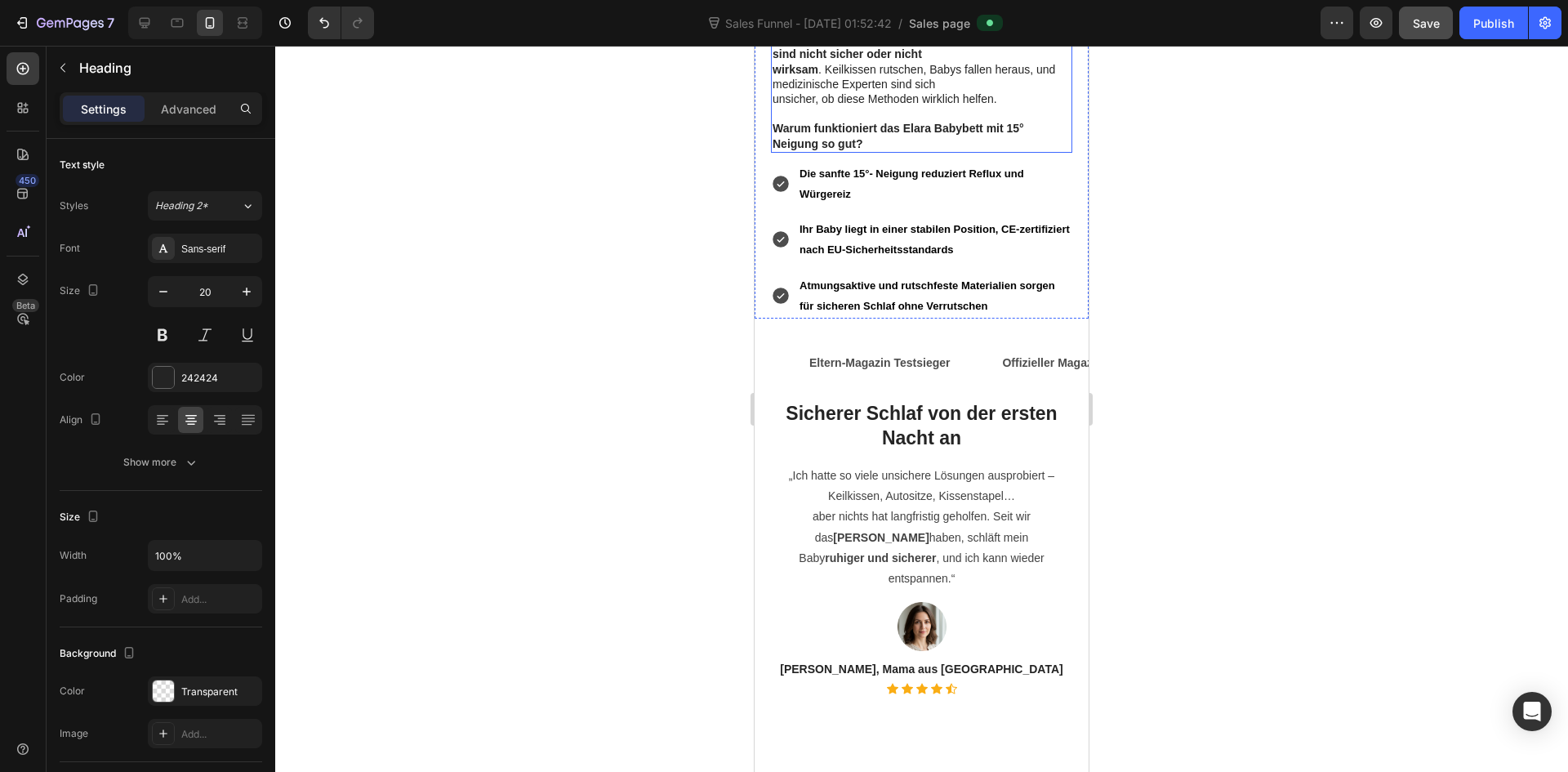
scroll to position [1796, 0]
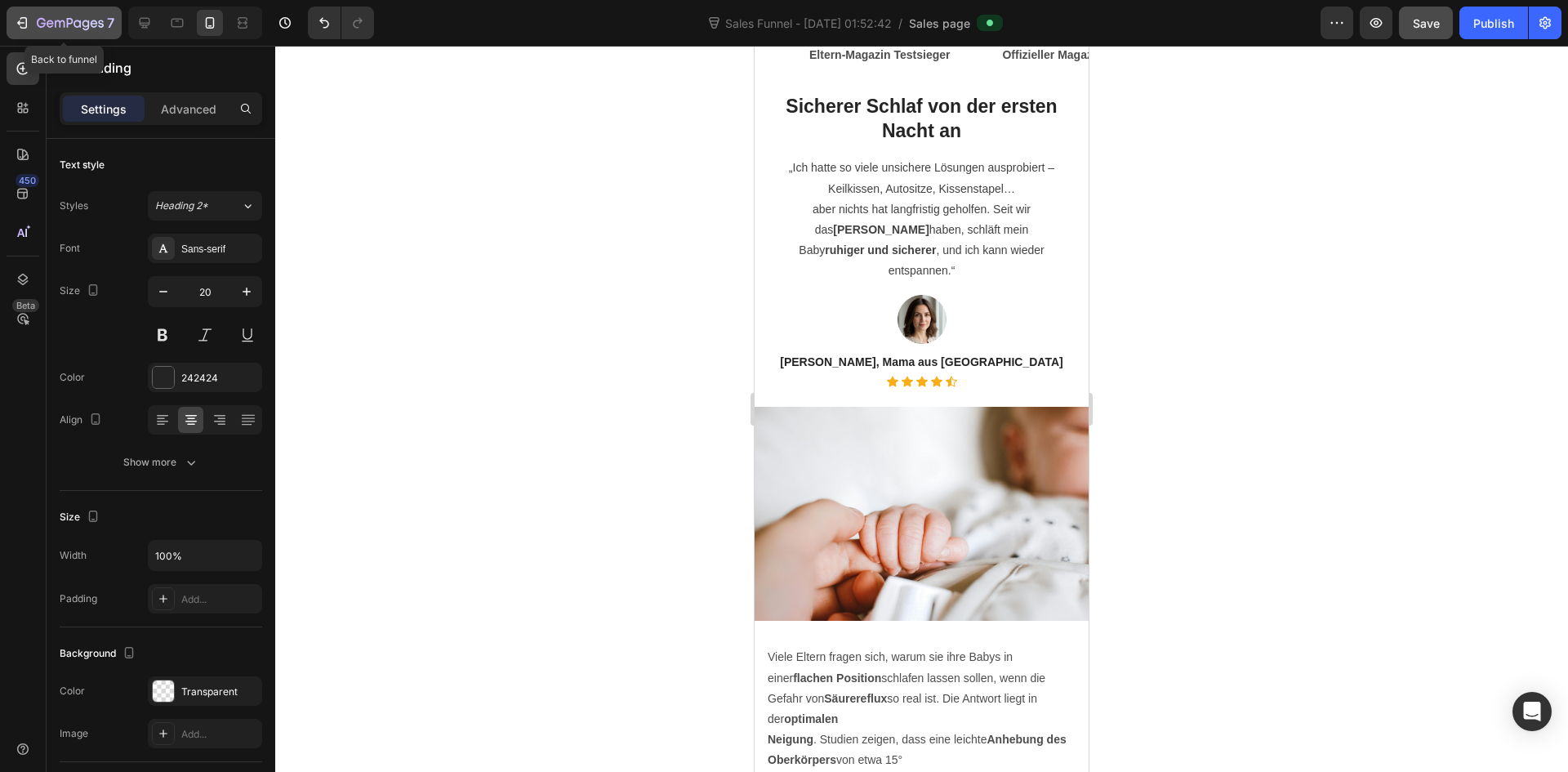
click at [19, 24] on icon "button" at bounding box center [21, 23] width 7 height 5
